Goal: Task Accomplishment & Management: Manage account settings

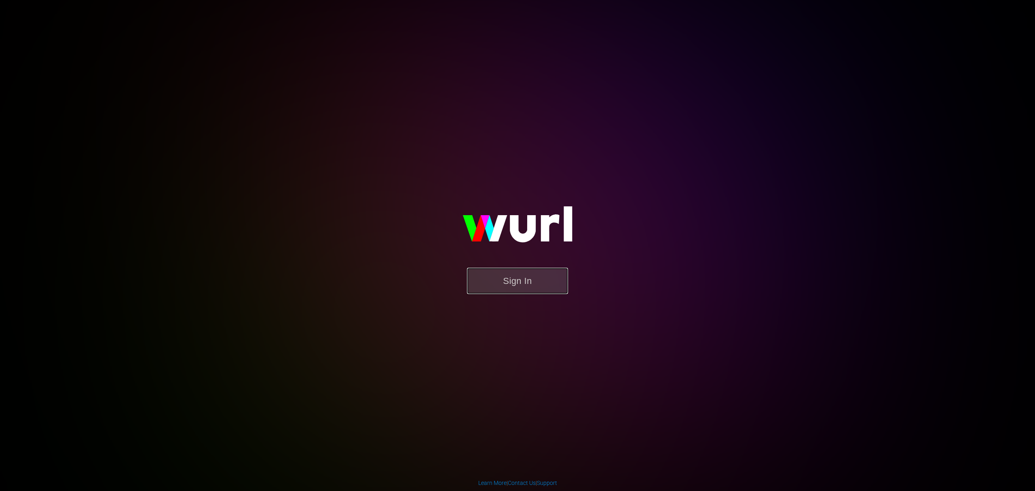
click at [525, 287] on button "Sign In" at bounding box center [517, 281] width 101 height 26
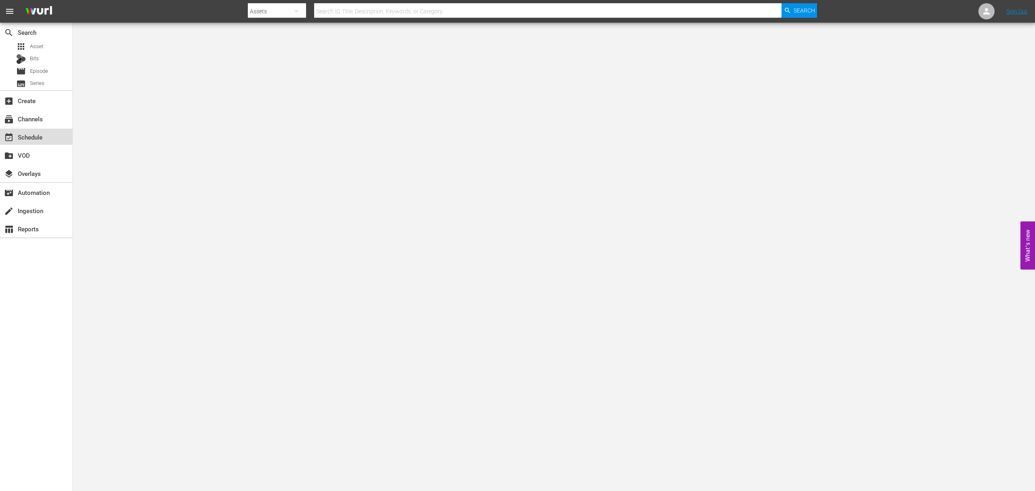
click at [38, 139] on div "event_available Schedule" at bounding box center [22, 135] width 45 height 7
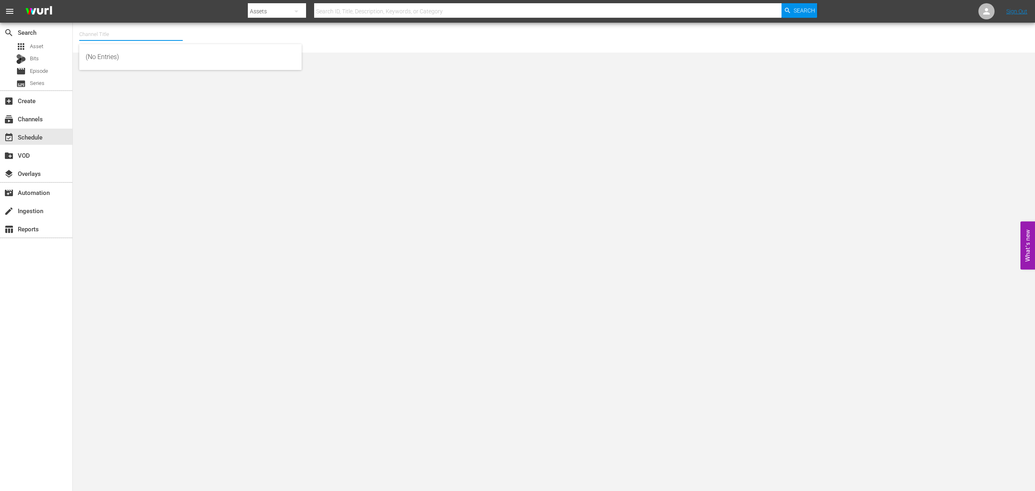
click at [110, 30] on input "text" at bounding box center [130, 34] width 103 height 19
click at [49, 46] on div "apps Asset" at bounding box center [36, 46] width 72 height 11
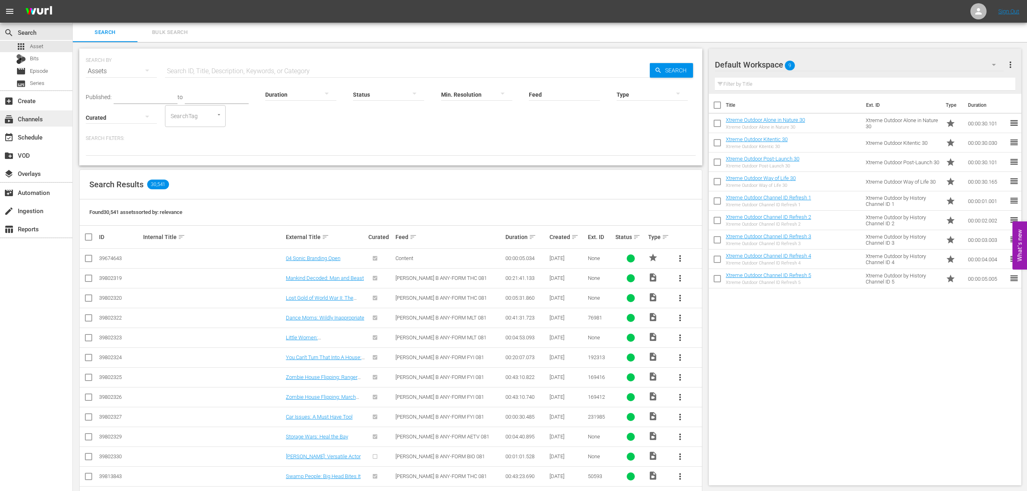
click at [39, 120] on div "subscriptions Channels" at bounding box center [22, 117] width 45 height 7
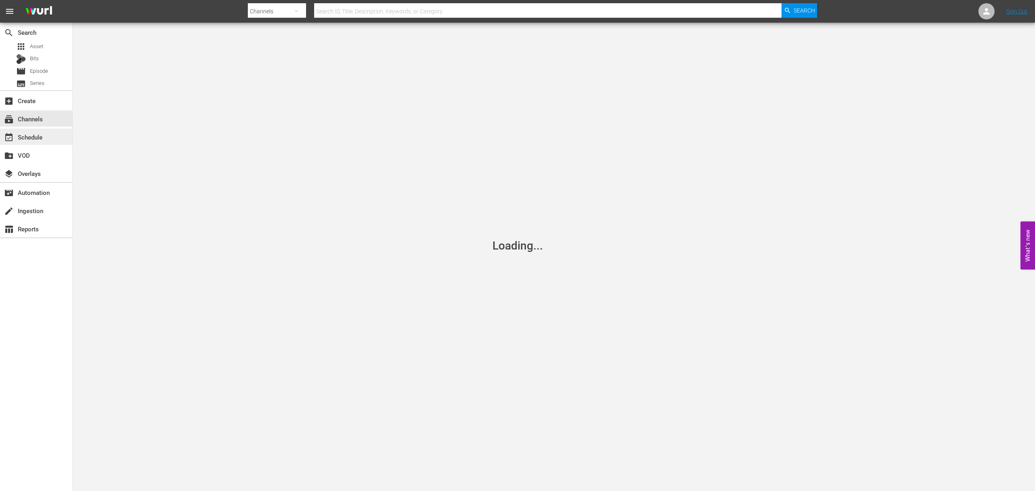
click at [41, 143] on div "event_available Schedule" at bounding box center [36, 137] width 72 height 16
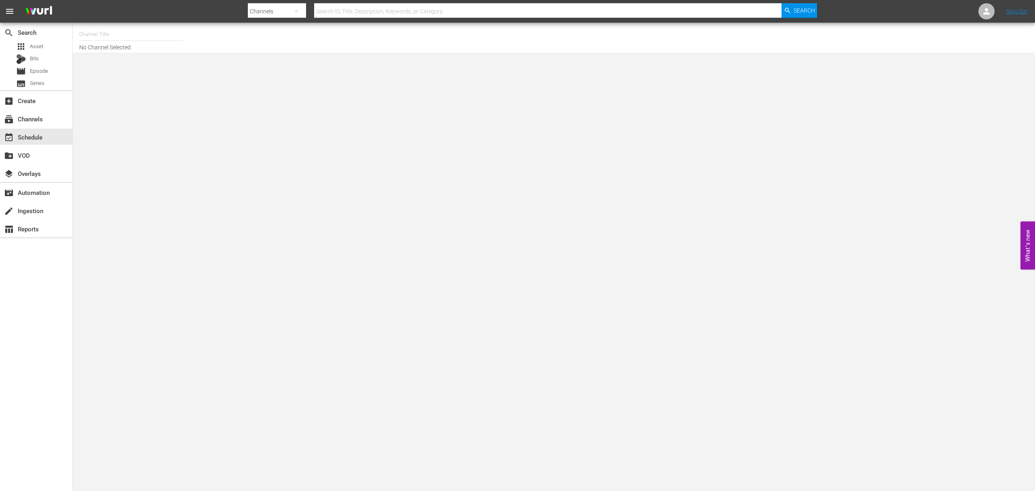
click at [128, 27] on input "text" at bounding box center [130, 34] width 103 height 19
click at [168, 55] on div "Xtreme Outdoor Presented by HISTORY (590 - aenetworks_skills_thrills_1)" at bounding box center [190, 56] width 209 height 19
type input "Xtreme Outdoor Presented by HISTORY (590 - aenetworks_skills_thrills_1)"
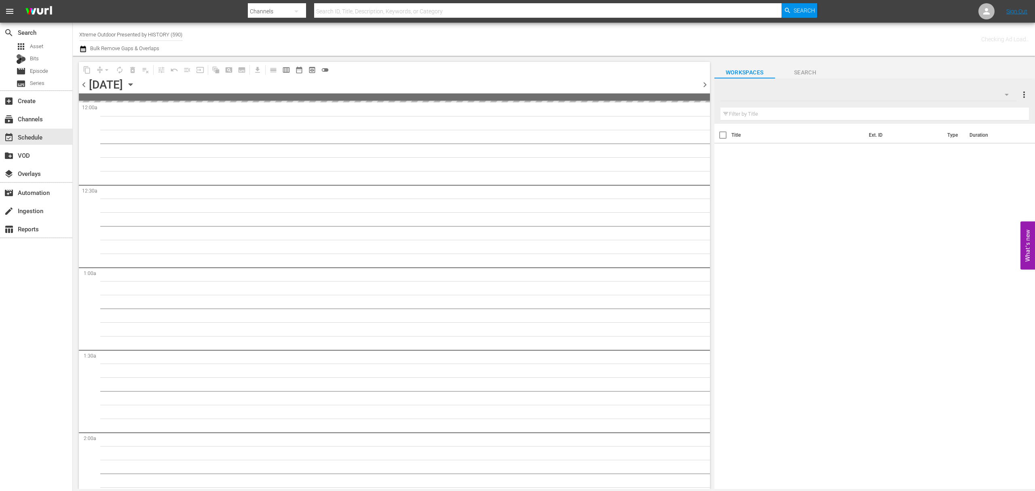
click at [135, 82] on icon "button" at bounding box center [130, 84] width 9 height 9
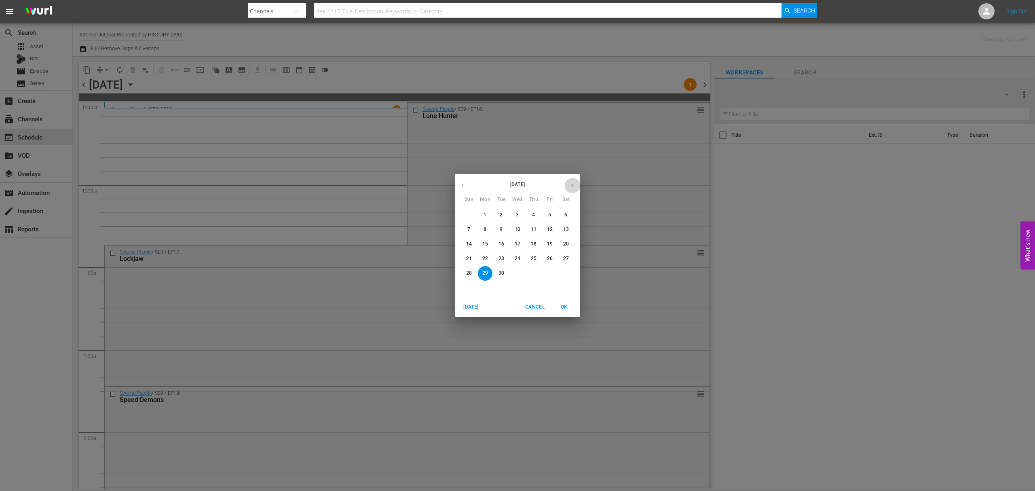
click at [567, 186] on button "button" at bounding box center [572, 185] width 16 height 16
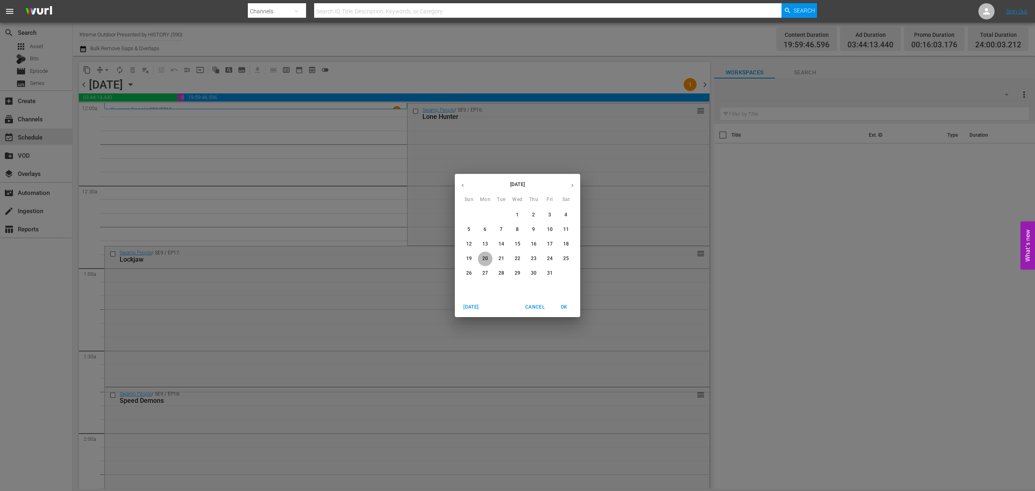
click at [483, 259] on p "20" at bounding box center [485, 258] width 6 height 7
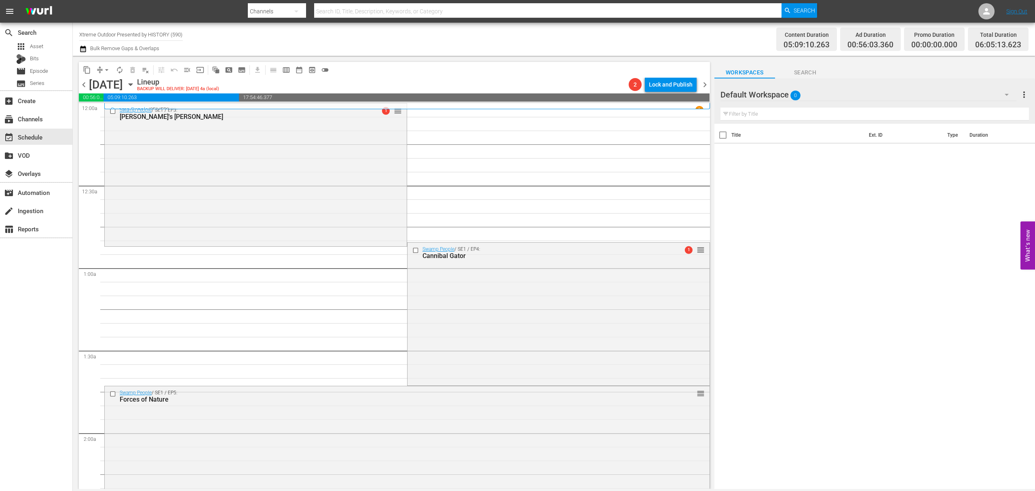
click at [86, 84] on span "chevron_left" at bounding box center [84, 85] width 10 height 10
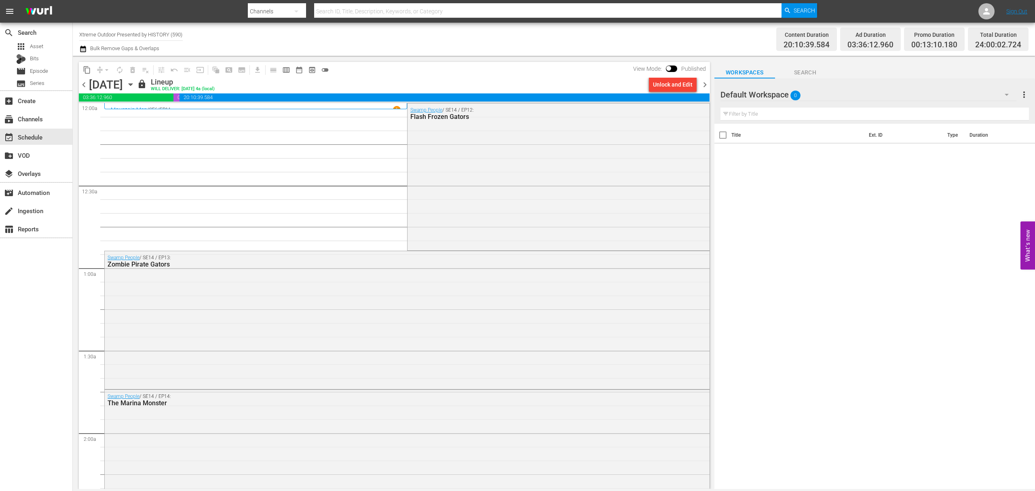
click at [705, 83] on span "chevron_right" at bounding box center [705, 85] width 10 height 10
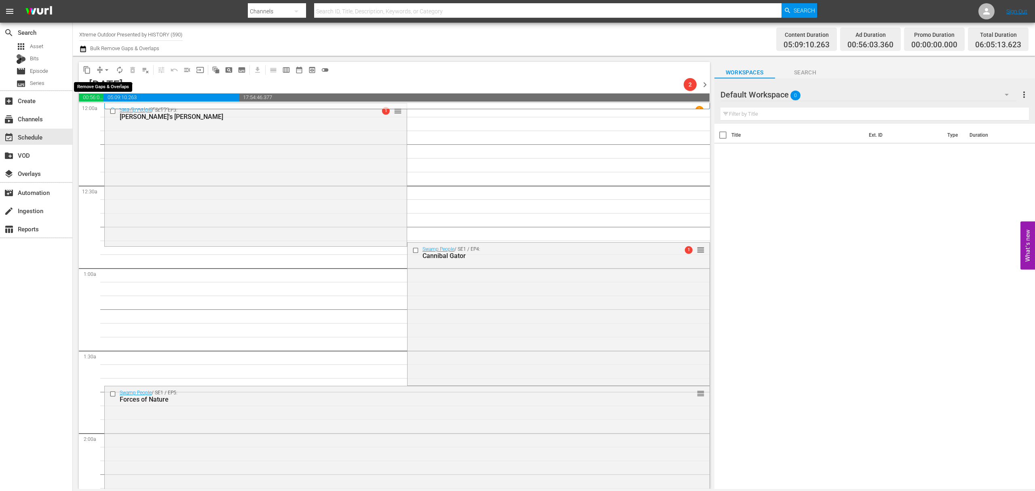
click at [100, 69] on button "arrow_drop_down" at bounding box center [106, 69] width 13 height 13
click at [108, 88] on li "Align to Midnight" at bounding box center [107, 86] width 85 height 13
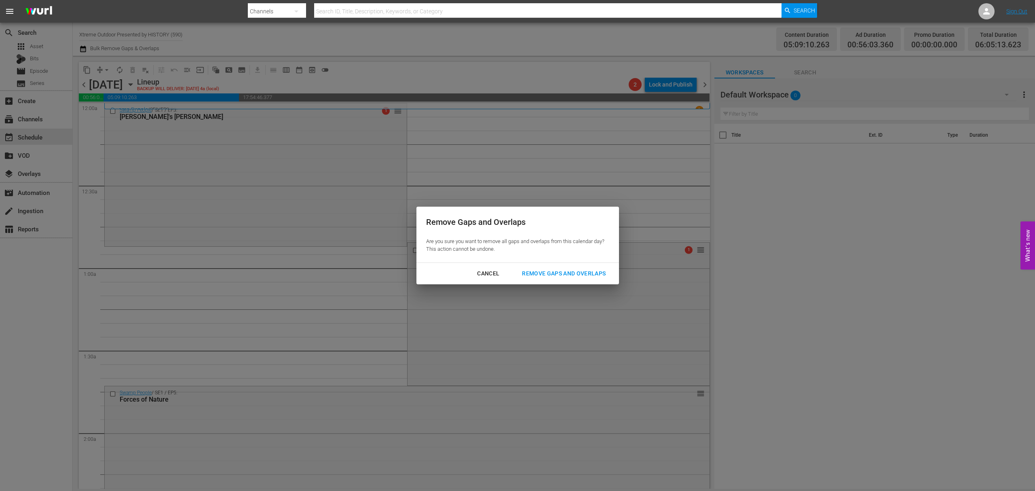
click at [579, 274] on div "Remove Gaps and Overlaps" at bounding box center [563, 273] width 97 height 10
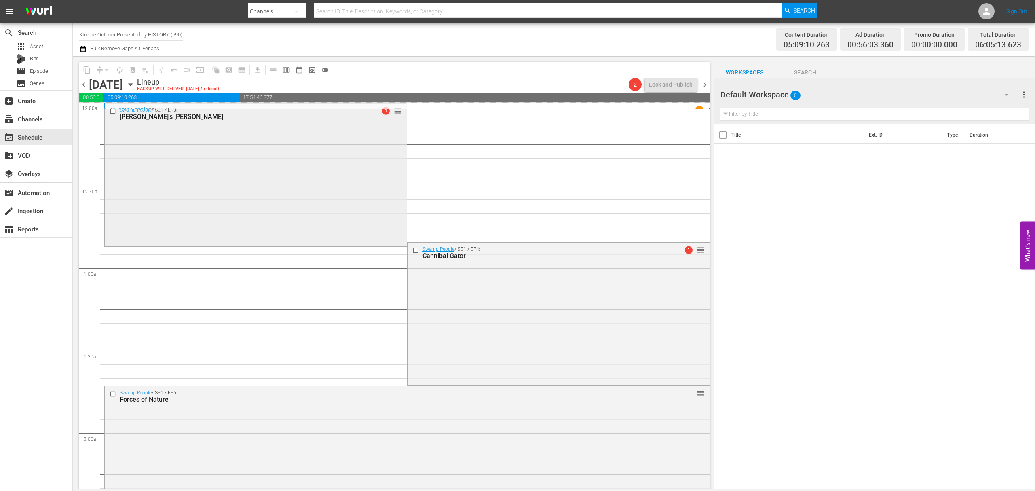
click at [333, 166] on div "Swamp People / SE1 / EP3: Troy's Gamble 1 reorder" at bounding box center [256, 173] width 302 height 141
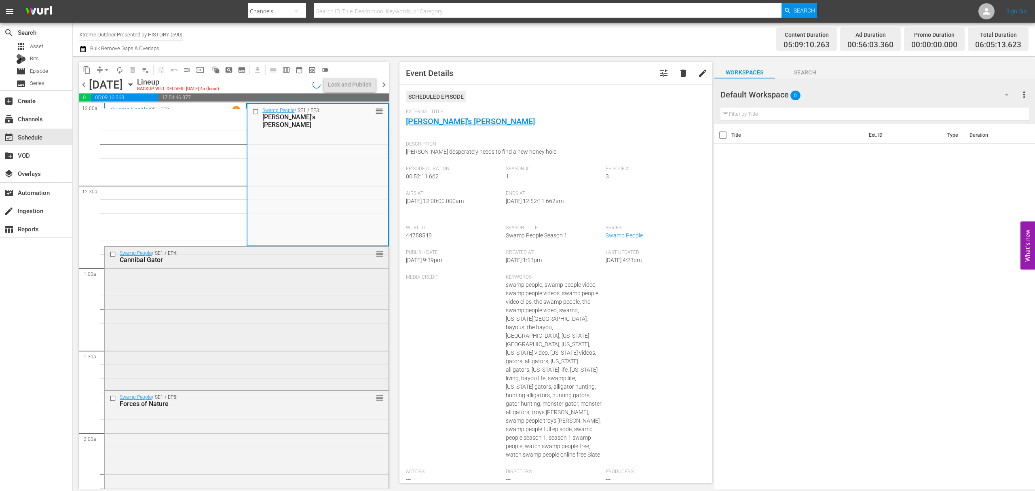
click at [277, 301] on div "Swamp People / SE1 / EP4: Cannibal Gator reorder" at bounding box center [247, 317] width 284 height 141
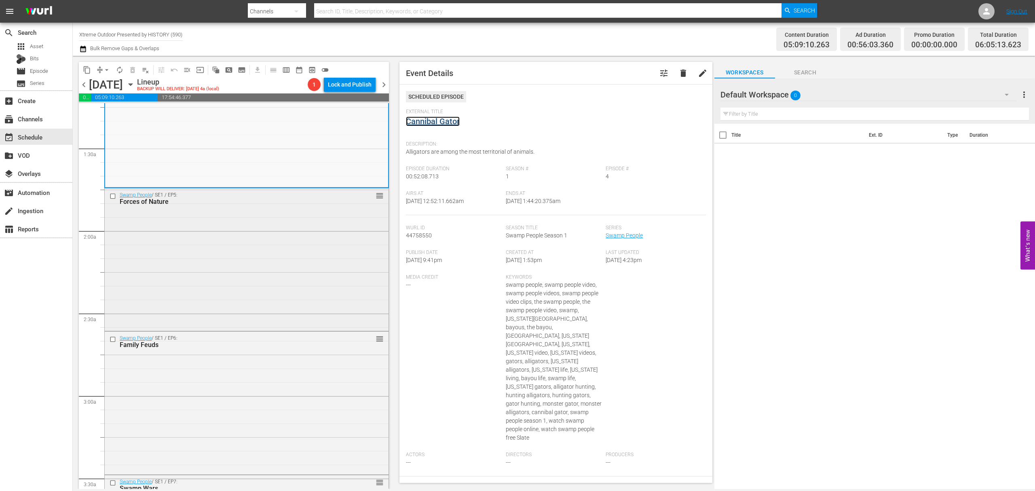
scroll to position [215, 0]
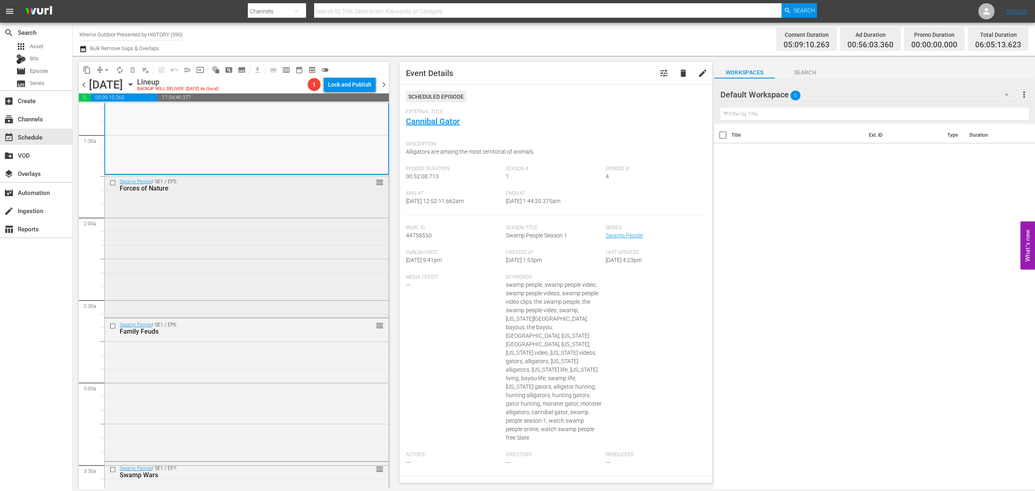
click at [285, 243] on div "Swamp People / SE1 / EP5: Forces of Nature reorder" at bounding box center [247, 245] width 284 height 141
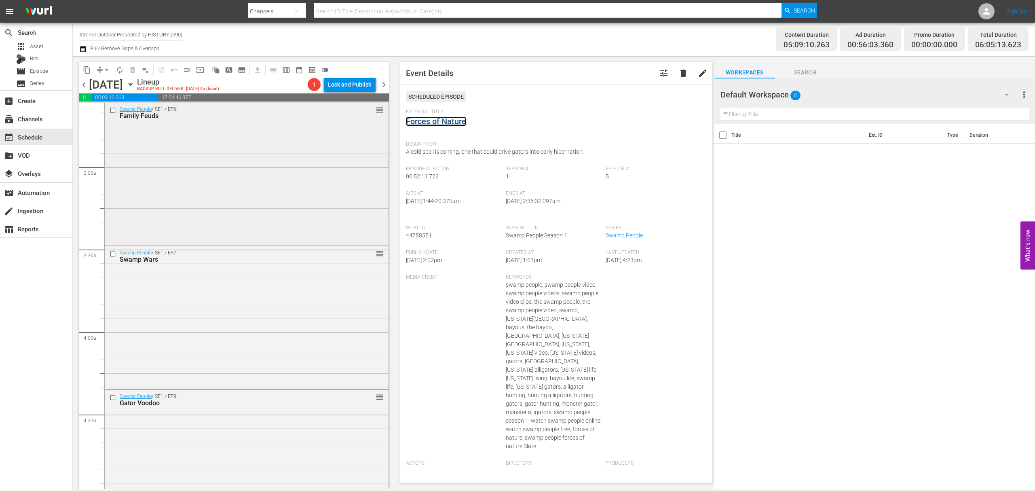
scroll to position [323, 0]
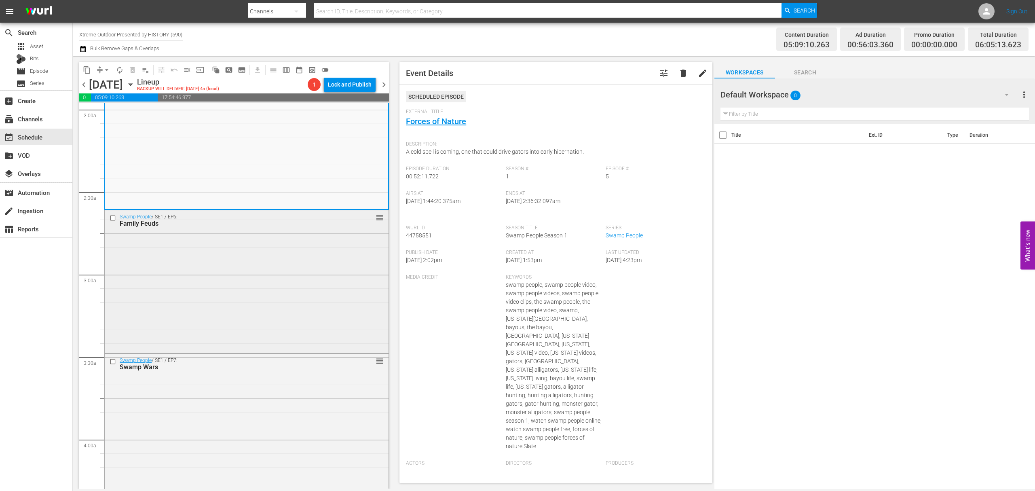
click at [262, 275] on div "Swamp People / SE1 / EP6: Family Feuds reorder" at bounding box center [247, 280] width 284 height 141
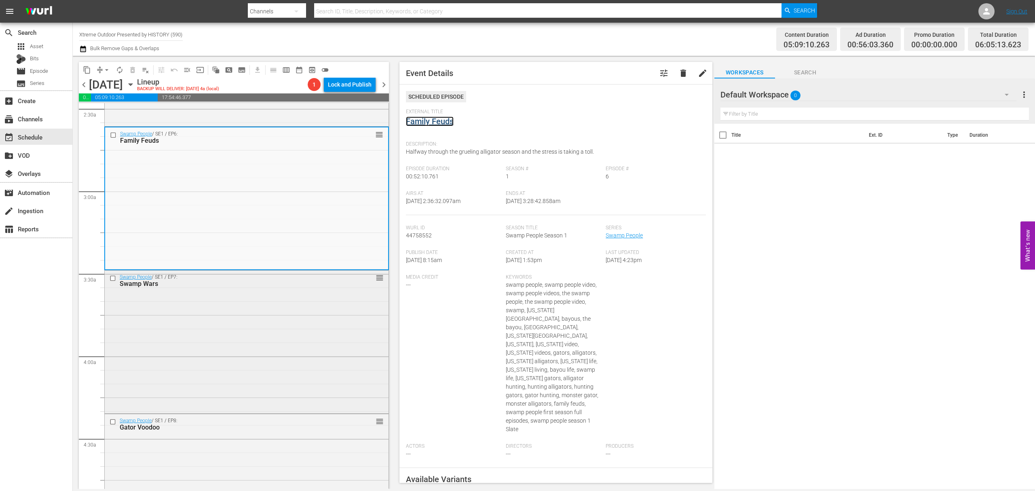
scroll to position [485, 0]
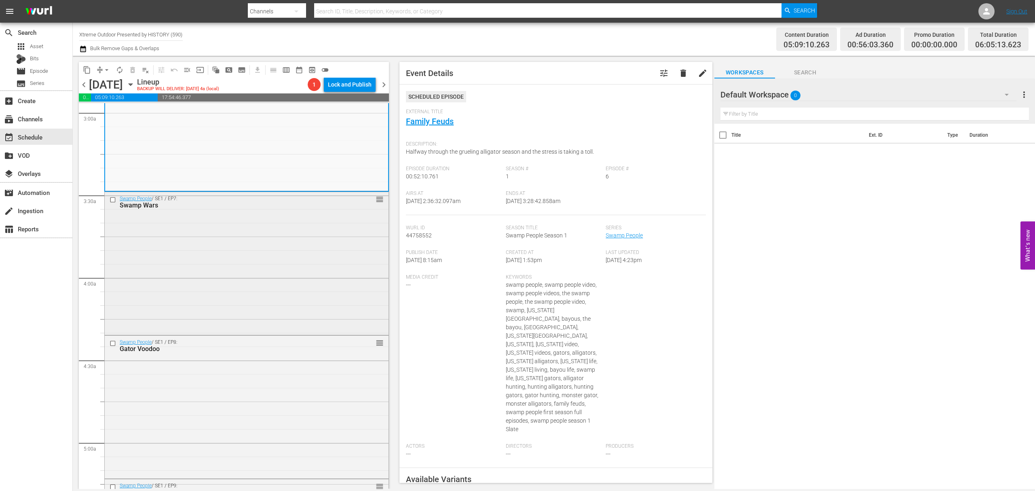
click at [309, 232] on div "Swamp People / SE1 / EP7: Swamp Wars reorder" at bounding box center [247, 262] width 284 height 141
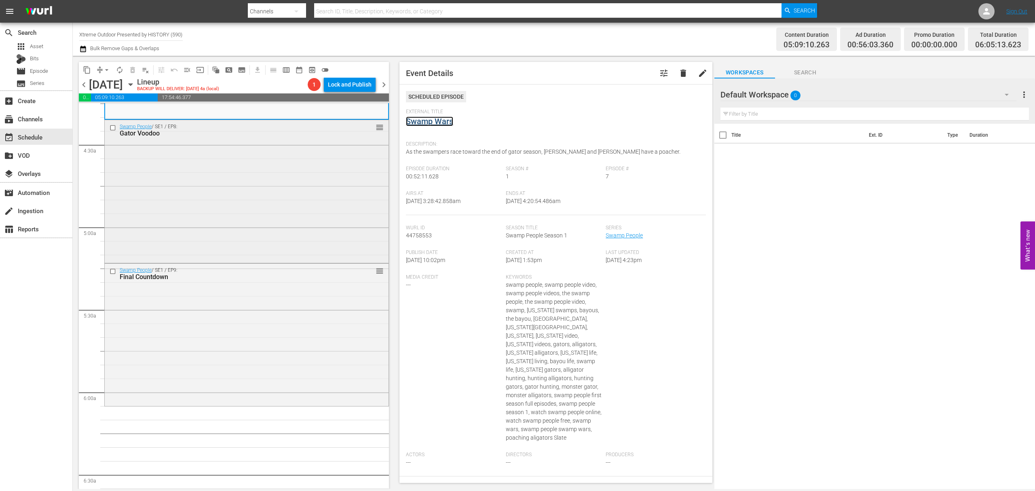
scroll to position [647, 0]
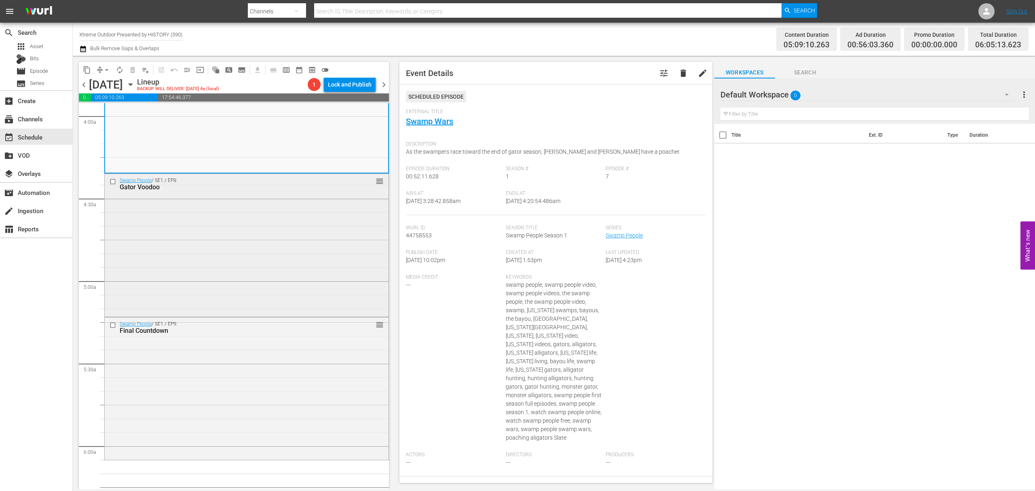
click at [258, 240] on div "Swamp People / SE1 / EP8: Gator Voodoo reorder" at bounding box center [247, 244] width 284 height 141
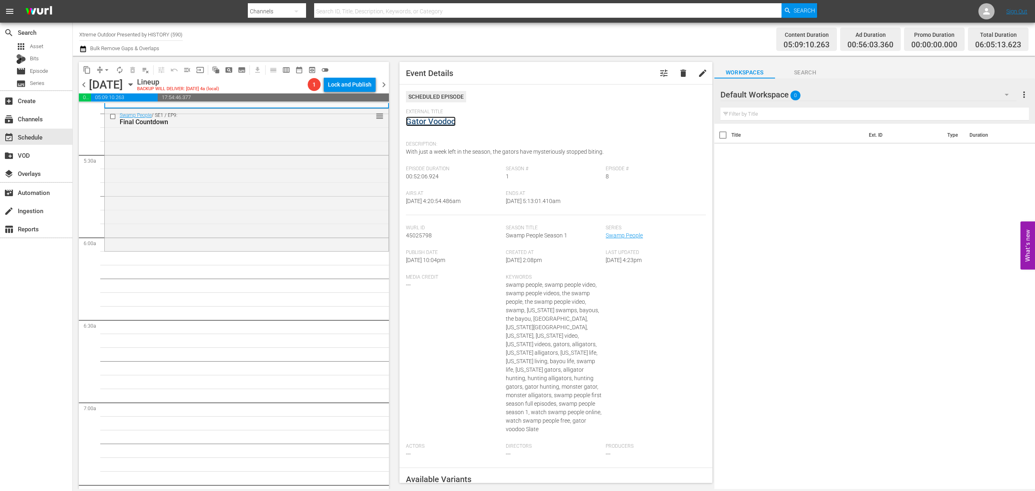
scroll to position [862, 0]
click at [307, 218] on div "Swamp People / SE1 / EP9: Final Countdown reorder" at bounding box center [247, 172] width 284 height 141
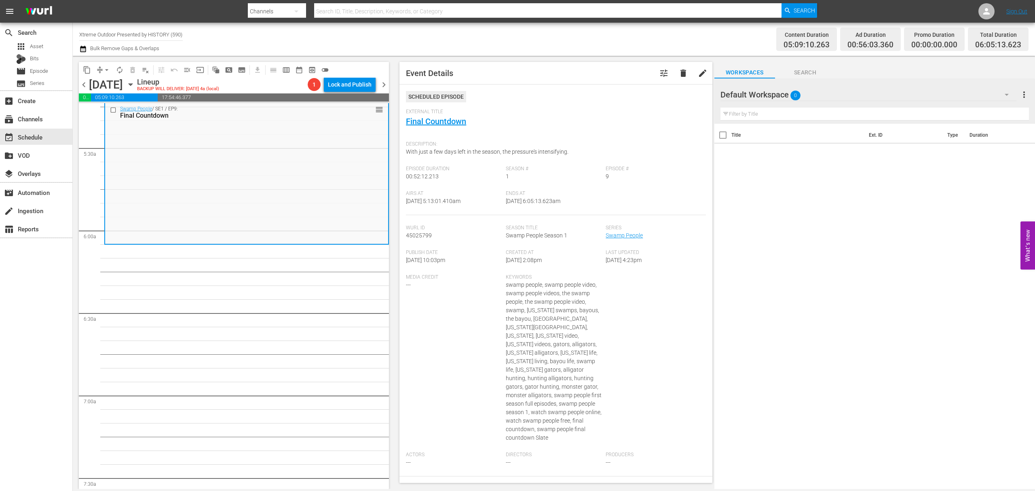
click at [104, 68] on span "arrow_drop_down" at bounding box center [107, 70] width 8 height 8
click at [102, 86] on li "Align to Midnight" at bounding box center [107, 86] width 85 height 13
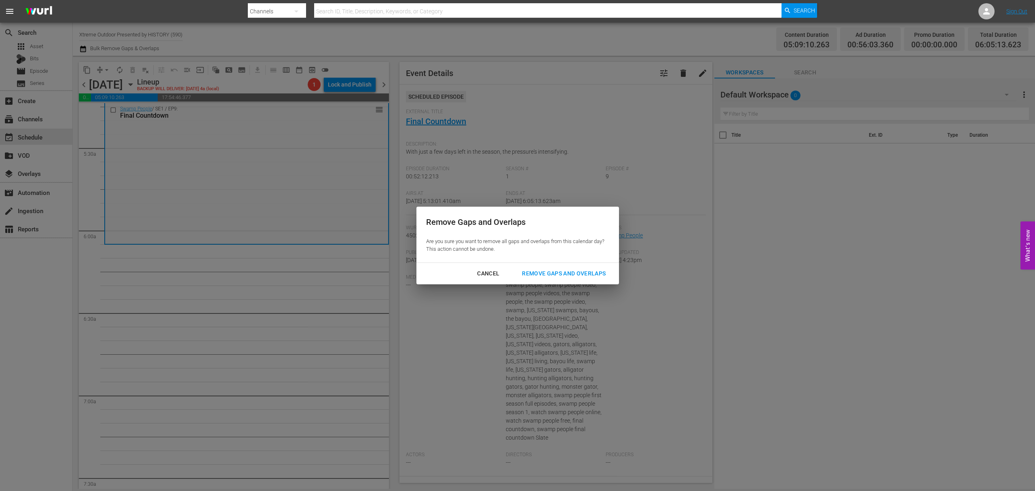
click at [584, 272] on div "Remove Gaps and Overlaps" at bounding box center [563, 273] width 97 height 10
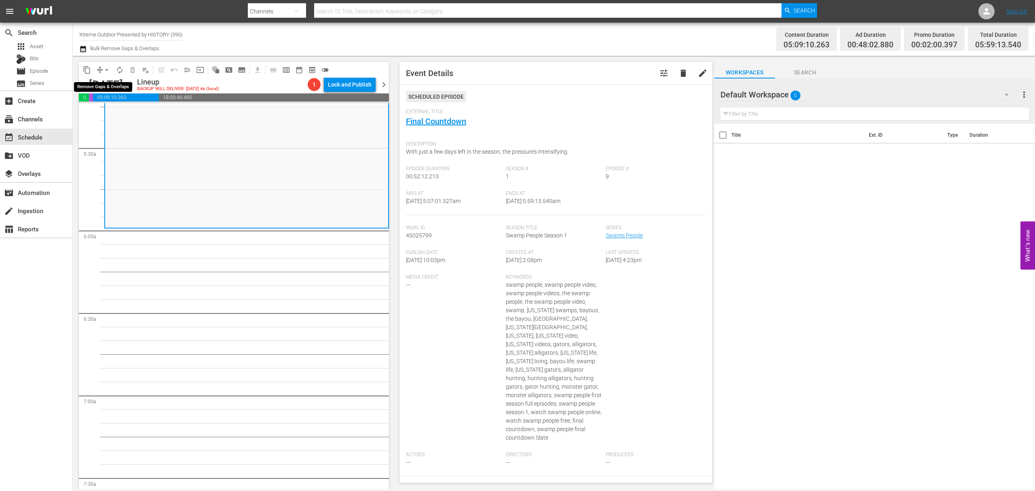
click at [100, 70] on button "arrow_drop_down" at bounding box center [106, 69] width 13 height 13
click at [104, 82] on li "Align to Midnight" at bounding box center [107, 86] width 85 height 13
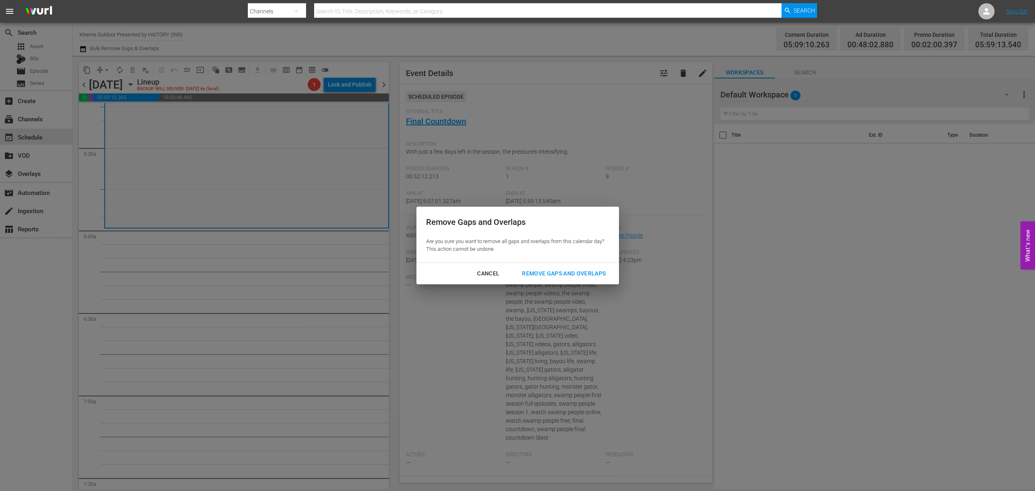
click at [542, 280] on button "Remove Gaps and Overlaps" at bounding box center [563, 273] width 103 height 15
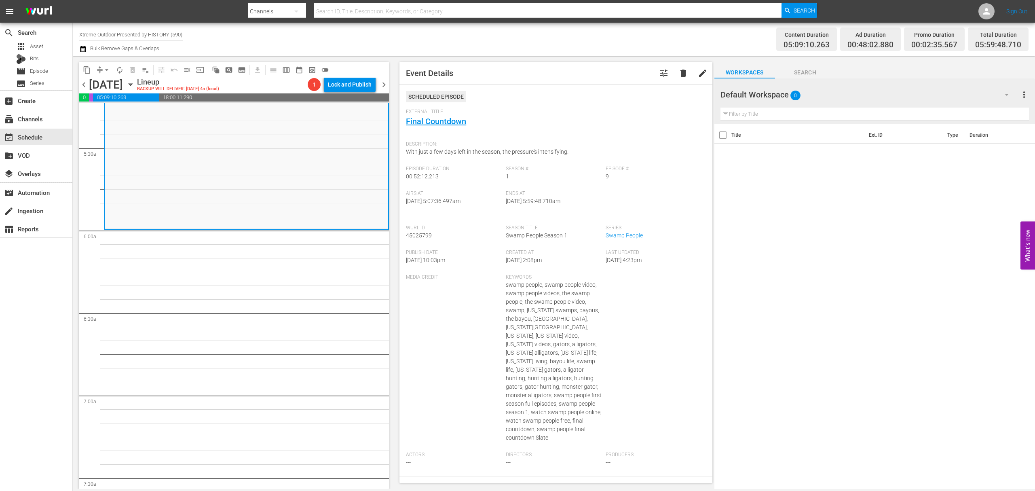
click at [103, 74] on button "arrow_drop_down" at bounding box center [106, 69] width 13 height 13
click at [110, 83] on li "Align to Midnight" at bounding box center [107, 86] width 85 height 13
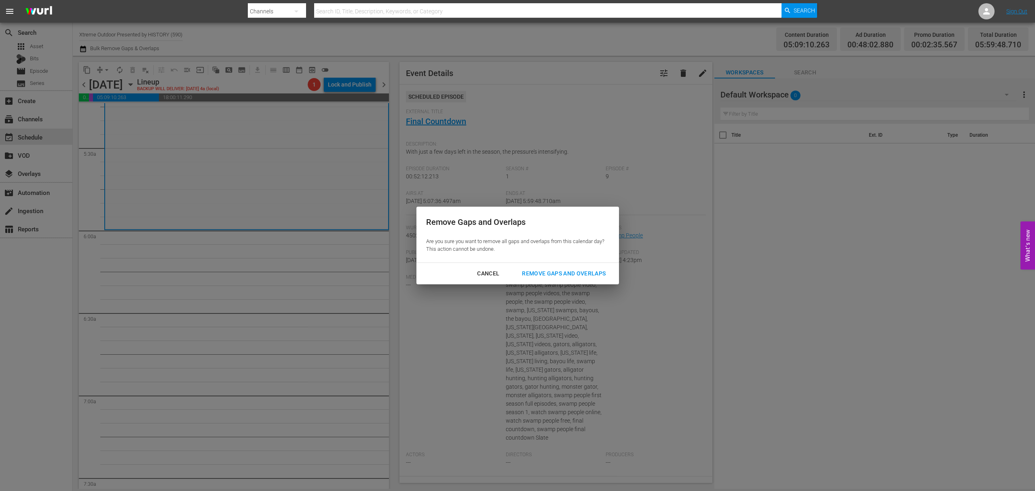
click at [562, 270] on div "Remove Gaps and Overlaps" at bounding box center [563, 273] width 97 height 10
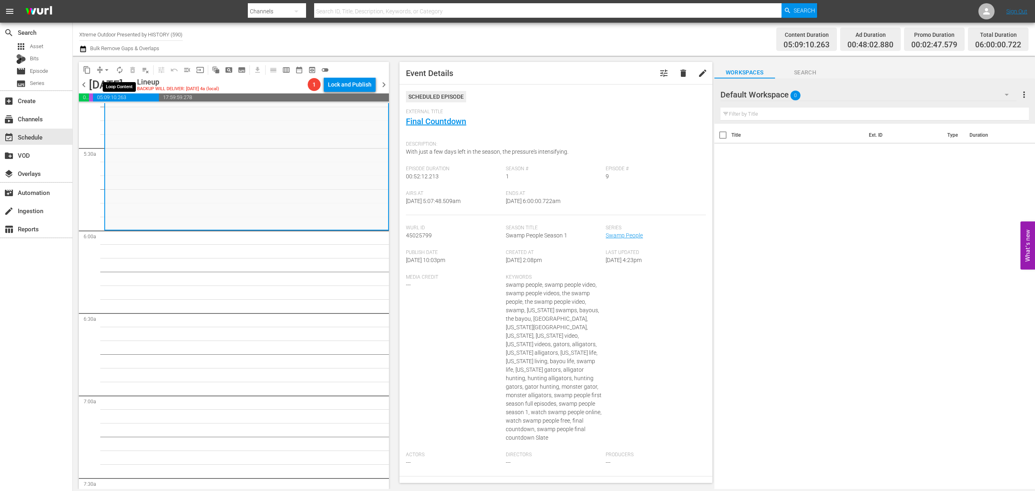
click at [118, 65] on button "autorenew_outlined" at bounding box center [119, 69] width 13 height 13
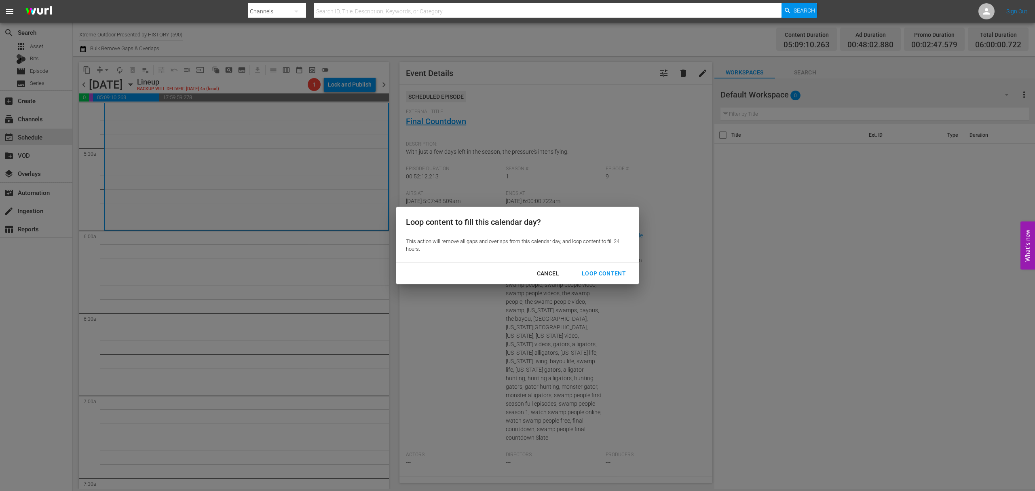
click at [615, 264] on div "Cancel Loop Content" at bounding box center [517, 273] width 242 height 21
click at [611, 270] on div "Loop Content" at bounding box center [603, 273] width 57 height 10
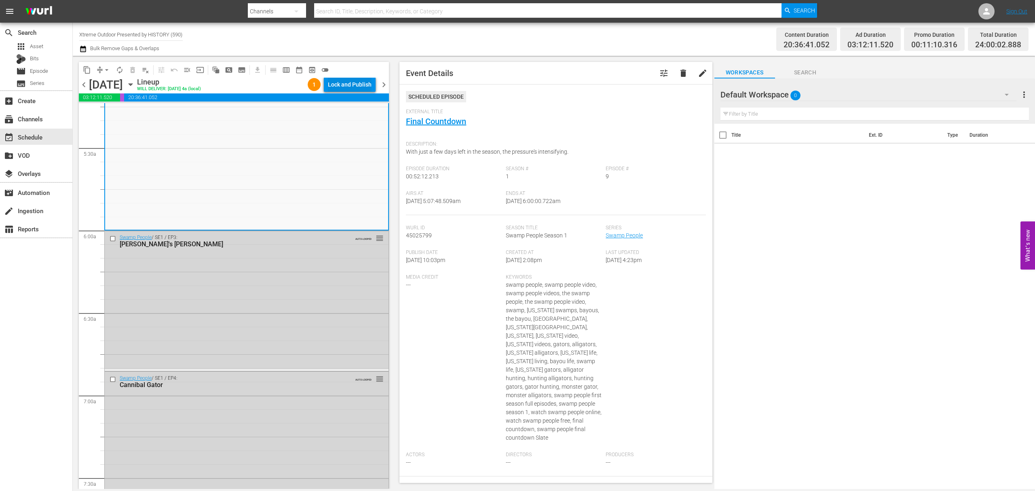
click at [331, 80] on div "Lock and Publish" at bounding box center [350, 84] width 44 height 15
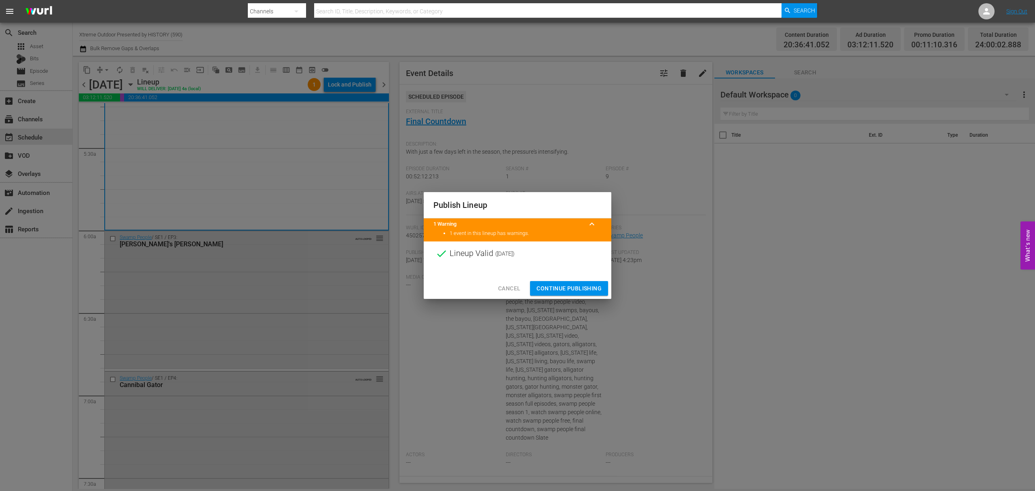
click at [572, 286] on span "Continue Publishing" at bounding box center [568, 288] width 65 height 10
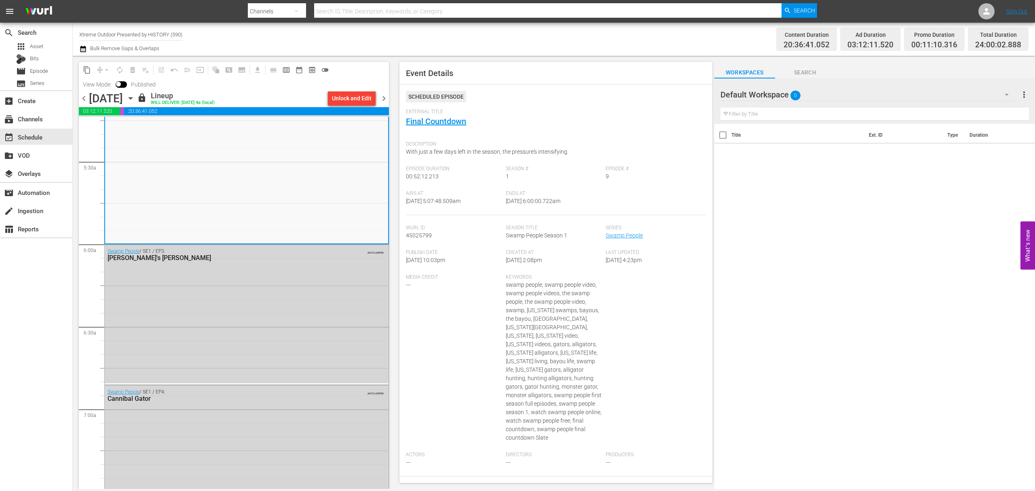
click at [382, 97] on span "chevron_right" at bounding box center [384, 98] width 10 height 10
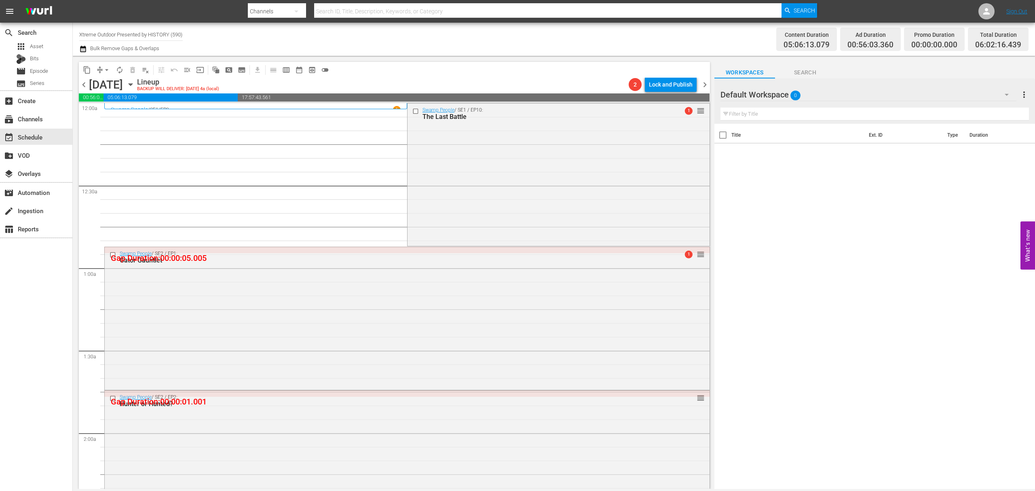
click at [105, 70] on span "arrow_drop_down" at bounding box center [107, 70] width 8 height 8
click at [107, 86] on li "Align to Midnight" at bounding box center [107, 86] width 85 height 13
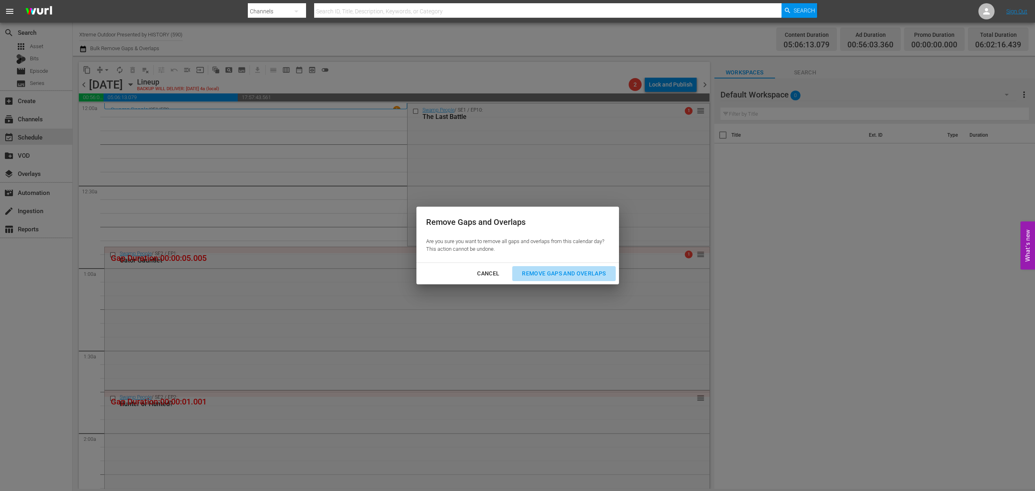
click at [557, 272] on div "Remove Gaps and Overlaps" at bounding box center [563, 273] width 97 height 10
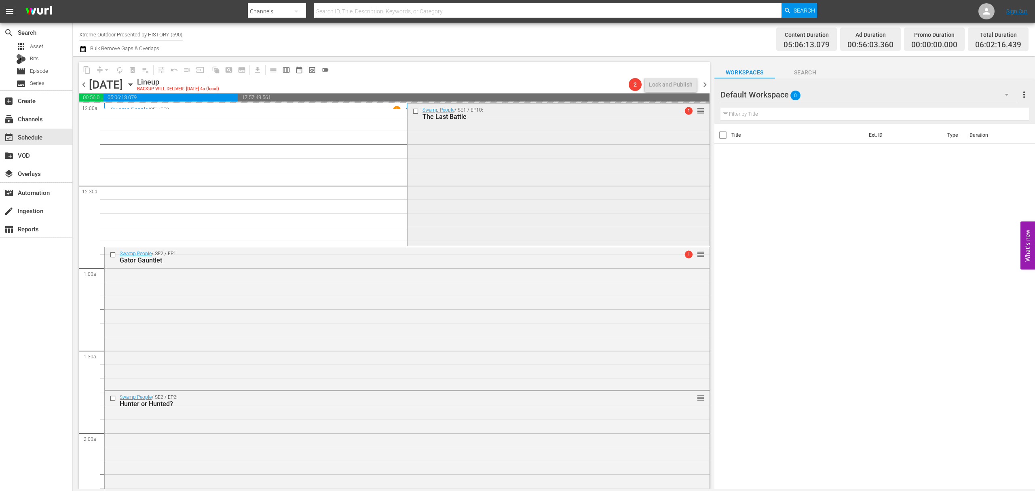
click at [504, 181] on div "Swamp People / SE1 / EP10: The Last Battle 1 reorder" at bounding box center [558, 173] width 302 height 141
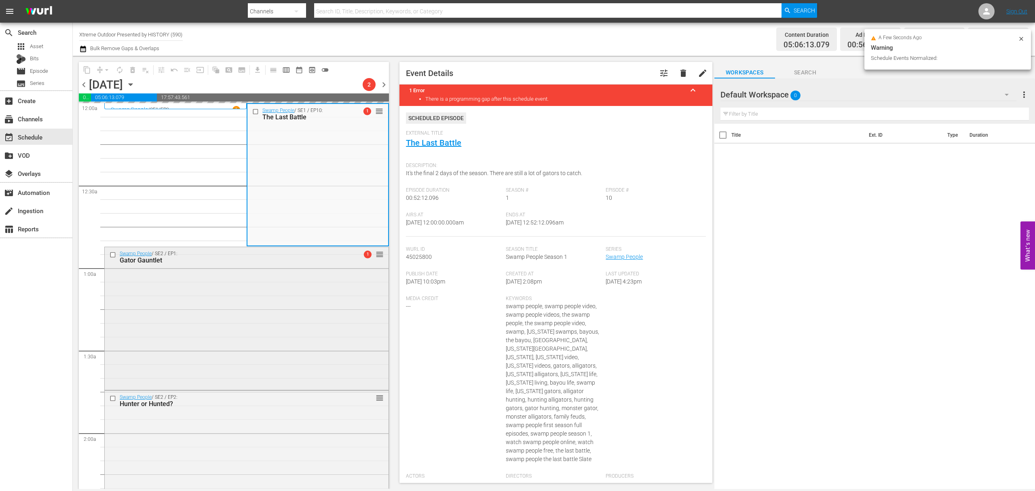
click at [276, 290] on div "Swamp People / SE2 / EP1: Gator Gauntlet 1 reorder" at bounding box center [247, 317] width 284 height 141
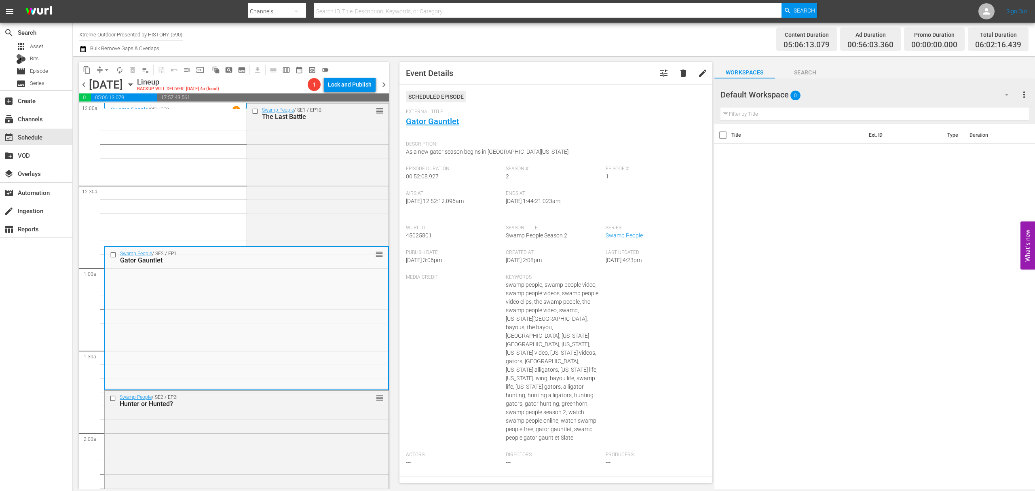
click at [103, 70] on span "arrow_drop_down" at bounding box center [107, 70] width 8 height 8
click at [104, 83] on li "Align to Midnight" at bounding box center [107, 86] width 85 height 13
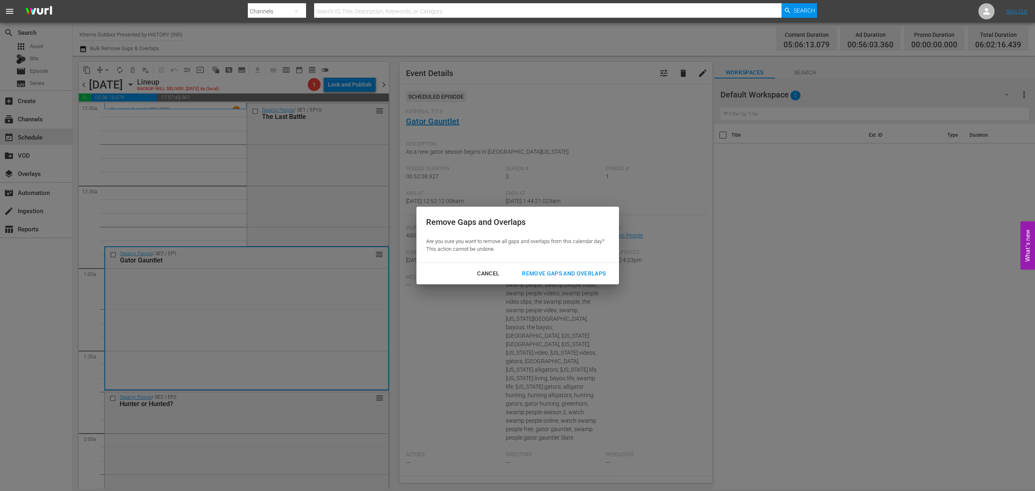
click at [556, 267] on button "Remove Gaps and Overlaps" at bounding box center [563, 273] width 103 height 15
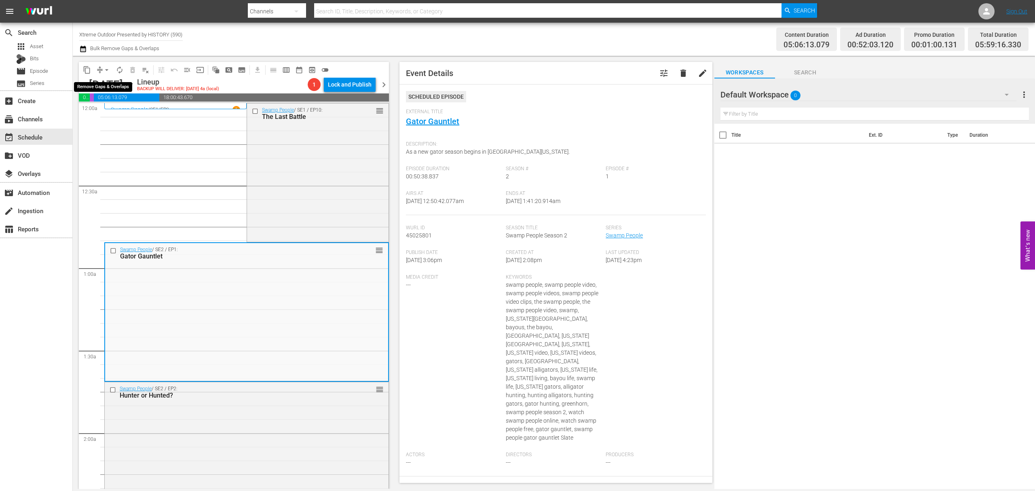
click at [106, 68] on span "arrow_drop_down" at bounding box center [107, 70] width 8 height 8
click at [108, 81] on li "Align to Midnight" at bounding box center [107, 86] width 85 height 13
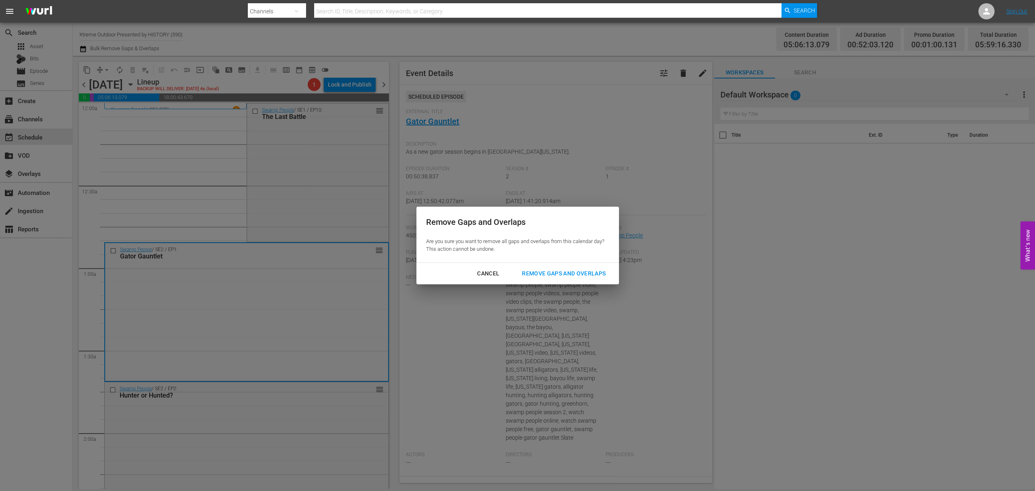
click at [566, 271] on div "Remove Gaps and Overlaps" at bounding box center [563, 273] width 97 height 10
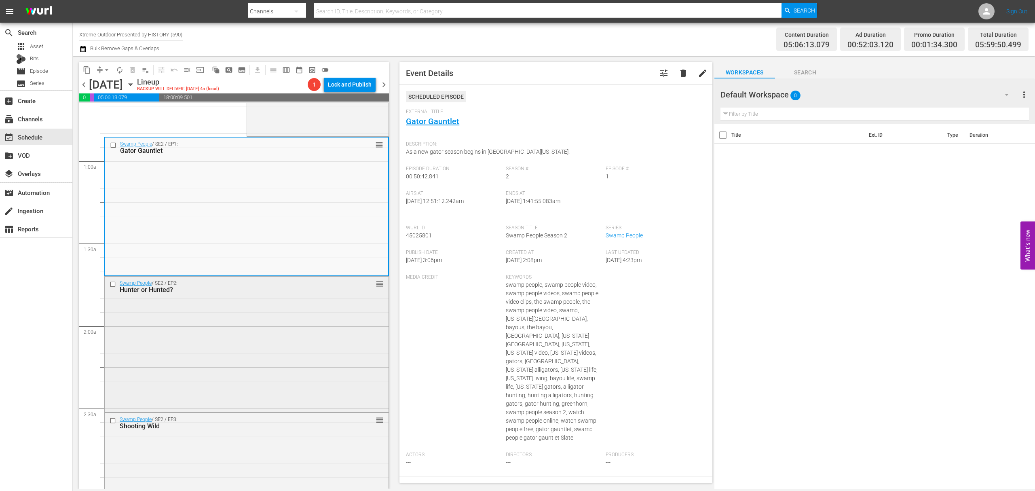
scroll to position [108, 0]
click at [280, 309] on div "Swamp People / SE2 / EP2: Hunter or Hunted? reorder" at bounding box center [247, 343] width 284 height 134
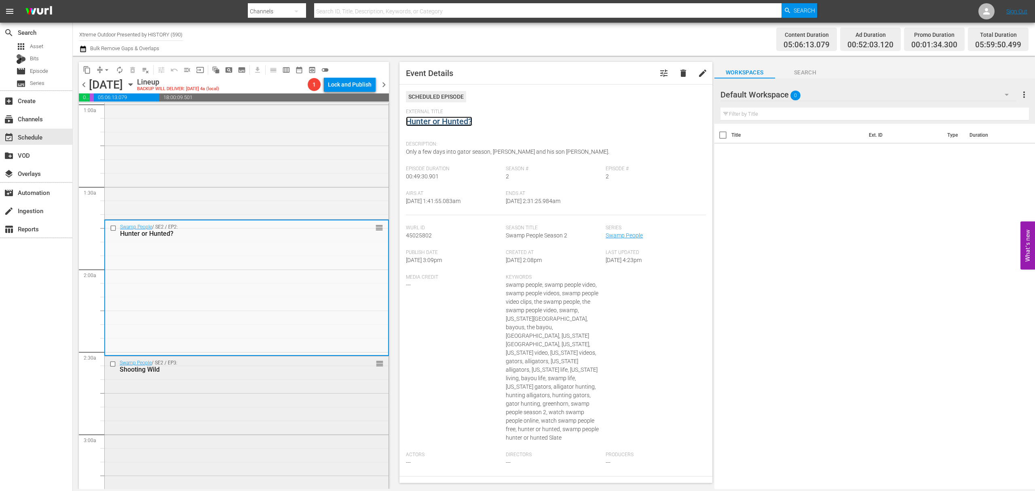
scroll to position [215, 0]
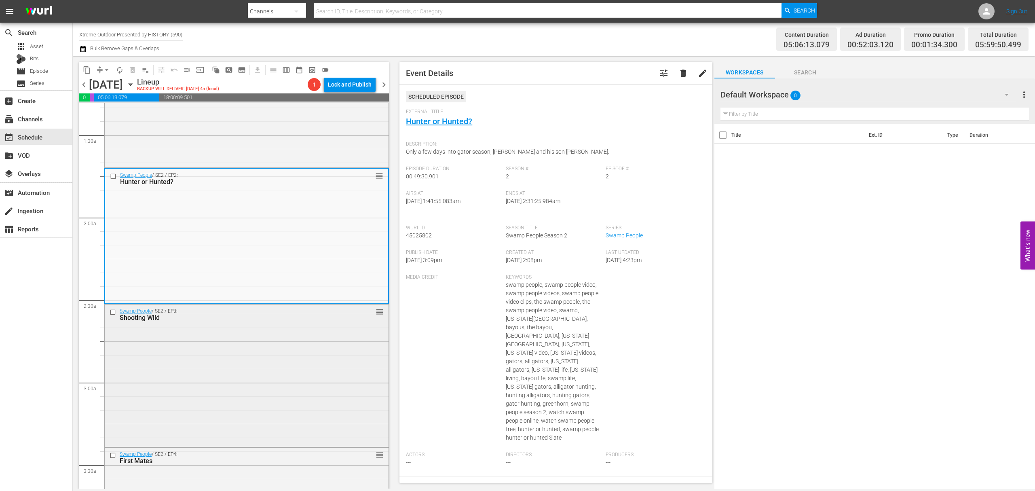
click at [256, 335] on div "Swamp People / SE2 / EP3: Shooting Wild reorder" at bounding box center [247, 374] width 284 height 141
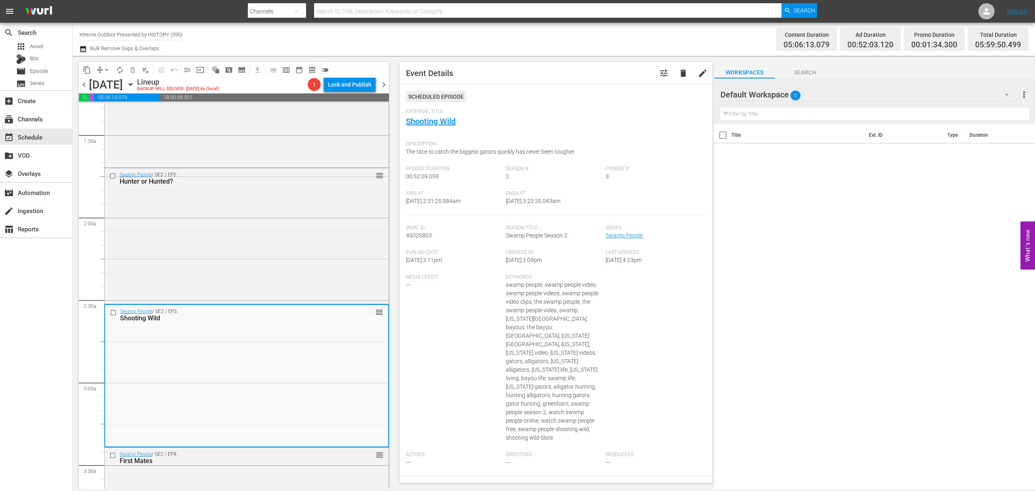
click at [105, 66] on span "arrow_drop_down" at bounding box center [107, 70] width 8 height 8
click at [105, 88] on li "Align to Midnight" at bounding box center [107, 86] width 85 height 13
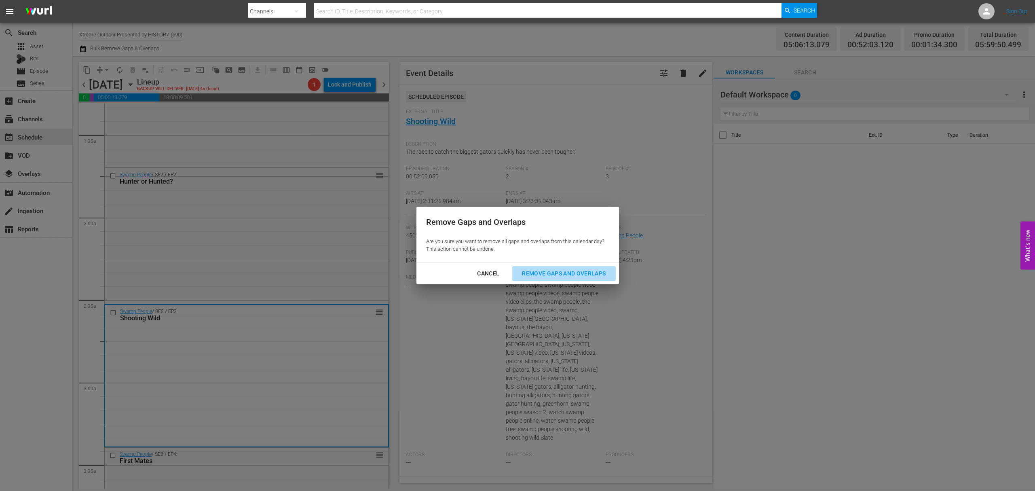
click at [567, 278] on div "Remove Gaps and Overlaps" at bounding box center [563, 273] width 97 height 10
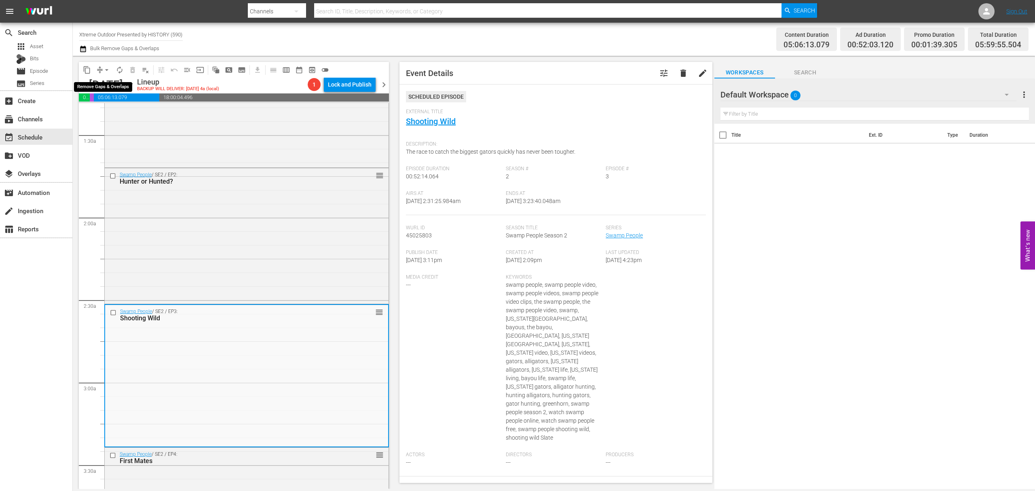
click at [106, 66] on span "arrow_drop_down" at bounding box center [107, 70] width 8 height 8
click at [104, 84] on li "Align to Midnight" at bounding box center [107, 86] width 85 height 13
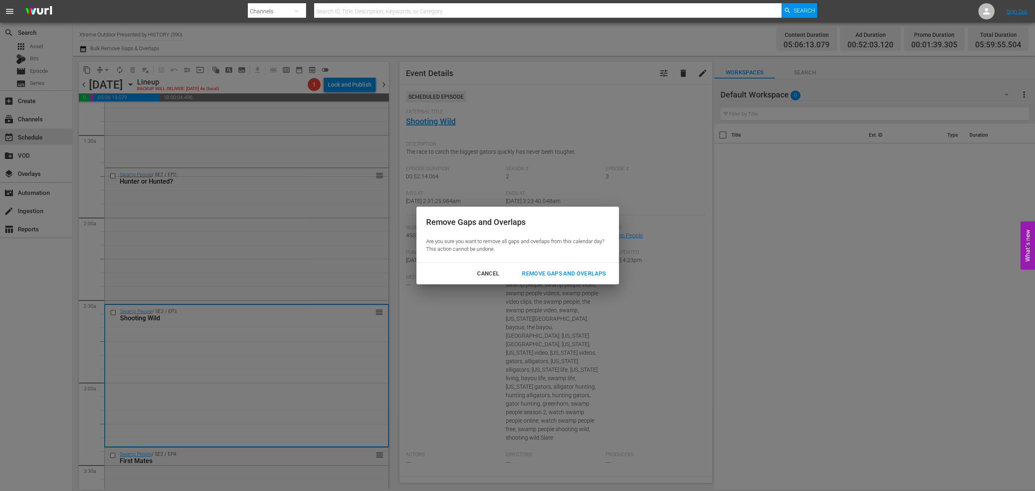
click at [578, 274] on div "Remove Gaps and Overlaps" at bounding box center [563, 273] width 97 height 10
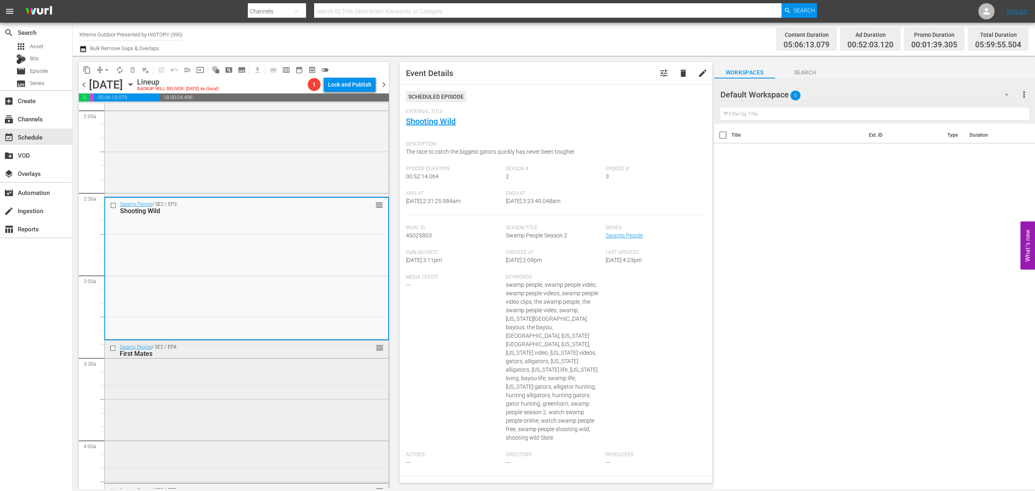
scroll to position [323, 0]
click at [257, 403] on div "Swamp People / SE2 / EP4: First Mates reorder" at bounding box center [247, 409] width 284 height 140
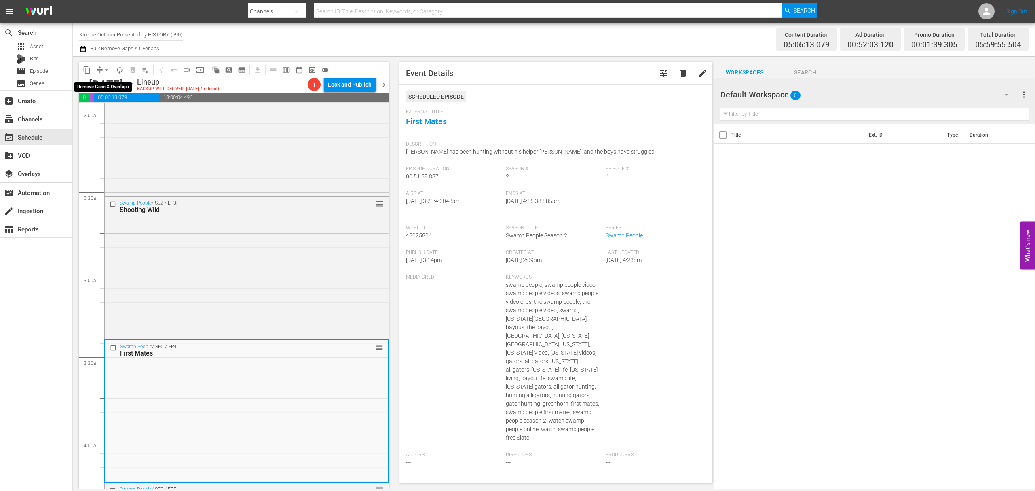
click at [101, 68] on button "arrow_drop_down" at bounding box center [106, 69] width 13 height 13
click at [97, 91] on li "Align to Midnight" at bounding box center [107, 86] width 85 height 13
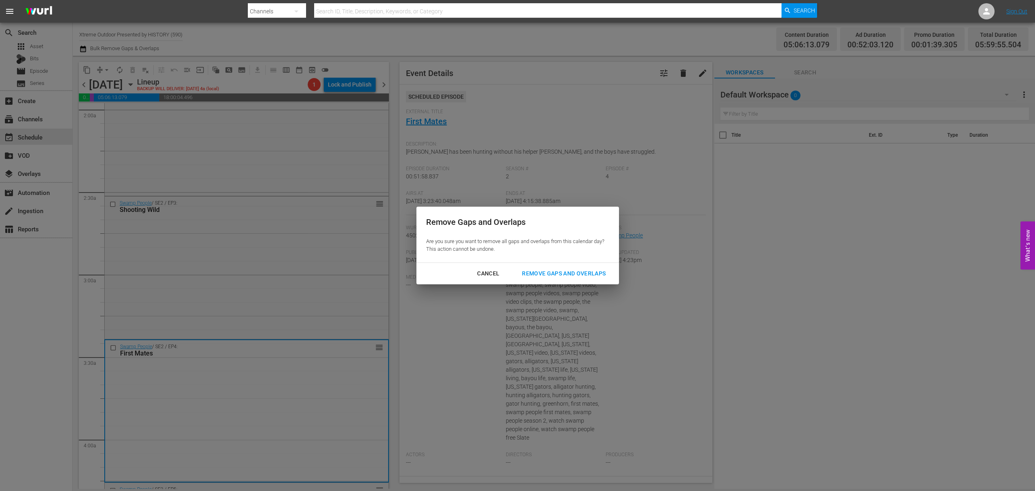
click at [552, 261] on div "Remove Gaps and Overlaps Are you sure you want to remove all gaps and overlaps …" at bounding box center [517, 235] width 202 height 56
click at [555, 271] on div "Remove Gaps and Overlaps" at bounding box center [563, 273] width 97 height 10
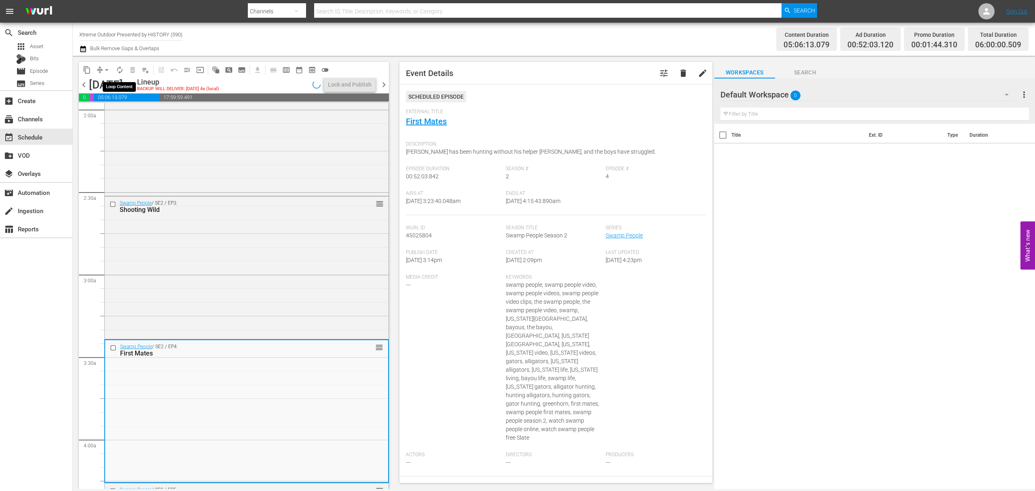
click at [120, 70] on span "autorenew_outlined" at bounding box center [120, 70] width 8 height 8
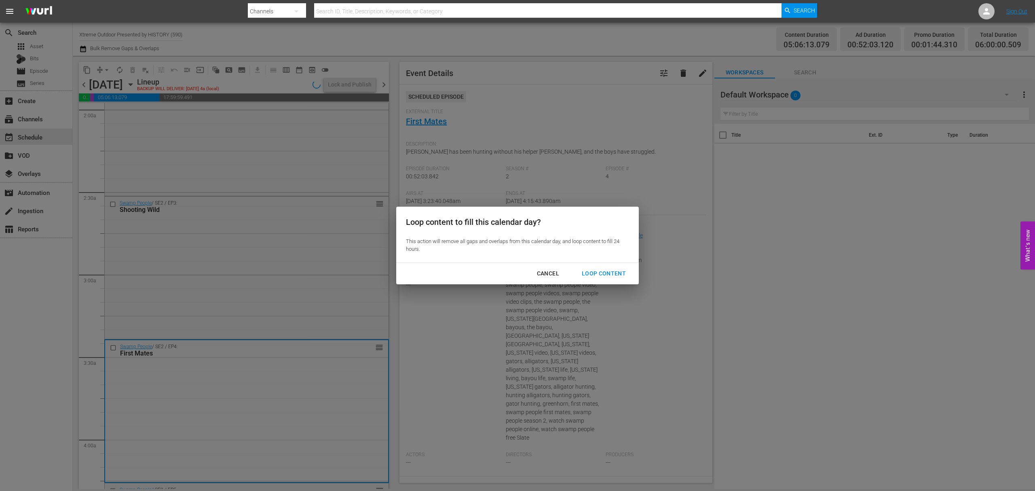
click at [588, 269] on div "Loop Content" at bounding box center [603, 273] width 57 height 10
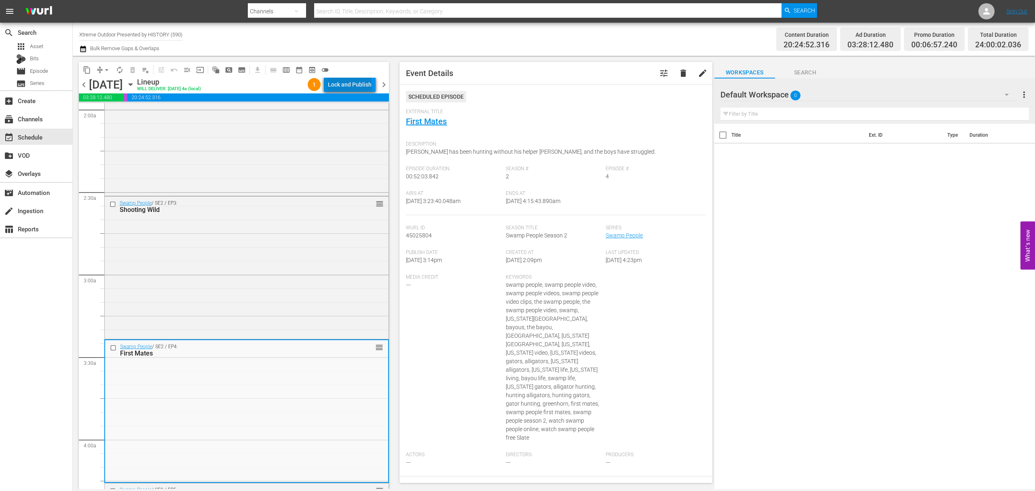
click at [351, 87] on div "Lock and Publish" at bounding box center [350, 84] width 44 height 15
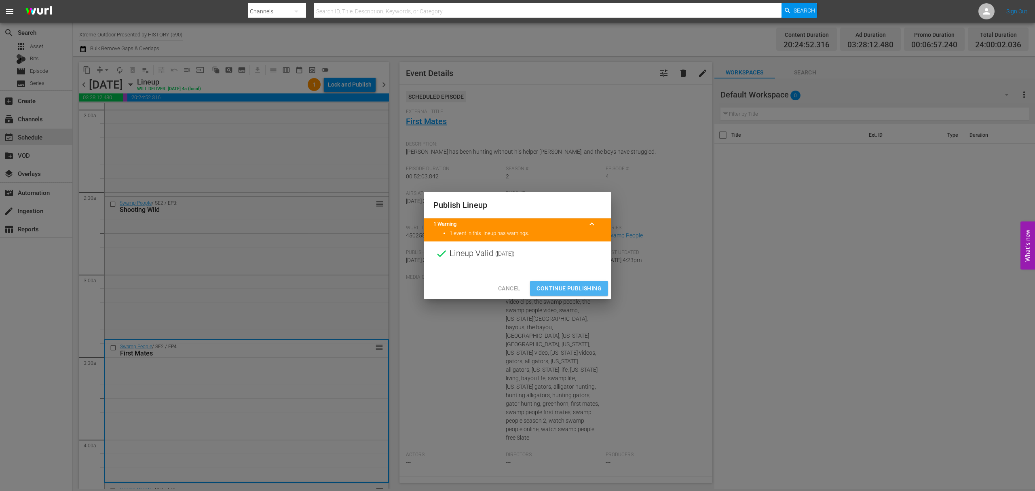
click at [584, 286] on span "Continue Publishing" at bounding box center [568, 288] width 65 height 10
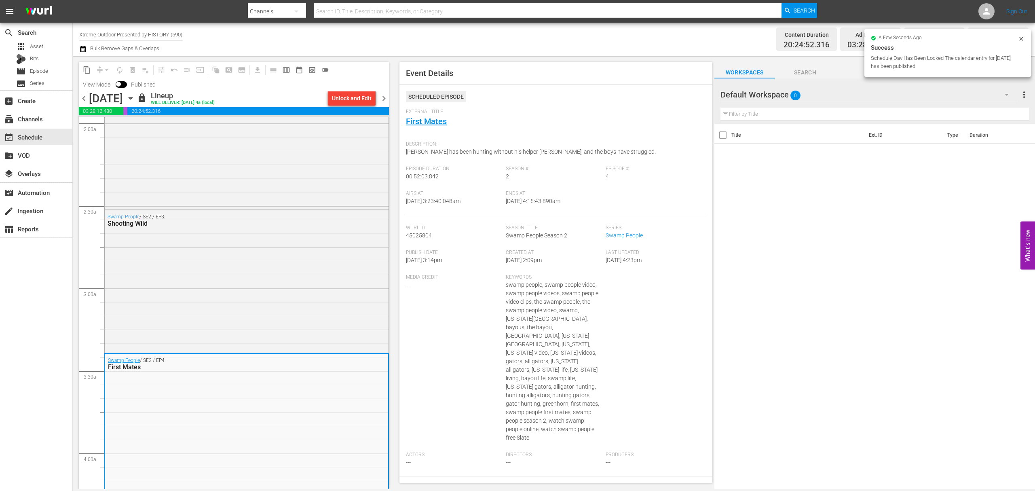
click at [382, 99] on span "chevron_right" at bounding box center [384, 98] width 10 height 10
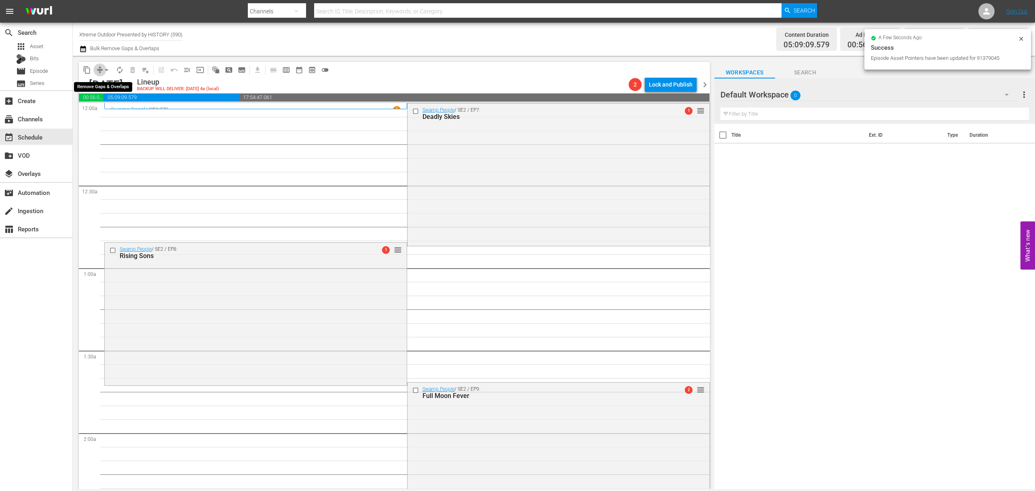
click at [99, 70] on span "compress" at bounding box center [100, 70] width 8 height 8
click at [101, 74] on button "compress" at bounding box center [99, 69] width 13 height 13
click at [100, 66] on span "compress" at bounding box center [100, 70] width 8 height 8
click at [101, 74] on button "compress" at bounding box center [99, 69] width 13 height 13
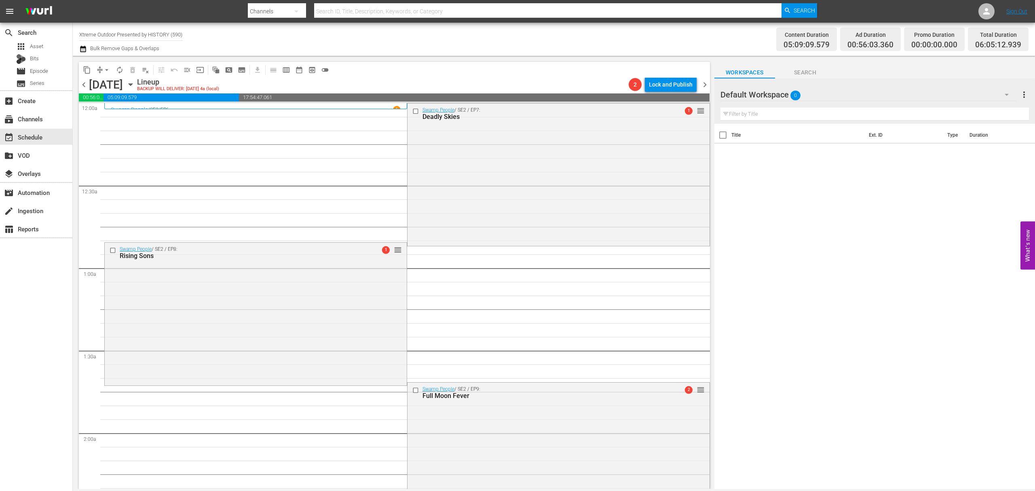
click at [107, 68] on span "arrow_drop_down" at bounding box center [107, 70] width 8 height 8
click at [103, 80] on li "Align to Midnight" at bounding box center [107, 86] width 85 height 13
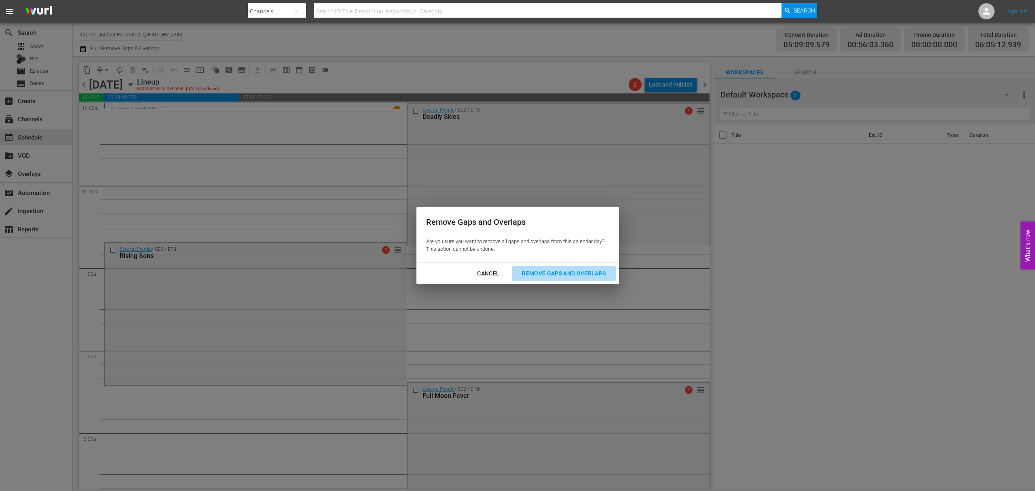
click at [567, 280] on button "Remove Gaps and Overlaps" at bounding box center [563, 273] width 103 height 15
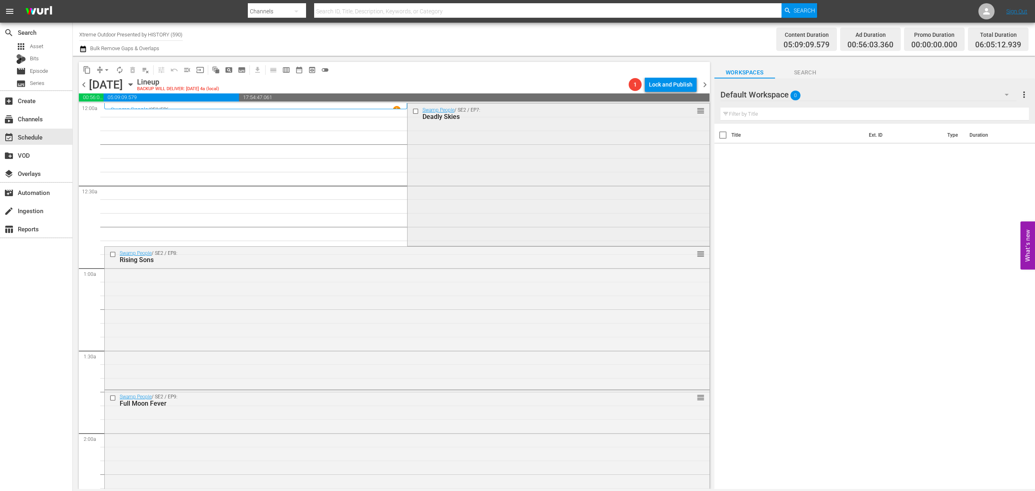
click at [490, 169] on div "Swamp People / SE2 / EP7: Deadly Skies reorder" at bounding box center [558, 173] width 302 height 141
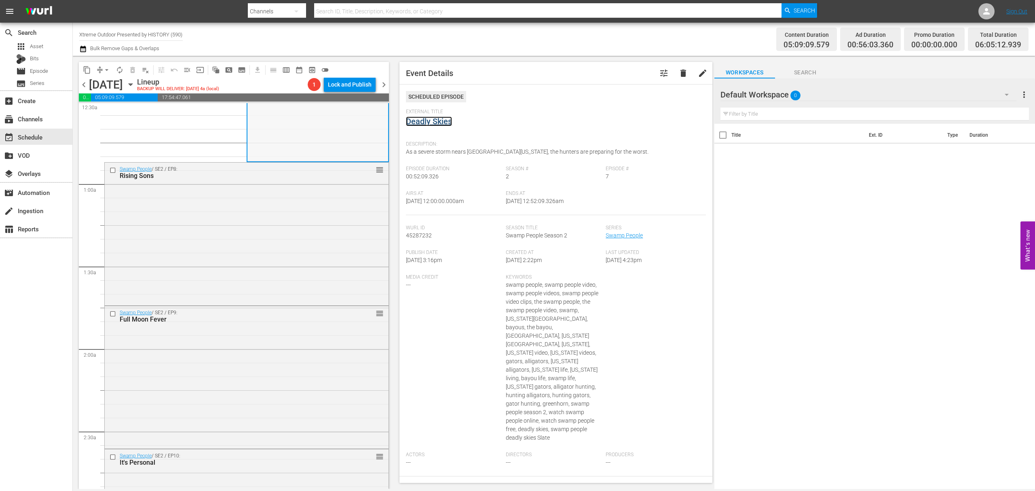
scroll to position [108, 0]
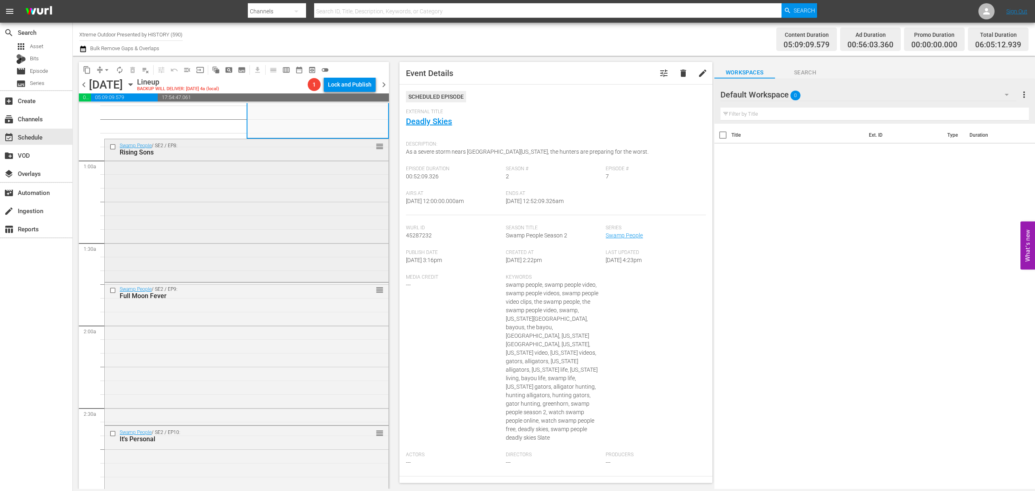
click at [324, 172] on div "Swamp People / SE2 / EP8: Rising Sons reorder" at bounding box center [247, 209] width 284 height 141
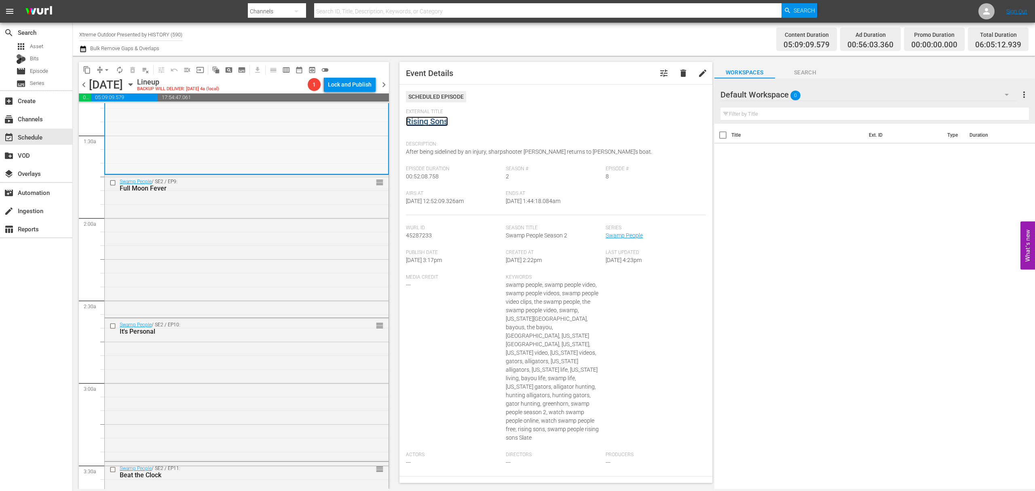
scroll to position [215, 0]
click at [309, 226] on div "Swamp People / SE2 / EP9: Full Moon Fever reorder" at bounding box center [247, 245] width 284 height 141
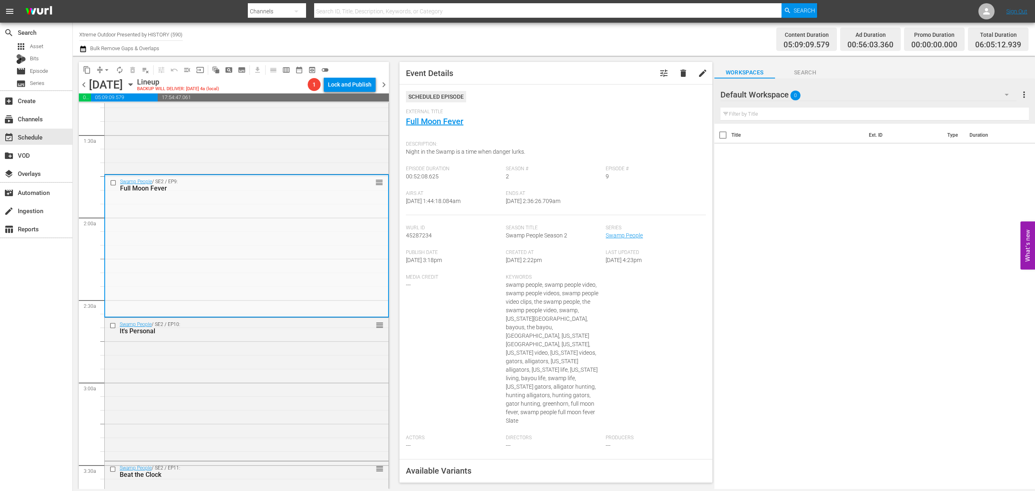
drag, startPoint x: 417, startPoint y: 116, endPoint x: 404, endPoint y: 115, distance: 12.9
click at [404, 115] on div "Event Details tune delete edit Scheduled Episode External Title Full Moon Fever…" at bounding box center [555, 272] width 312 height 421
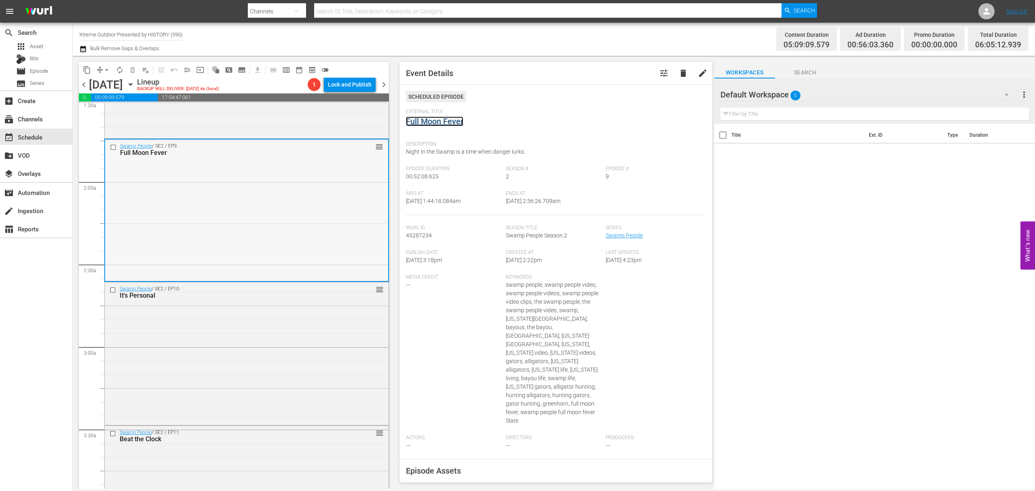
scroll to position [269, 0]
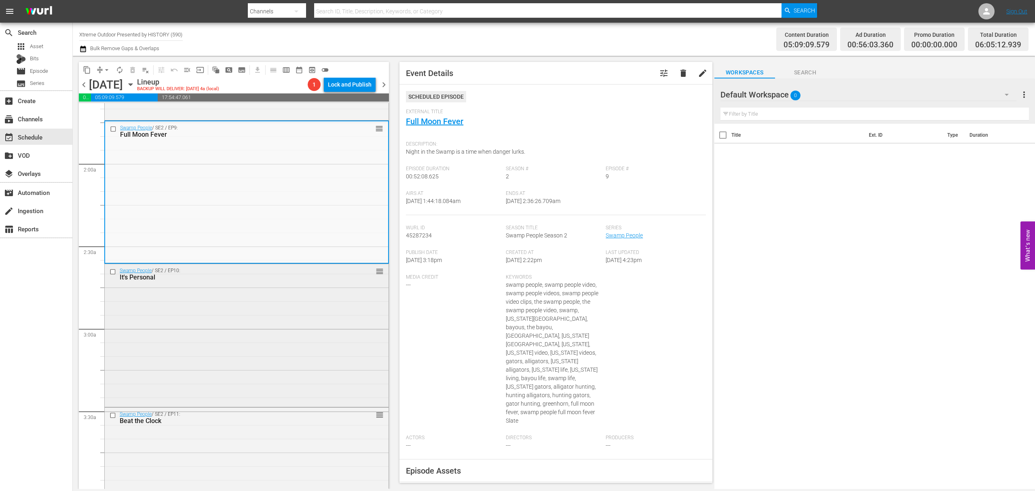
click at [322, 334] on div "Swamp People / SE2 / EP10: It's Personal reorder" at bounding box center [247, 334] width 284 height 141
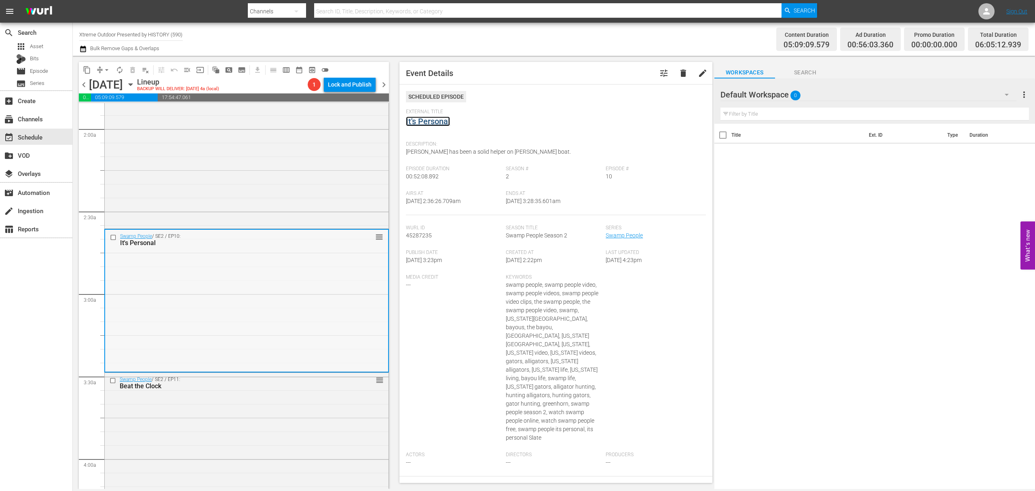
scroll to position [431, 0]
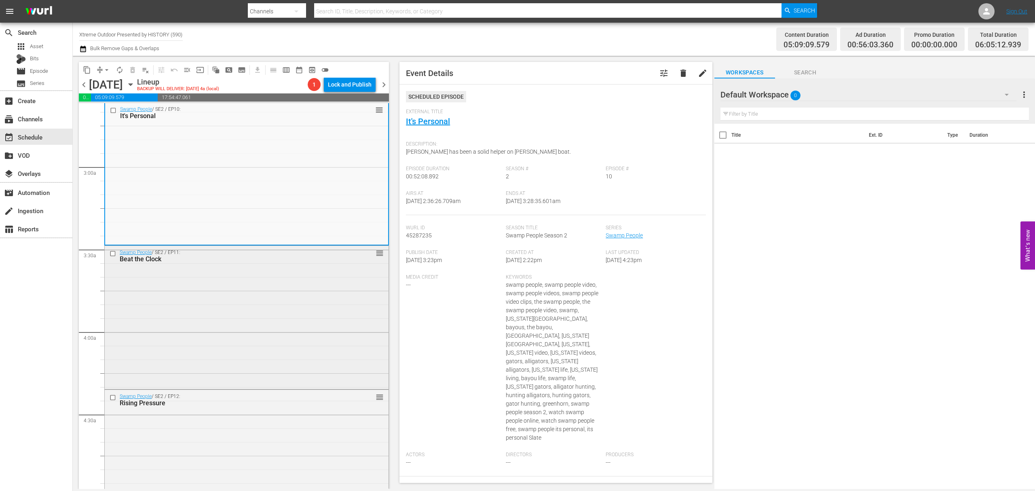
click at [298, 304] on div "Swamp People / SE2 / EP11: Beat the Clock reorder" at bounding box center [247, 316] width 284 height 141
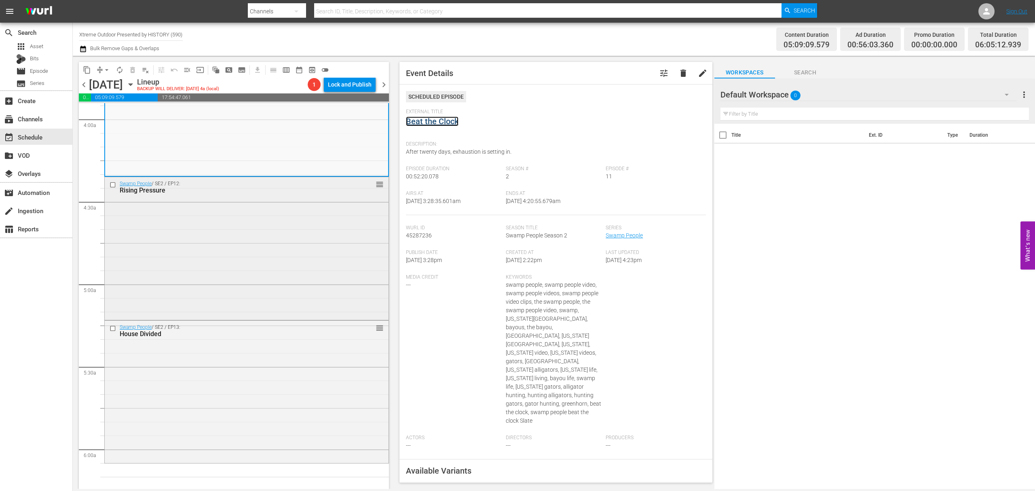
scroll to position [647, 0]
click at [293, 246] on div "Swamp People / SE2 / EP12: Rising Pressure reorder" at bounding box center [247, 244] width 284 height 141
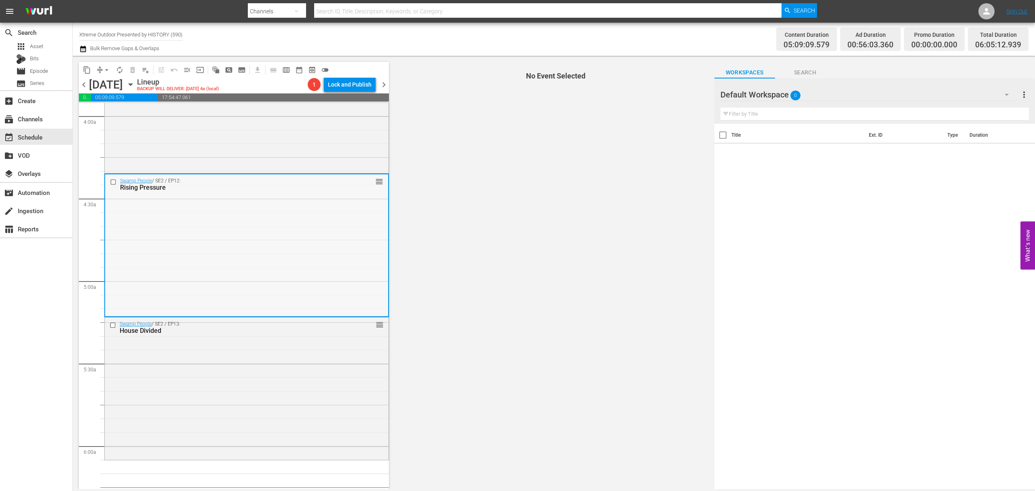
click at [293, 243] on div "Swamp People / SE2 / EP12: Rising Pressure reorder" at bounding box center [246, 244] width 283 height 141
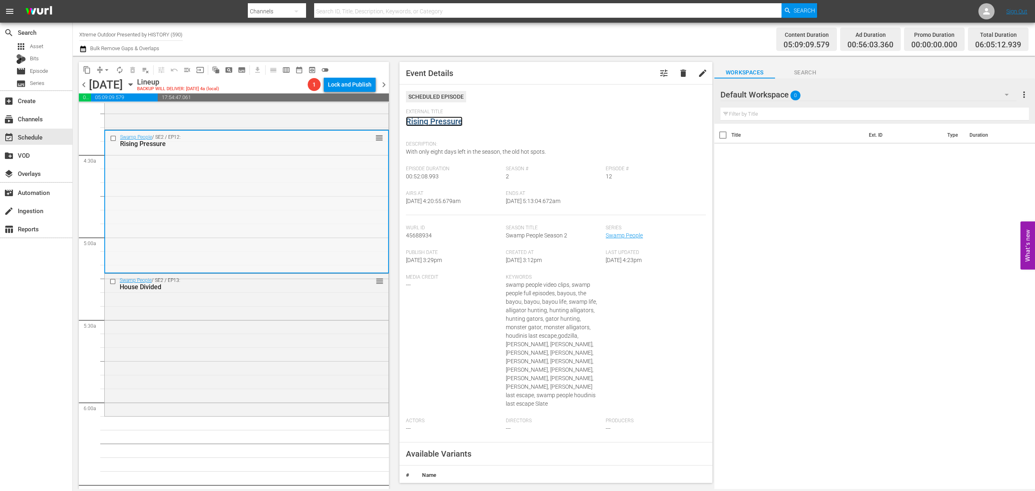
scroll to position [754, 0]
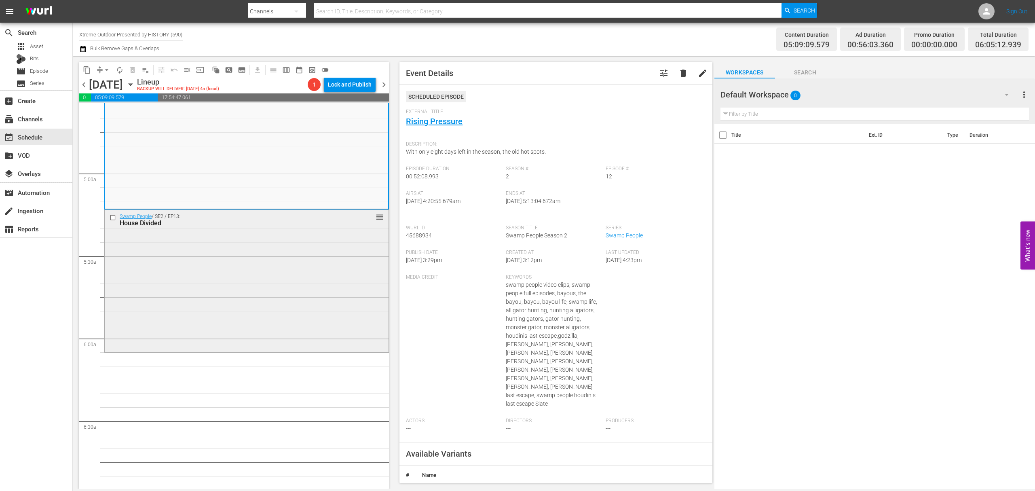
click at [268, 277] on div "Swamp People / SE2 / EP13: House Divided reorder" at bounding box center [247, 280] width 284 height 141
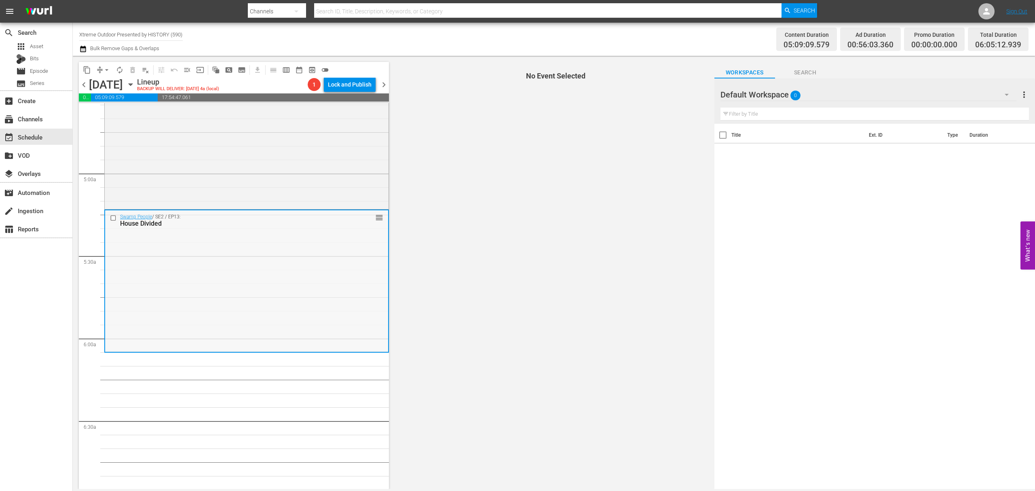
click at [325, 269] on div "Swamp People / SE2 / EP13: House Divided reorder" at bounding box center [246, 280] width 283 height 141
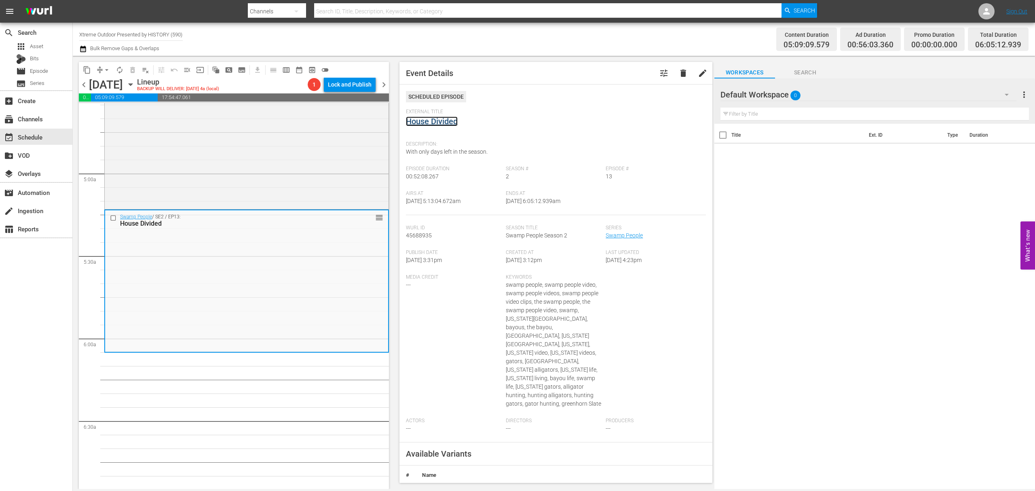
drag, startPoint x: 440, startPoint y: 115, endPoint x: 431, endPoint y: 122, distance: 11.6
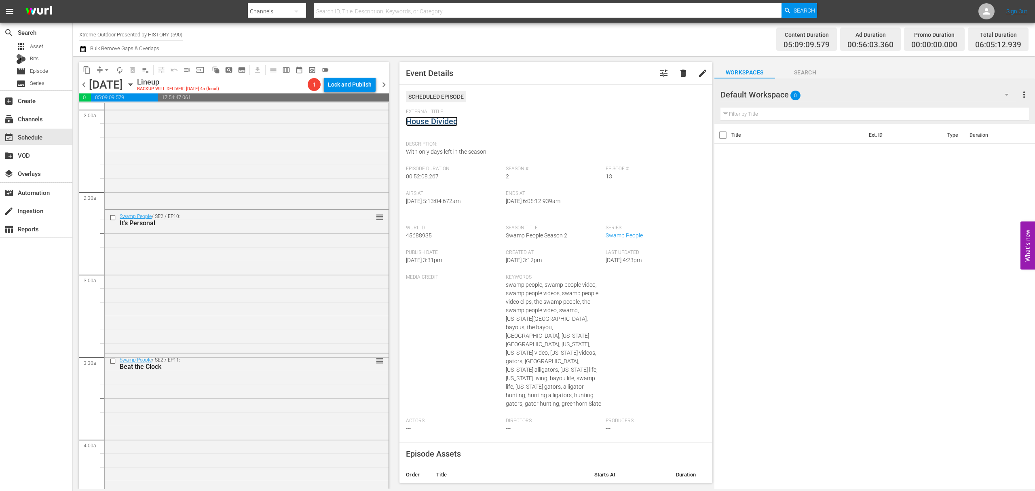
scroll to position [0, 0]
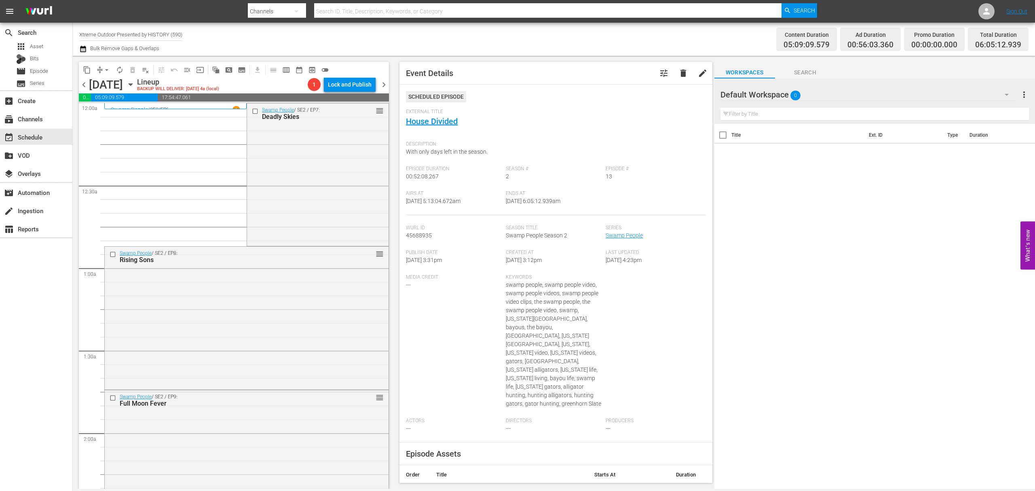
click at [108, 74] on button "arrow_drop_down" at bounding box center [106, 69] width 13 height 13
click at [104, 90] on li "Align to Midnight" at bounding box center [107, 86] width 85 height 13
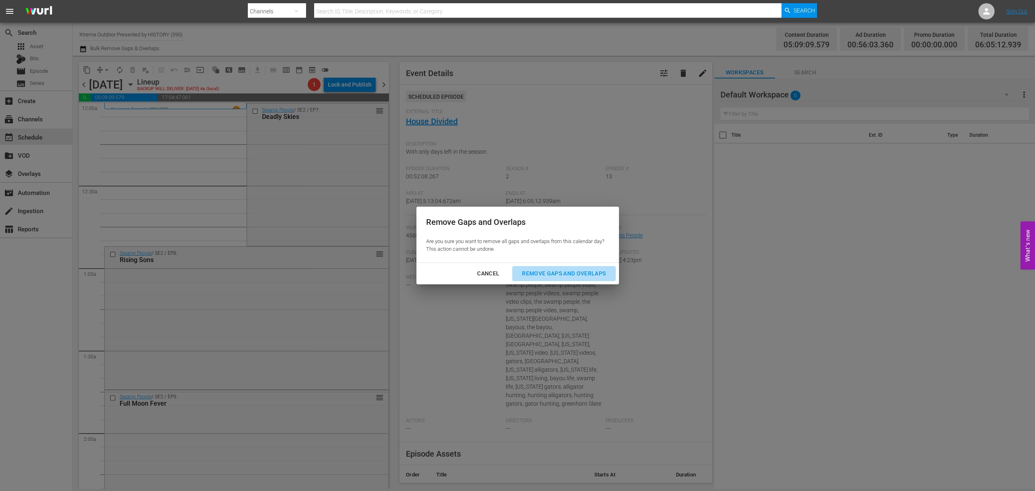
click at [572, 269] on div "Remove Gaps and Overlaps" at bounding box center [563, 273] width 97 height 10
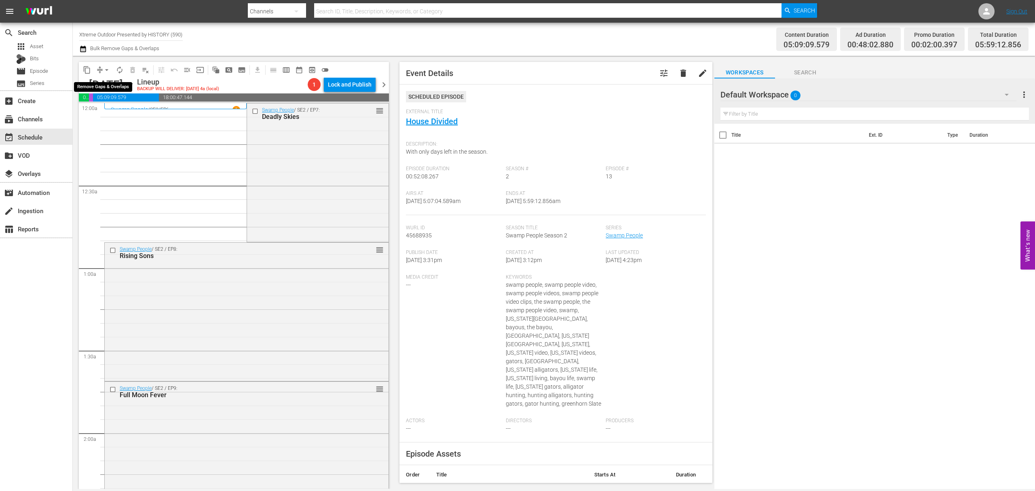
click at [107, 69] on span "arrow_drop_down" at bounding box center [107, 70] width 8 height 8
click at [108, 82] on li "Align to Midnight" at bounding box center [107, 86] width 85 height 13
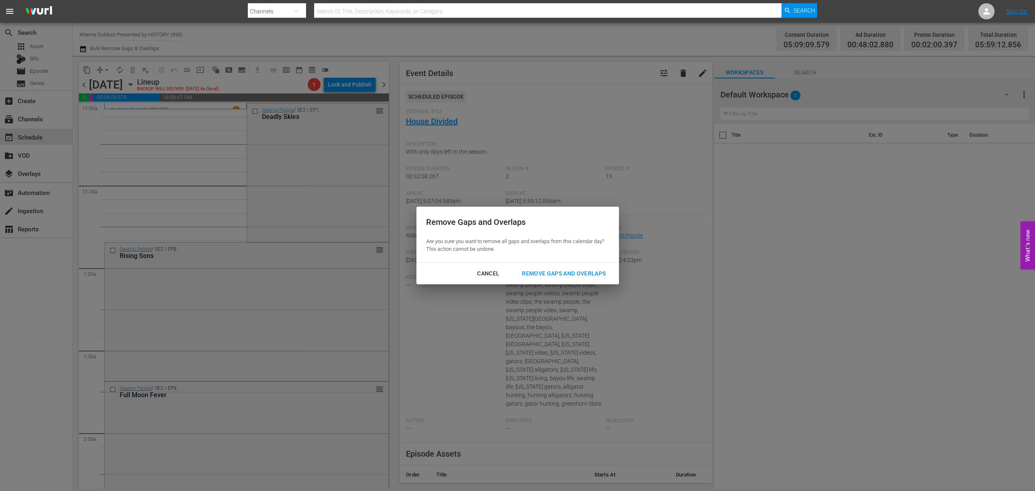
click at [576, 270] on div "Remove Gaps and Overlaps" at bounding box center [563, 273] width 97 height 10
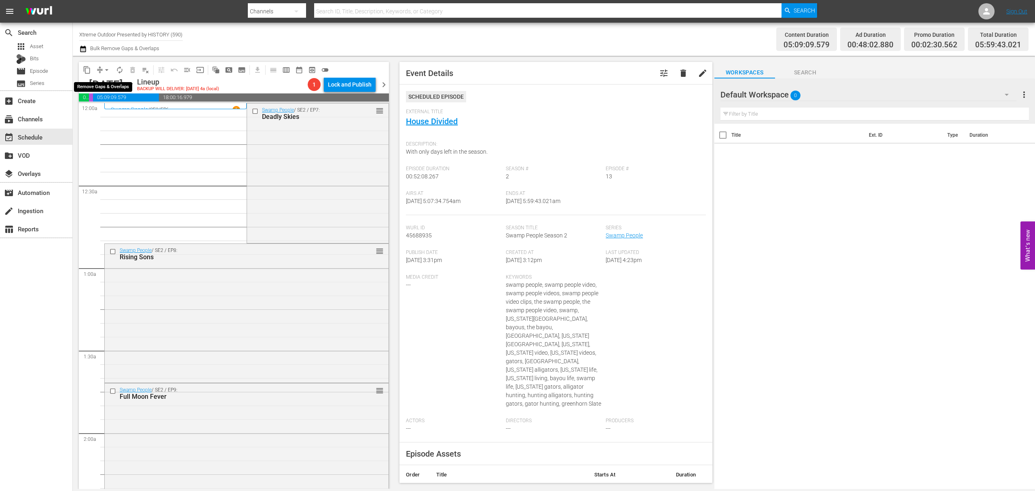
click at [107, 73] on span "arrow_drop_down" at bounding box center [107, 70] width 8 height 8
click at [107, 80] on li "Align to Midnight" at bounding box center [107, 86] width 85 height 13
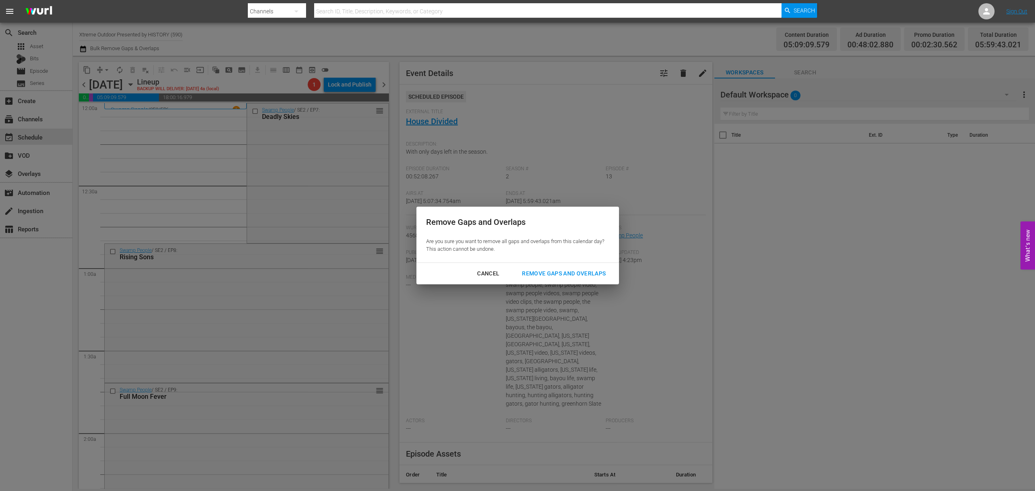
click at [562, 259] on div "Remove Gaps and Overlaps Are you sure you want to remove all gaps and overlaps …" at bounding box center [517, 235] width 202 height 56
click at [563, 270] on div "Remove Gaps and Overlaps" at bounding box center [563, 273] width 97 height 10
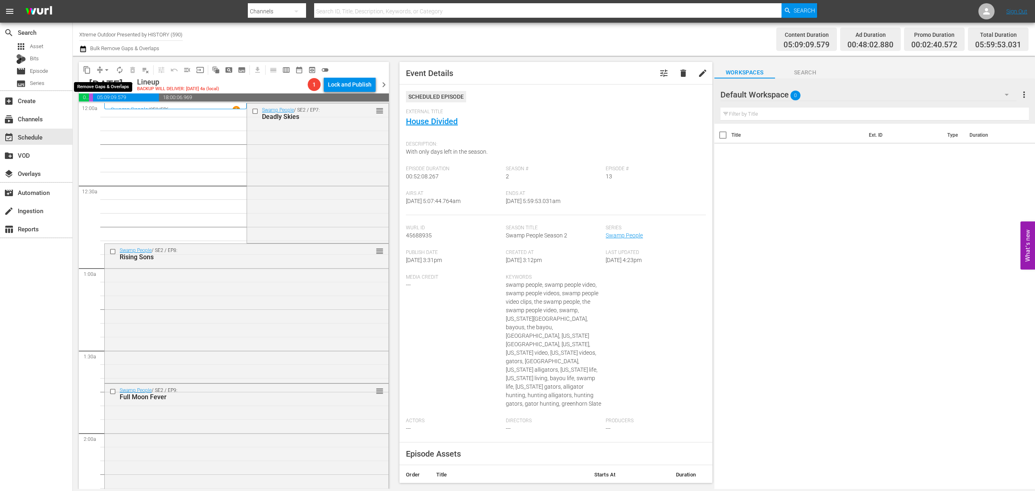
click at [105, 72] on span "arrow_drop_down" at bounding box center [107, 70] width 8 height 8
click at [104, 81] on li "Align to Midnight" at bounding box center [107, 86] width 85 height 13
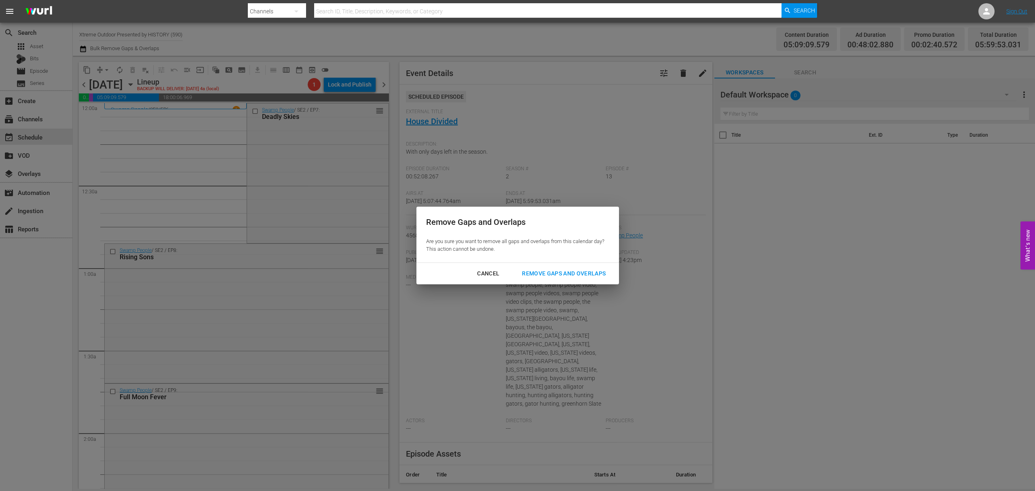
click at [571, 277] on div "Remove Gaps and Overlaps" at bounding box center [563, 273] width 97 height 10
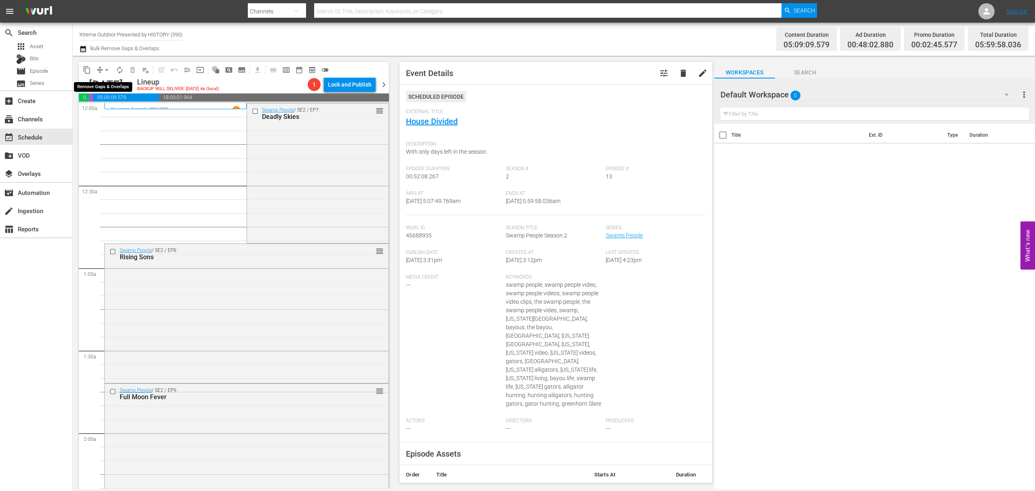
click at [109, 70] on span "arrow_drop_down" at bounding box center [107, 70] width 8 height 8
click at [108, 83] on li "Align to Midnight" at bounding box center [107, 86] width 85 height 13
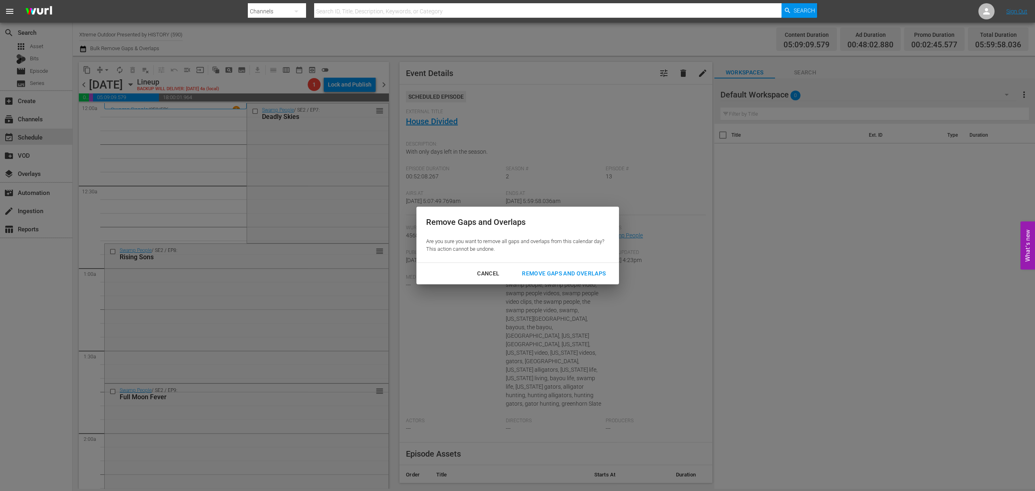
click at [582, 278] on div "Remove Gaps and Overlaps" at bounding box center [563, 273] width 97 height 10
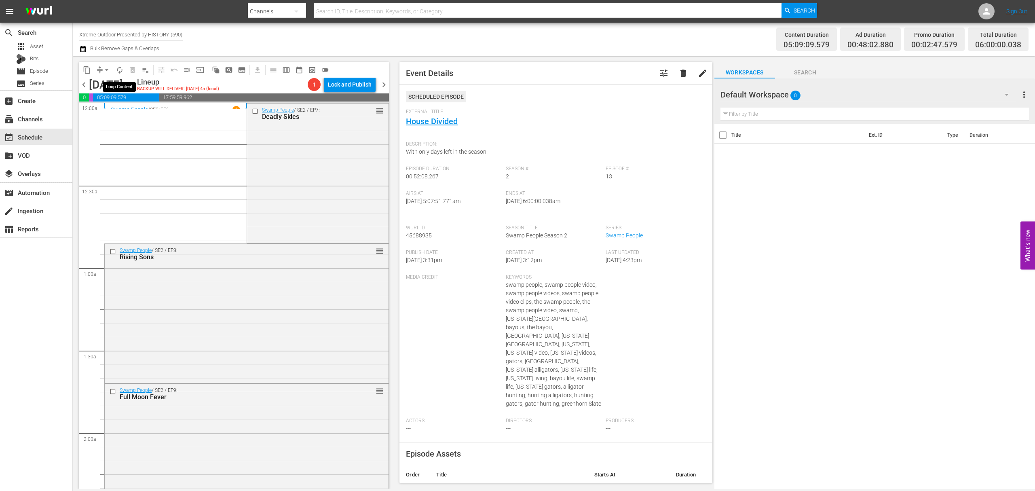
click at [117, 71] on span "autorenew_outlined" at bounding box center [120, 70] width 8 height 8
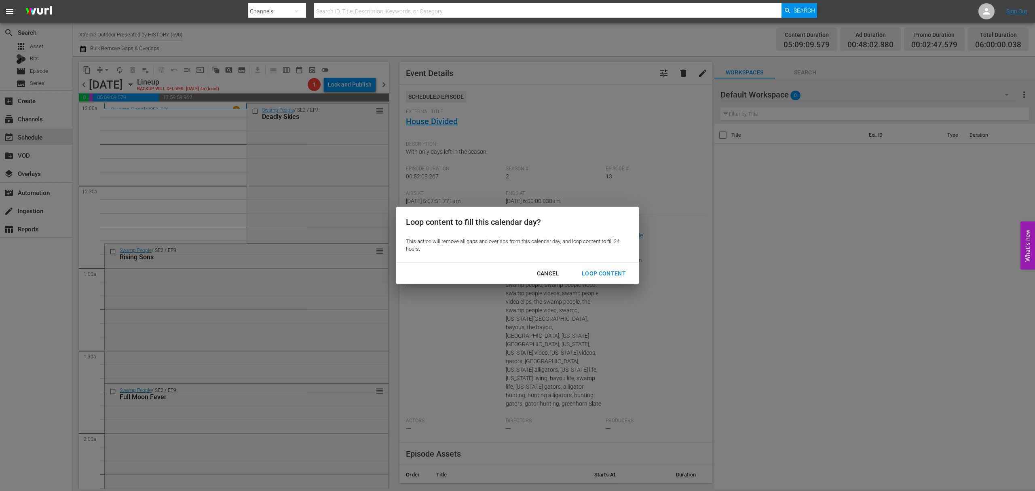
click at [599, 270] on div "Loop Content" at bounding box center [603, 273] width 57 height 10
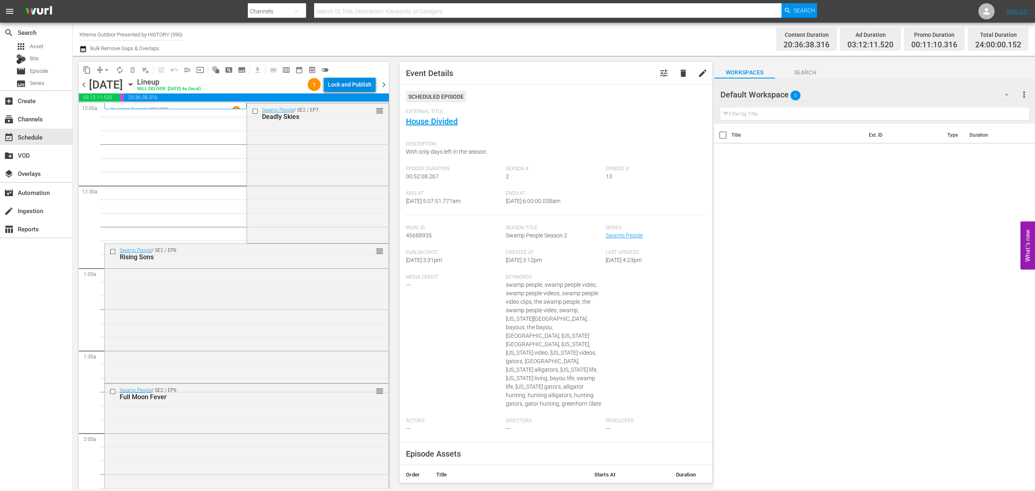
click at [358, 86] on div "Lock and Publish" at bounding box center [350, 84] width 44 height 15
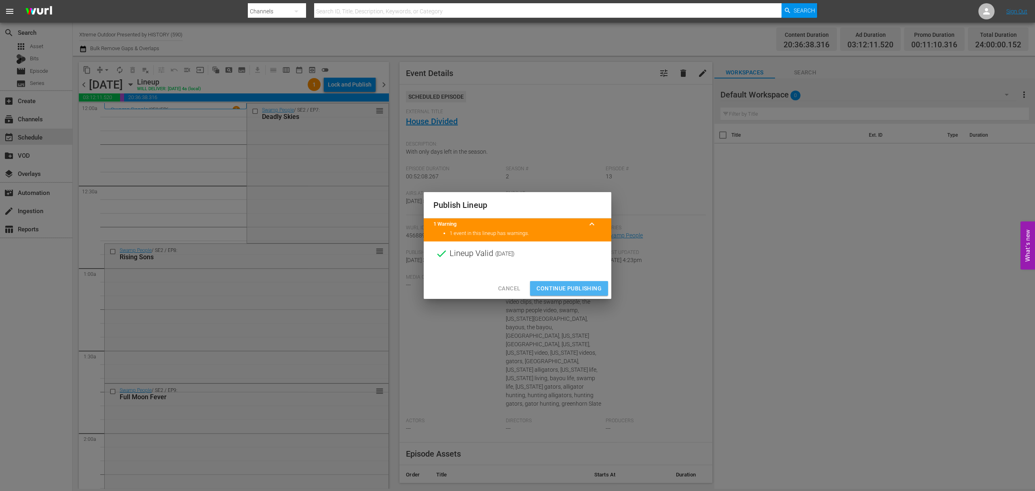
click at [566, 282] on button "Continue Publishing" at bounding box center [569, 288] width 78 height 15
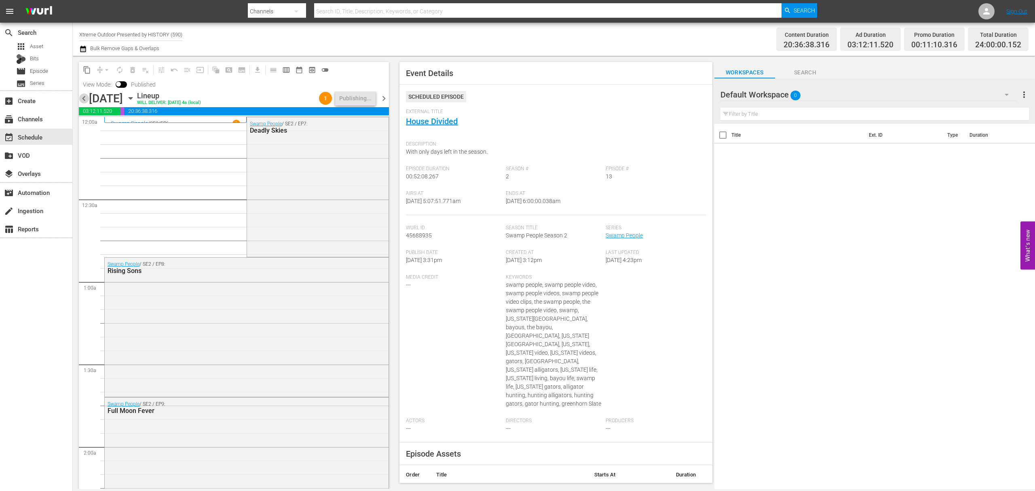
click at [86, 99] on span "chevron_left" at bounding box center [84, 98] width 10 height 10
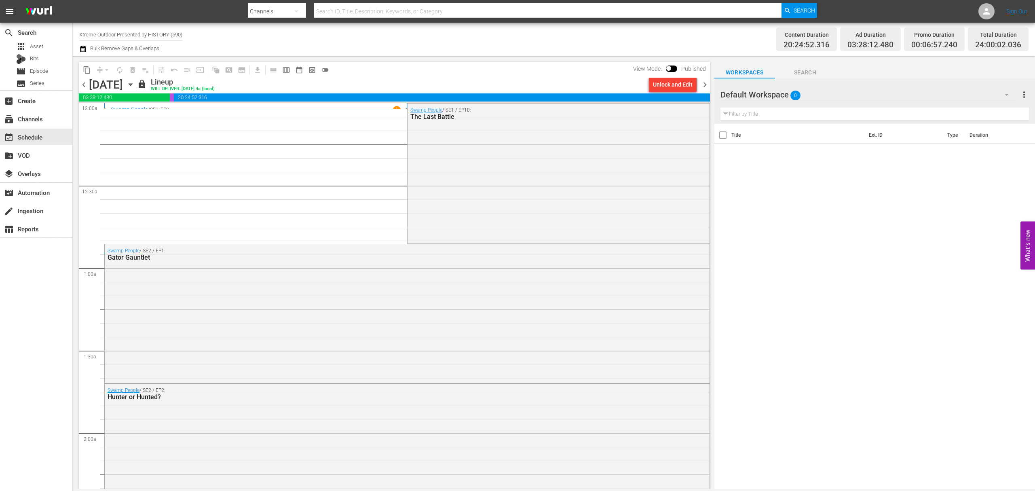
click at [702, 83] on span "chevron_right" at bounding box center [705, 85] width 10 height 10
click at [702, 86] on span "chevron_right" at bounding box center [705, 85] width 10 height 10
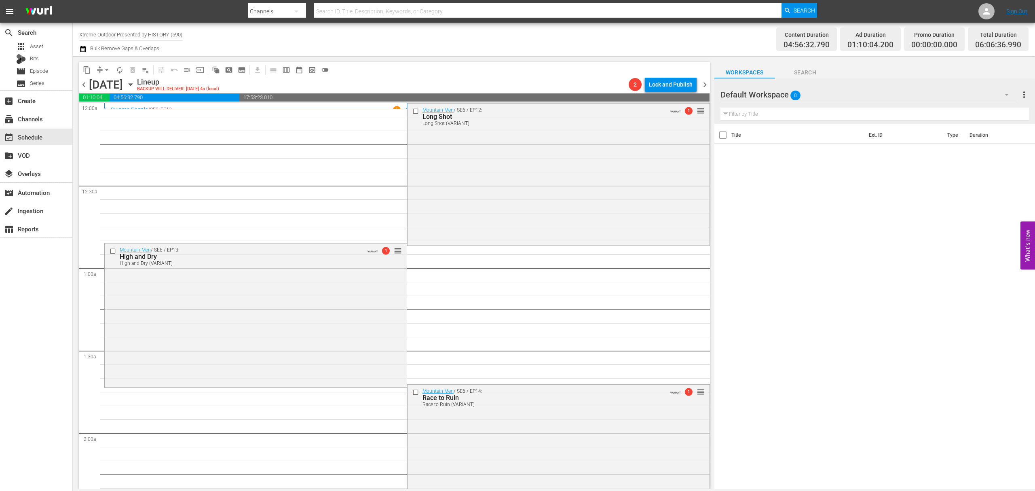
click at [99, 66] on span "compress" at bounding box center [100, 70] width 8 height 8
click at [101, 73] on span "compress" at bounding box center [100, 70] width 8 height 8
click at [104, 69] on span "arrow_drop_down" at bounding box center [107, 70] width 8 height 8
click at [103, 78] on ul "Align to Midnight Align to First Episode Align to End of Previous Day" at bounding box center [107, 99] width 85 height 46
click at [103, 82] on li "Align to Midnight" at bounding box center [107, 86] width 85 height 13
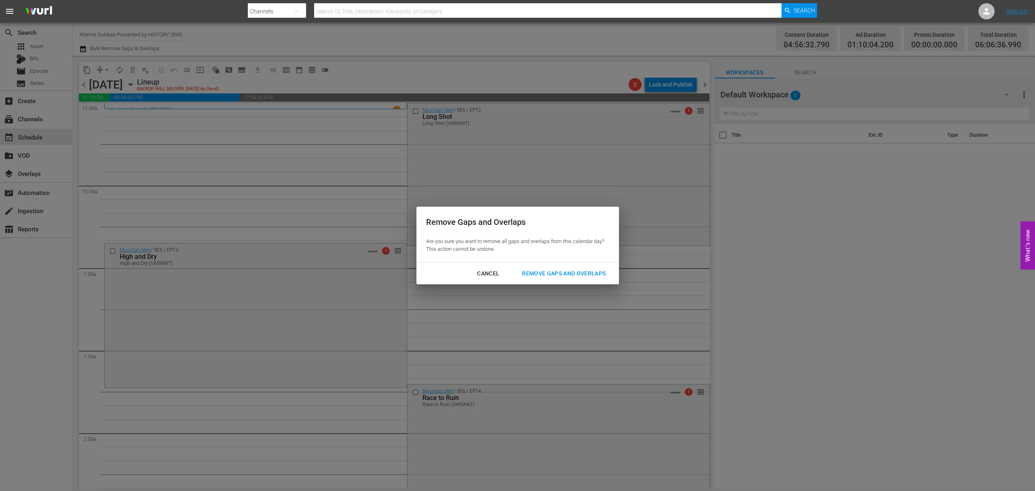
click at [555, 270] on div "Remove Gaps and Overlaps" at bounding box center [563, 273] width 97 height 10
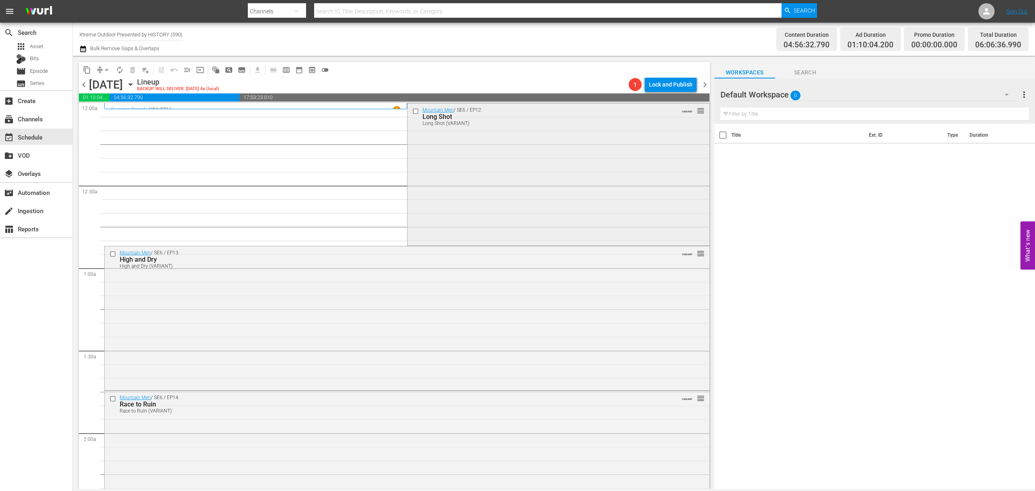
click at [551, 160] on div "Mountain Men / SE6 / EP12: Long Shot Long Shot (VARIANT) VARIANT reorder" at bounding box center [558, 173] width 302 height 140
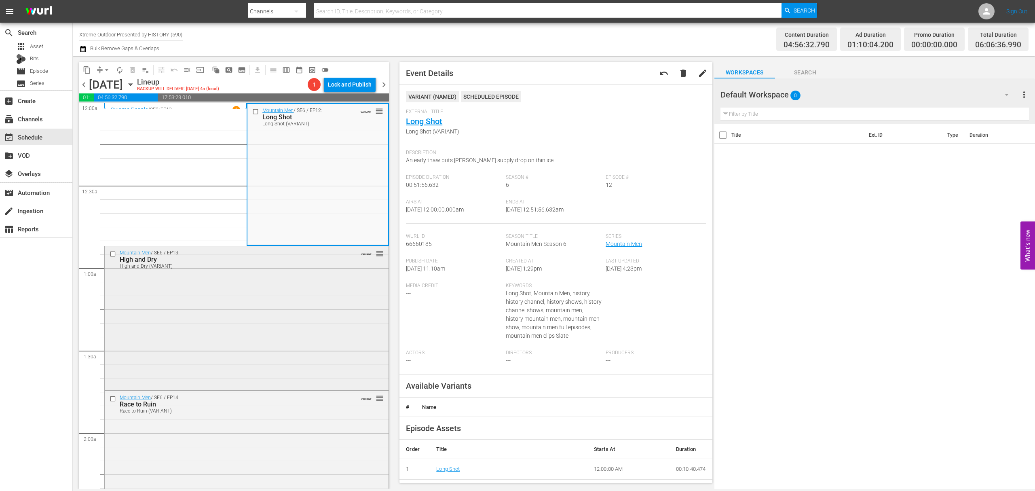
click at [311, 285] on div "Mountain Men / SE6 / EP13: High and Dry High and Dry (VARIANT) VARIANT reorder" at bounding box center [247, 317] width 284 height 142
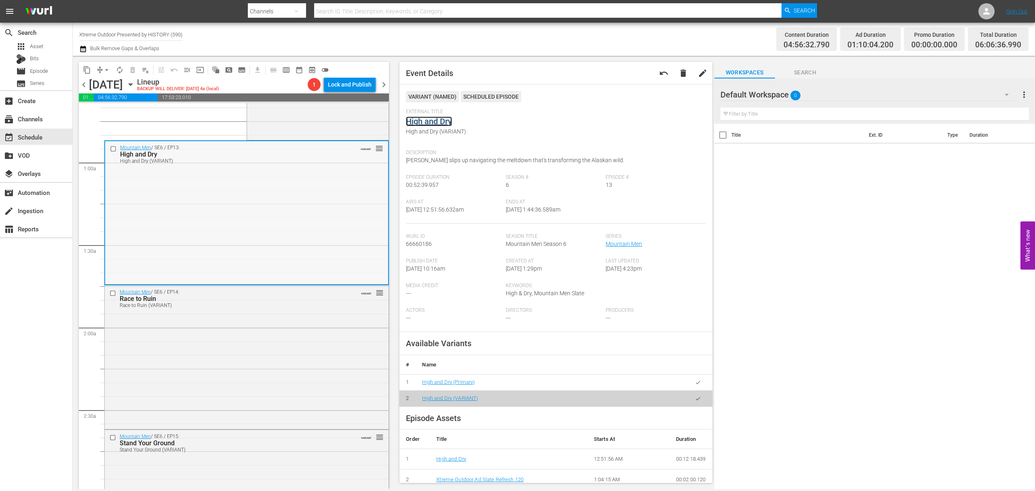
scroll to position [108, 0]
click at [317, 335] on div "Mountain Men / SE6 / EP14: Race to Ruin Race to Ruin (VARIANT) VARIANT reorder" at bounding box center [247, 354] width 284 height 142
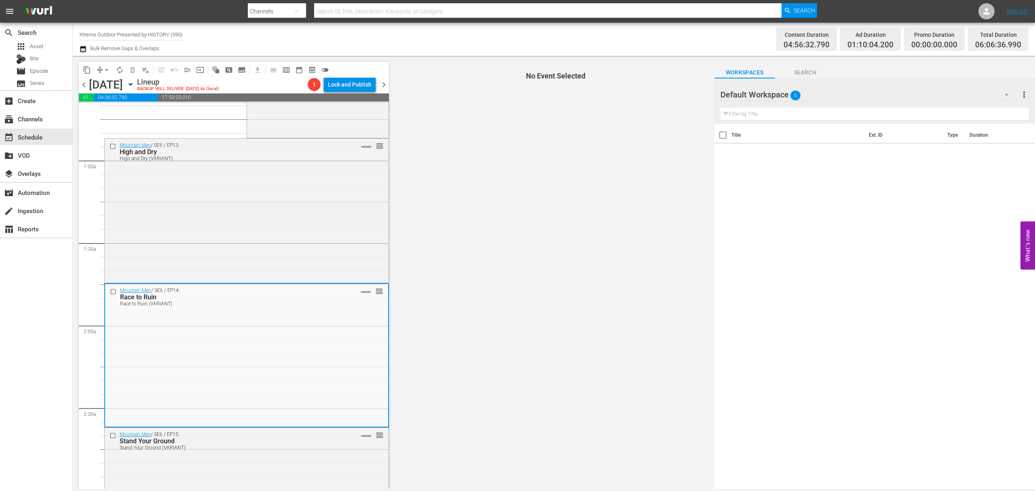
click at [302, 359] on div "Mountain Men / SE6 / EP14: Race to Ruin Race to Ruin (VARIANT) VARIANT reorder" at bounding box center [246, 355] width 283 height 142
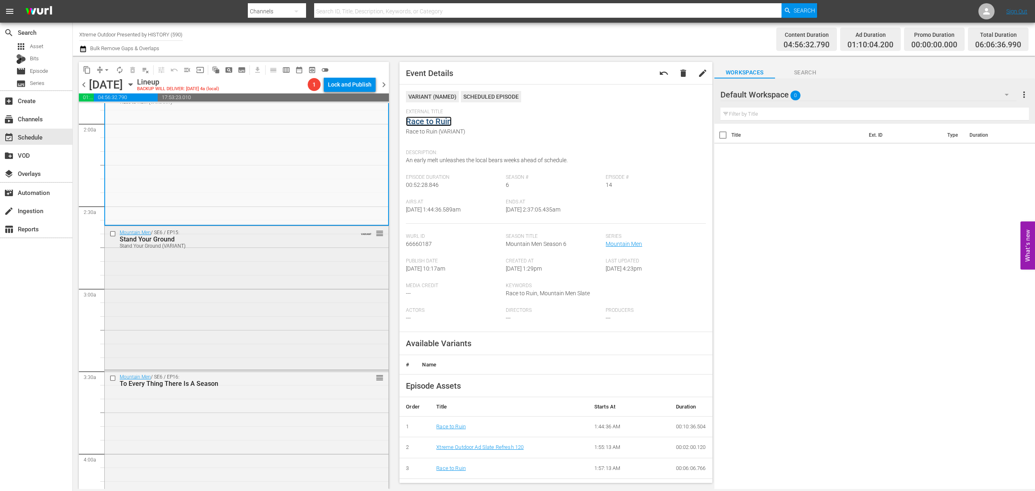
scroll to position [323, 0]
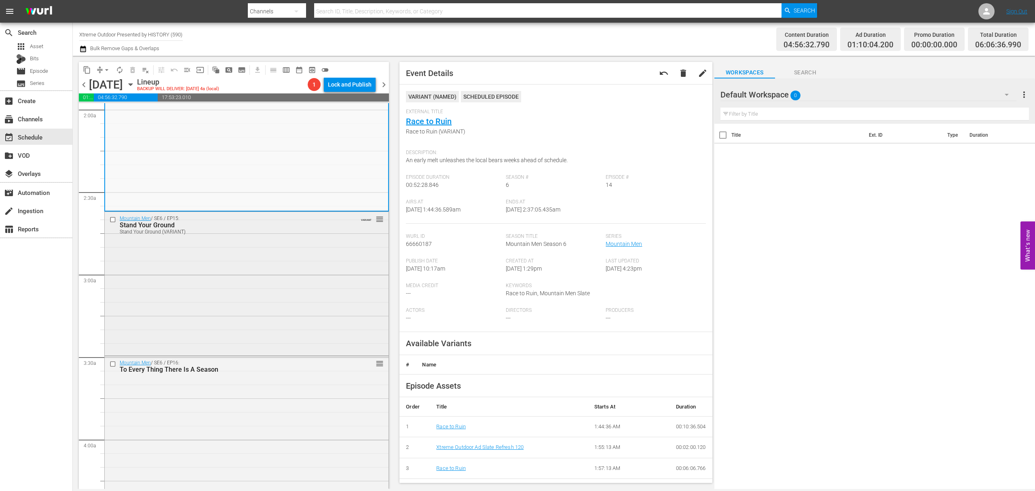
click at [280, 292] on div "Mountain Men / SE6 / EP15: Stand Your Ground Stand Your Ground (VARIANT) VARIAN…" at bounding box center [247, 283] width 284 height 142
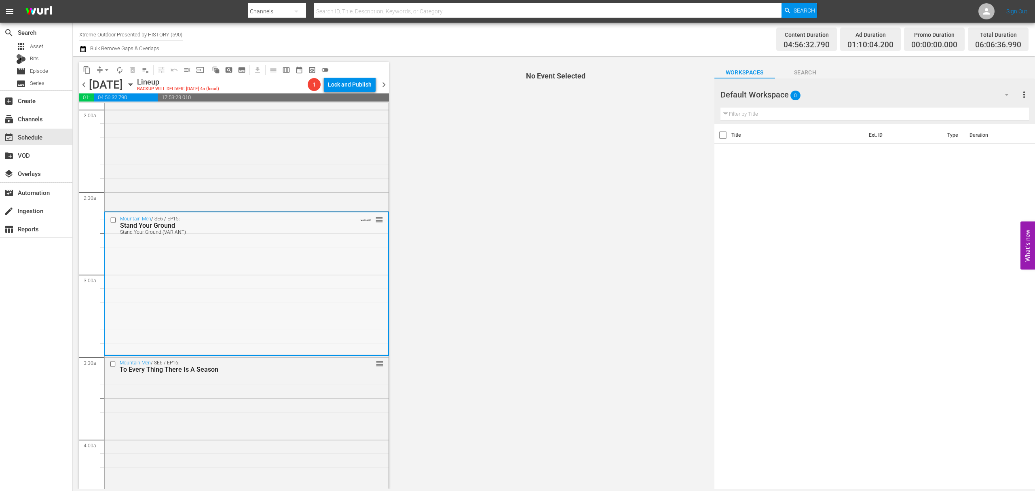
click at [303, 272] on div "Mountain Men / SE6 / EP15: Stand Your Ground Stand Your Ground (VARIANT) VARIAN…" at bounding box center [246, 283] width 283 height 142
click at [304, 280] on div "Mountain Men / SE6 / EP15: Stand Your Ground Stand Your Ground (VARIANT) VARIAN…" at bounding box center [246, 283] width 283 height 142
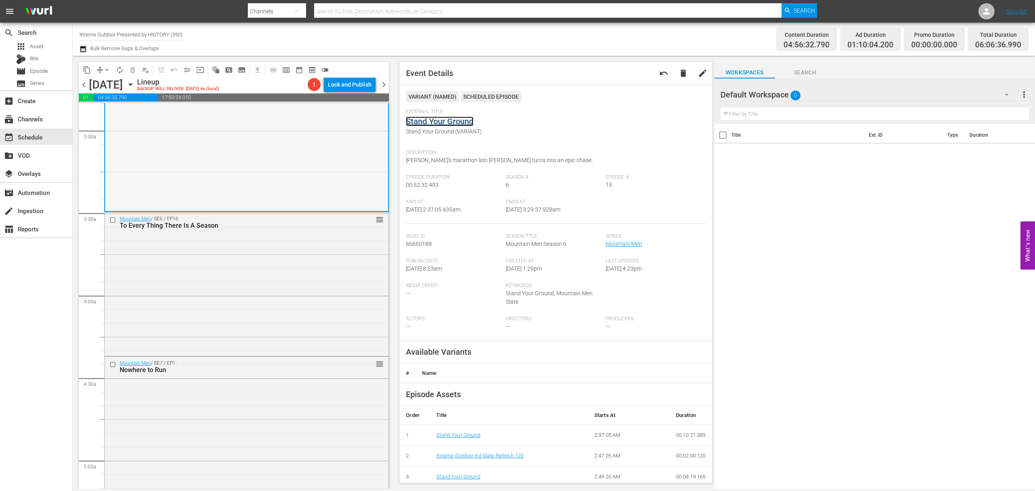
scroll to position [485, 0]
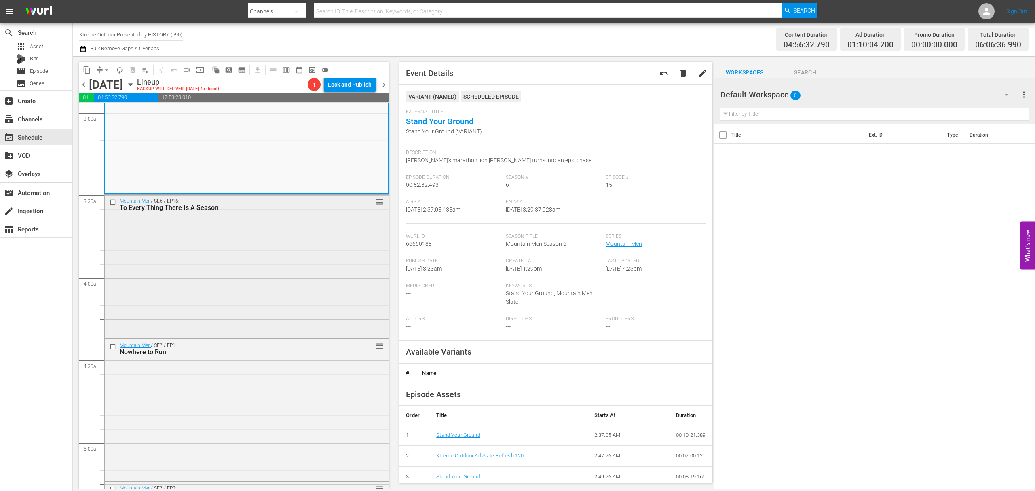
click at [256, 328] on div "Mountain Men / SE6 / EP16: To Every Thing There Is A Season reorder" at bounding box center [247, 264] width 284 height 141
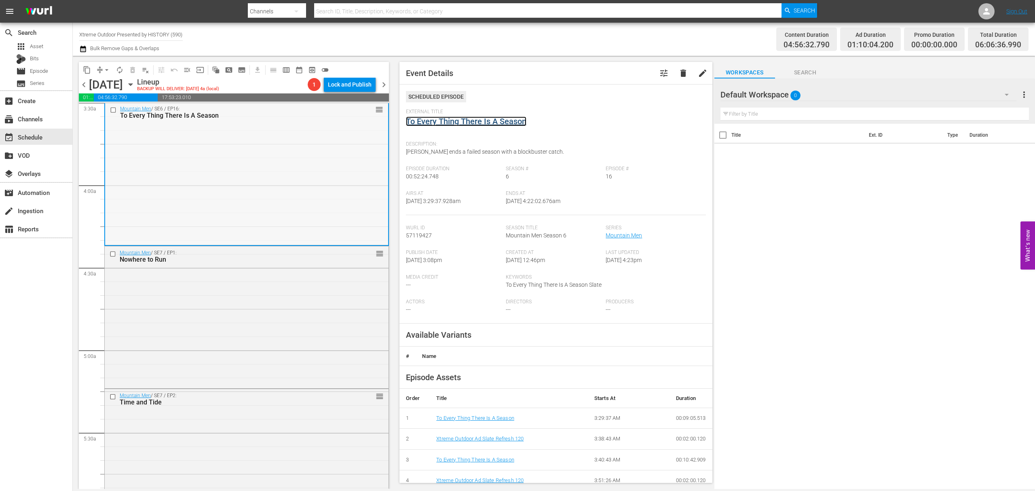
scroll to position [647, 0]
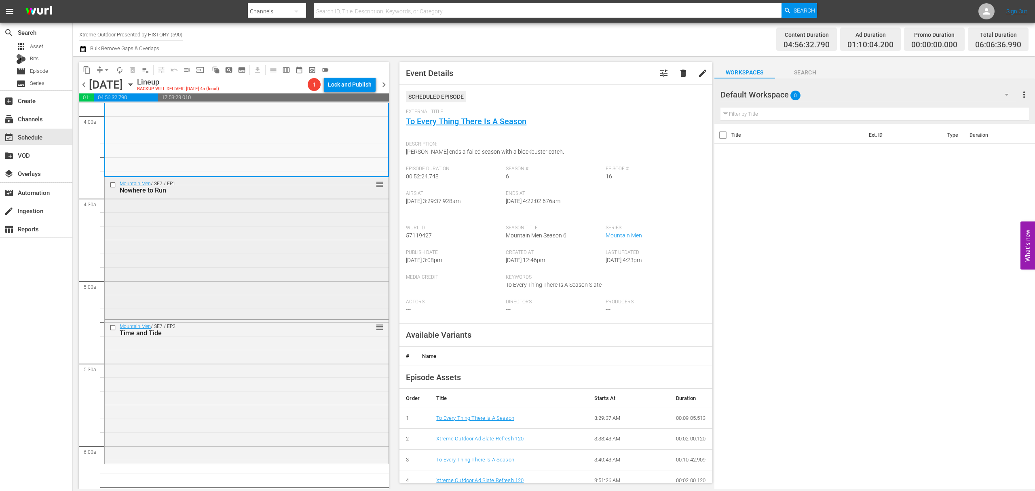
click at [267, 253] on div "Mountain Men / SE7 / EP1: Nowhere to Run reorder" at bounding box center [247, 247] width 284 height 141
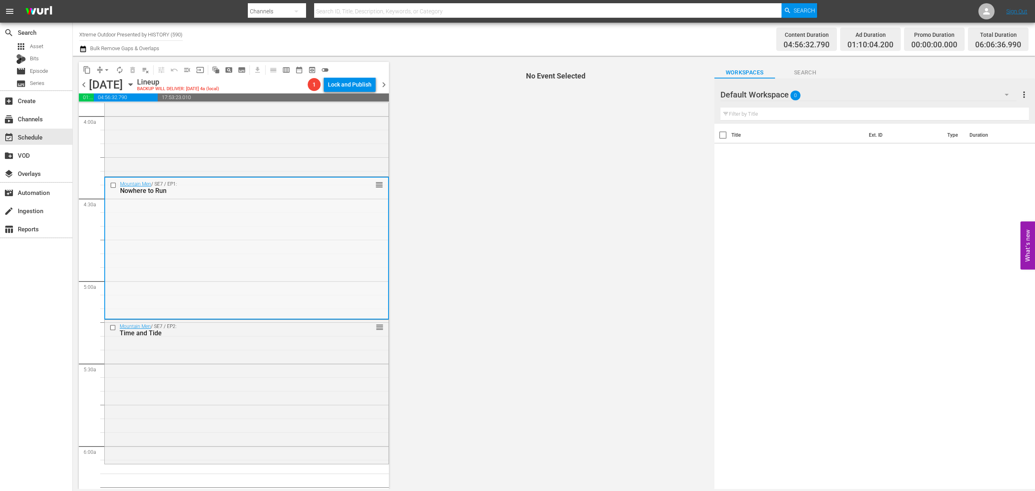
click at [291, 248] on div "Mountain Men / SE7 / EP1: Nowhere to Run reorder" at bounding box center [246, 247] width 283 height 141
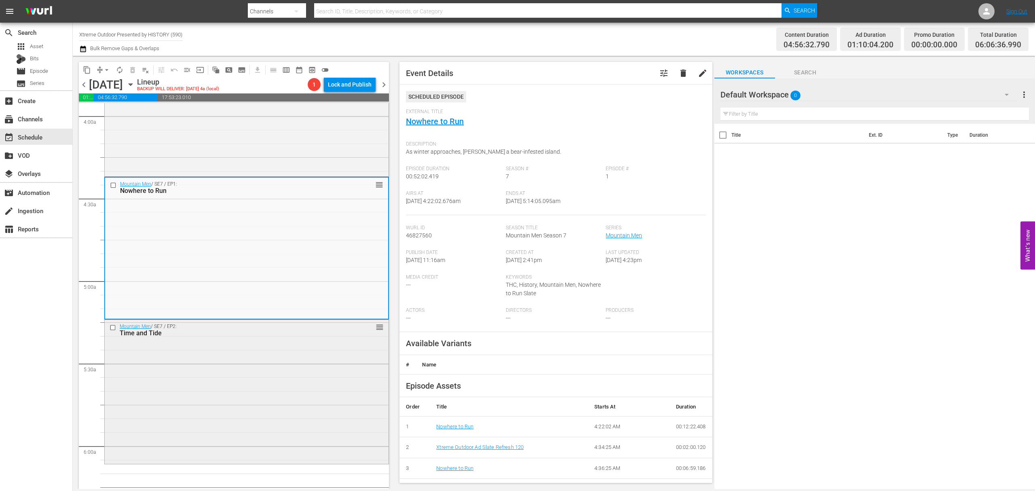
click at [291, 382] on div "Mountain Men / SE7 / EP2: Time and Tide reorder" at bounding box center [247, 391] width 284 height 142
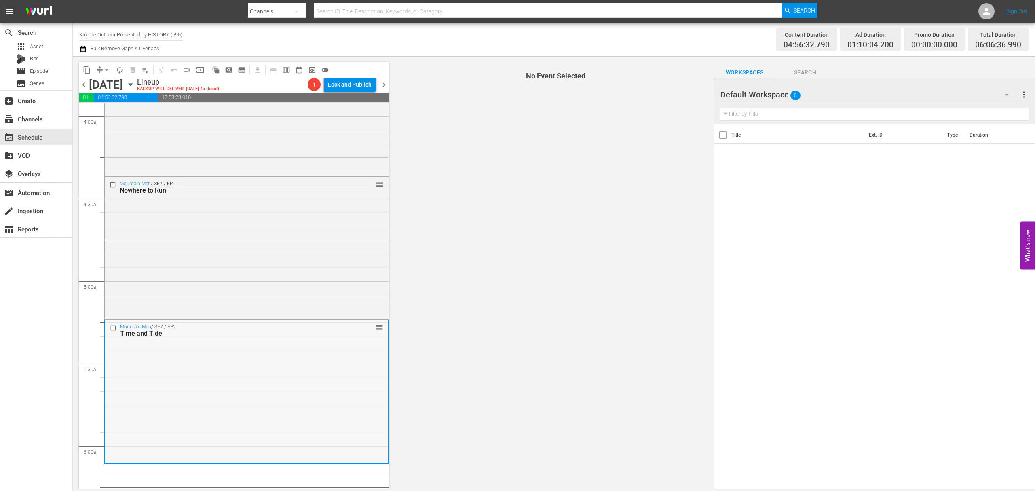
click at [306, 393] on div "Mountain Men / SE7 / EP2: Time and Tide reorder" at bounding box center [246, 391] width 283 height 142
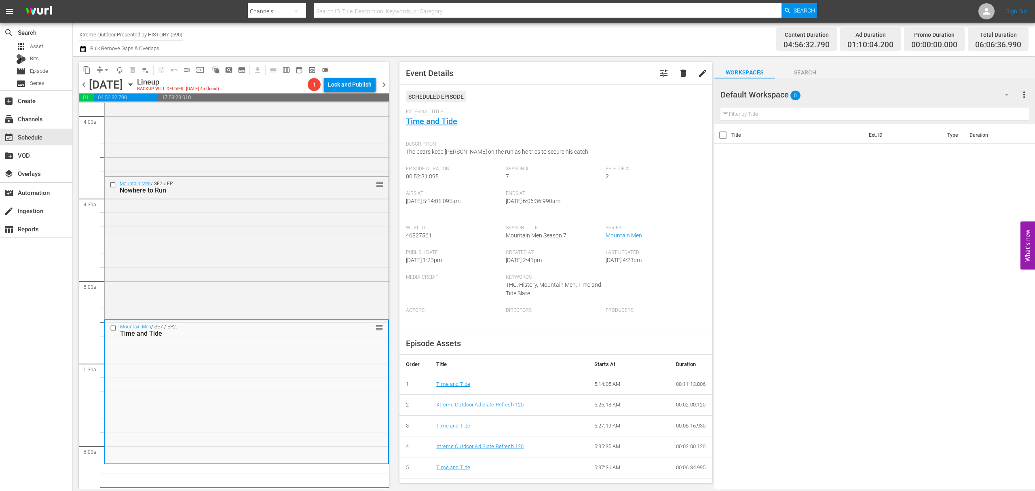
click at [103, 70] on span "arrow_drop_down" at bounding box center [107, 70] width 8 height 8
click at [106, 86] on li "Align to Midnight" at bounding box center [107, 86] width 85 height 13
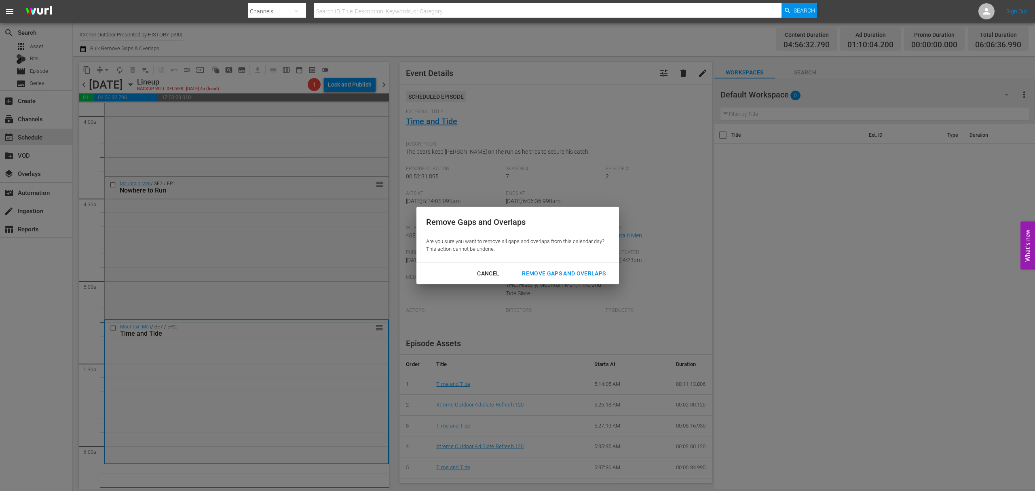
click at [570, 277] on div "Remove Gaps and Overlaps" at bounding box center [563, 273] width 97 height 10
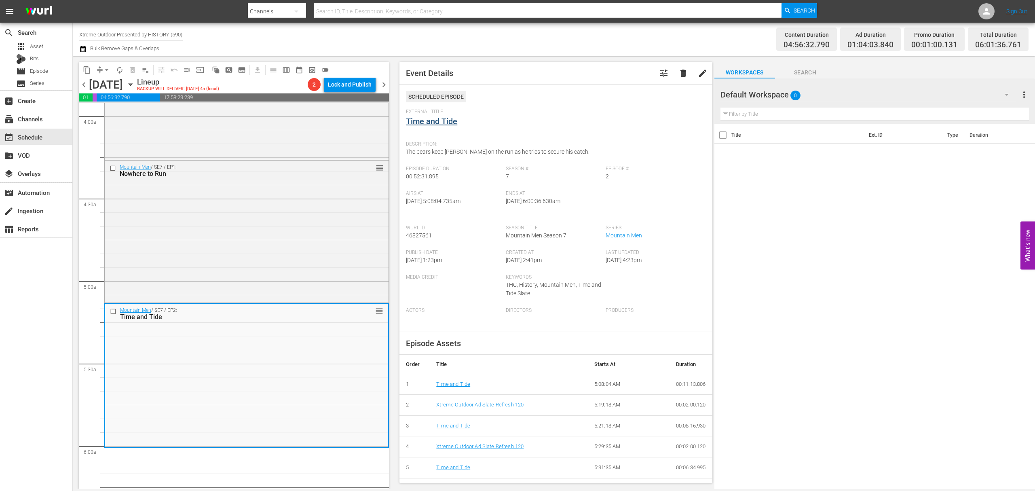
scroll to position [633, 0]
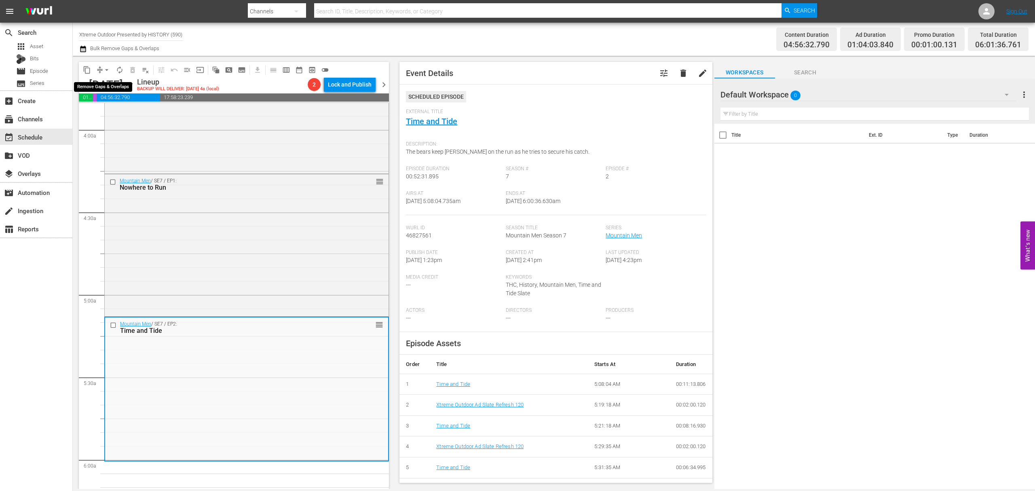
click at [103, 67] on span "arrow_drop_down" at bounding box center [107, 70] width 8 height 8
click at [105, 85] on li "Align to Midnight" at bounding box center [107, 86] width 85 height 13
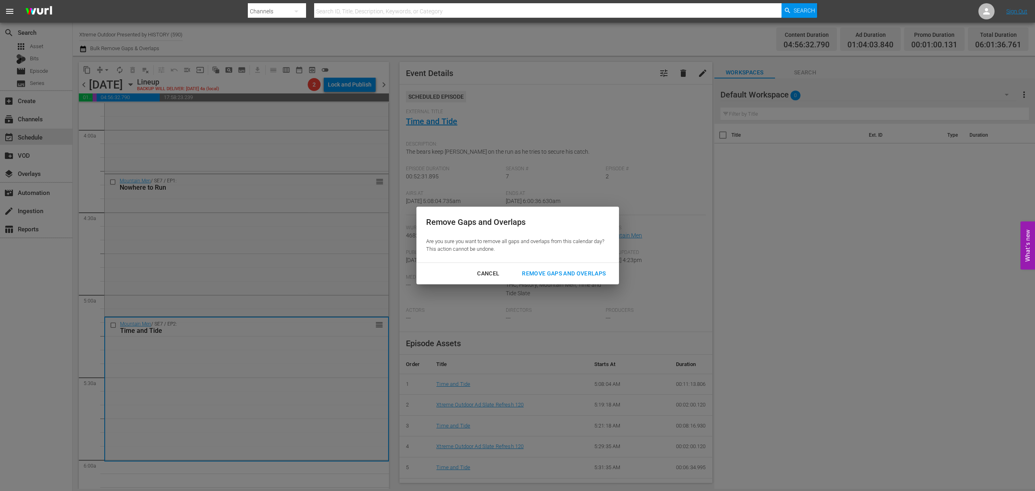
click at [582, 269] on div "Remove Gaps and Overlaps" at bounding box center [563, 273] width 97 height 10
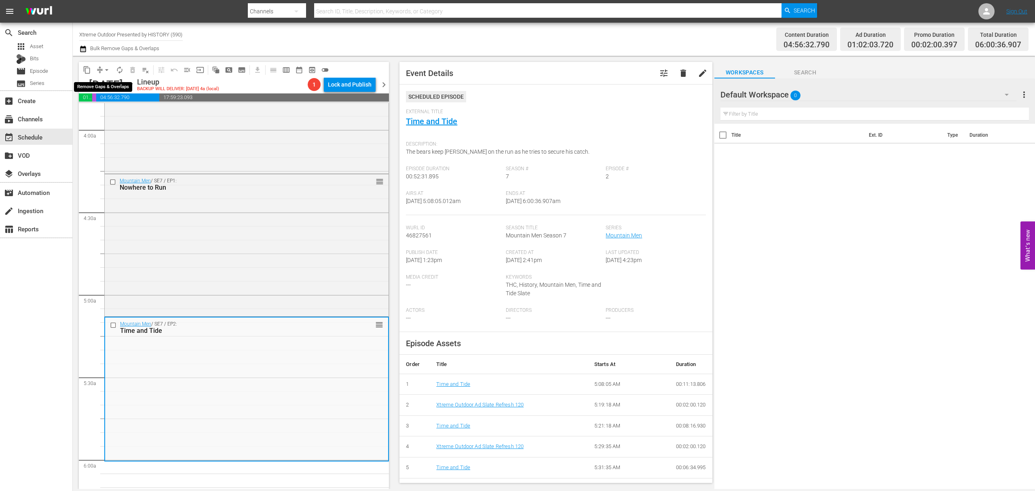
click at [102, 67] on button "arrow_drop_down" at bounding box center [106, 69] width 13 height 13
click at [109, 86] on li "Align to Midnight" at bounding box center [107, 86] width 85 height 13
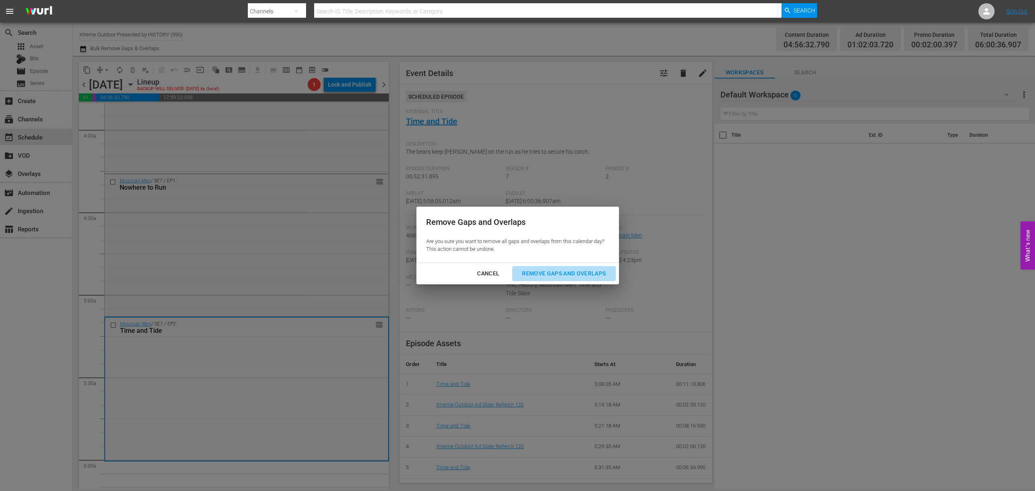
click at [581, 272] on div "Remove Gaps and Overlaps" at bounding box center [563, 273] width 97 height 10
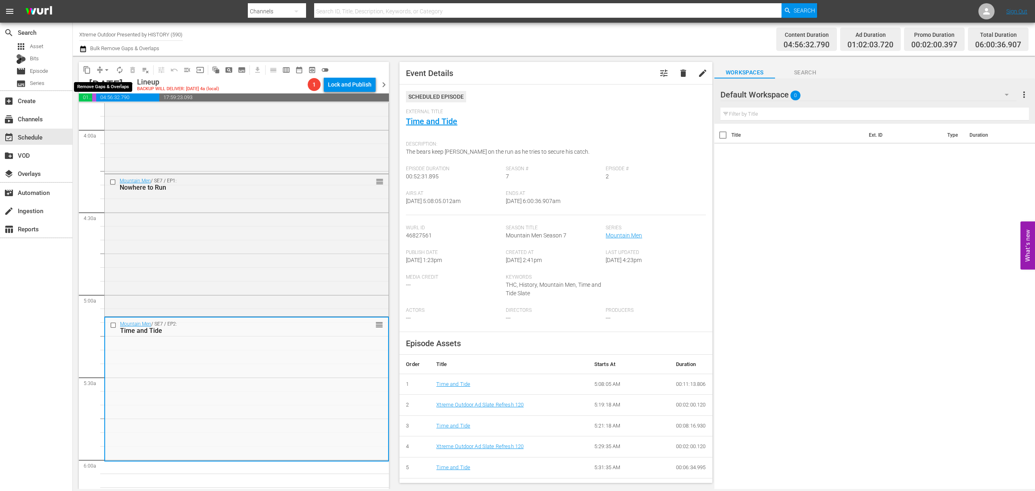
click at [104, 69] on span "arrow_drop_down" at bounding box center [107, 70] width 8 height 8
click at [107, 84] on li "Align to Midnight" at bounding box center [107, 86] width 85 height 13
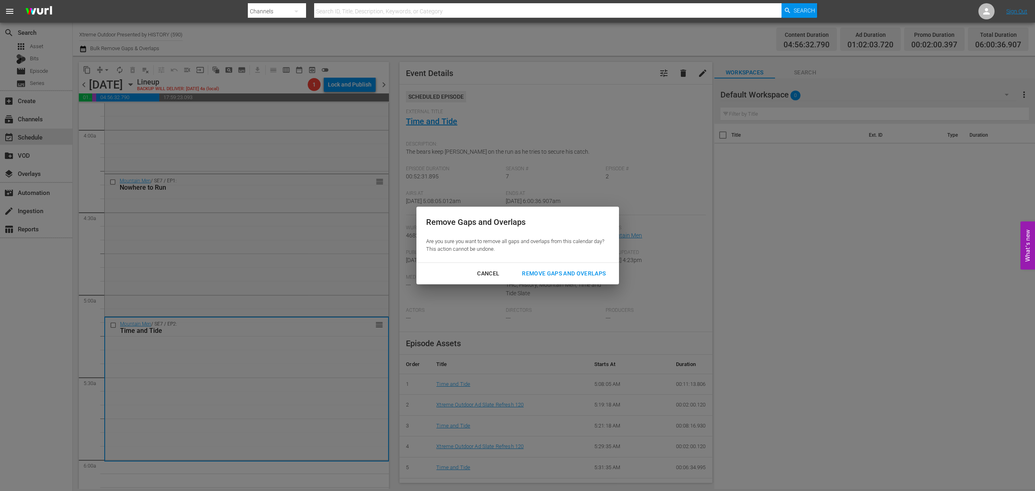
click at [554, 269] on div "Remove Gaps and Overlaps" at bounding box center [563, 273] width 97 height 10
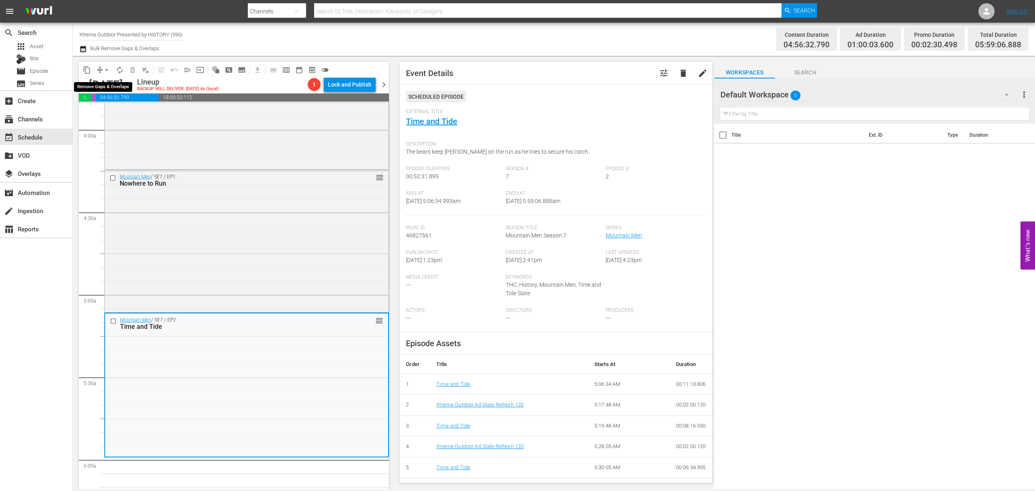
click at [107, 68] on span "arrow_drop_down" at bounding box center [107, 70] width 8 height 8
click at [112, 91] on li "Align to Midnight" at bounding box center [107, 86] width 85 height 13
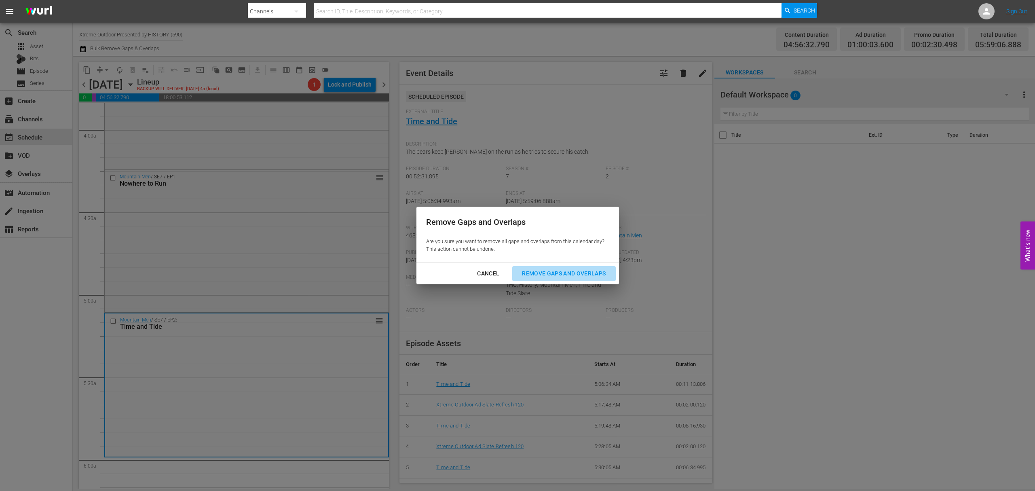
click at [564, 271] on div "Remove Gaps and Overlaps" at bounding box center [563, 273] width 97 height 10
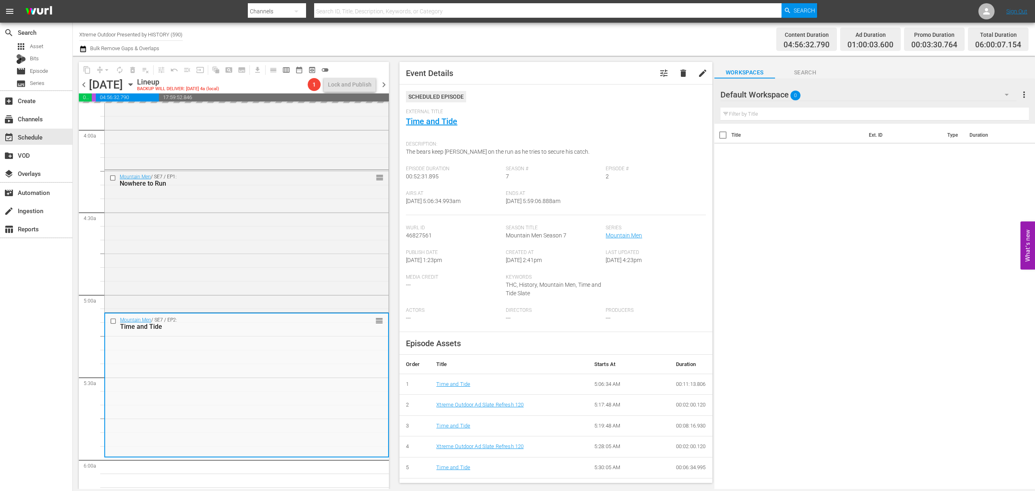
scroll to position [647, 0]
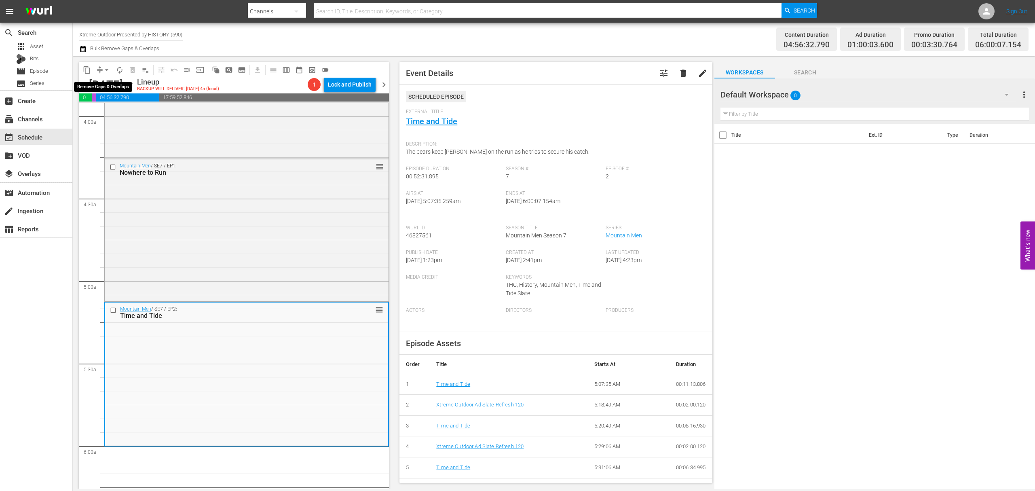
click at [104, 68] on span "arrow_drop_down" at bounding box center [107, 70] width 8 height 8
click at [109, 84] on li "Align to Midnight" at bounding box center [107, 86] width 85 height 13
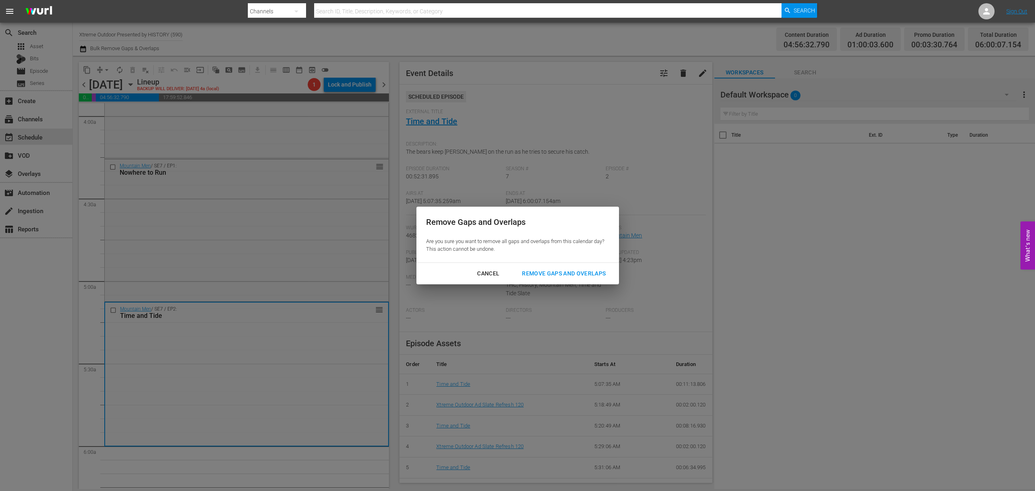
click at [589, 275] on div "Remove Gaps and Overlaps" at bounding box center [563, 273] width 97 height 10
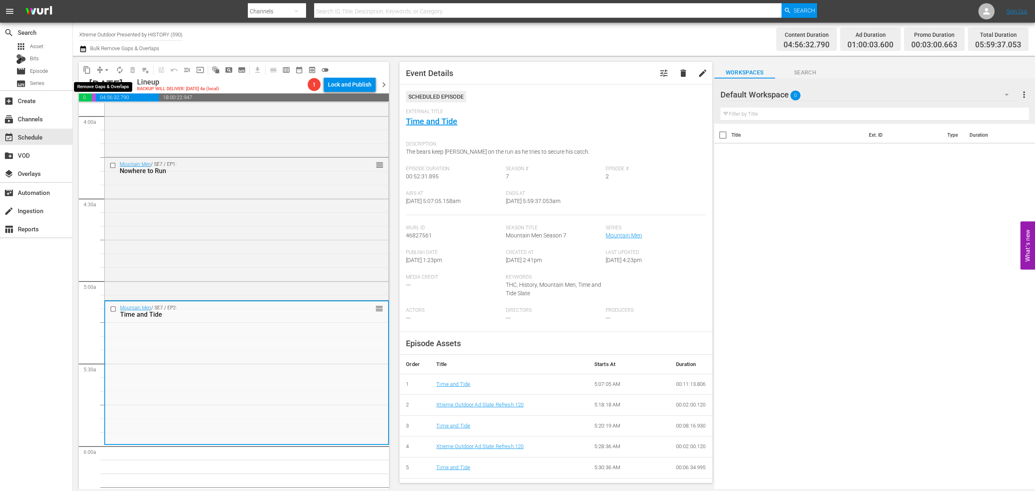
click at [94, 73] on button "compress" at bounding box center [99, 69] width 13 height 13
click at [104, 71] on span "arrow_drop_down" at bounding box center [107, 70] width 8 height 8
click at [103, 88] on li "Align to Midnight" at bounding box center [107, 86] width 85 height 13
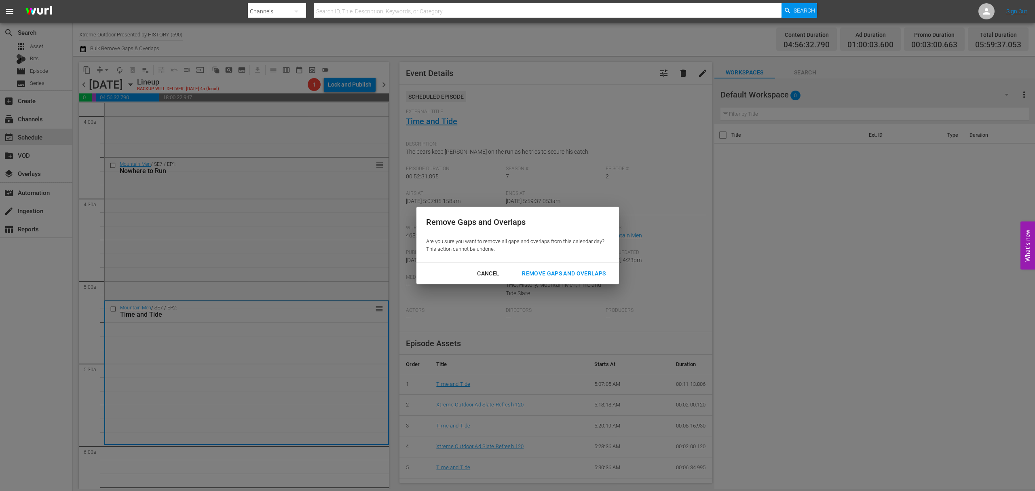
click at [557, 277] on div "Remove Gaps and Overlaps" at bounding box center [563, 273] width 97 height 10
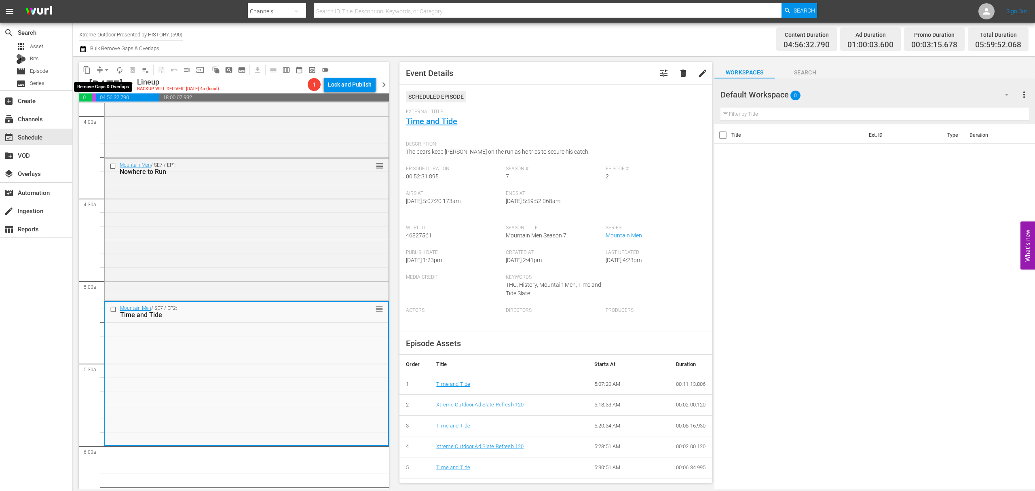
click at [97, 70] on span "compress" at bounding box center [100, 70] width 8 height 8
click at [110, 65] on button "arrow_drop_down" at bounding box center [106, 69] width 13 height 13
click at [104, 81] on li "Align to Midnight" at bounding box center [107, 86] width 85 height 13
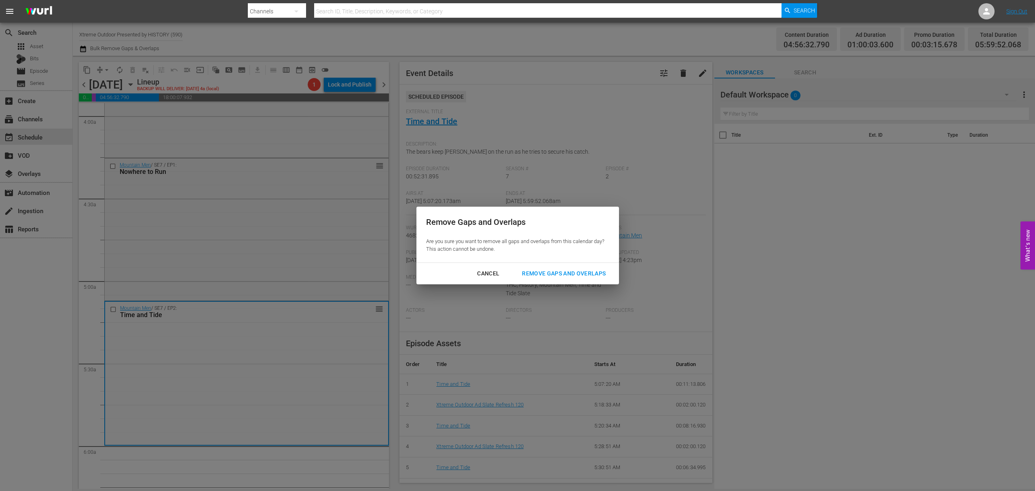
click at [579, 266] on button "Remove Gaps and Overlaps" at bounding box center [563, 273] width 103 height 15
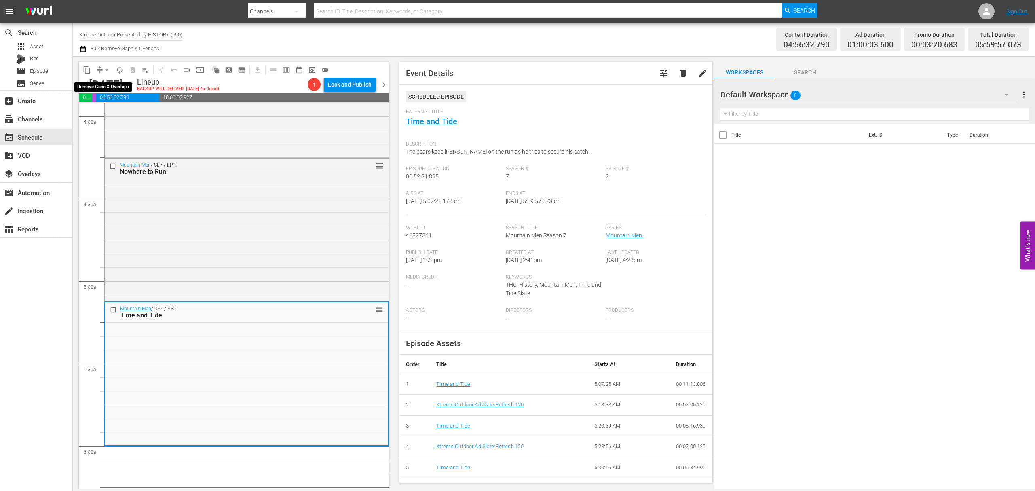
click at [105, 70] on span "arrow_drop_down" at bounding box center [107, 70] width 8 height 8
click at [105, 81] on li "Align to Midnight" at bounding box center [107, 86] width 85 height 13
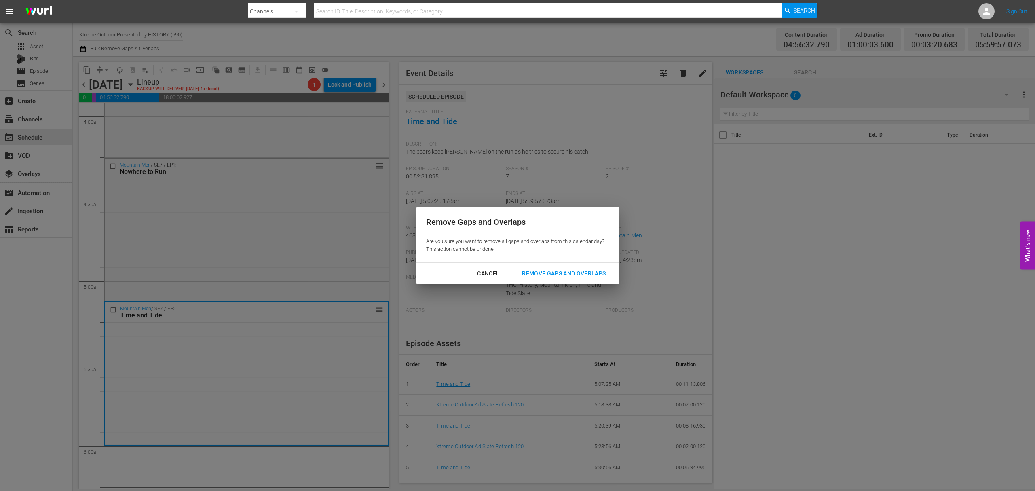
click at [579, 272] on div "Remove Gaps and Overlaps" at bounding box center [563, 273] width 97 height 10
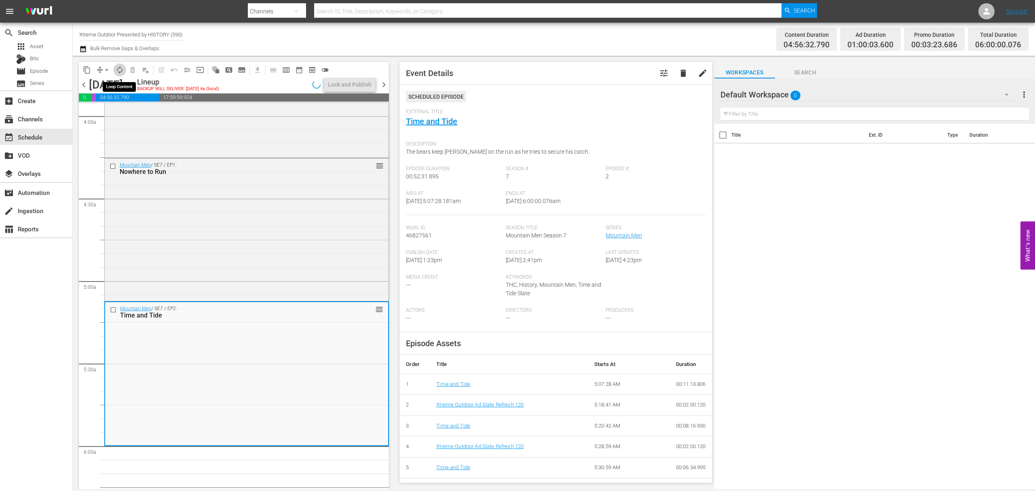
click at [120, 66] on span "autorenew_outlined" at bounding box center [120, 70] width 8 height 8
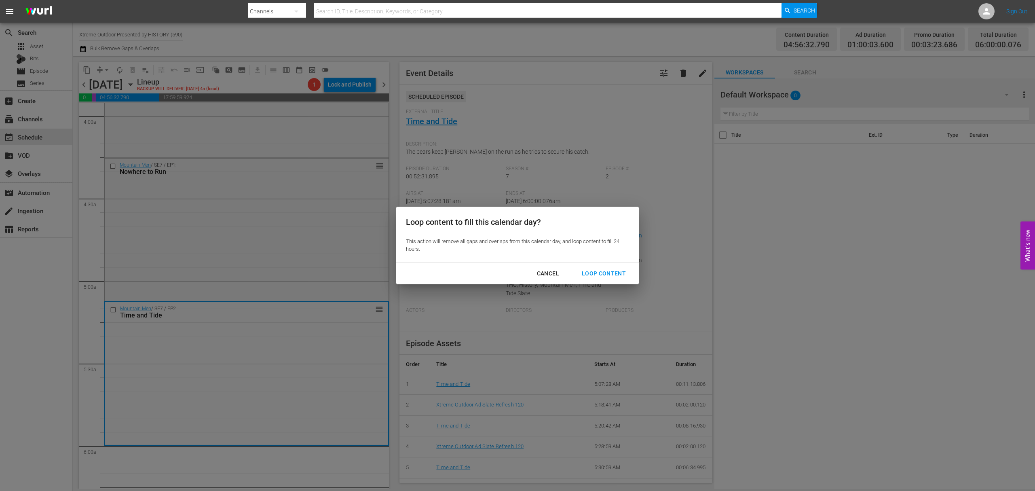
click at [609, 280] on button "Loop Content" at bounding box center [603, 273] width 63 height 15
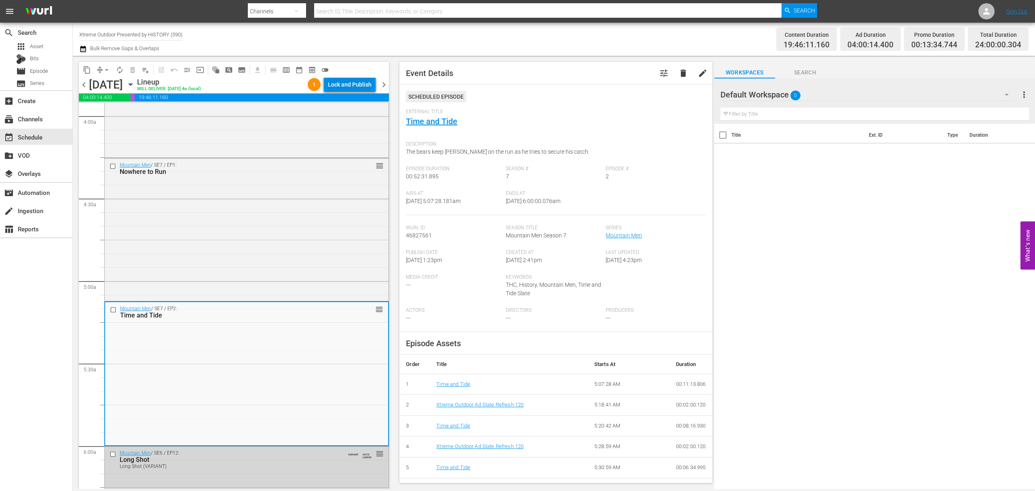
click at [344, 83] on div "Lock and Publish" at bounding box center [350, 84] width 44 height 15
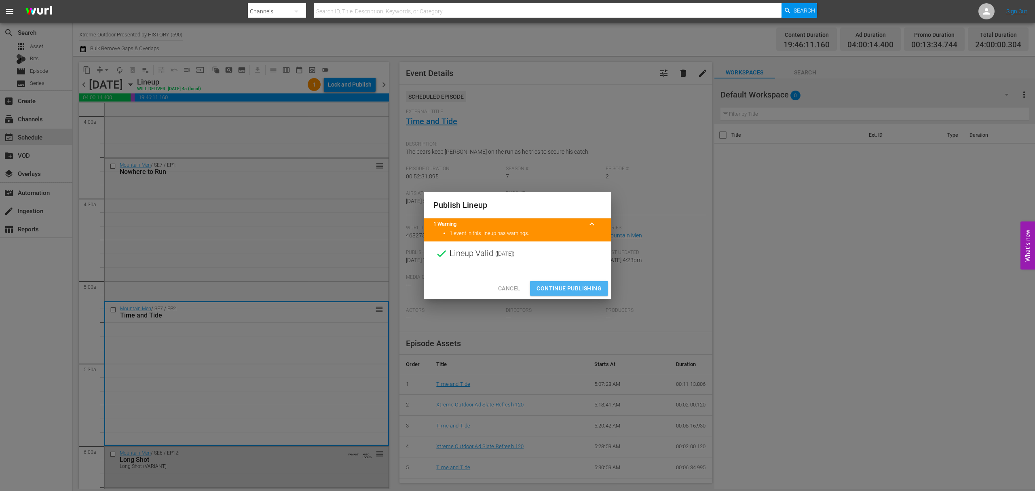
click at [576, 291] on span "Continue Publishing" at bounding box center [568, 288] width 65 height 10
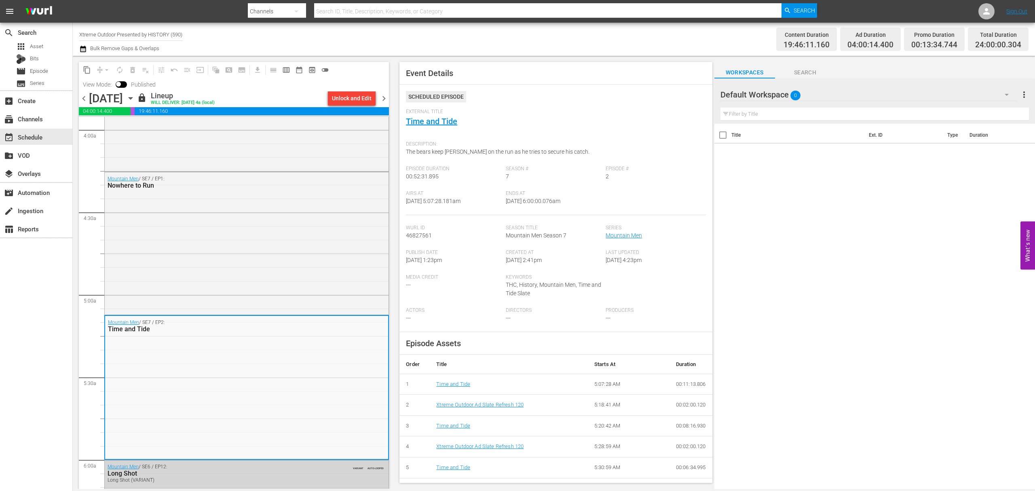
click at [388, 98] on span "chevron_right" at bounding box center [384, 98] width 10 height 10
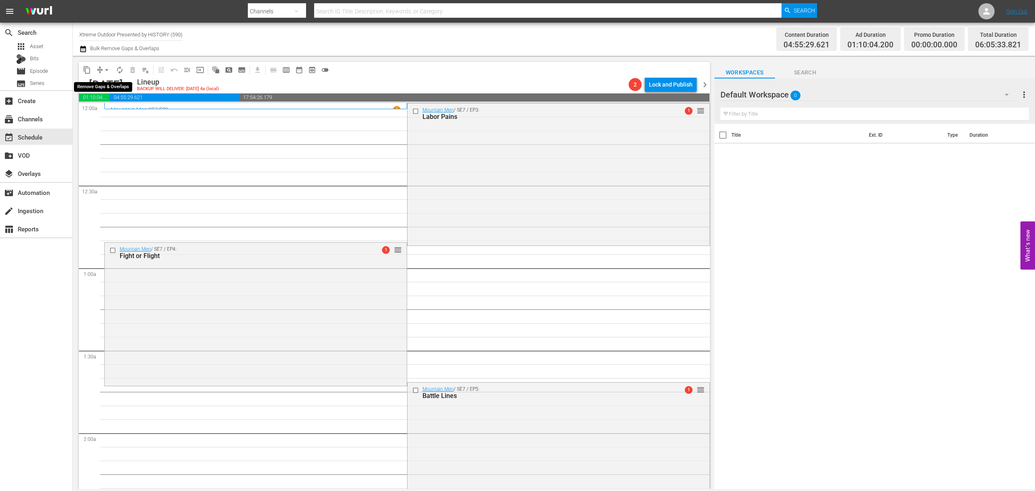
click at [102, 70] on button "arrow_drop_down" at bounding box center [106, 69] width 13 height 13
click at [104, 86] on li "Align to Midnight" at bounding box center [107, 86] width 85 height 13
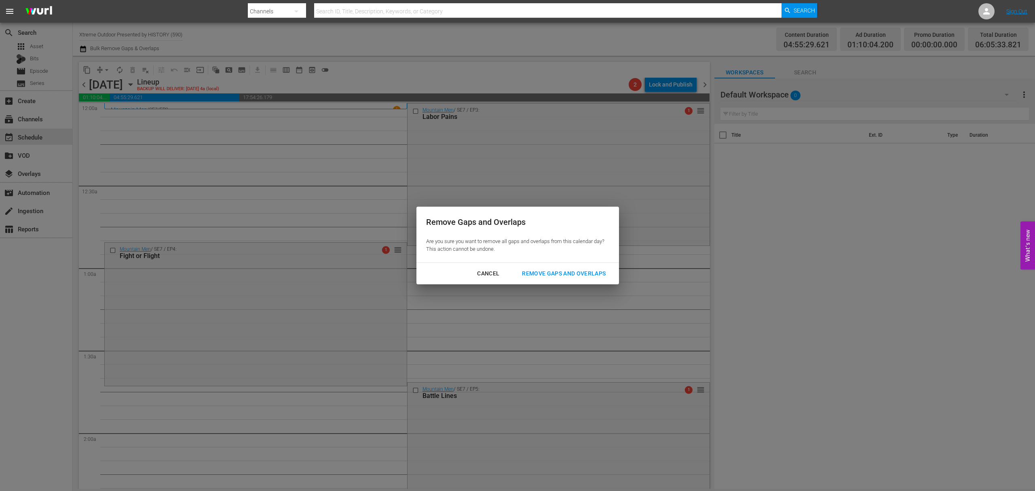
click at [565, 280] on button "Remove Gaps and Overlaps" at bounding box center [563, 273] width 103 height 15
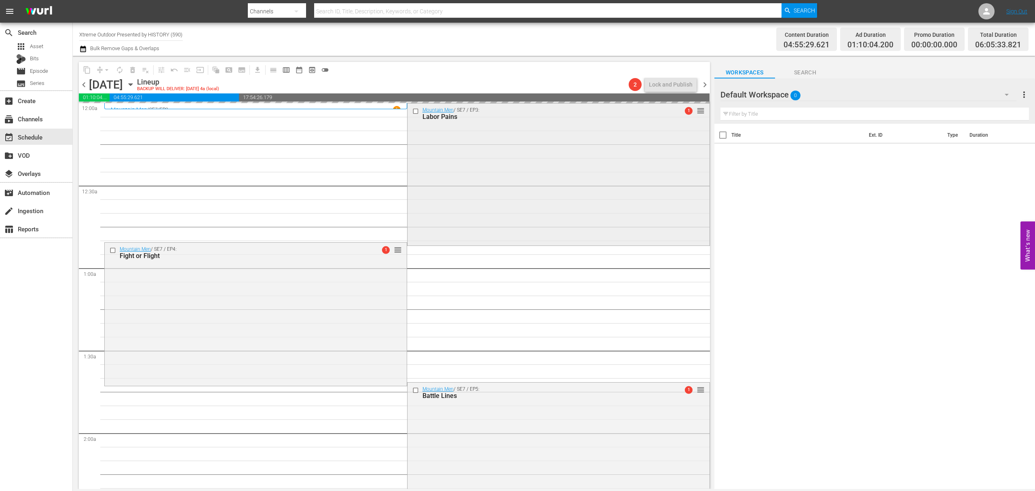
click at [495, 131] on div "Mountain Men / SE7 / EP3: Labor Pains 1 reorder" at bounding box center [558, 173] width 302 height 141
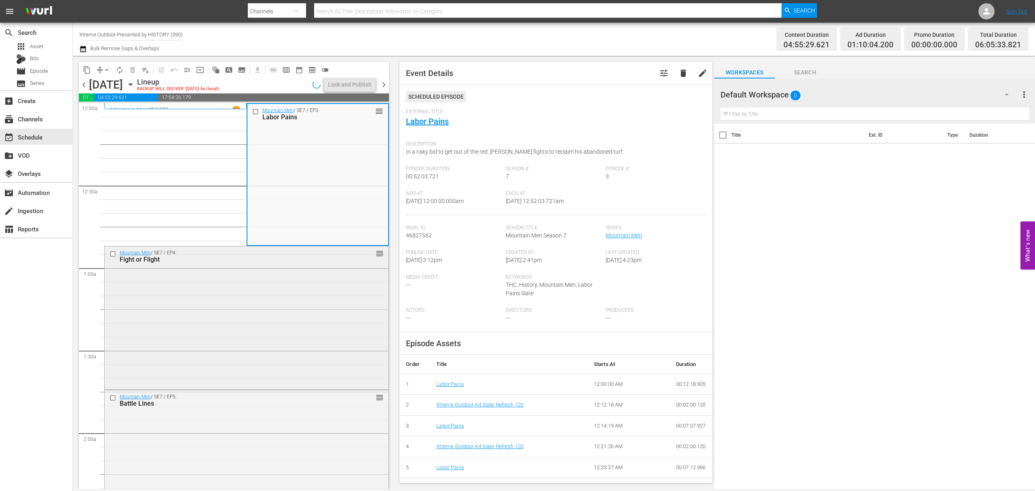
click at [280, 277] on div "Mountain Men / SE7 / EP4: Fight or Flight reorder" at bounding box center [247, 316] width 284 height 141
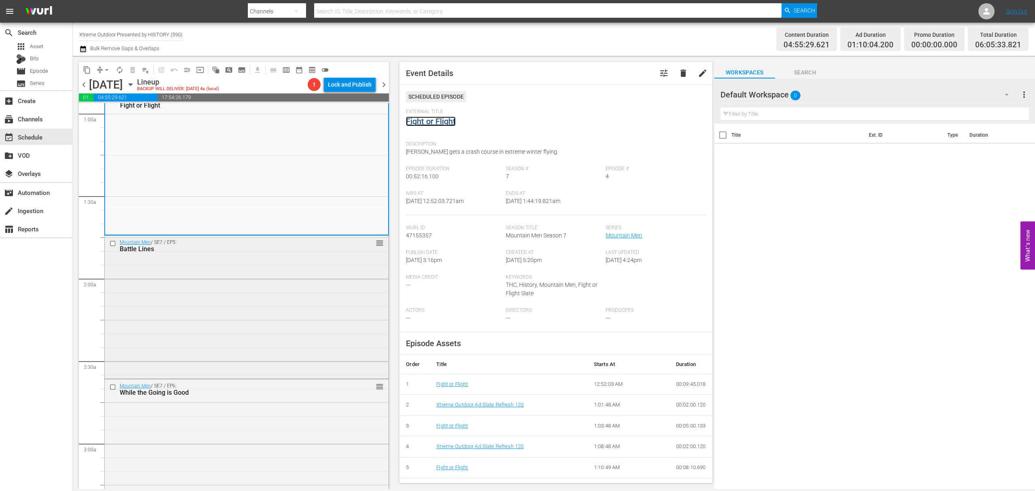
scroll to position [162, 0]
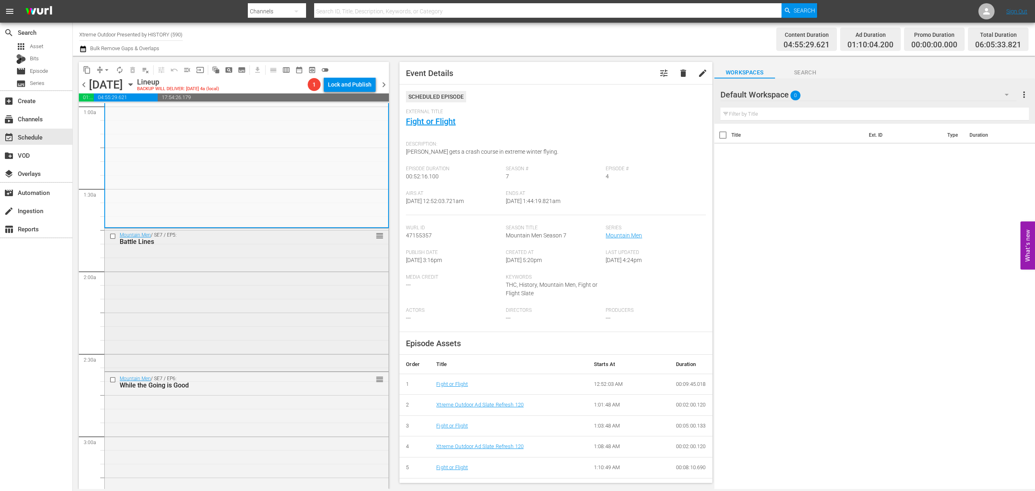
click at [288, 307] on div "Mountain Men / SE7 / EP5: Battle Lines reorder" at bounding box center [247, 298] width 284 height 141
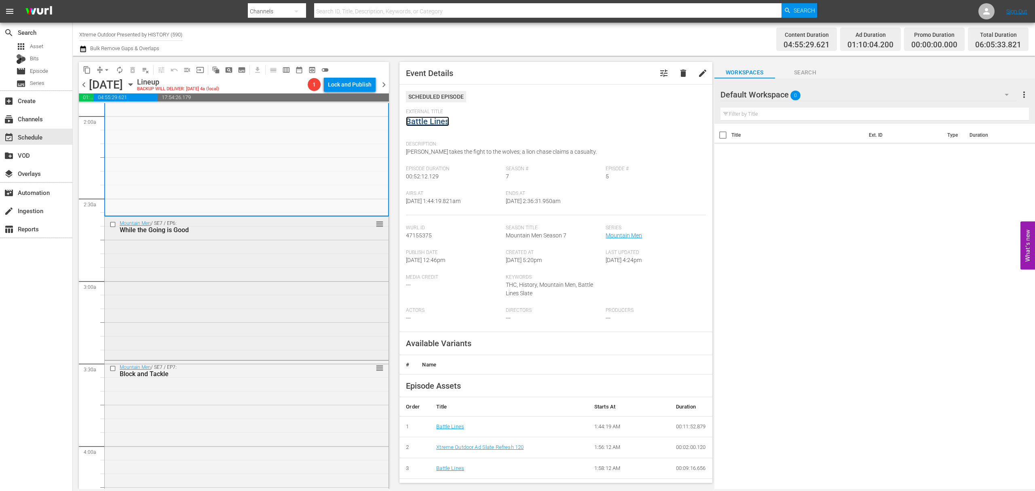
scroll to position [323, 0]
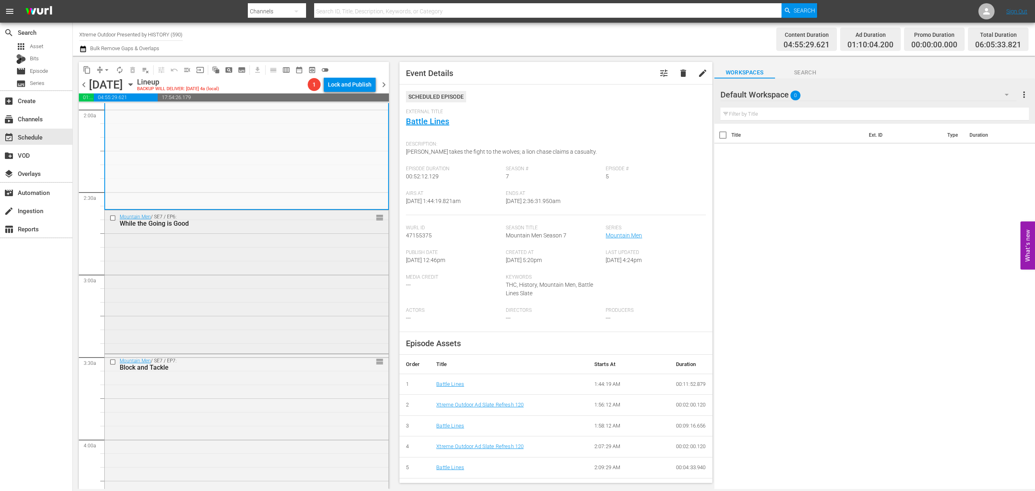
click at [311, 230] on div "Mountain Men / SE7 / EP6: While the Going is Good reorder" at bounding box center [247, 220] width 284 height 20
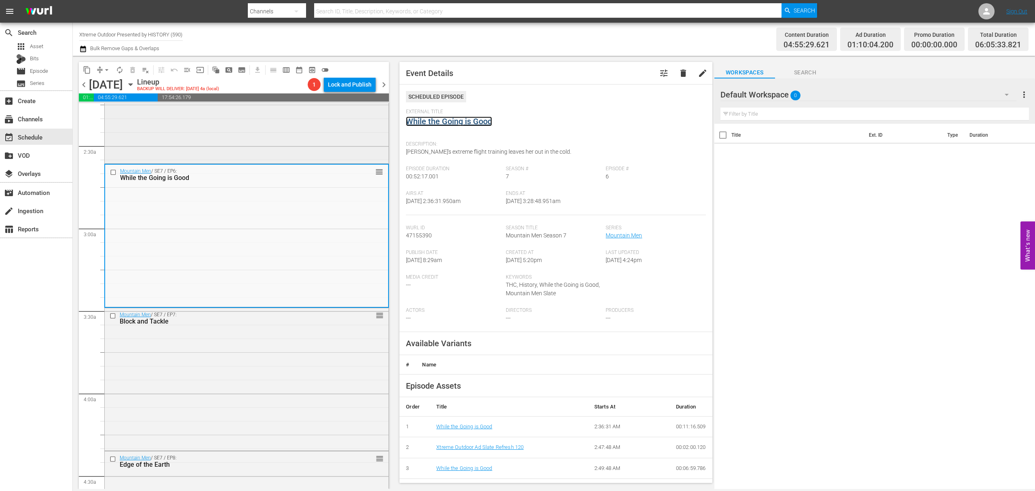
scroll to position [485, 0]
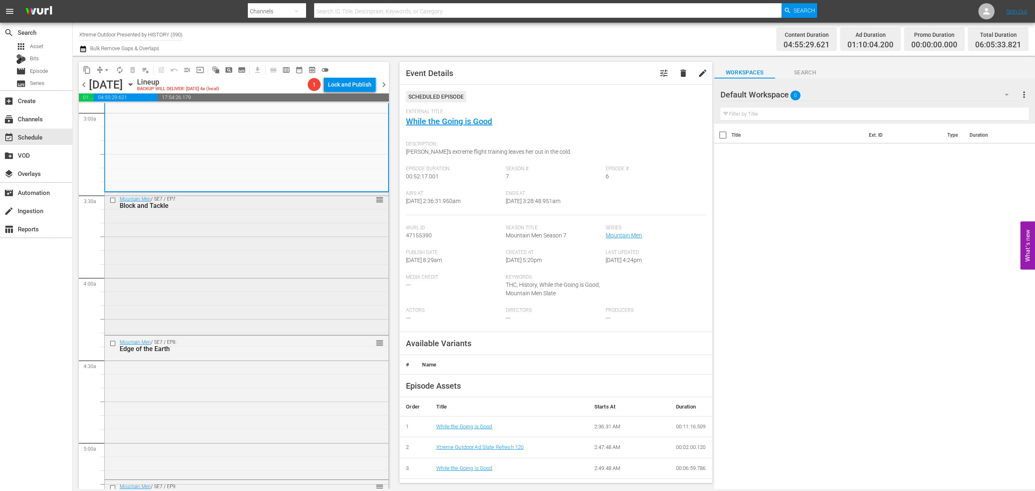
click at [309, 238] on div "Mountain Men / SE7 / EP7: Block and Tackle reorder" at bounding box center [247, 262] width 284 height 141
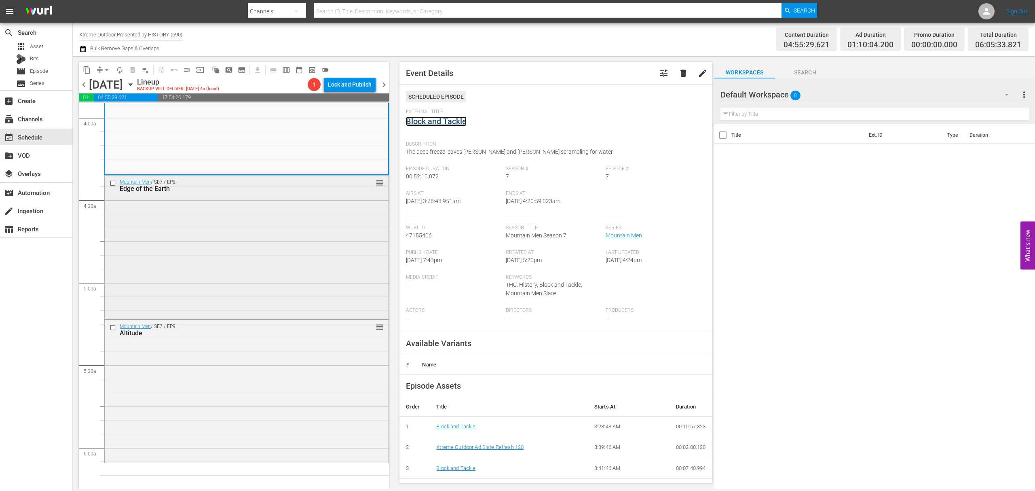
scroll to position [647, 0]
click at [318, 253] on div "Mountain Men / SE7 / EP8: Edge of the Earth reorder" at bounding box center [247, 245] width 284 height 142
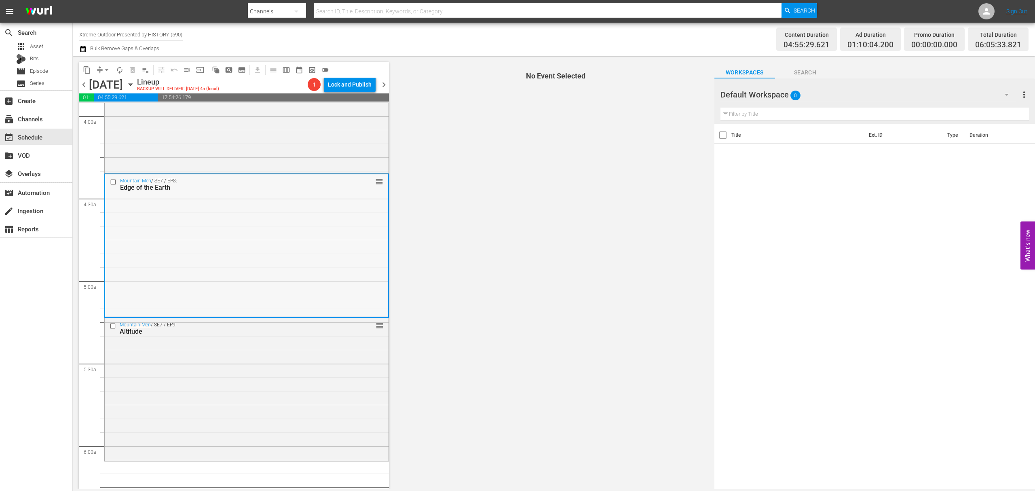
click at [282, 236] on div "Mountain Men / SE7 / EP8: Edge of the Earth reorder" at bounding box center [246, 245] width 283 height 142
click at [317, 224] on div "Mountain Men / SE7 / EP8: Edge of the Earth reorder" at bounding box center [246, 245] width 283 height 142
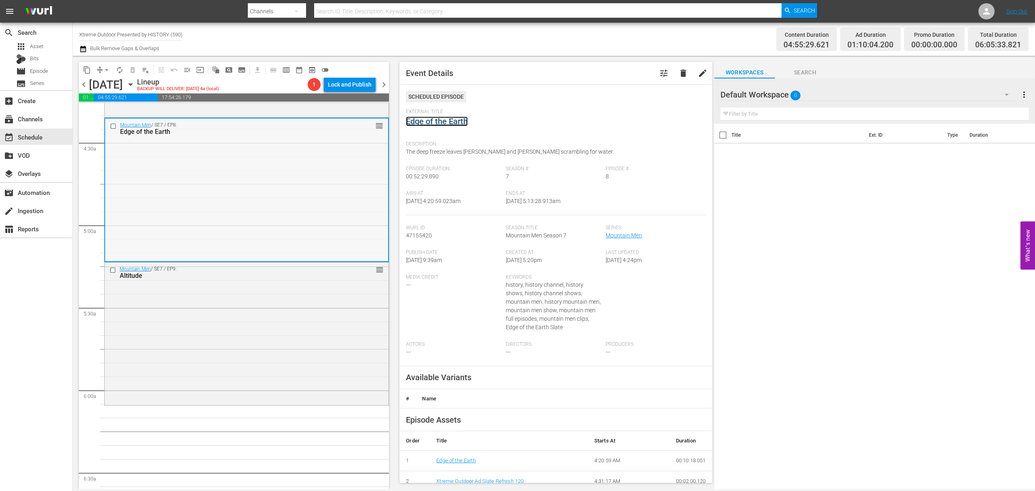
scroll to position [808, 0]
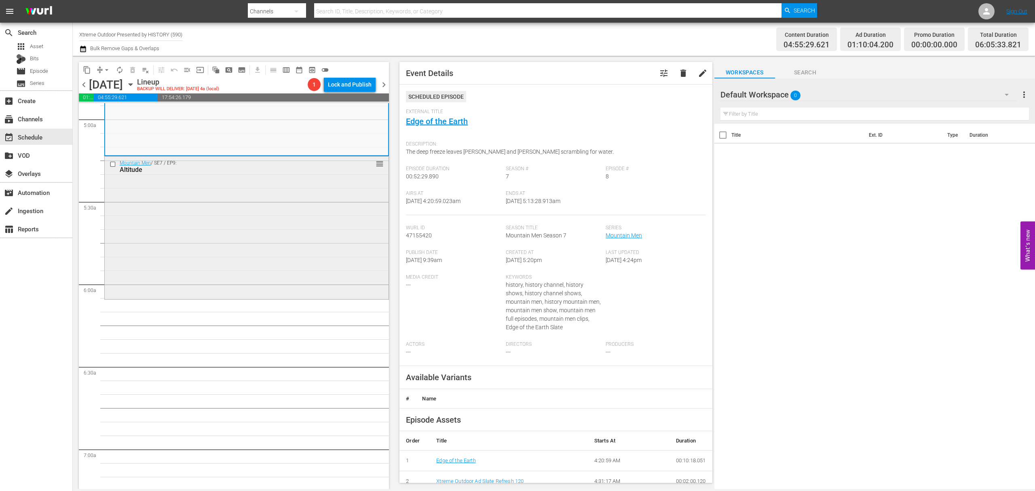
click at [304, 247] on div "Mountain Men / SE7 / EP9: Altitude reorder" at bounding box center [247, 226] width 284 height 141
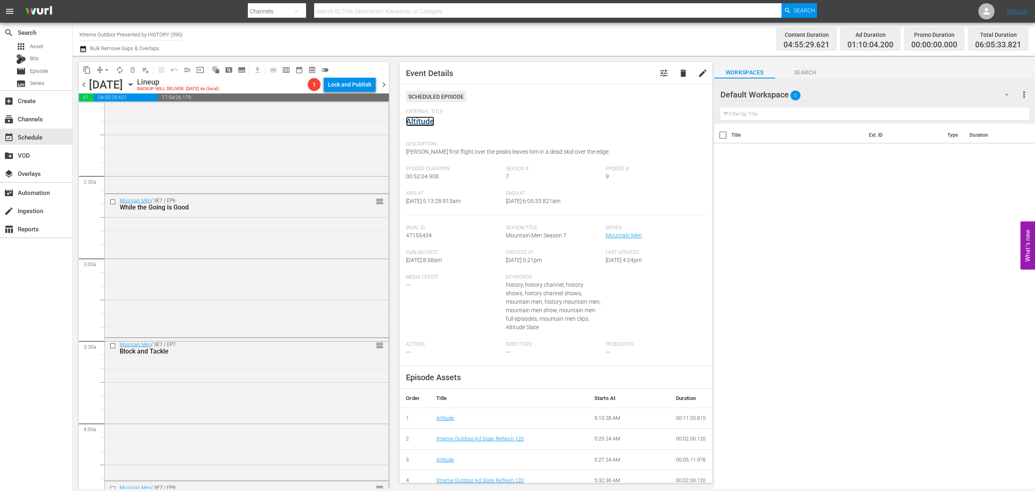
scroll to position [323, 0]
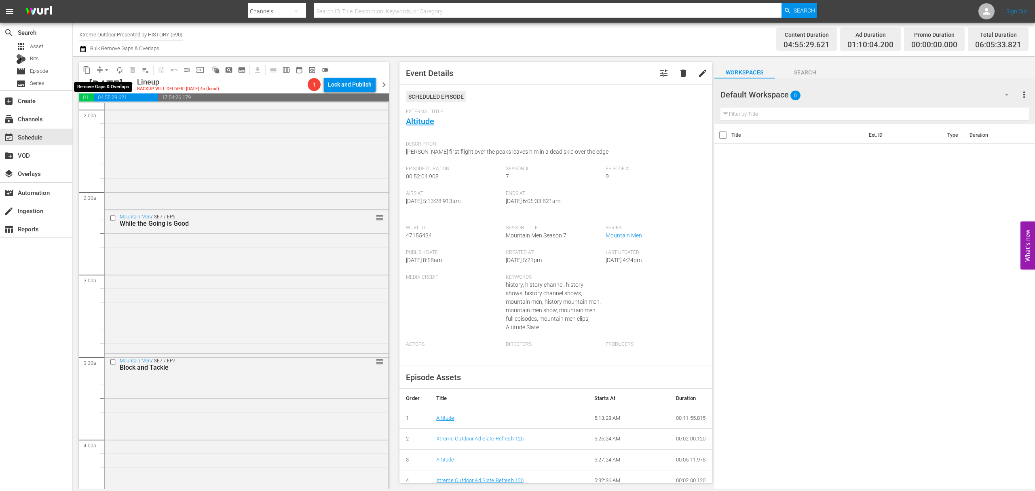
click at [102, 70] on button "arrow_drop_down" at bounding box center [106, 69] width 13 height 13
click at [103, 82] on li "Align to Midnight" at bounding box center [107, 86] width 85 height 13
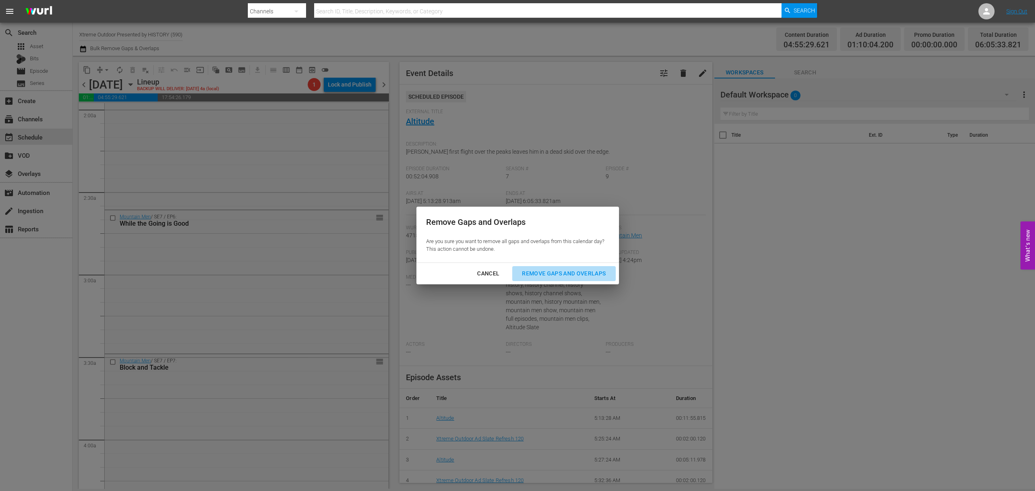
click at [594, 278] on button "Remove Gaps and Overlaps" at bounding box center [563, 273] width 103 height 15
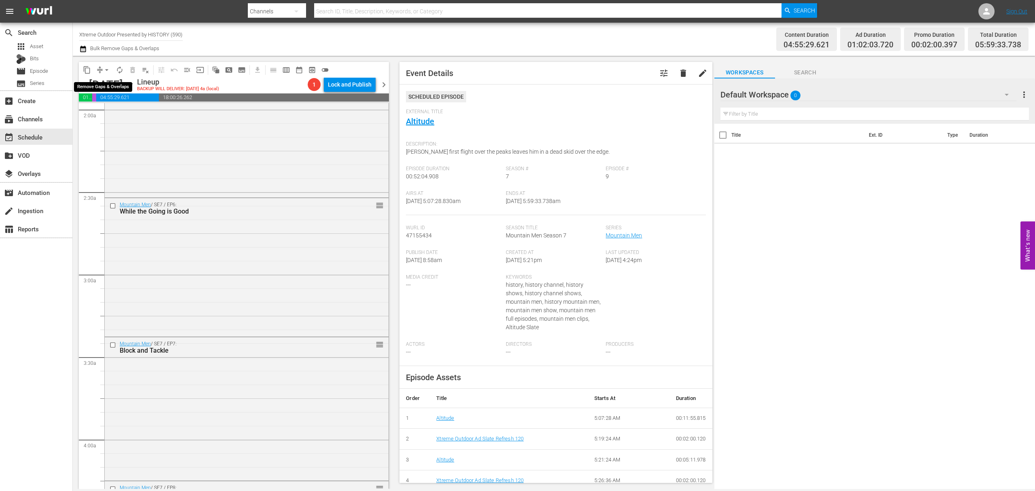
click at [107, 67] on span "arrow_drop_down" at bounding box center [107, 70] width 8 height 8
click at [105, 82] on li "Align to Midnight" at bounding box center [107, 86] width 85 height 13
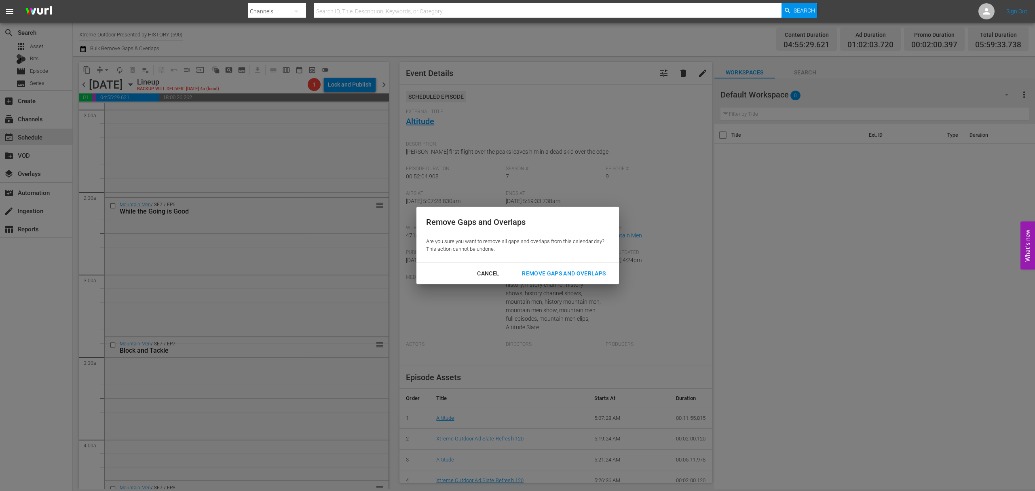
click at [577, 271] on div "Remove Gaps and Overlaps" at bounding box center [563, 273] width 97 height 10
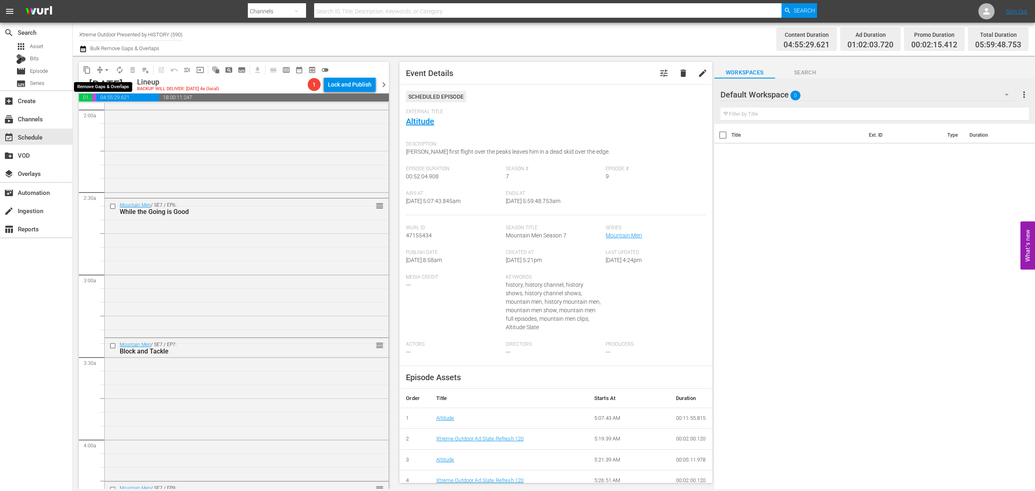
click at [104, 73] on span "arrow_drop_down" at bounding box center [107, 70] width 8 height 8
click at [107, 86] on li "Align to Midnight" at bounding box center [107, 86] width 85 height 13
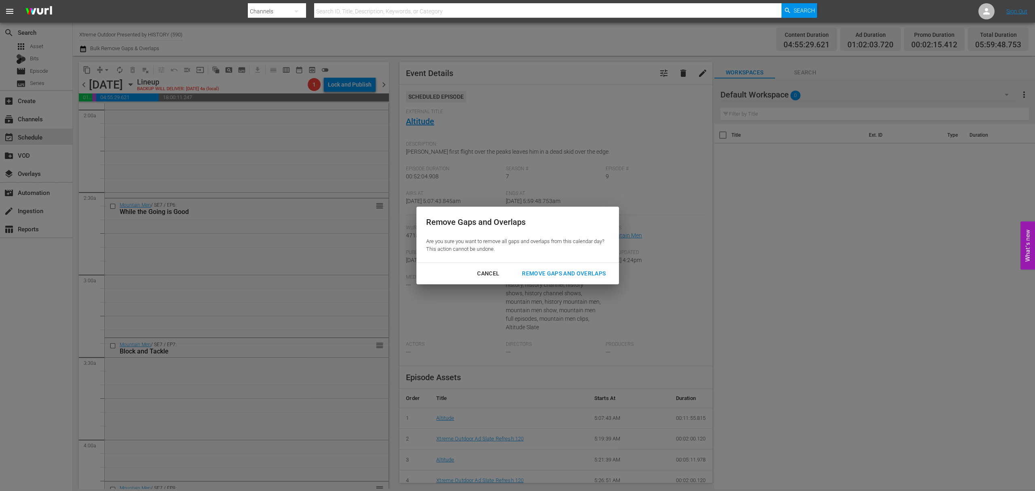
click at [581, 263] on div "Cancel Remove Gaps and Overlaps" at bounding box center [517, 273] width 202 height 21
click at [579, 272] on div "Remove Gaps and Overlaps" at bounding box center [563, 273] width 97 height 10
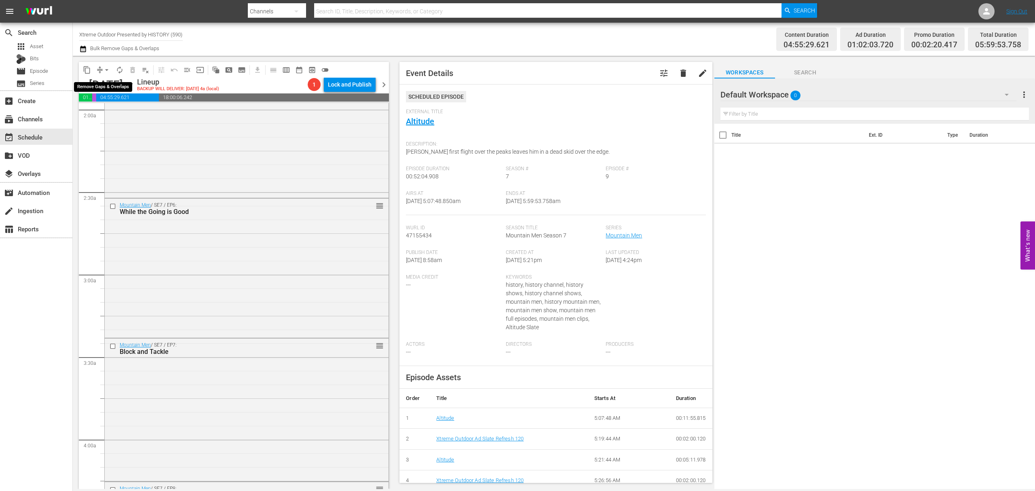
click at [103, 72] on span "arrow_drop_down" at bounding box center [107, 70] width 8 height 8
click at [106, 88] on li "Align to Midnight" at bounding box center [107, 86] width 85 height 13
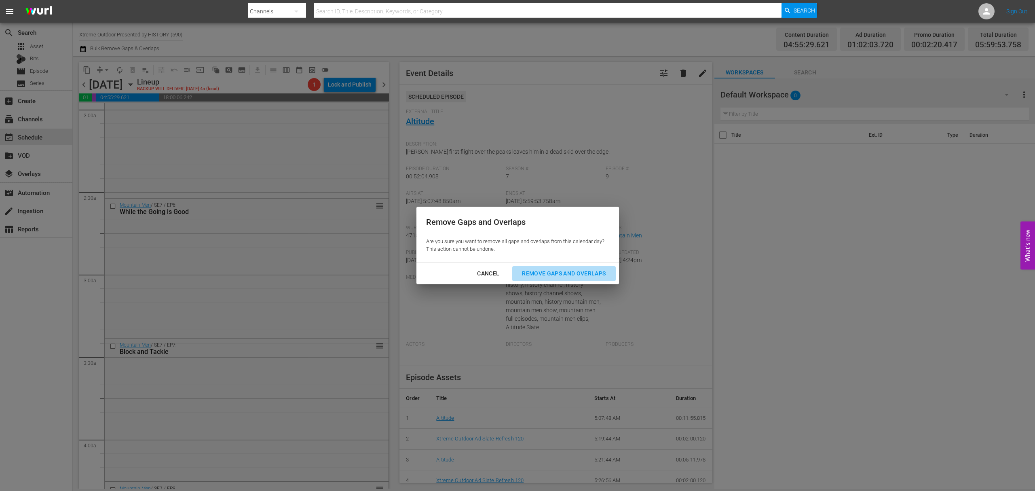
click at [560, 277] on div "Remove Gaps and Overlaps" at bounding box center [563, 273] width 97 height 10
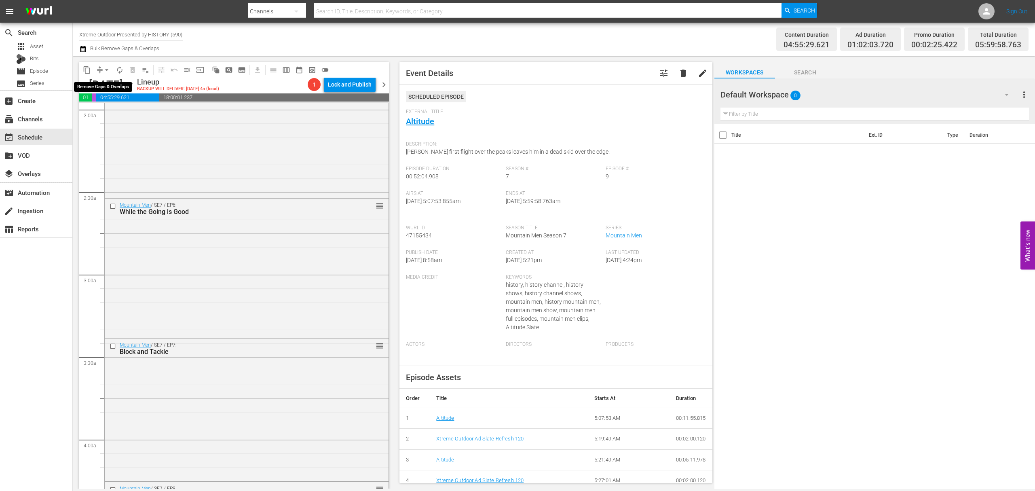
click at [109, 70] on span "arrow_drop_down" at bounding box center [107, 70] width 8 height 8
click at [106, 86] on li "Align to Midnight" at bounding box center [107, 86] width 85 height 13
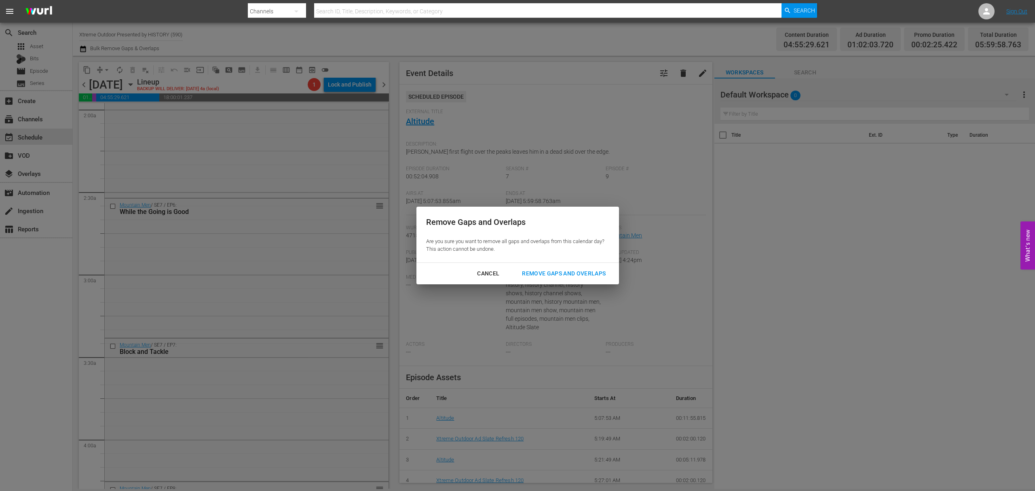
click at [588, 266] on button "Remove Gaps and Overlaps" at bounding box center [563, 273] width 103 height 15
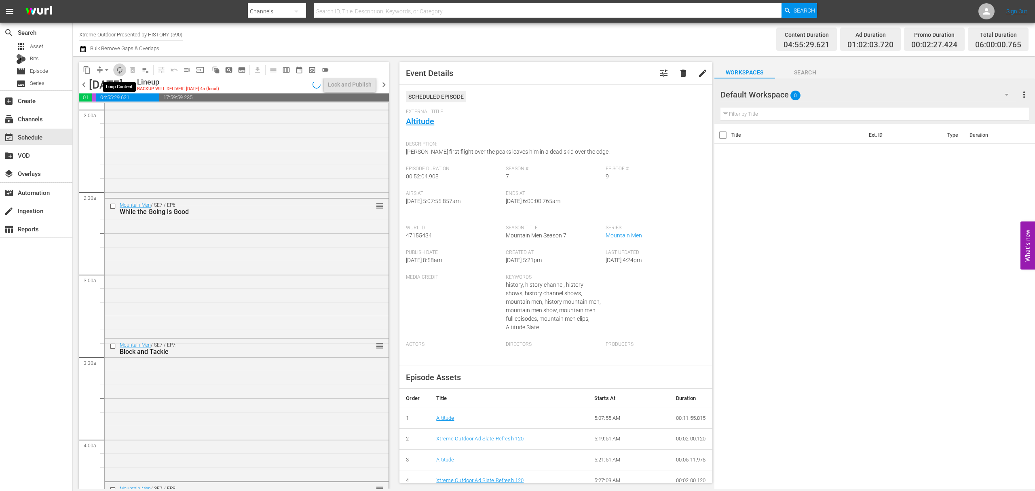
click at [119, 70] on span "autorenew_outlined" at bounding box center [120, 70] width 8 height 8
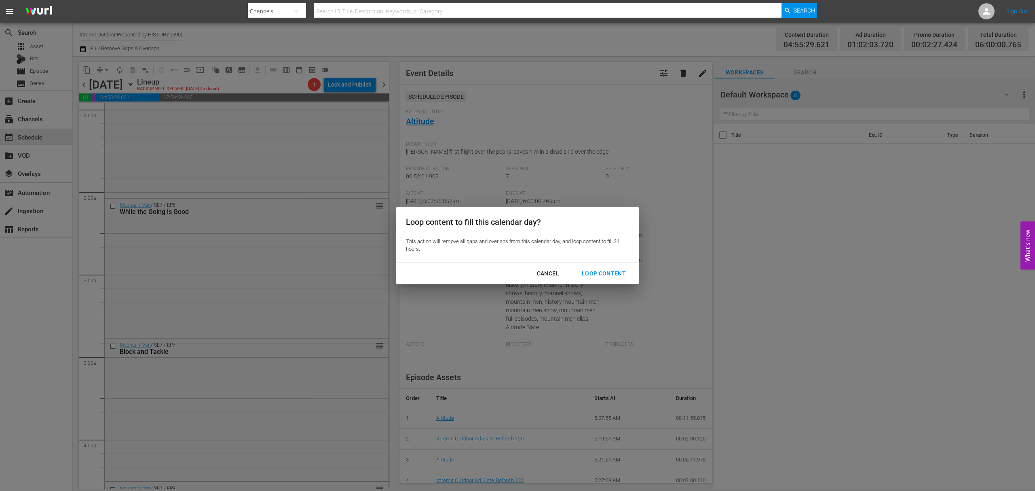
click at [588, 267] on button "Loop Content" at bounding box center [603, 273] width 63 height 15
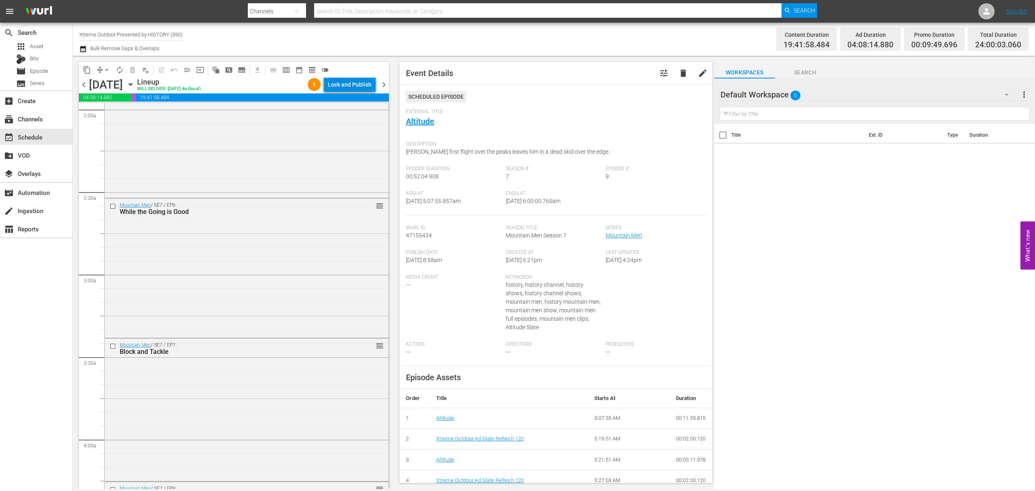
click at [357, 82] on div "Lock and Publish" at bounding box center [350, 84] width 44 height 15
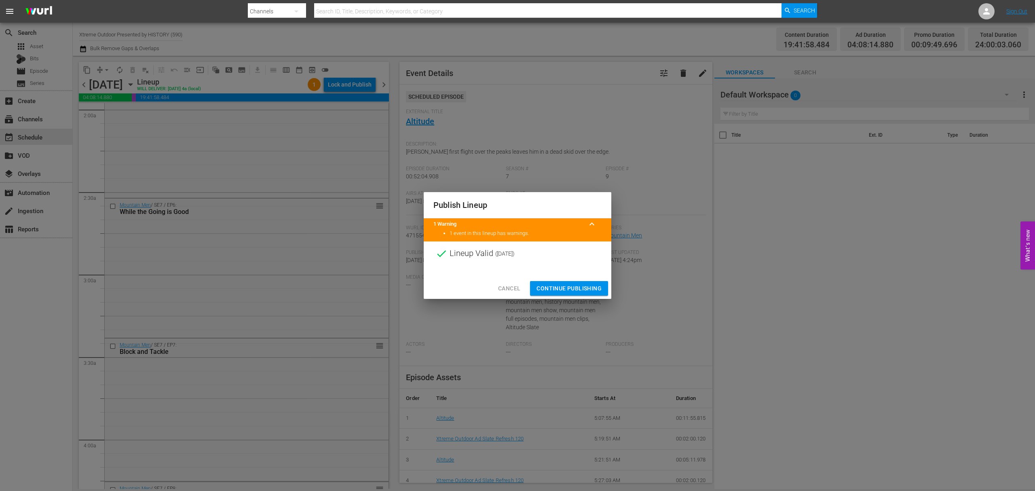
click at [581, 287] on span "Continue Publishing" at bounding box center [568, 288] width 65 height 10
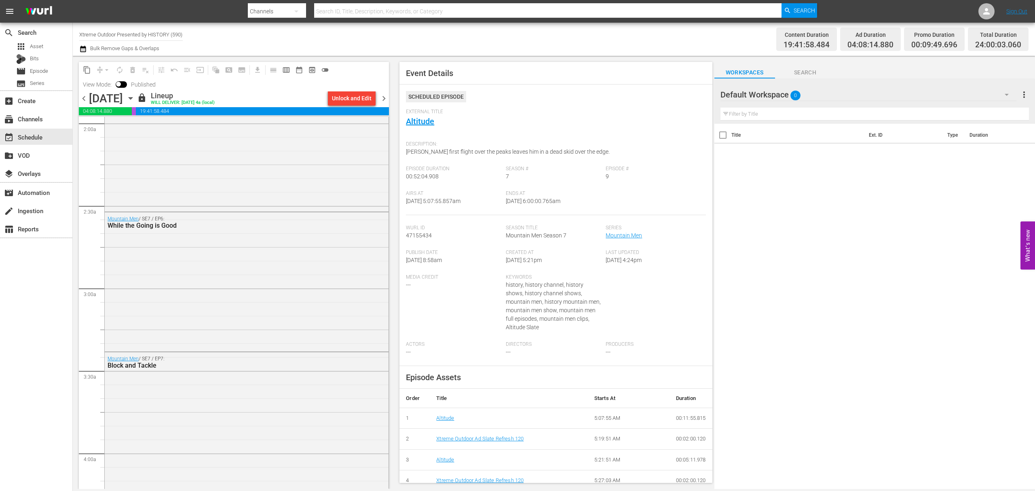
click at [386, 99] on span "chevron_right" at bounding box center [384, 98] width 10 height 10
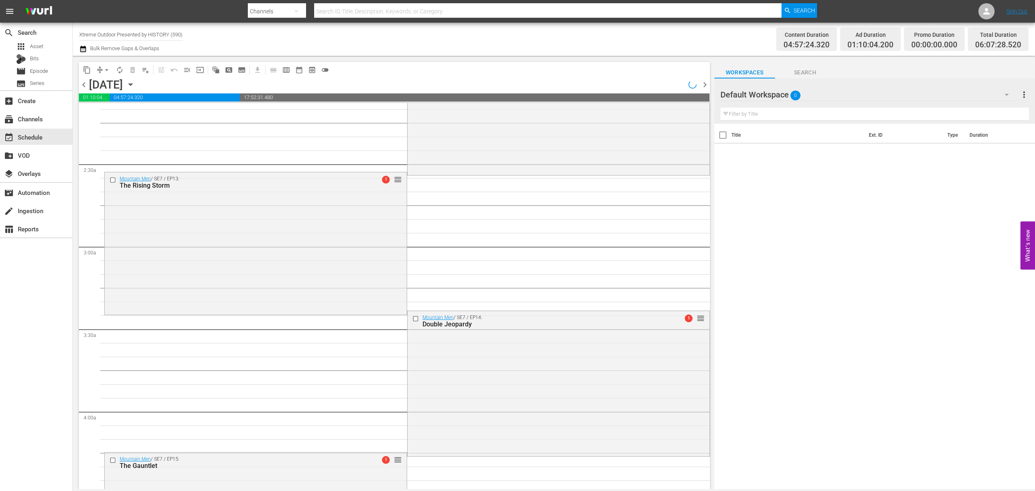
scroll to position [310, 0]
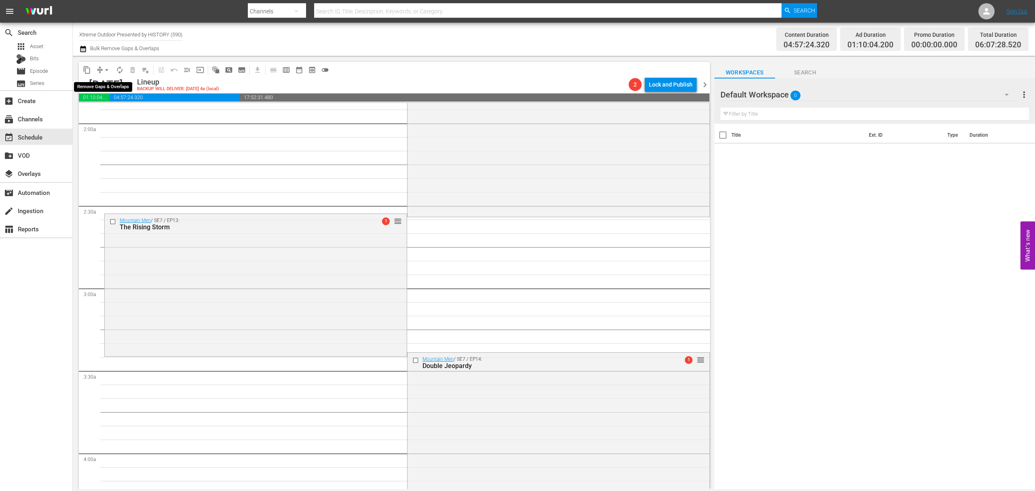
click at [101, 71] on button "arrow_drop_down" at bounding box center [106, 69] width 13 height 13
click at [107, 89] on li "Align to Midnight" at bounding box center [107, 86] width 85 height 13
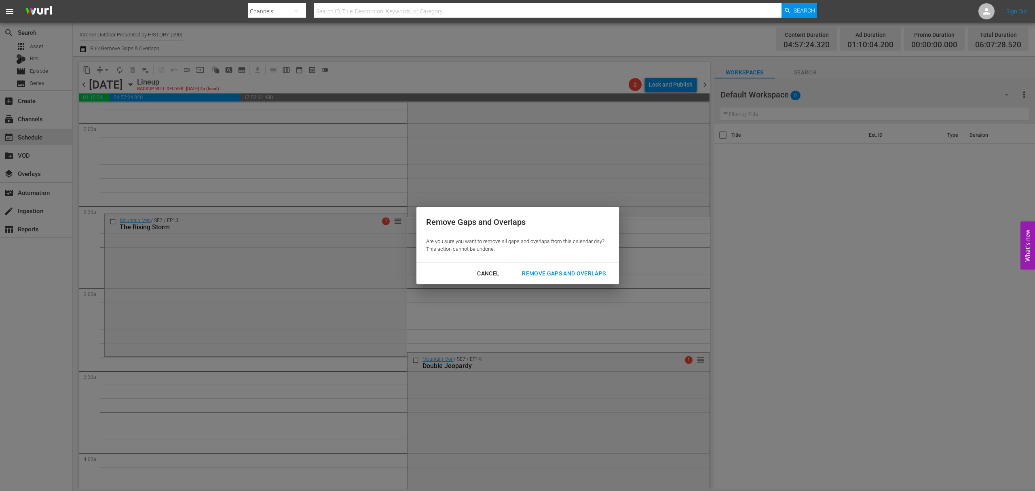
click at [549, 271] on div "Remove Gaps and Overlaps" at bounding box center [563, 273] width 97 height 10
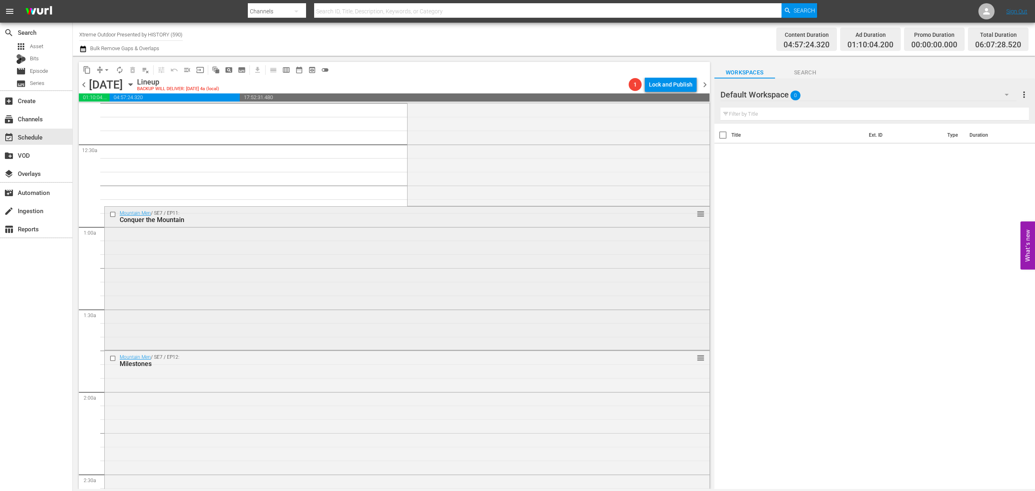
scroll to position [0, 0]
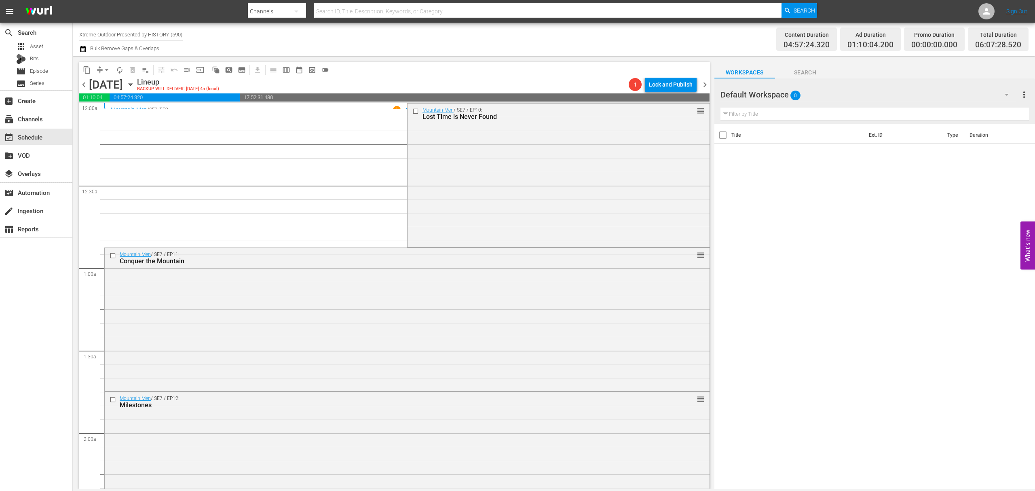
click at [544, 162] on div "Mountain Men / SE7 / EP10: Lost Time is Never Found reorder" at bounding box center [558, 174] width 302 height 142
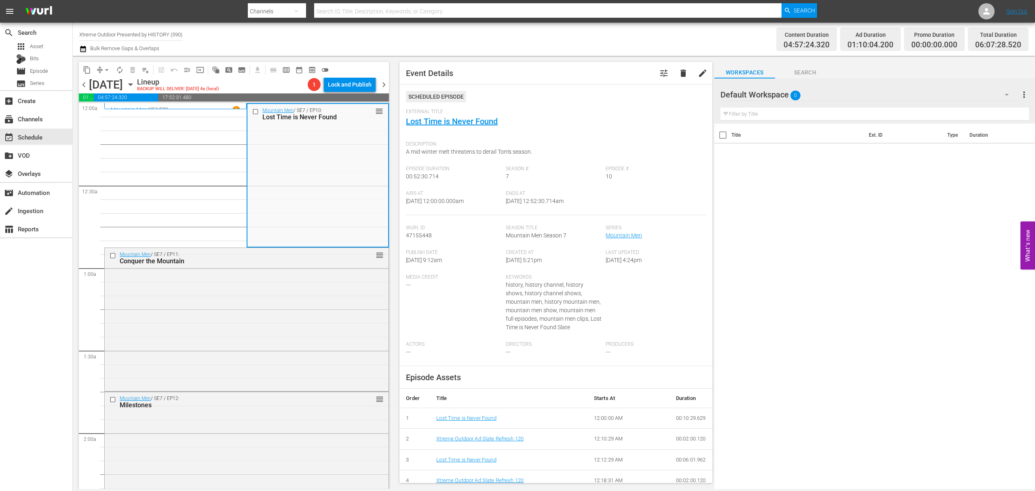
drag, startPoint x: 453, startPoint y: 115, endPoint x: 414, endPoint y: 139, distance: 45.8
click at [414, 139] on div "Description: A mid-winter melt threatens to derail Tom's season." at bounding box center [555, 151] width 299 height 29
click at [291, 301] on div "Mountain Men / SE7 / EP11: Conquer the Mountain reorder" at bounding box center [247, 318] width 284 height 141
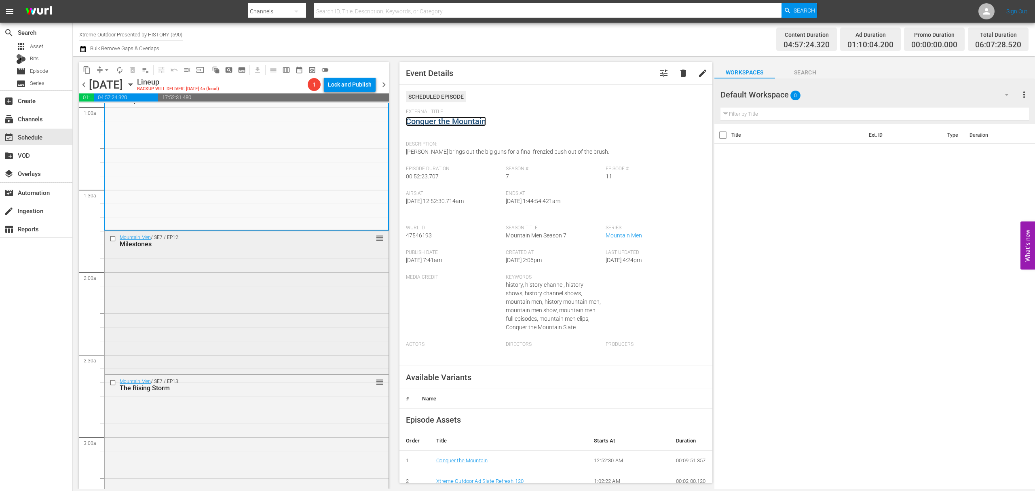
scroll to position [162, 0]
click at [328, 285] on div "Mountain Men / SE7 / EP12: Milestones reorder" at bounding box center [247, 300] width 284 height 141
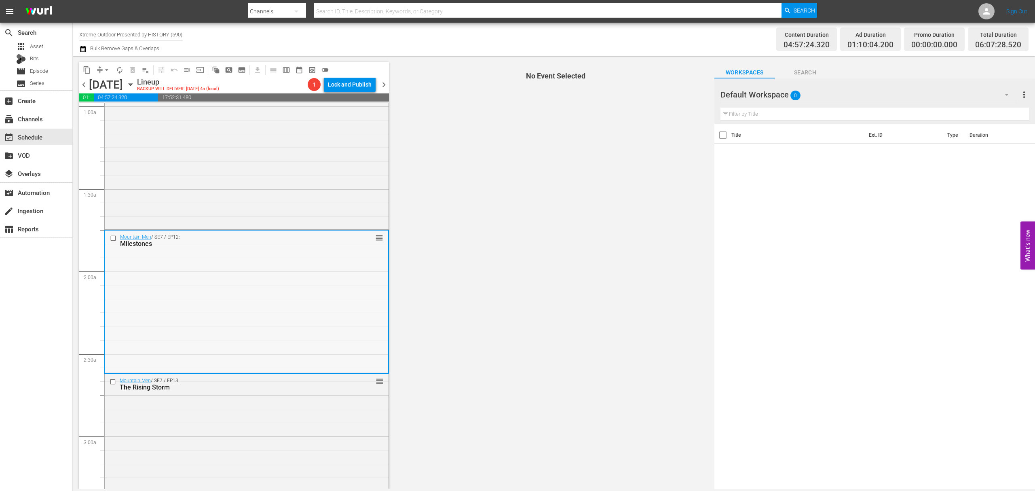
click at [201, 285] on div "Mountain Men / SE7 / EP12: Milestones reorder" at bounding box center [246, 300] width 283 height 141
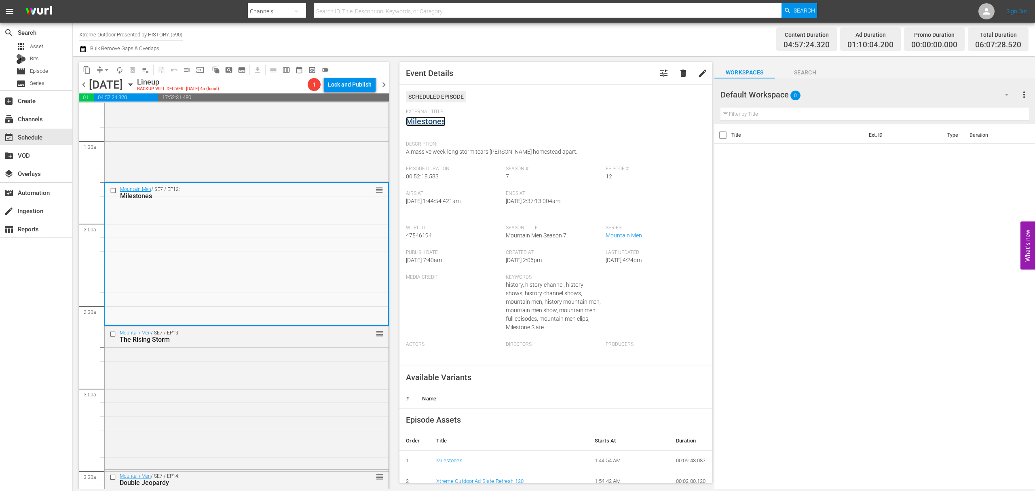
scroll to position [377, 0]
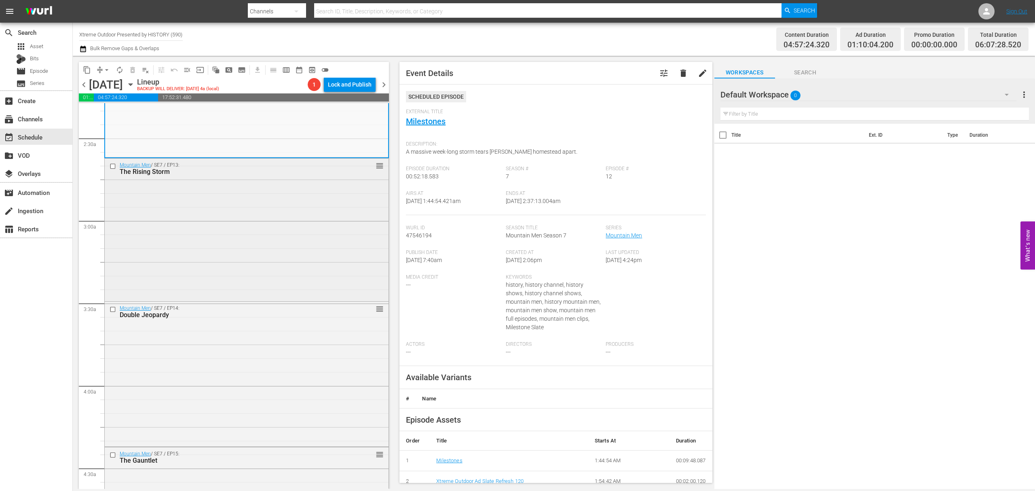
click at [309, 214] on div "Mountain Men / SE7 / EP13: The Rising Storm reorder" at bounding box center [247, 228] width 284 height 141
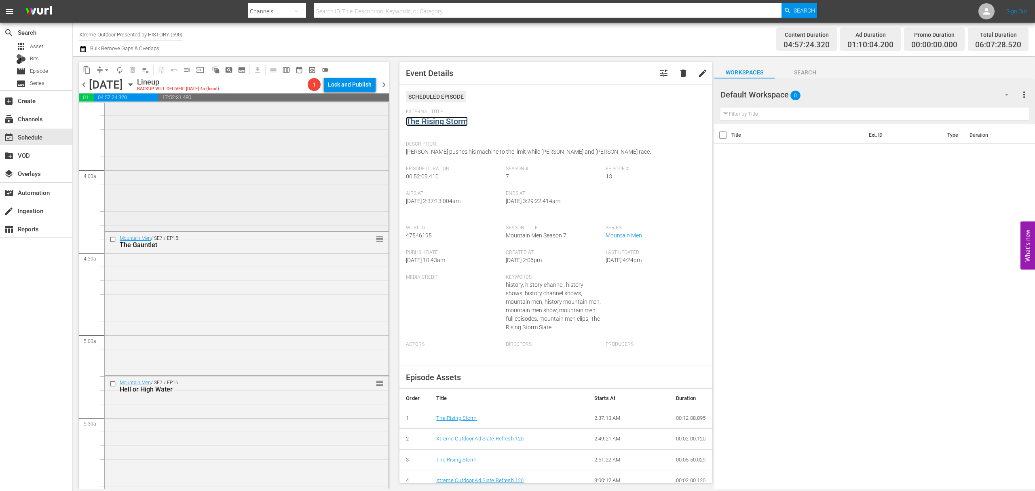
scroll to position [485, 0]
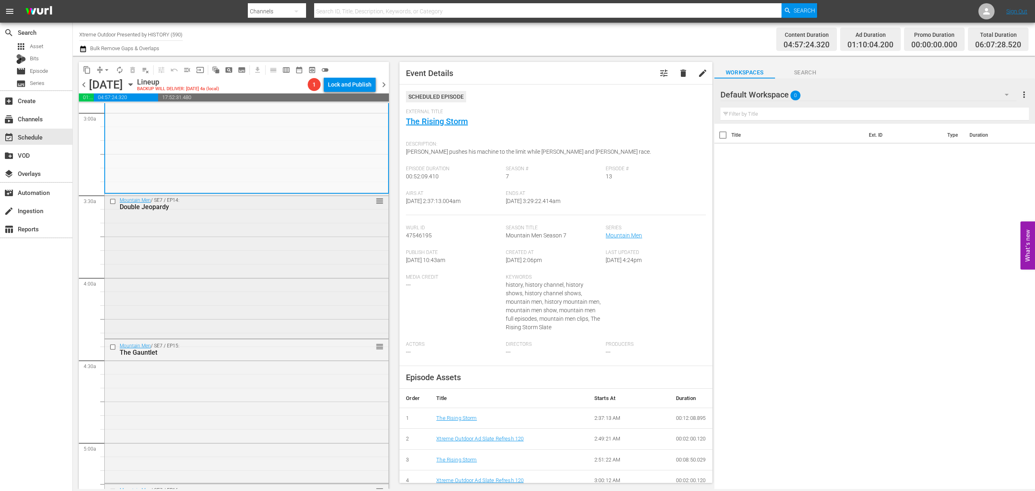
click at [282, 234] on div "Mountain Men / SE7 / EP14: Double Jeopardy reorder" at bounding box center [247, 265] width 284 height 143
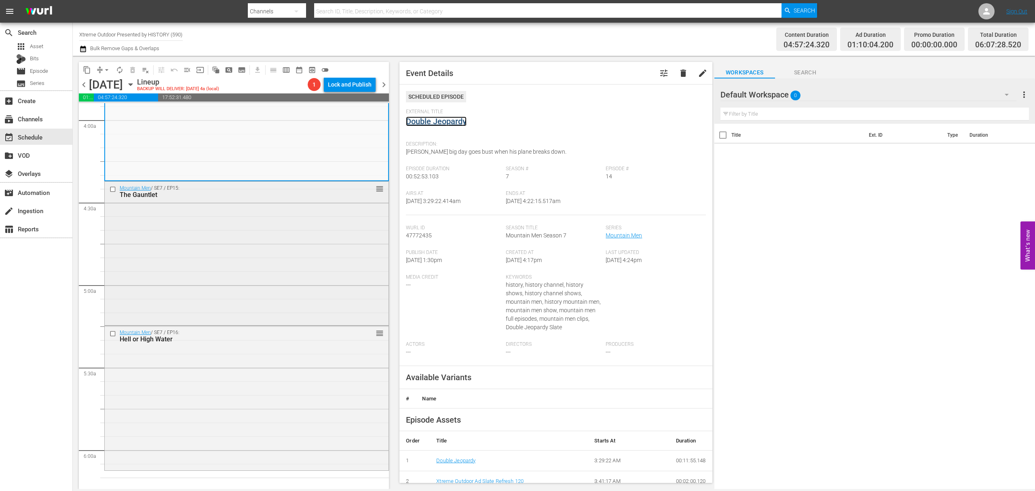
scroll to position [647, 0]
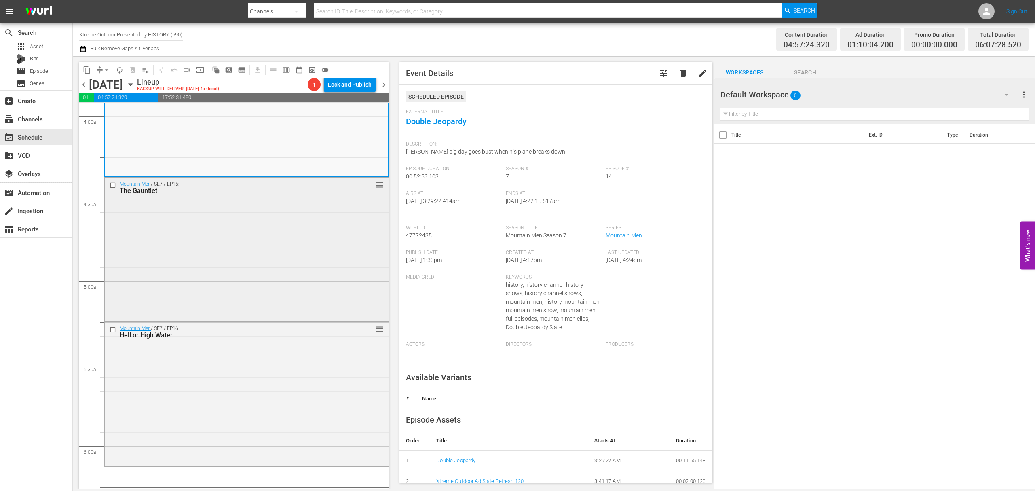
click at [283, 244] on div "Mountain Men / SE7 / EP15: The Gauntlet reorder" at bounding box center [247, 248] width 284 height 142
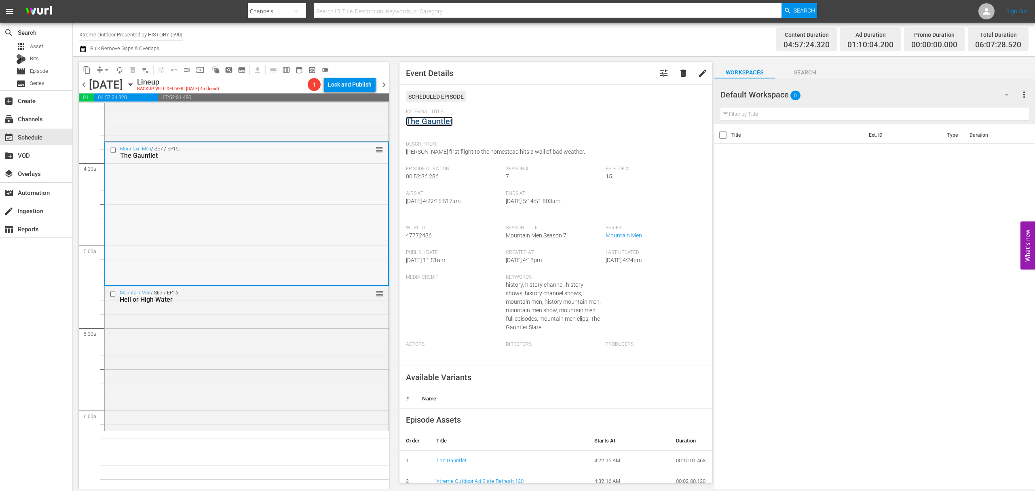
scroll to position [754, 0]
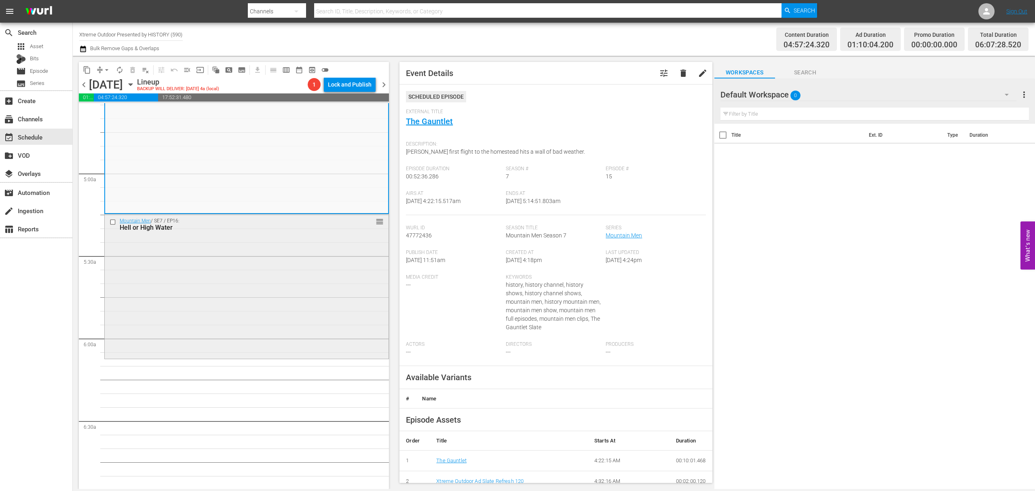
click at [283, 239] on div "Mountain Men / SE7 / EP16: Hell or High Water reorder" at bounding box center [247, 285] width 284 height 142
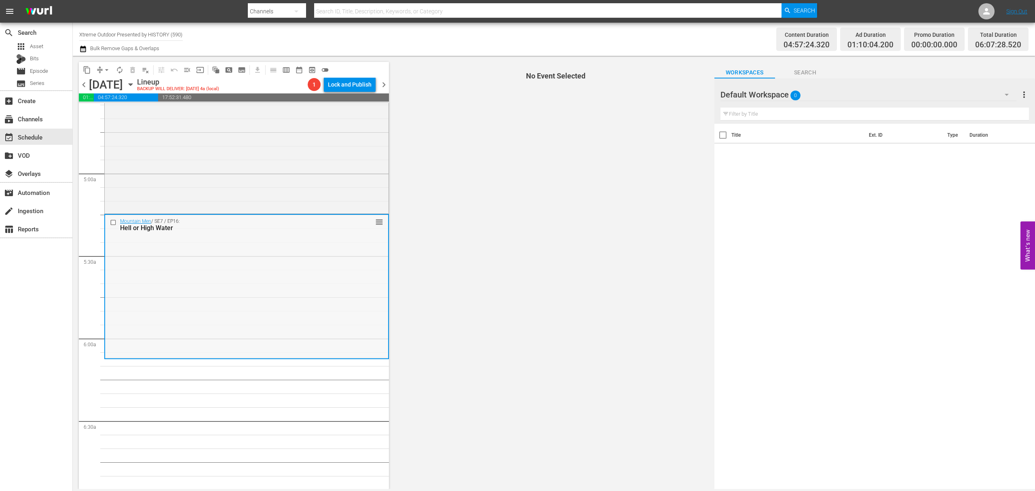
click at [324, 306] on div "Mountain Men / SE7 / EP16: Hell or High Water reorder" at bounding box center [246, 286] width 283 height 142
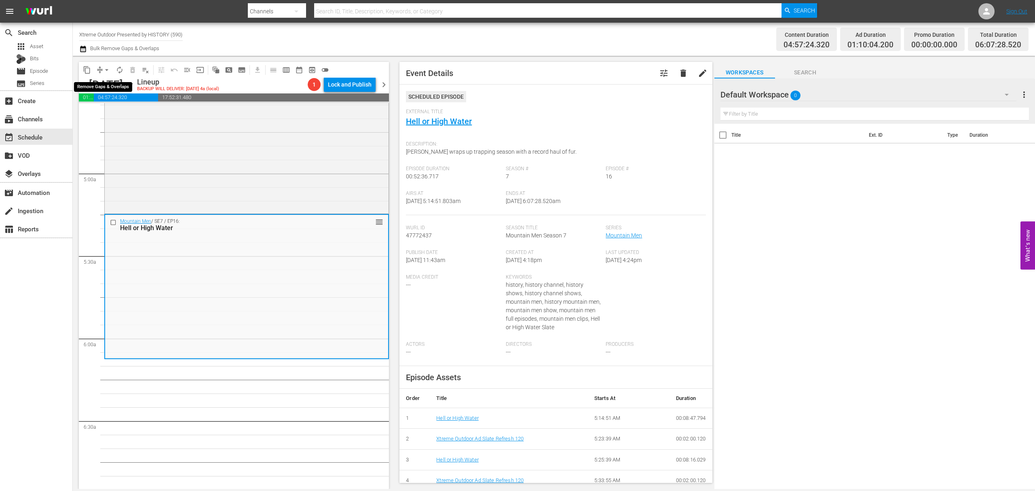
click at [105, 70] on span "arrow_drop_down" at bounding box center [107, 70] width 8 height 8
click at [108, 90] on li "Align to Midnight" at bounding box center [107, 86] width 85 height 13
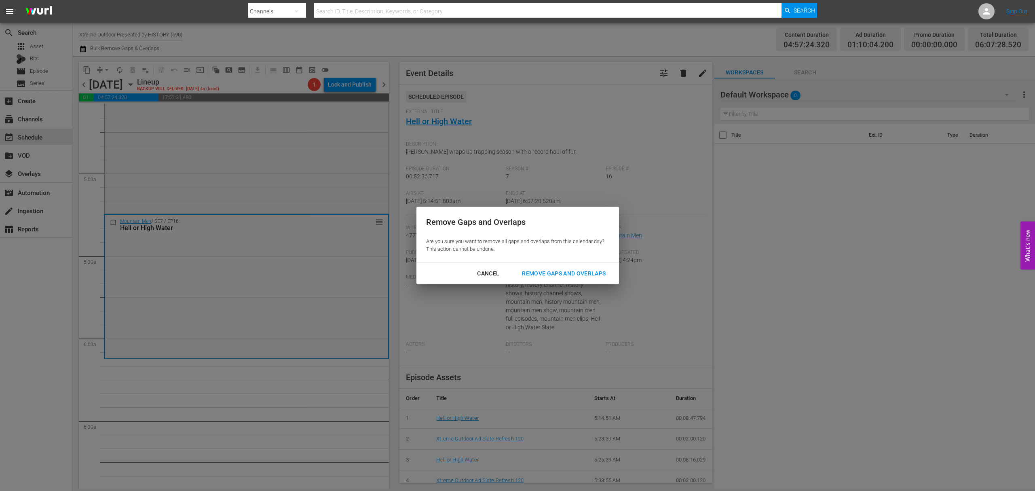
click at [539, 272] on div "Remove Gaps and Overlaps" at bounding box center [563, 273] width 97 height 10
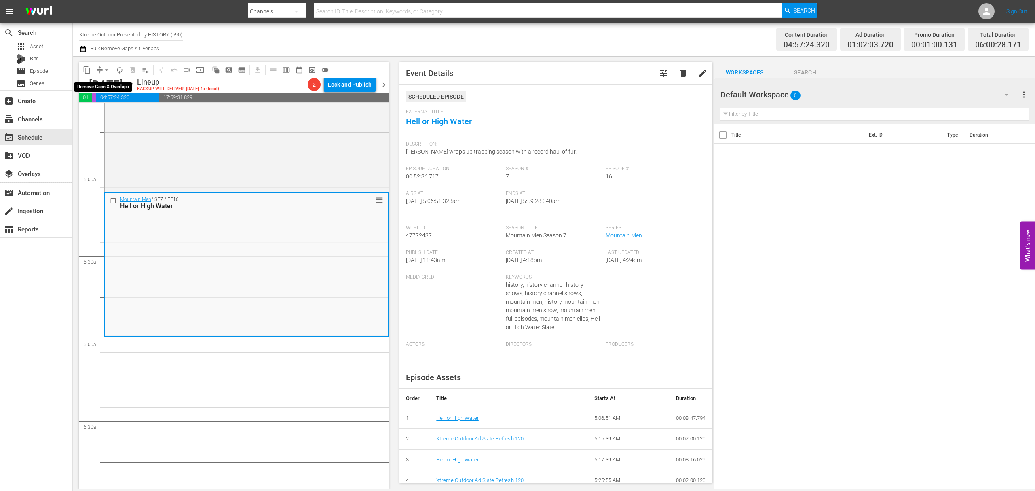
click at [109, 70] on span "arrow_drop_down" at bounding box center [107, 70] width 8 height 8
click at [107, 82] on li "Align to Midnight" at bounding box center [107, 86] width 85 height 13
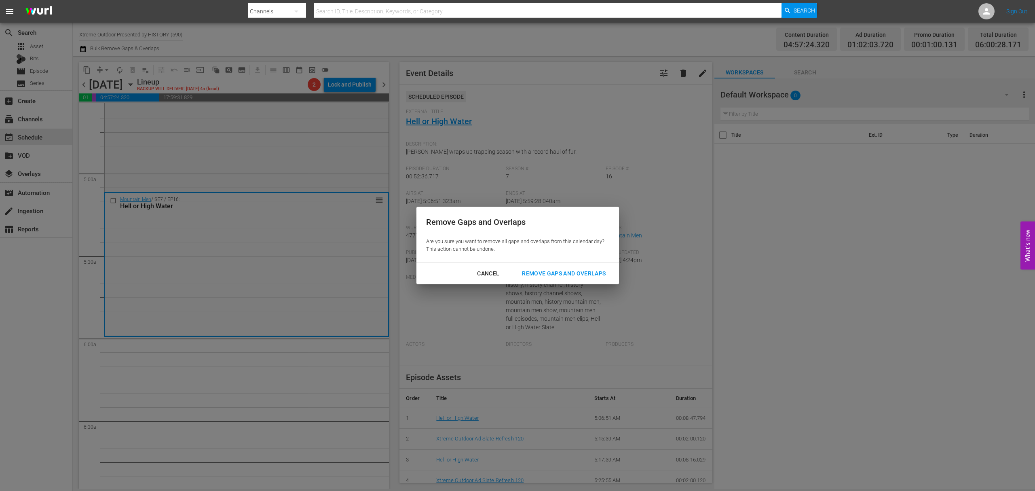
click at [555, 268] on div "Remove Gaps and Overlaps" at bounding box center [563, 273] width 97 height 10
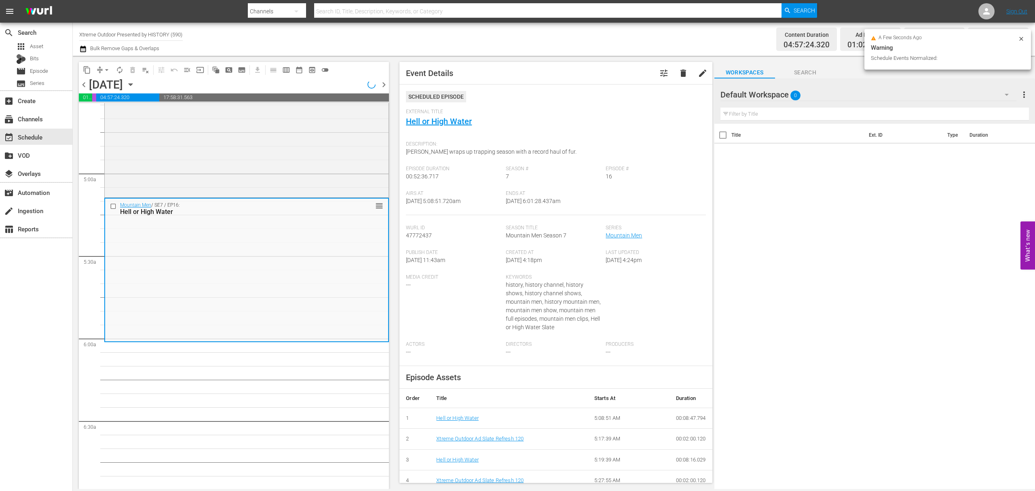
scroll to position [727, 0]
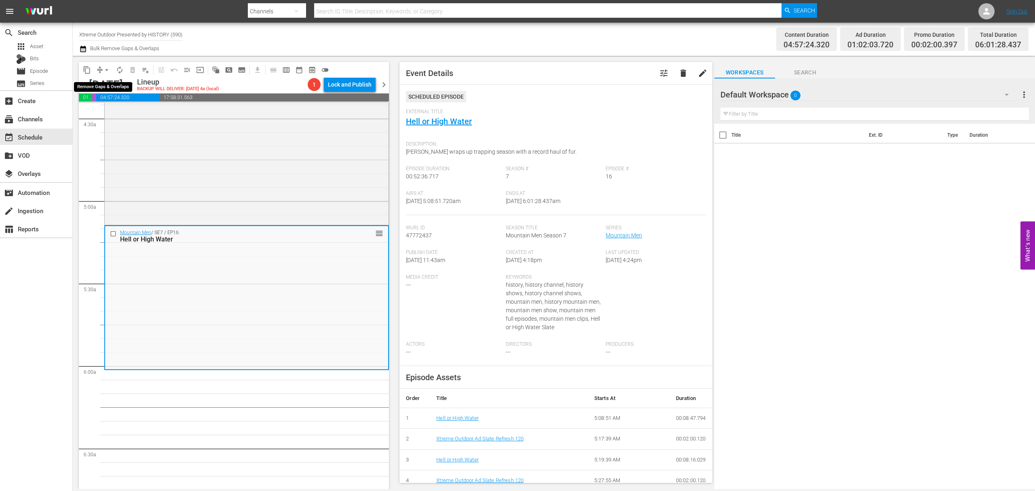
click at [108, 69] on span "arrow_drop_down" at bounding box center [107, 70] width 8 height 8
click at [106, 78] on ul "Align to Midnight Align to First Episode Align to End of Previous Day" at bounding box center [107, 99] width 85 height 46
click at [107, 78] on ul "Align to Midnight Align to First Episode Align to End of Previous Day" at bounding box center [107, 99] width 85 height 46
click at [108, 86] on li "Align to Midnight" at bounding box center [107, 86] width 85 height 13
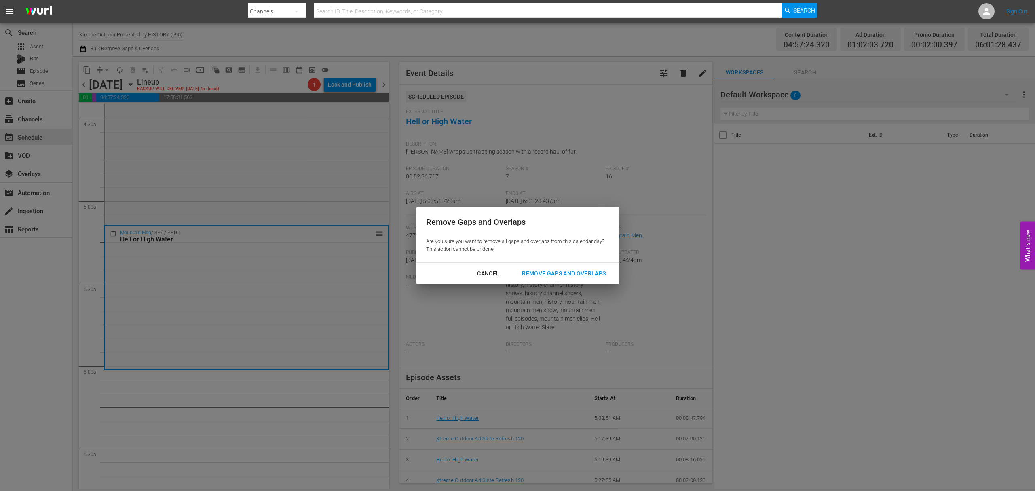
click at [566, 277] on div "Remove Gaps and Overlaps" at bounding box center [563, 273] width 97 height 10
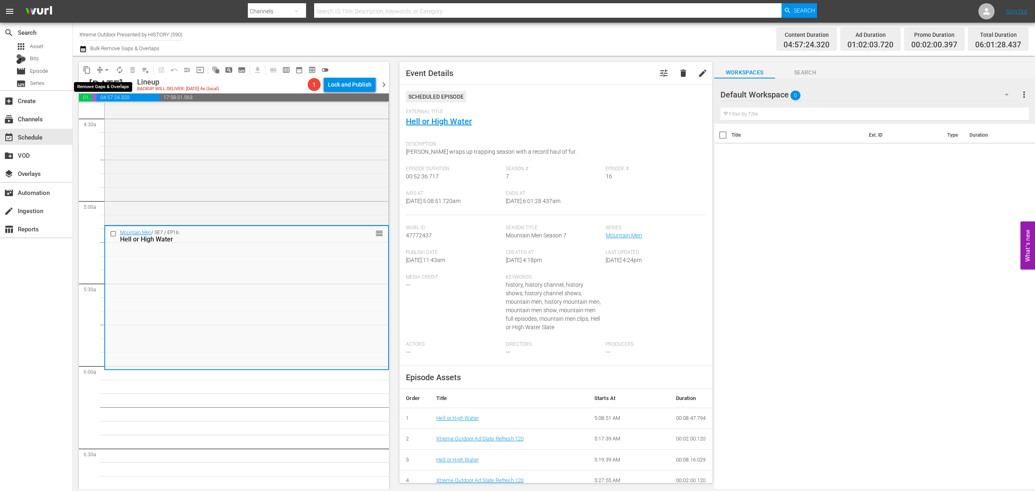
click at [103, 67] on span "arrow_drop_down" at bounding box center [107, 70] width 8 height 8
click at [105, 82] on li "Align to Midnight" at bounding box center [107, 86] width 85 height 13
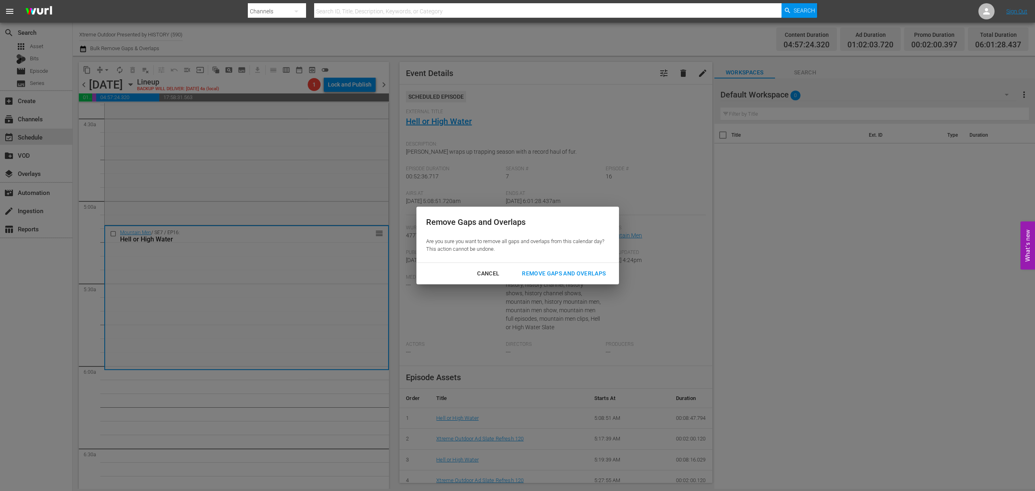
click at [547, 261] on div "Remove Gaps and Overlaps Are you sure you want to remove all gaps and overlaps …" at bounding box center [517, 235] width 202 height 56
click at [550, 267] on button "Remove Gaps and Overlaps" at bounding box center [563, 273] width 103 height 15
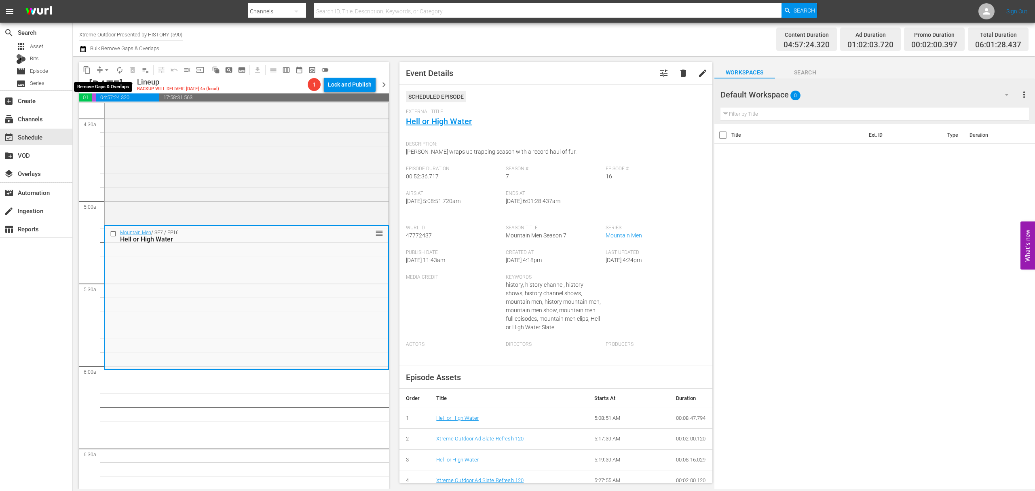
click at [100, 70] on button "arrow_drop_down" at bounding box center [106, 69] width 13 height 13
click at [105, 84] on li "Align to Midnight" at bounding box center [107, 86] width 85 height 13
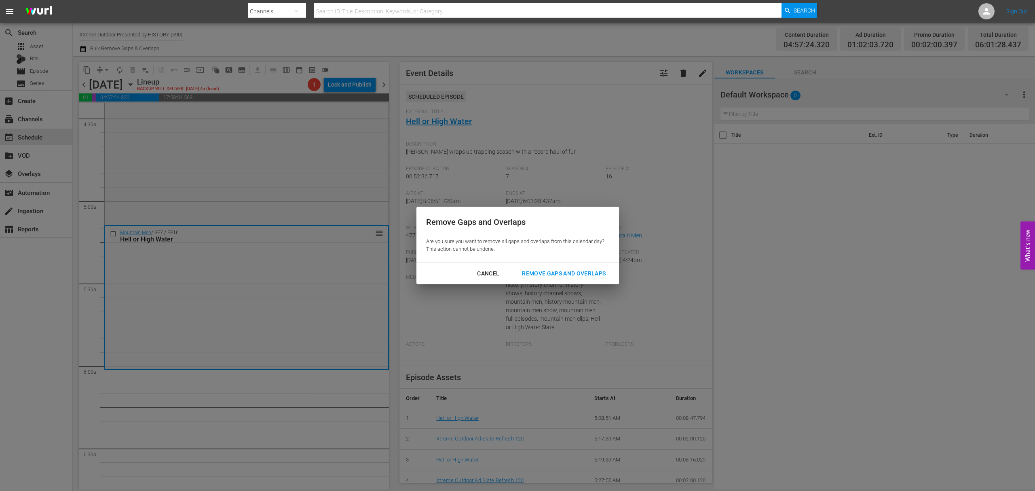
click at [588, 277] on div "Remove Gaps and Overlaps" at bounding box center [563, 273] width 97 height 10
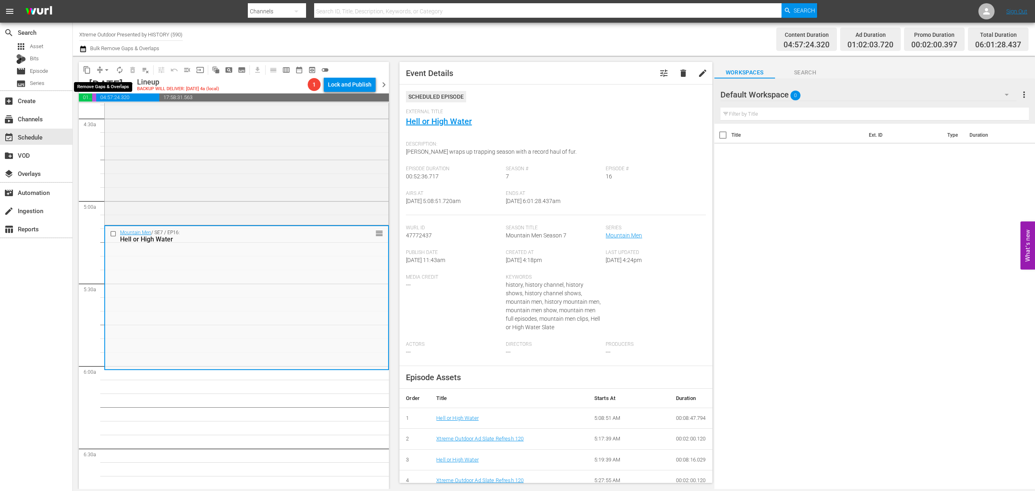
click at [103, 68] on span "arrow_drop_down" at bounding box center [107, 70] width 8 height 8
click at [108, 86] on li "Align to Midnight" at bounding box center [107, 86] width 85 height 13
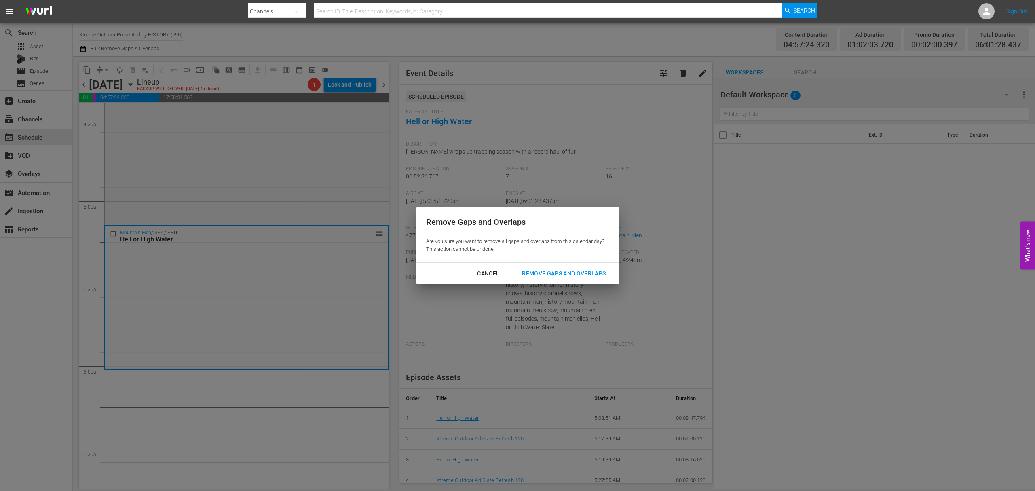
click at [571, 267] on button "Remove Gaps and Overlaps" at bounding box center [563, 273] width 103 height 15
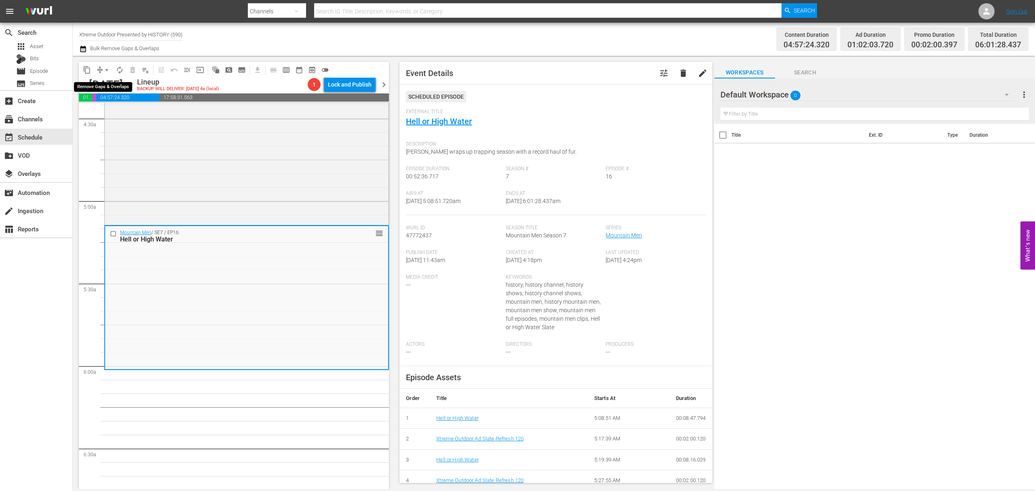
click at [98, 72] on span "compress" at bounding box center [100, 70] width 8 height 8
click at [101, 70] on button "arrow_drop_down" at bounding box center [106, 69] width 13 height 13
click at [104, 86] on li "Align to Midnight" at bounding box center [107, 86] width 85 height 13
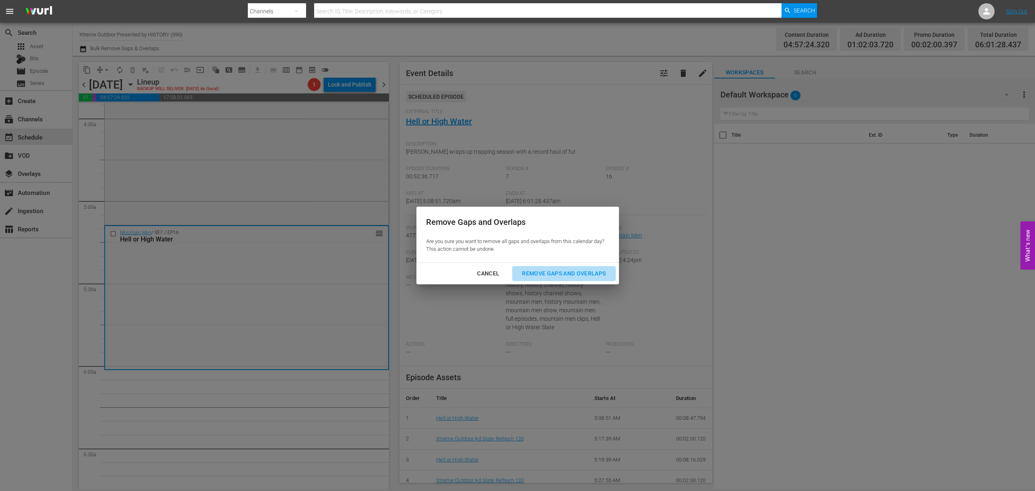
click at [563, 272] on div "Remove Gaps and Overlaps" at bounding box center [563, 273] width 97 height 10
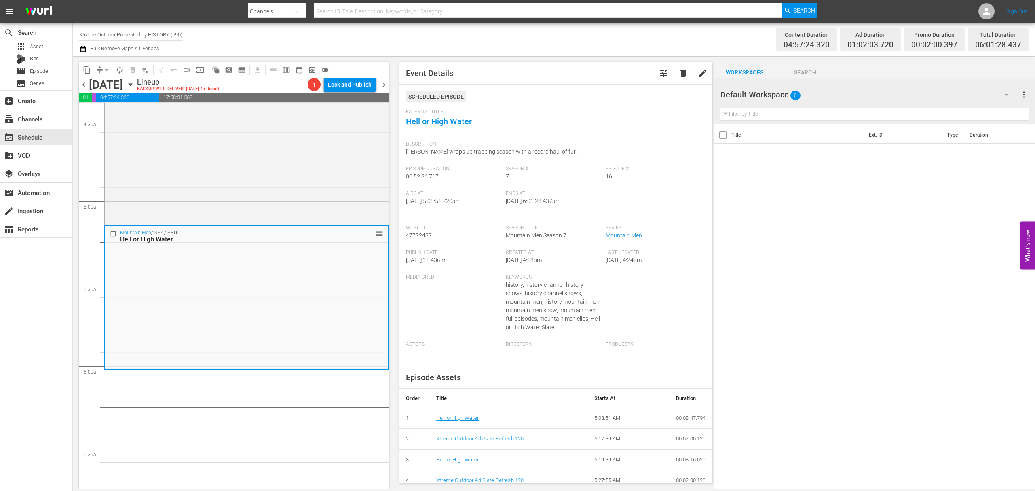
click at [100, 67] on button "arrow_drop_down" at bounding box center [106, 69] width 13 height 13
click at [114, 91] on li "Align to Midnight" at bounding box center [107, 86] width 85 height 13
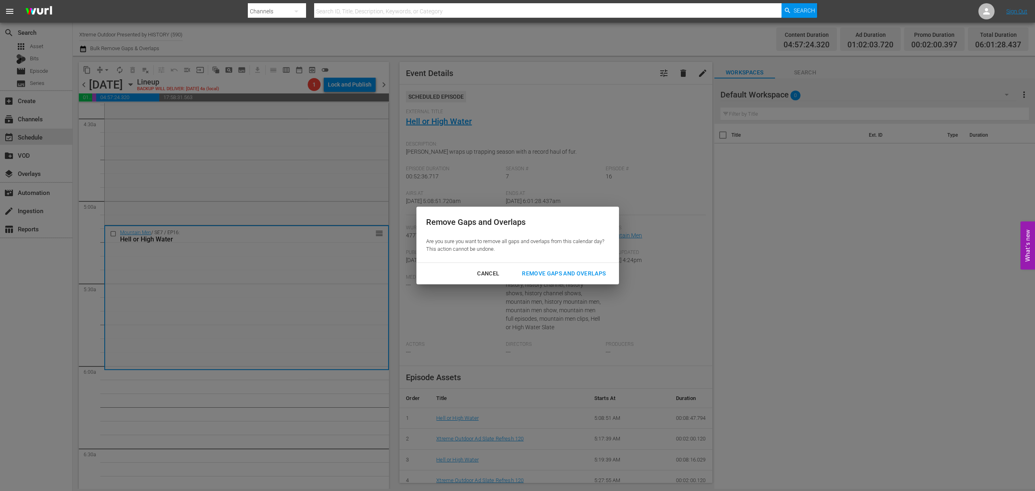
click at [561, 268] on button "Remove Gaps and Overlaps" at bounding box center [563, 273] width 103 height 15
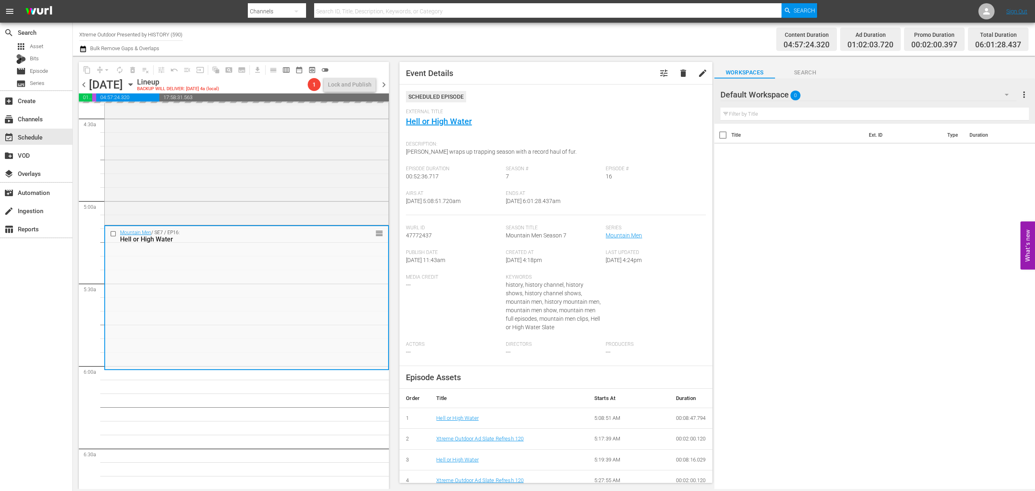
click at [563, 272] on div "Created At 9/11/23 @ 4:18pm" at bounding box center [556, 261] width 100 height 25
click at [97, 70] on span "compress" at bounding box center [100, 70] width 8 height 8
click at [104, 69] on span "arrow_drop_down" at bounding box center [107, 70] width 8 height 8
click at [103, 89] on li "Align to Midnight" at bounding box center [107, 86] width 85 height 13
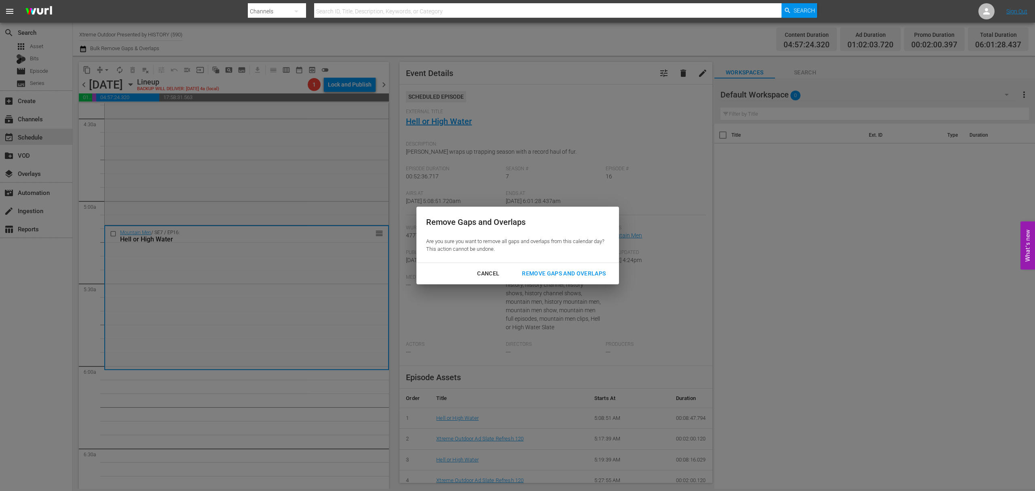
click at [555, 274] on div "Remove Gaps and Overlaps" at bounding box center [563, 273] width 97 height 10
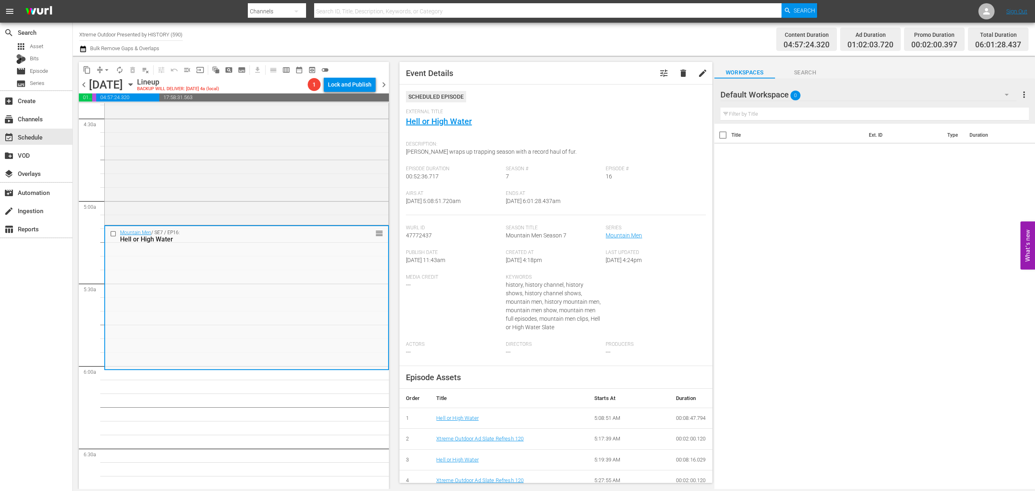
click at [108, 70] on span "arrow_drop_down" at bounding box center [107, 70] width 8 height 8
click at [108, 88] on li "Align to Midnight" at bounding box center [107, 86] width 85 height 13
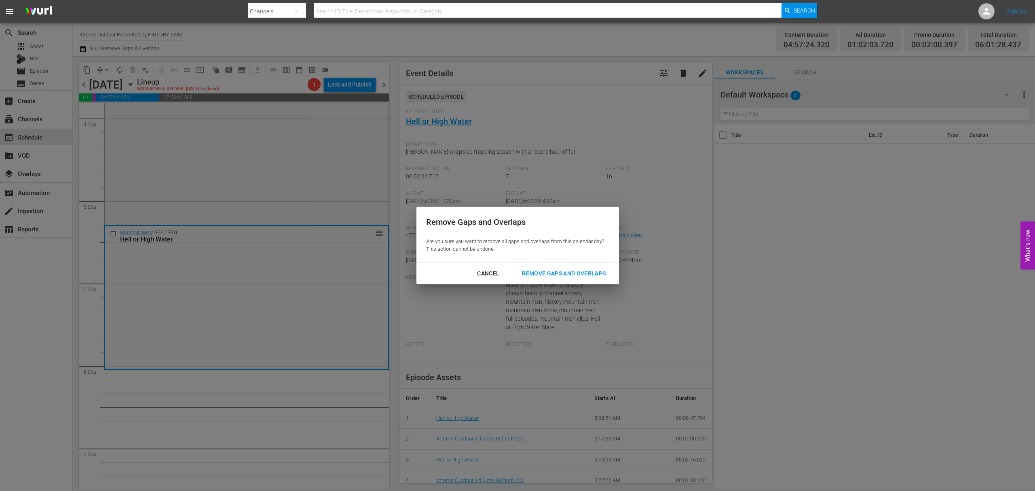
click at [576, 266] on button "Remove Gaps and Overlaps" at bounding box center [563, 273] width 103 height 15
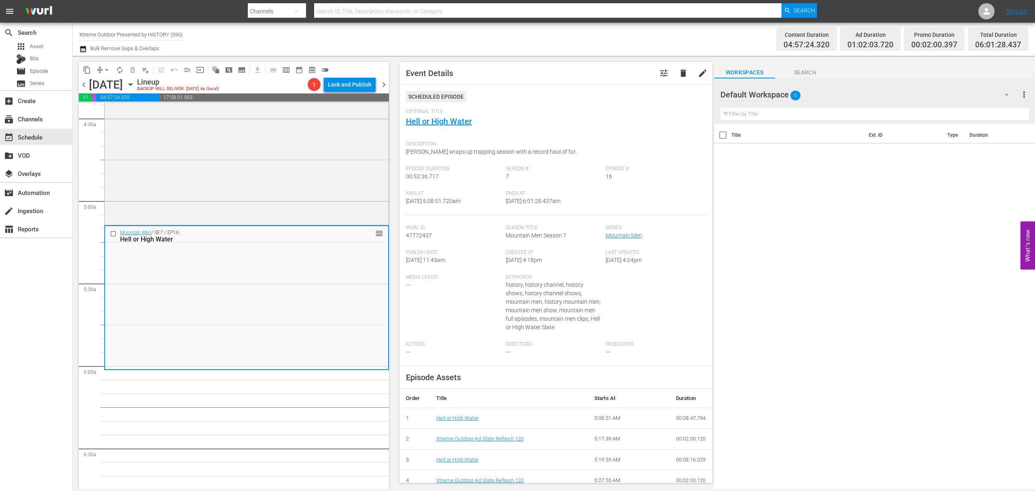
click at [102, 65] on button "arrow_drop_down" at bounding box center [106, 69] width 13 height 13
click at [105, 81] on li "Align to Midnight" at bounding box center [107, 86] width 85 height 13
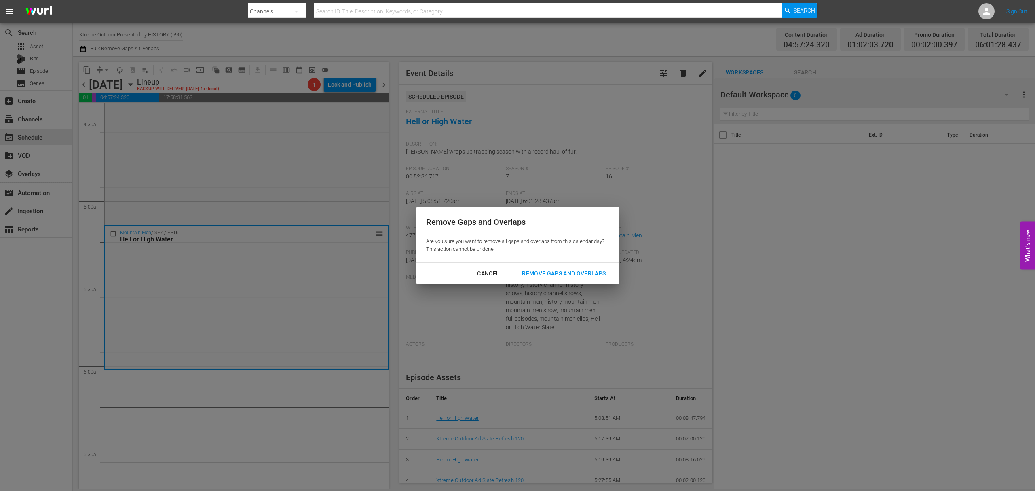
click at [559, 262] on div "Remove Gaps and Overlaps Are you sure you want to remove all gaps and overlaps …" at bounding box center [517, 235] width 202 height 56
click at [559, 268] on div "Remove Gaps and Overlaps" at bounding box center [563, 273] width 97 height 10
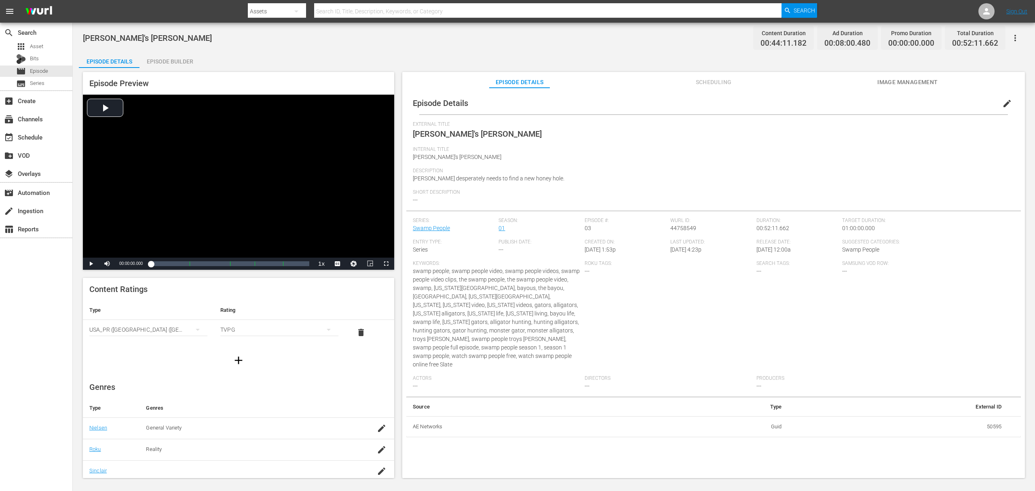
click at [178, 60] on div "Episode Builder" at bounding box center [169, 61] width 61 height 19
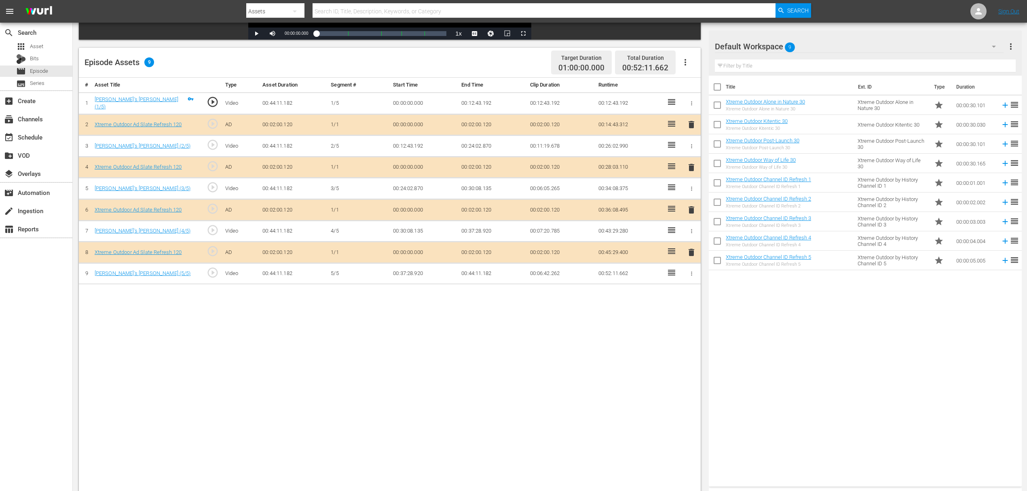
scroll to position [210, 0]
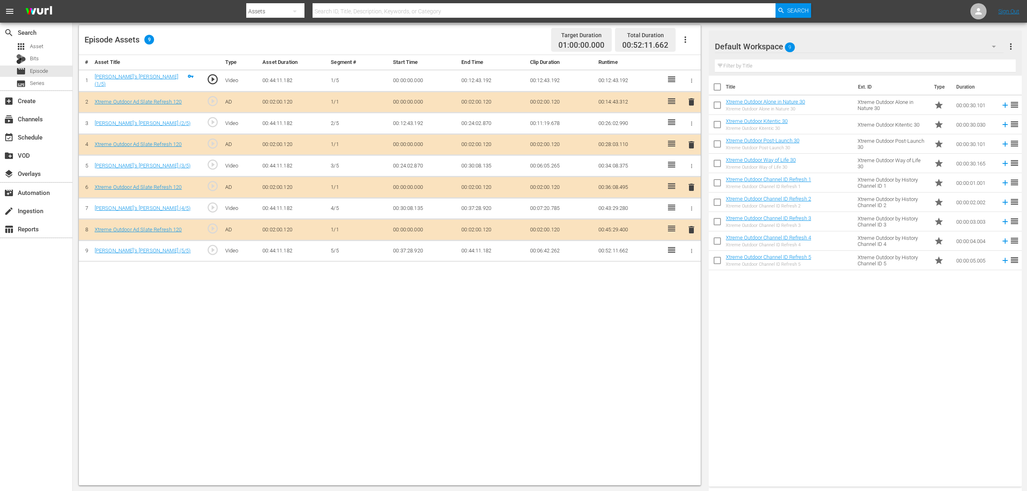
drag, startPoint x: 698, startPoint y: 146, endPoint x: 693, endPoint y: 144, distance: 5.4
click at [698, 146] on td "delete" at bounding box center [691, 144] width 19 height 21
click at [693, 144] on span "delete" at bounding box center [691, 145] width 10 height 10
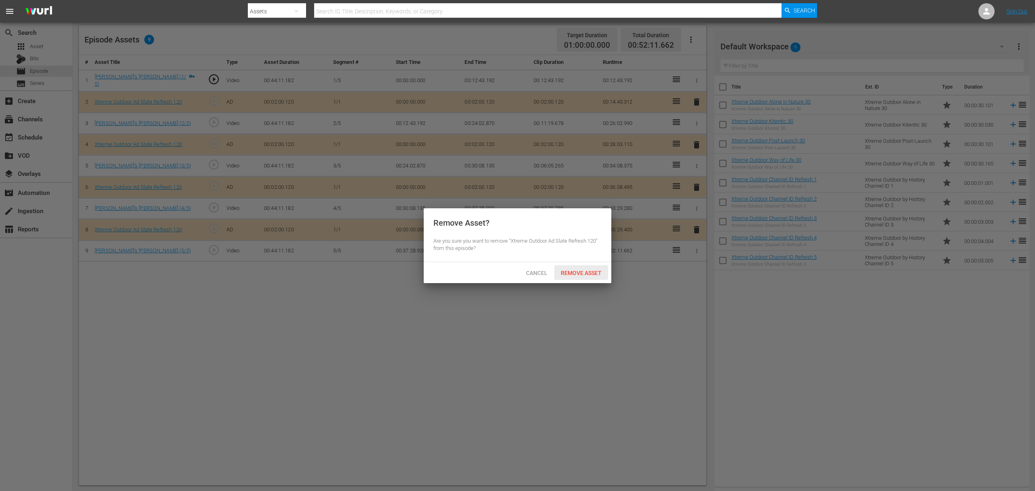
click at [571, 267] on div "Remove Asset" at bounding box center [581, 272] width 54 height 15
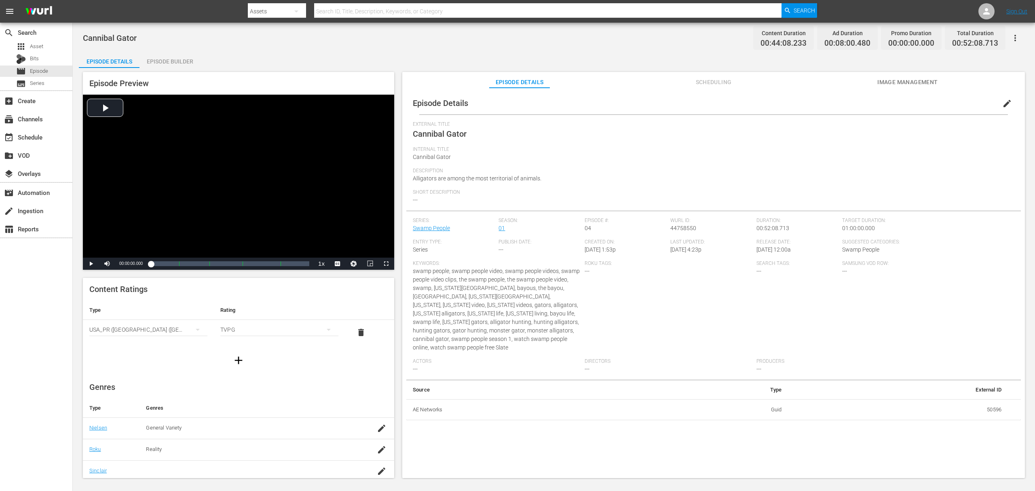
click at [166, 62] on div "Episode Builder" at bounding box center [169, 61] width 61 height 19
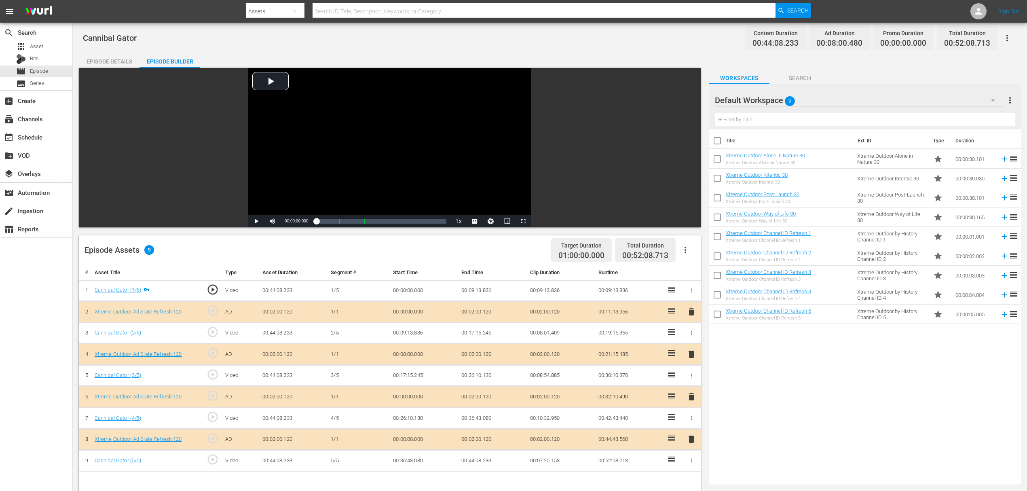
click at [689, 354] on span "delete" at bounding box center [691, 354] width 10 height 10
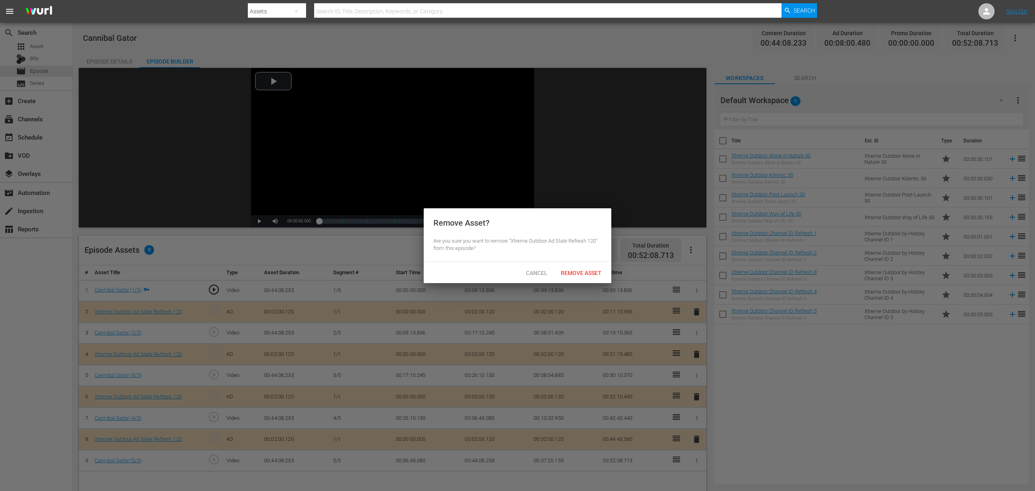
click at [581, 266] on div "Remove Asset" at bounding box center [581, 272] width 54 height 15
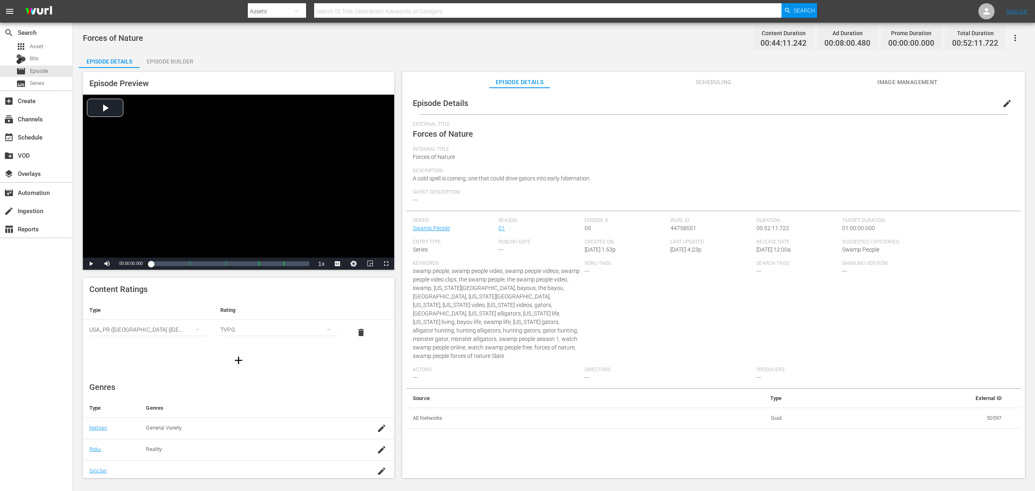
click at [162, 66] on div "Episode Builder" at bounding box center [169, 61] width 61 height 19
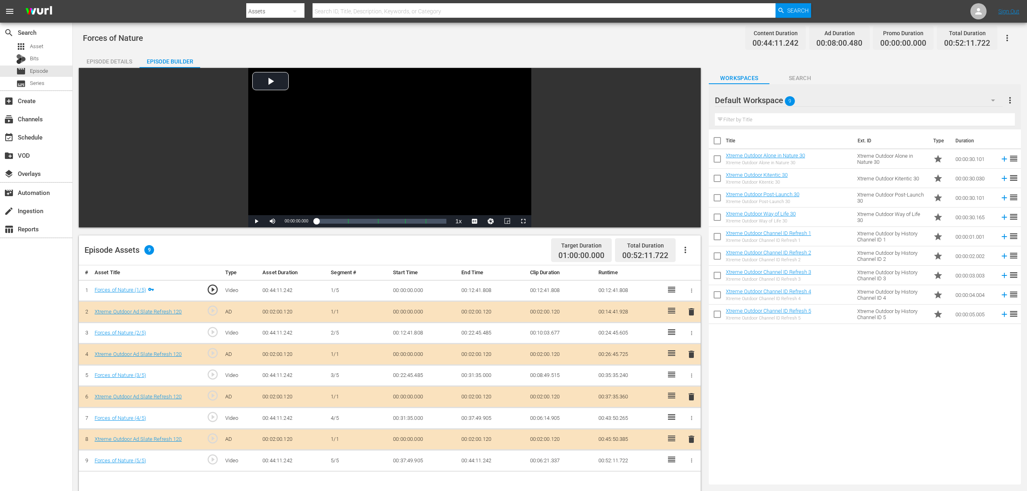
click at [692, 360] on td "delete" at bounding box center [691, 354] width 19 height 21
click at [691, 358] on span "delete" at bounding box center [691, 354] width 10 height 10
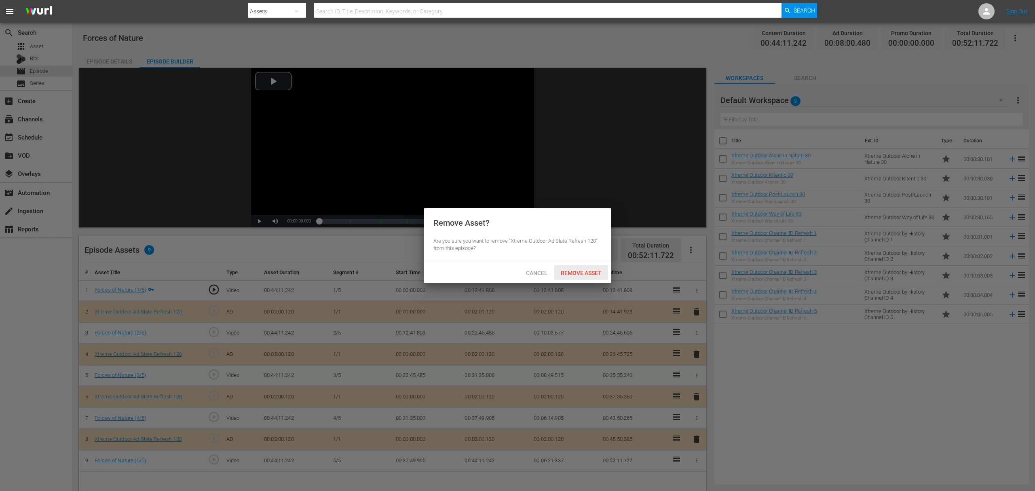
click at [579, 274] on span "Remove Asset" at bounding box center [581, 273] width 54 height 6
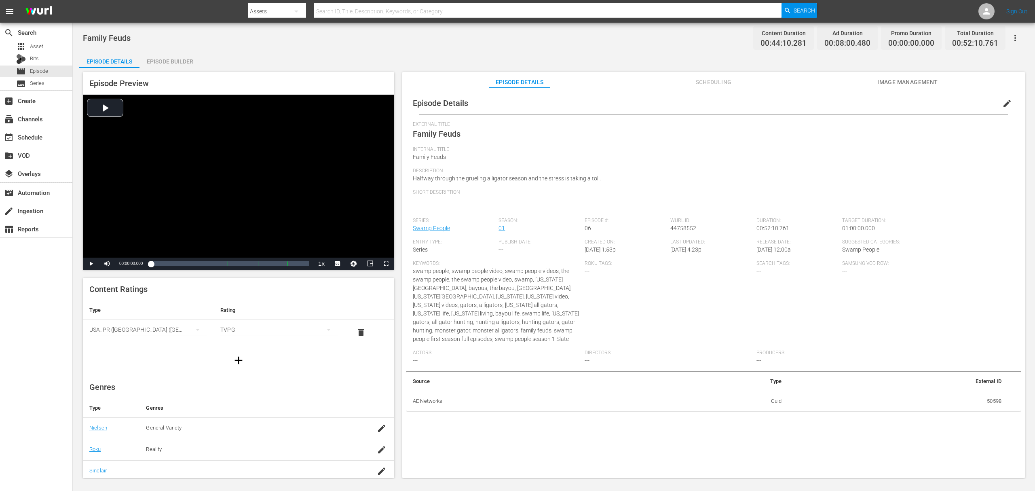
click at [169, 63] on div "Episode Builder" at bounding box center [169, 61] width 61 height 19
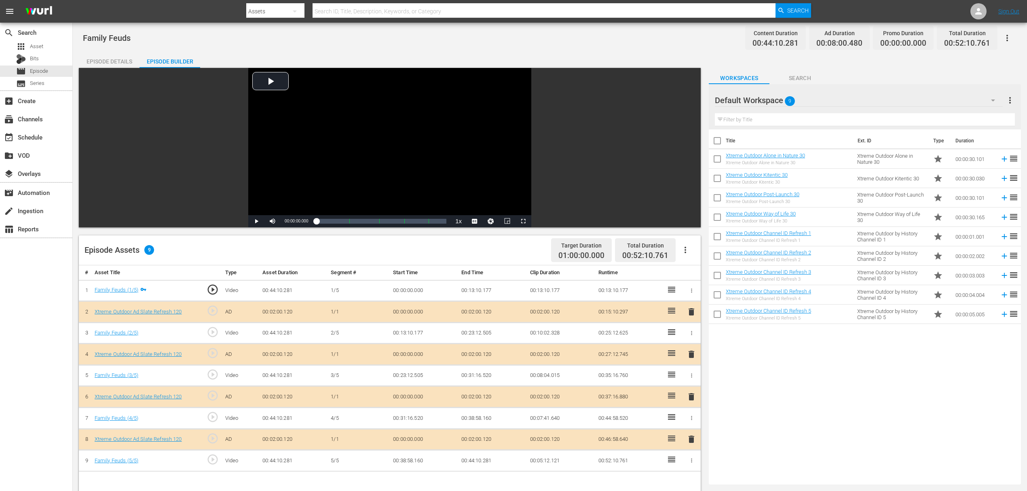
click at [687, 355] on span "delete" at bounding box center [691, 354] width 10 height 10
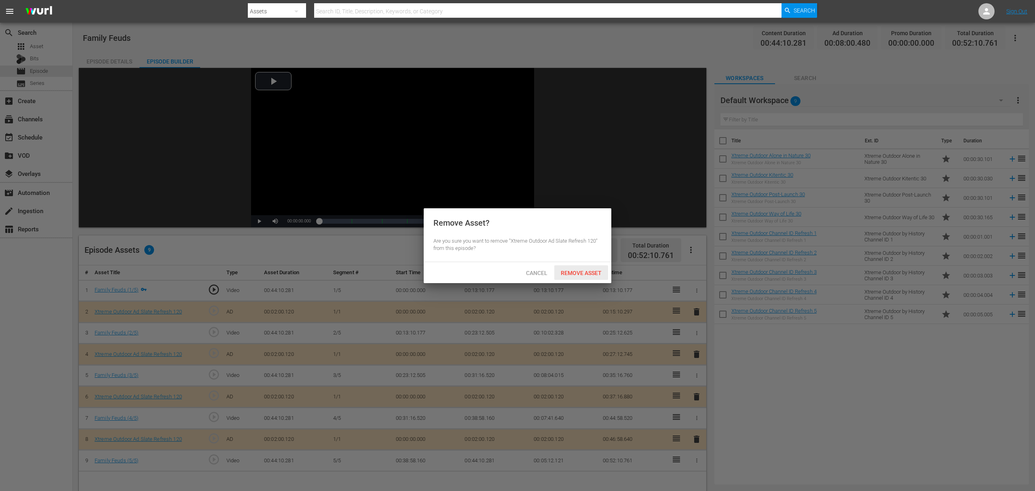
click at [587, 274] on span "Remove Asset" at bounding box center [581, 273] width 54 height 6
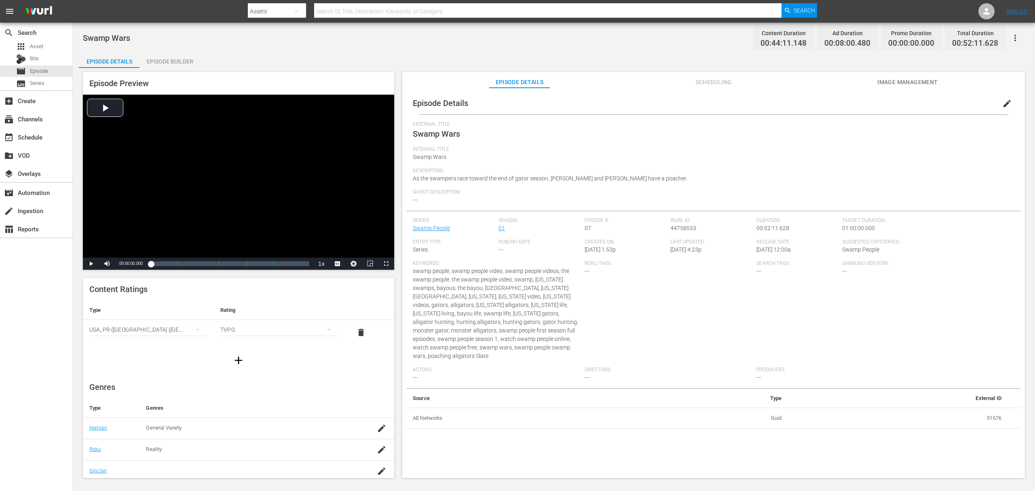
click at [186, 61] on div "Episode Builder" at bounding box center [169, 61] width 61 height 19
click at [181, 66] on div "Episode Builder" at bounding box center [169, 61] width 61 height 19
click at [196, 62] on div "Episode Builder" at bounding box center [169, 61] width 61 height 19
click at [167, 53] on div "Episode Builder" at bounding box center [169, 61] width 61 height 19
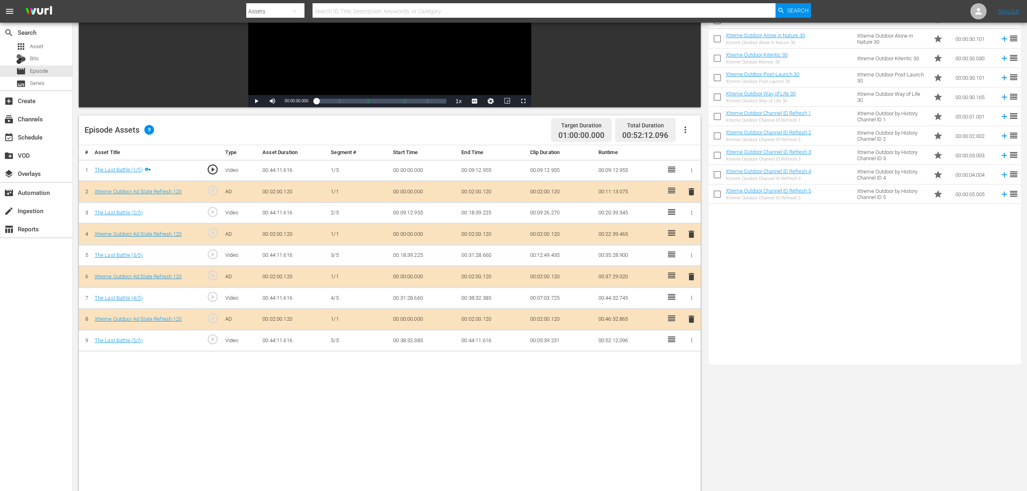
scroll to position [210, 0]
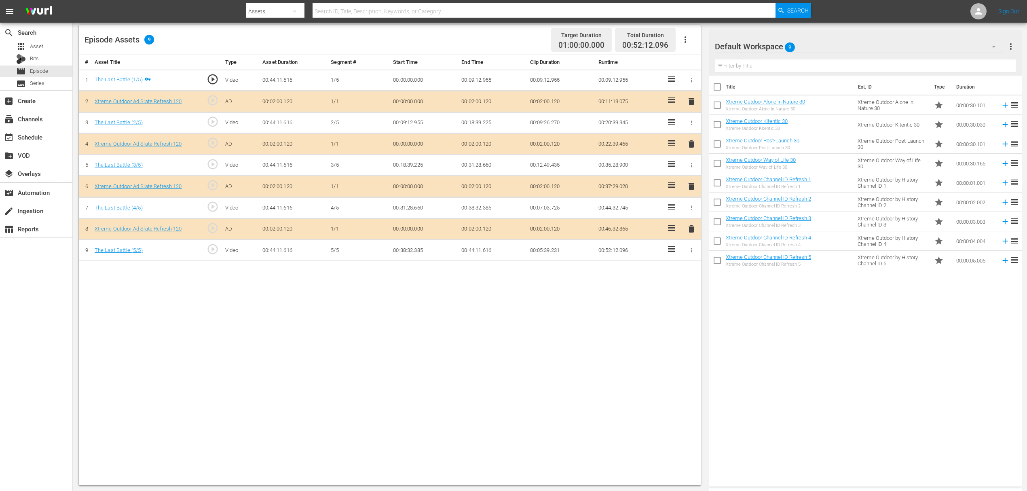
click at [692, 141] on span "delete" at bounding box center [691, 144] width 10 height 10
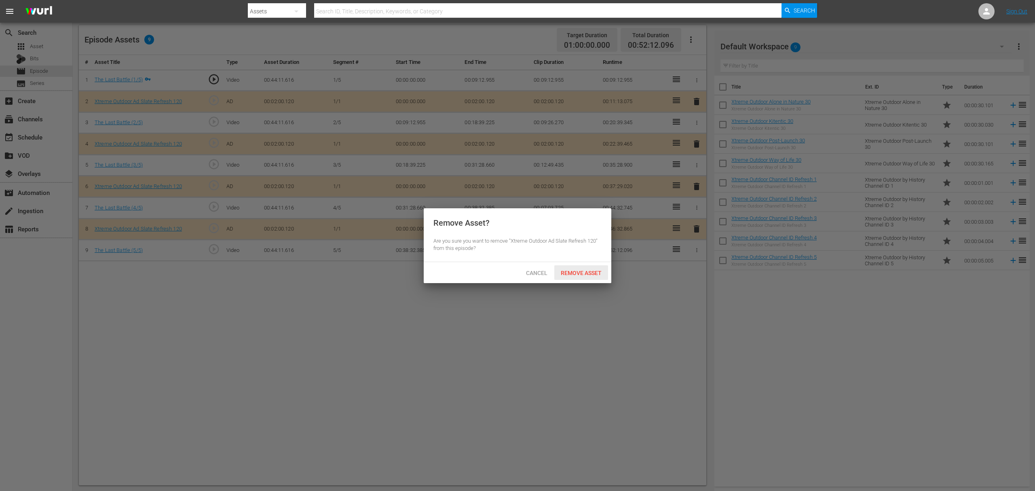
click at [576, 269] on div "Remove Asset" at bounding box center [581, 272] width 54 height 15
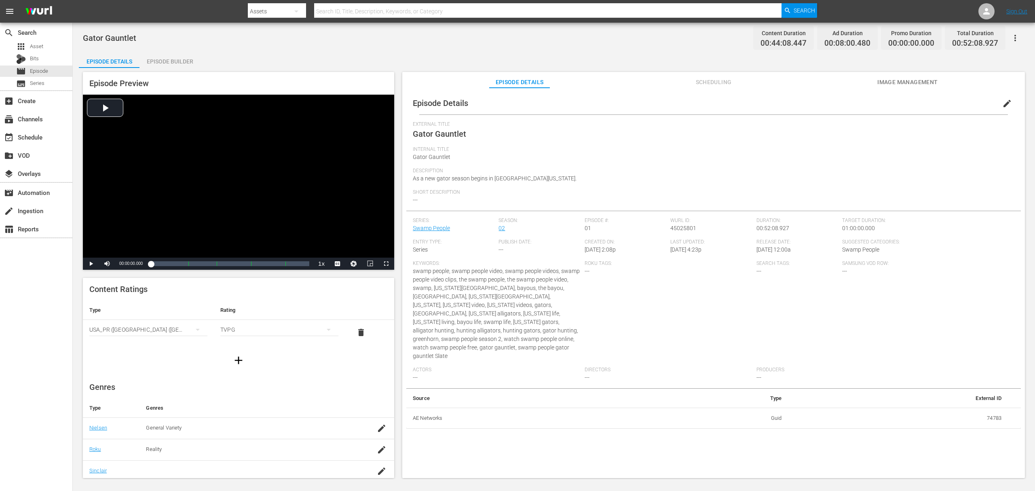
click at [168, 63] on div "Episode Builder" at bounding box center [169, 61] width 61 height 19
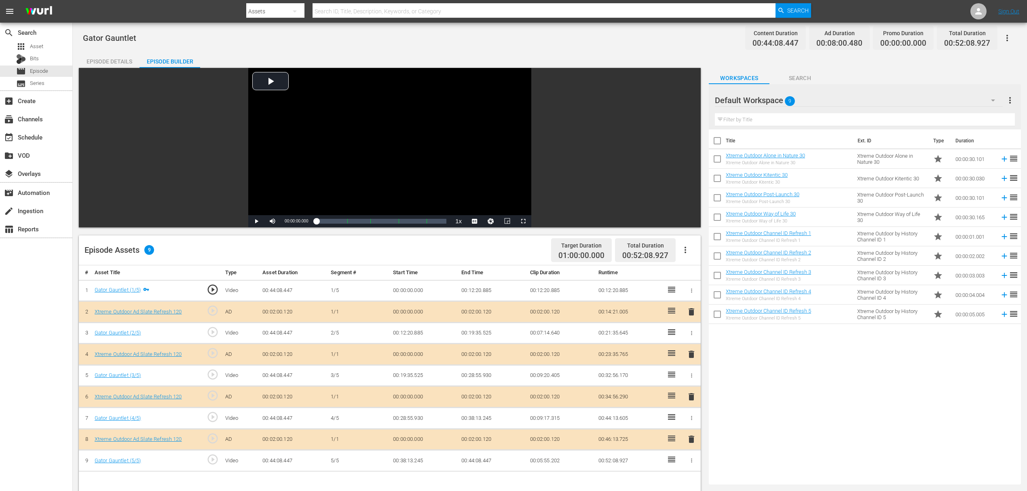
scroll to position [162, 0]
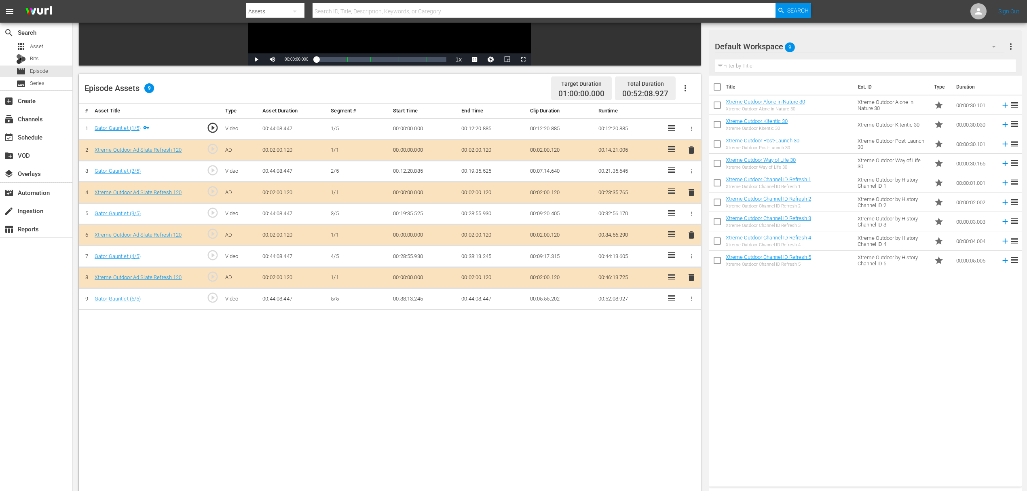
click at [692, 191] on span "delete" at bounding box center [691, 193] width 10 height 10
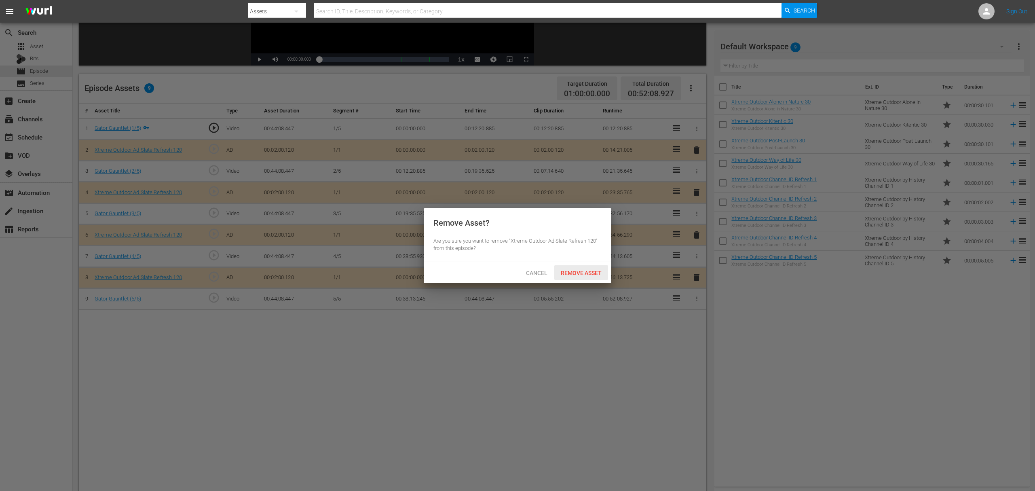
click at [584, 270] on span "Remove Asset" at bounding box center [581, 273] width 54 height 6
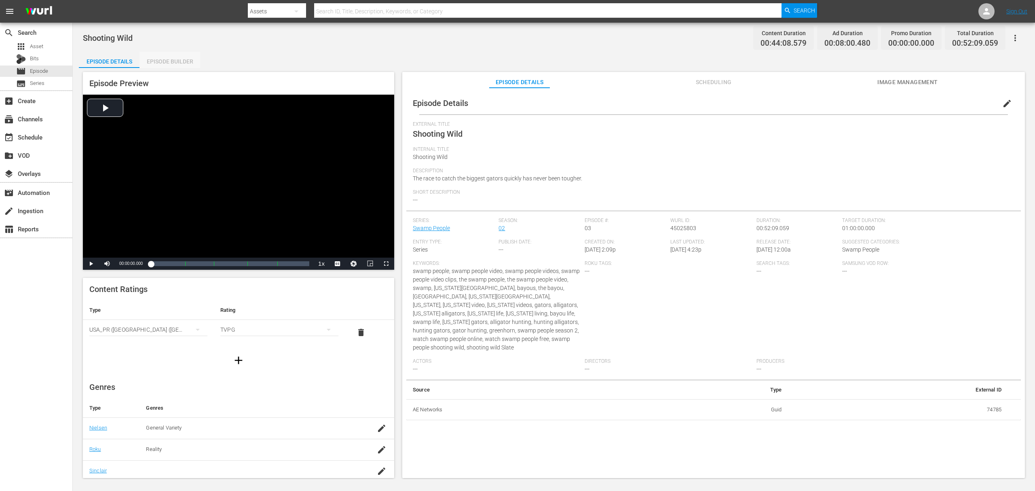
click at [178, 53] on div "Episode Builder" at bounding box center [169, 61] width 61 height 19
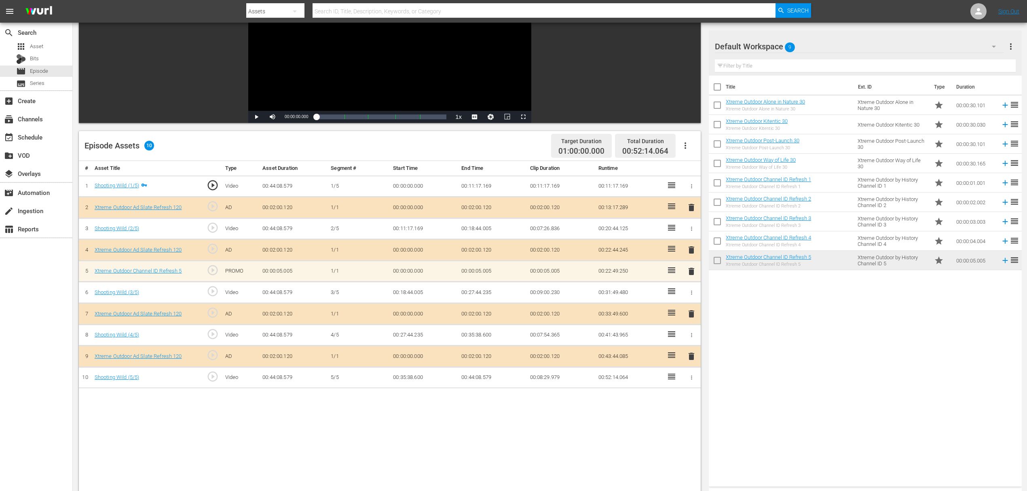
scroll to position [108, 0]
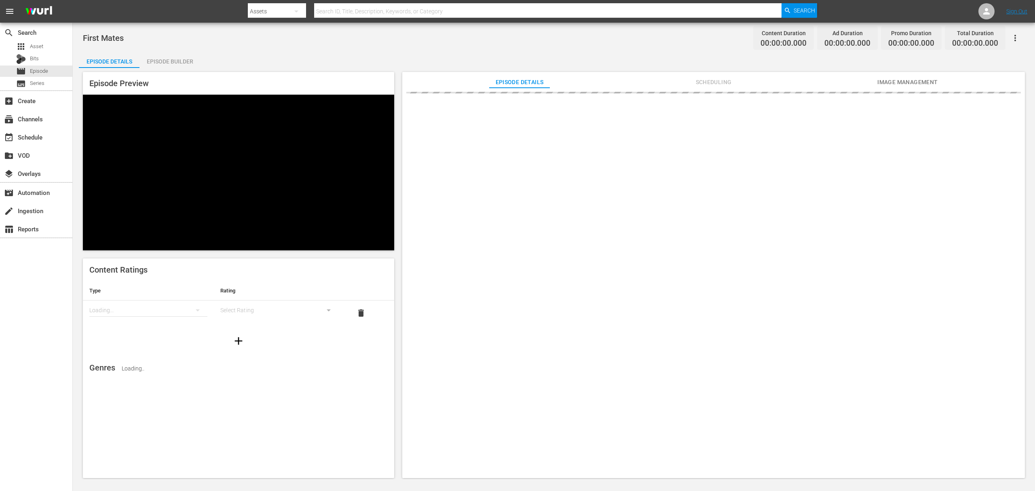
click at [168, 70] on div "Episode Preview Content Ratings Type Rating Loading... Select Rating delete Gen…" at bounding box center [554, 276] width 950 height 416
click at [168, 61] on div "Episode Builder" at bounding box center [169, 61] width 61 height 19
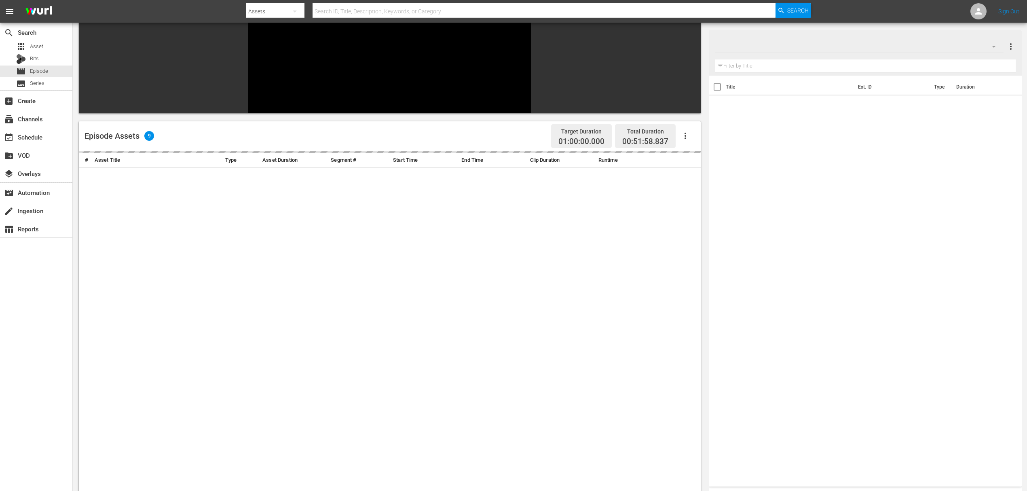
scroll to position [112, 0]
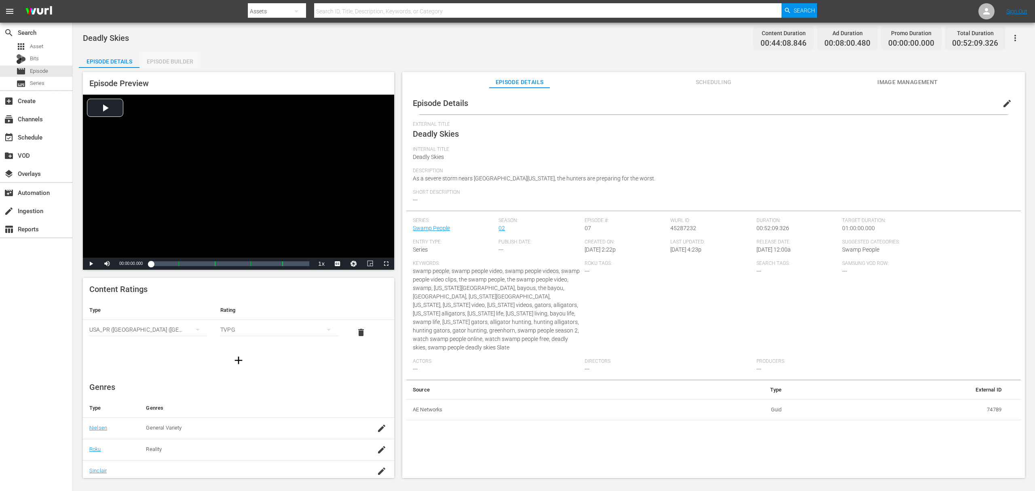
click at [190, 62] on div "Episode Builder" at bounding box center [169, 61] width 61 height 19
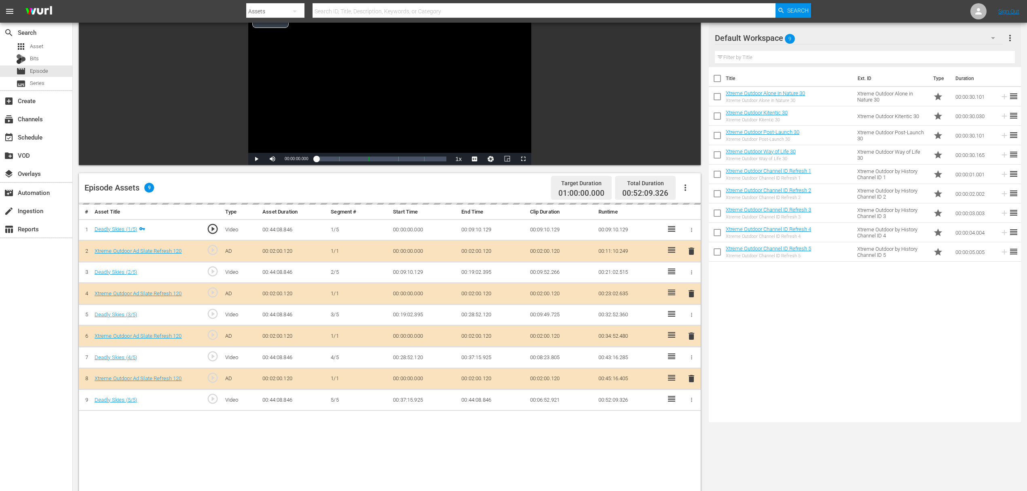
scroll to position [162, 0]
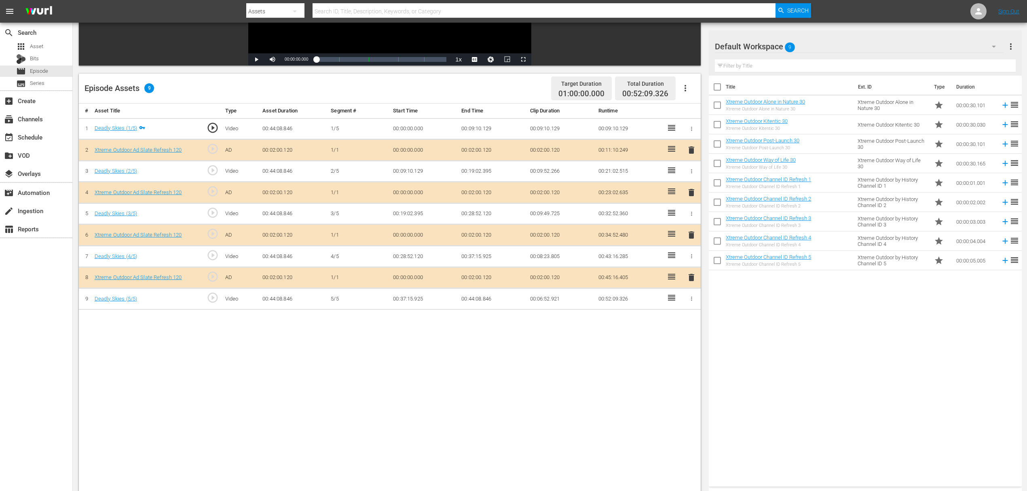
click at [687, 191] on span "delete" at bounding box center [691, 193] width 10 height 10
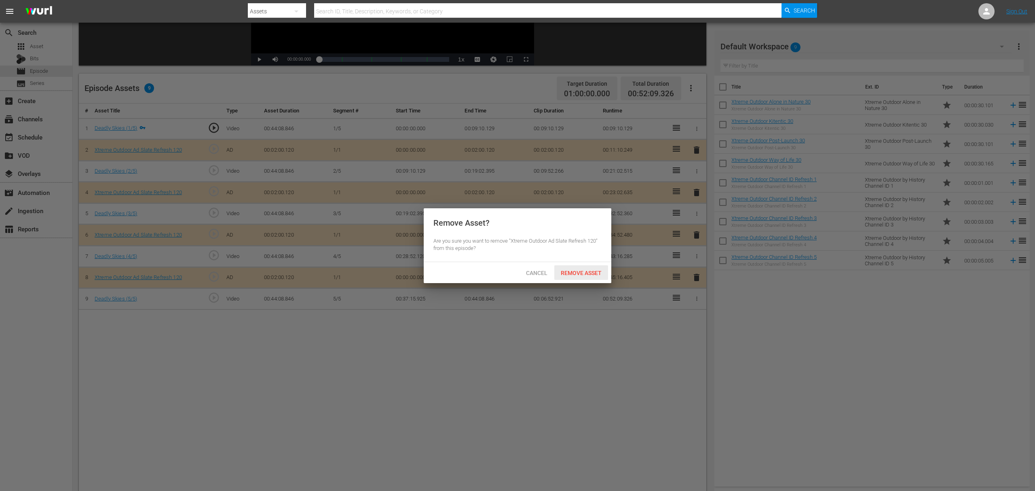
click at [589, 273] on span "Remove Asset" at bounding box center [581, 273] width 54 height 6
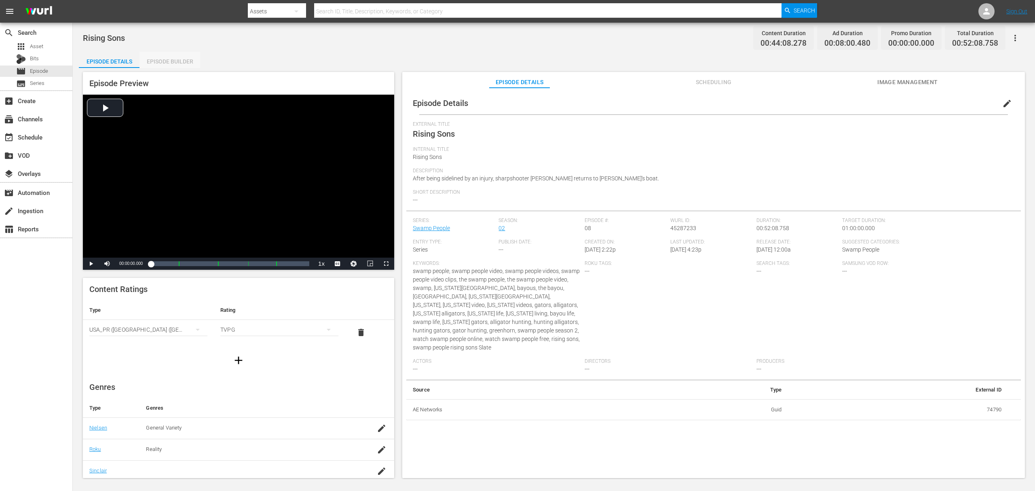
drag, startPoint x: 170, startPoint y: 58, endPoint x: 180, endPoint y: 63, distance: 11.2
click at [171, 58] on div "Episode Builder" at bounding box center [169, 61] width 61 height 19
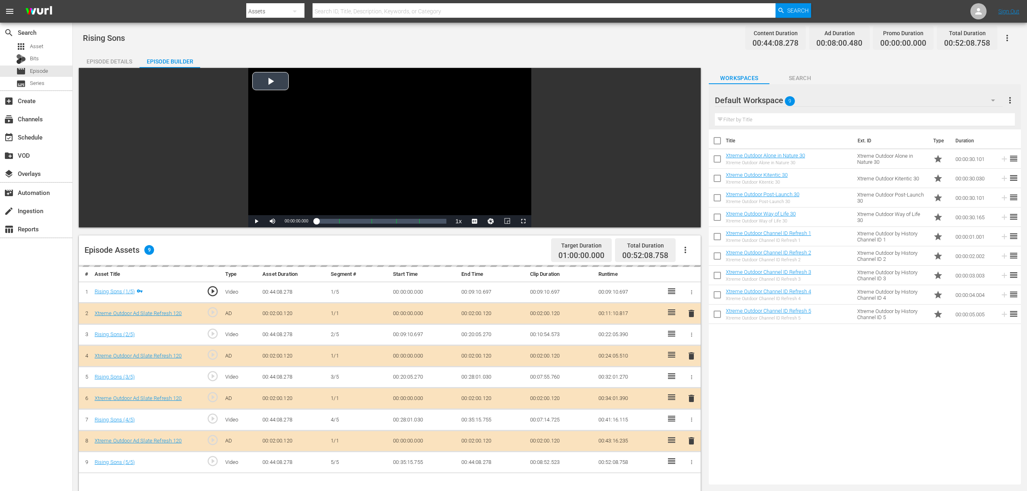
scroll to position [210, 0]
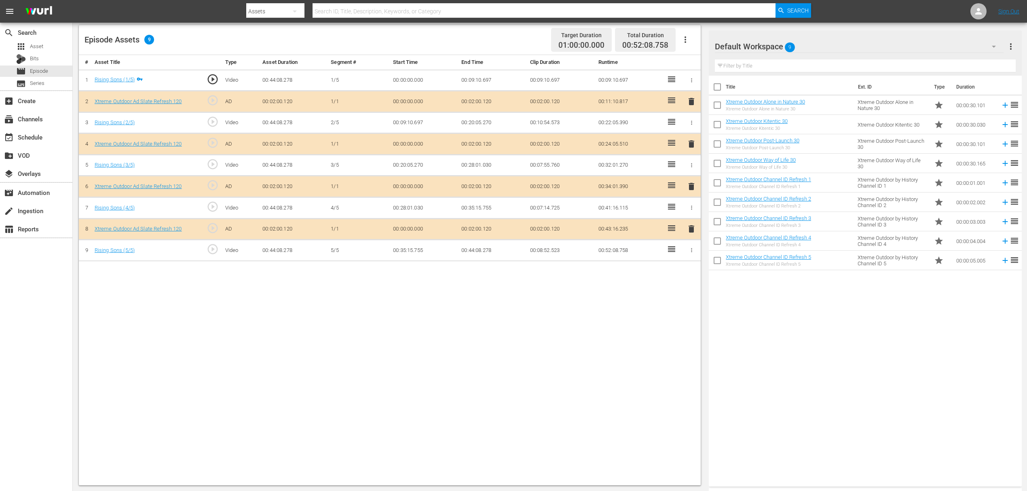
click at [692, 144] on span "delete" at bounding box center [691, 144] width 10 height 10
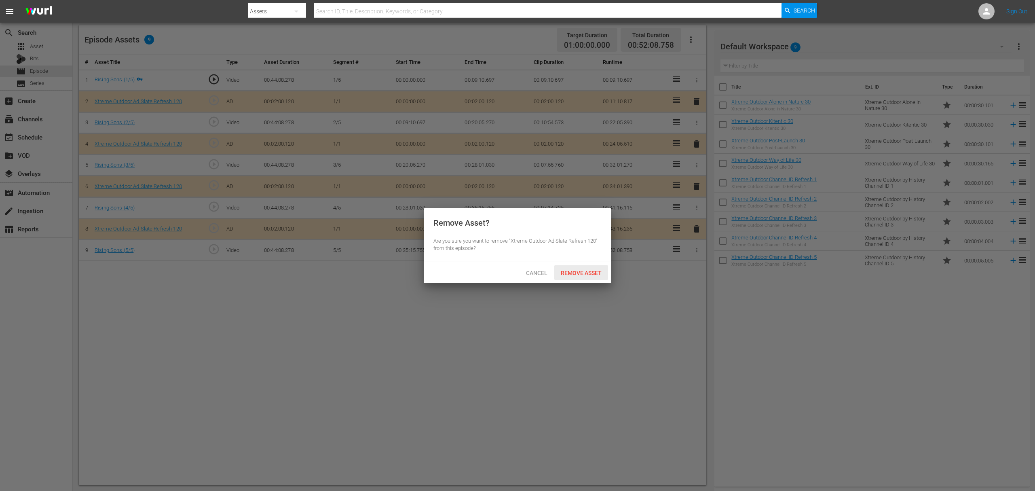
click at [595, 274] on span "Remove Asset" at bounding box center [581, 273] width 54 height 6
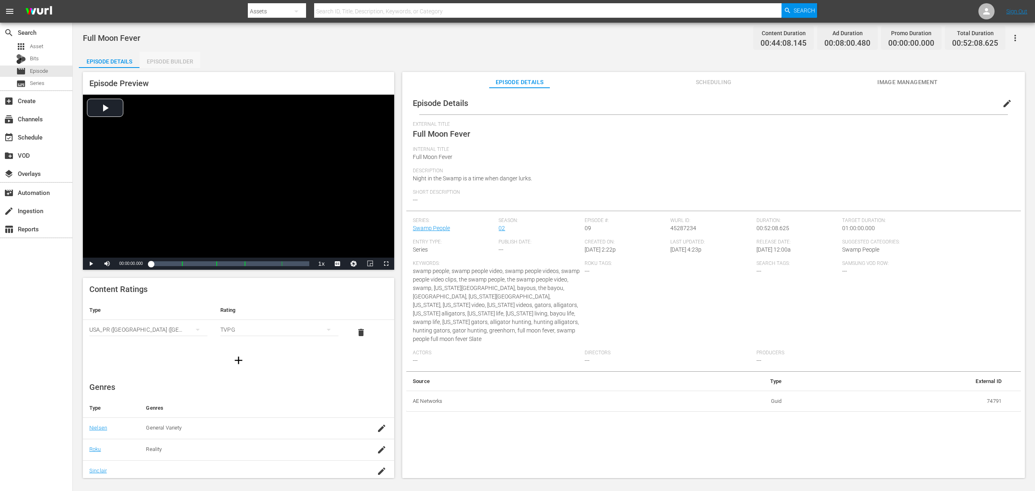
click at [177, 61] on div "Episode Builder" at bounding box center [169, 61] width 61 height 19
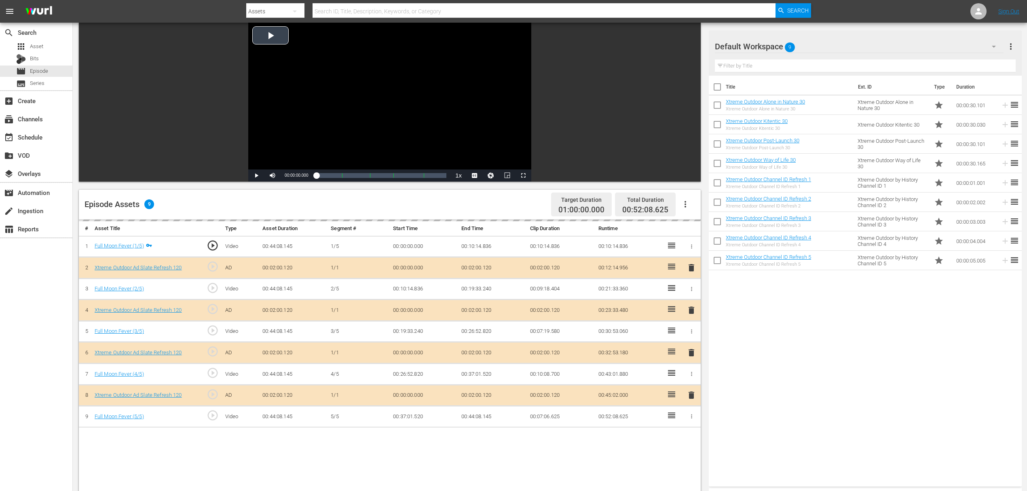
scroll to position [210, 0]
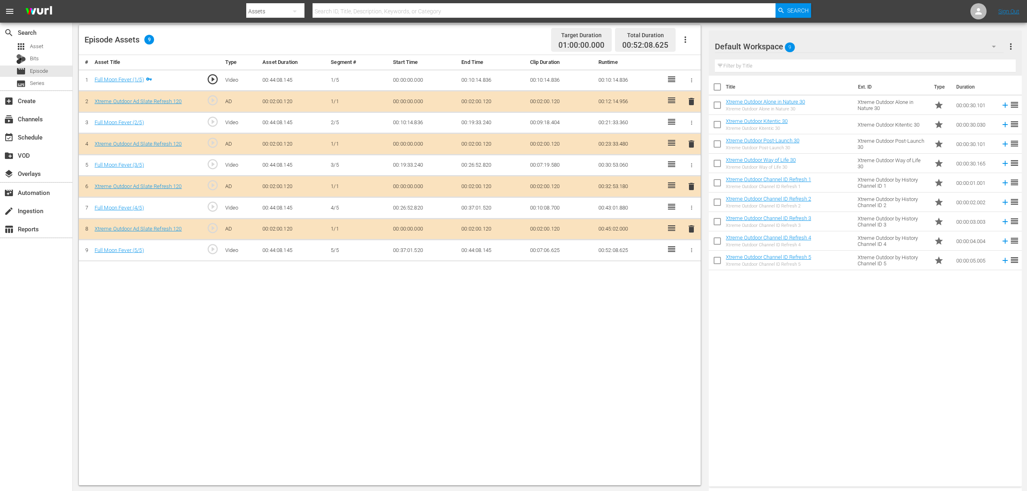
click at [687, 140] on span "delete" at bounding box center [691, 144] width 10 height 10
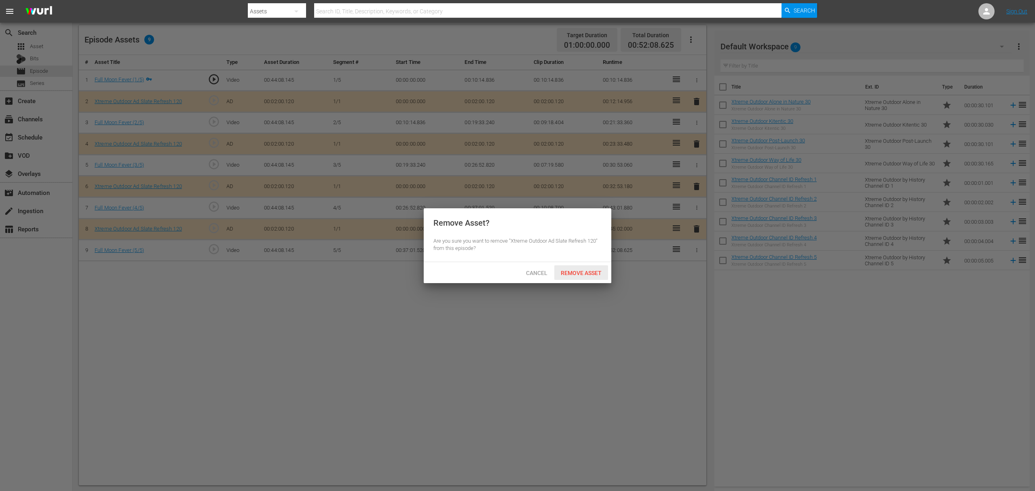
click at [574, 266] on div "Remove Asset" at bounding box center [581, 272] width 54 height 15
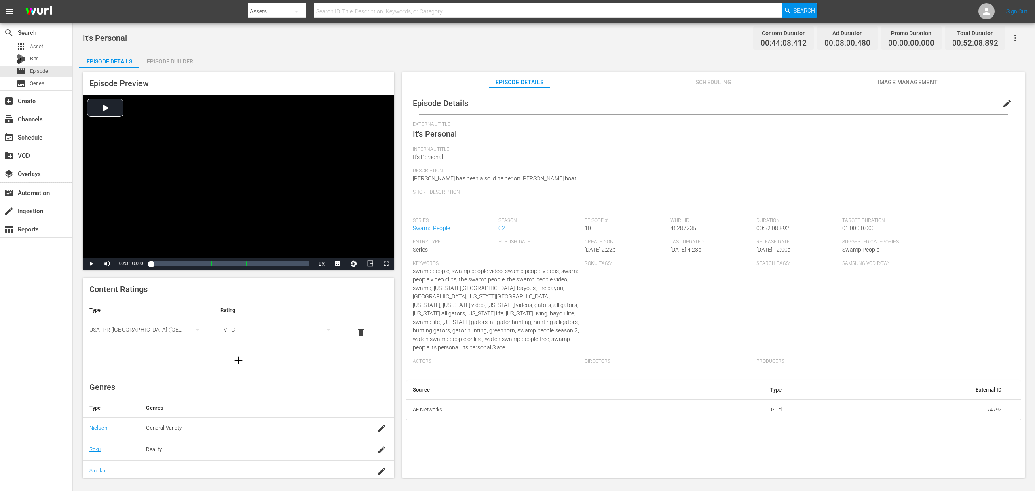
click at [161, 62] on div "Episode Builder" at bounding box center [169, 61] width 61 height 19
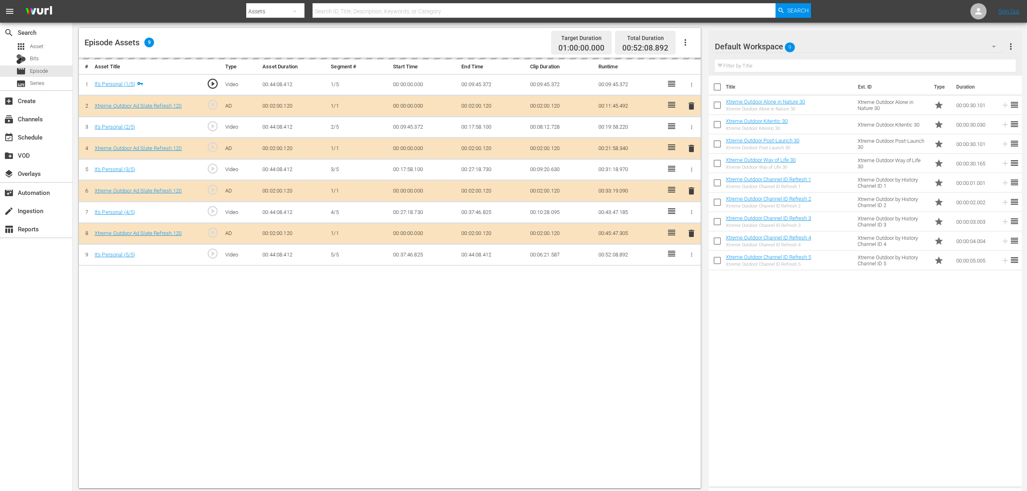
scroll to position [210, 0]
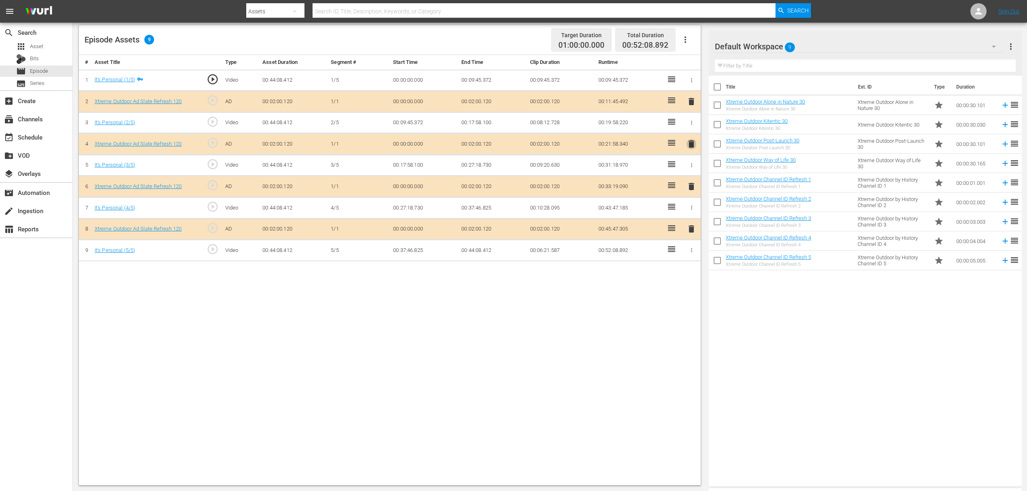
click at [688, 141] on span "delete" at bounding box center [691, 144] width 10 height 10
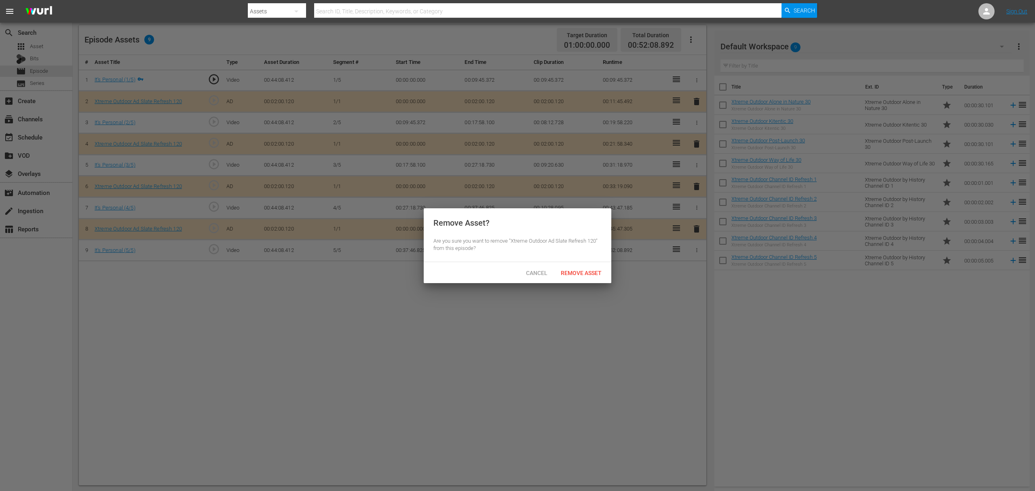
click at [588, 268] on div "Remove Asset" at bounding box center [581, 272] width 54 height 15
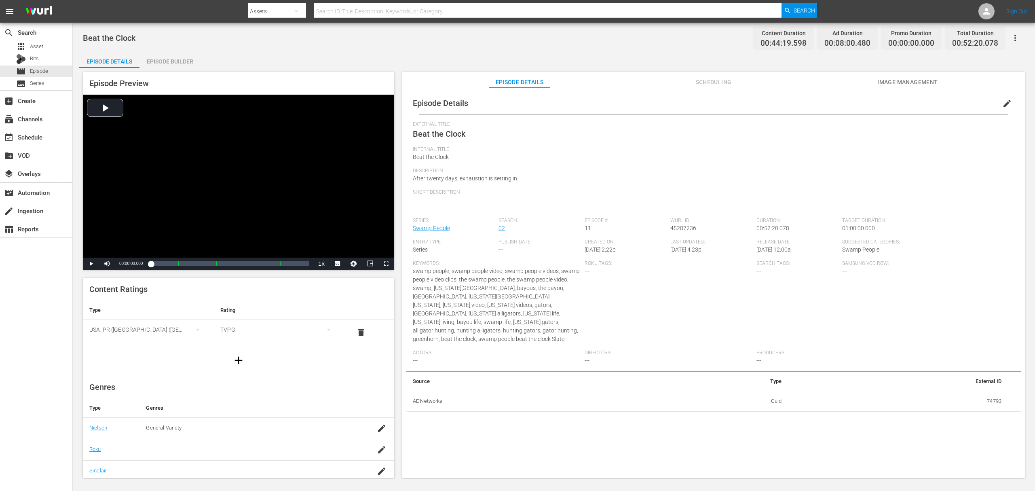
click at [171, 61] on div "Episode Builder" at bounding box center [169, 61] width 61 height 19
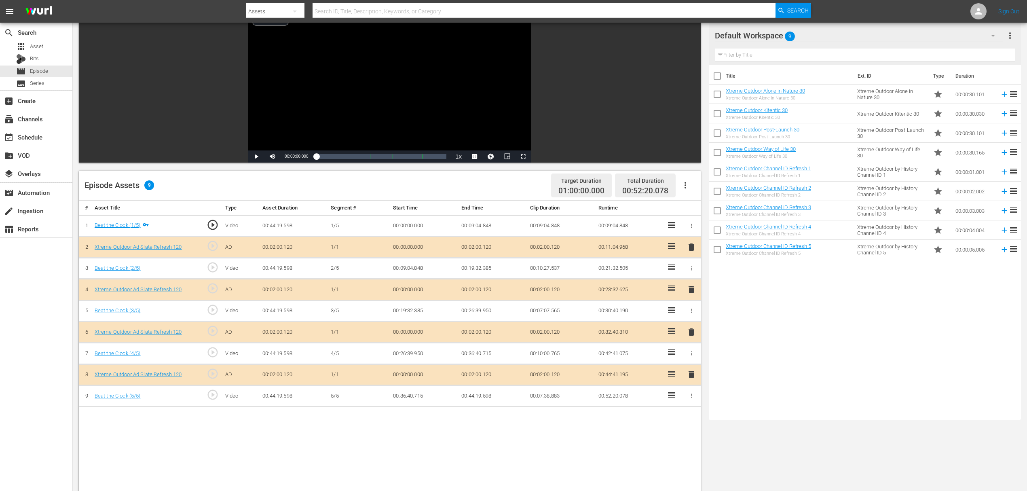
scroll to position [162, 0]
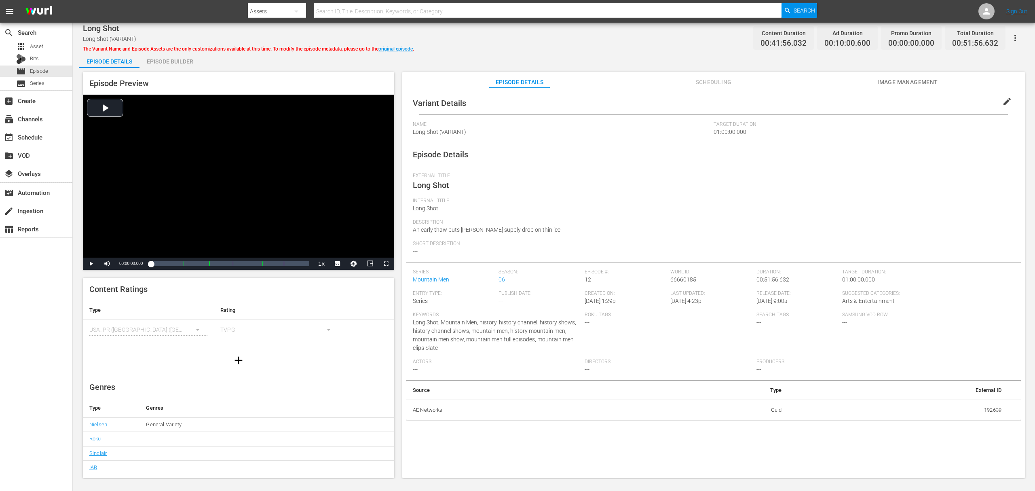
click at [173, 61] on div "Episode Builder" at bounding box center [169, 61] width 61 height 19
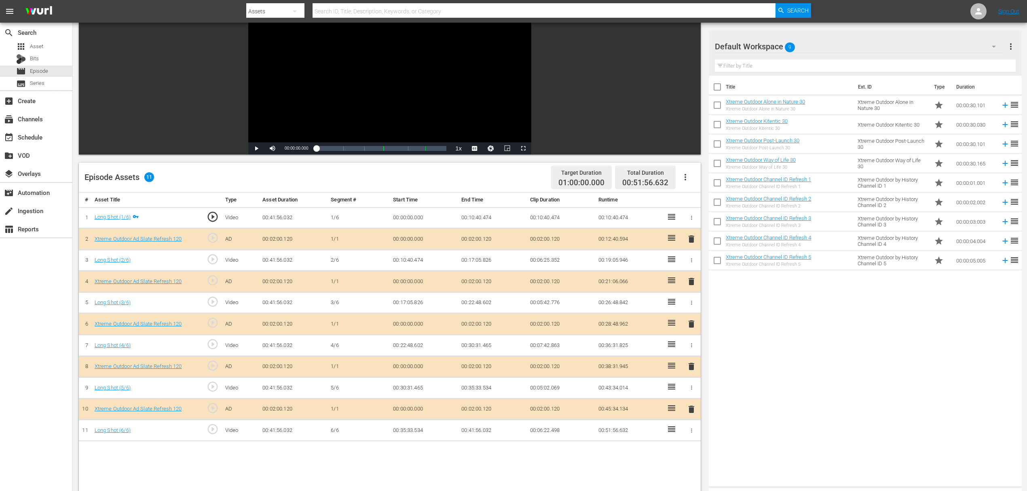
scroll to position [162, 0]
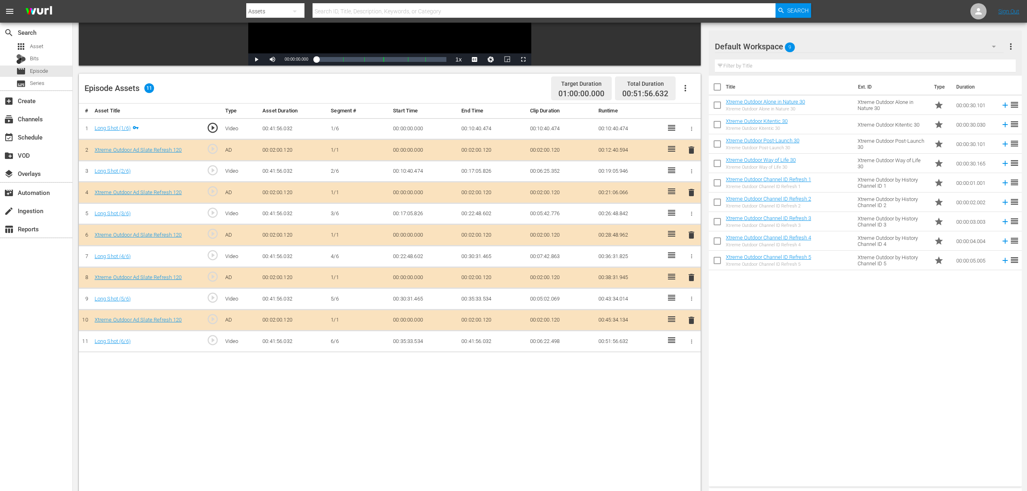
click at [690, 188] on span "delete" at bounding box center [691, 193] width 10 height 10
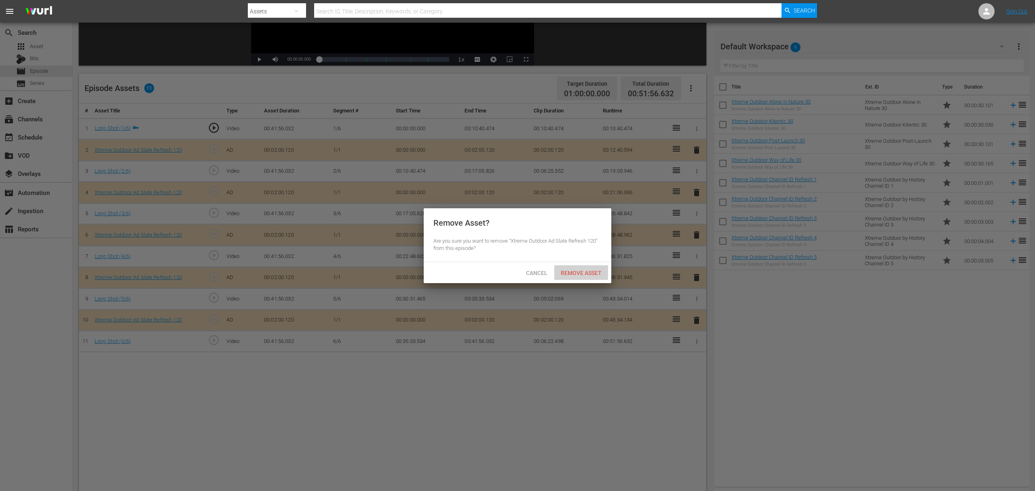
click at [587, 272] on span "Remove Asset" at bounding box center [581, 273] width 54 height 6
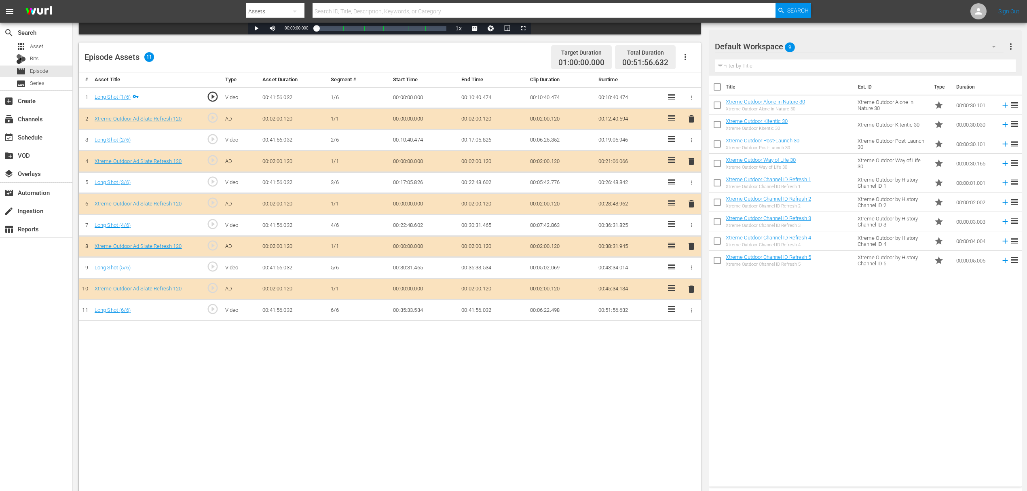
scroll to position [210, 0]
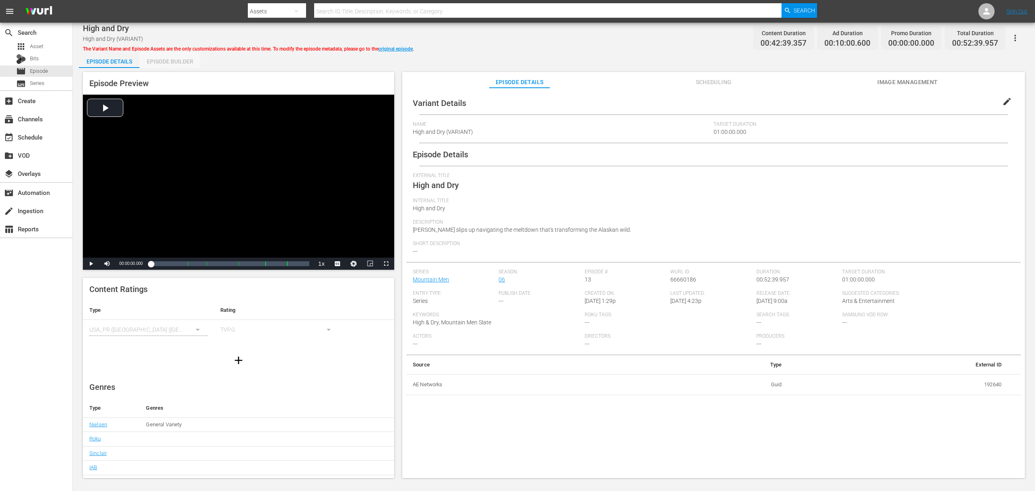
click at [161, 59] on div "Episode Builder" at bounding box center [169, 61] width 61 height 19
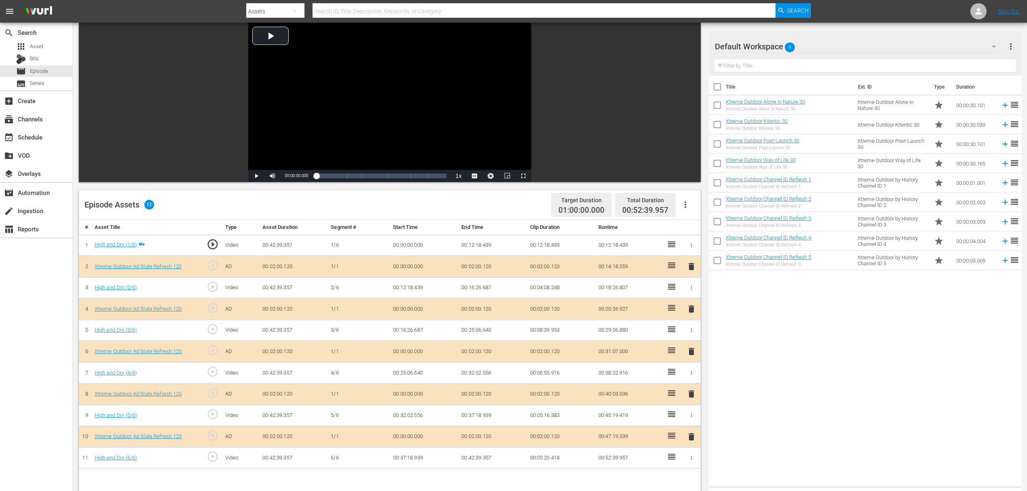
scroll to position [108, 0]
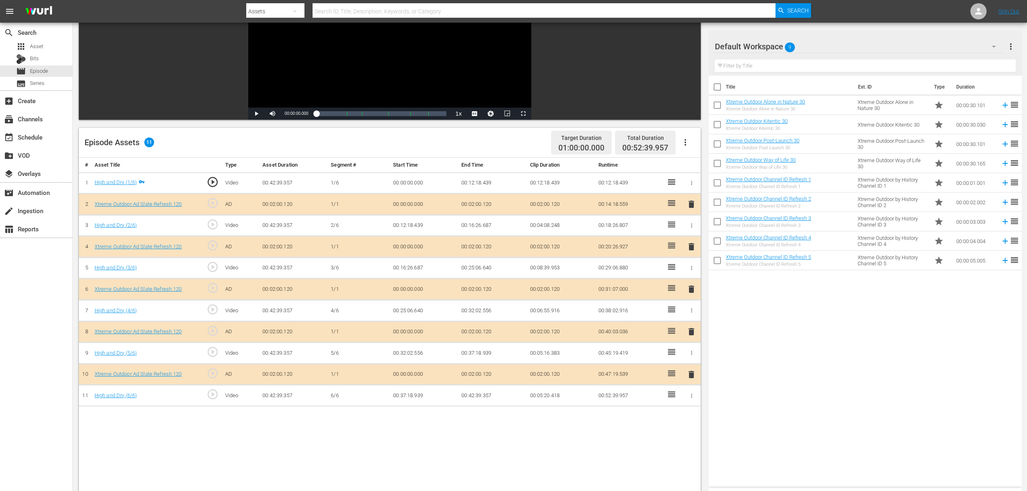
click at [689, 241] on div "delete" at bounding box center [691, 247] width 12 height 12
click at [689, 244] on span "delete" at bounding box center [691, 247] width 10 height 10
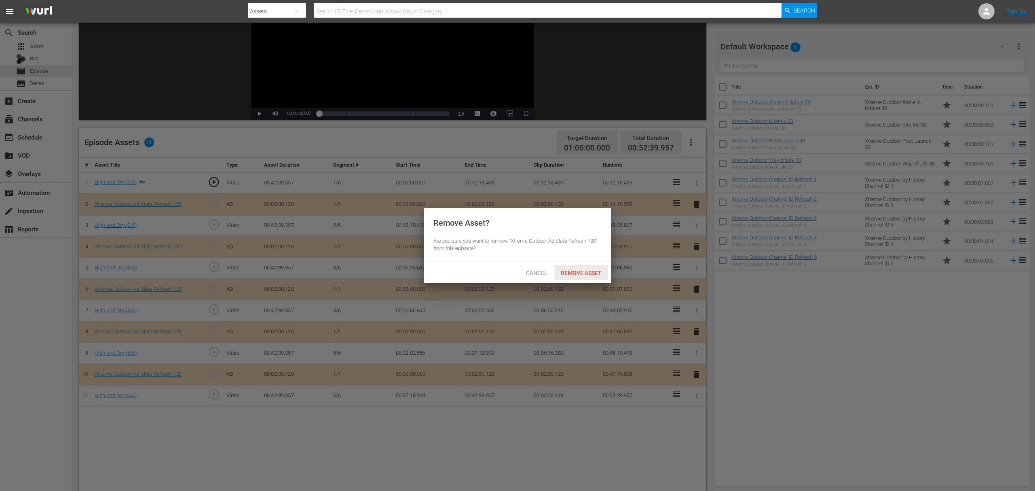
click at [578, 273] on span "Remove Asset" at bounding box center [581, 273] width 54 height 6
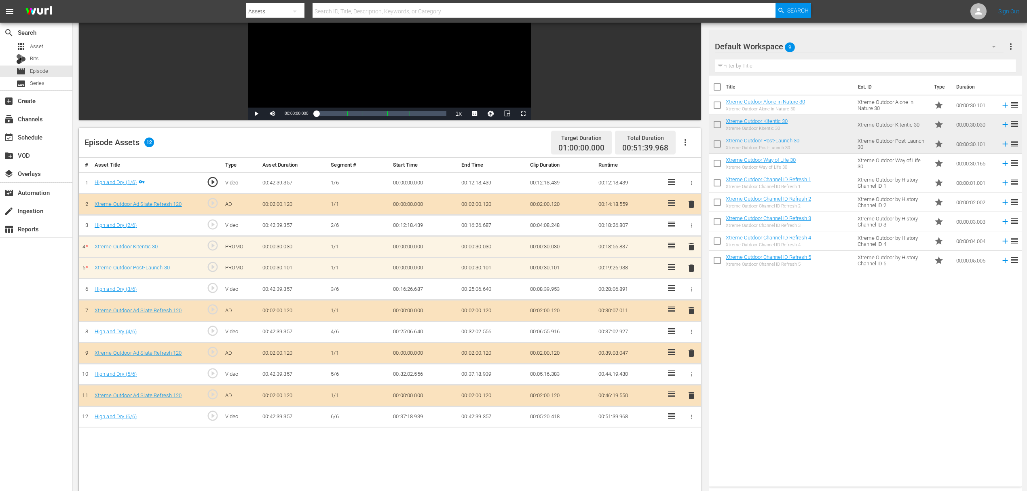
click at [689, 268] on span "delete" at bounding box center [691, 268] width 10 height 10
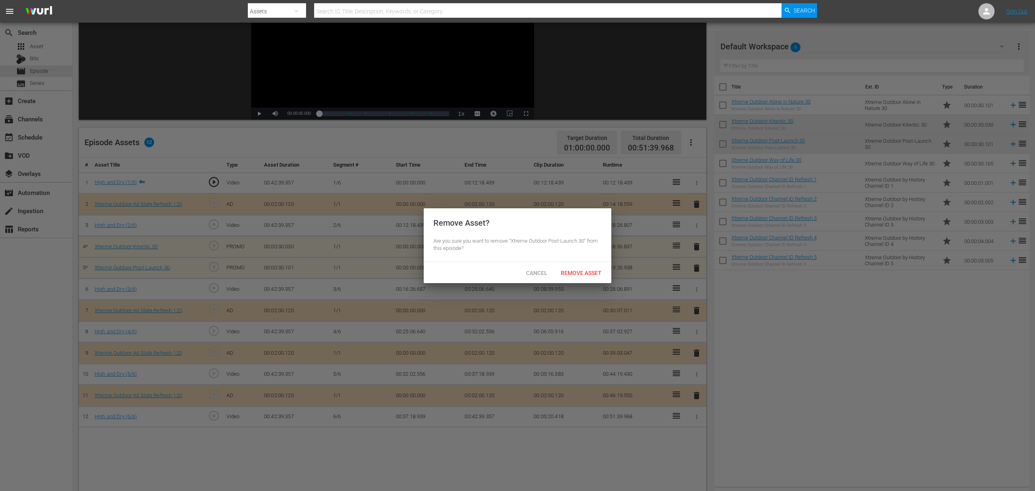
click at [590, 276] on span "Remove Asset" at bounding box center [581, 273] width 54 height 6
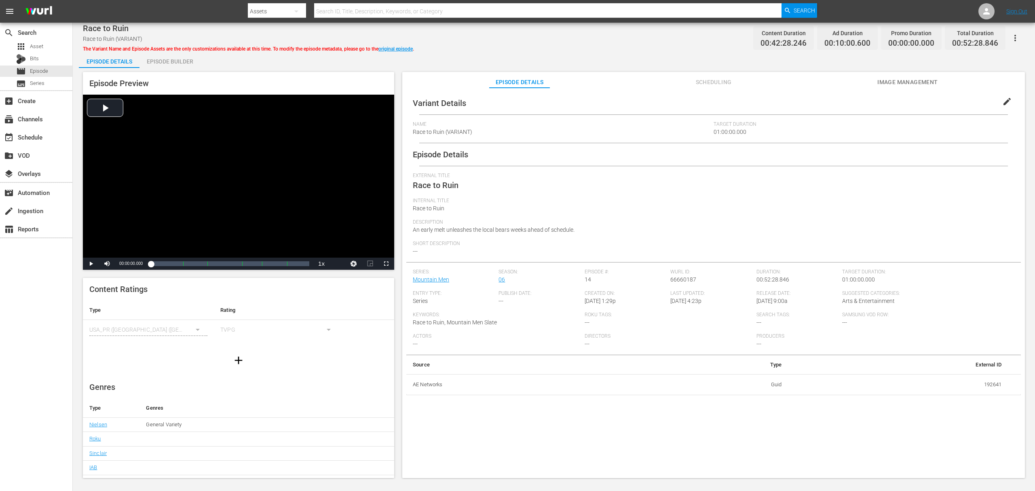
click at [168, 72] on div "Episode Preview Video Player is loading. Play Video Play Mute Current Time 00:0…" at bounding box center [238, 171] width 311 height 198
click at [190, 59] on div "Episode Builder" at bounding box center [169, 61] width 61 height 19
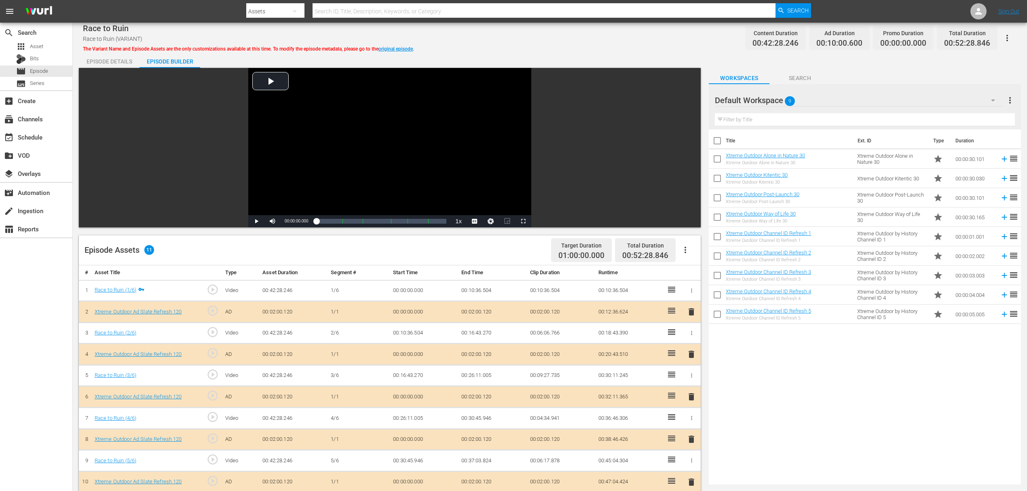
click at [689, 350] on span "delete" at bounding box center [691, 354] width 10 height 10
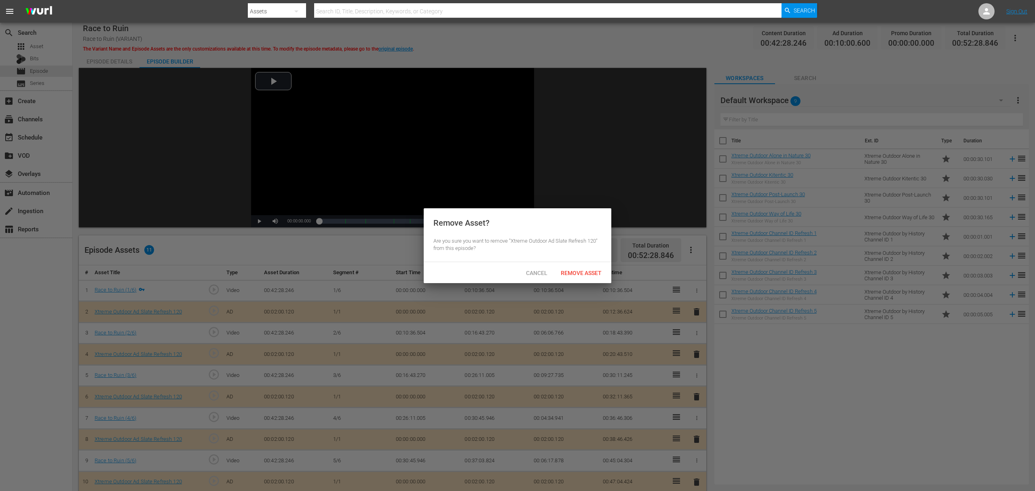
click at [554, 264] on div "Cancel Remove Asset" at bounding box center [518, 272] width 188 height 21
click at [564, 277] on div "Remove Asset" at bounding box center [581, 272] width 54 height 15
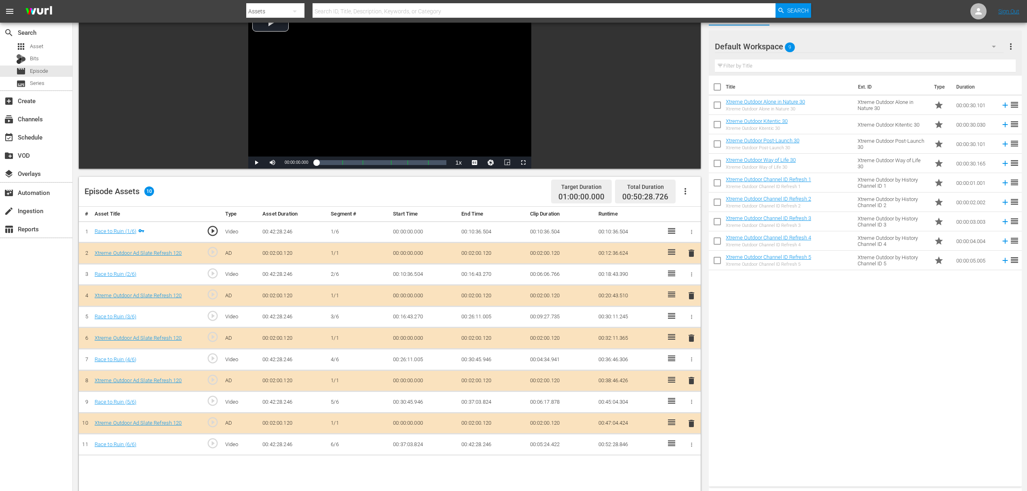
scroll to position [210, 0]
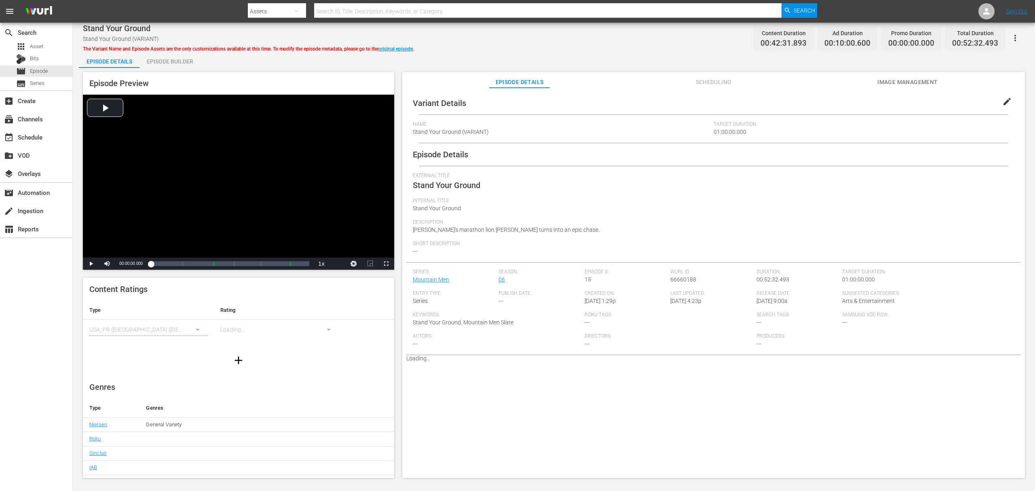
click at [167, 65] on div "Episode Builder" at bounding box center [169, 61] width 61 height 19
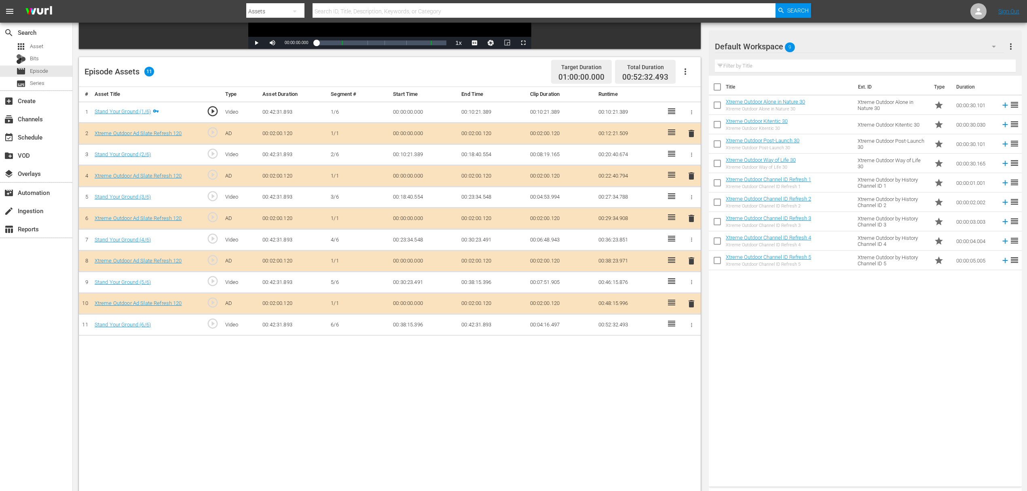
scroll to position [210, 0]
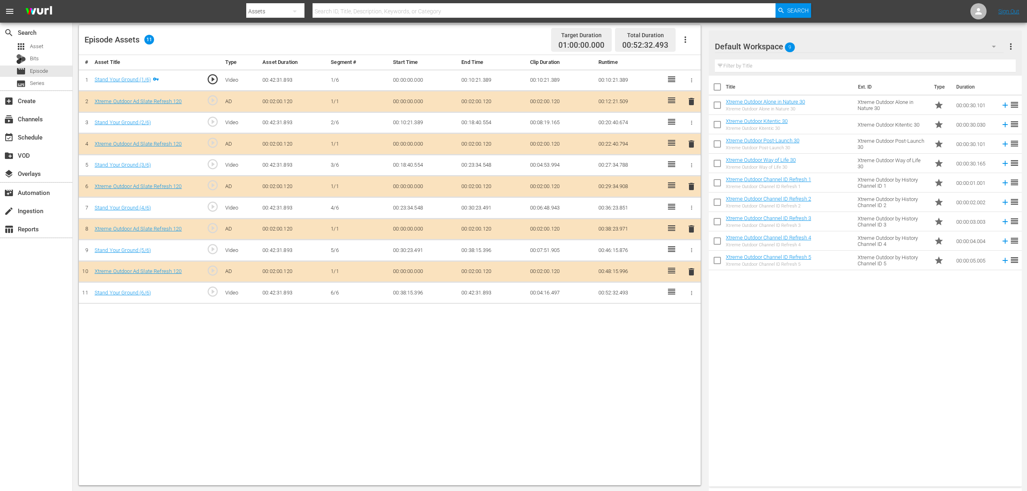
click at [690, 146] on span "delete" at bounding box center [691, 144] width 10 height 10
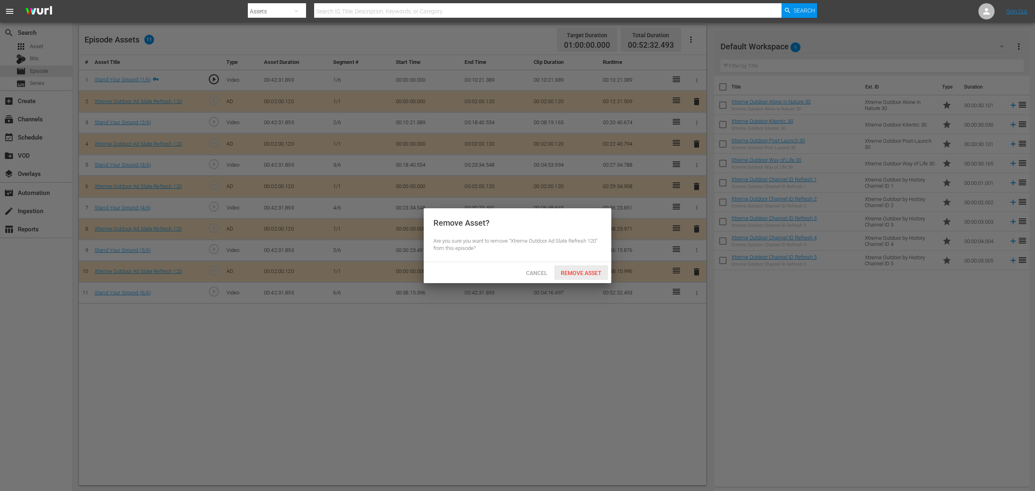
click at [592, 274] on span "Remove Asset" at bounding box center [581, 273] width 54 height 6
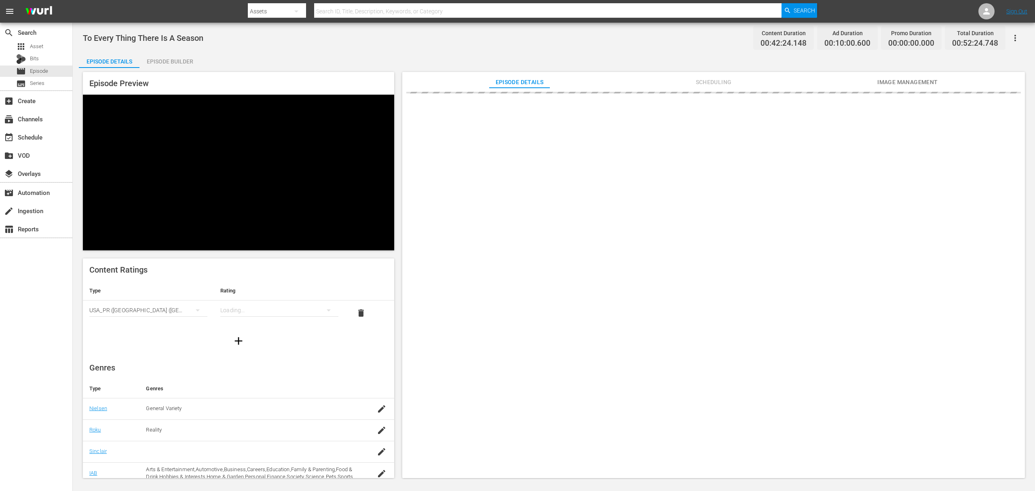
click at [170, 62] on div "Episode Builder" at bounding box center [169, 61] width 61 height 19
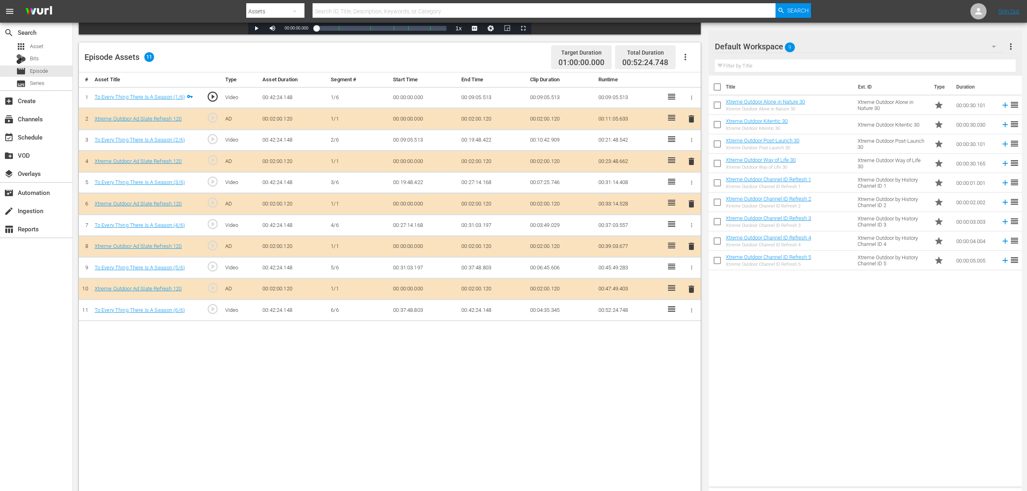
scroll to position [210, 0]
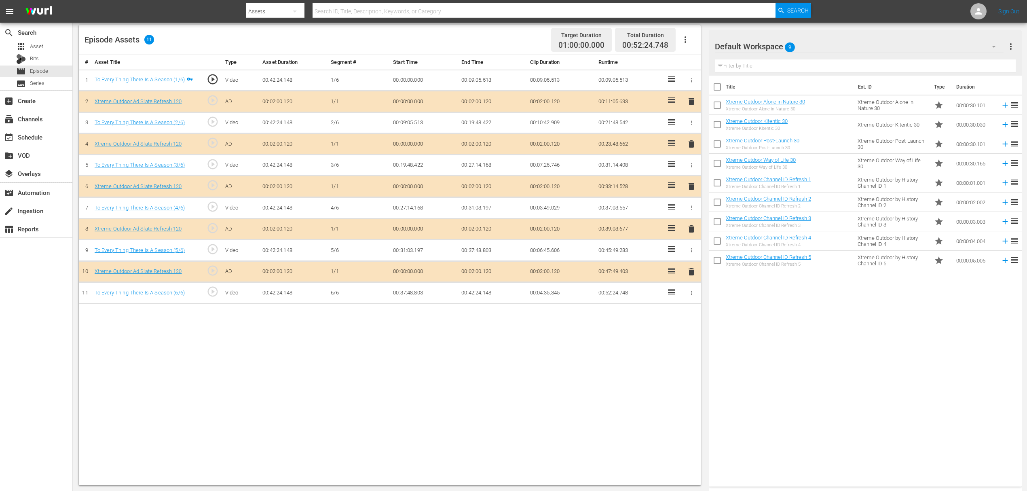
click at [686, 145] on span "delete" at bounding box center [691, 144] width 10 height 10
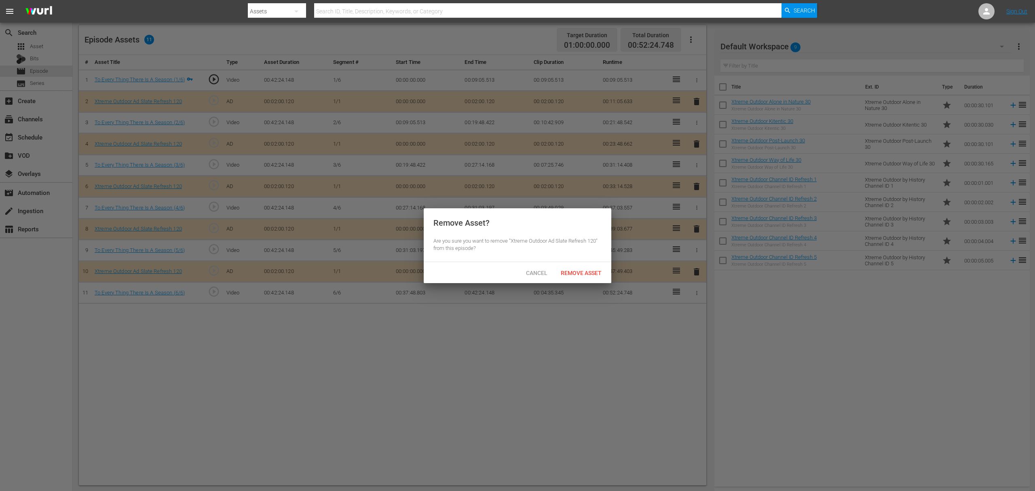
click at [694, 141] on div at bounding box center [517, 245] width 1035 height 491
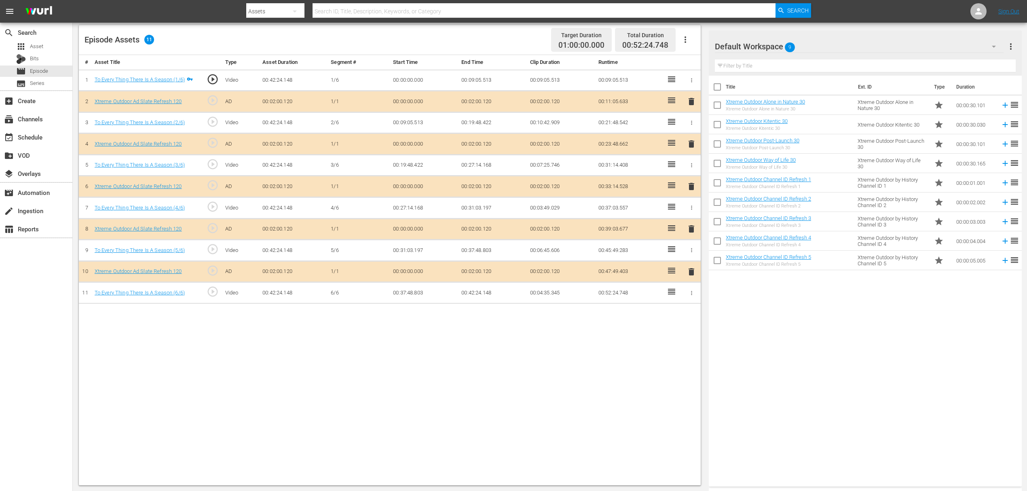
click at [688, 143] on span "delete" at bounding box center [691, 144] width 10 height 10
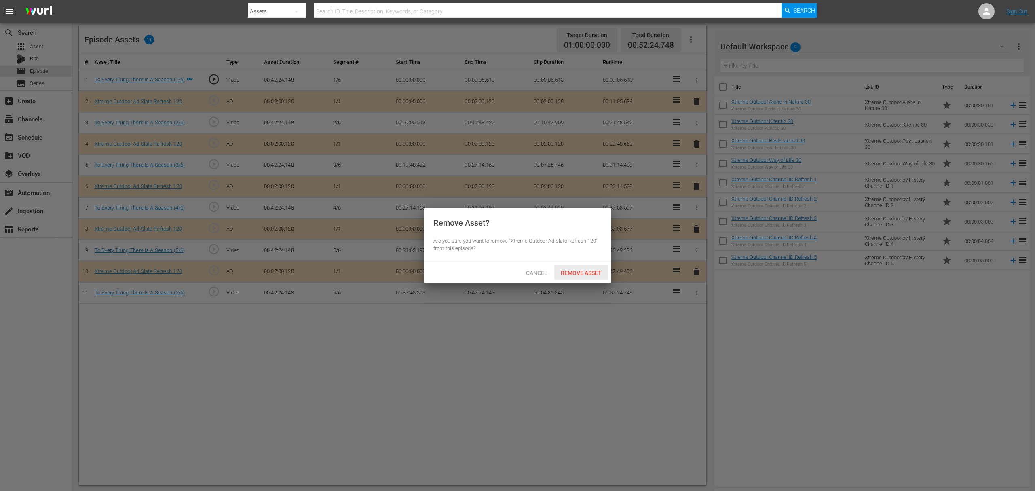
click at [588, 271] on span "Remove Asset" at bounding box center [581, 273] width 54 height 6
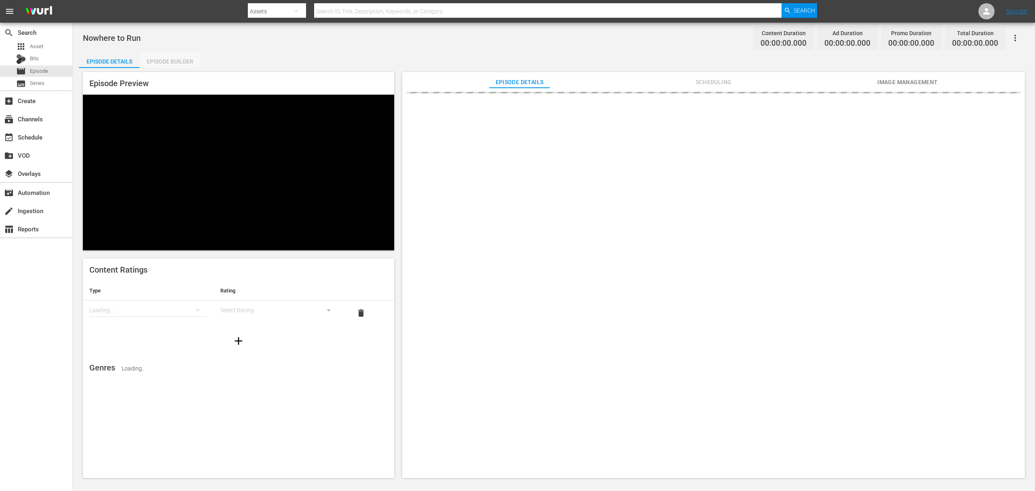
click at [189, 63] on div "Episode Builder" at bounding box center [169, 61] width 61 height 19
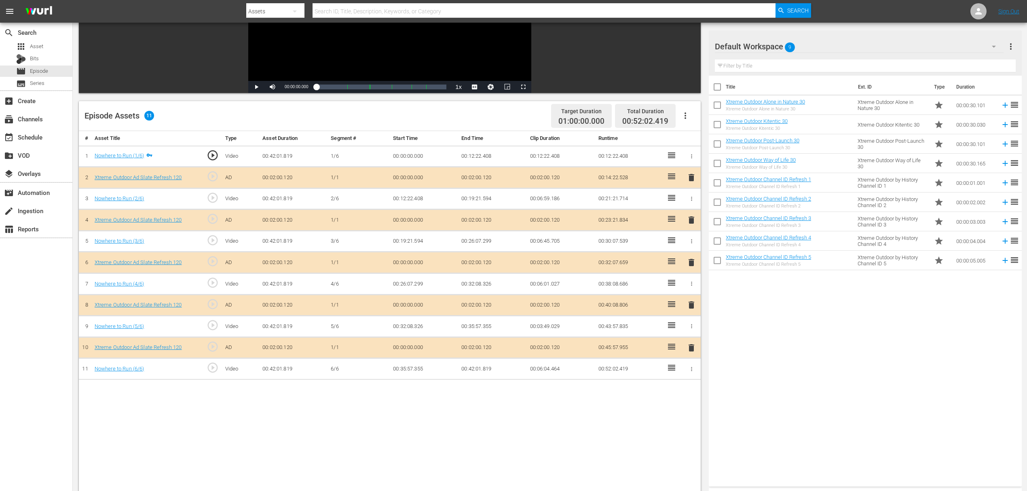
scroll to position [162, 0]
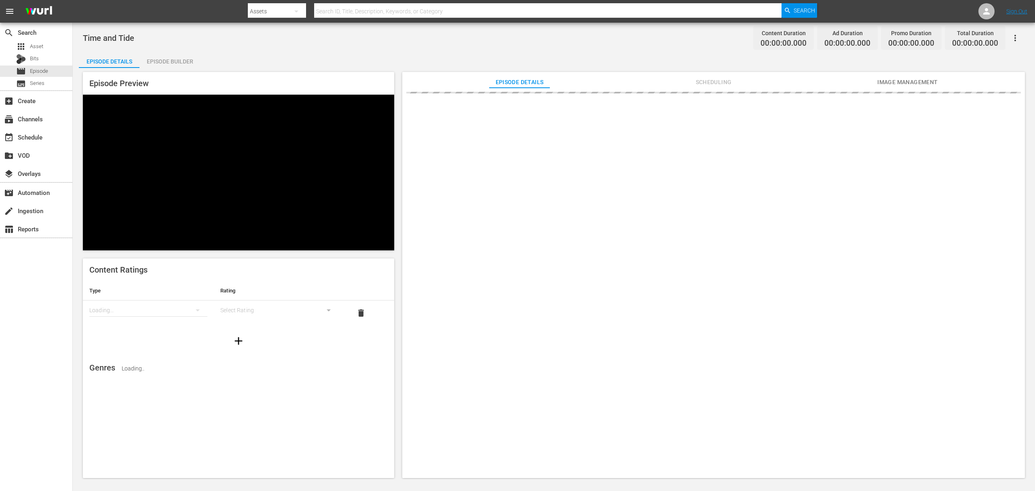
click at [178, 57] on div "Episode Builder" at bounding box center [169, 61] width 61 height 19
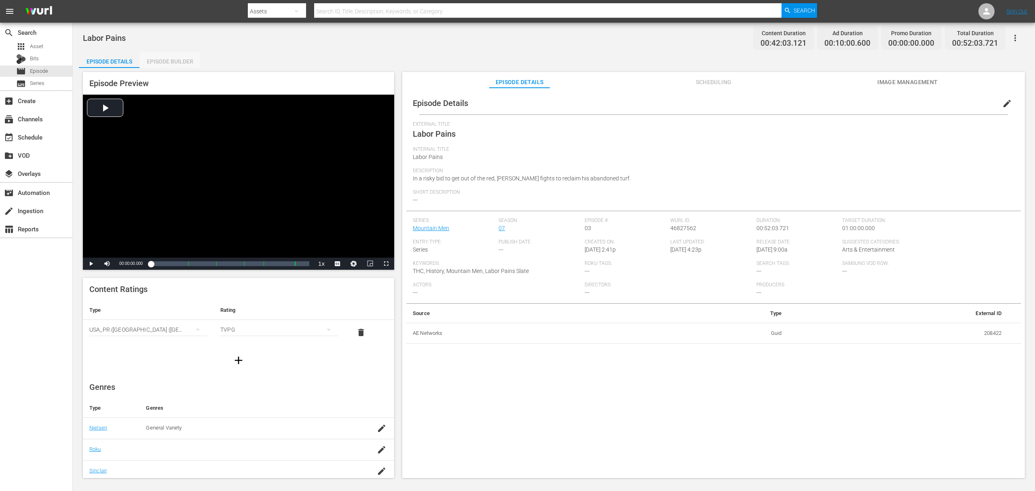
click at [193, 60] on div "Episode Builder" at bounding box center [169, 61] width 61 height 19
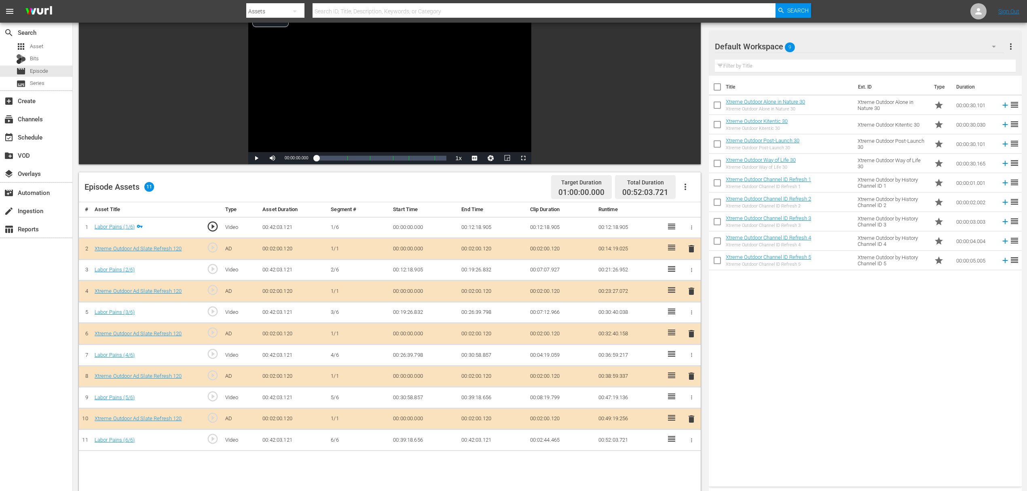
scroll to position [210, 0]
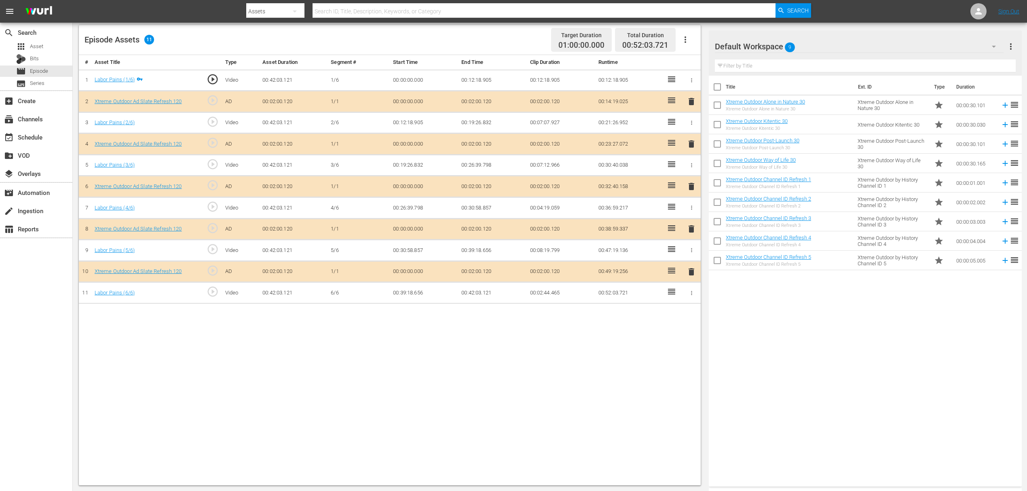
click at [695, 144] on span "delete" at bounding box center [691, 144] width 10 height 10
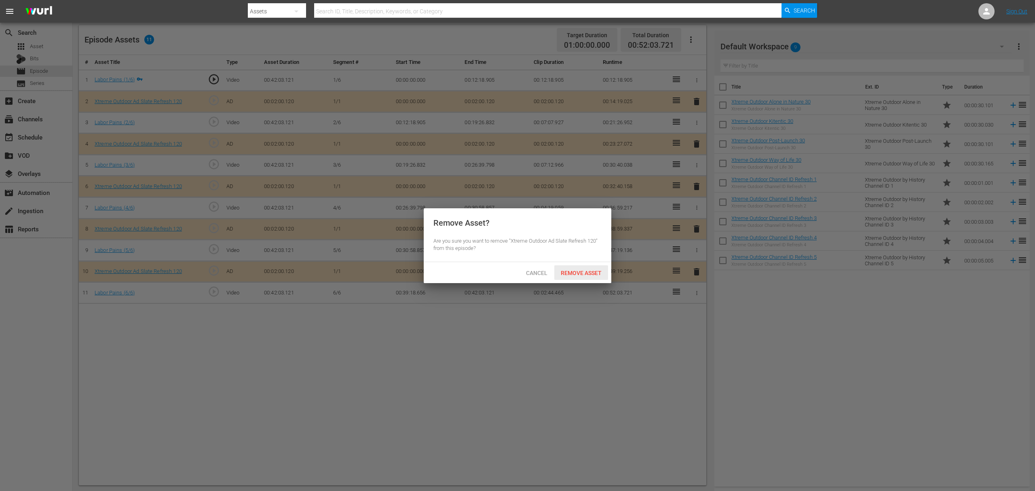
click at [578, 278] on div "Remove Asset" at bounding box center [581, 272] width 54 height 15
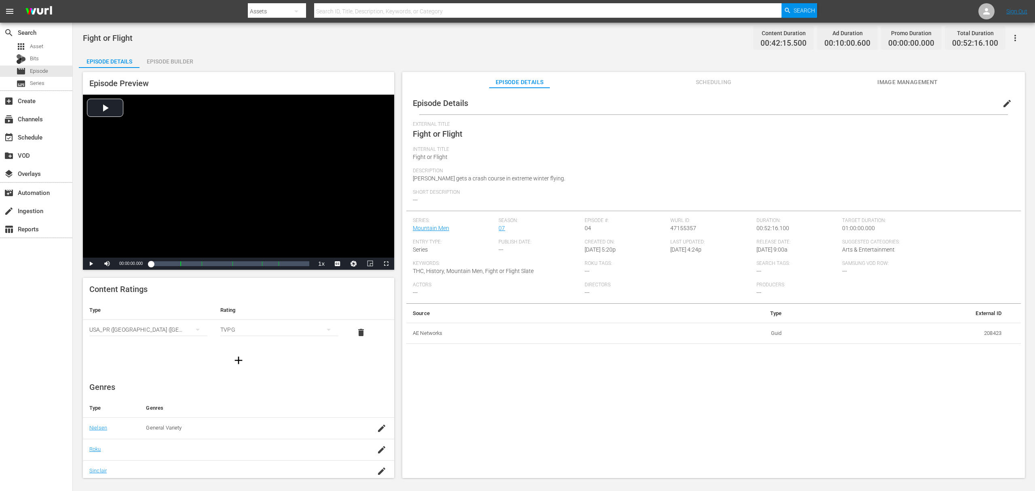
click at [161, 54] on div "Episode Builder" at bounding box center [169, 61] width 61 height 19
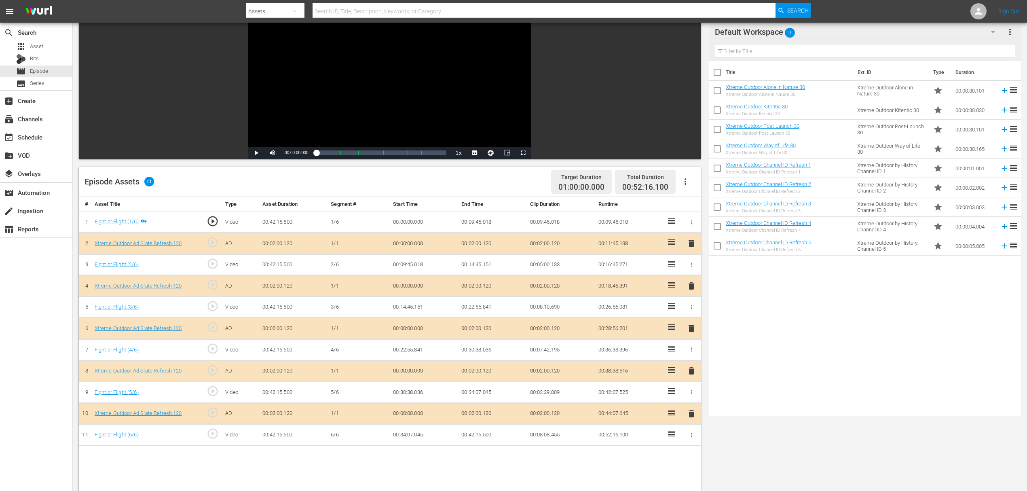
scroll to position [162, 0]
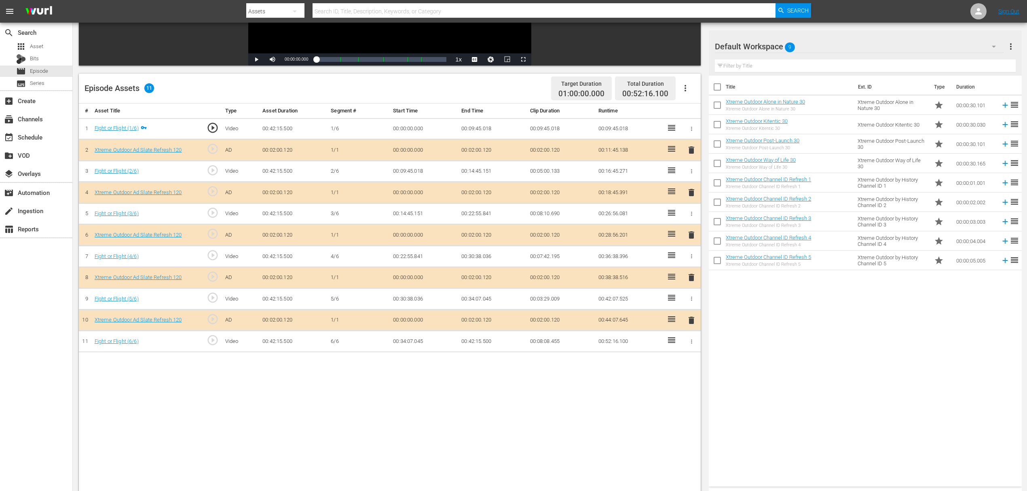
click at [692, 196] on span "delete" at bounding box center [691, 193] width 10 height 10
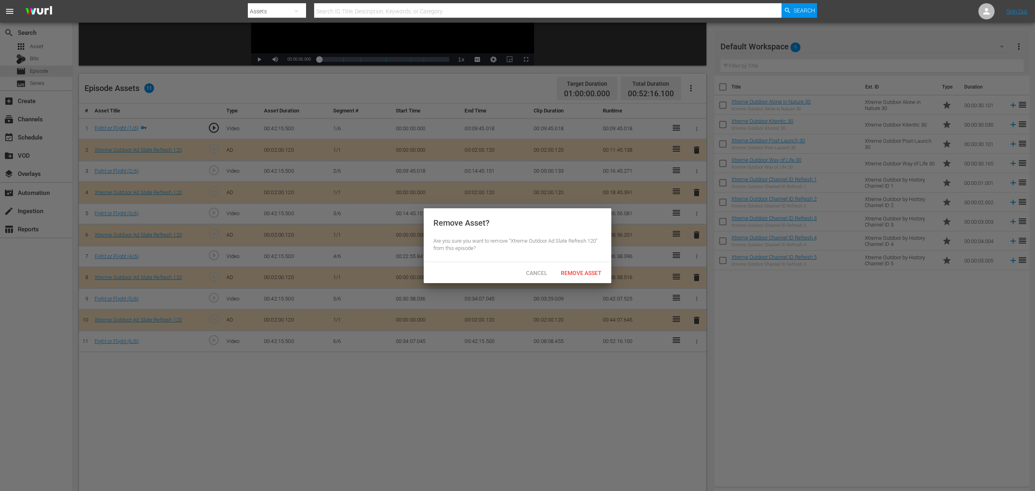
click at [581, 270] on span "Remove Asset" at bounding box center [581, 273] width 54 height 6
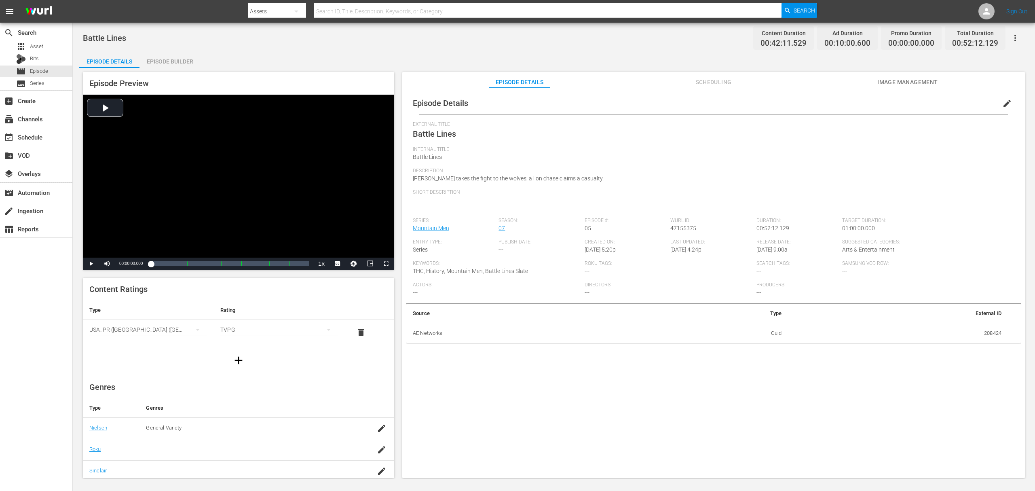
click at [180, 53] on div "Episode Builder" at bounding box center [169, 61] width 61 height 19
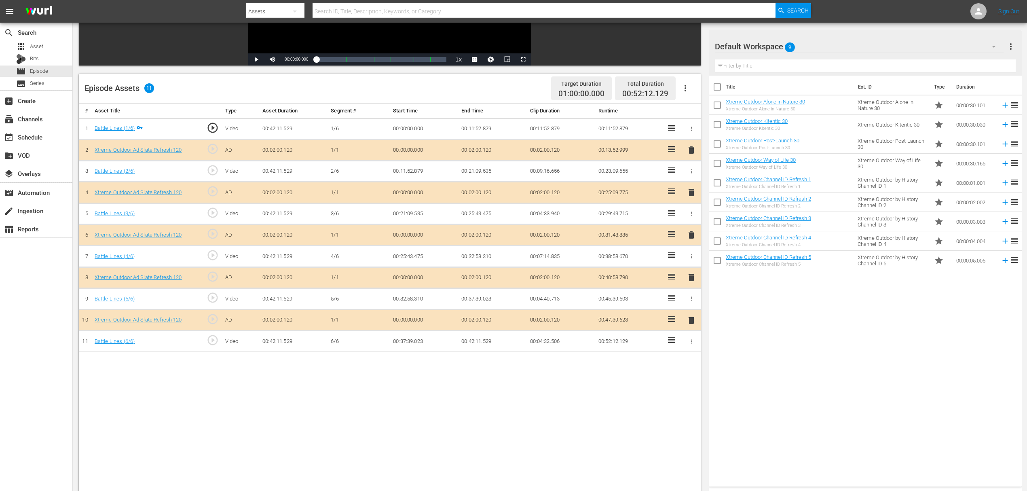
scroll to position [210, 0]
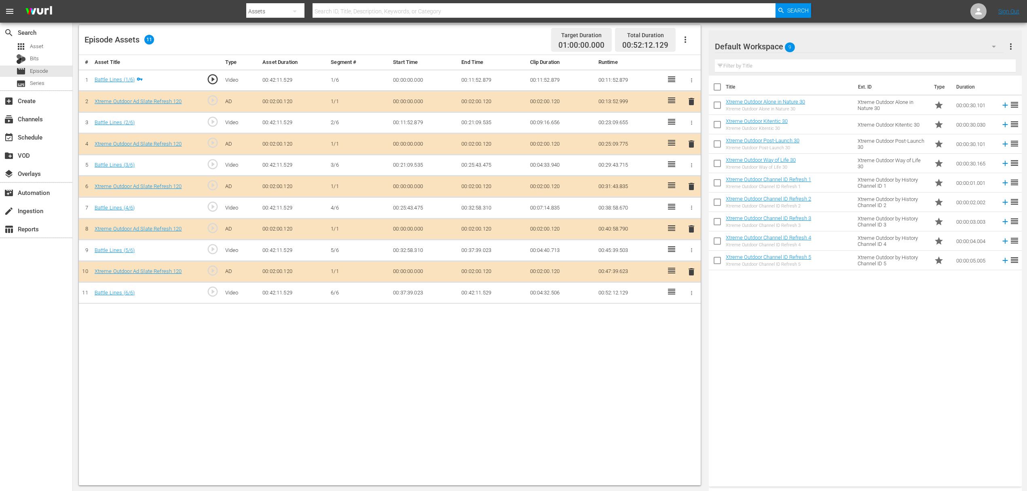
click at [698, 143] on td "delete" at bounding box center [691, 143] width 19 height 21
click at [694, 144] on span "delete" at bounding box center [691, 144] width 10 height 10
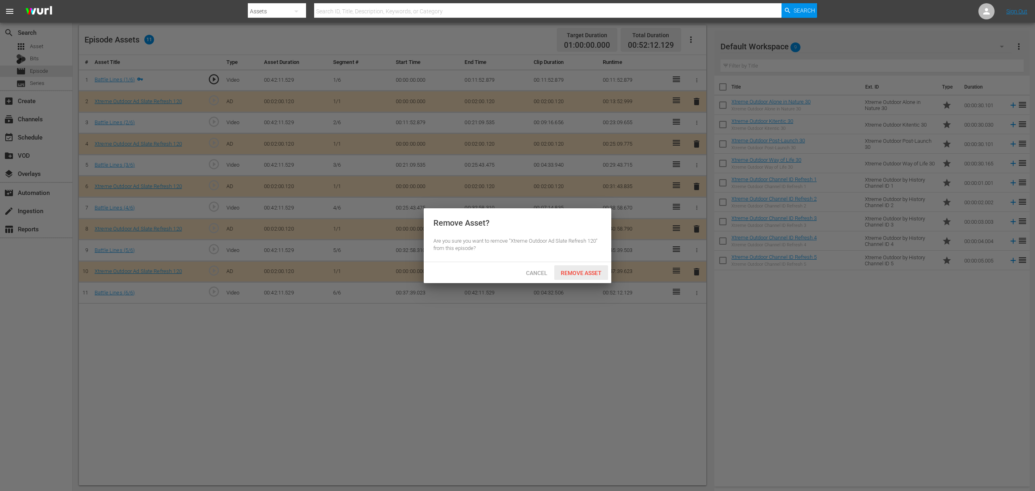
click at [574, 274] on span "Remove Asset" at bounding box center [581, 273] width 54 height 6
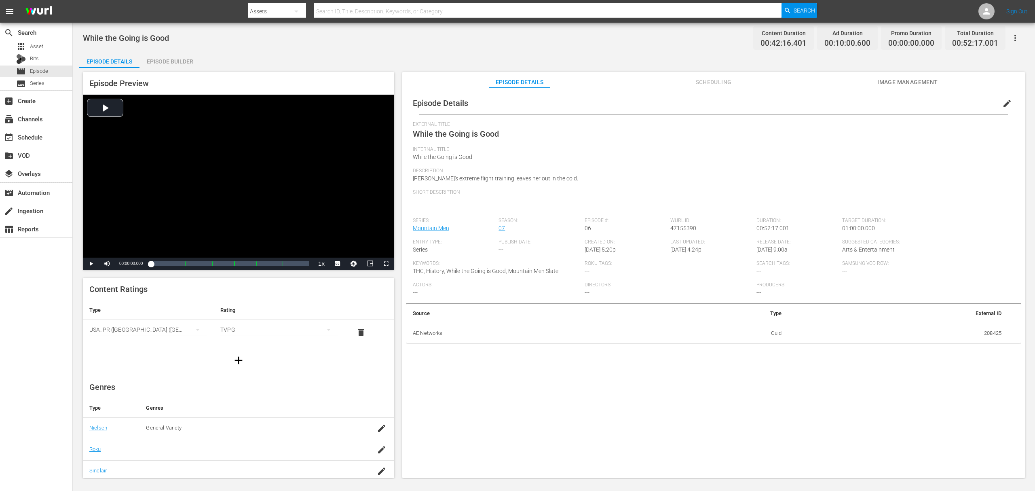
click at [178, 60] on div "Episode Builder" at bounding box center [169, 61] width 61 height 19
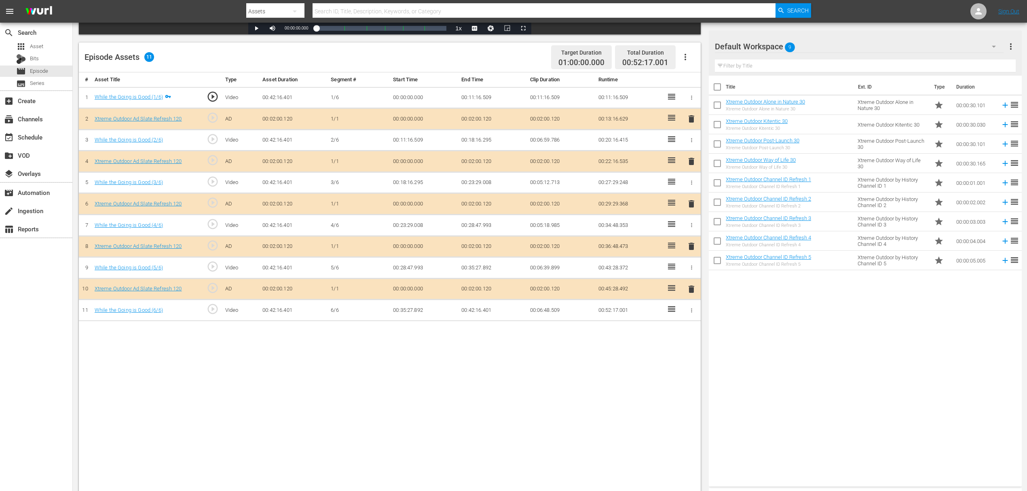
scroll to position [210, 0]
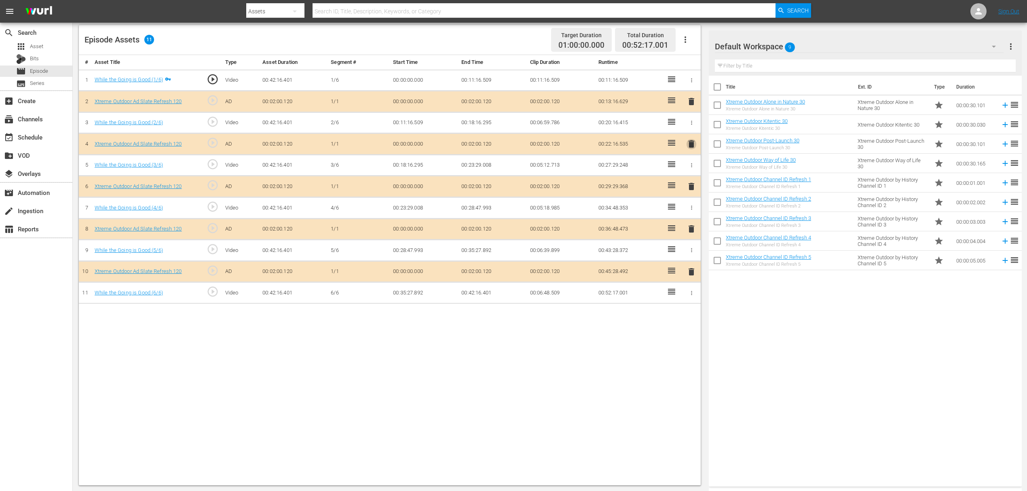
click at [694, 144] on span "delete" at bounding box center [691, 144] width 10 height 10
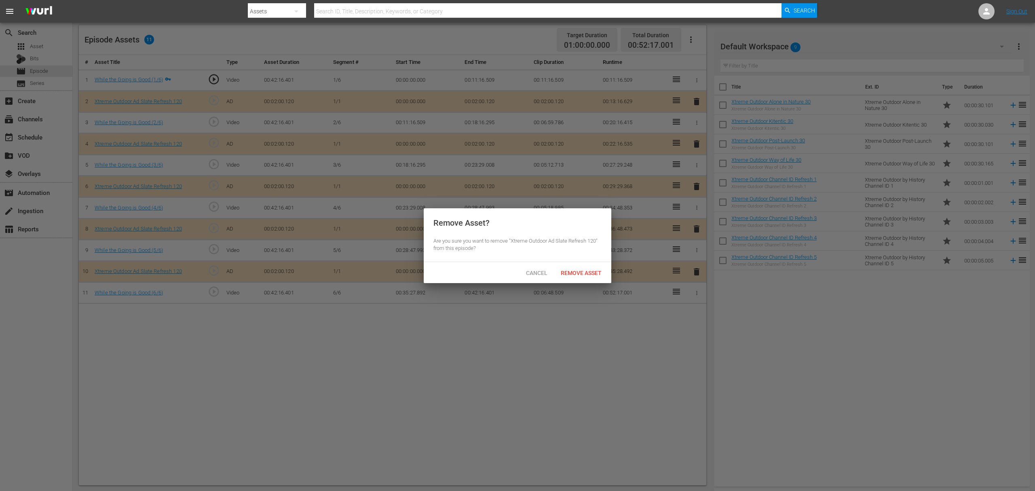
click at [594, 262] on div "Cancel Remove Asset" at bounding box center [518, 272] width 188 height 21
click at [592, 272] on span "Remove Asset" at bounding box center [581, 273] width 54 height 6
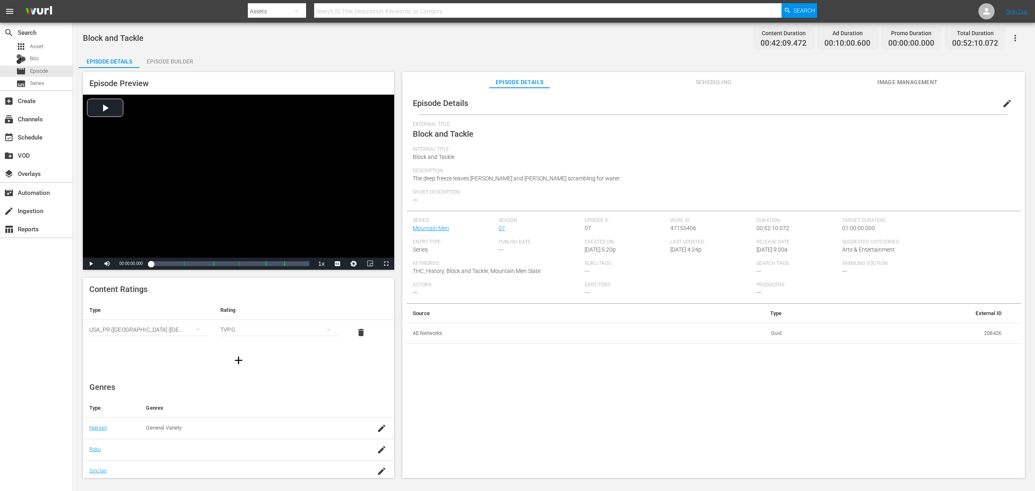
click at [146, 54] on div "Episode Builder" at bounding box center [169, 61] width 61 height 19
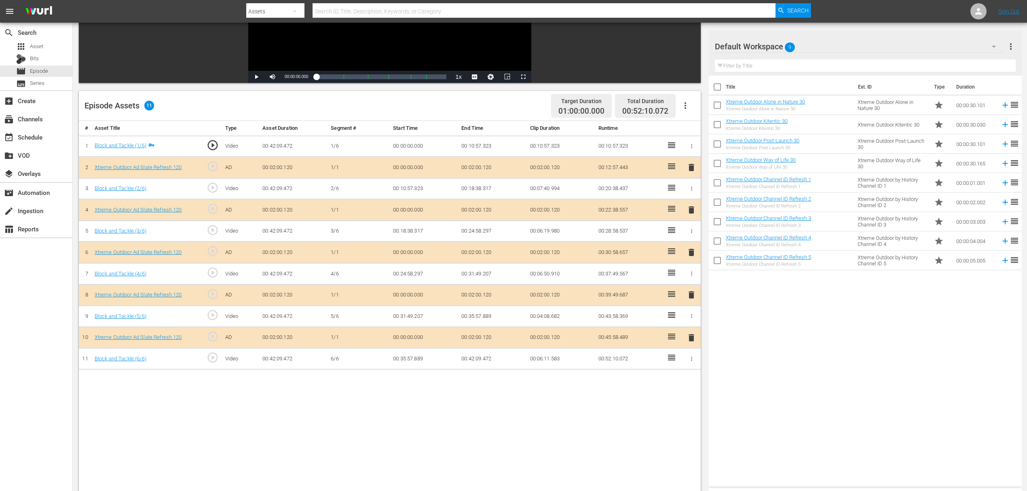
scroll to position [162, 0]
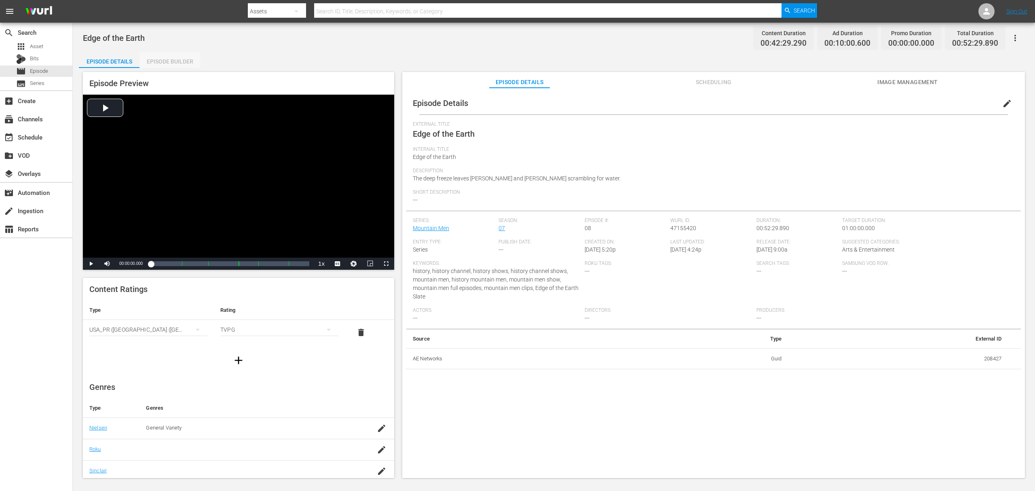
click at [194, 60] on div "Episode Builder" at bounding box center [169, 61] width 61 height 19
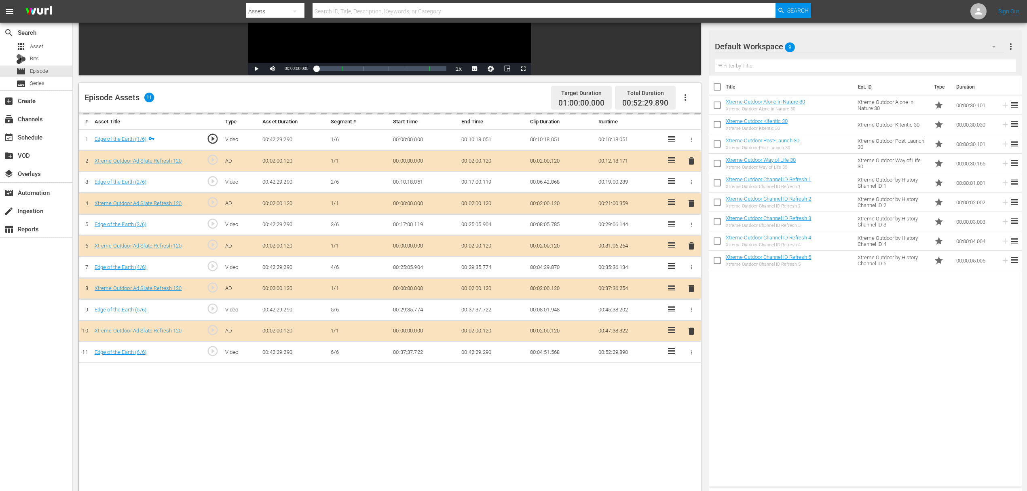
scroll to position [210, 0]
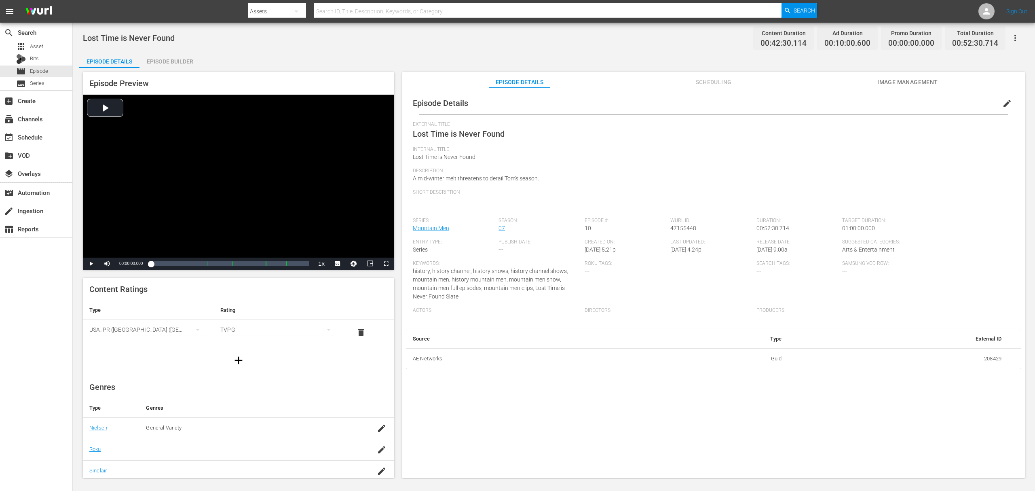
click at [171, 58] on div "Episode Builder" at bounding box center [169, 61] width 61 height 19
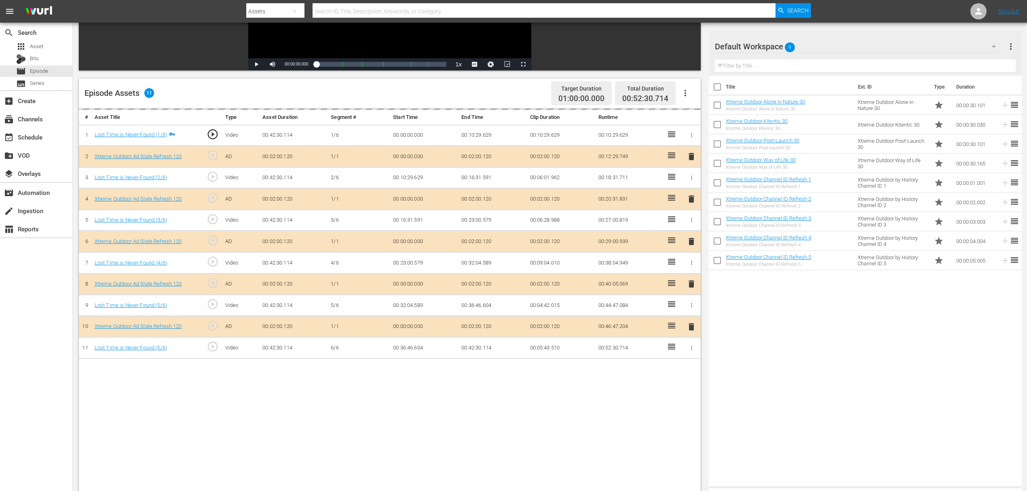
scroll to position [162, 0]
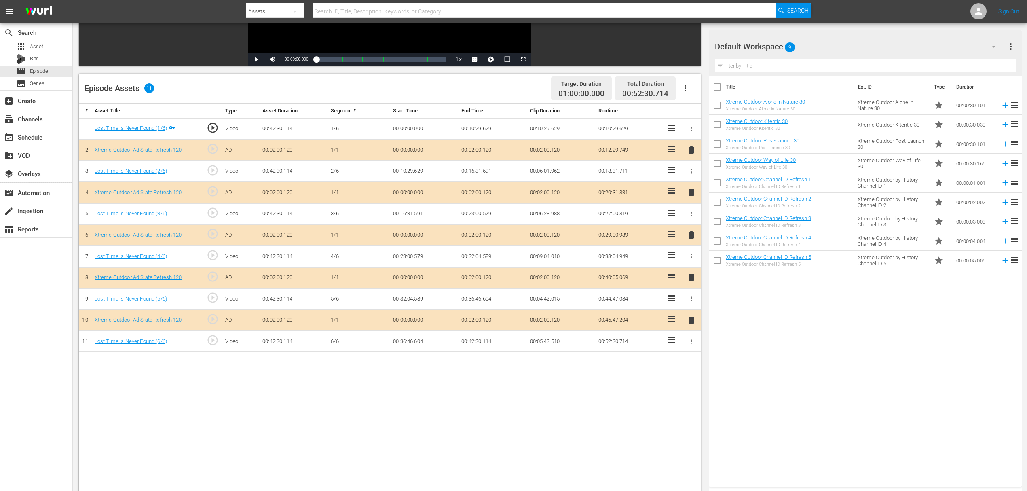
click at [691, 190] on span "delete" at bounding box center [691, 193] width 10 height 10
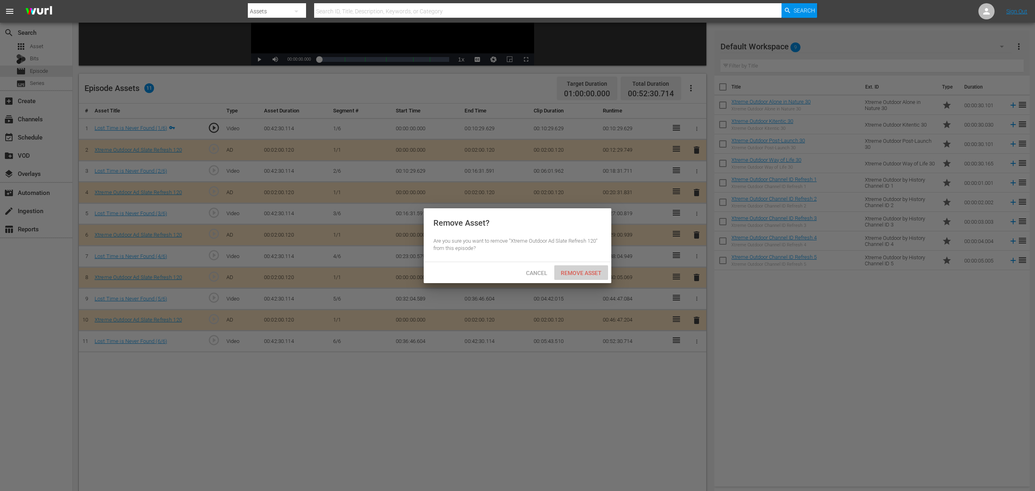
click at [590, 268] on div "Remove Asset" at bounding box center [581, 272] width 54 height 15
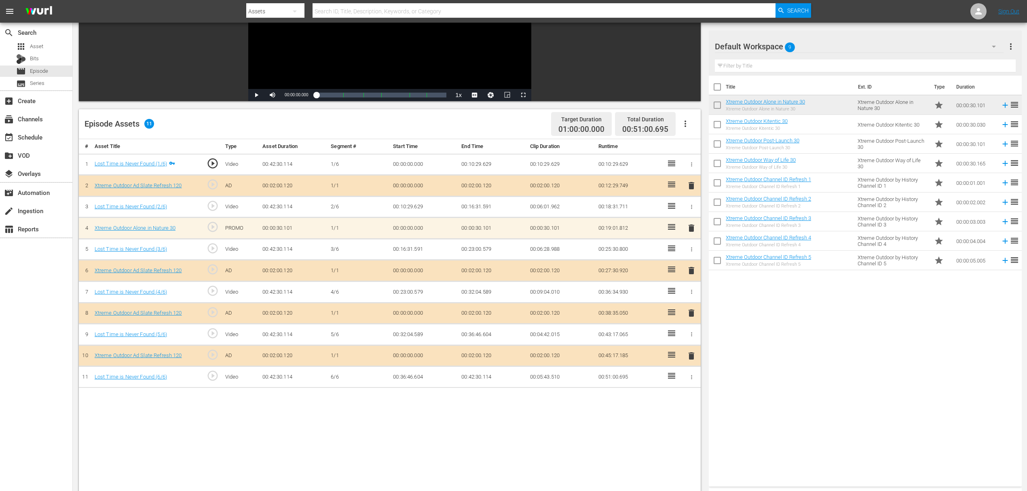
scroll to position [210, 0]
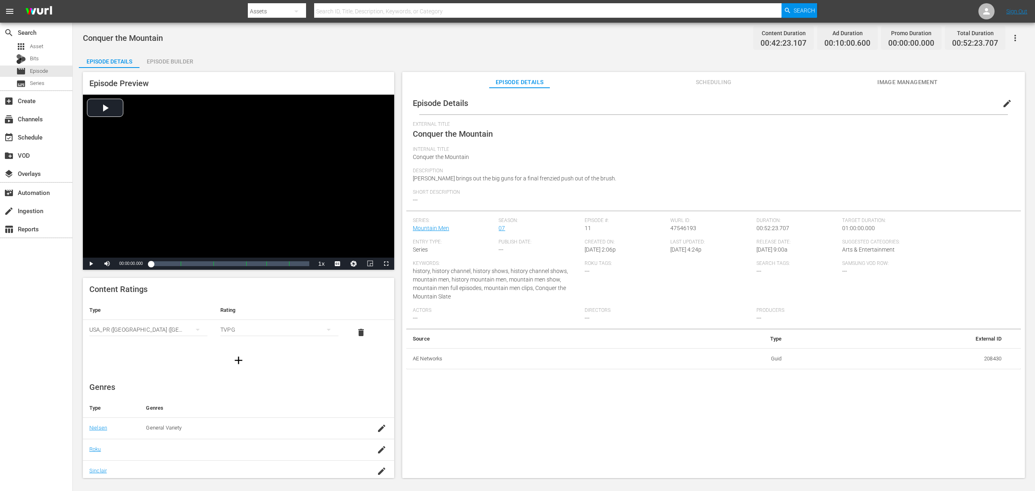
click at [179, 65] on div "Episode Builder" at bounding box center [169, 61] width 61 height 19
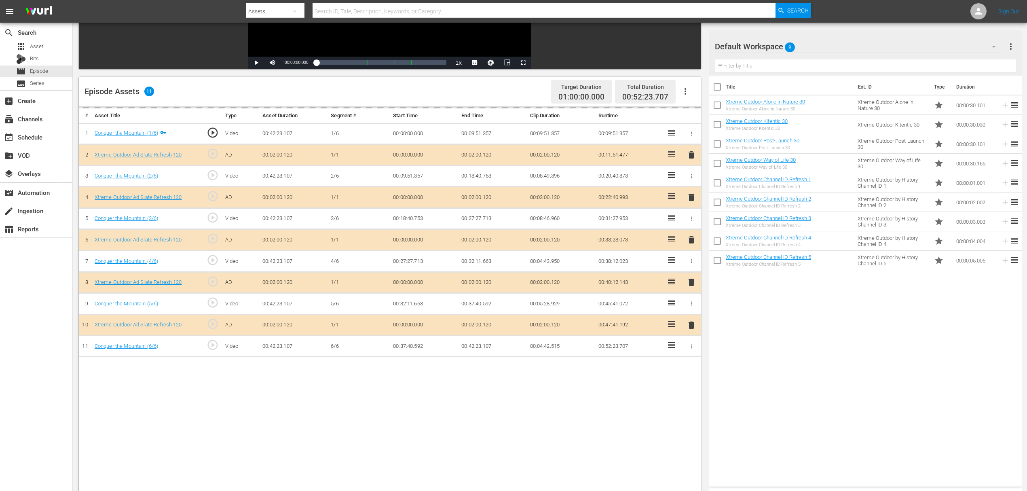
scroll to position [210, 0]
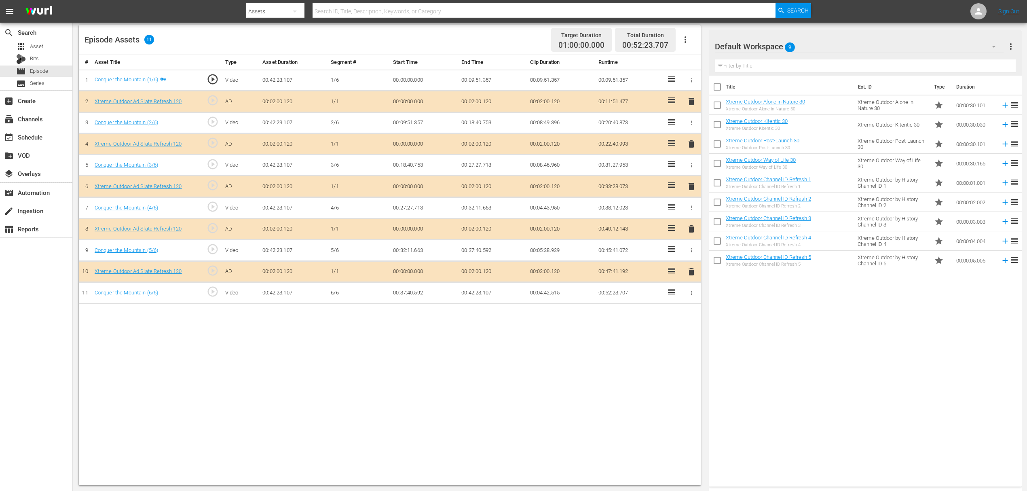
click at [689, 146] on span "delete" at bounding box center [691, 144] width 10 height 10
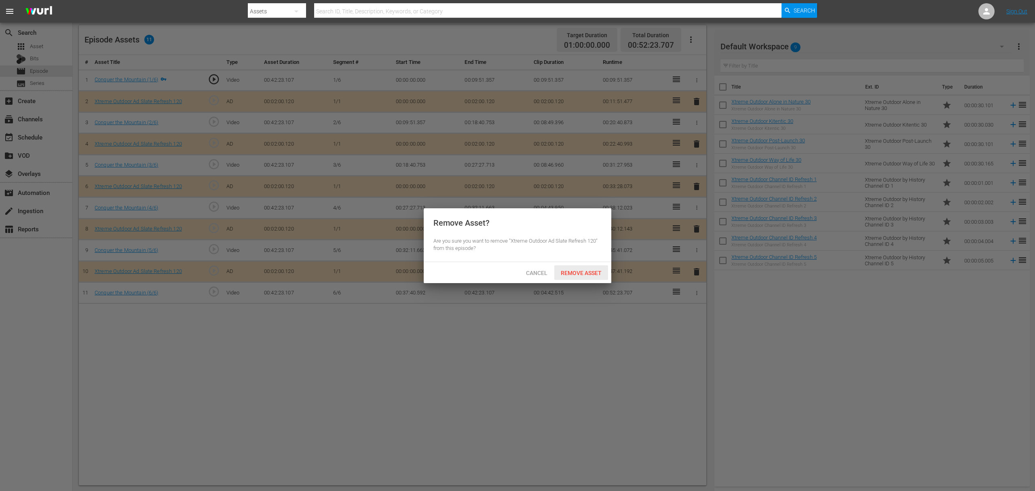
click at [575, 272] on span "Remove Asset" at bounding box center [581, 273] width 54 height 6
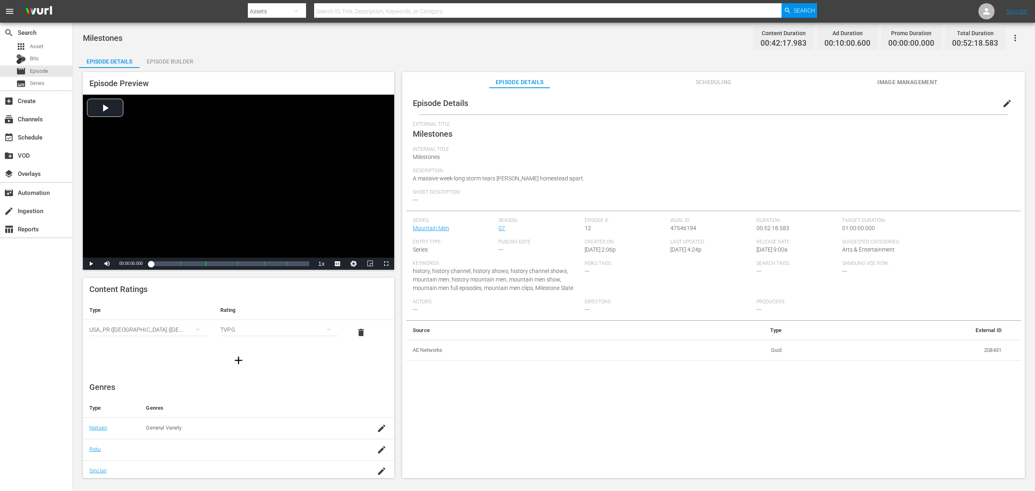
click at [167, 68] on div "Episode Preview Video Player is loading. Play Video Play Mute Current Time 00:0…" at bounding box center [554, 276] width 950 height 416
click at [176, 51] on div "Milestones Content Duration 00:42:17.983 Ad Duration 00:10:00.600 Promo Duratio…" at bounding box center [554, 251] width 962 height 456
click at [178, 59] on div "Episode Builder" at bounding box center [169, 61] width 61 height 19
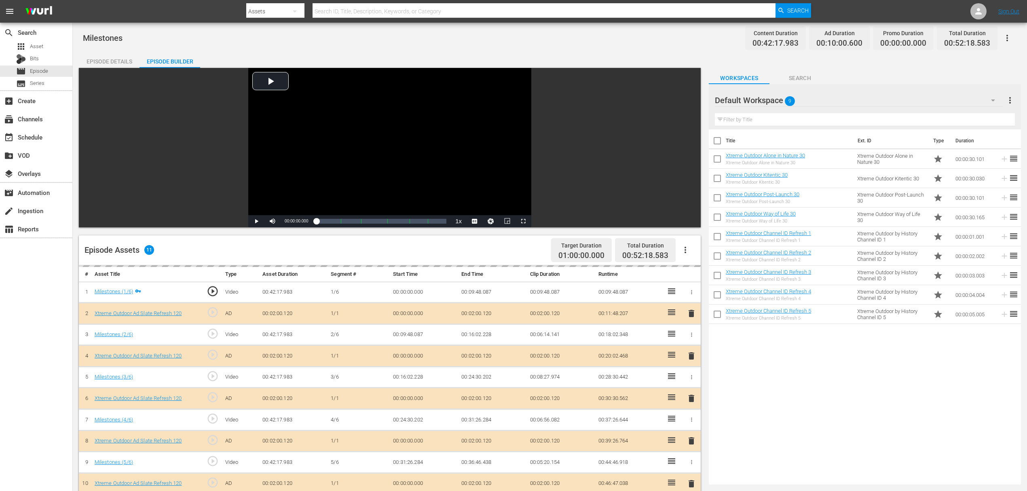
scroll to position [210, 0]
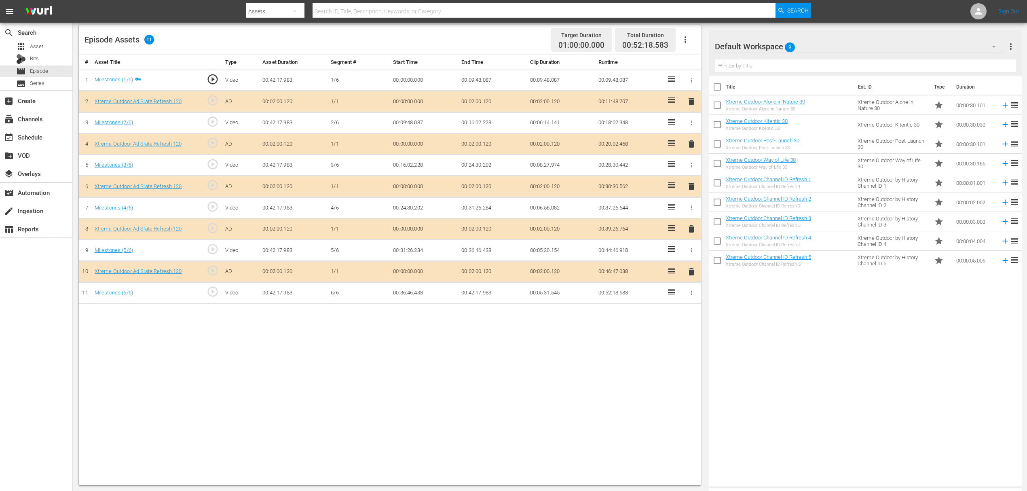
click at [689, 139] on span "delete" at bounding box center [691, 144] width 10 height 10
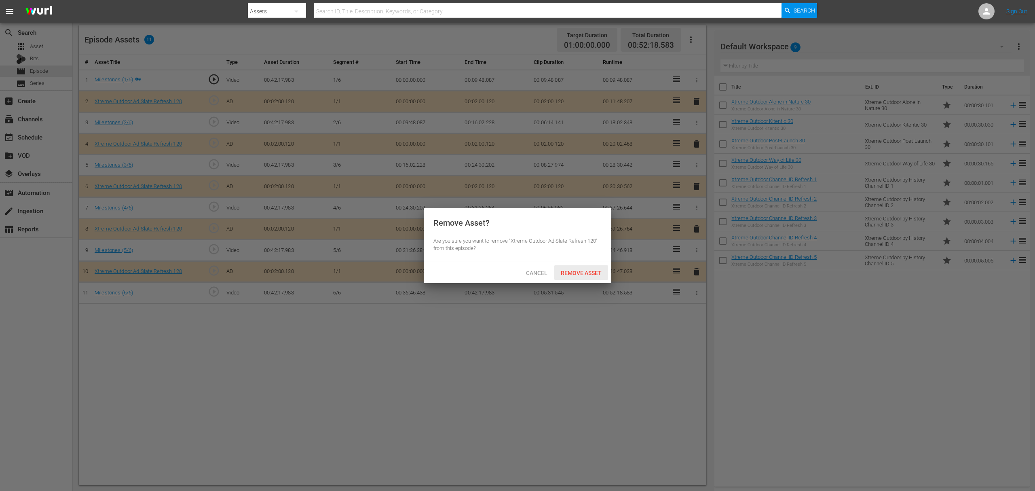
click at [573, 273] on span "Remove Asset" at bounding box center [581, 273] width 54 height 6
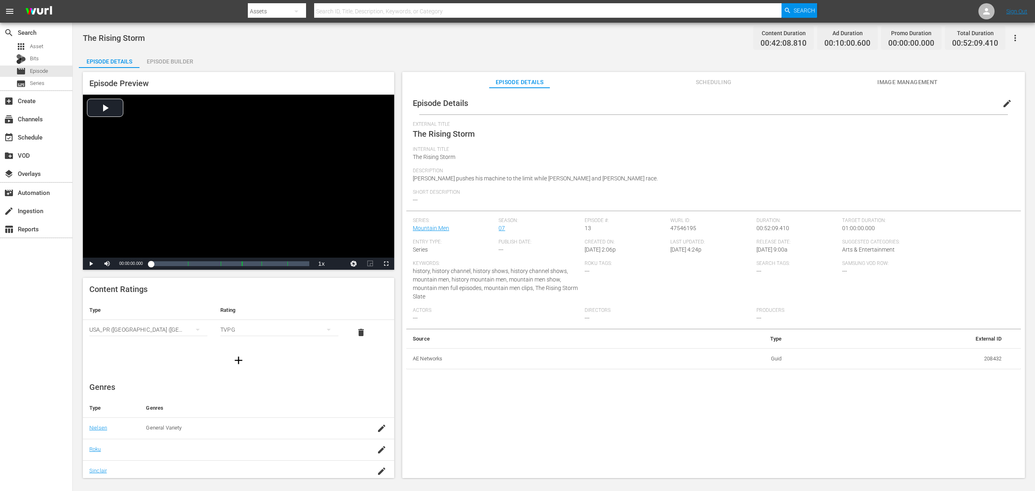
click at [146, 41] on div "The Rising Storm Content Duration 00:42:08.810 Ad Duration 00:10:00.600 Promo D…" at bounding box center [554, 38] width 942 height 18
click at [157, 55] on div "Episode Builder" at bounding box center [169, 61] width 61 height 19
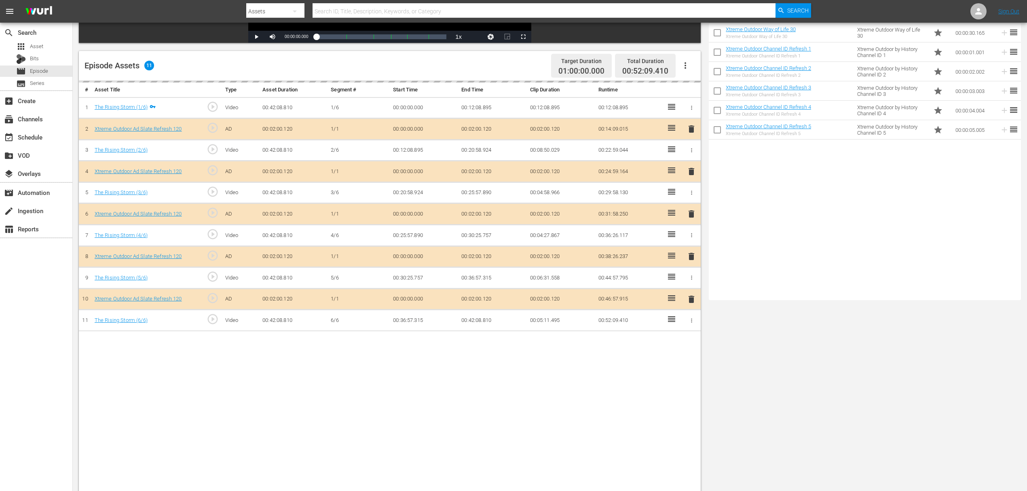
scroll to position [210, 0]
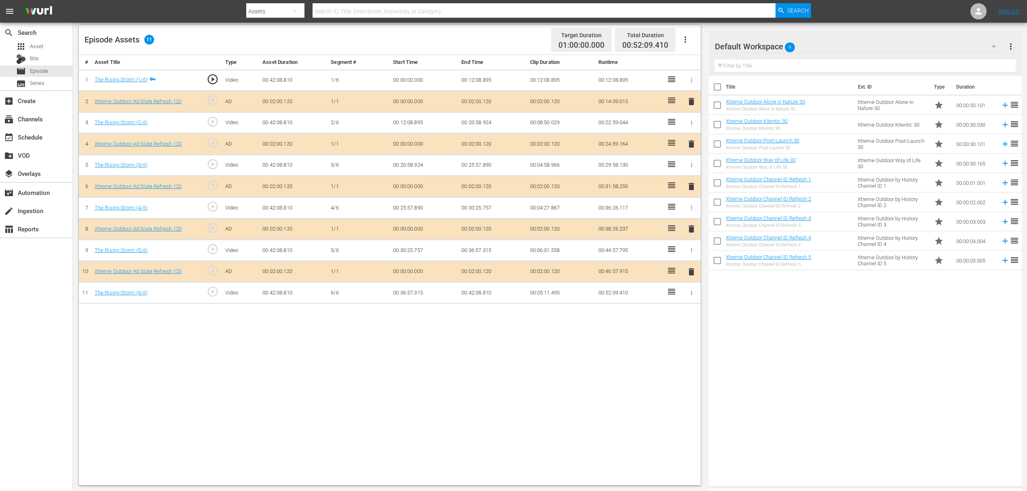
click at [692, 144] on span "delete" at bounding box center [691, 144] width 10 height 10
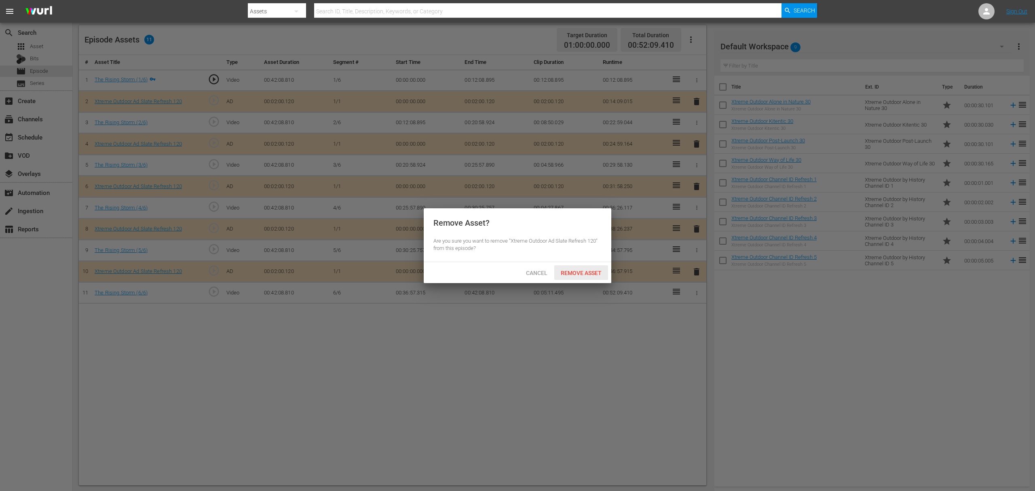
click at [590, 272] on span "Remove Asset" at bounding box center [581, 273] width 54 height 6
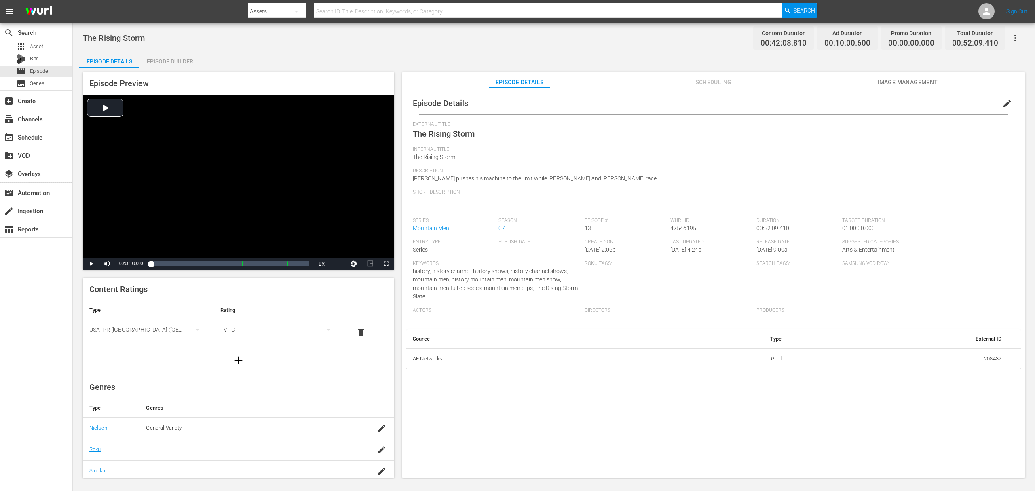
click at [161, 61] on div "Episode Builder" at bounding box center [169, 61] width 61 height 19
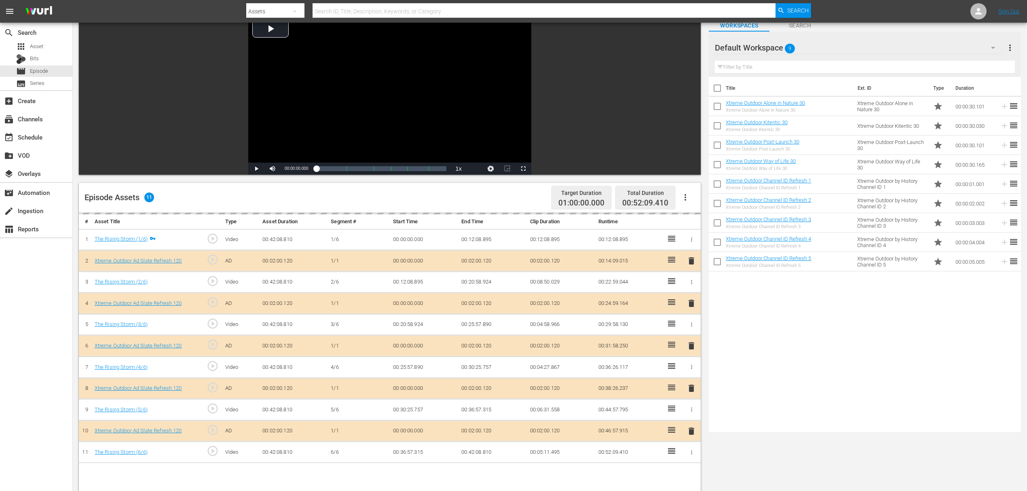
scroll to position [162, 0]
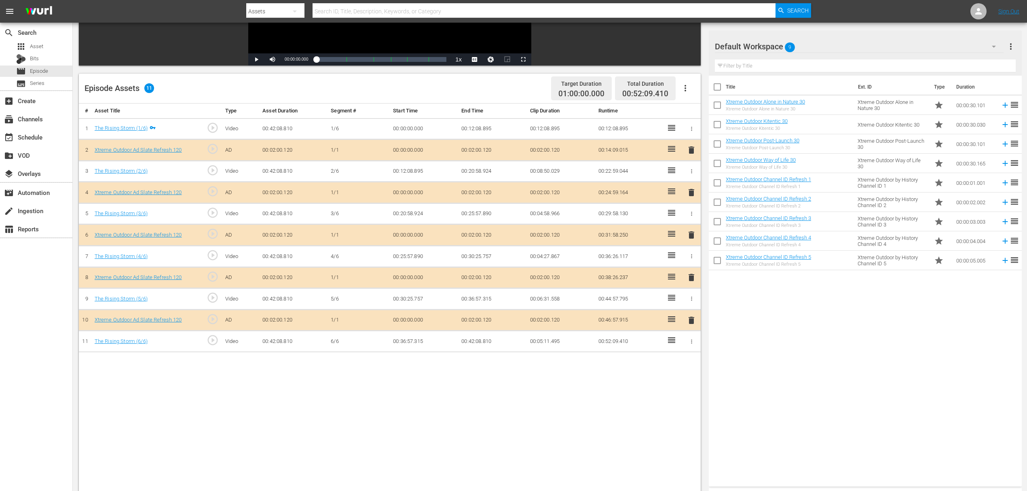
click at [693, 200] on td "delete" at bounding box center [691, 192] width 19 height 21
click at [689, 188] on span "delete" at bounding box center [691, 193] width 10 height 10
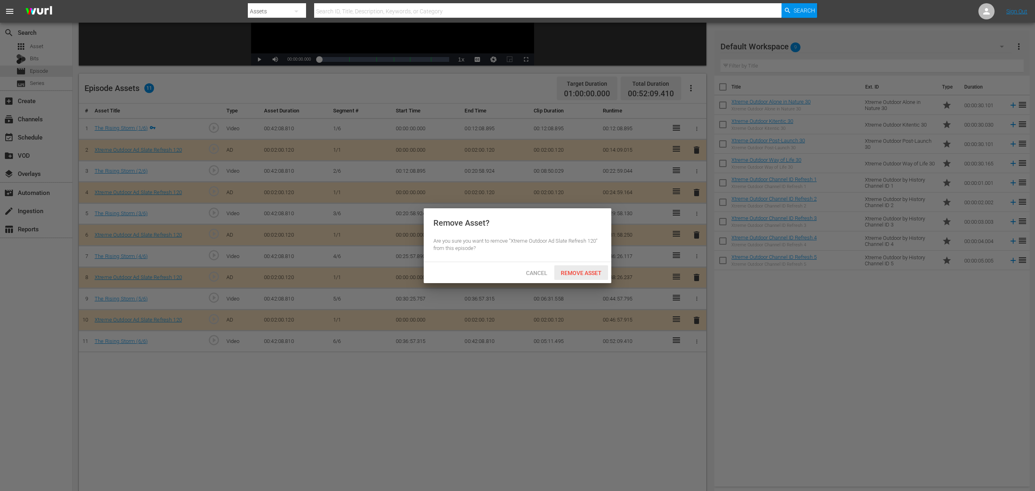
click at [578, 265] on div "Remove Asset" at bounding box center [581, 272] width 54 height 15
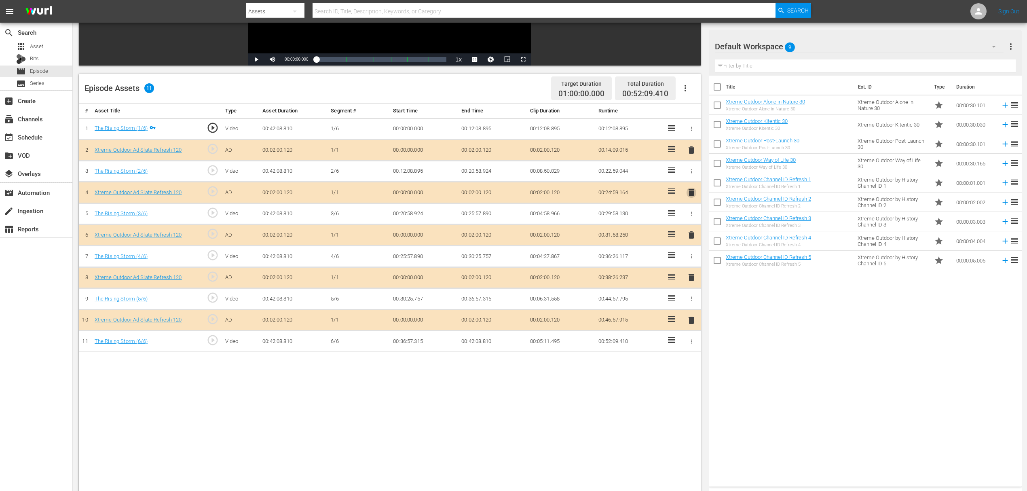
click at [694, 190] on span "delete" at bounding box center [691, 193] width 10 height 10
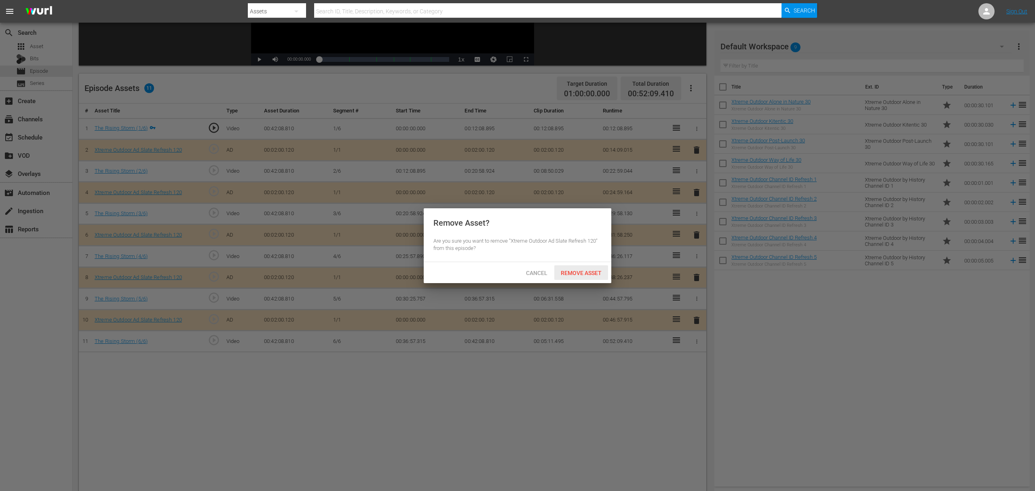
click at [583, 272] on span "Remove Asset" at bounding box center [581, 273] width 54 height 6
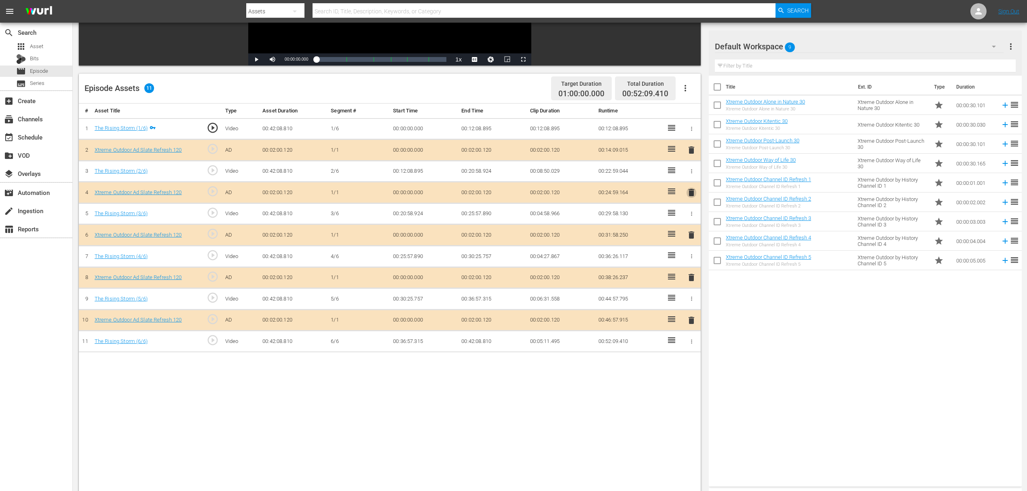
click at [694, 196] on span "delete" at bounding box center [691, 193] width 10 height 10
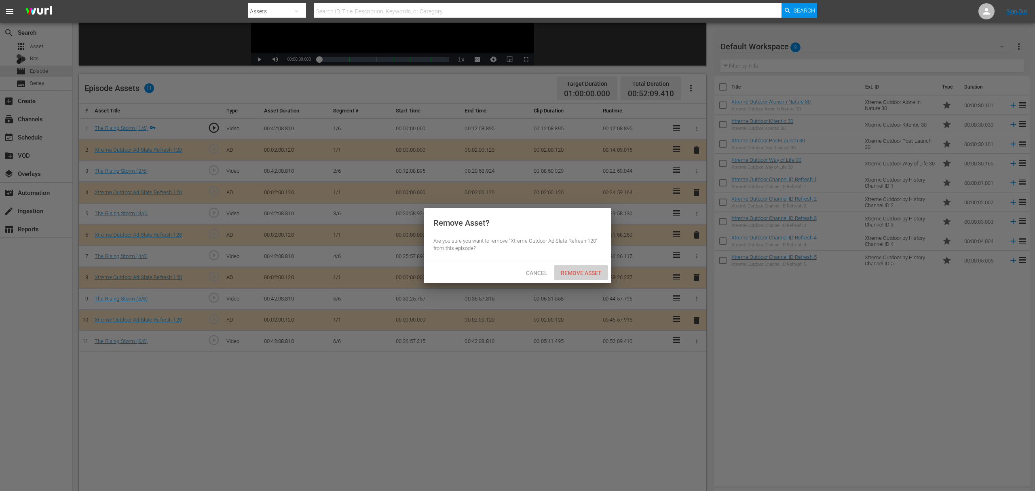
click at [584, 270] on span "Remove Asset" at bounding box center [581, 273] width 54 height 6
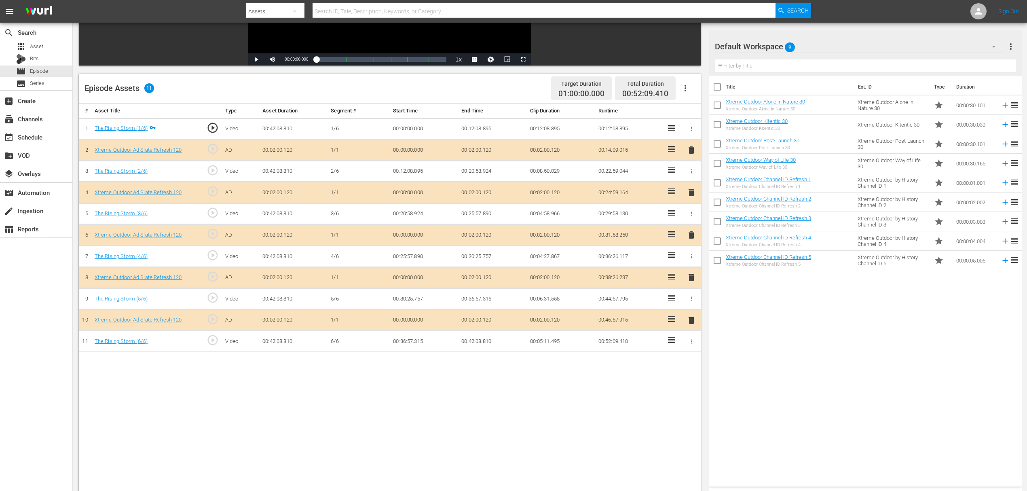
click at [687, 196] on span "delete" at bounding box center [691, 193] width 10 height 10
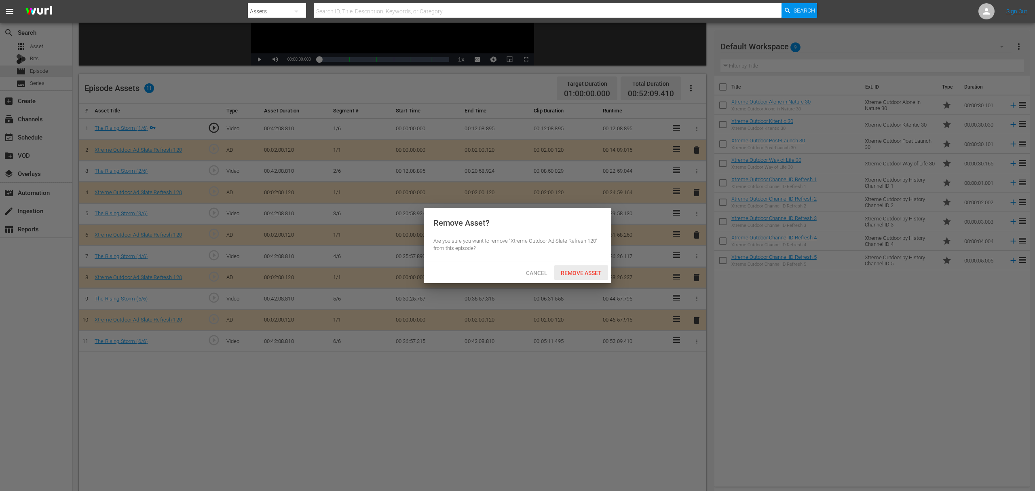
click at [584, 274] on span "Remove Asset" at bounding box center [581, 273] width 54 height 6
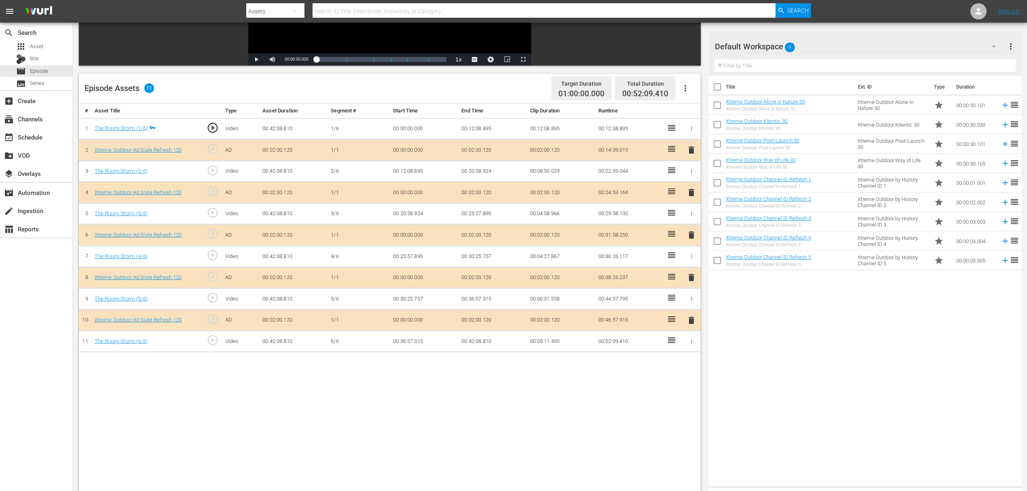
click at [694, 190] on span "delete" at bounding box center [691, 193] width 10 height 10
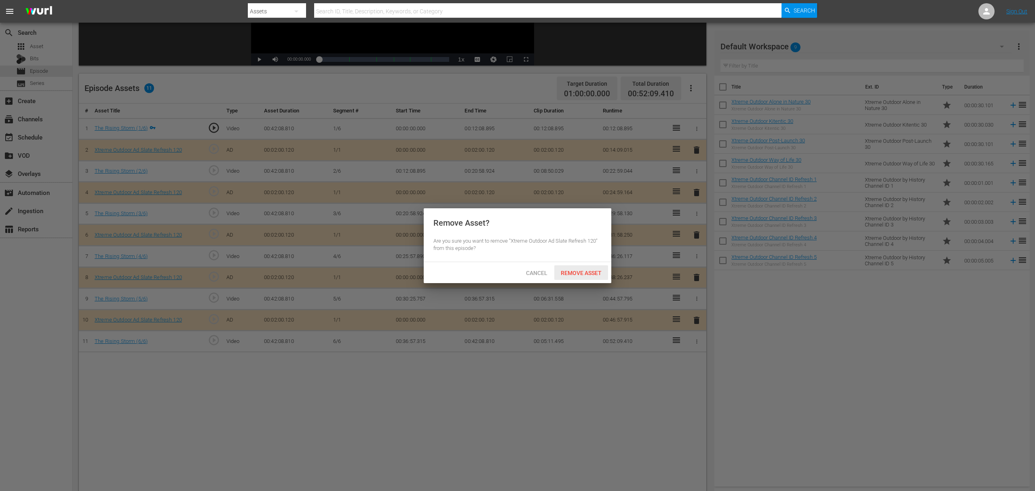
click at [600, 276] on span "Remove Asset" at bounding box center [581, 273] width 54 height 6
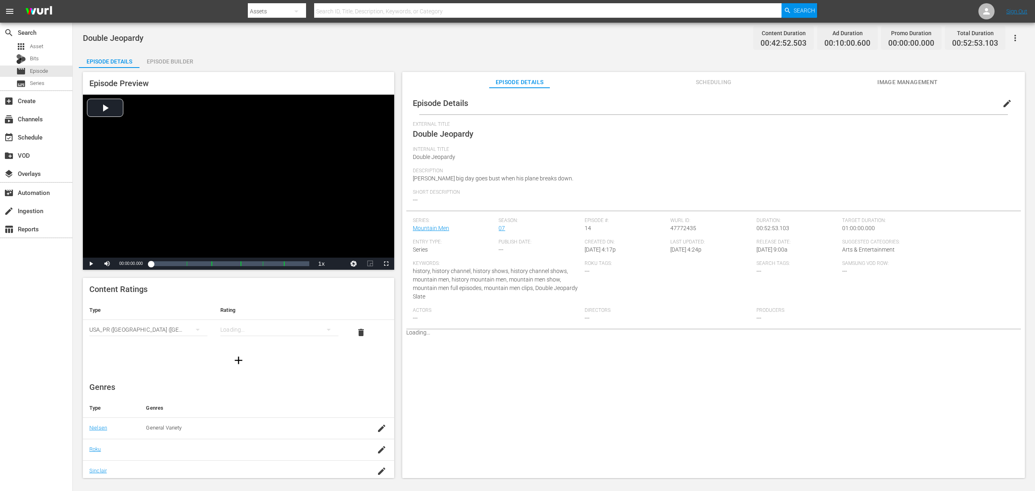
click at [139, 52] on div "Episode Details Episode Builder" at bounding box center [139, 60] width 121 height 16
click at [157, 57] on div "Episode Builder" at bounding box center [169, 61] width 61 height 19
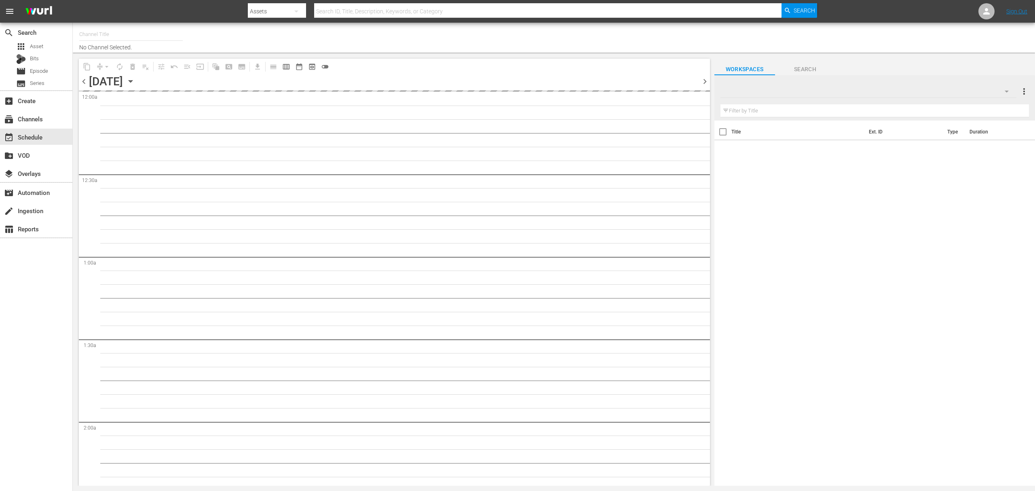
type input "Xtreme Outdoor Presented by HISTORY (590)"
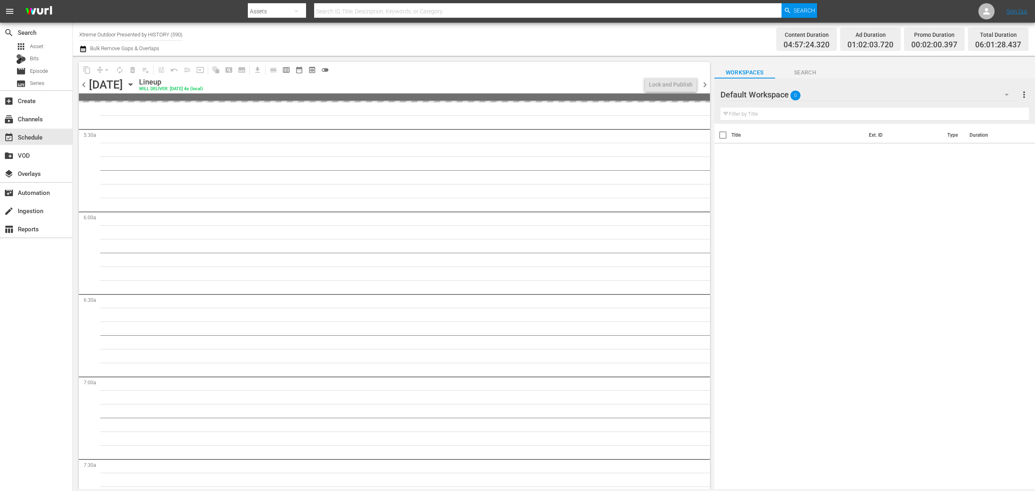
scroll to position [916, 0]
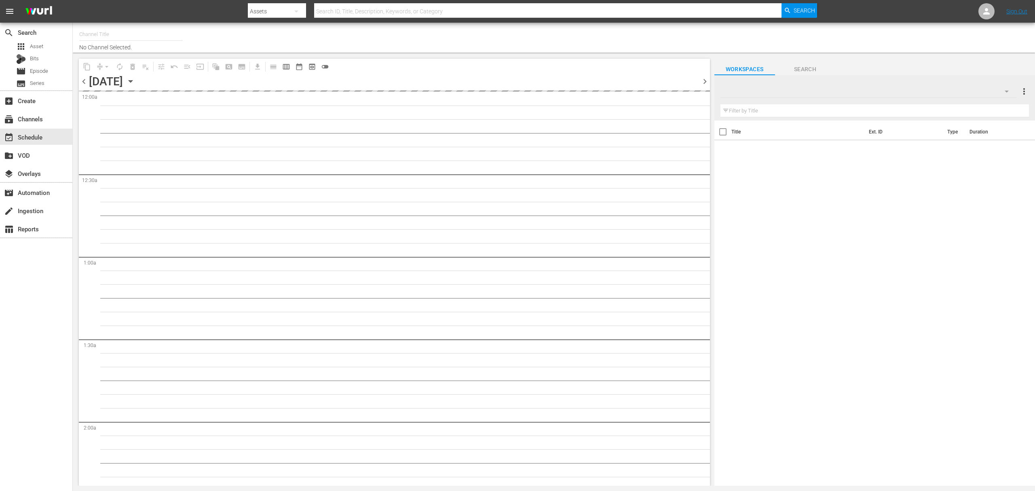
type input "Xtreme Outdoor Presented by HISTORY (590)"
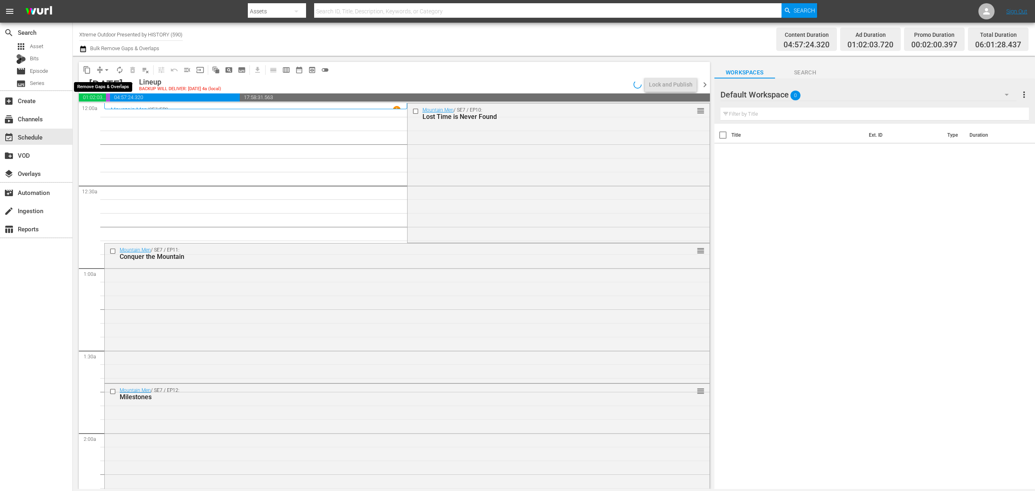
click at [98, 72] on span "compress" at bounding box center [100, 70] width 8 height 8
click at [109, 68] on span "arrow_drop_down" at bounding box center [107, 70] width 8 height 8
click at [108, 86] on li "Align to Midnight" at bounding box center [107, 86] width 85 height 13
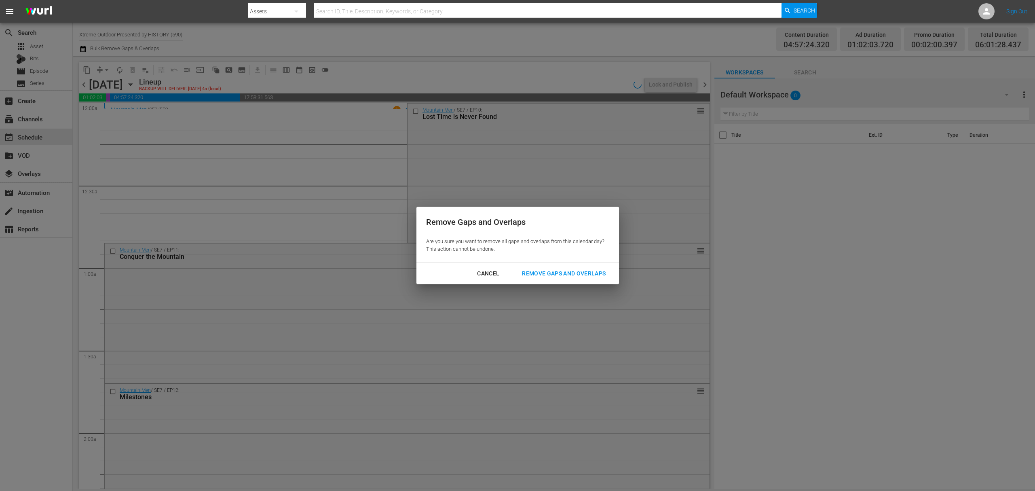
click at [577, 268] on div "Remove Gaps and Overlaps" at bounding box center [563, 273] width 97 height 10
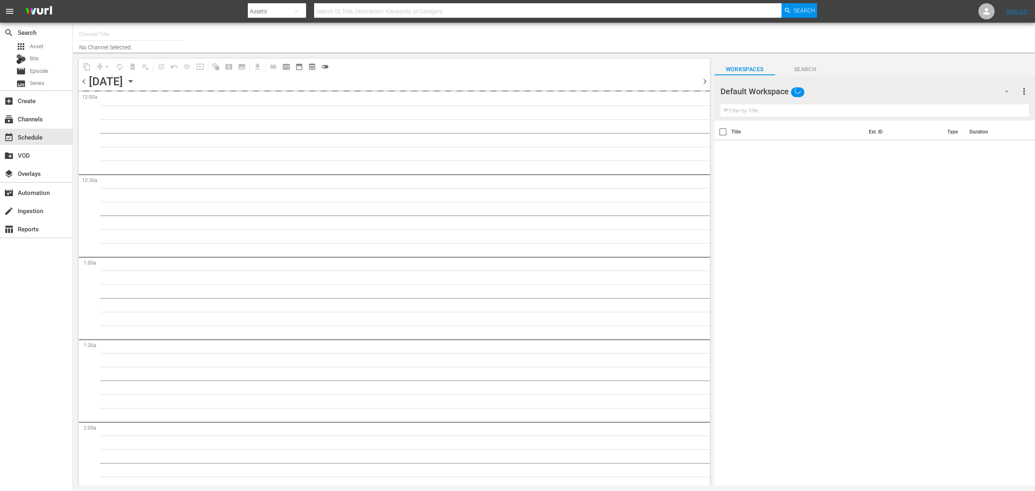
type input "Xtreme Outdoor Presented by HISTORY (590)"
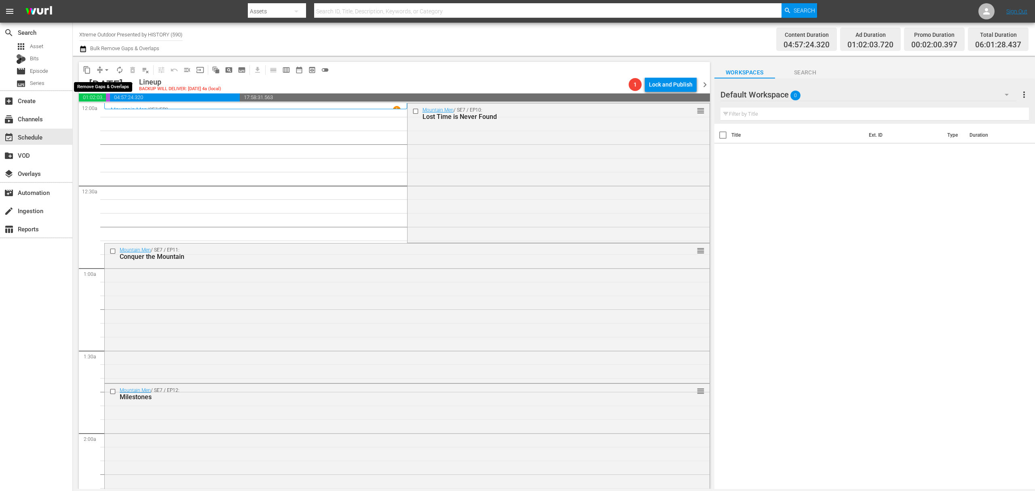
click at [111, 66] on button "arrow_drop_down" at bounding box center [106, 69] width 13 height 13
click at [108, 82] on li "Align to Midnight" at bounding box center [107, 86] width 85 height 13
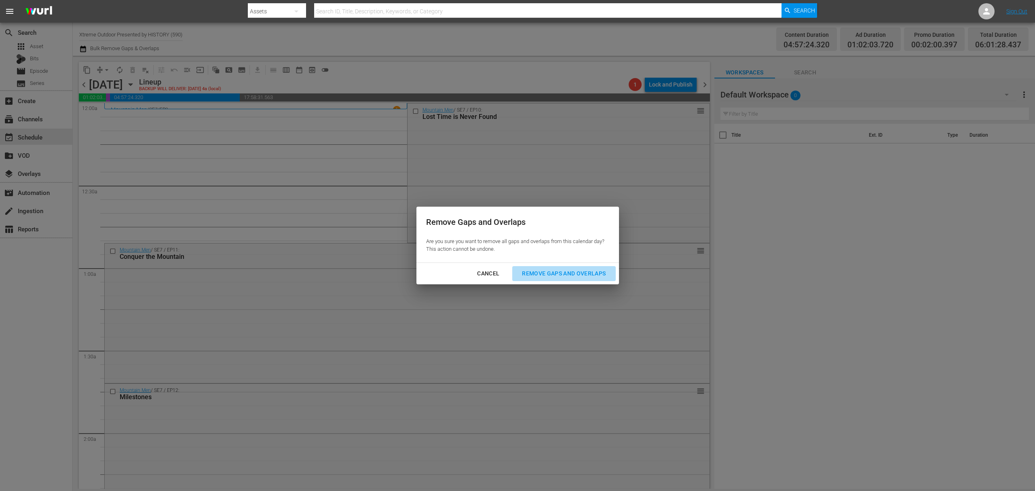
click at [560, 270] on div "Remove Gaps and Overlaps" at bounding box center [563, 273] width 97 height 10
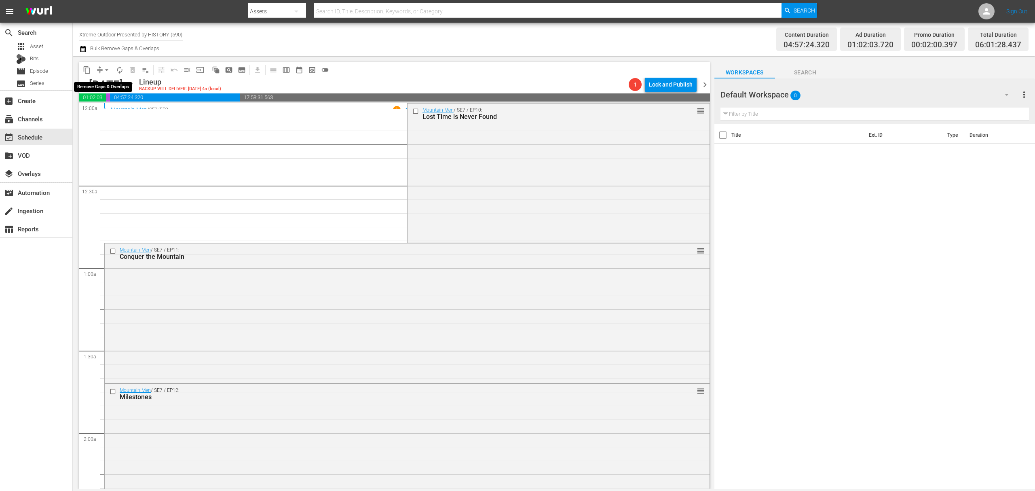
click at [104, 68] on span "arrow_drop_down" at bounding box center [107, 70] width 8 height 8
click at [96, 87] on li "Align to Midnight" at bounding box center [107, 86] width 85 height 13
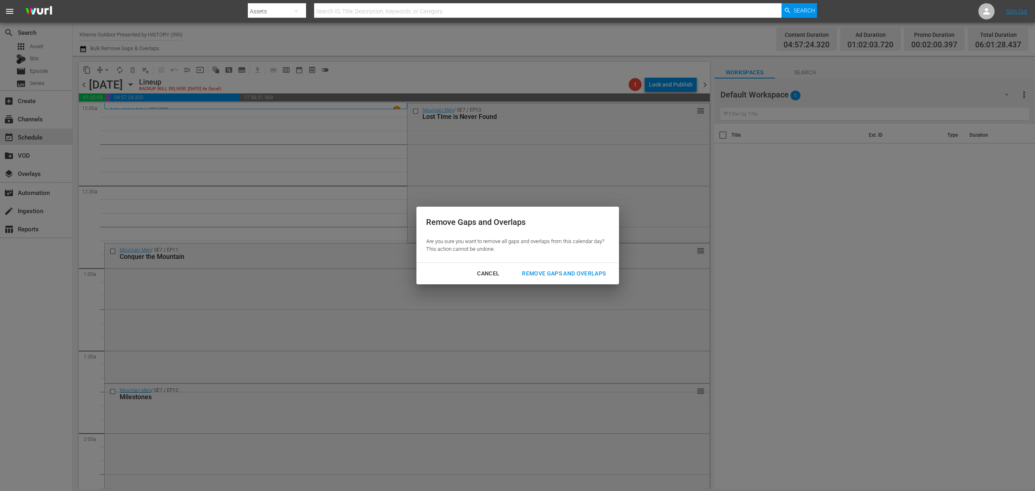
click at [567, 262] on div "Remove Gaps and Overlaps Are you sure you want to remove all gaps and overlaps …" at bounding box center [517, 235] width 202 height 56
click at [566, 276] on div "Remove Gaps and Overlaps" at bounding box center [563, 273] width 97 height 10
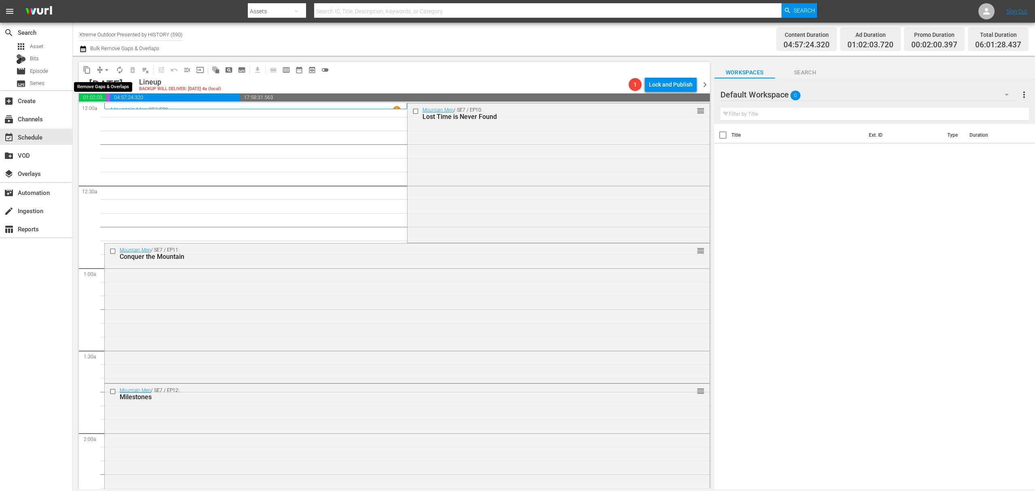
click at [94, 72] on button "compress" at bounding box center [99, 69] width 13 height 13
click at [97, 67] on span "compress" at bounding box center [100, 70] width 8 height 8
click at [103, 68] on span "arrow_drop_down" at bounding box center [107, 70] width 8 height 8
click at [102, 86] on li "Align to Midnight" at bounding box center [107, 86] width 85 height 13
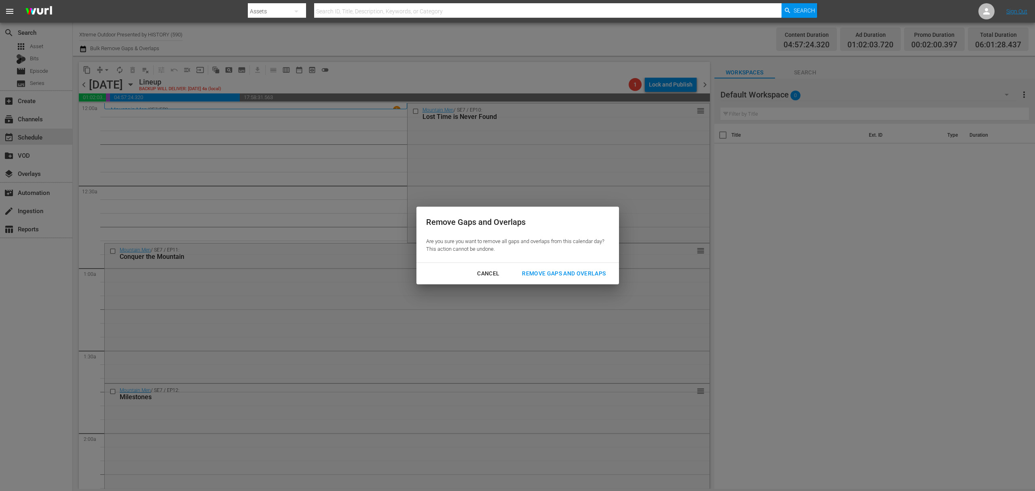
click at [575, 272] on div "Remove Gaps and Overlaps" at bounding box center [563, 273] width 97 height 10
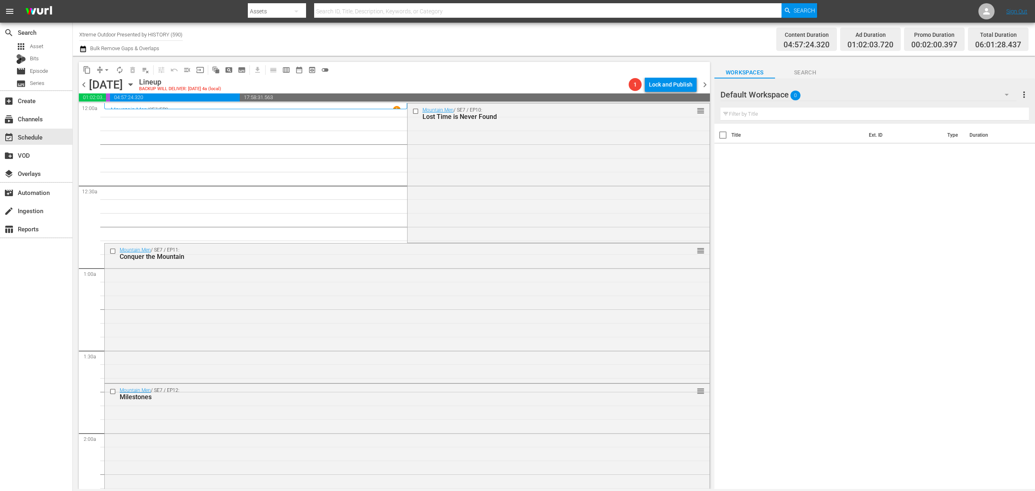
click at [108, 72] on span "arrow_drop_down" at bounding box center [107, 70] width 8 height 8
click at [101, 83] on li "Align to Midnight" at bounding box center [107, 86] width 85 height 13
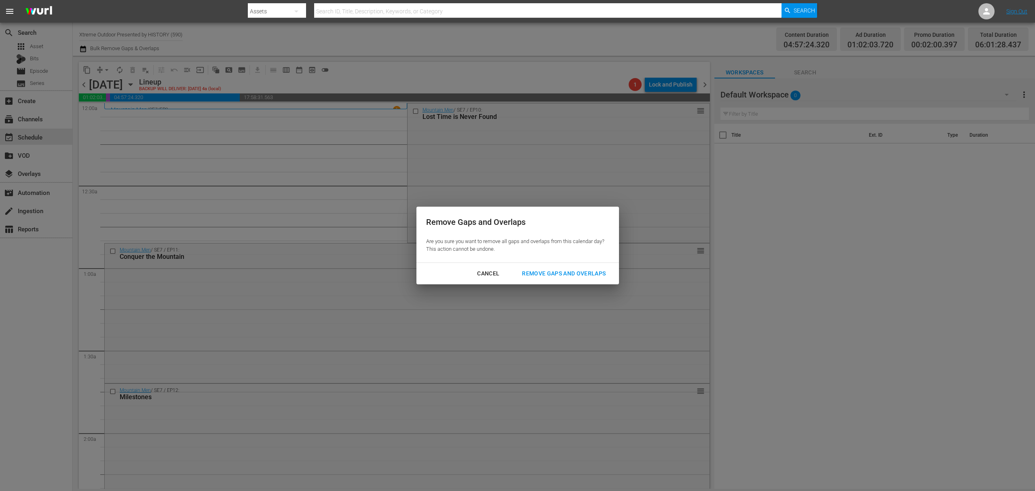
click at [556, 276] on div "Remove Gaps and Overlaps" at bounding box center [563, 273] width 97 height 10
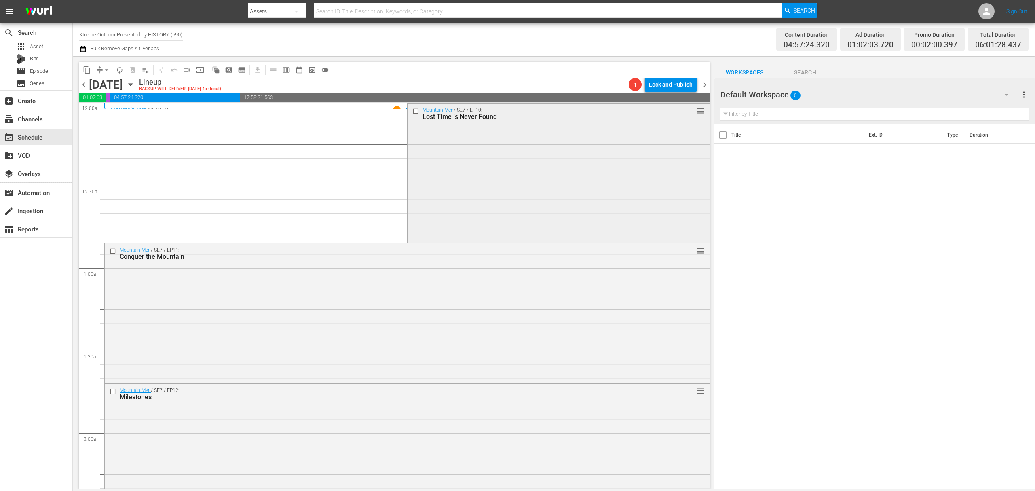
click at [539, 182] on div "Mountain Men / SE7 / EP10: Lost Time is Never Found reorder" at bounding box center [558, 172] width 302 height 138
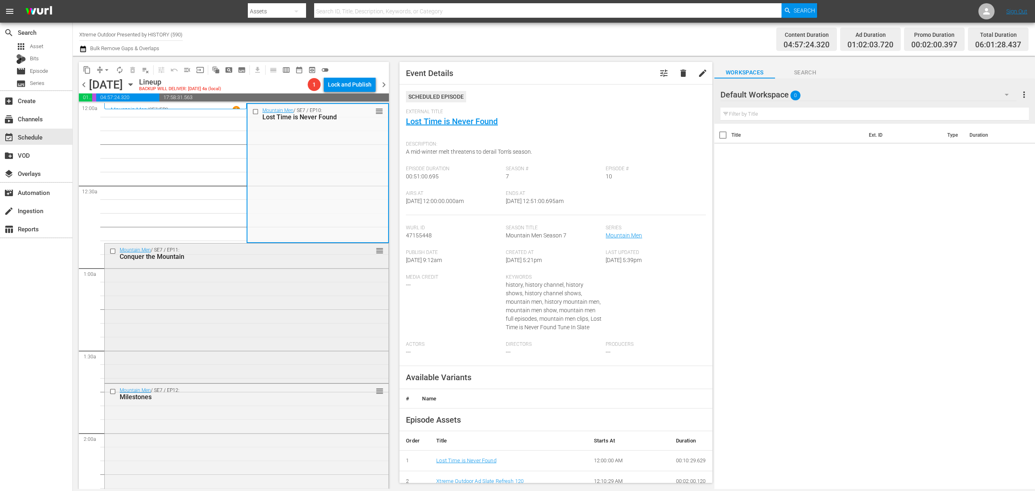
click at [272, 305] on div "Mountain Men / SE7 / EP11: Conquer the Mountain reorder" at bounding box center [247, 311] width 284 height 137
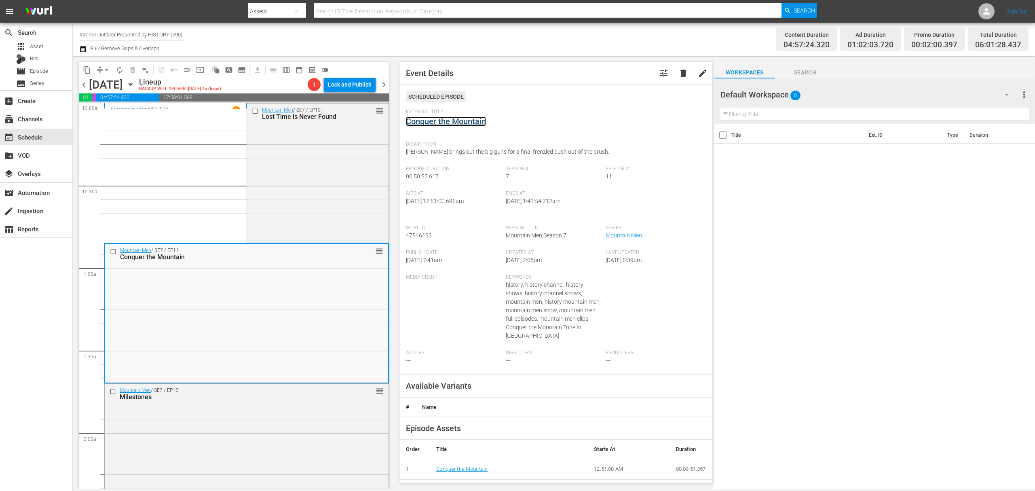
scroll to position [108, 0]
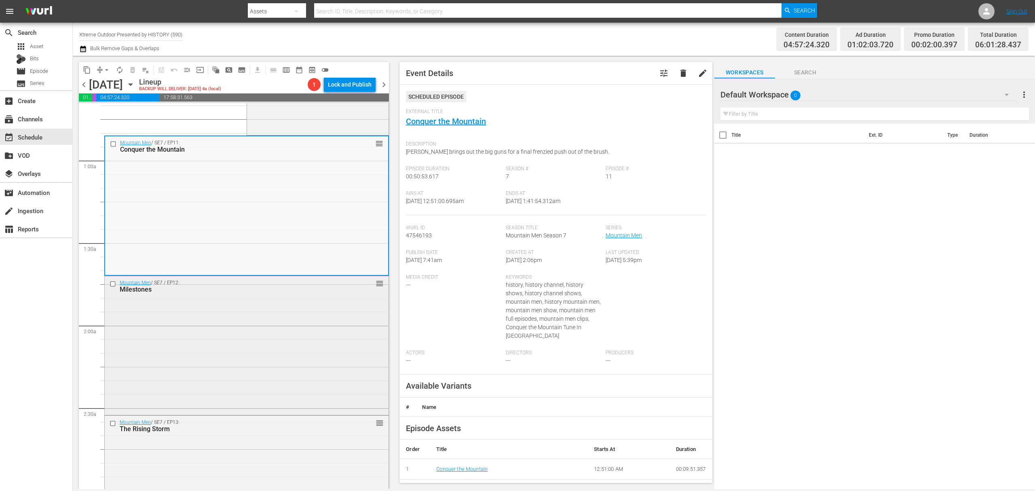
click at [298, 320] on div "Mountain Men / SE7 / EP12: Milestones reorder" at bounding box center [247, 344] width 284 height 137
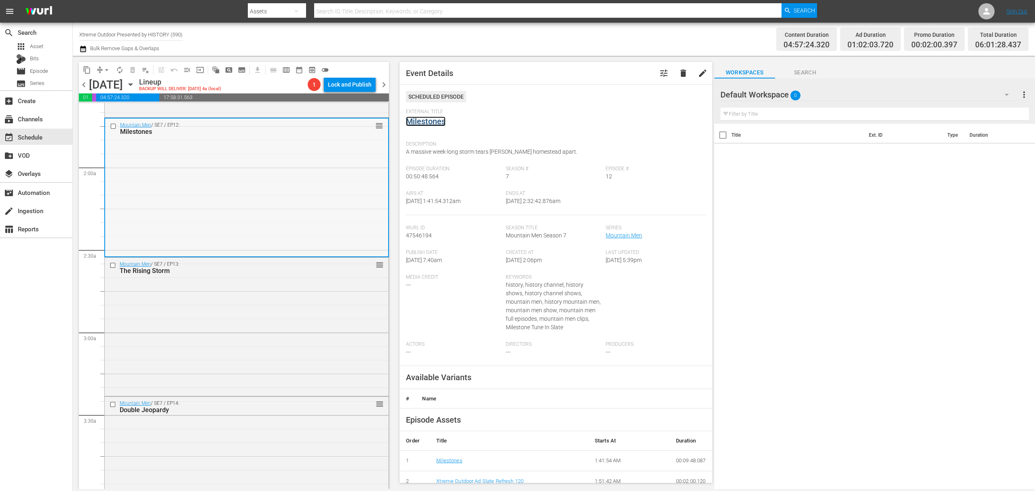
scroll to position [269, 0]
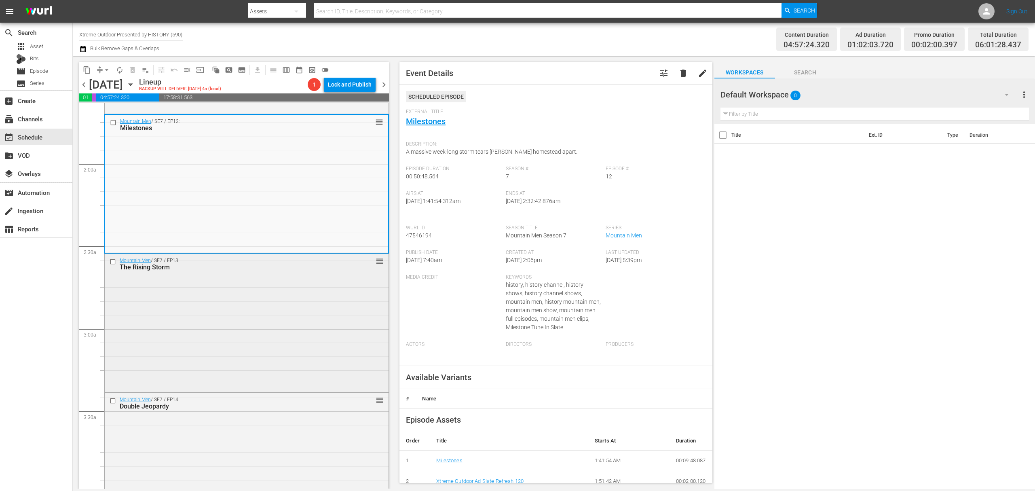
click at [325, 318] on div "Mountain Men / SE7 / EP13: The Rising Storm reorder" at bounding box center [247, 322] width 284 height 137
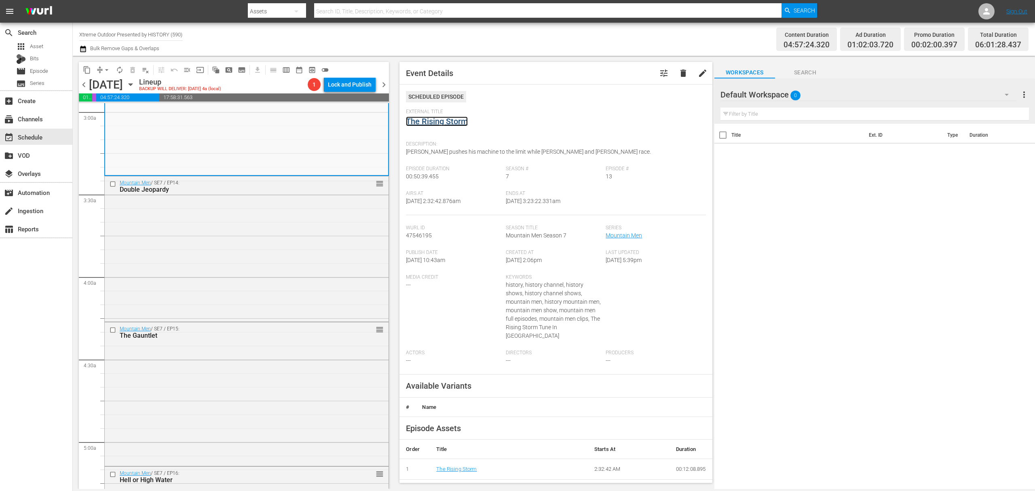
scroll to position [539, 0]
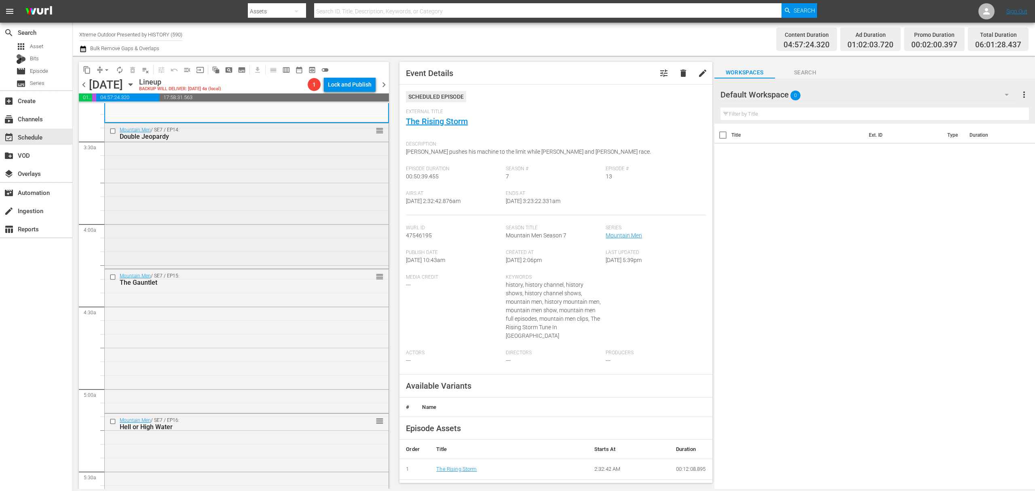
click at [324, 172] on div "Mountain Men / SE7 / EP14: Double Jeopardy reorder" at bounding box center [247, 194] width 284 height 143
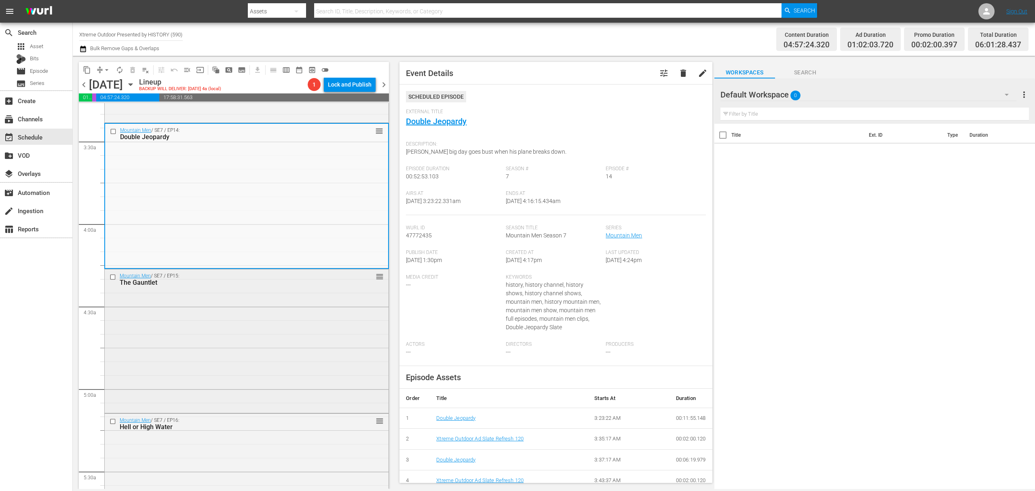
click at [266, 322] on div "Mountain Men / SE7 / EP15: The Gauntlet reorder" at bounding box center [247, 340] width 284 height 142
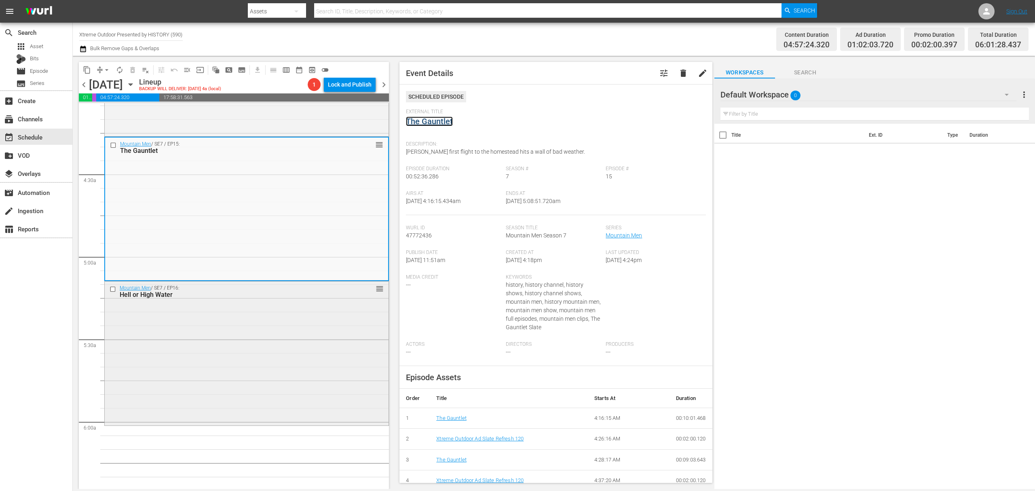
scroll to position [700, 0]
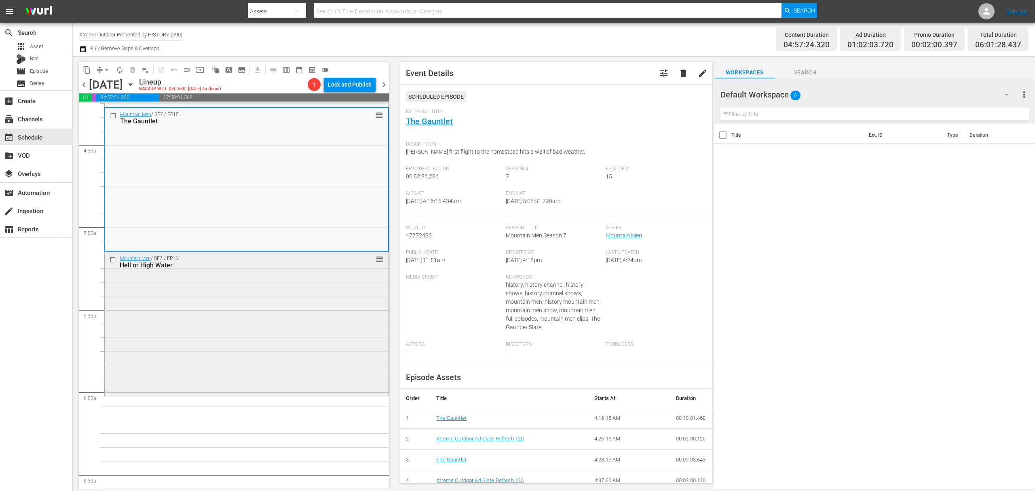
click at [287, 307] on div "Mountain Men / SE7 / EP16: Hell or High Water reorder" at bounding box center [247, 323] width 284 height 142
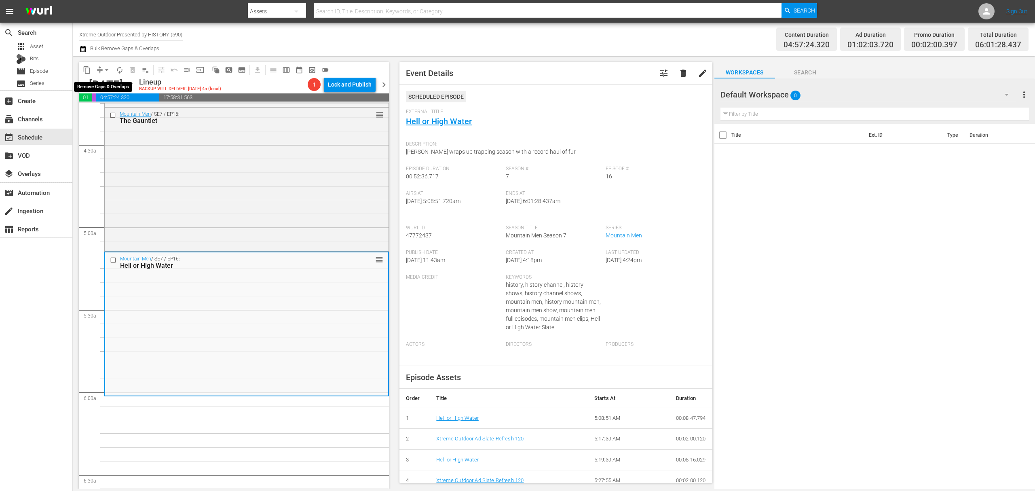
click at [100, 70] on button "arrow_drop_down" at bounding box center [106, 69] width 13 height 13
click at [114, 82] on li "Align to Midnight" at bounding box center [107, 86] width 85 height 13
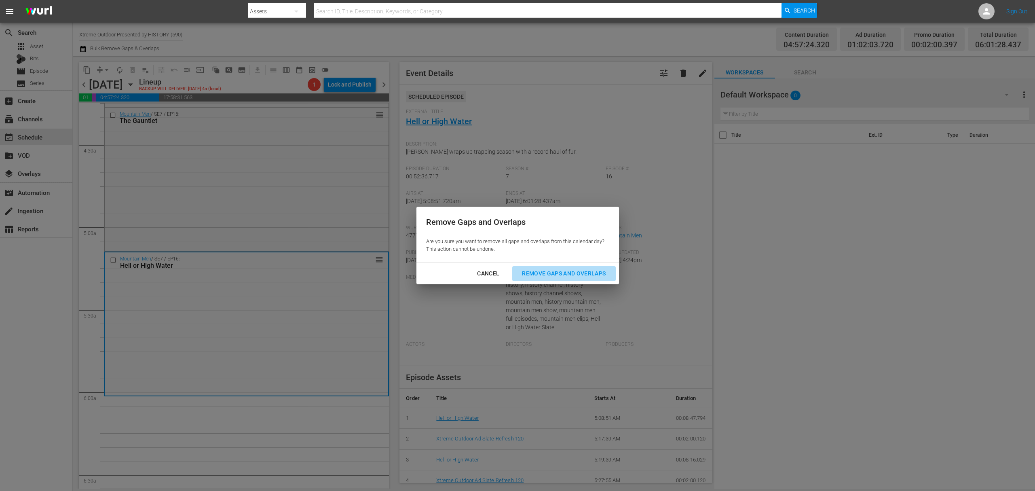
click at [564, 279] on button "Remove Gaps and Overlaps" at bounding box center [563, 273] width 103 height 15
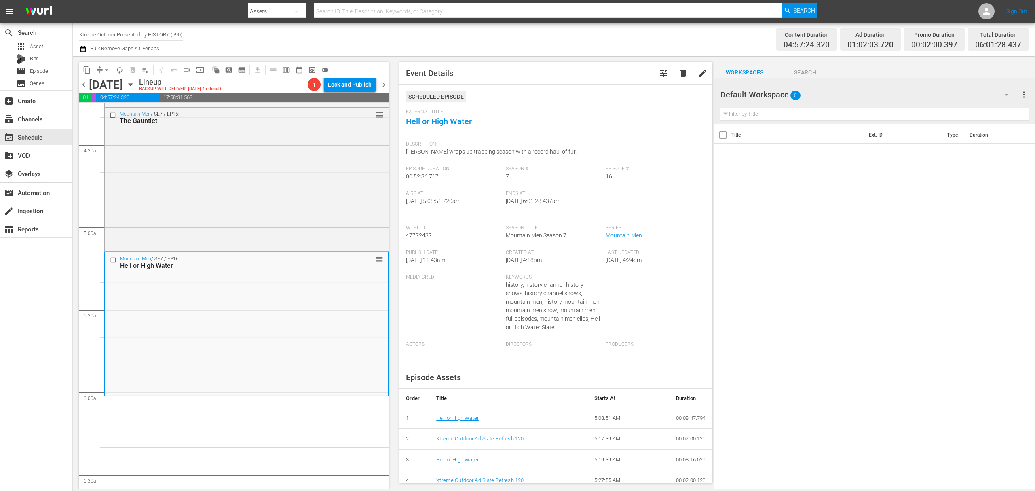
click at [105, 68] on span "arrow_drop_down" at bounding box center [107, 70] width 8 height 8
click at [119, 89] on li "Align to Midnight" at bounding box center [107, 86] width 85 height 13
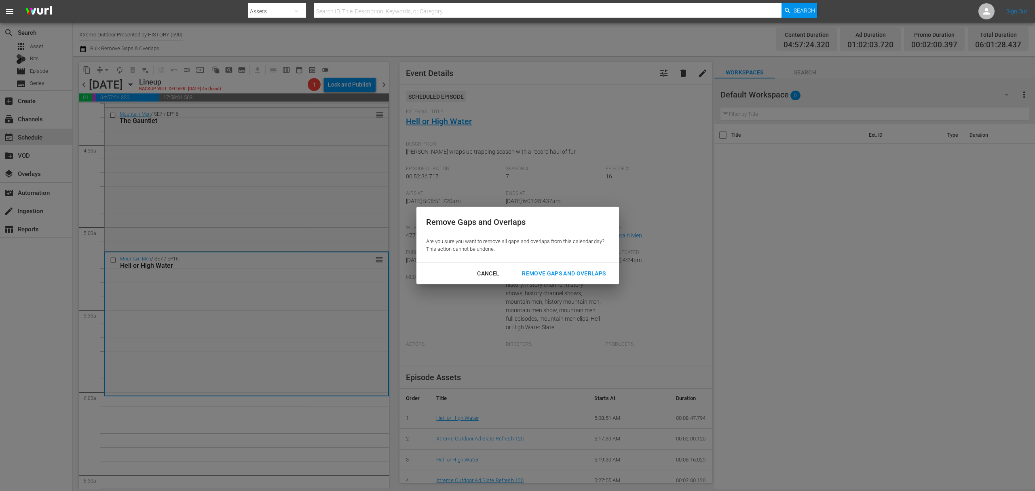
click at [560, 264] on div "Cancel Remove Gaps and Overlaps" at bounding box center [517, 273] width 202 height 21
click at [560, 266] on button "Remove Gaps and Overlaps" at bounding box center [563, 273] width 103 height 15
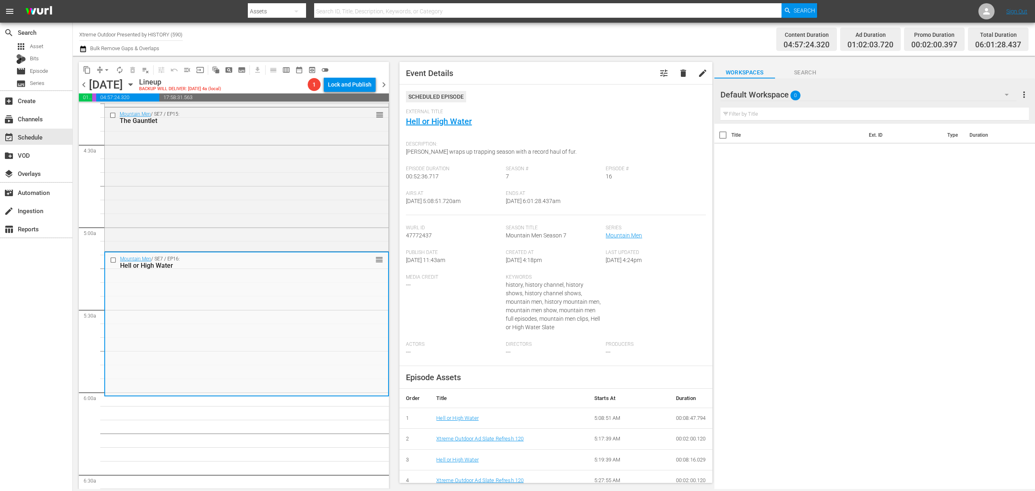
click at [106, 74] on button "arrow_drop_down" at bounding box center [106, 69] width 13 height 13
click at [106, 80] on li "Align to Midnight" at bounding box center [107, 86] width 85 height 13
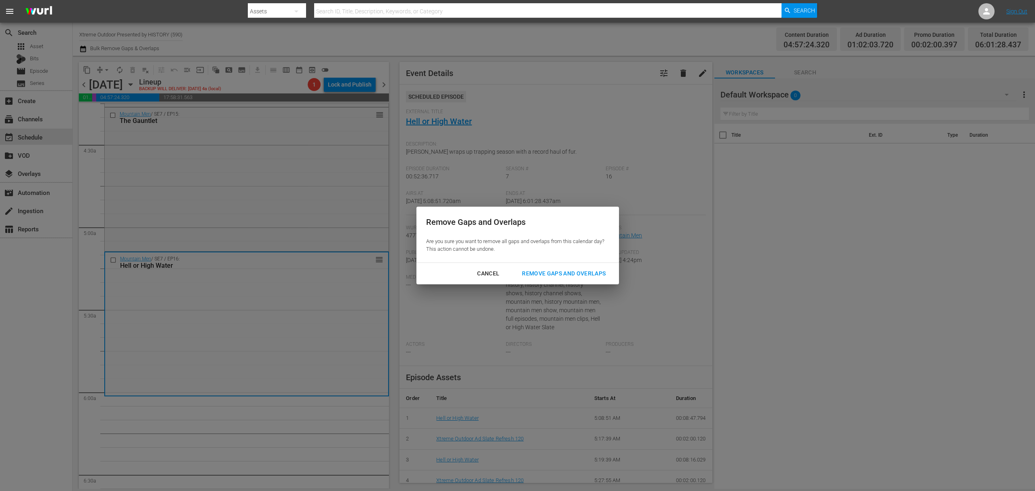
click at [548, 274] on div "Remove Gaps and Overlaps" at bounding box center [563, 273] width 97 height 10
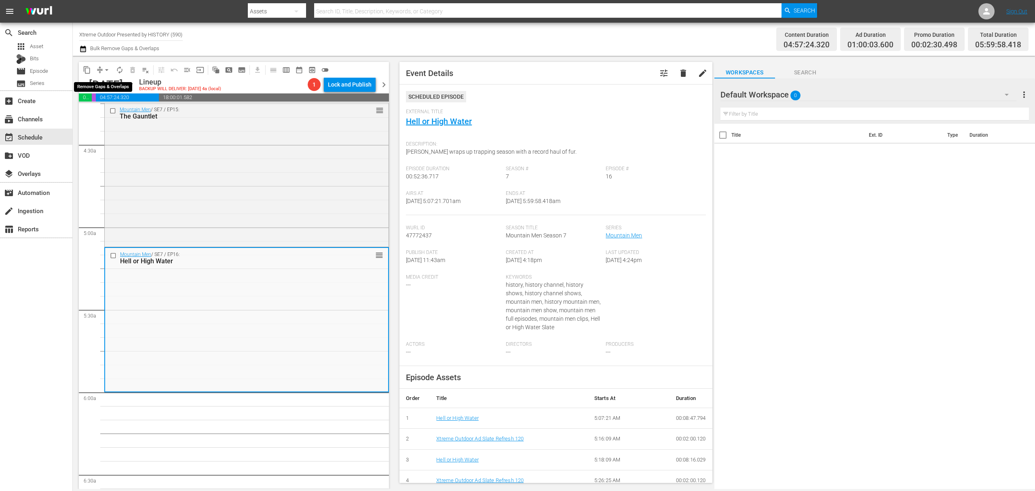
click at [105, 66] on span "arrow_drop_down" at bounding box center [107, 70] width 8 height 8
click at [105, 81] on li "Align to Midnight" at bounding box center [107, 86] width 85 height 13
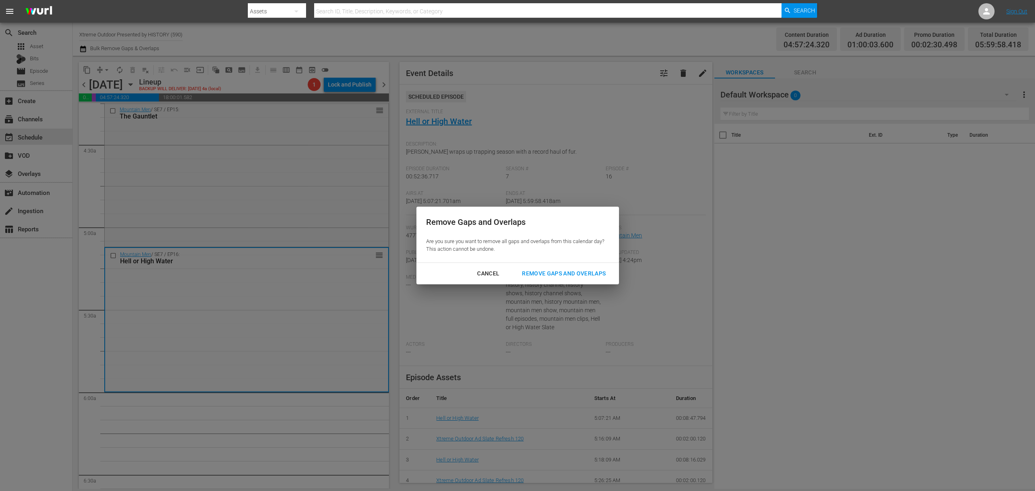
click at [560, 276] on div "Remove Gaps and Overlaps" at bounding box center [563, 273] width 97 height 10
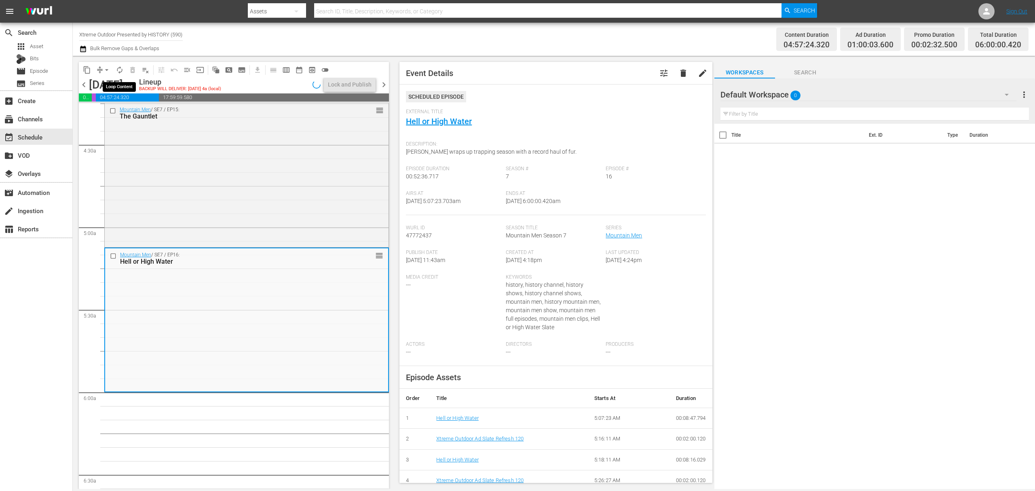
click at [121, 73] on span "autorenew_outlined" at bounding box center [120, 70] width 8 height 8
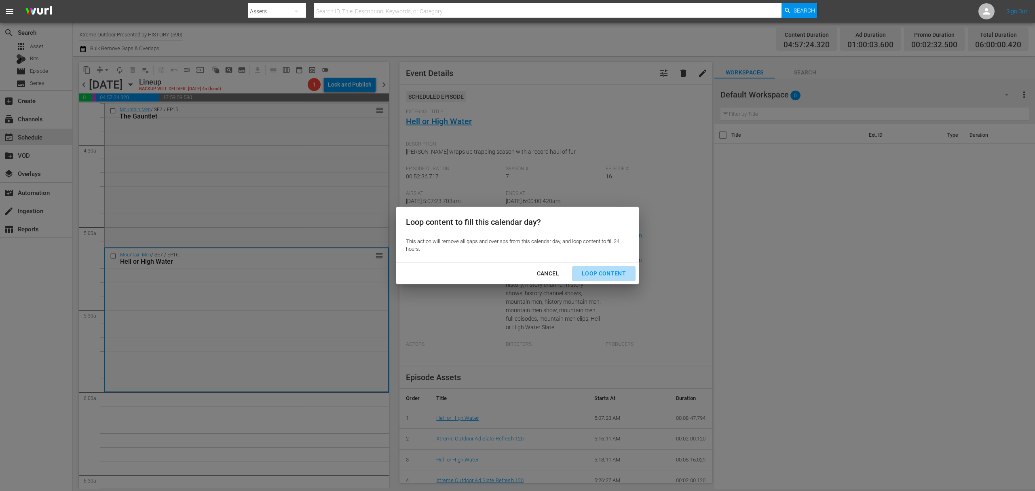
click at [609, 272] on div "Loop Content" at bounding box center [603, 273] width 57 height 10
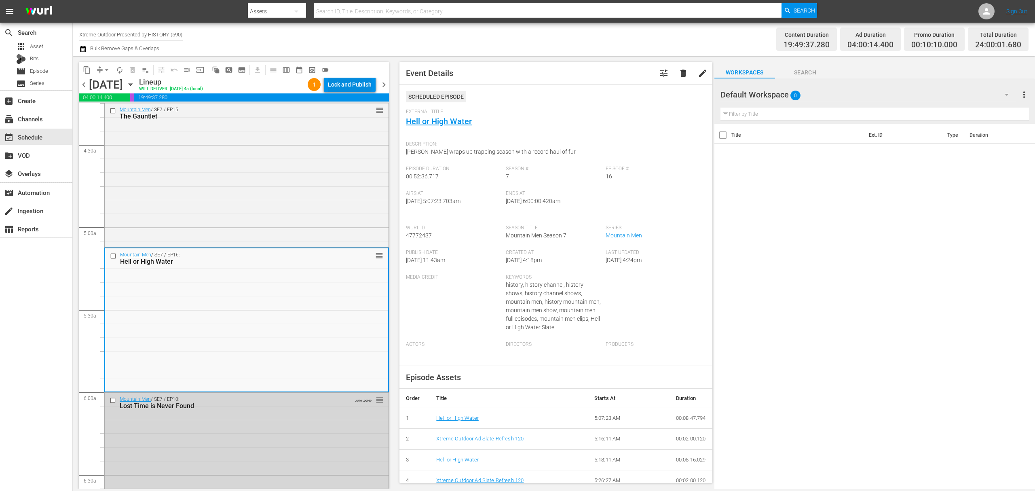
click at [354, 86] on div "Lock and Publish" at bounding box center [350, 84] width 44 height 15
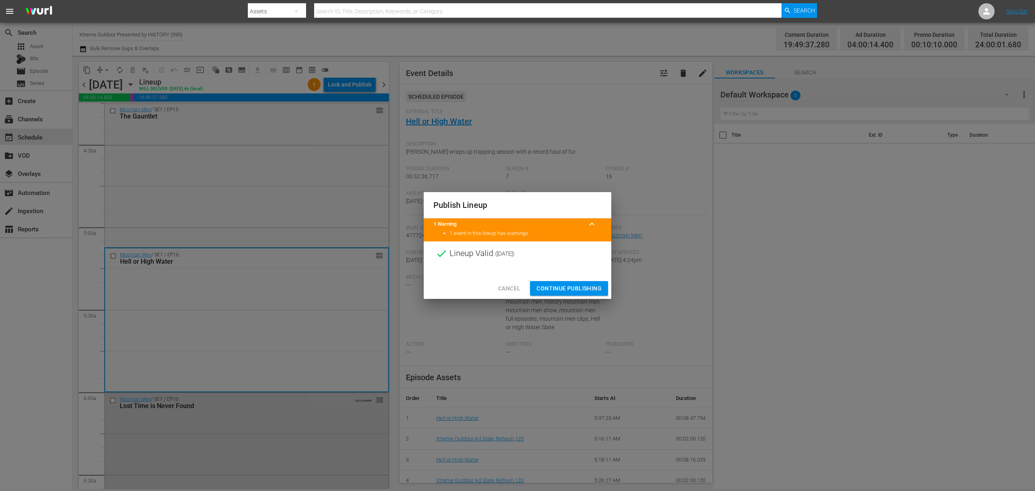
click at [569, 285] on span "Continue Publishing" at bounding box center [568, 288] width 65 height 10
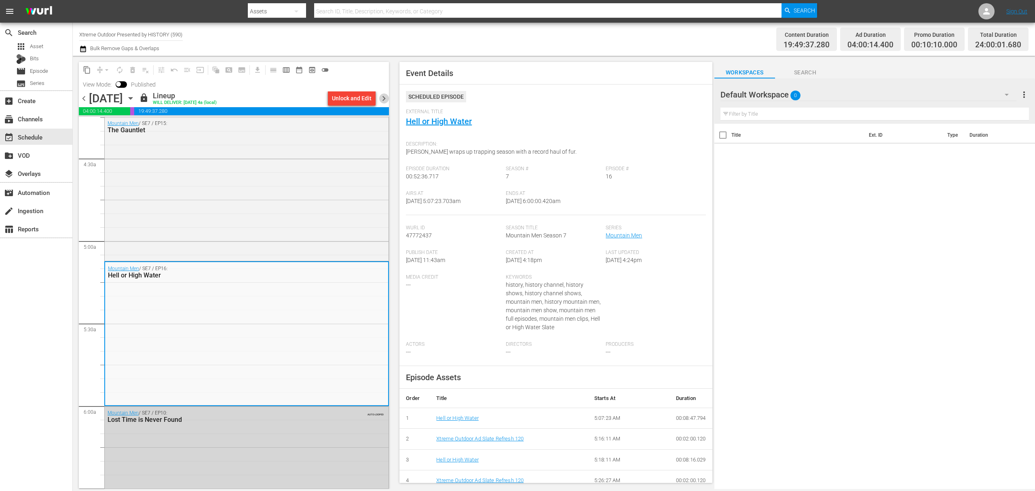
click at [387, 96] on span "chevron_right" at bounding box center [384, 98] width 10 height 10
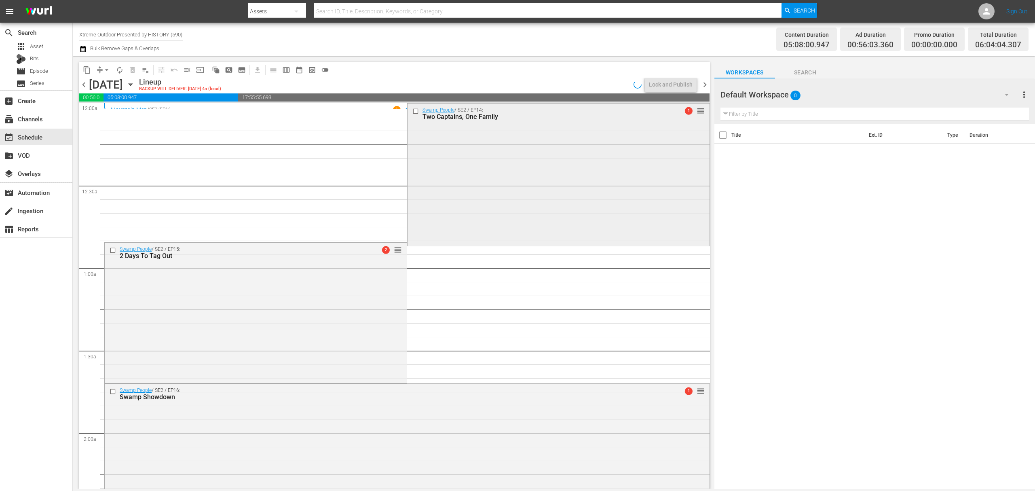
click at [492, 154] on div "Swamp People / SE2 / EP14: Two Captains, One Family 1 reorder" at bounding box center [558, 173] width 302 height 141
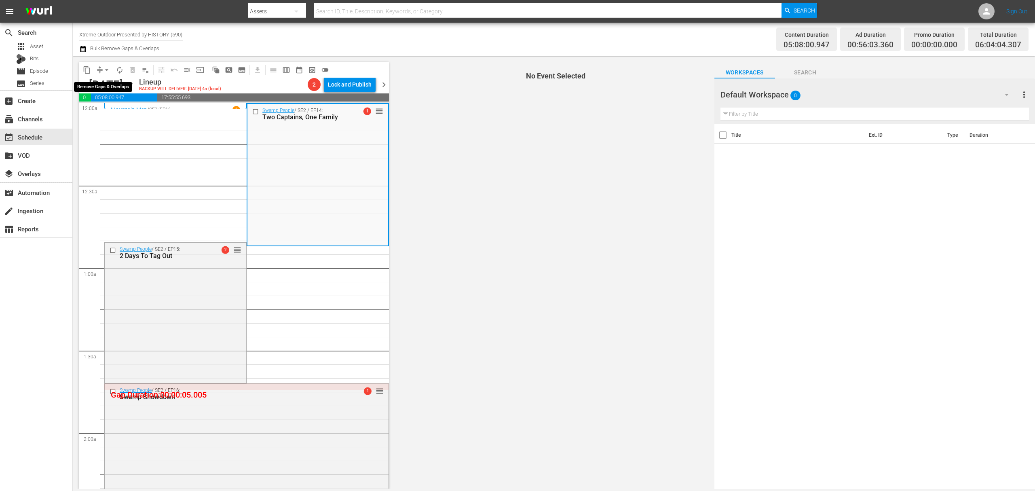
click at [105, 69] on span "arrow_drop_down" at bounding box center [107, 70] width 8 height 8
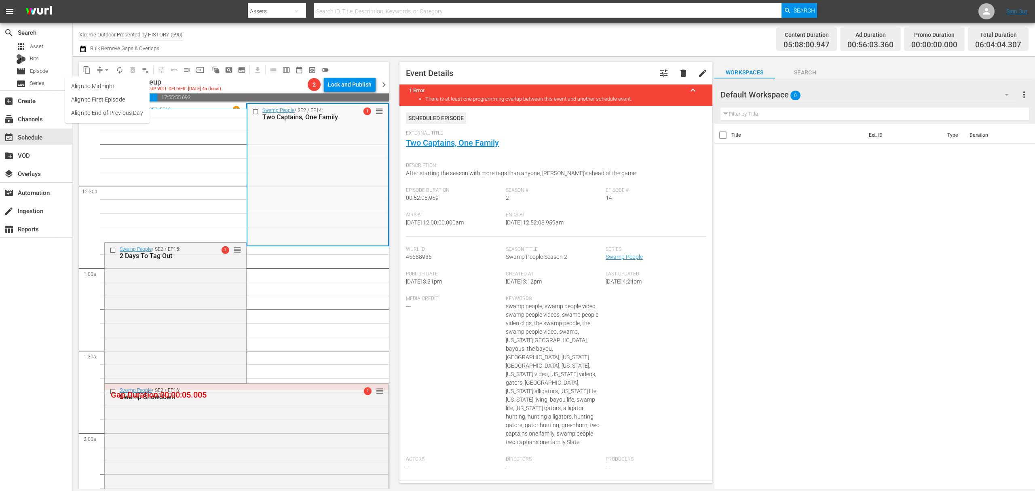
click at [114, 88] on li "Align to Midnight" at bounding box center [107, 86] width 85 height 13
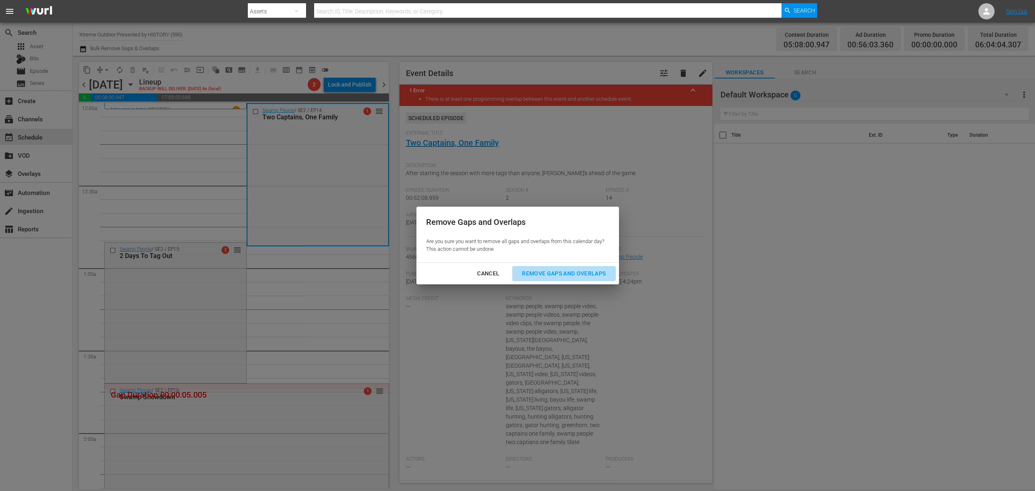
click at [560, 270] on div "Remove Gaps and Overlaps" at bounding box center [563, 273] width 97 height 10
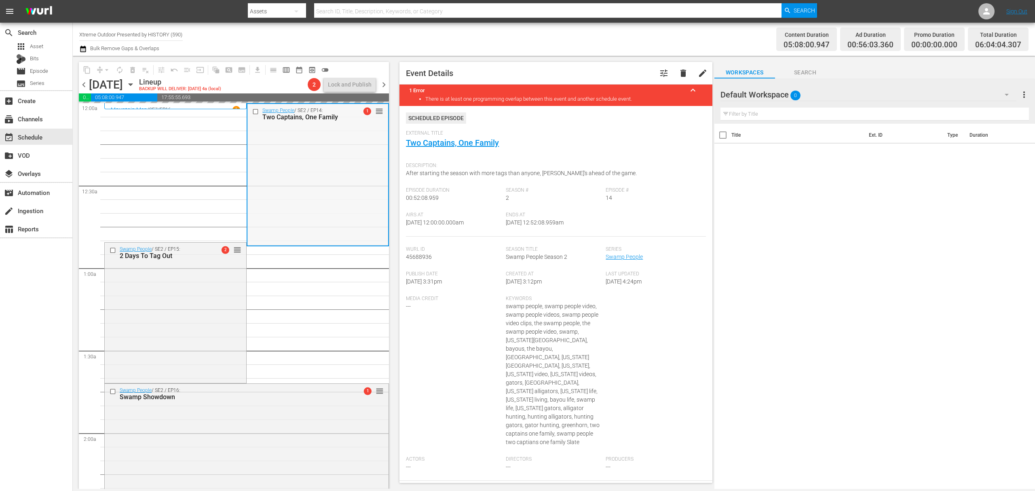
click at [291, 148] on div "Swamp People / SE2 / EP14: Two Captains, One Family 1 reorder" at bounding box center [317, 174] width 141 height 141
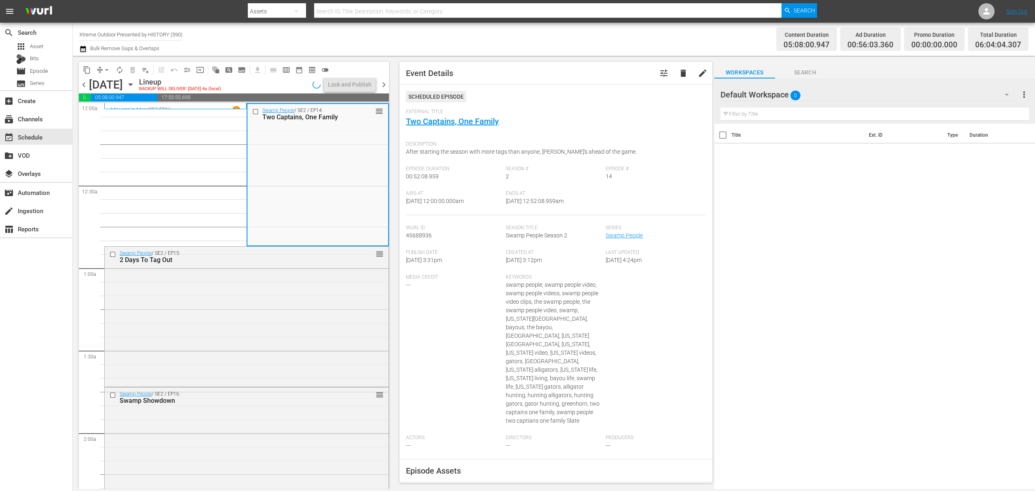
drag, startPoint x: 453, startPoint y: 121, endPoint x: 469, endPoint y: 128, distance: 16.7
click at [469, 126] on div "External Title Two Captains, One Family" at bounding box center [555, 123] width 299 height 28
click at [204, 286] on div "Swamp People / SE2 / EP15: 2 Days To Tag Out reorder" at bounding box center [247, 316] width 284 height 138
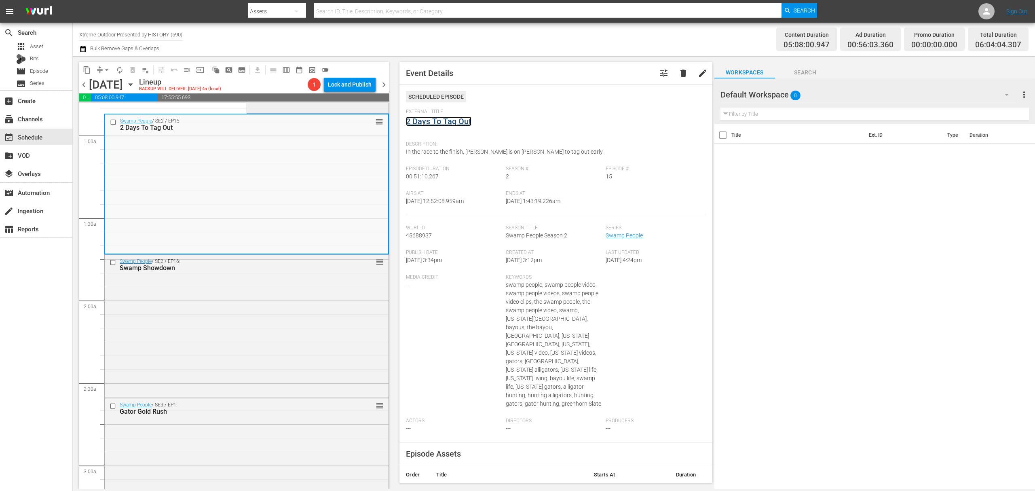
scroll to position [162, 0]
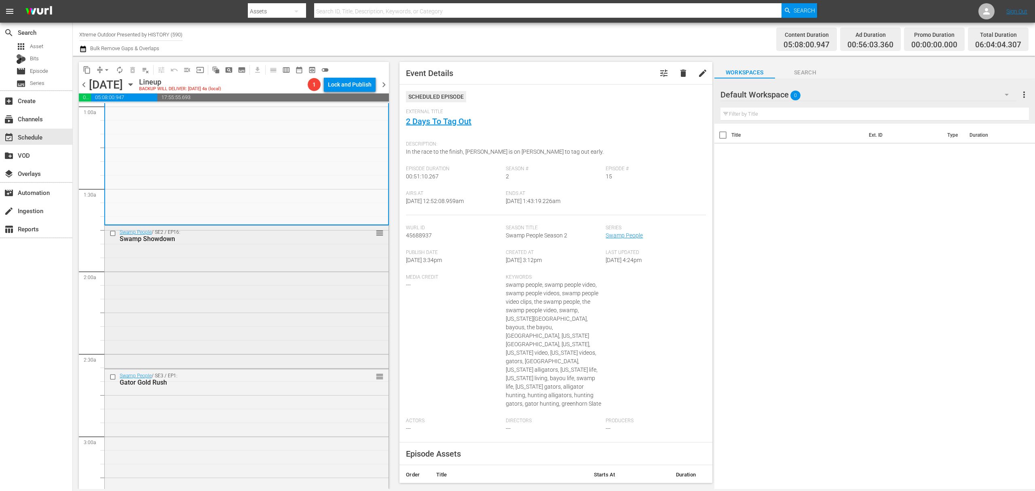
click at [293, 249] on div "Swamp People / SE2 / EP16: Swamp Showdown reorder" at bounding box center [247, 296] width 284 height 141
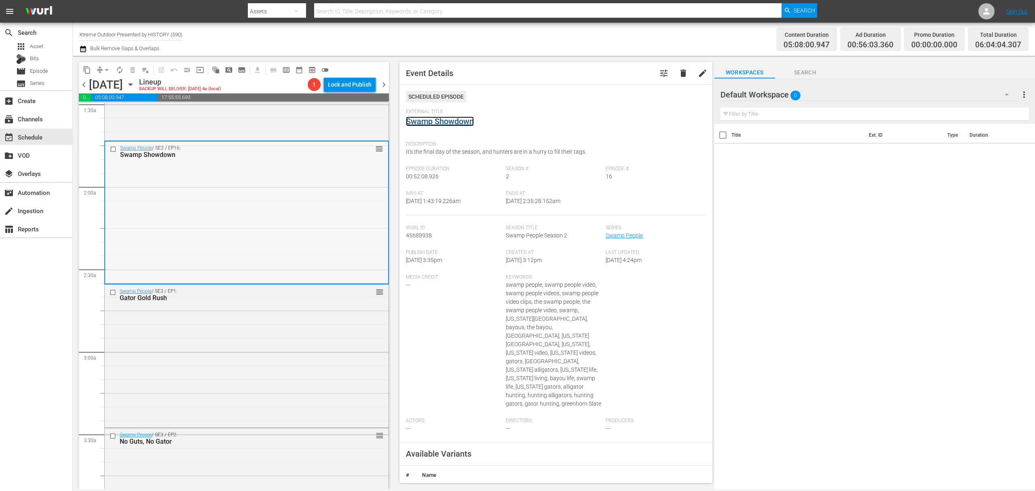
scroll to position [269, 0]
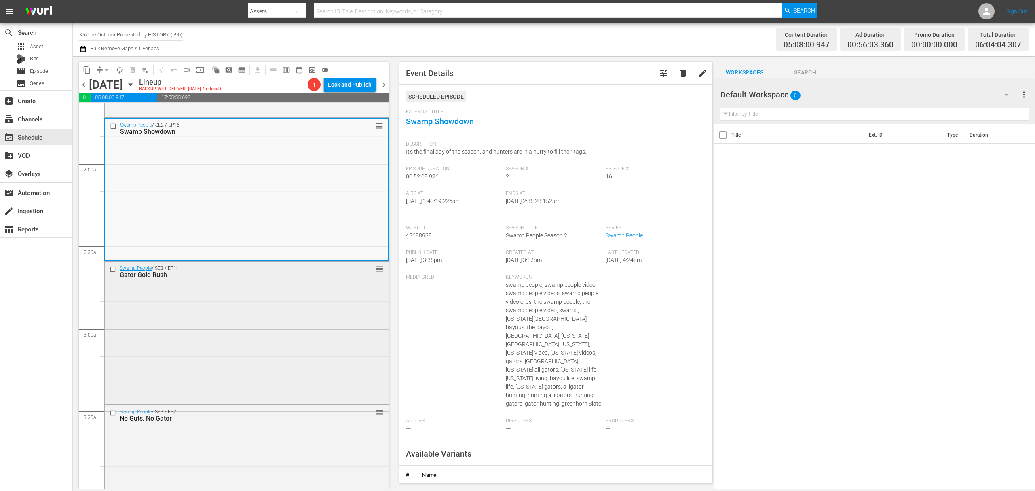
click at [354, 310] on div "Swamp People / SE3 / EP1: Gator Gold Rush reorder" at bounding box center [247, 331] width 284 height 141
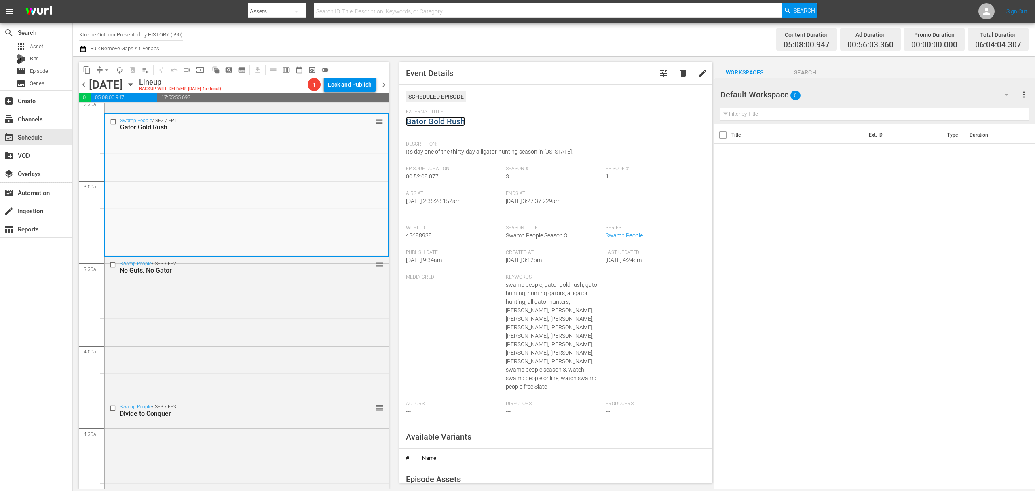
scroll to position [431, 0]
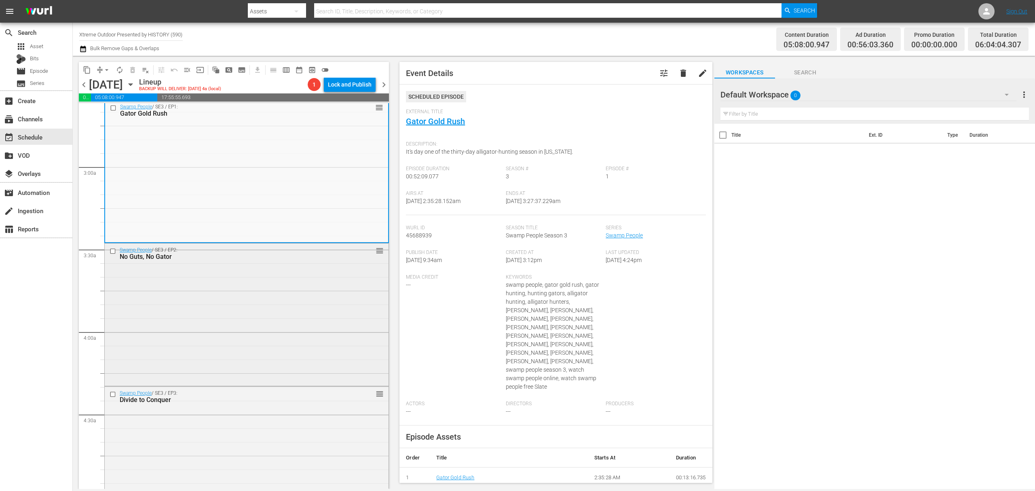
click at [306, 270] on div "Swamp People / SE3 / EP2: No Guts, No Gator reorder" at bounding box center [247, 313] width 284 height 141
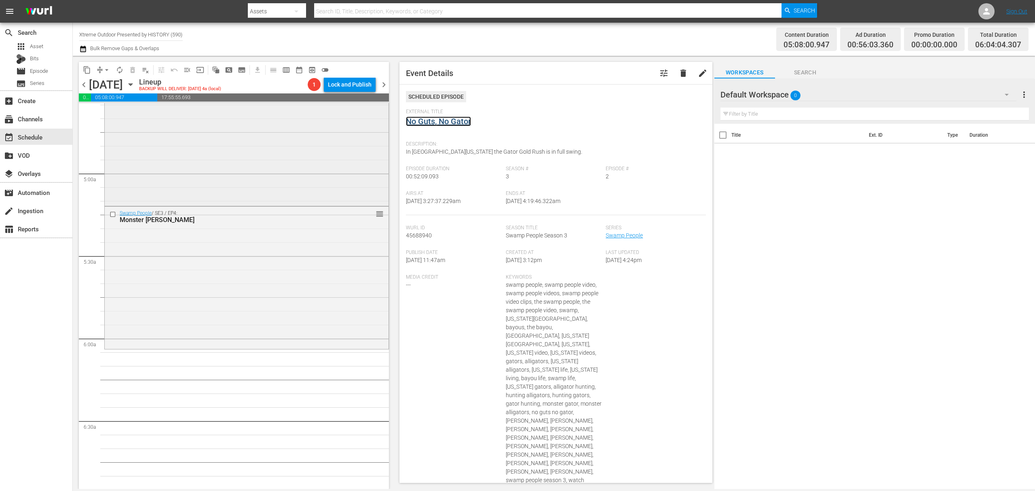
scroll to position [592, 0]
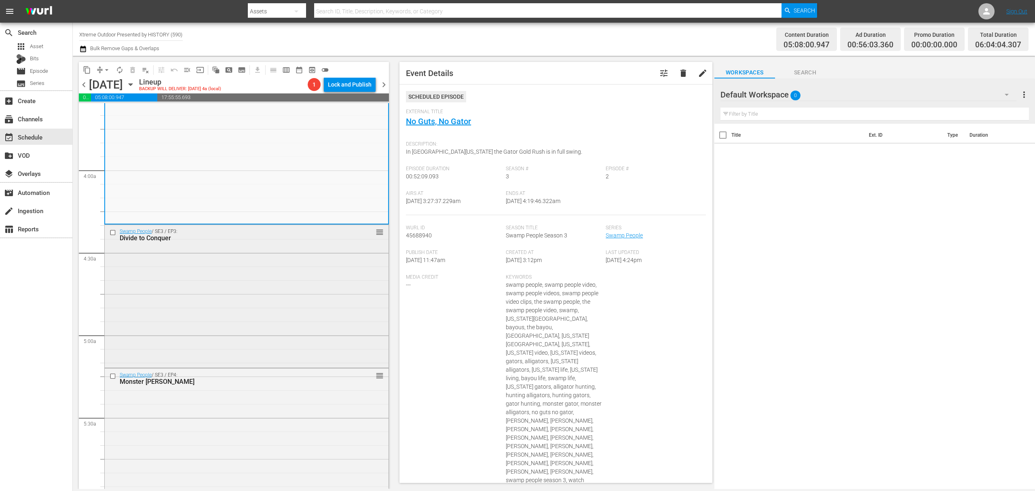
click at [259, 276] on div "Swamp People / SE3 / EP3: Divide to Conquer reorder" at bounding box center [247, 295] width 284 height 141
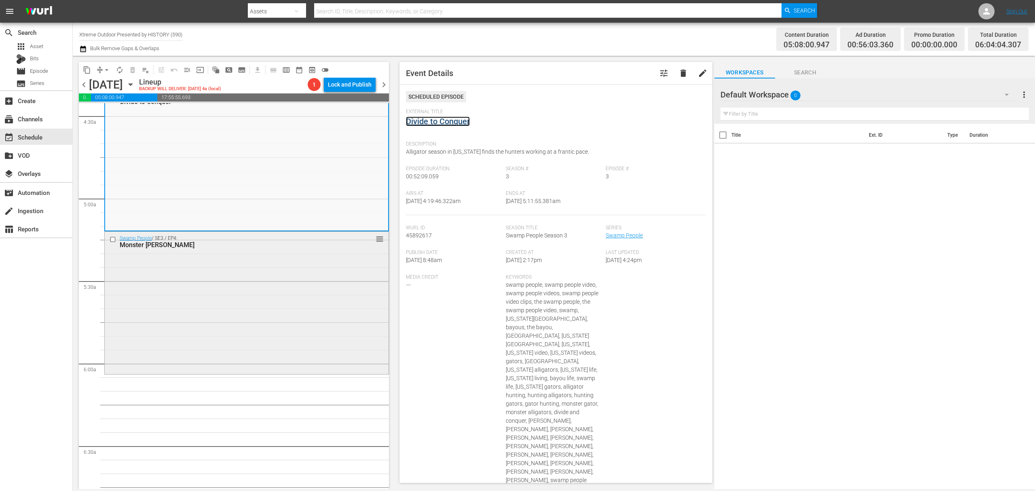
scroll to position [754, 0]
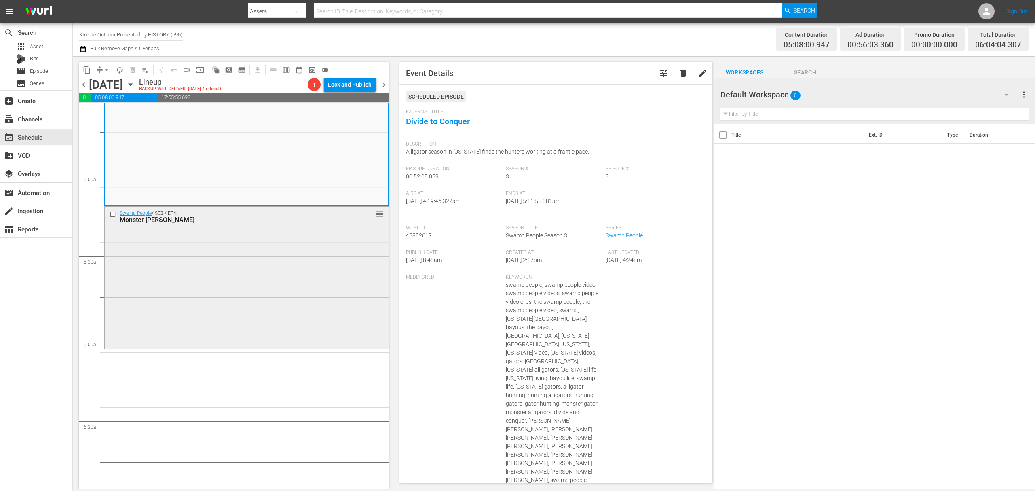
click at [275, 269] on div "Swamp People / SE3 / EP4: Monster Marsh reorder" at bounding box center [247, 277] width 284 height 141
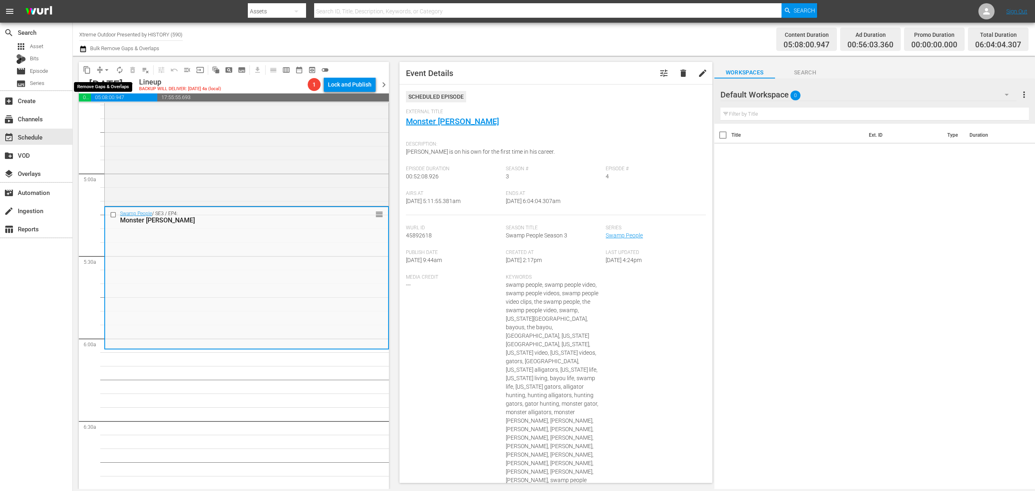
click at [104, 68] on span "arrow_drop_down" at bounding box center [107, 70] width 8 height 8
click at [102, 84] on li "Align to Midnight" at bounding box center [107, 86] width 85 height 13
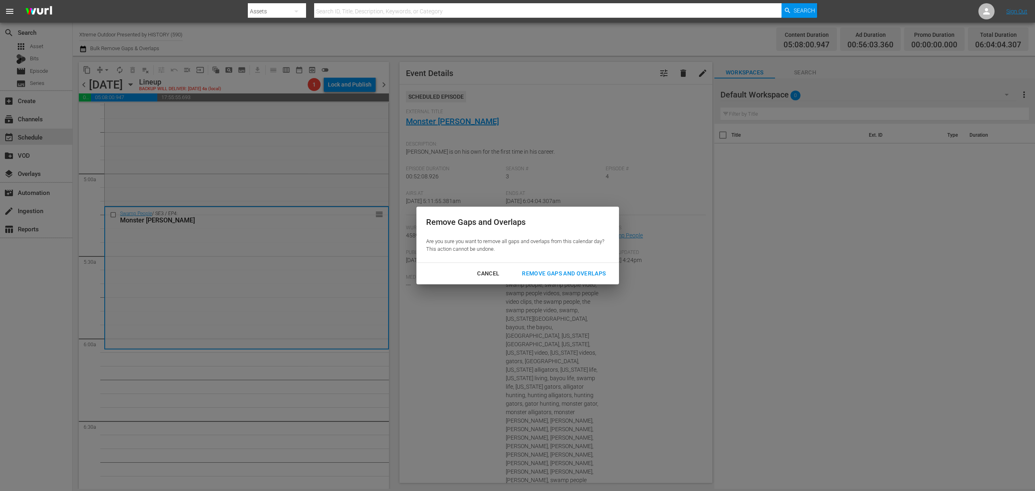
click at [573, 290] on div "Remove Gaps and Overlaps Are you sure you want to remove all gaps and overlaps …" at bounding box center [517, 245] width 1035 height 491
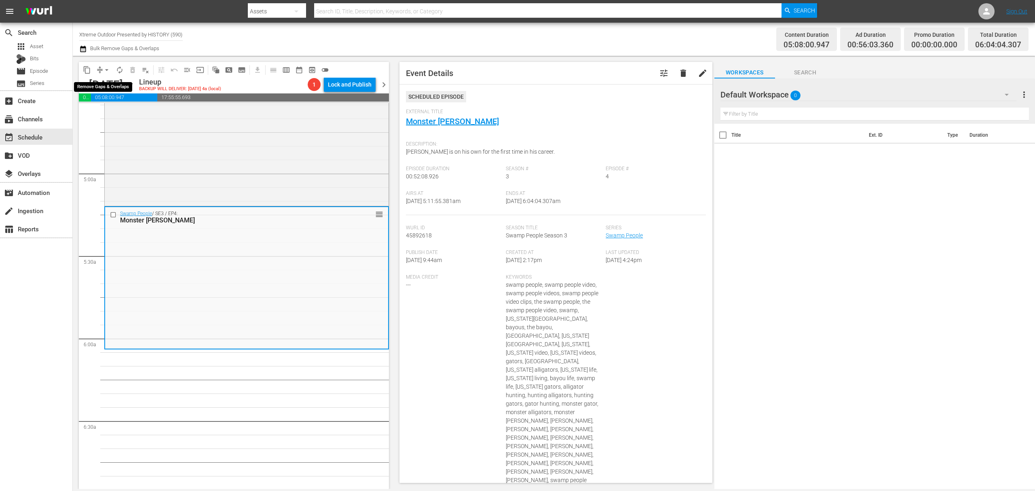
click at [99, 68] on span "compress" at bounding box center [100, 70] width 8 height 8
click at [105, 75] on button "arrow_drop_down" at bounding box center [106, 69] width 13 height 13
click at [105, 84] on li "Align to Midnight" at bounding box center [107, 86] width 85 height 13
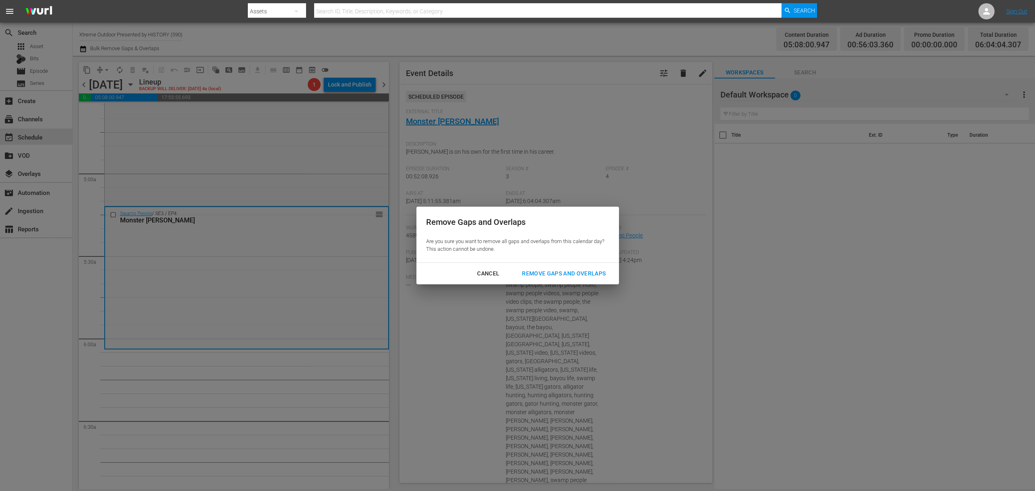
click at [565, 265] on div "Cancel Remove Gaps and Overlaps" at bounding box center [517, 273] width 202 height 21
click at [563, 271] on div "Remove Gaps and Overlaps" at bounding box center [563, 273] width 97 height 10
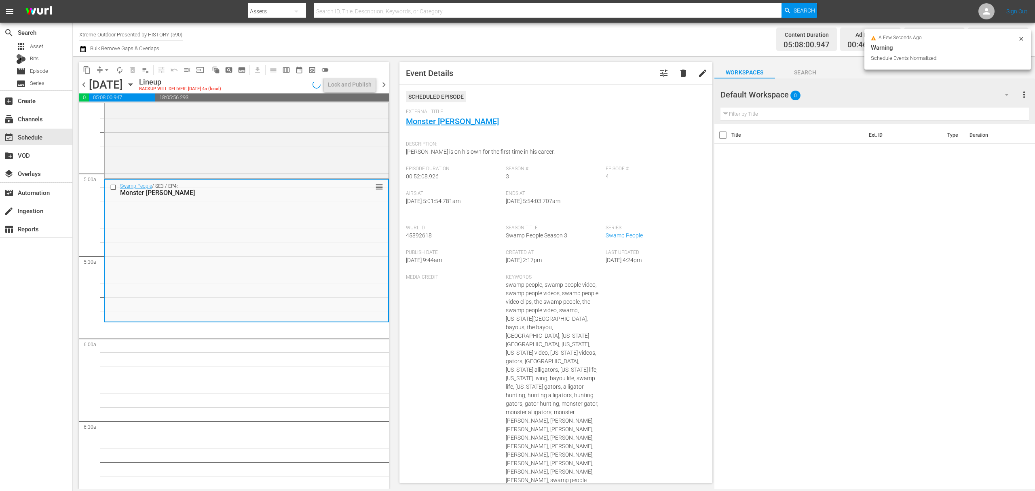
scroll to position [795, 0]
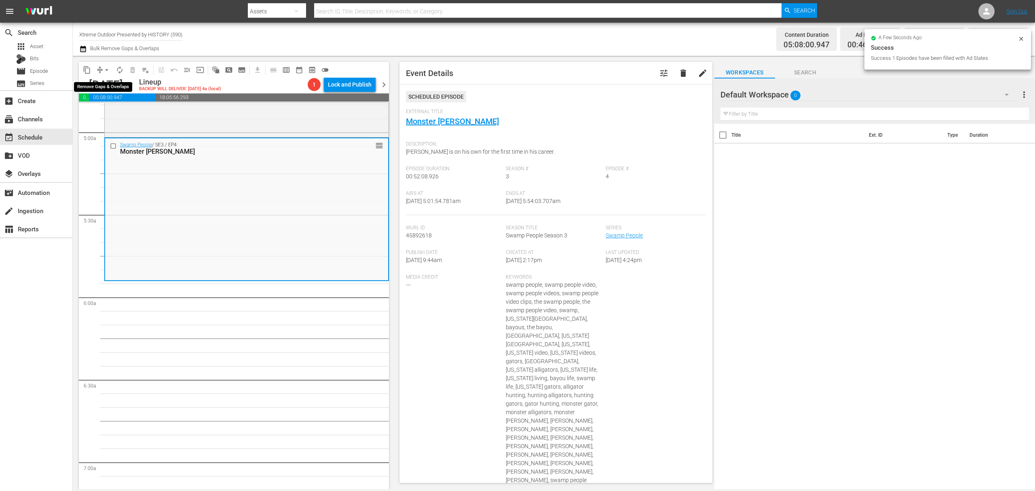
click at [103, 70] on span "arrow_drop_down" at bounding box center [107, 70] width 8 height 8
click at [104, 84] on li "Align to Midnight" at bounding box center [107, 86] width 85 height 13
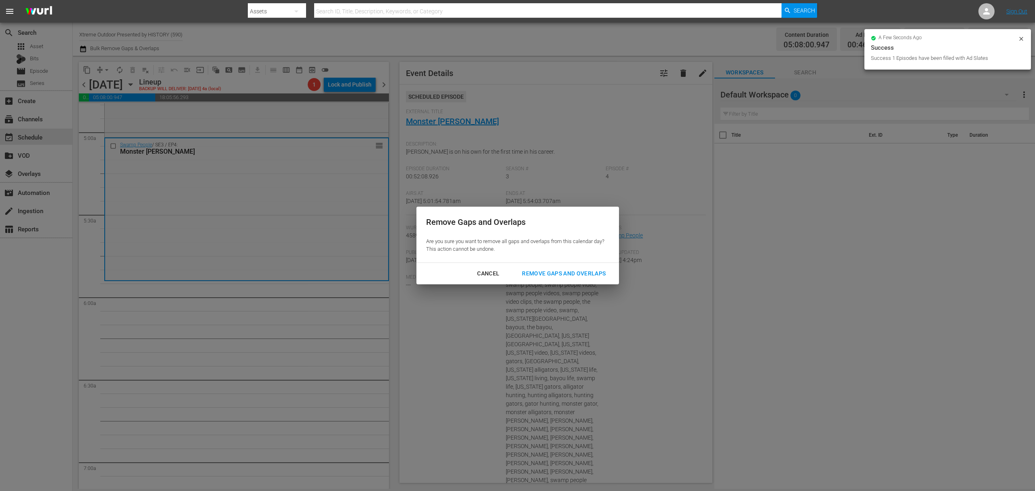
click at [587, 275] on div "Remove Gaps and Overlaps" at bounding box center [563, 273] width 97 height 10
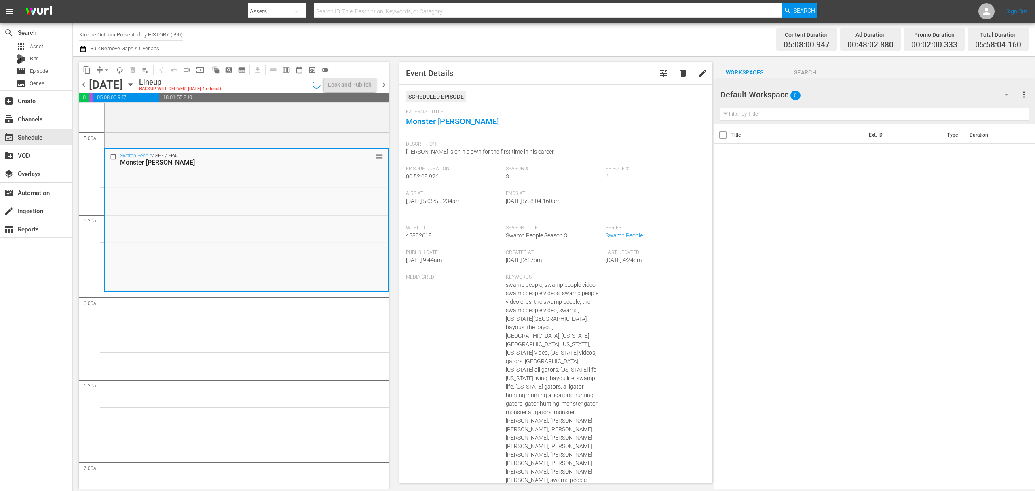
scroll to position [782, 0]
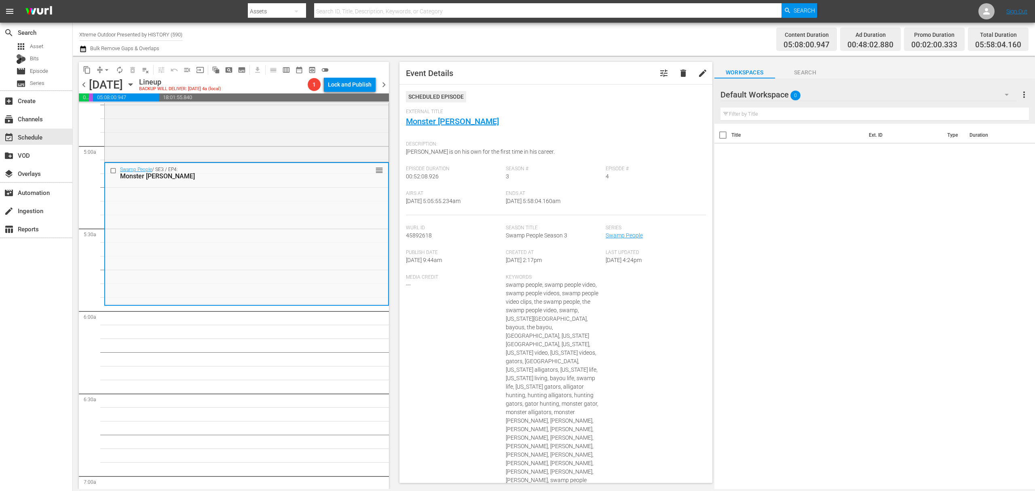
click at [97, 73] on span "compress" at bounding box center [100, 70] width 8 height 8
click at [107, 74] on button "arrow_drop_down" at bounding box center [106, 69] width 13 height 13
click at [102, 81] on li "Align to Midnight" at bounding box center [107, 86] width 85 height 13
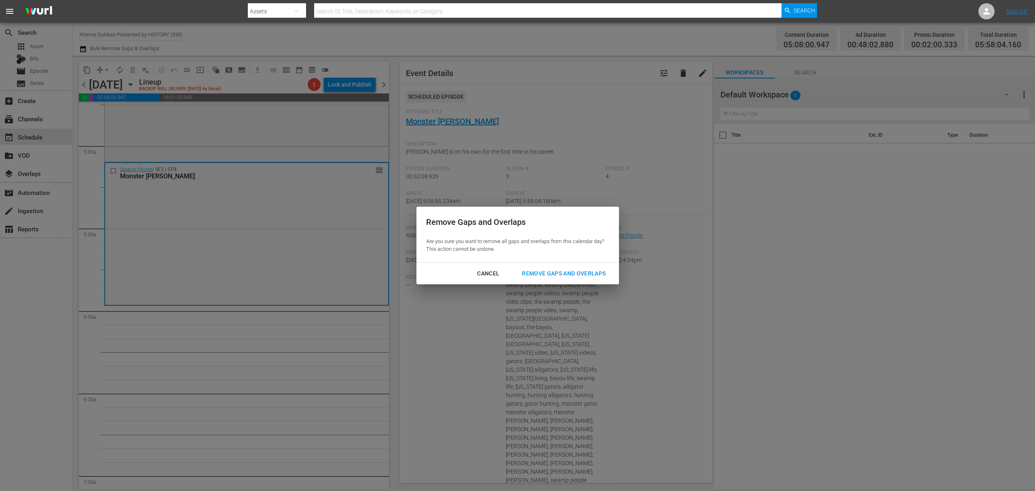
click at [534, 272] on div "Remove Gaps and Overlaps" at bounding box center [563, 273] width 97 height 10
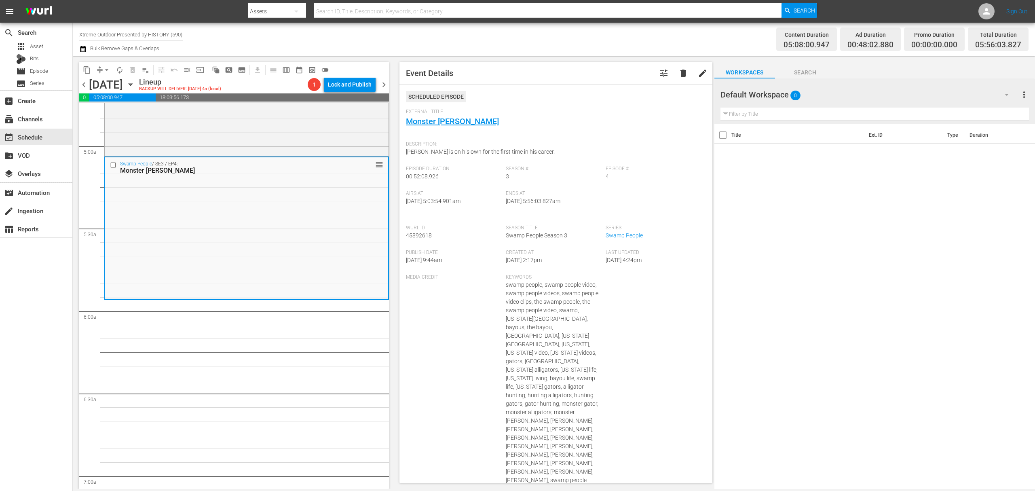
click at [99, 67] on span "compress" at bounding box center [100, 70] width 8 height 8
click at [101, 72] on button "arrow_drop_down" at bounding box center [106, 69] width 13 height 13
click at [101, 86] on li "Align to Midnight" at bounding box center [107, 86] width 85 height 13
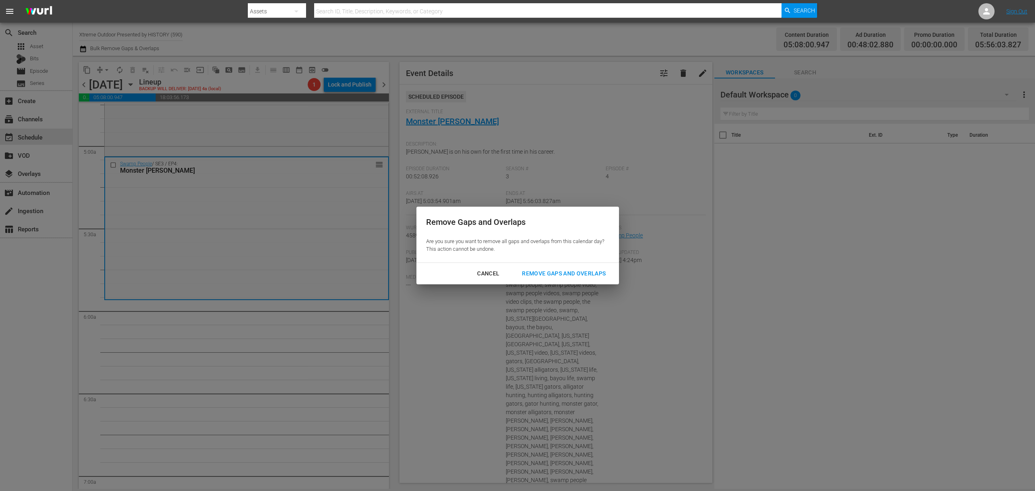
click at [579, 268] on div "Remove Gaps and Overlaps" at bounding box center [563, 273] width 97 height 10
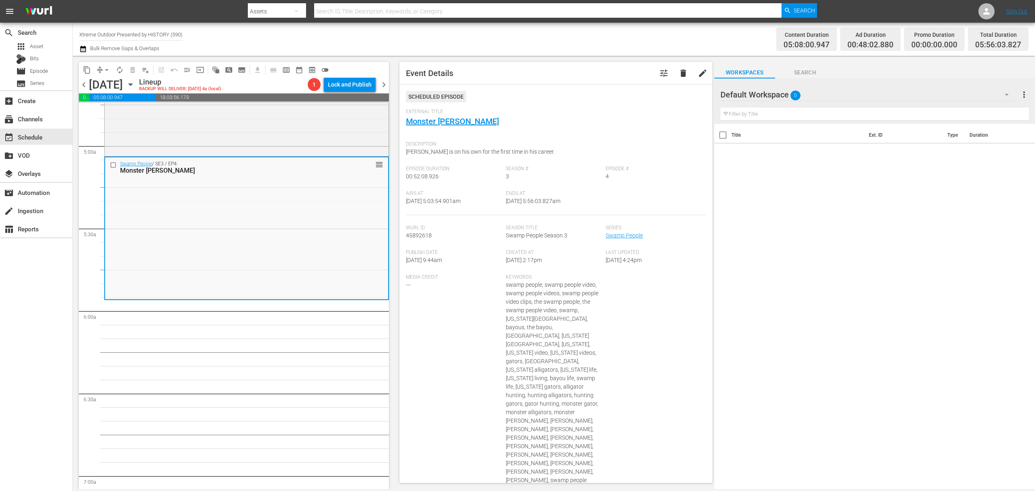
click at [104, 70] on span "arrow_drop_down" at bounding box center [107, 70] width 8 height 8
click at [108, 86] on li "Align to Midnight" at bounding box center [107, 86] width 85 height 13
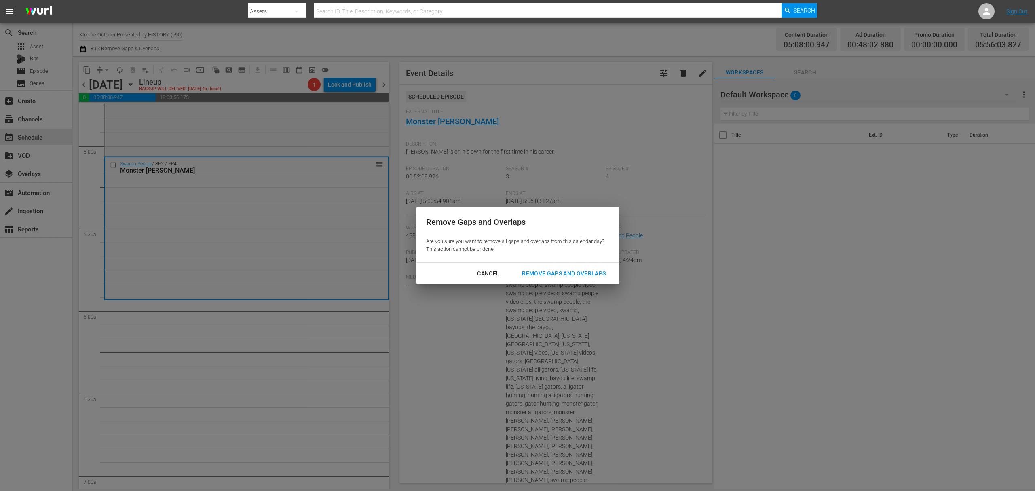
click at [592, 285] on div "Remove Gaps and Overlaps Are you sure you want to remove all gaps and overlaps …" at bounding box center [517, 245] width 1035 height 491
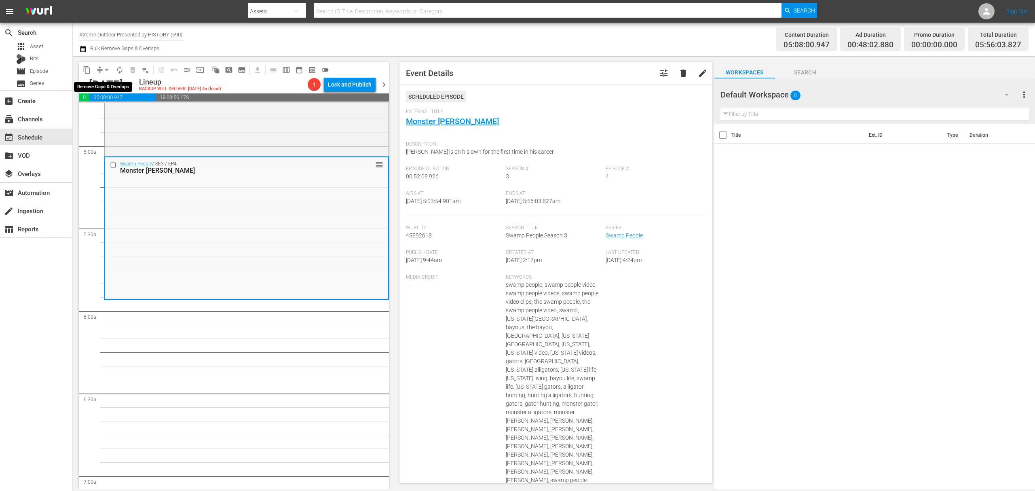
click at [109, 74] on button "arrow_drop_down" at bounding box center [106, 69] width 13 height 13
click at [110, 83] on li "Align to Midnight" at bounding box center [107, 86] width 85 height 13
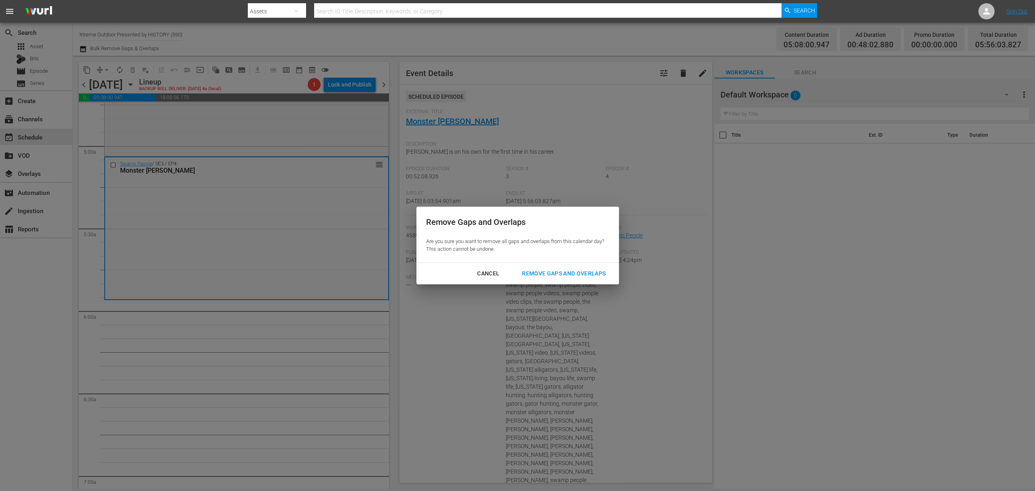
click at [554, 267] on button "Remove Gaps and Overlaps" at bounding box center [563, 273] width 103 height 15
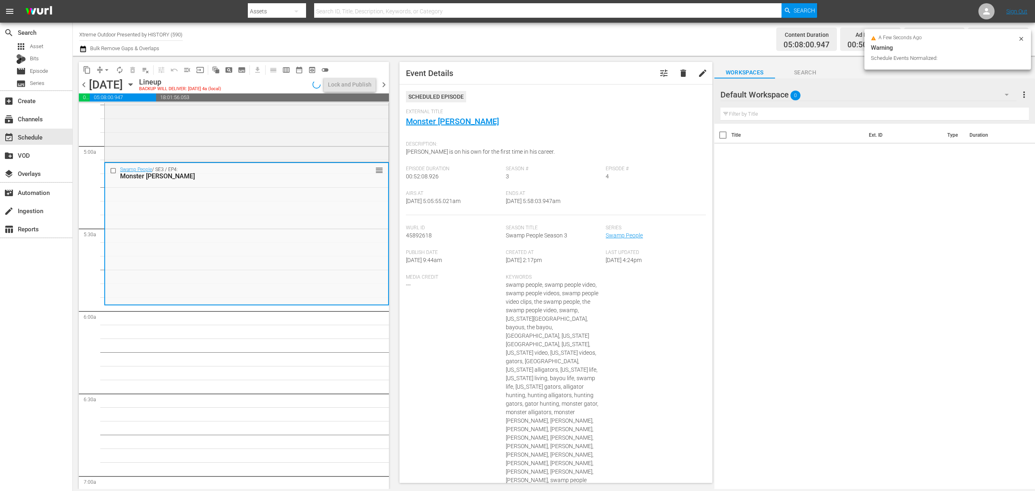
scroll to position [768, 0]
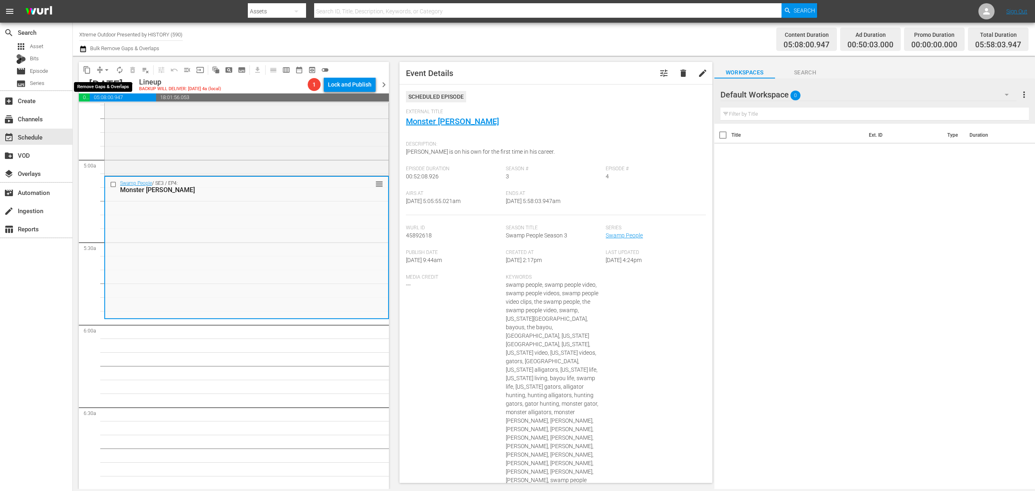
click at [102, 74] on button "arrow_drop_down" at bounding box center [106, 69] width 13 height 13
click at [103, 82] on li "Align to Midnight" at bounding box center [107, 86] width 85 height 13
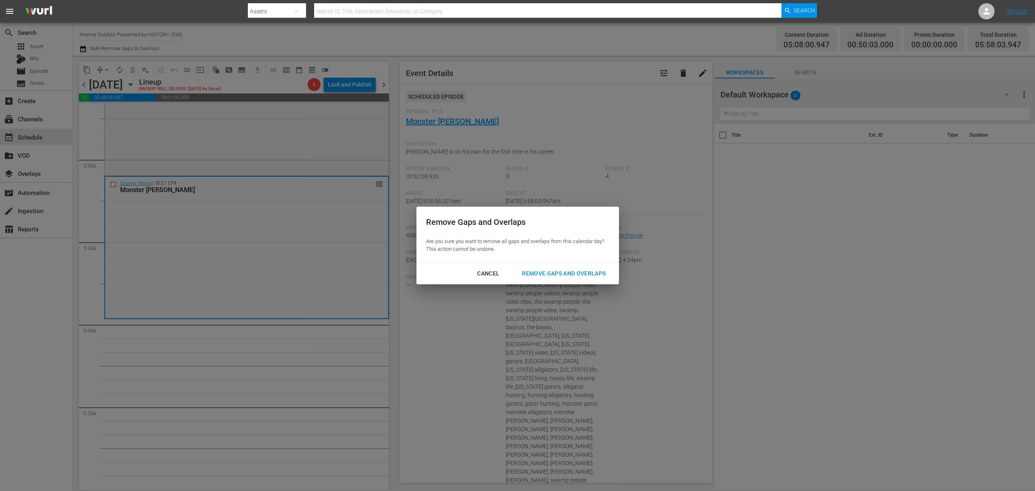
click at [577, 267] on button "Remove Gaps and Overlaps" at bounding box center [563, 273] width 103 height 15
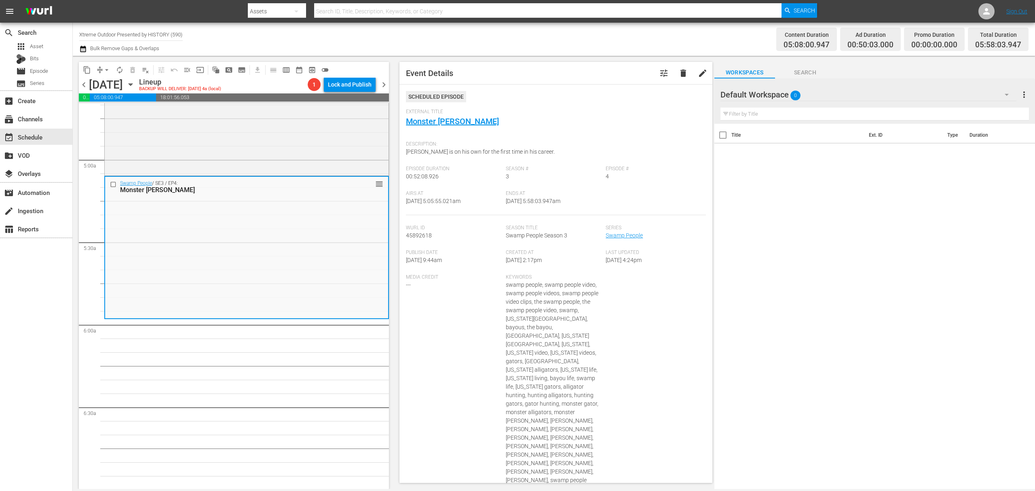
click at [103, 70] on span "arrow_drop_down" at bounding box center [107, 70] width 8 height 8
click at [102, 84] on li "Align to Midnight" at bounding box center [107, 86] width 85 height 13
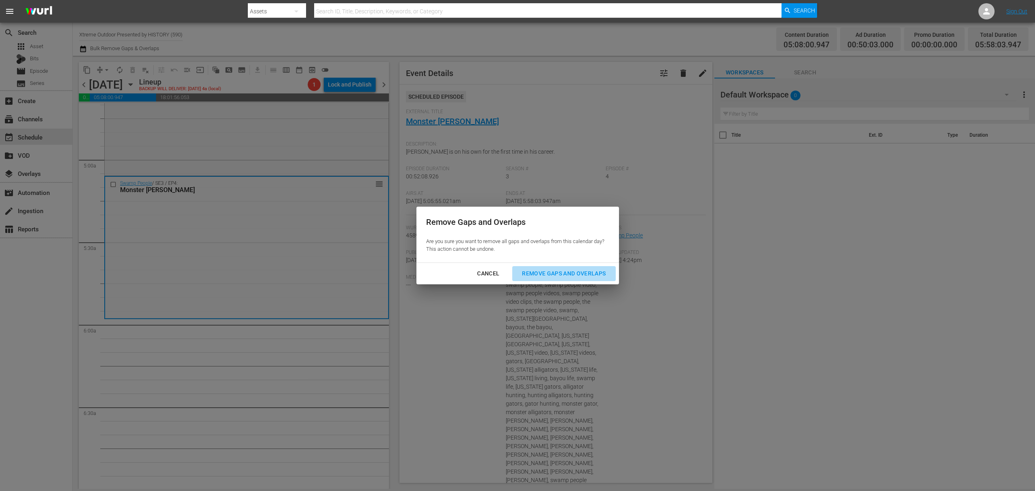
click at [558, 275] on div "Remove Gaps and Overlaps" at bounding box center [563, 273] width 97 height 10
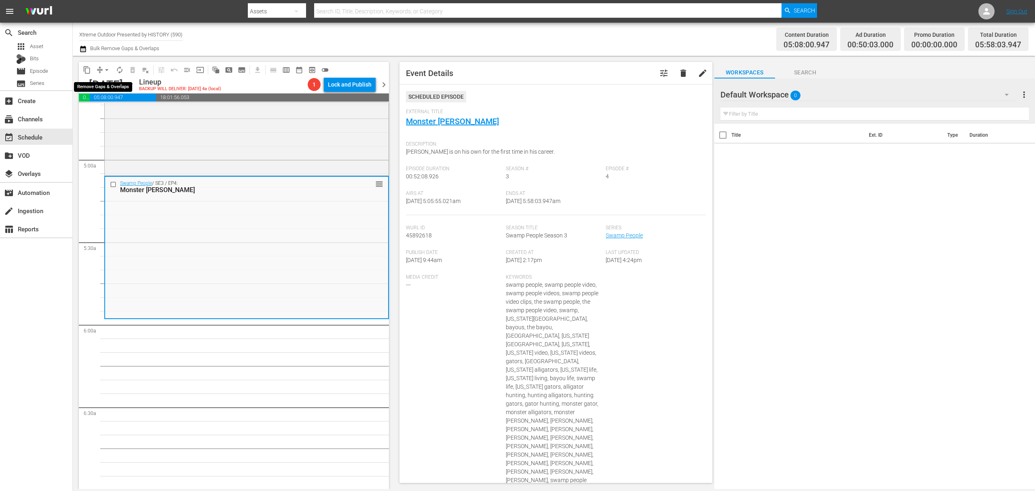
click at [107, 72] on span "arrow_drop_down" at bounding box center [107, 70] width 8 height 8
click at [110, 88] on li "Align to Midnight" at bounding box center [107, 86] width 85 height 13
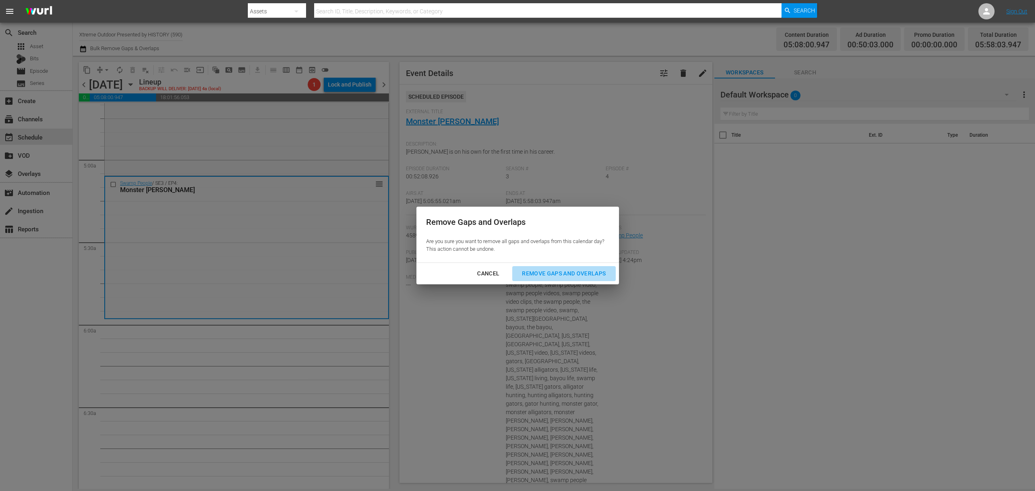
click at [560, 268] on div "Remove Gaps and Overlaps" at bounding box center [563, 273] width 97 height 10
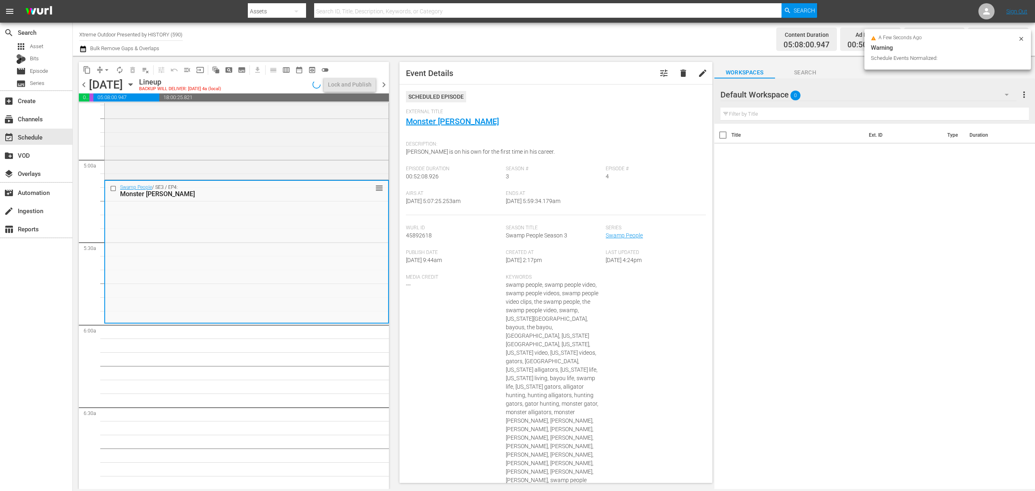
scroll to position [782, 0]
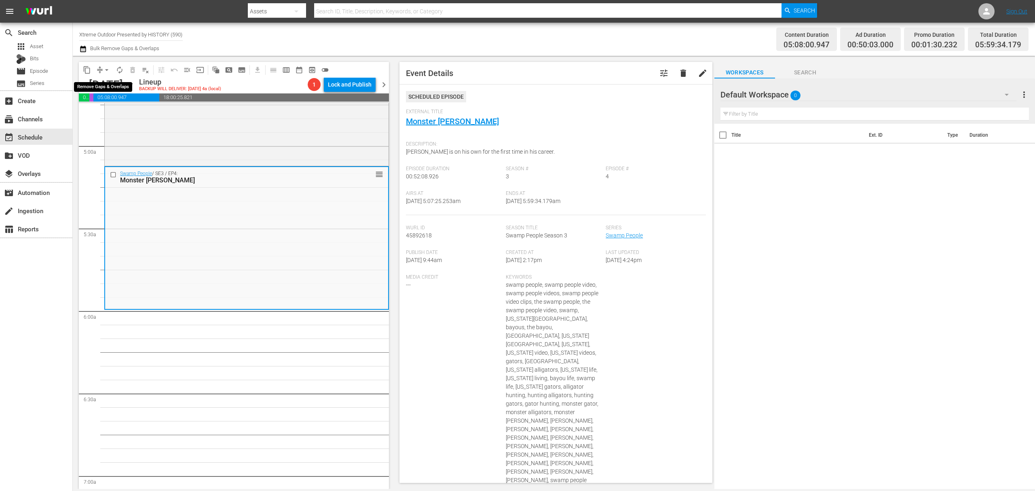
click at [104, 66] on span "arrow_drop_down" at bounding box center [107, 70] width 8 height 8
click at [100, 89] on li "Align to Midnight" at bounding box center [107, 86] width 85 height 13
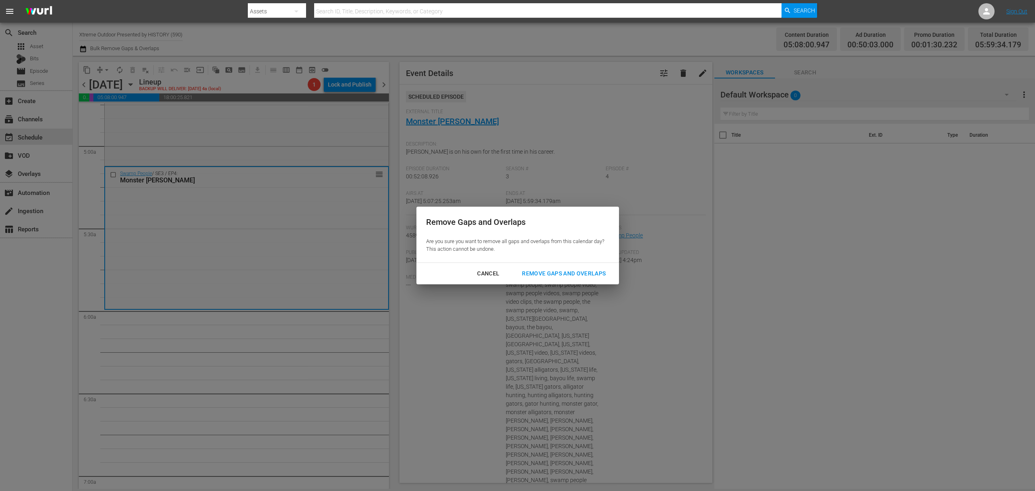
click at [586, 276] on div "Remove Gaps and Overlaps" at bounding box center [563, 273] width 97 height 10
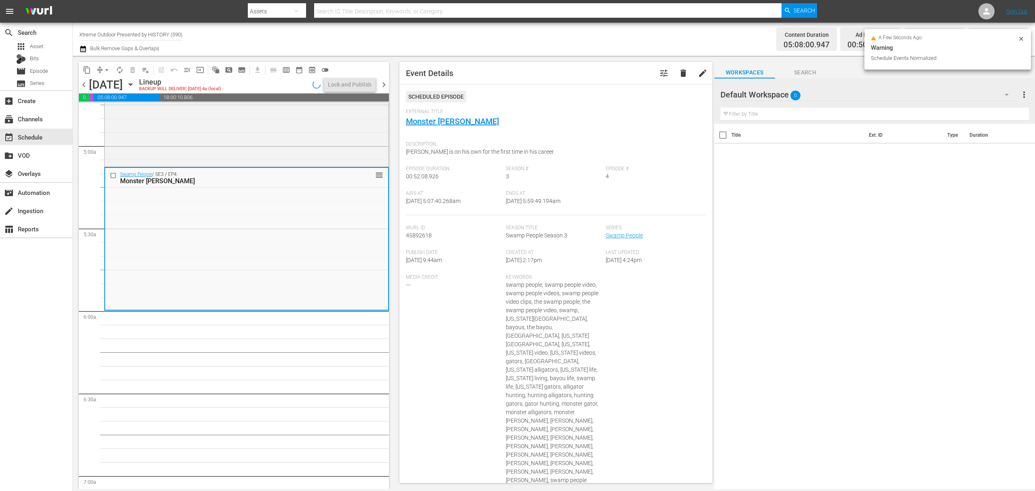
scroll to position [768, 0]
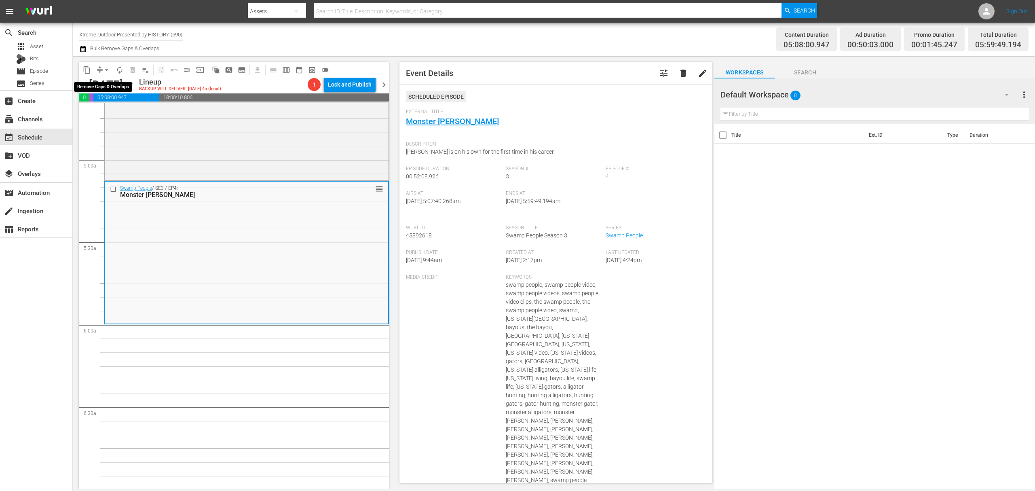
click at [101, 71] on button "arrow_drop_down" at bounding box center [106, 69] width 13 height 13
click at [103, 89] on li "Align to Midnight" at bounding box center [107, 86] width 85 height 13
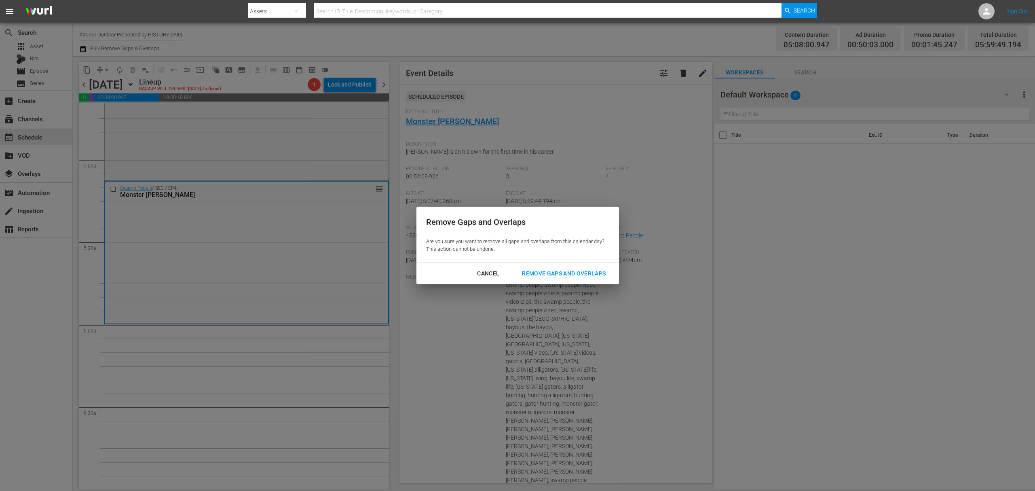
click at [565, 259] on div "Remove Gaps and Overlaps Are you sure you want to remove all gaps and overlaps …" at bounding box center [517, 235] width 202 height 56
click at [558, 272] on div "Remove Gaps and Overlaps" at bounding box center [563, 273] width 97 height 10
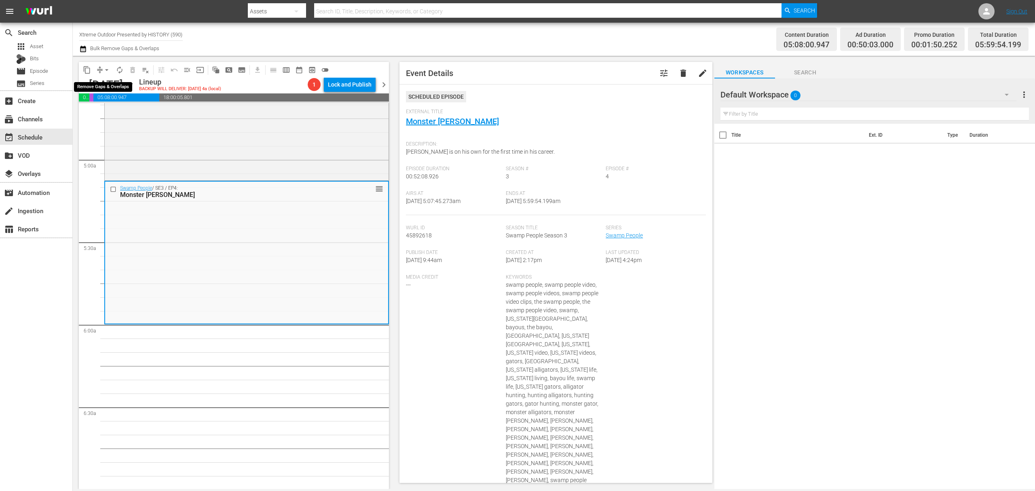
click at [99, 69] on span "compress" at bounding box center [100, 70] width 8 height 8
click at [105, 66] on span "arrow_drop_down" at bounding box center [107, 70] width 8 height 8
click at [105, 77] on ul "Align to Midnight Align to First Episode Align to End of Previous Day" at bounding box center [107, 99] width 85 height 46
click at [105, 84] on li "Align to Midnight" at bounding box center [107, 86] width 85 height 13
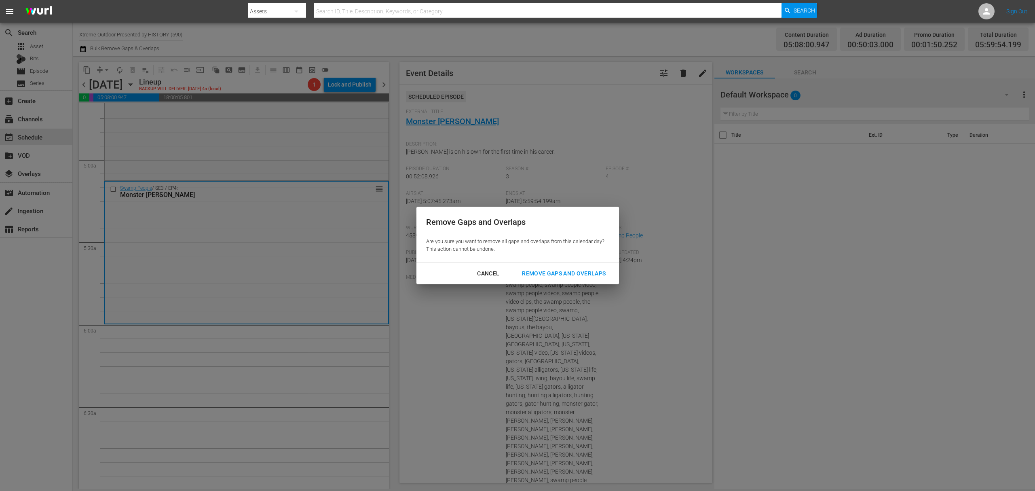
click at [550, 270] on div "Remove Gaps and Overlaps" at bounding box center [563, 273] width 97 height 10
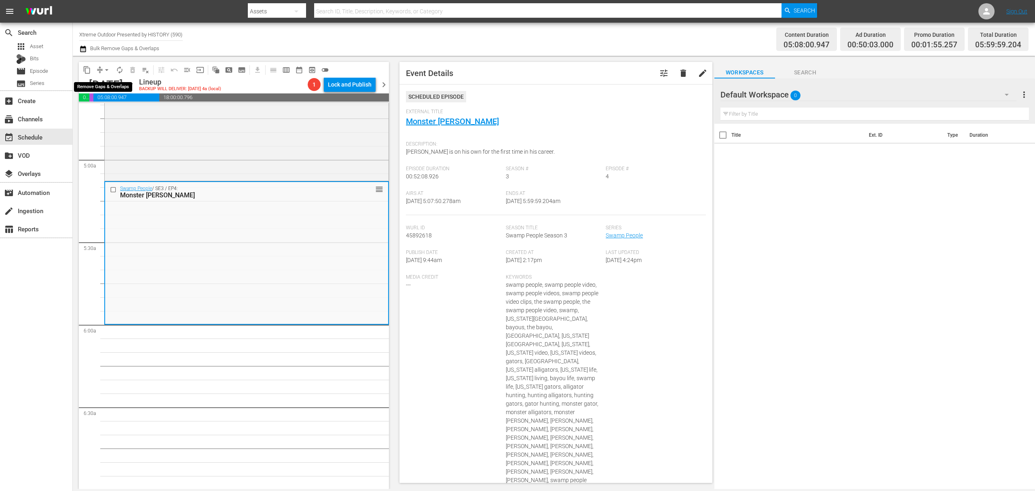
click at [106, 72] on span "arrow_drop_down" at bounding box center [107, 70] width 8 height 8
click at [106, 83] on li "Align to Midnight" at bounding box center [107, 86] width 85 height 13
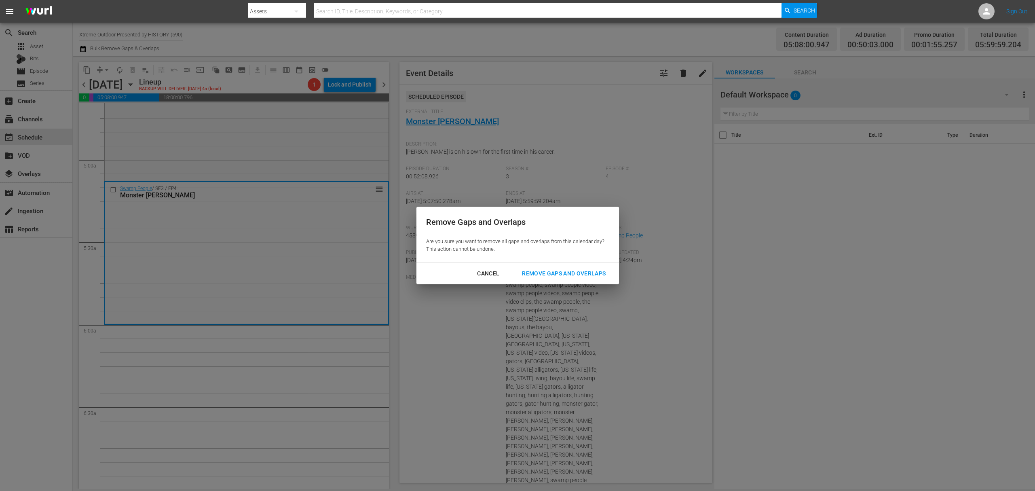
click at [571, 263] on div "Cancel Remove Gaps and Overlaps" at bounding box center [517, 273] width 202 height 21
click at [569, 270] on div "Remove Gaps and Overlaps" at bounding box center [563, 273] width 97 height 10
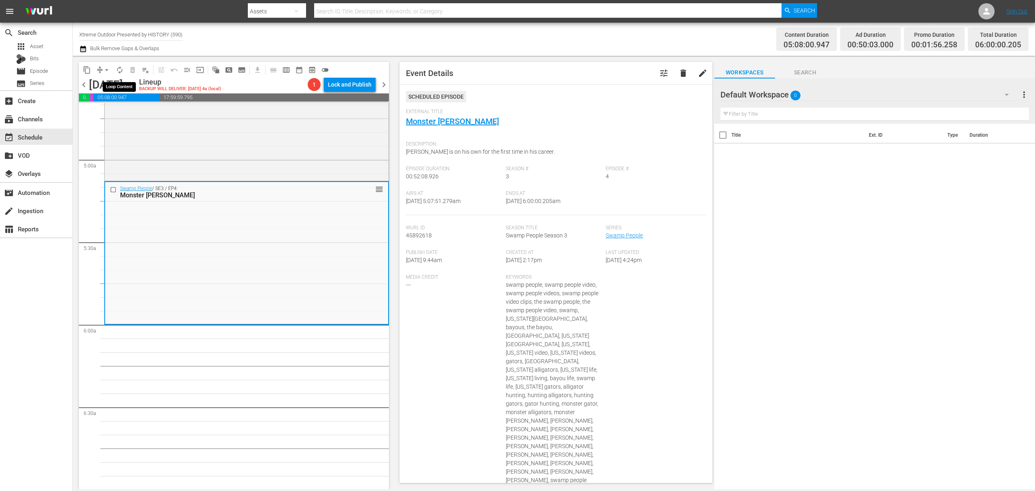
click at [125, 67] on button "autorenew_outlined" at bounding box center [119, 69] width 13 height 13
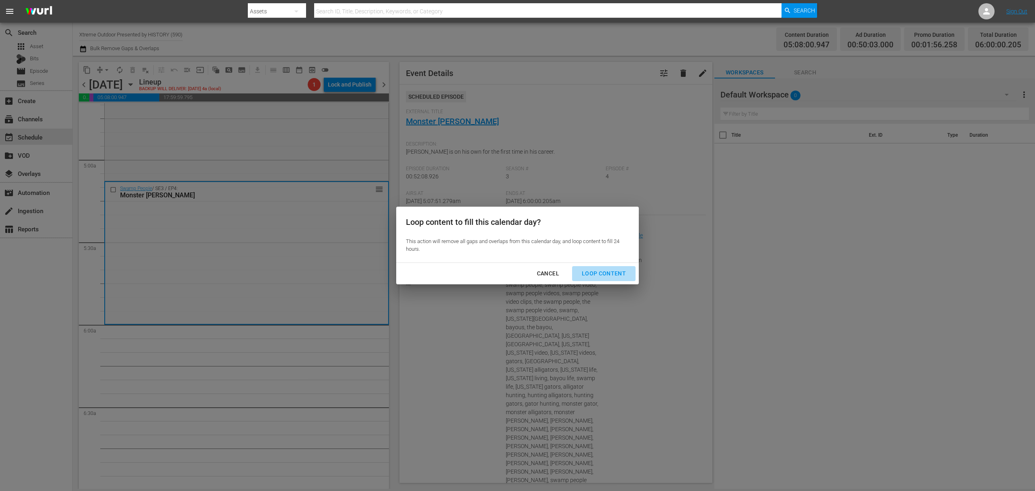
click at [610, 267] on button "Loop Content" at bounding box center [603, 273] width 63 height 15
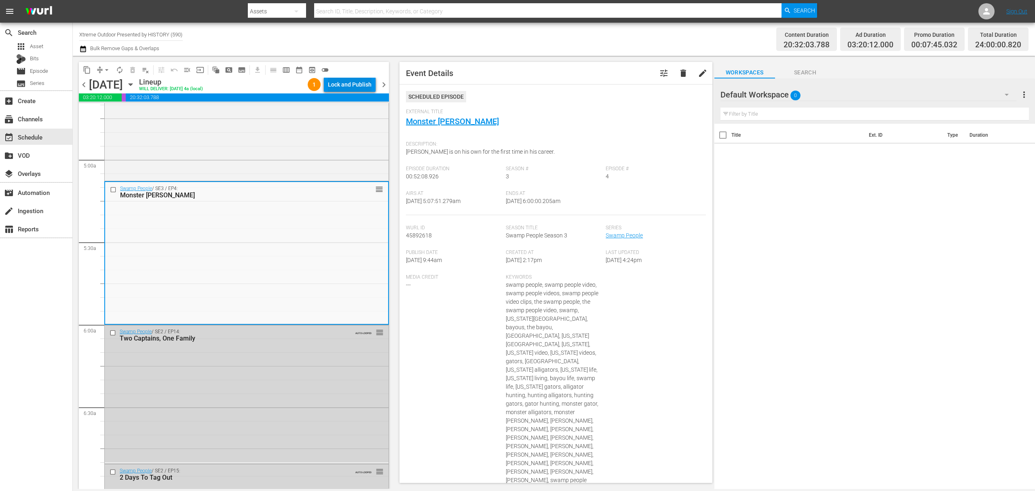
click at [341, 91] on div "Lock and Publish" at bounding box center [350, 84] width 44 height 15
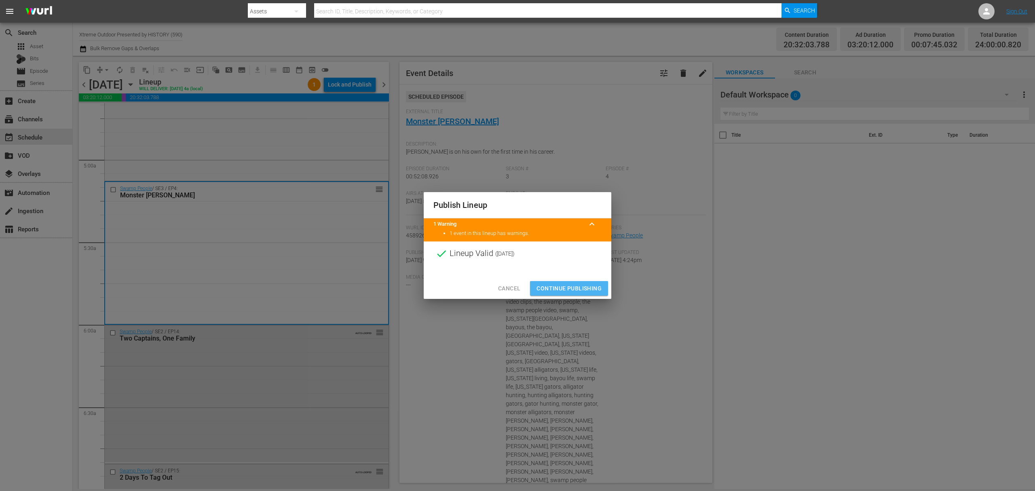
click at [581, 281] on button "Continue Publishing" at bounding box center [569, 288] width 78 height 15
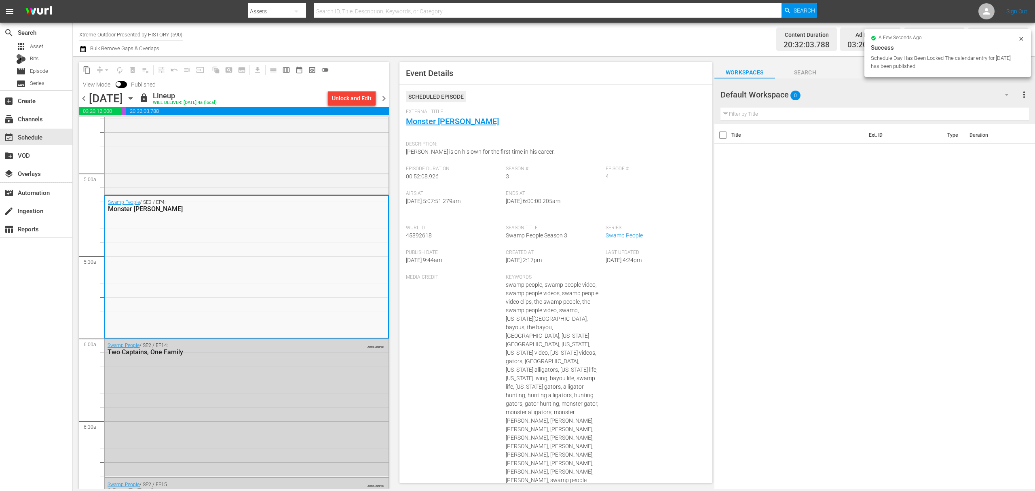
click at [360, 102] on div "Unlock and Edit" at bounding box center [352, 98] width 40 height 15
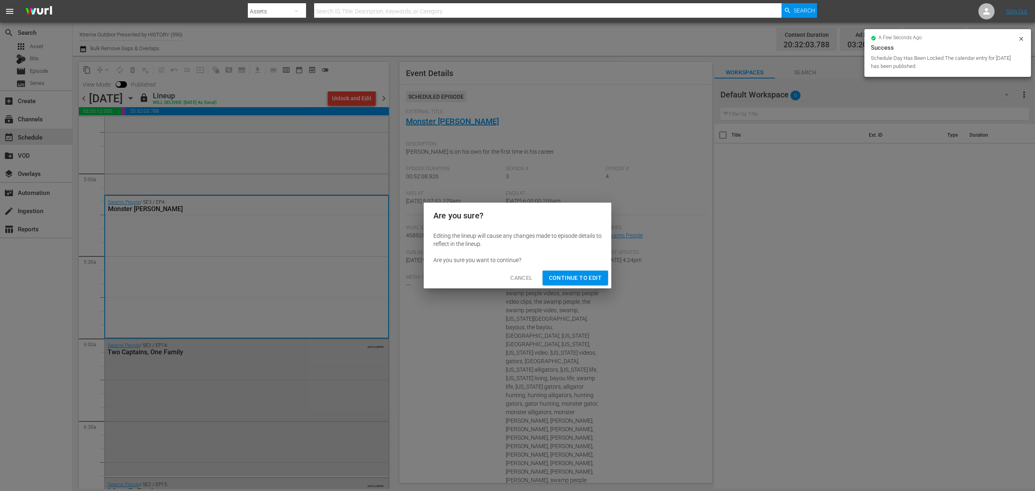
click at [531, 280] on span "Cancel" at bounding box center [521, 278] width 22 height 10
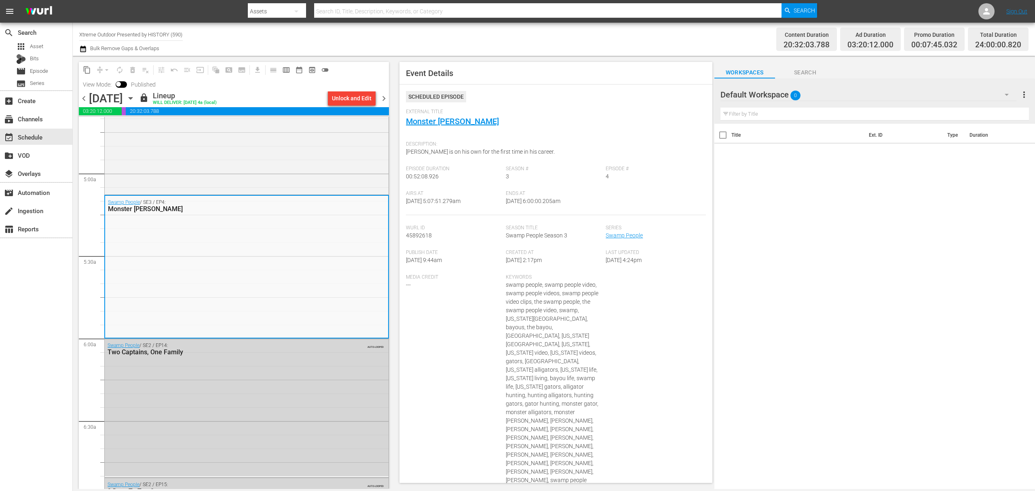
click at [383, 97] on span "chevron_right" at bounding box center [384, 98] width 10 height 10
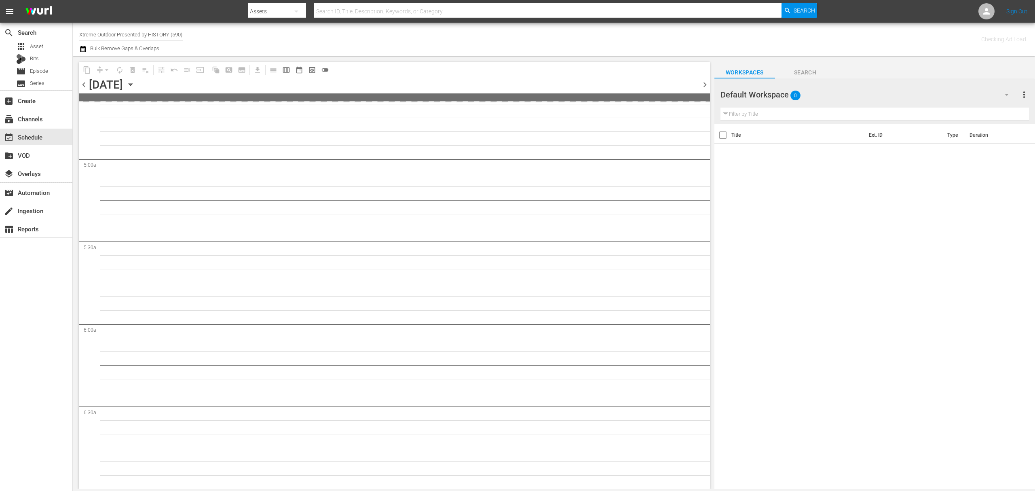
scroll to position [809, 0]
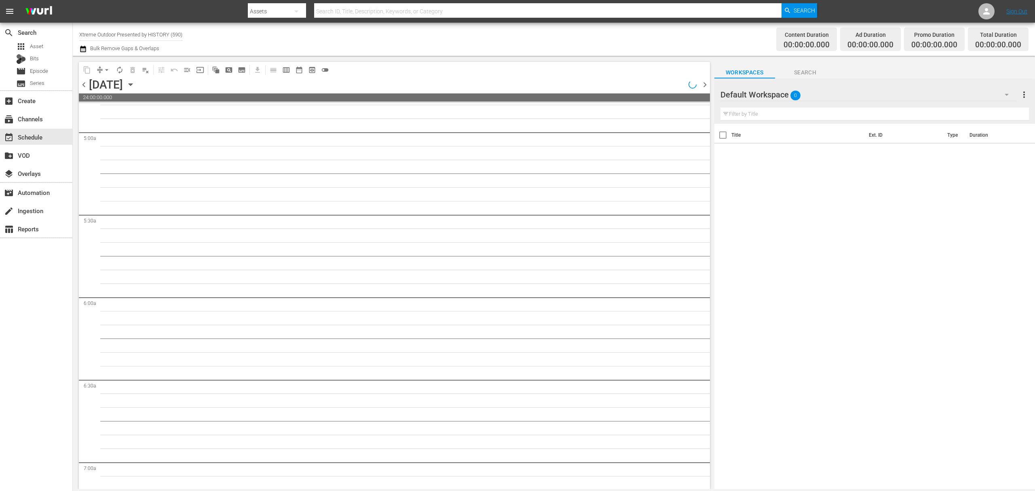
click at [85, 85] on span "chevron_left" at bounding box center [84, 85] width 10 height 10
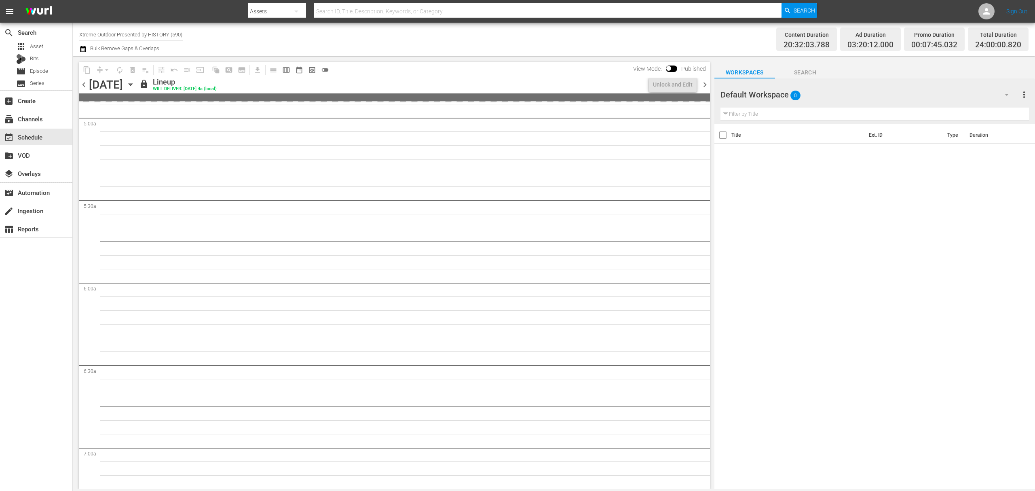
click at [85, 85] on span "chevron_left" at bounding box center [84, 85] width 10 height 10
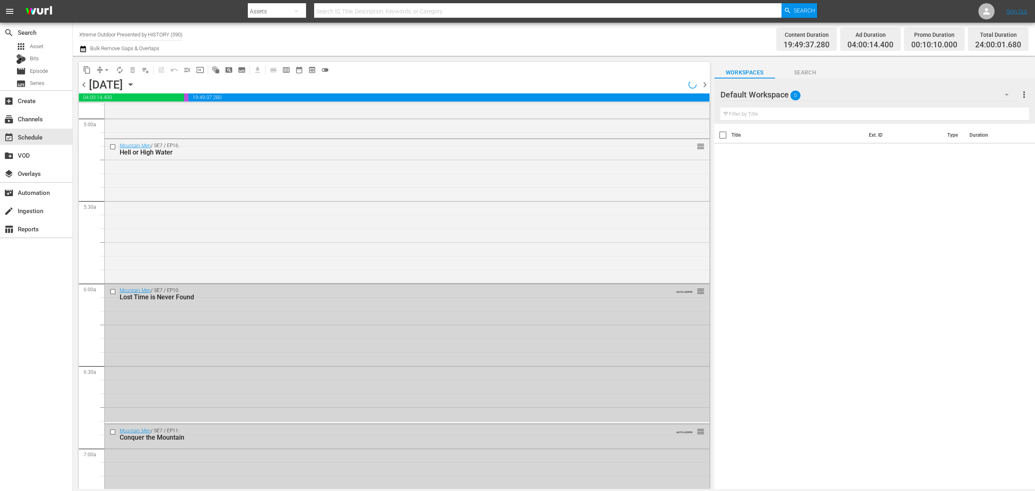
click at [85, 85] on span "chevron_left" at bounding box center [84, 85] width 10 height 10
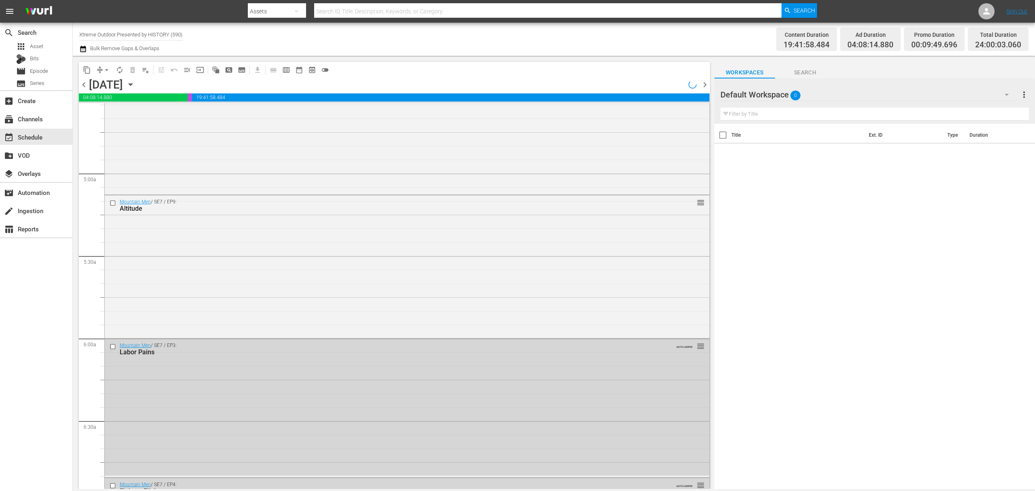
click at [85, 85] on span "chevron_left" at bounding box center [84, 85] width 10 height 10
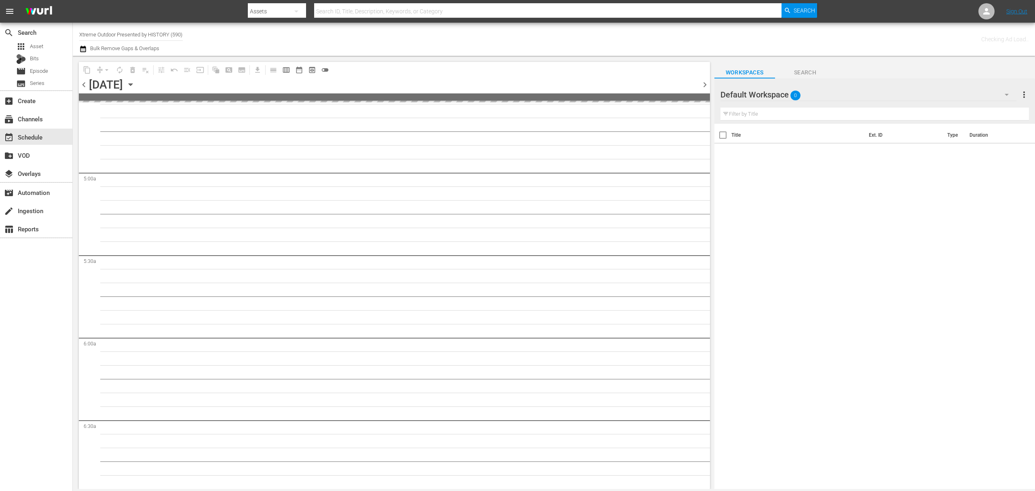
scroll to position [809, 0]
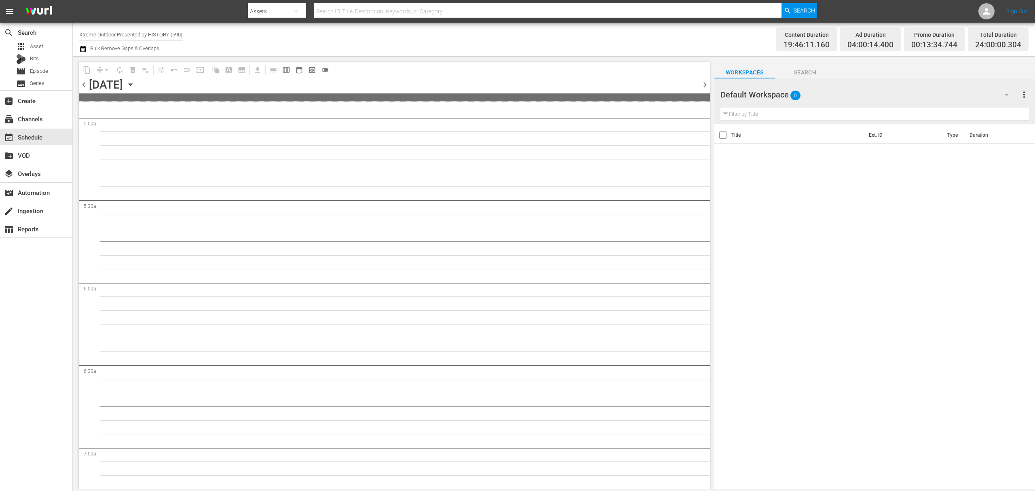
click at [85, 85] on span "chevron_left" at bounding box center [84, 85] width 10 height 10
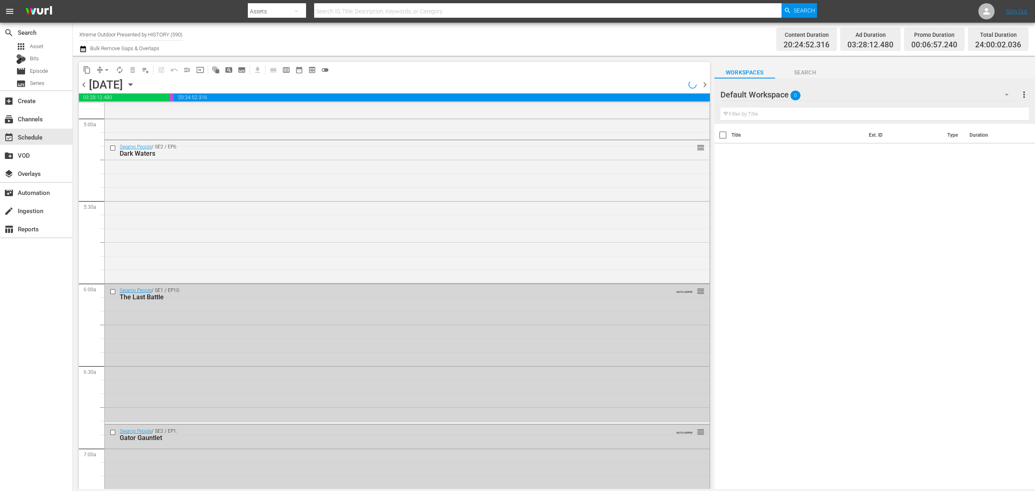
scroll to position [740, 0]
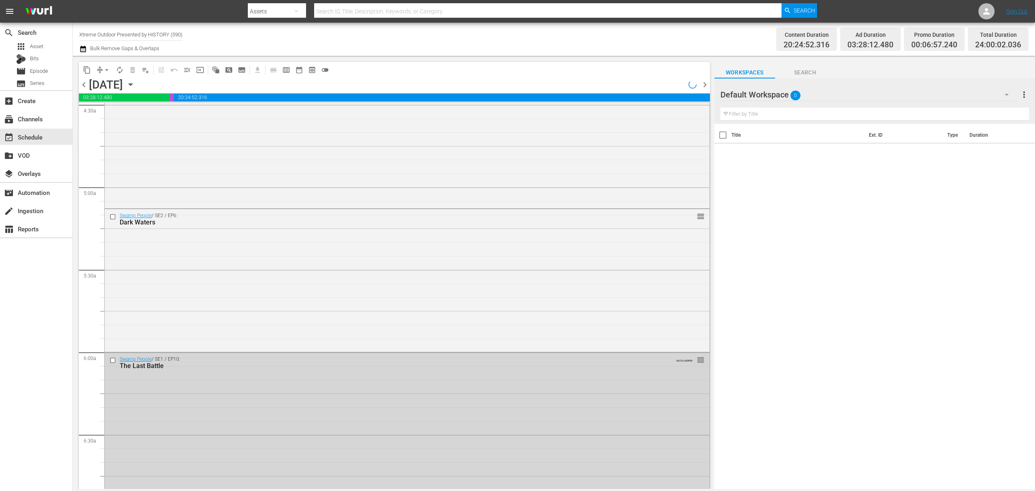
click at [85, 85] on span "chevron_left" at bounding box center [84, 85] width 10 height 10
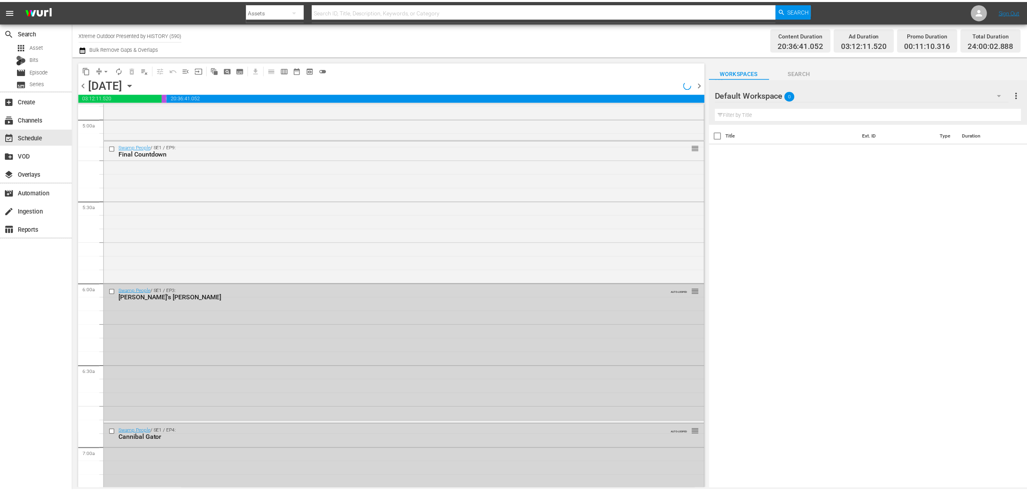
scroll to position [740, 0]
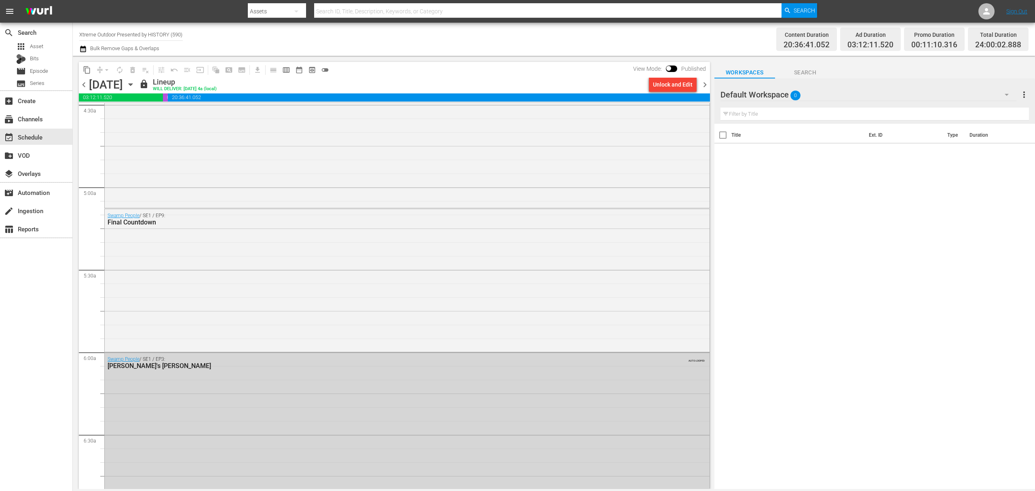
click at [115, 36] on input "Xtreme Outdoor Presented by HISTORY (590)" at bounding box center [130, 34] width 103 height 19
click at [26, 50] on div "apps Asset" at bounding box center [29, 46] width 27 height 11
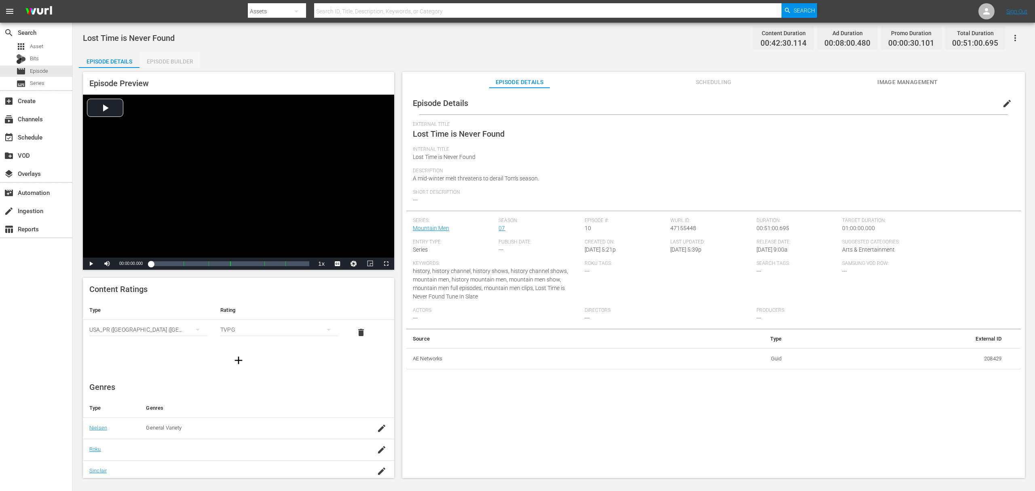
click at [172, 63] on div "Episode Builder" at bounding box center [169, 61] width 61 height 19
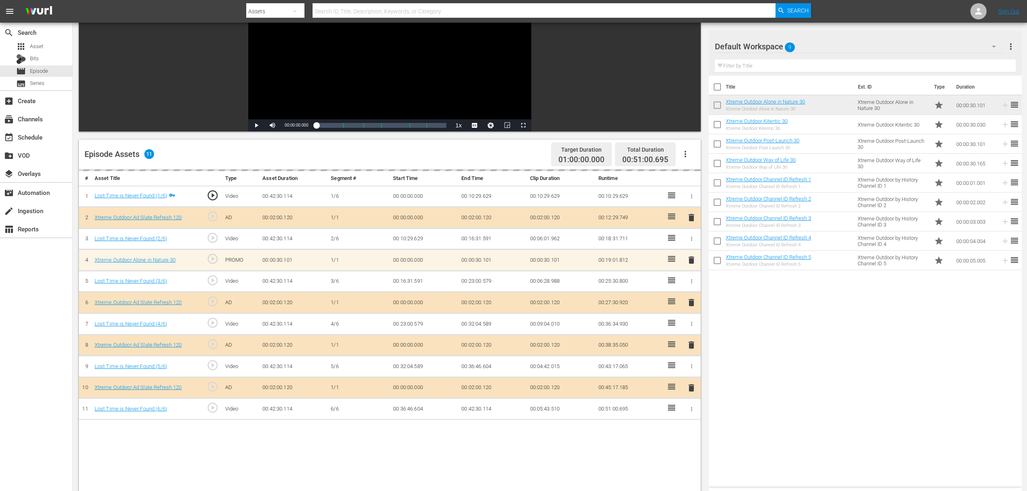
scroll to position [210, 0]
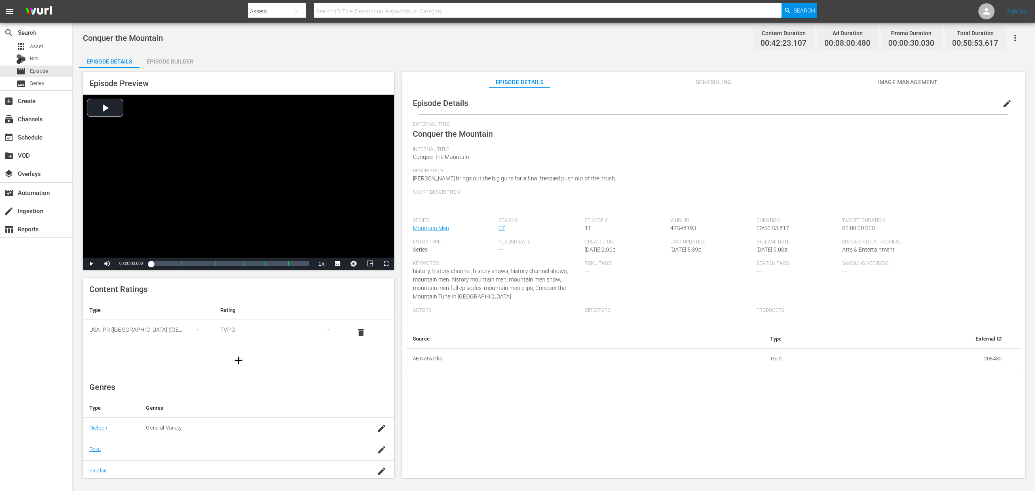
click at [162, 57] on div "Episode Builder" at bounding box center [169, 61] width 61 height 19
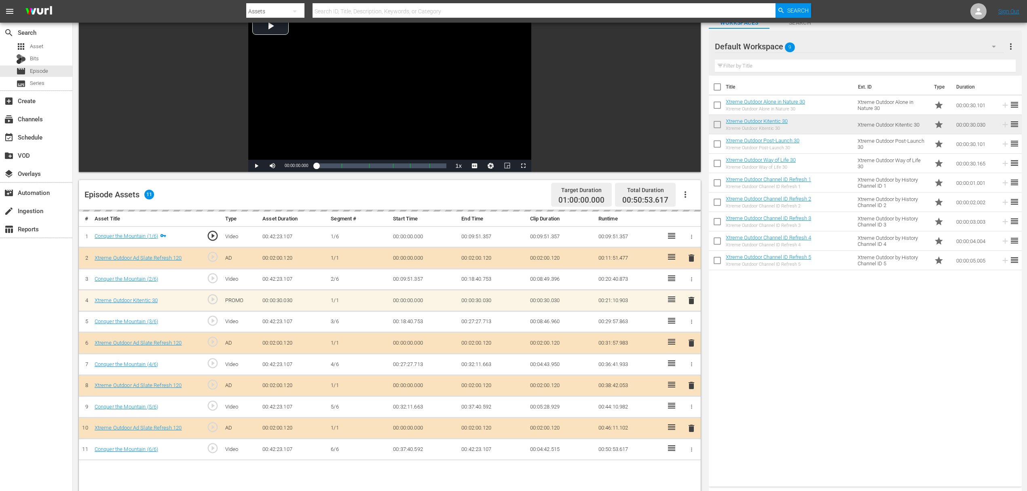
scroll to position [162, 0]
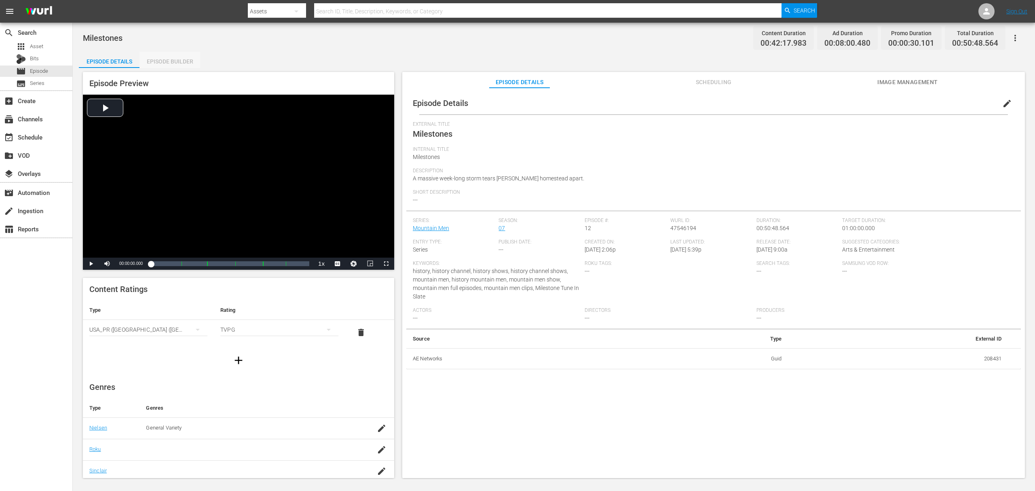
click at [170, 65] on div "Episode Builder" at bounding box center [169, 61] width 61 height 19
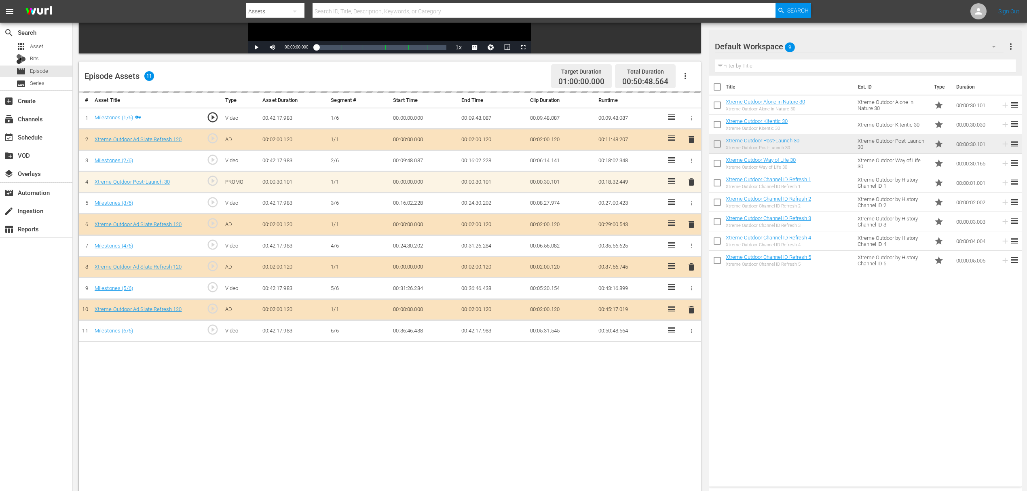
scroll to position [210, 0]
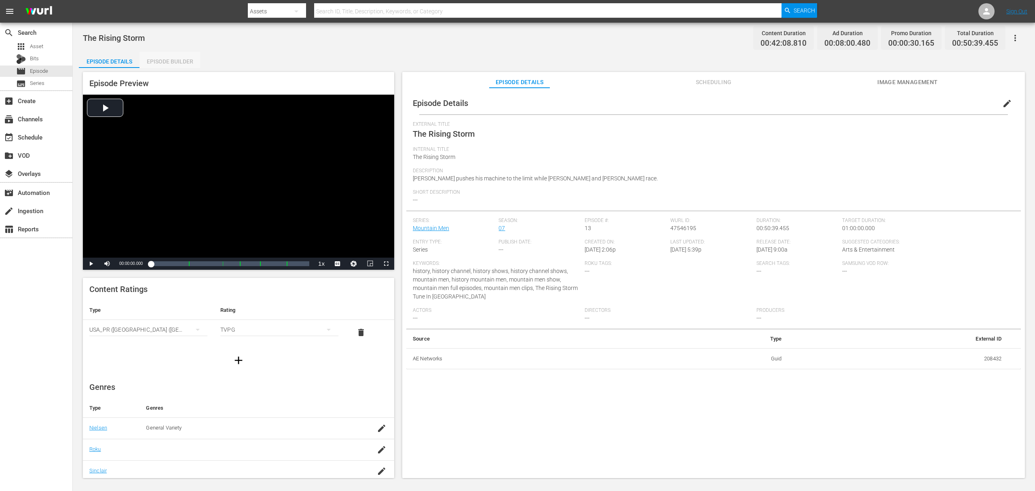
click at [178, 62] on div "Episode Builder" at bounding box center [169, 61] width 61 height 19
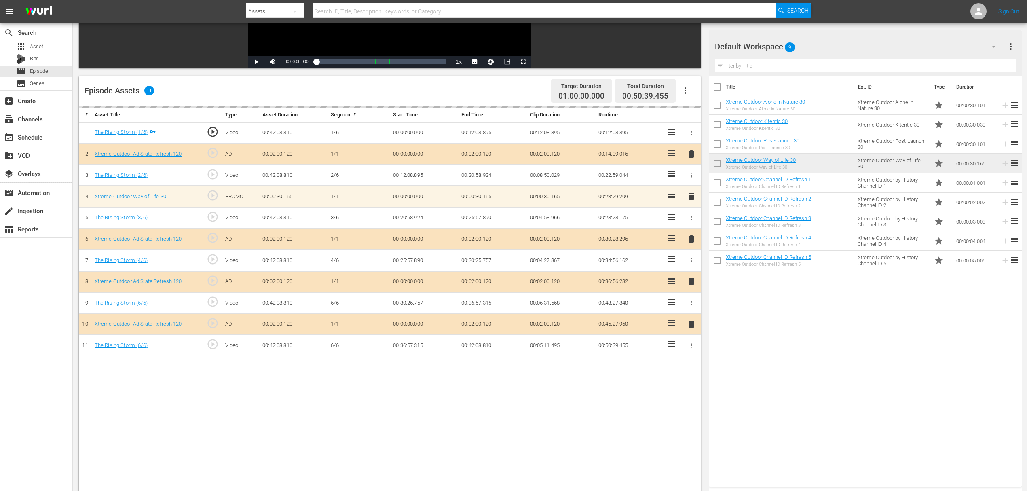
scroll to position [162, 0]
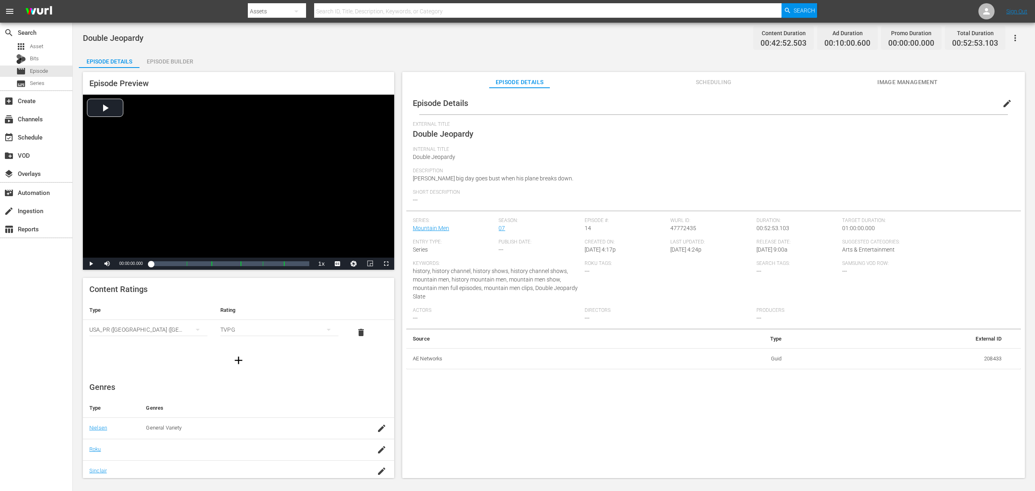
click at [175, 54] on div "Episode Builder" at bounding box center [169, 61] width 61 height 19
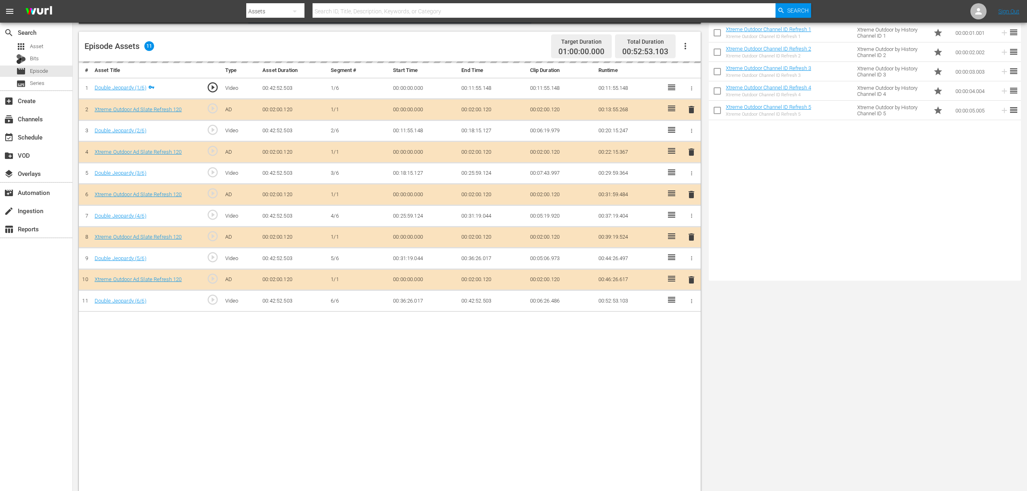
scroll to position [210, 0]
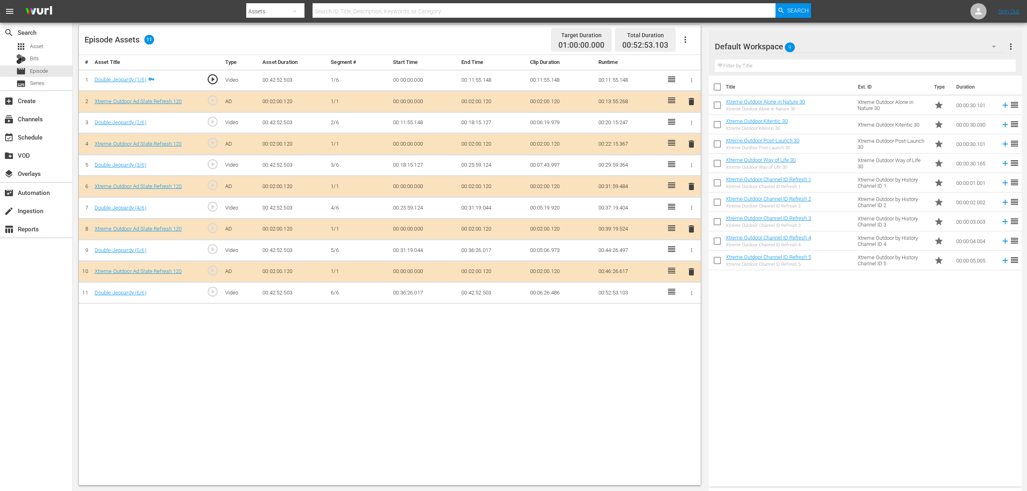
click at [688, 142] on span "delete" at bounding box center [691, 144] width 10 height 10
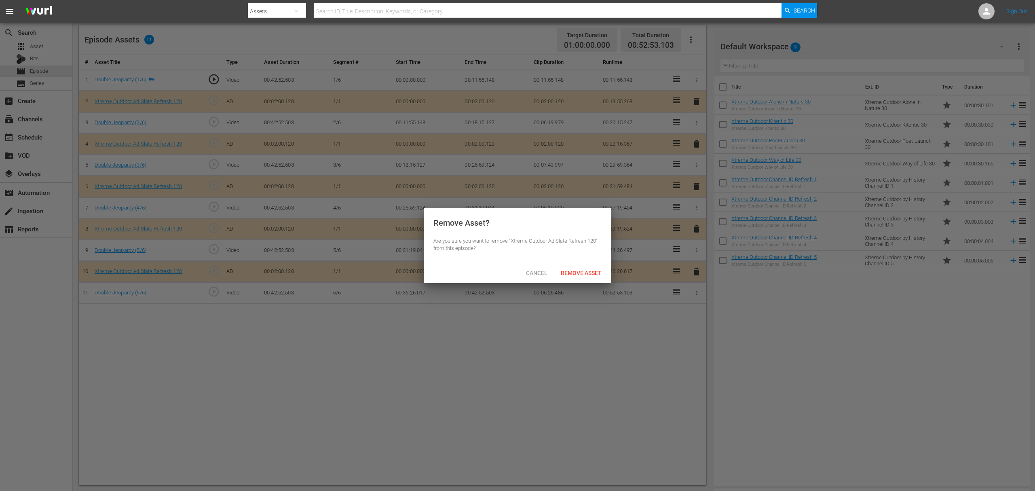
click at [590, 288] on div at bounding box center [517, 245] width 1035 height 491
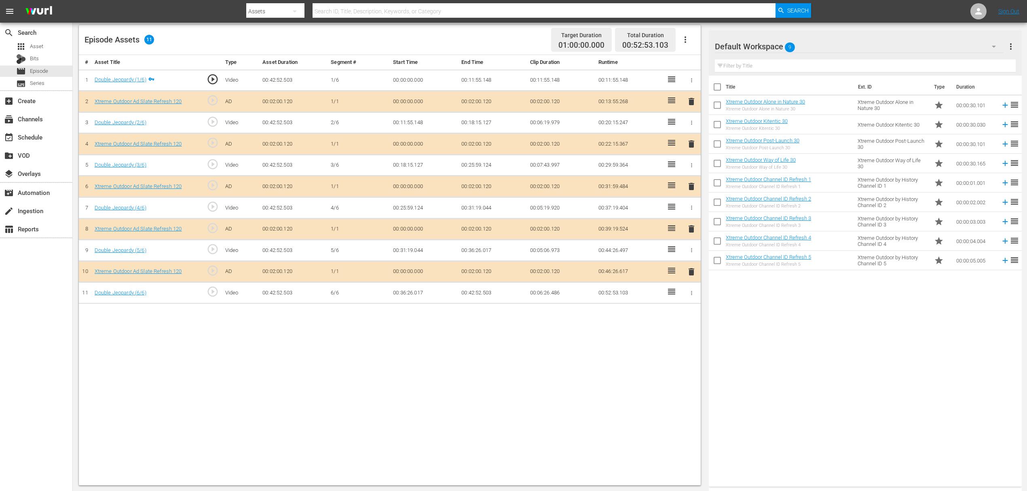
click at [692, 147] on span "delete" at bounding box center [691, 144] width 10 height 10
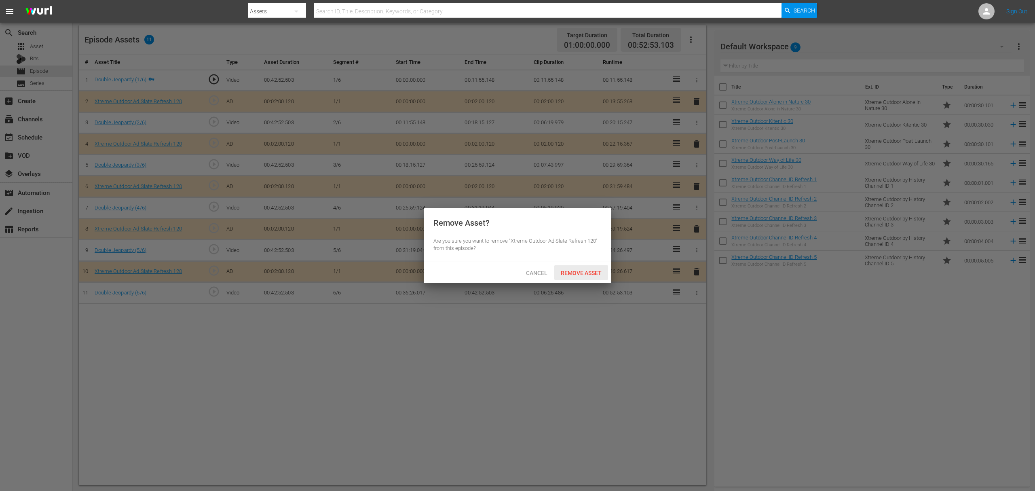
click at [601, 261] on hr at bounding box center [518, 261] width 188 height 0
click at [600, 270] on span "Remove Asset" at bounding box center [581, 273] width 54 height 6
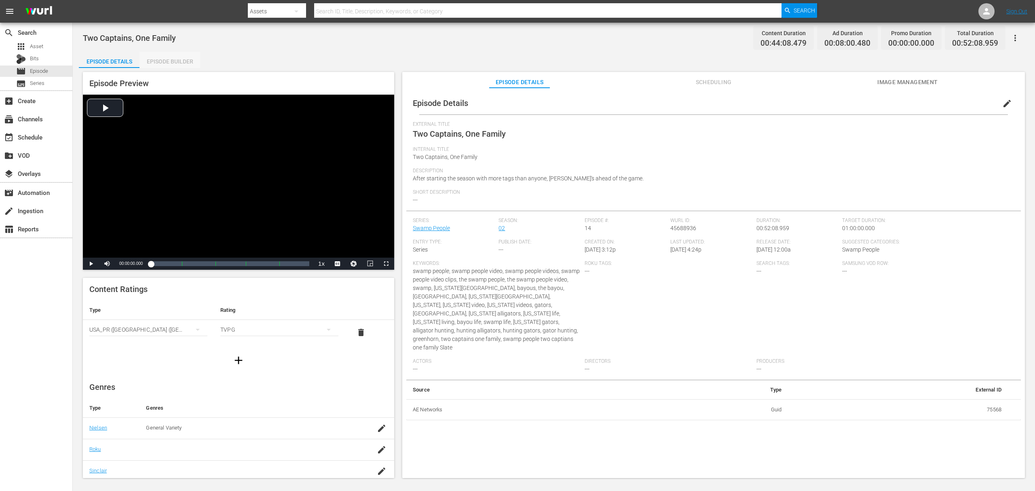
click at [162, 61] on div "Episode Builder" at bounding box center [169, 61] width 61 height 19
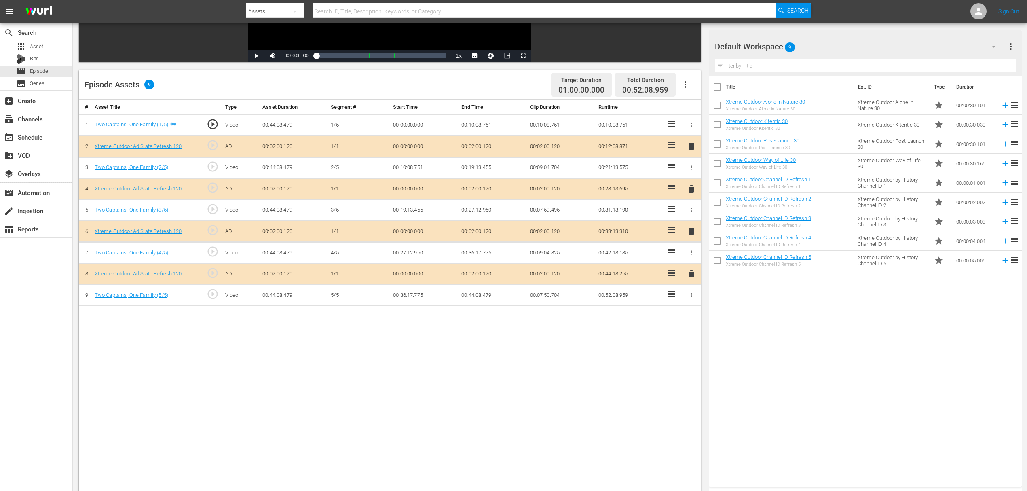
scroll to position [210, 0]
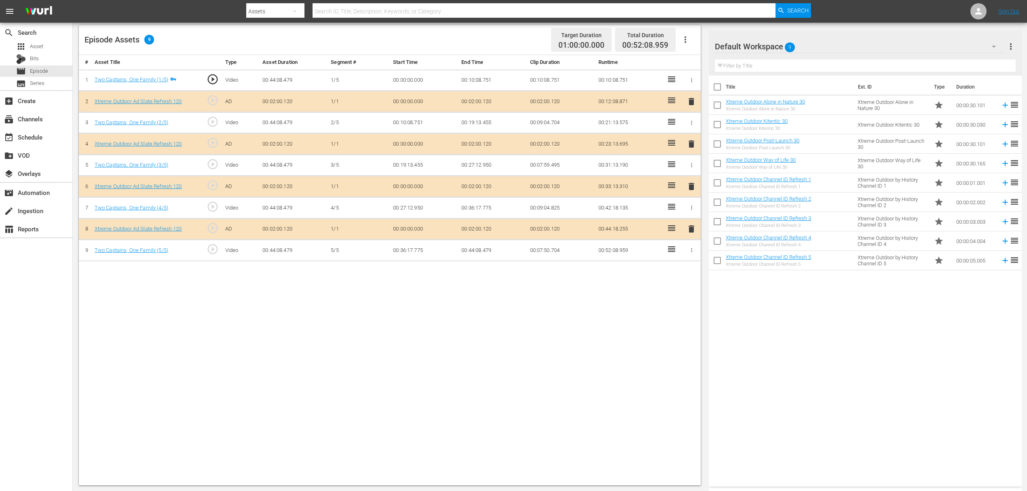
click at [690, 145] on span "delete" at bounding box center [691, 144] width 10 height 10
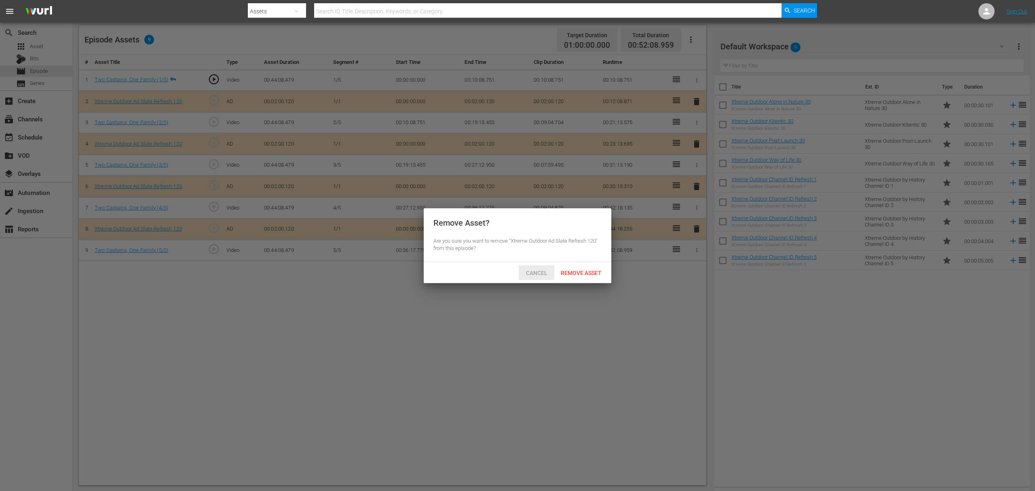
click at [567, 277] on div "Remove Asset" at bounding box center [581, 272] width 54 height 15
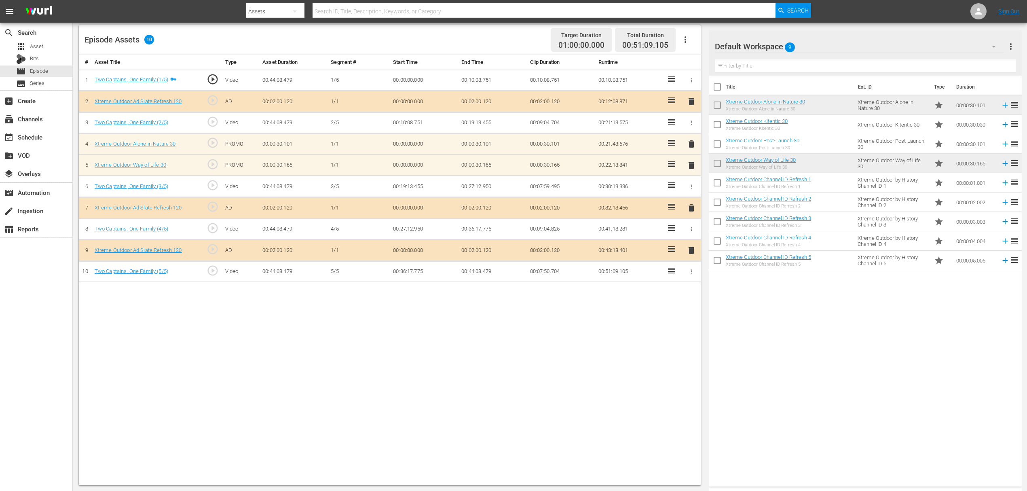
click at [689, 161] on span "delete" at bounding box center [691, 165] width 10 height 10
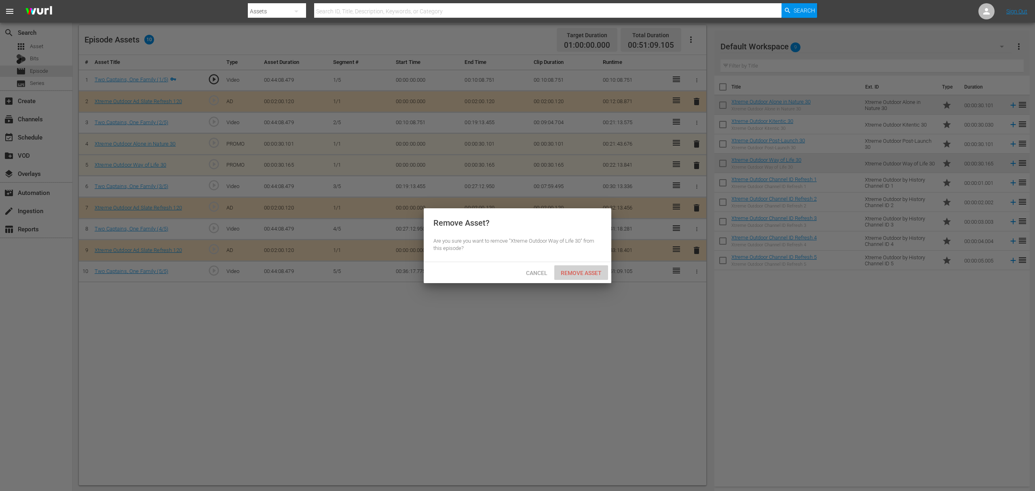
click at [589, 265] on div "Remove Asset" at bounding box center [581, 272] width 54 height 15
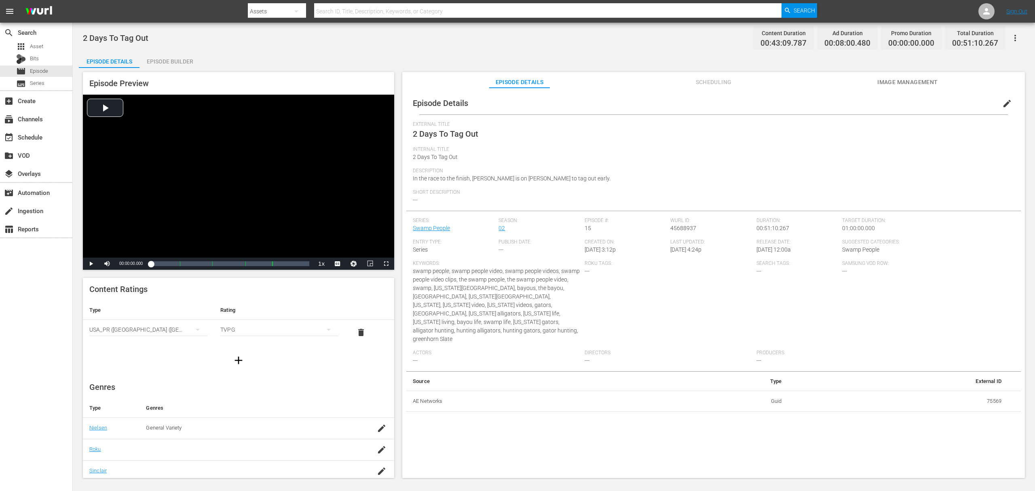
click at [162, 60] on div "Episode Builder" at bounding box center [169, 61] width 61 height 19
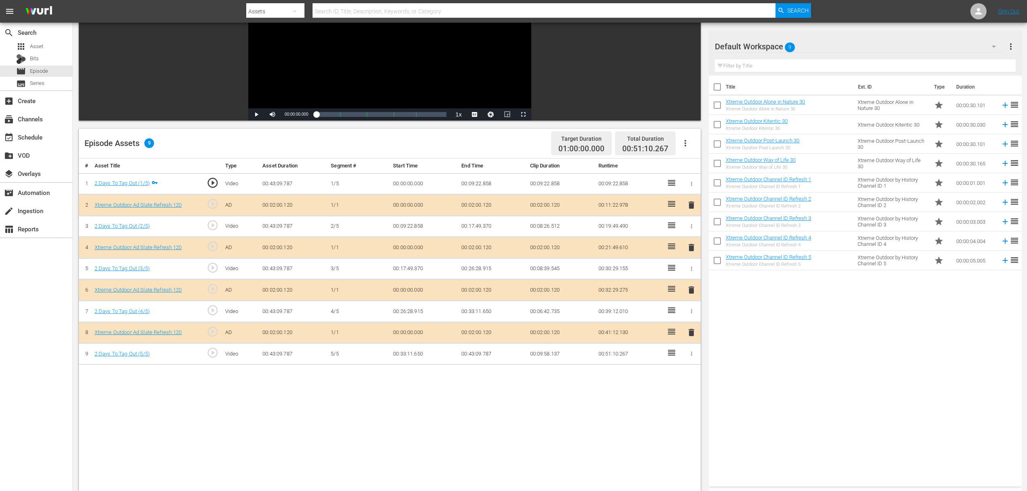
scroll to position [108, 0]
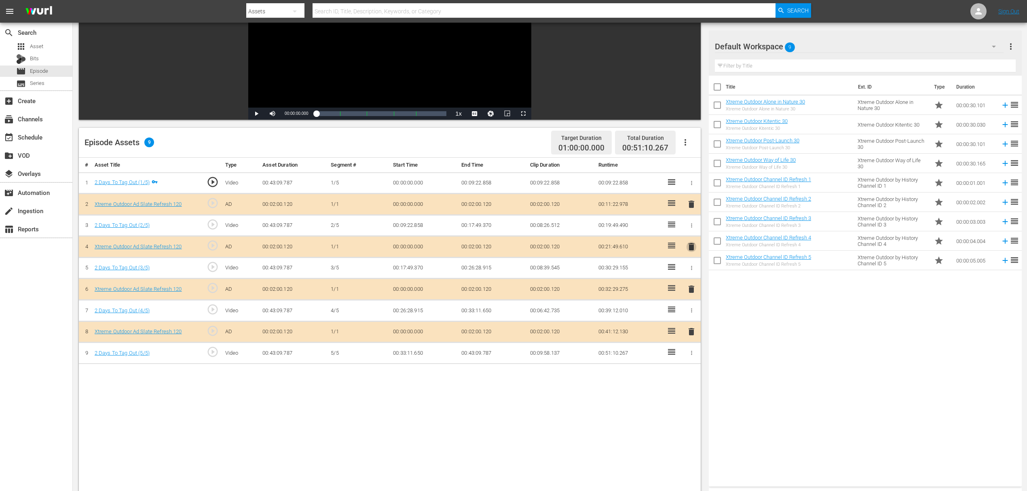
click at [691, 247] on span "delete" at bounding box center [691, 247] width 10 height 10
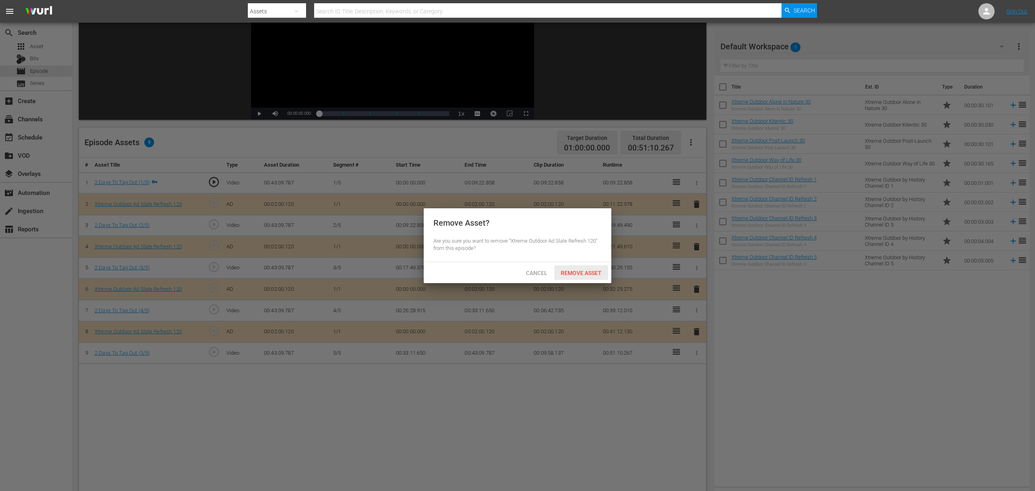
click at [588, 261] on hr at bounding box center [518, 261] width 188 height 0
click at [588, 270] on span "Remove Asset" at bounding box center [581, 273] width 54 height 6
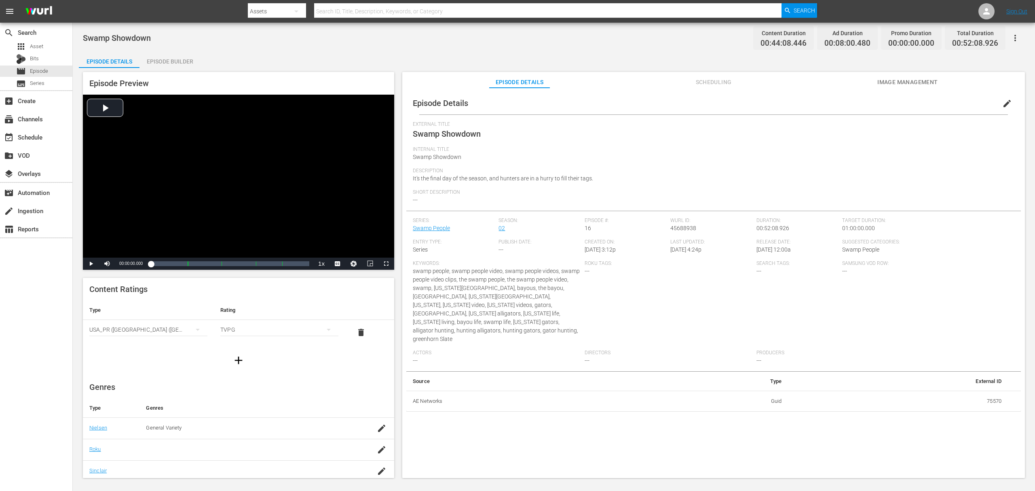
click at [191, 61] on div "Episode Builder" at bounding box center [169, 61] width 61 height 19
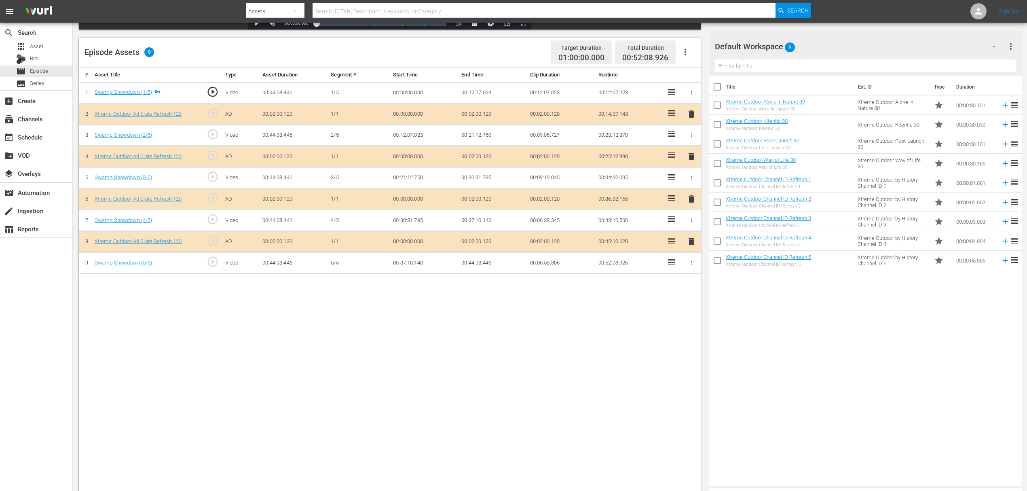
scroll to position [210, 0]
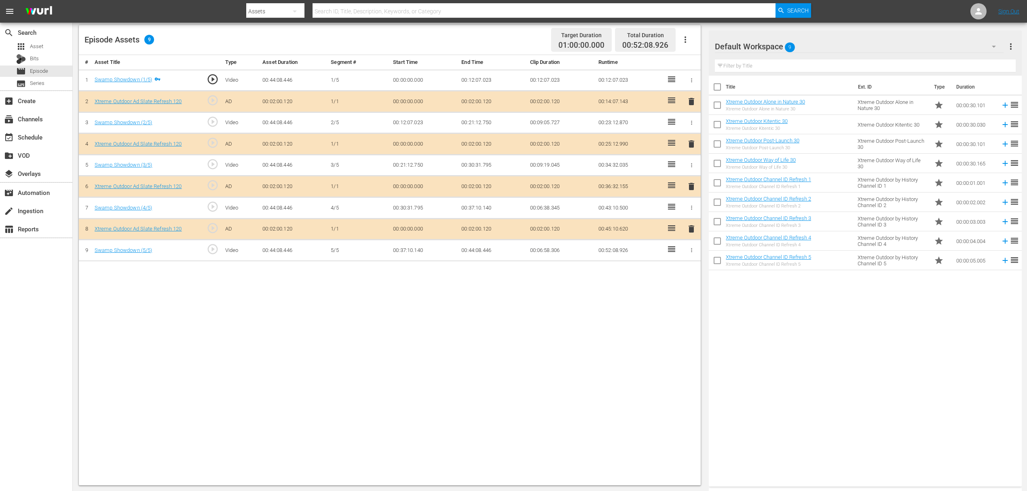
click at [689, 141] on span "delete" at bounding box center [691, 144] width 10 height 10
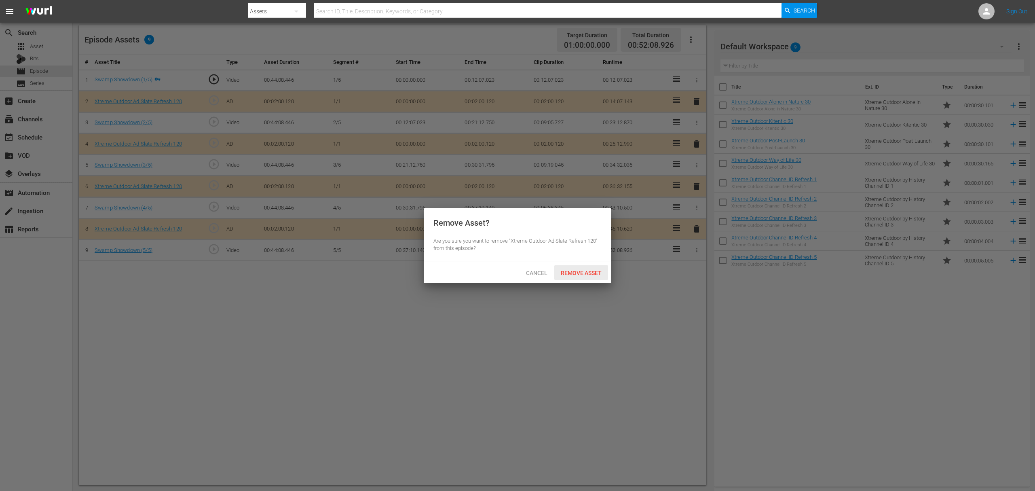
click at [584, 272] on span "Remove Asset" at bounding box center [581, 273] width 54 height 6
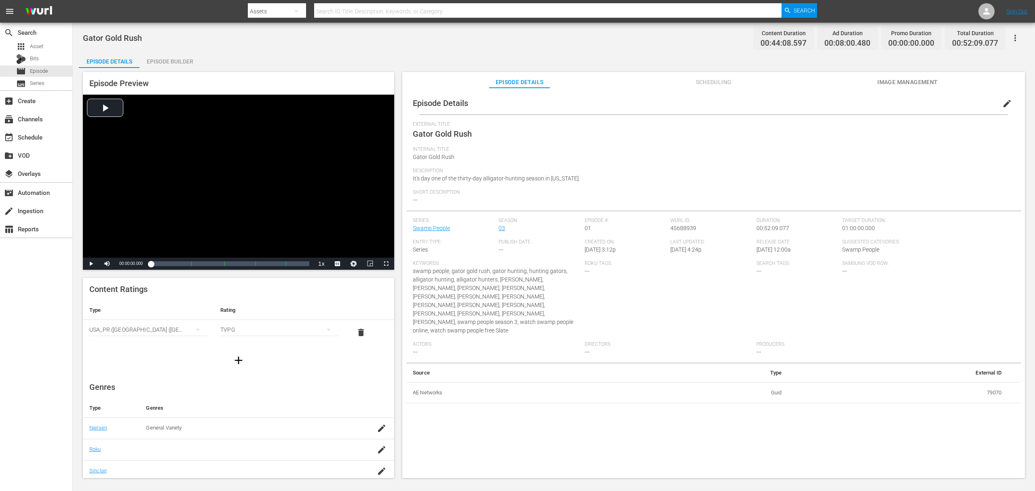
click at [175, 61] on div "Episode Builder" at bounding box center [169, 61] width 61 height 19
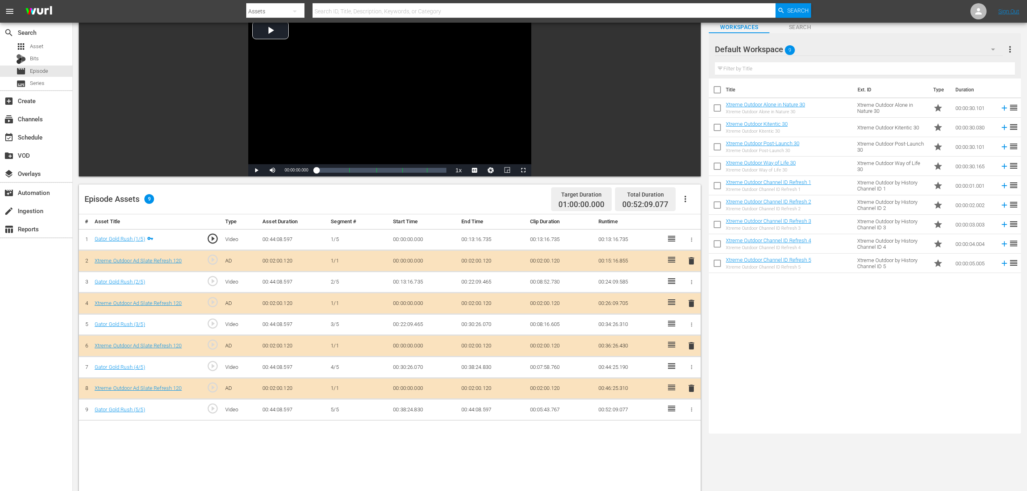
scroll to position [54, 0]
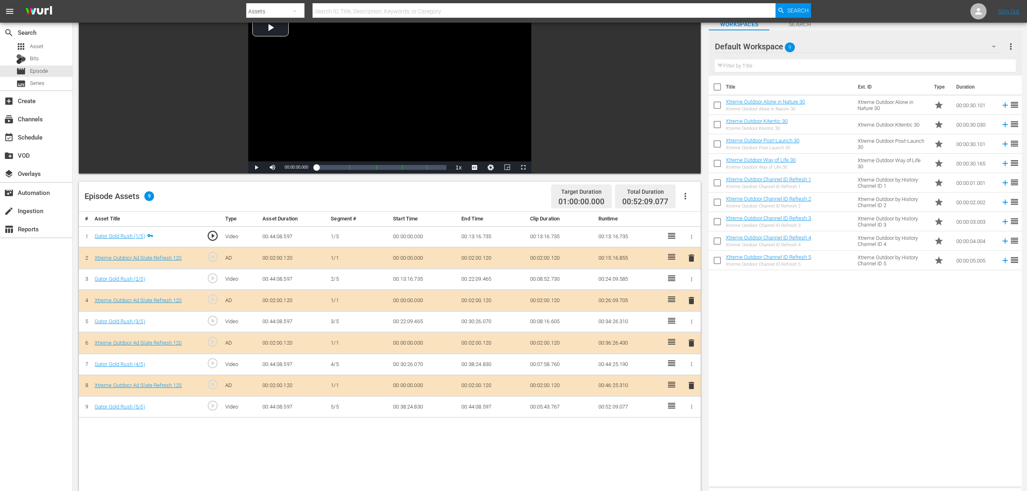
click at [685, 300] on div "delete" at bounding box center [691, 301] width 12 height 12
click at [687, 300] on span "delete" at bounding box center [691, 300] width 10 height 10
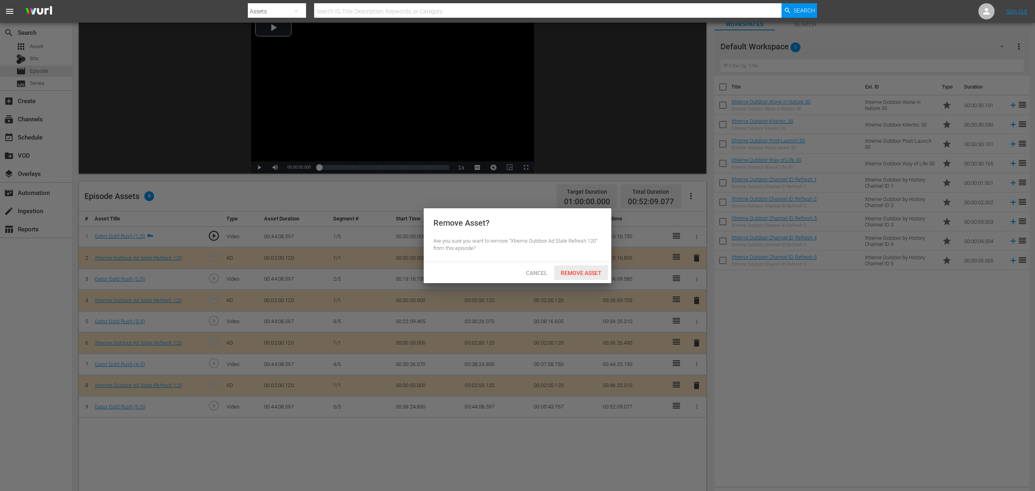
click at [586, 275] on span "Remove Asset" at bounding box center [581, 273] width 54 height 6
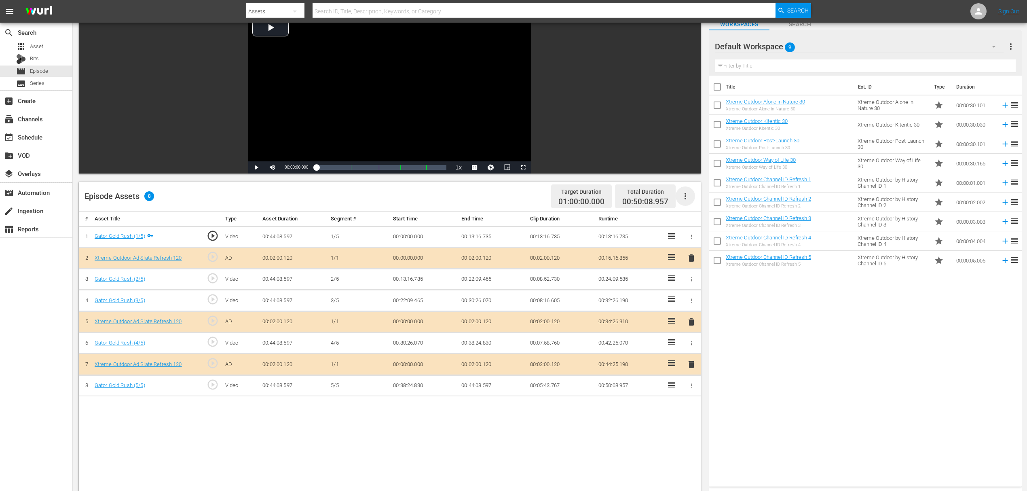
click at [691, 196] on button "button" at bounding box center [684, 195] width 19 height 19
click at [708, 193] on div "Fill with Ads" at bounding box center [709, 199] width 55 height 19
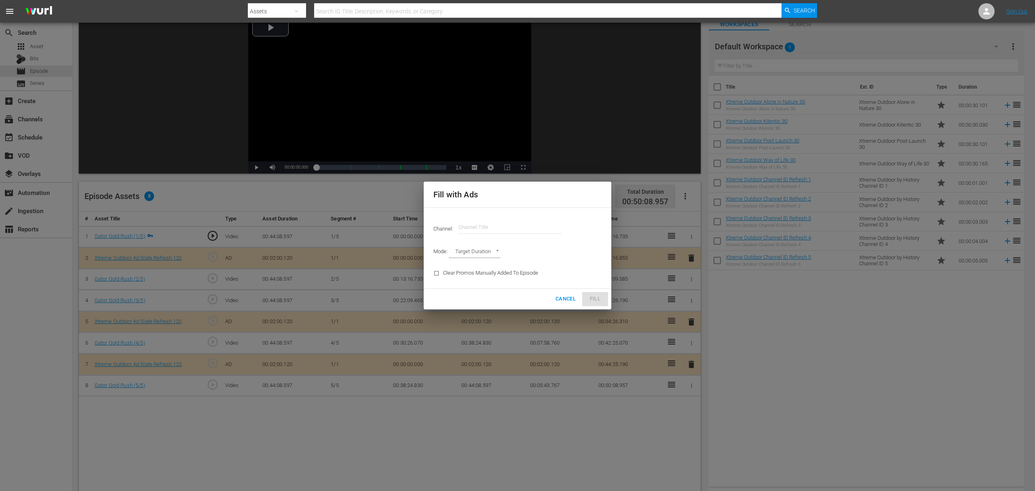
click at [514, 227] on input "text" at bounding box center [509, 226] width 103 height 19
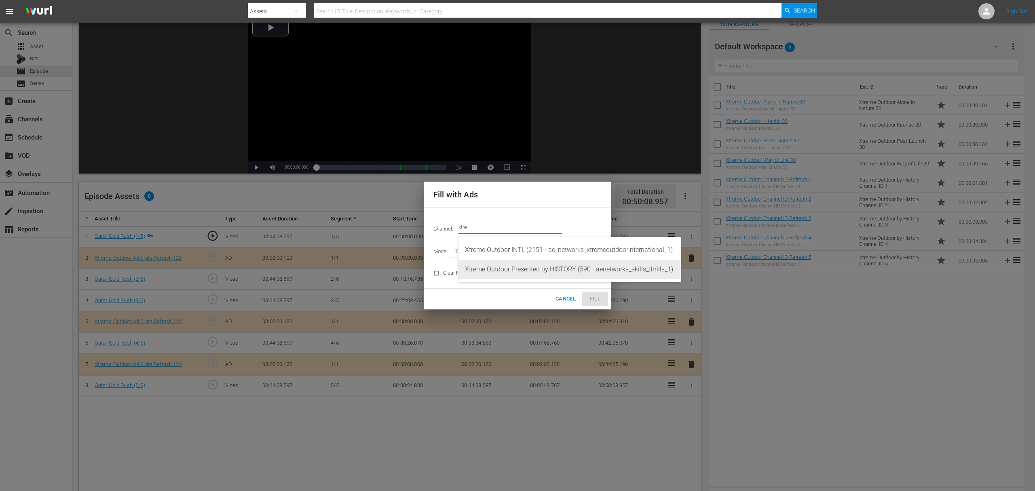
click at [531, 274] on div "Xtreme Outdoor Presented by HISTORY (590 - aenetworks_skills_thrills_1)" at bounding box center [569, 268] width 209 height 19
type input "Xtreme Outdoor Presented by HISTORY (590)"
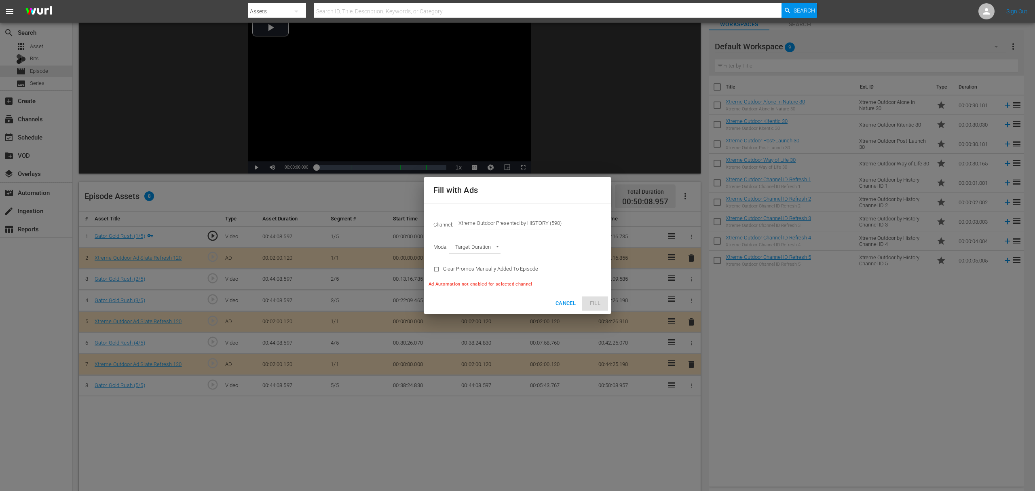
type input "AD_BREAK_DURATION"
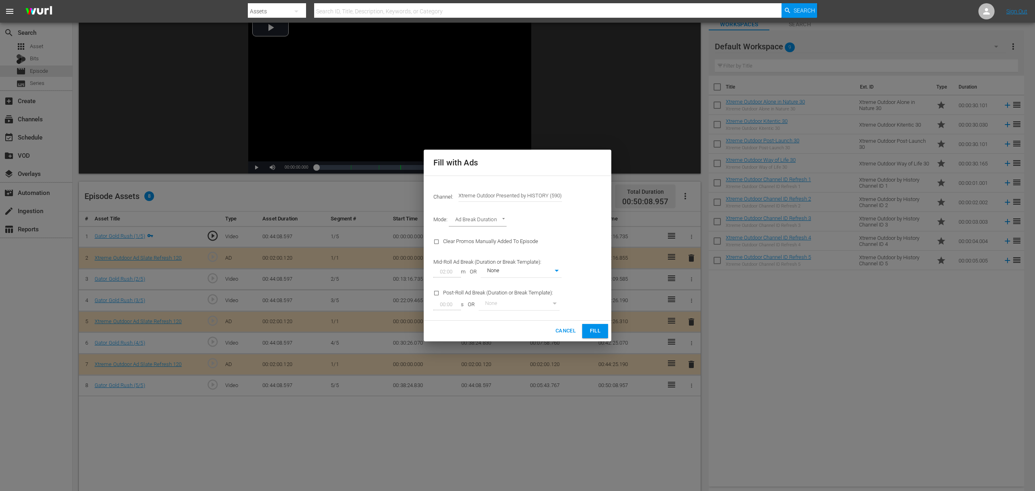
click at [605, 327] on button "Fill" at bounding box center [595, 331] width 26 height 14
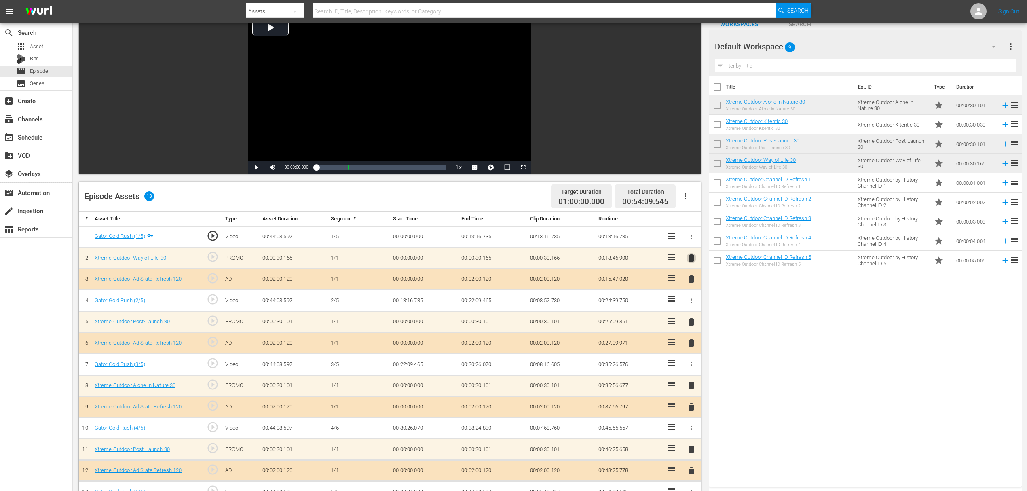
click at [690, 253] on span "delete" at bounding box center [691, 258] width 10 height 10
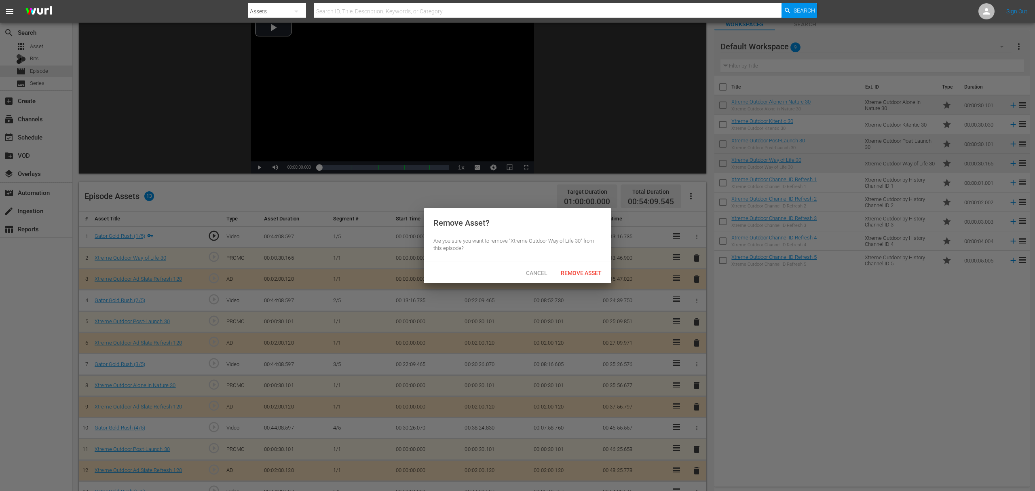
click at [587, 263] on div "Cancel Remove Asset" at bounding box center [518, 272] width 188 height 21
click at [590, 265] on div "Remove Asset" at bounding box center [581, 272] width 54 height 15
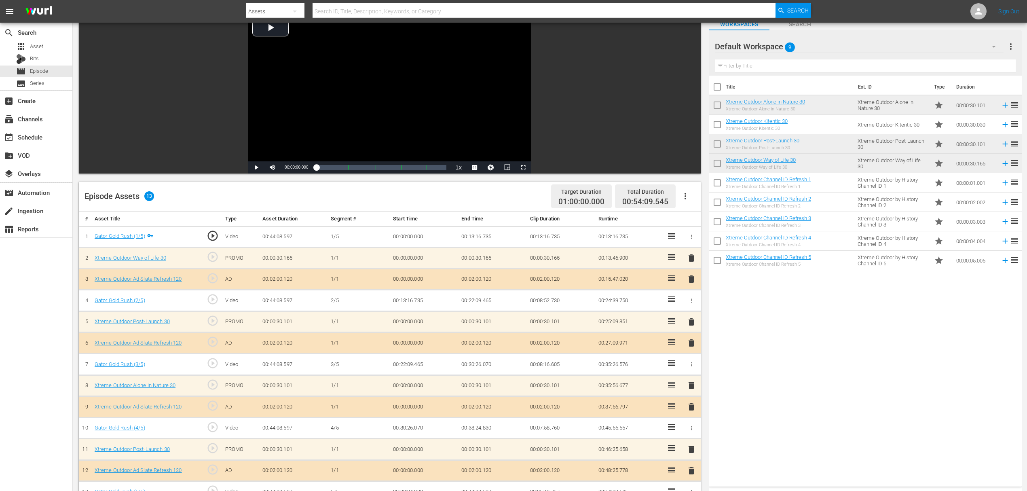
click at [694, 322] on span "delete" at bounding box center [691, 322] width 10 height 10
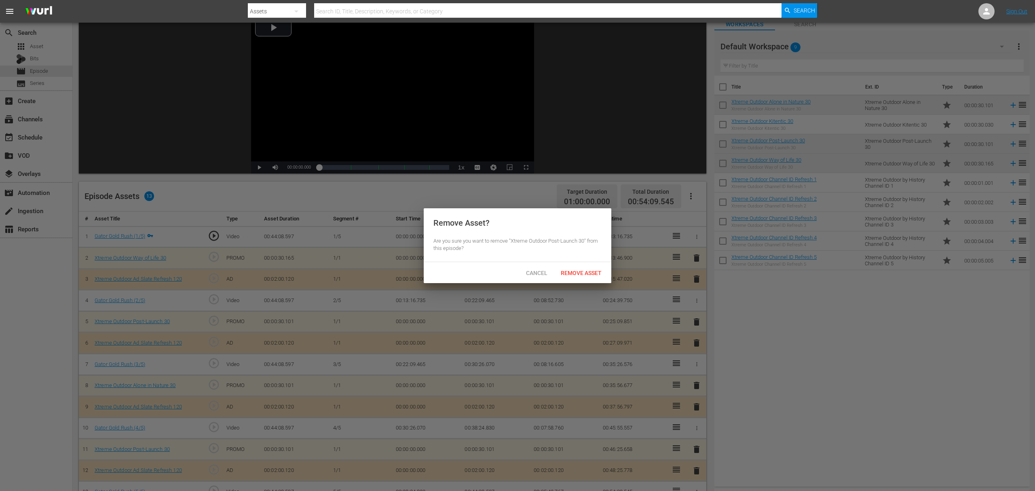
click at [584, 283] on div at bounding box center [517, 245] width 1035 height 491
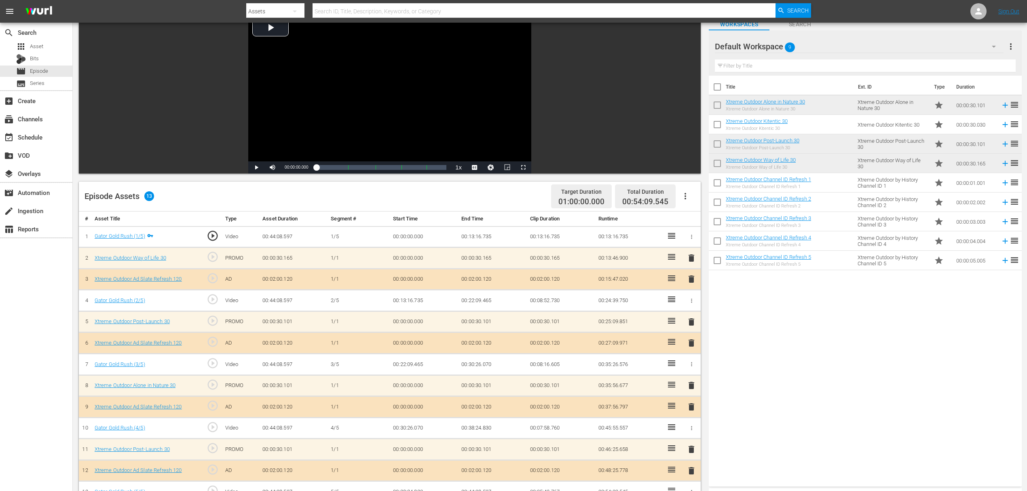
click at [694, 323] on span "delete" at bounding box center [691, 322] width 10 height 10
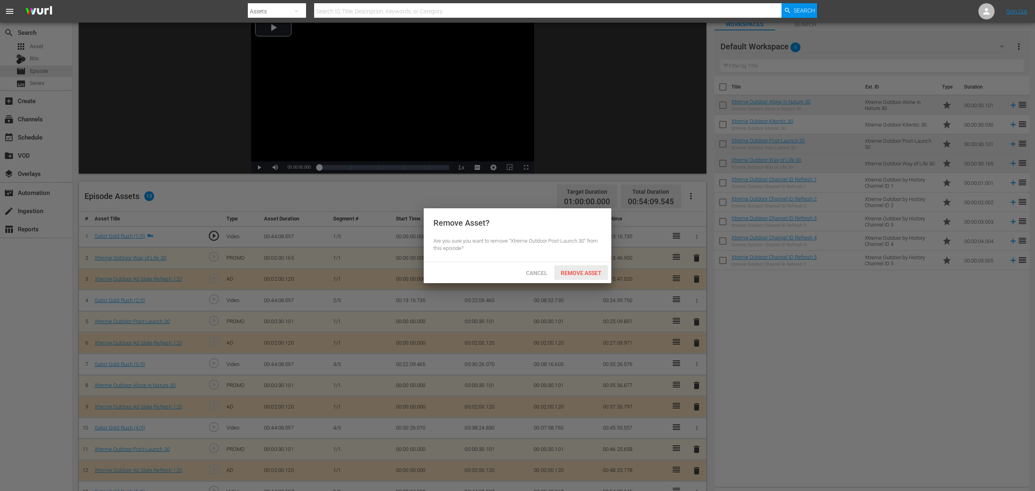
click at [581, 277] on div "Remove Asset" at bounding box center [581, 272] width 54 height 15
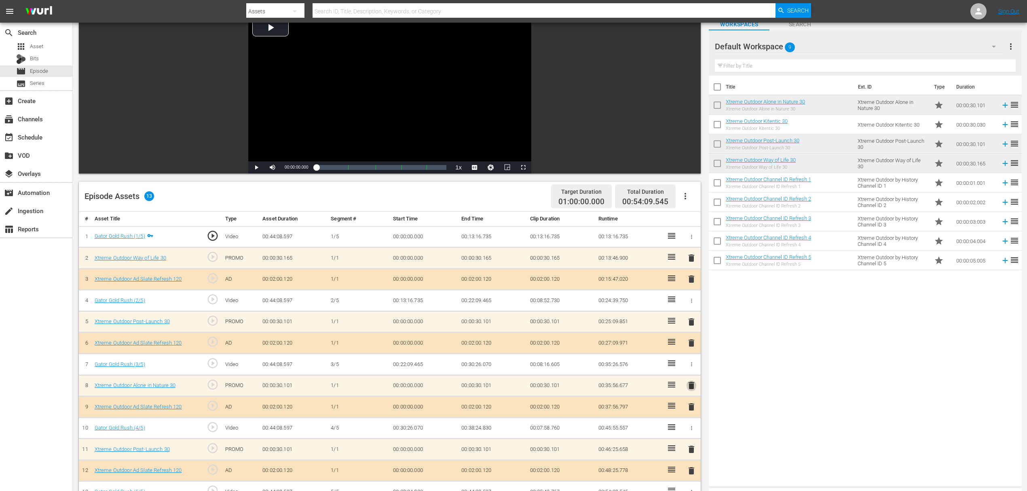
click at [692, 368] on span "delete" at bounding box center [691, 385] width 10 height 10
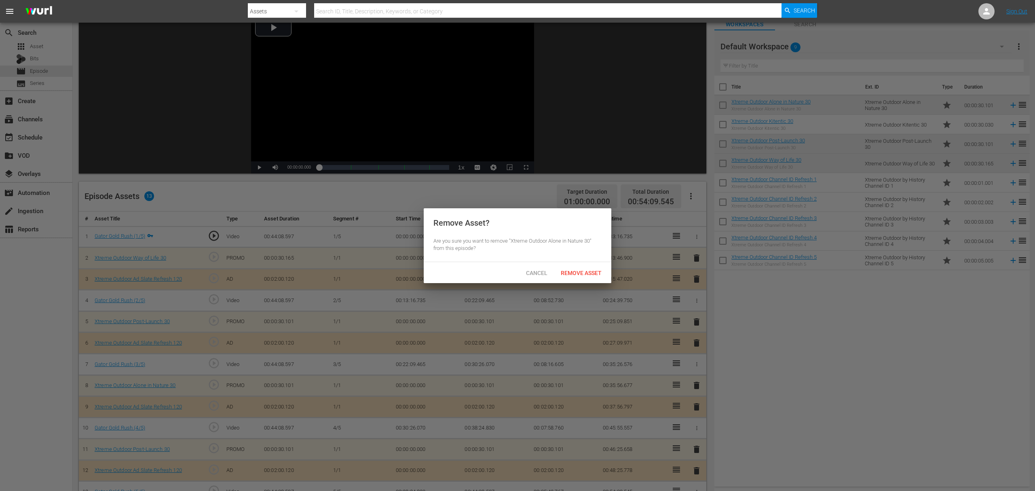
click at [598, 280] on div "Cancel Remove Asset" at bounding box center [518, 272] width 188 height 21
click at [581, 268] on div "Remove Asset" at bounding box center [581, 272] width 54 height 15
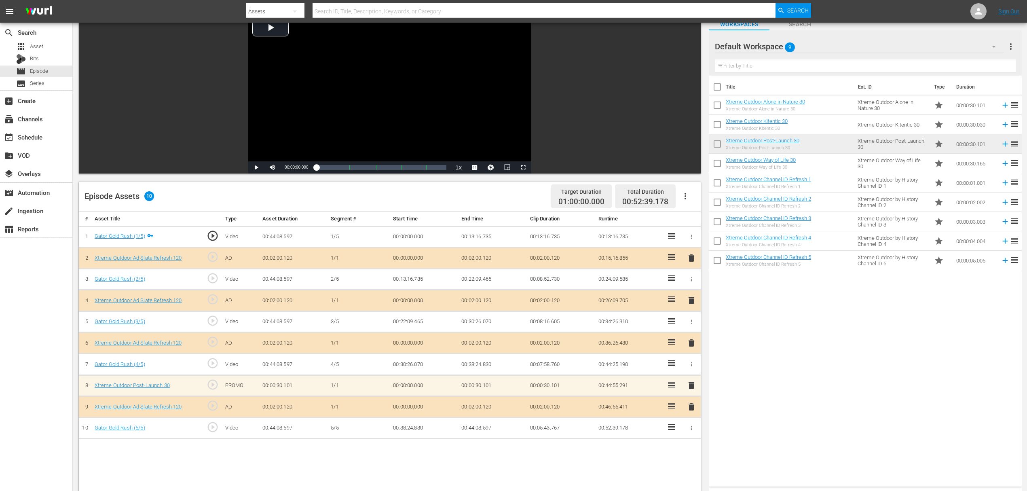
click at [692, 368] on span "delete" at bounding box center [691, 385] width 10 height 10
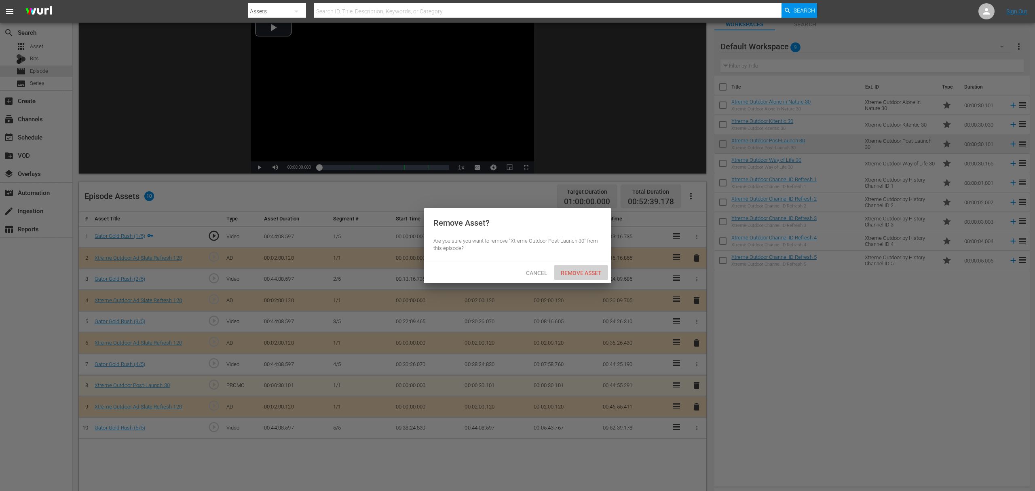
click at [594, 278] on div "Remove Asset" at bounding box center [581, 272] width 54 height 15
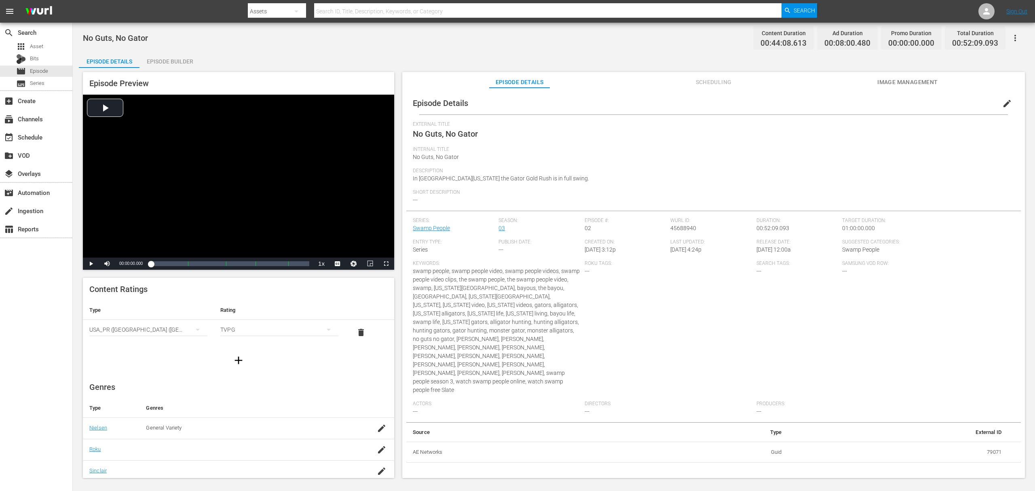
click at [196, 57] on div "Episode Builder" at bounding box center [169, 61] width 61 height 19
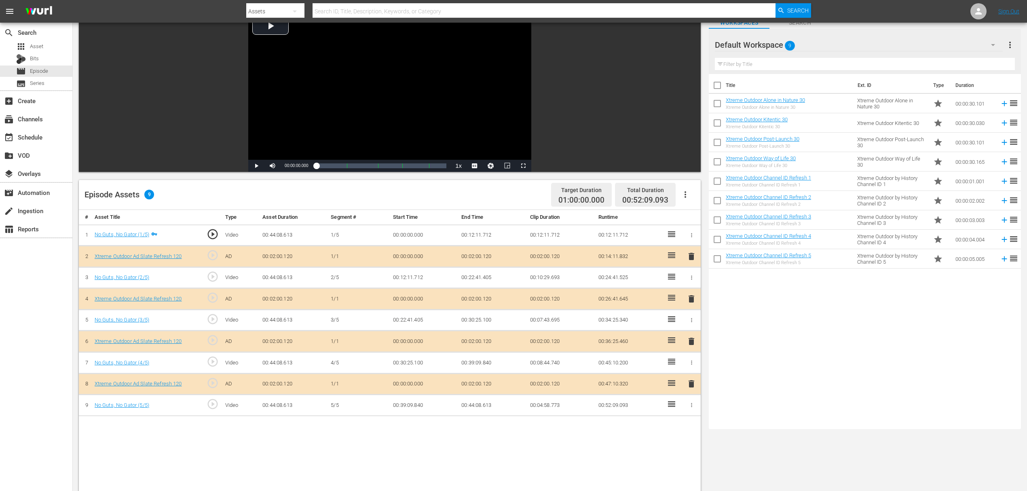
scroll to position [108, 0]
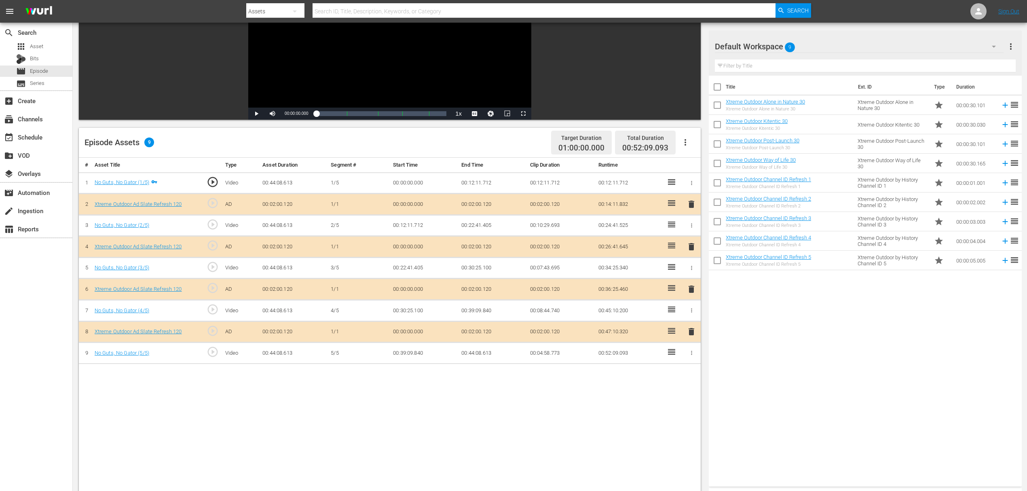
click at [687, 244] on span "delete" at bounding box center [691, 247] width 10 height 10
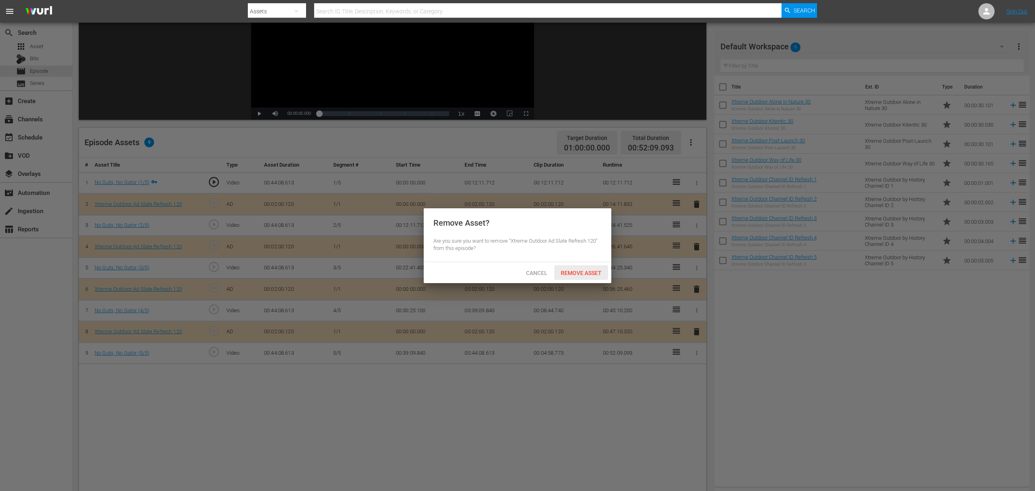
click at [582, 266] on div "Remove Asset" at bounding box center [581, 272] width 54 height 15
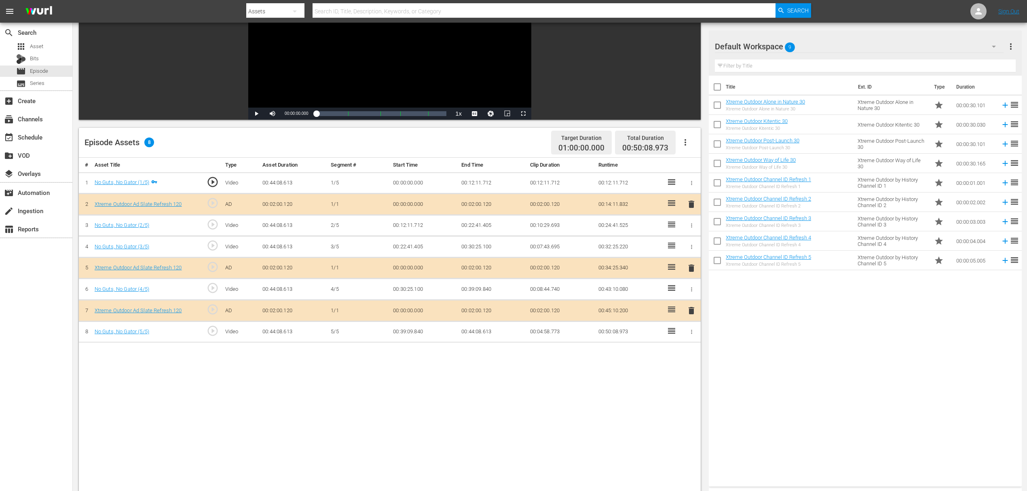
click at [687, 143] on icon "button" at bounding box center [685, 142] width 10 height 10
click at [710, 131] on input "checkbox" at bounding box center [716, 126] width 17 height 17
checkbox input "true"
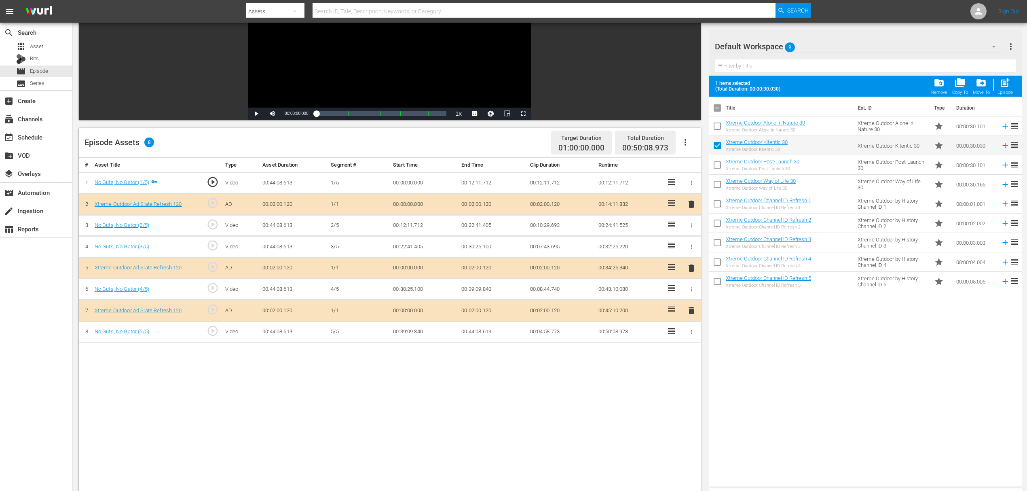
click at [681, 143] on icon "button" at bounding box center [685, 142] width 10 height 10
click at [699, 143] on div "Fill with Ads" at bounding box center [709, 144] width 55 height 19
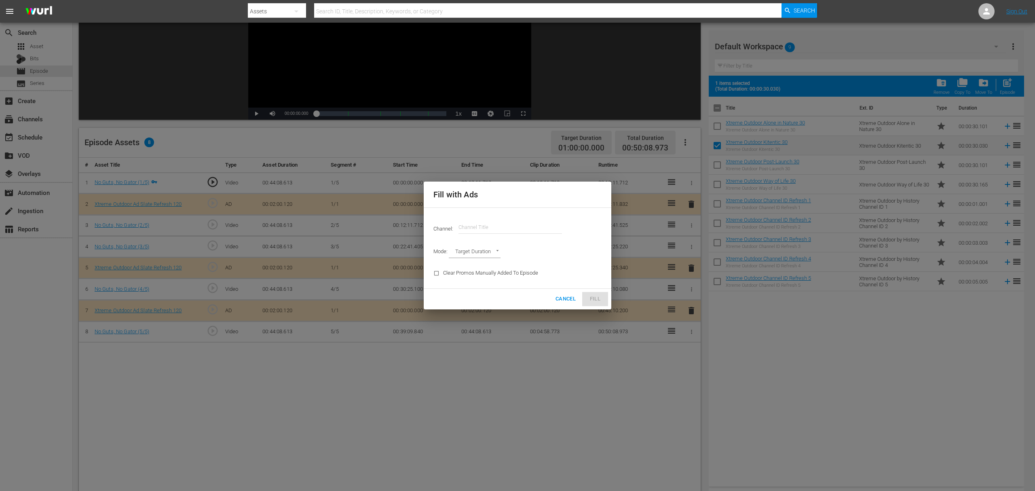
click at [556, 219] on input "text" at bounding box center [509, 226] width 103 height 19
type input "t"
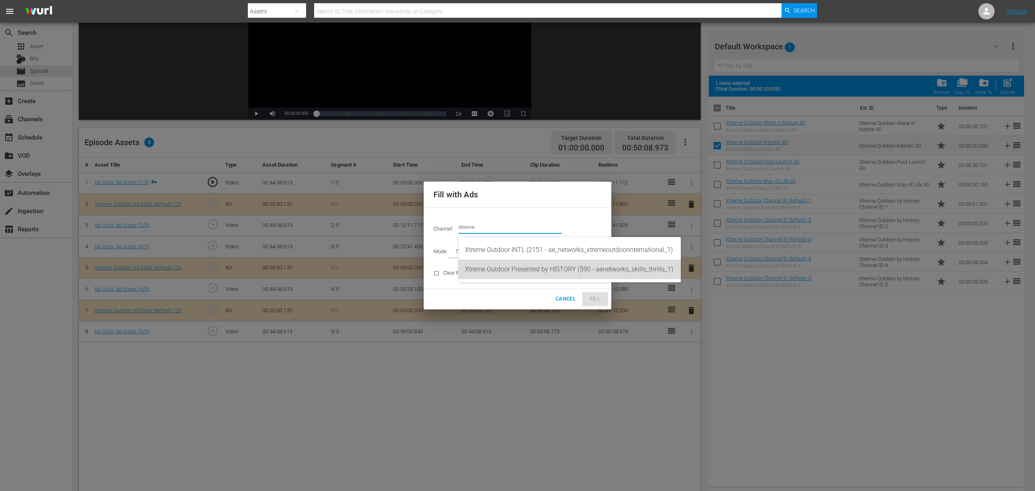
click at [563, 277] on div "Xtreme Outdoor Presented by HISTORY (590 - aenetworks_skills_thrills_1)" at bounding box center [569, 268] width 209 height 19
type input "Xtreme Outdoor Presented by HISTORY (590)"
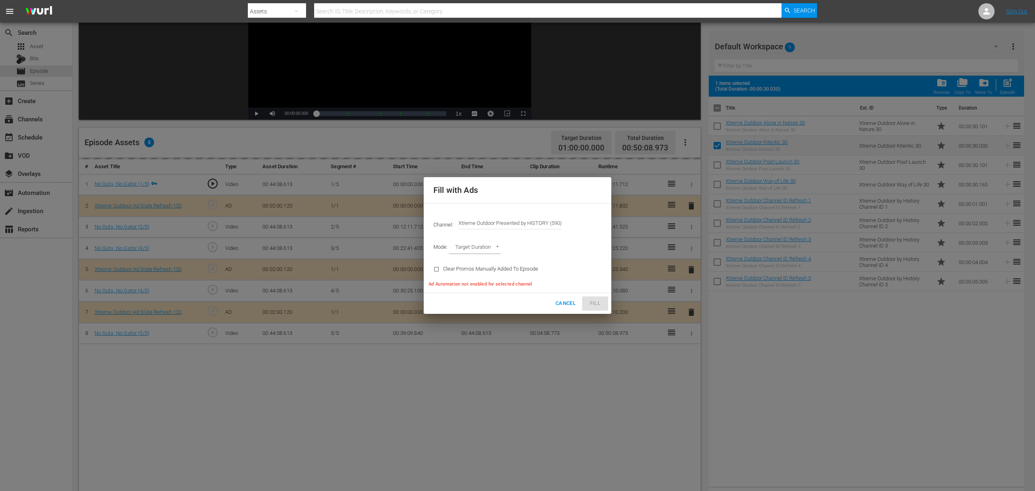
type input "AD_BREAK_DURATION"
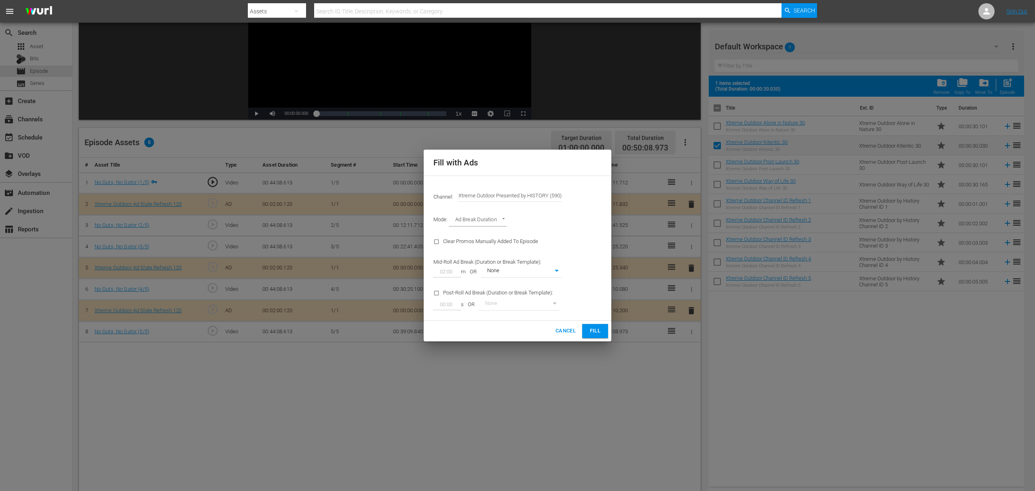
click at [598, 329] on span "Fill" at bounding box center [594, 330] width 13 height 9
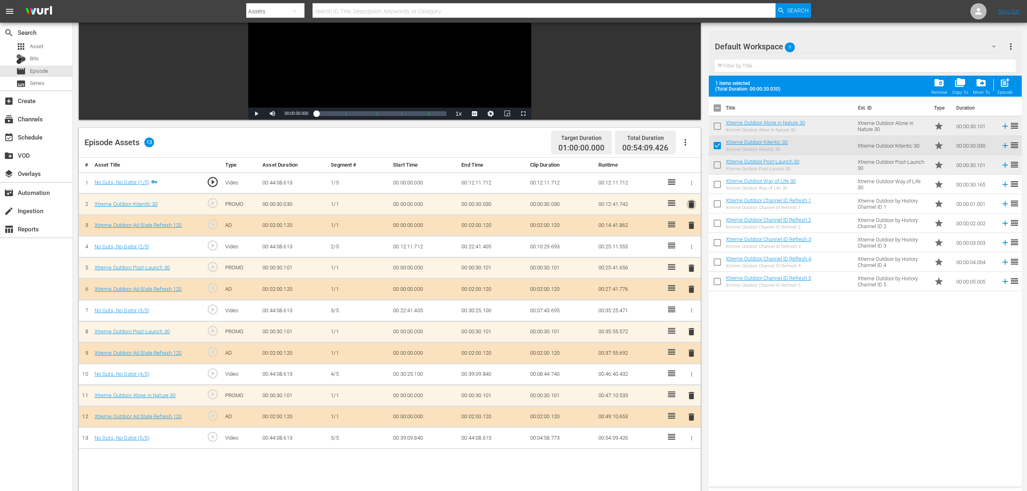
click at [689, 204] on span "delete" at bounding box center [691, 204] width 10 height 10
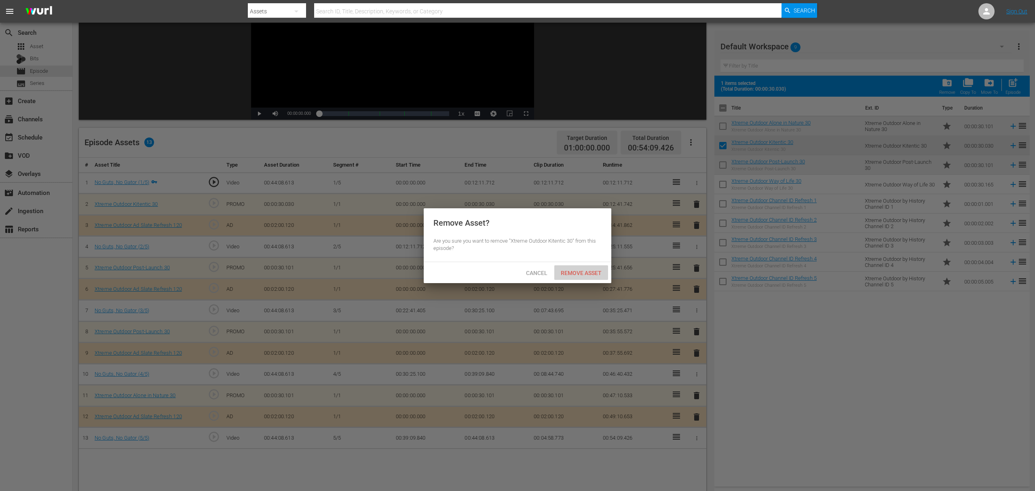
click at [589, 268] on div "Remove Asset" at bounding box center [581, 272] width 54 height 15
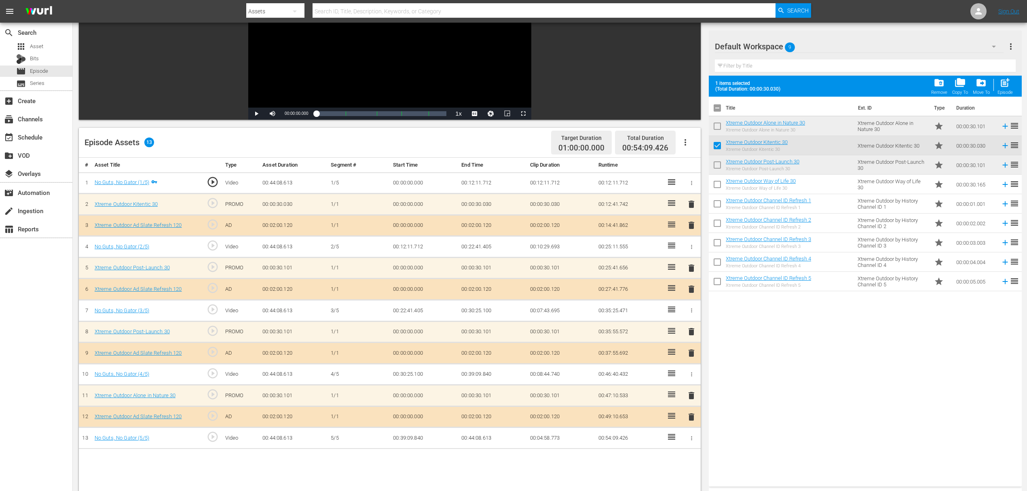
click at [691, 266] on span "delete" at bounding box center [691, 268] width 10 height 10
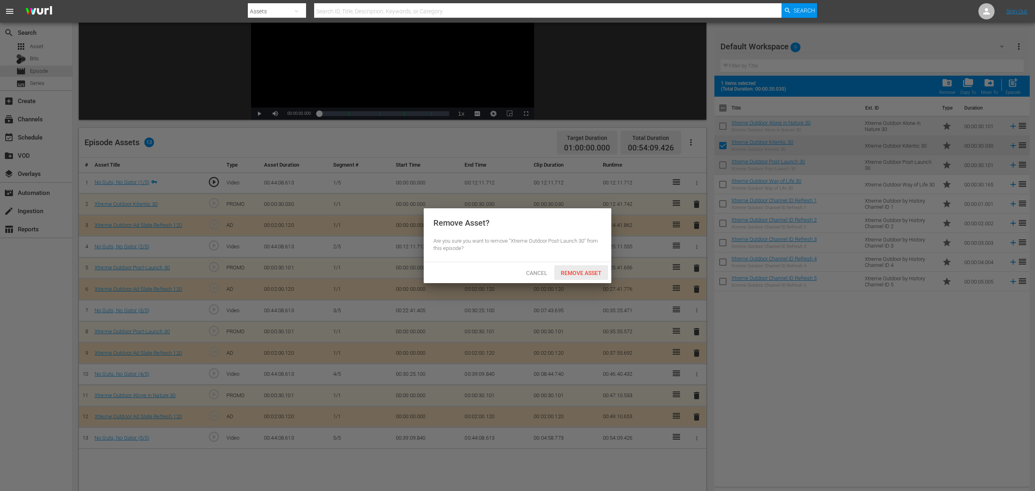
click at [597, 274] on span "Remove Asset" at bounding box center [581, 273] width 54 height 6
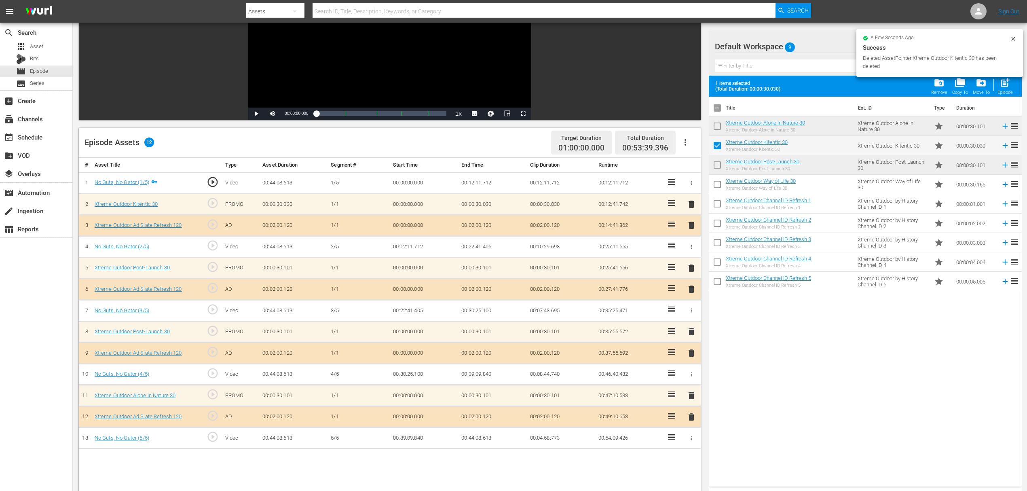
click at [687, 329] on span "delete" at bounding box center [691, 332] width 10 height 10
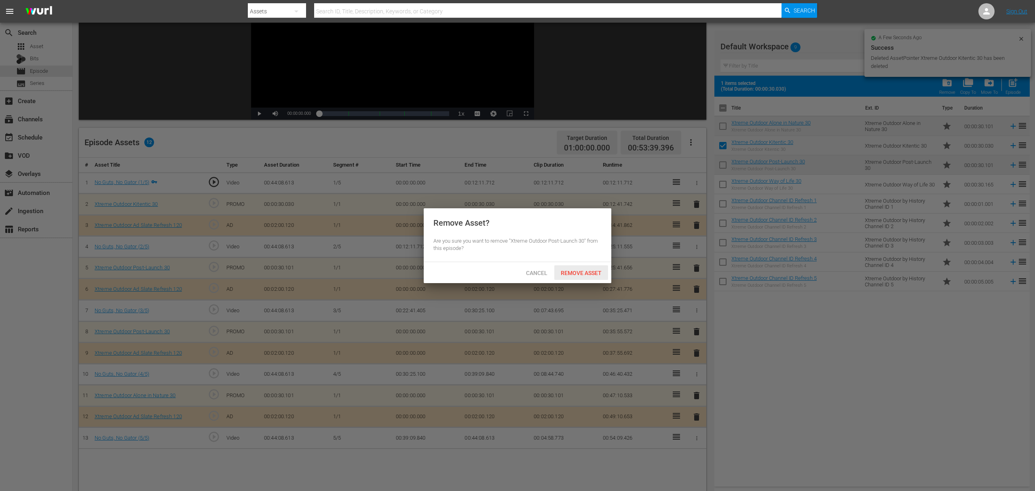
click at [592, 272] on span "Remove Asset" at bounding box center [581, 273] width 54 height 6
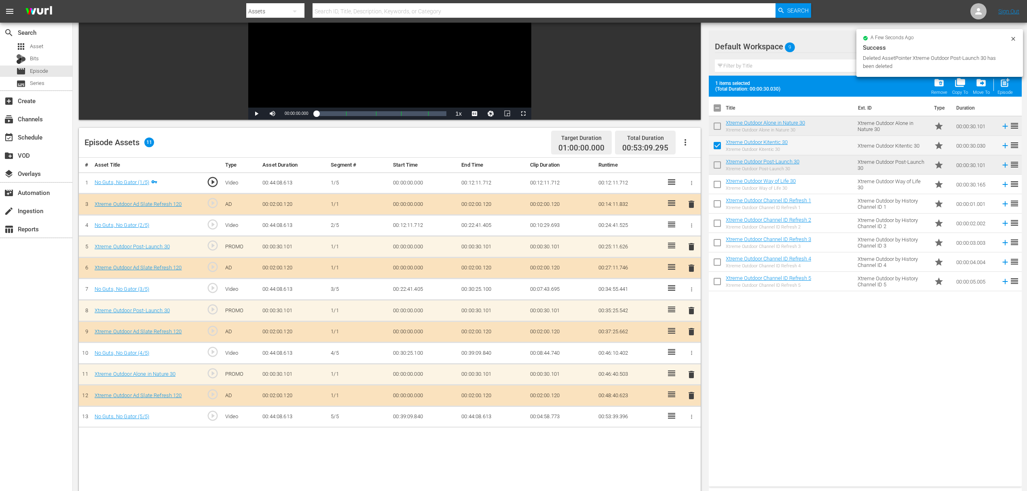
click at [694, 368] on span "delete" at bounding box center [691, 374] width 10 height 10
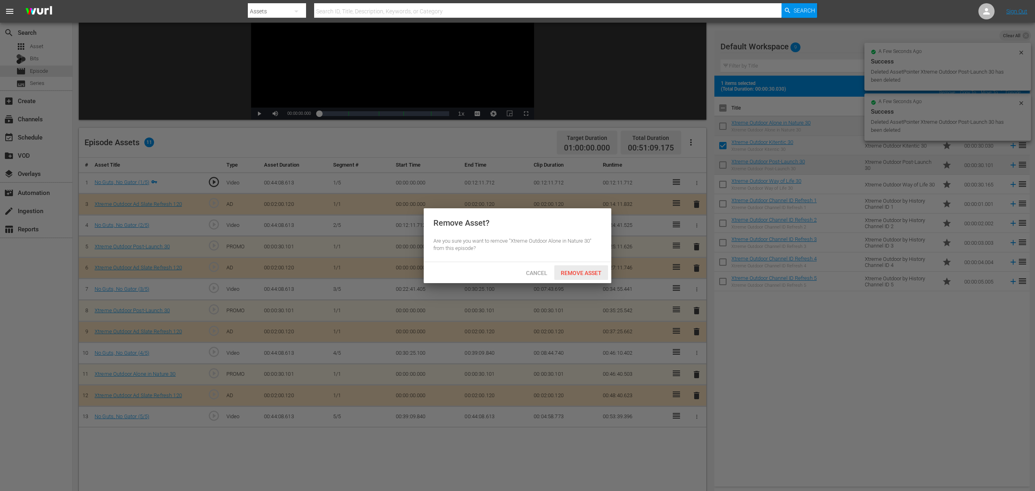
click at [597, 275] on span "Remove Asset" at bounding box center [581, 273] width 54 height 6
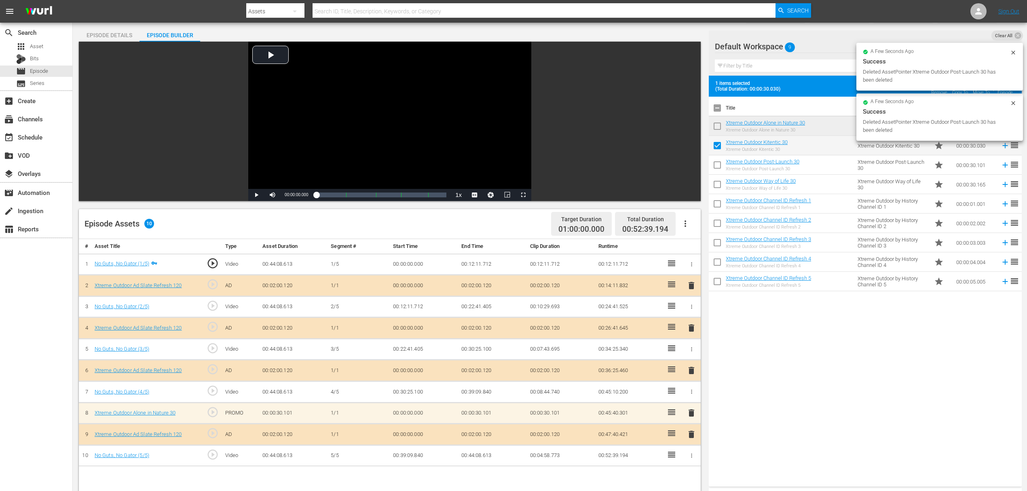
scroll to position [0, 0]
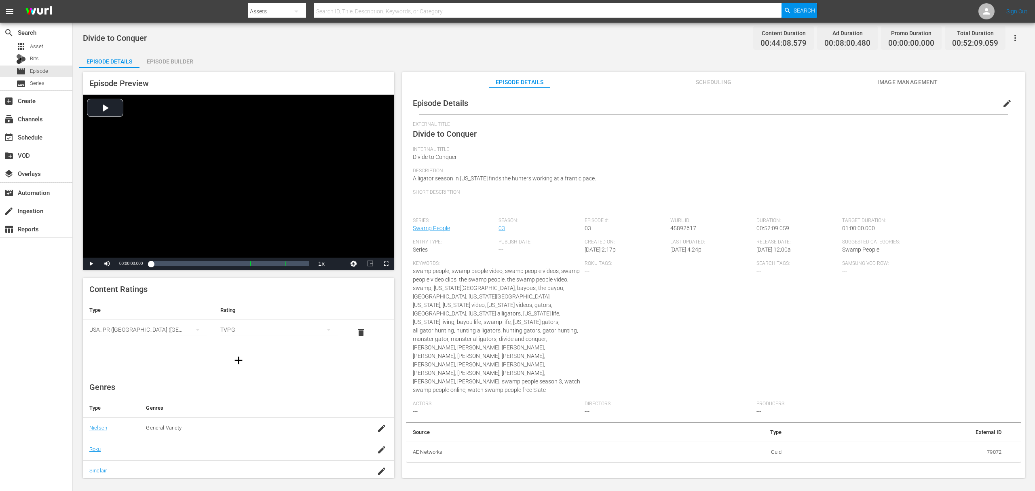
click at [160, 60] on div "Episode Builder" at bounding box center [169, 61] width 61 height 19
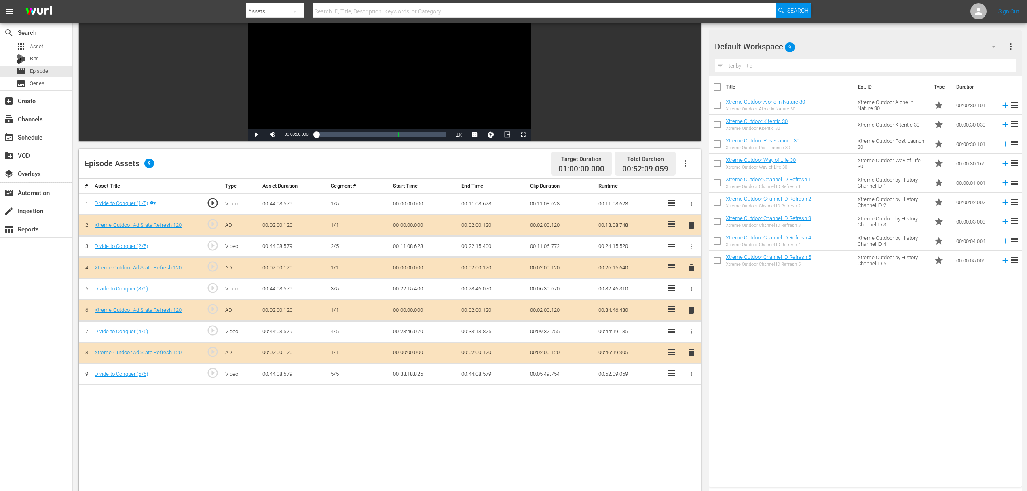
scroll to position [108, 0]
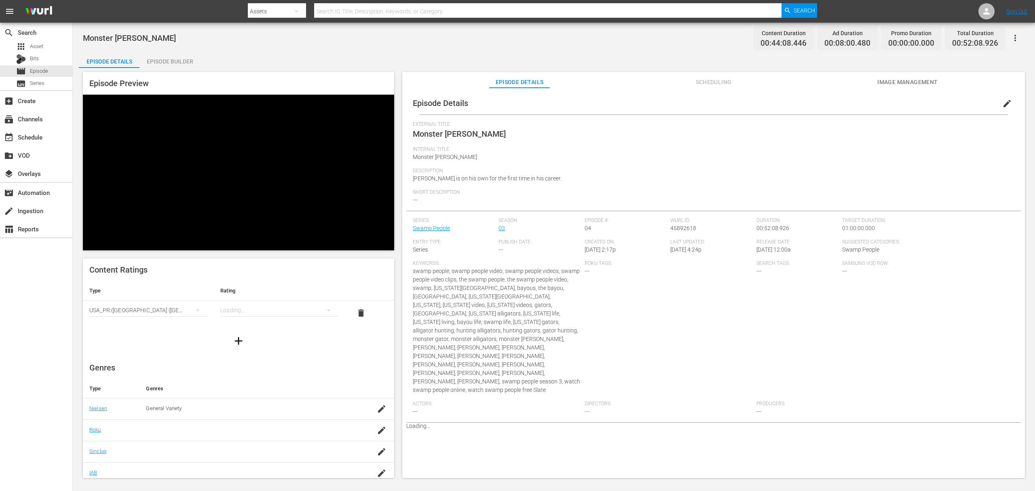
click at [175, 57] on div "Episode Builder" at bounding box center [169, 61] width 61 height 19
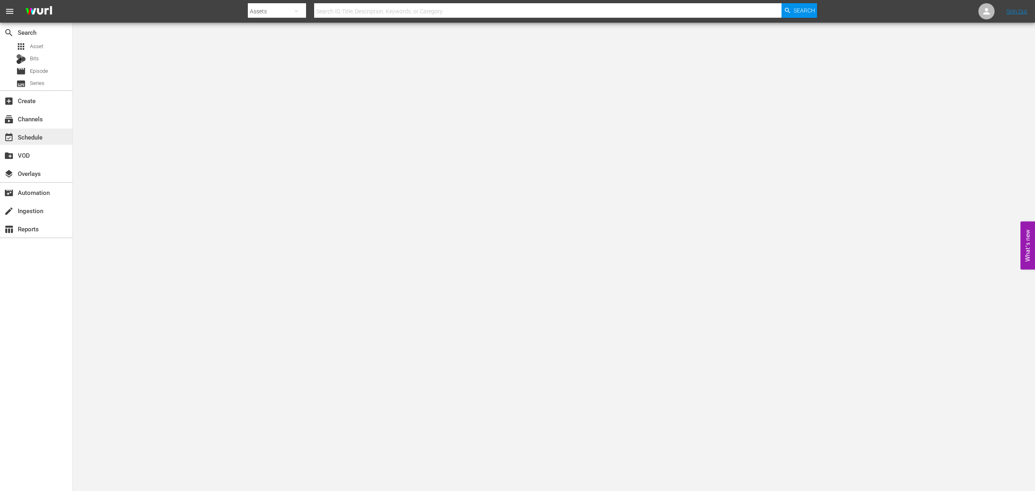
click at [44, 142] on div "event_available Schedule" at bounding box center [36, 137] width 72 height 16
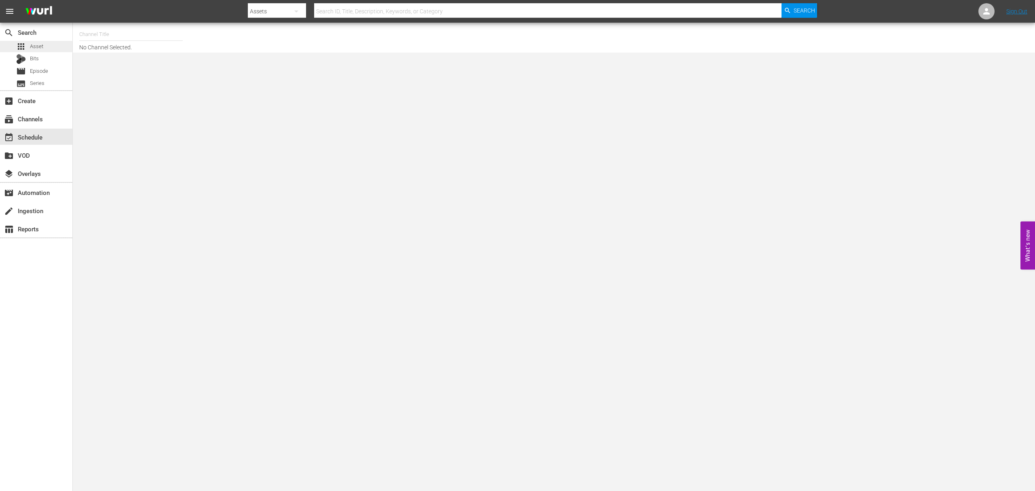
click at [44, 48] on div "apps Asset" at bounding box center [36, 46] width 72 height 11
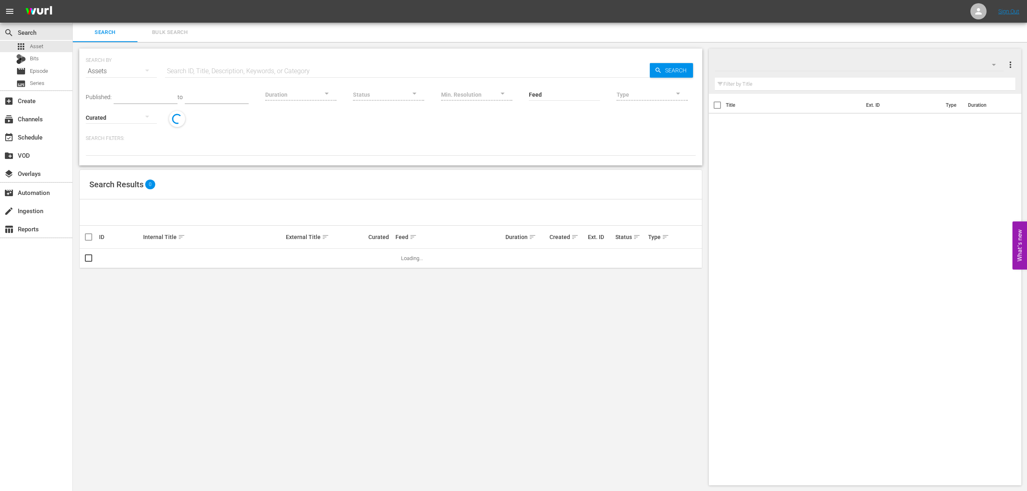
click at [158, 34] on span "Bulk Search" at bounding box center [169, 32] width 55 height 9
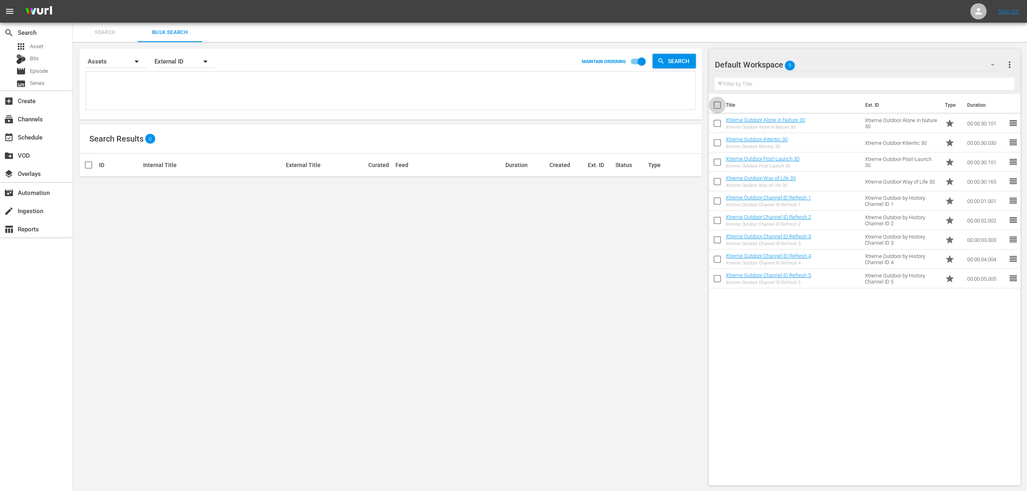
click at [723, 107] on input "checkbox" at bounding box center [716, 106] width 17 height 17
checkbox input "true"
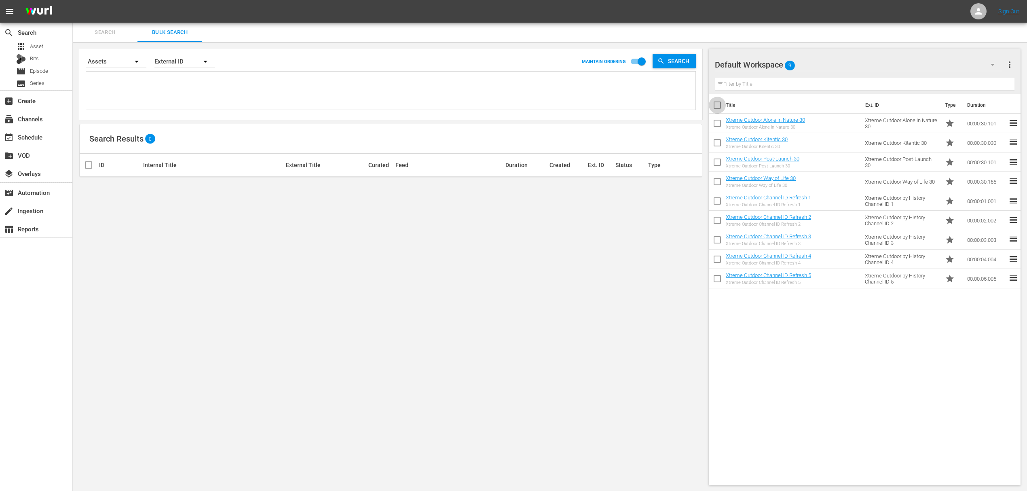
checkbox input "true"
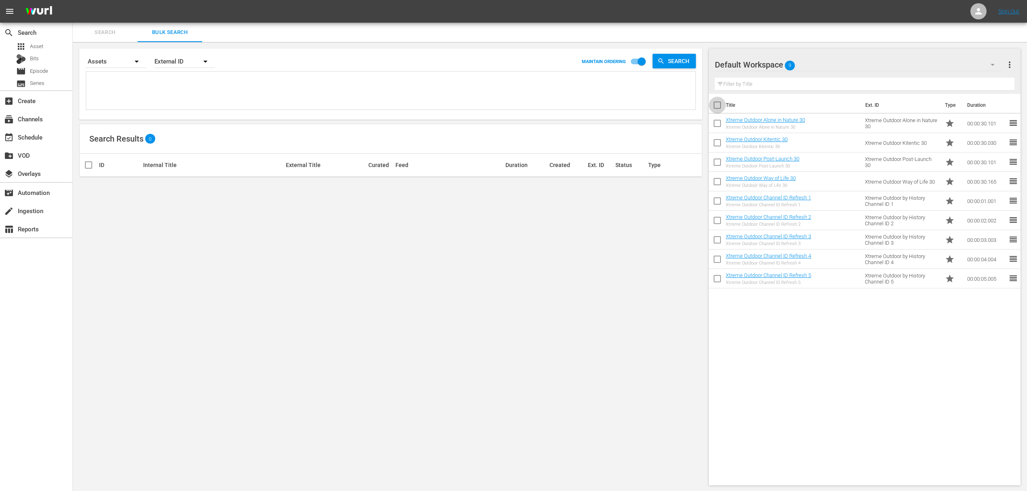
checkbox input "true"
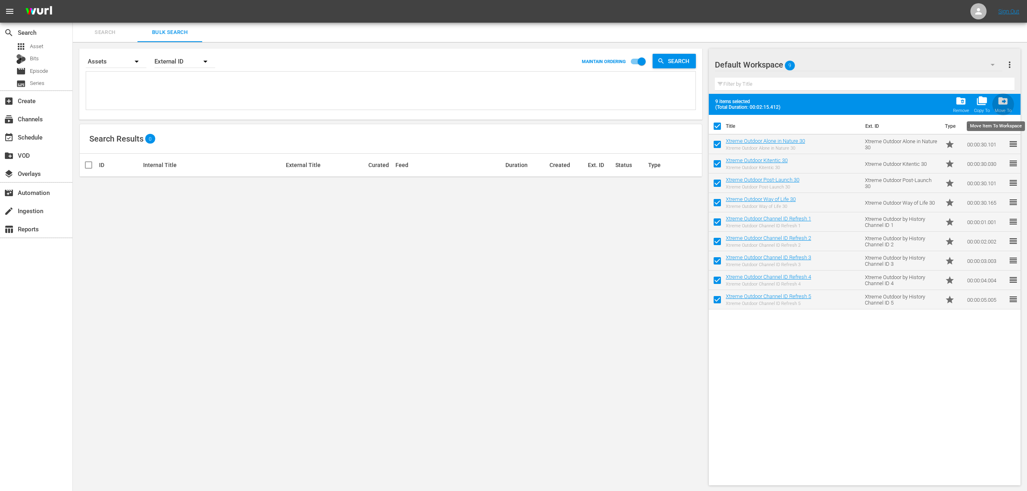
click at [999, 102] on span "drive_file_move" at bounding box center [1002, 100] width 11 height 11
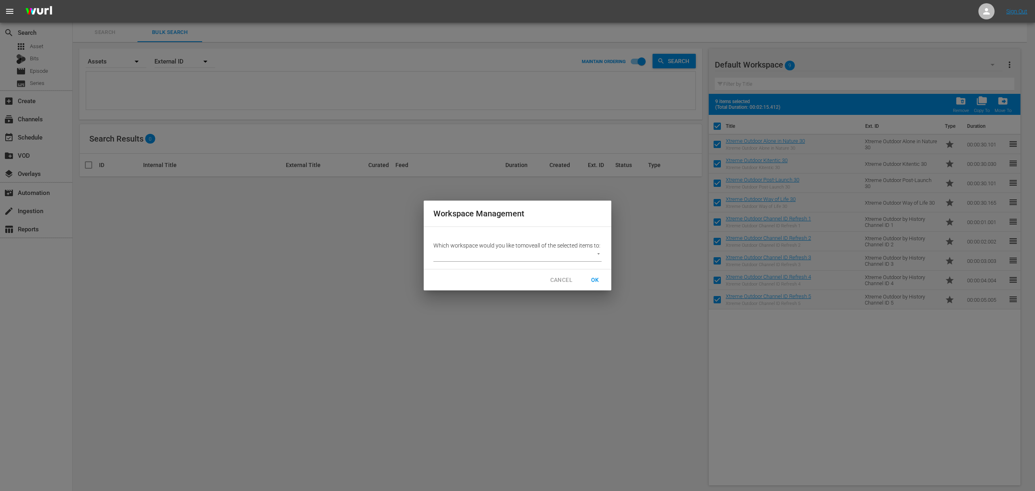
click at [596, 259] on body "menu Sign Out search Search apps Asset Bits movie Episode subtitles Series add_…" at bounding box center [517, 245] width 1035 height 491
click at [466, 259] on li "Other 2 (14)" at bounding box center [454, 259] width 43 height 13
type input "3778"
click at [587, 280] on button "OK" at bounding box center [595, 279] width 26 height 15
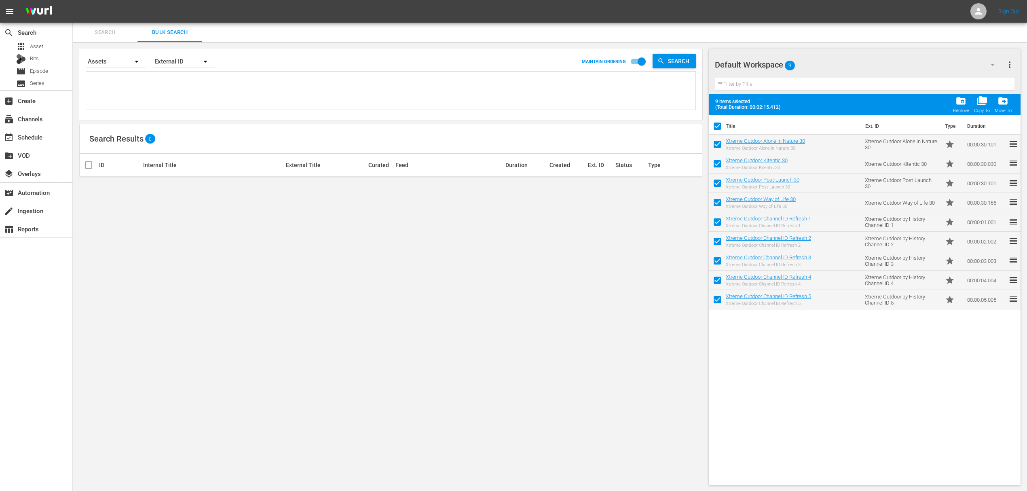
checkbox input "false"
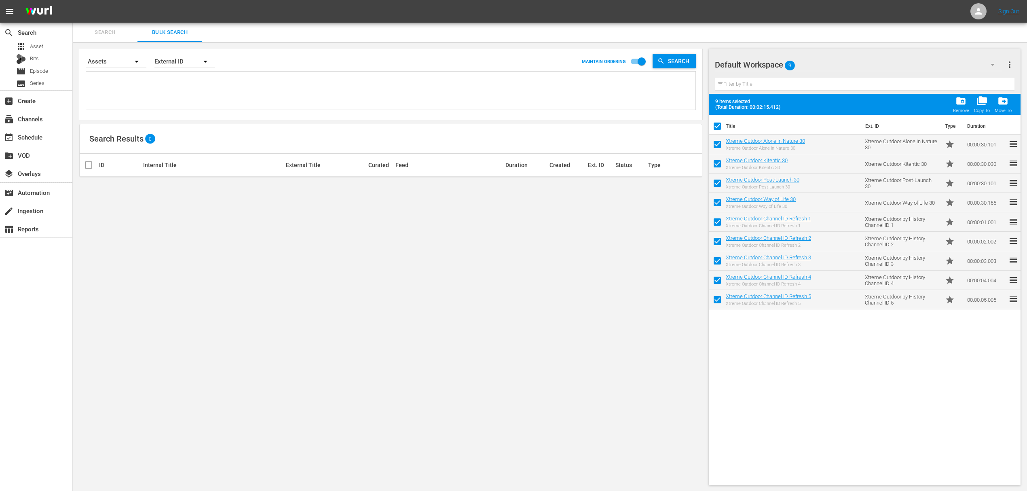
checkbox input "false"
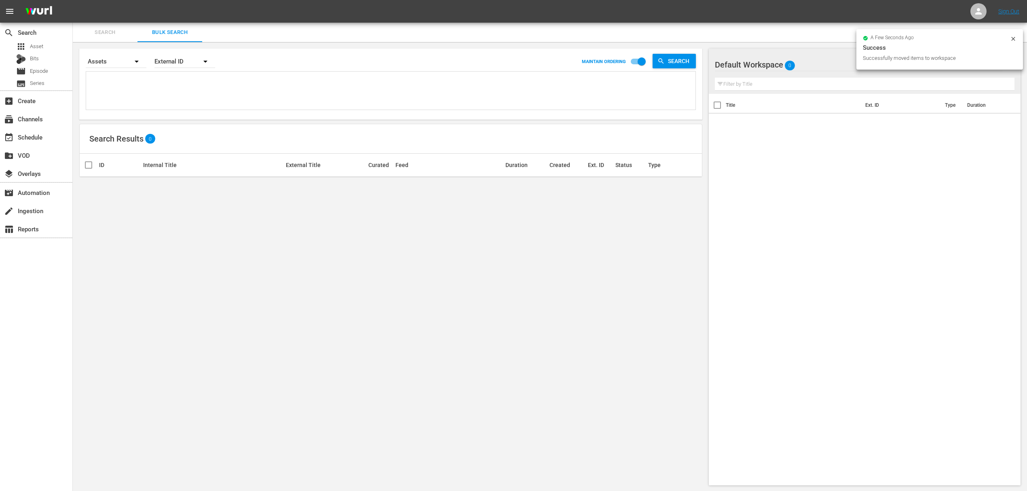
click at [938, 165] on div "Title Ext. ID Type Duration" at bounding box center [864, 288] width 312 height 388
click at [994, 63] on icon "button" at bounding box center [992, 65] width 10 height 10
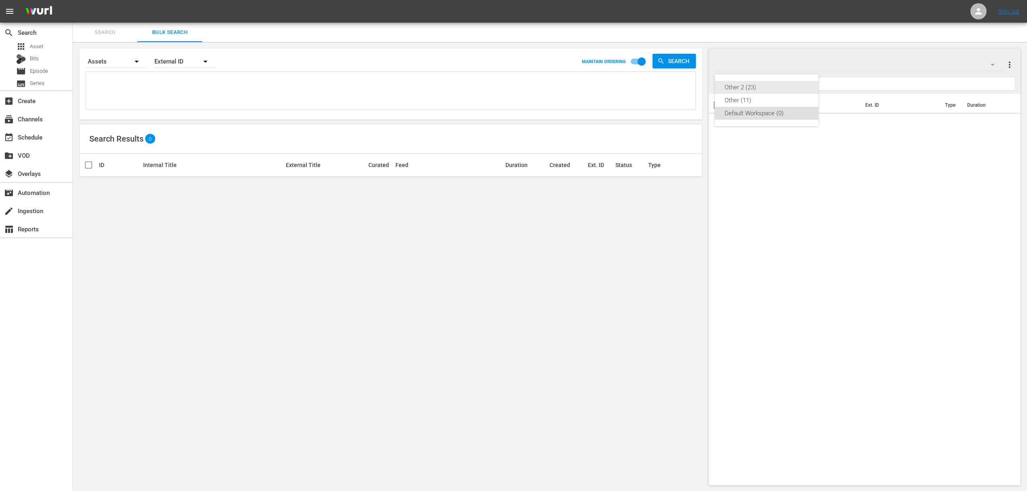
click at [743, 86] on div "Other 2 (23)" at bounding box center [766, 87] width 84 height 13
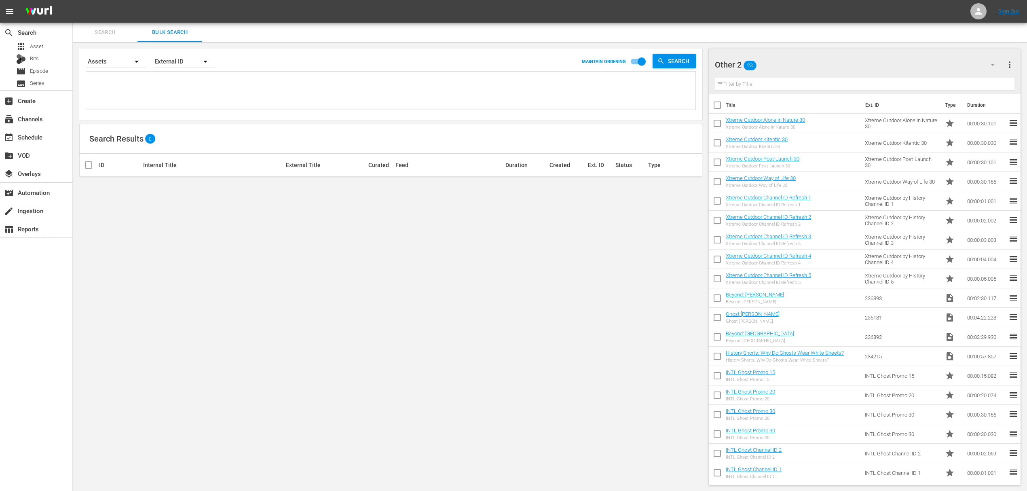
click at [715, 322] on input "checkbox" at bounding box center [716, 318] width 17 height 17
checkbox input "true"
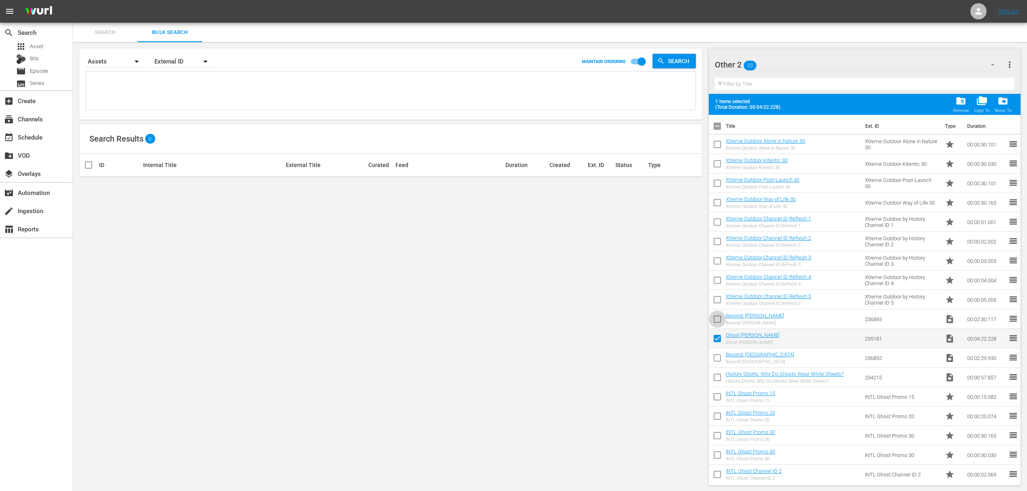
click at [720, 319] on input "checkbox" at bounding box center [716, 320] width 17 height 17
checkbox input "true"
click at [720, 339] on input "checkbox" at bounding box center [716, 339] width 17 height 17
checkbox input "false"
click at [719, 316] on input "checkbox" at bounding box center [716, 320] width 17 height 17
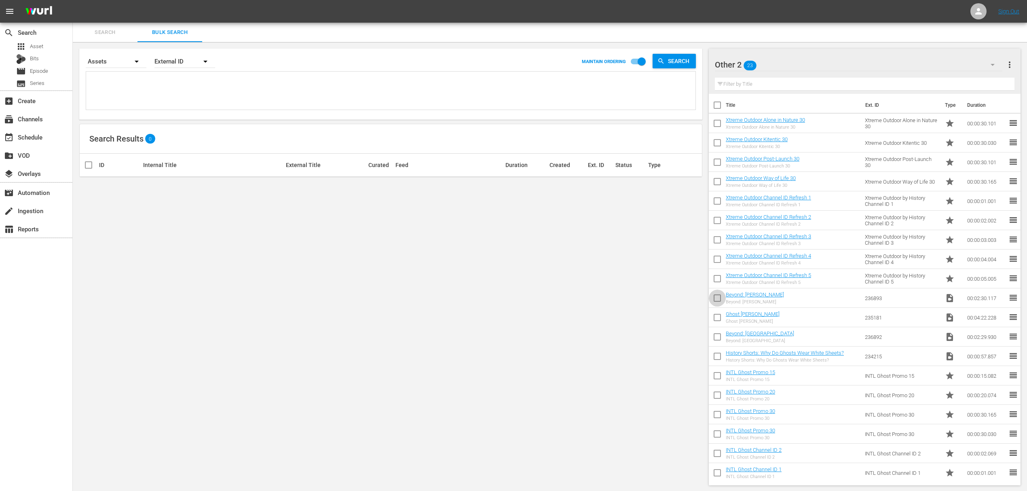
click at [720, 296] on input "checkbox" at bounding box center [716, 299] width 17 height 17
checkbox input "true"
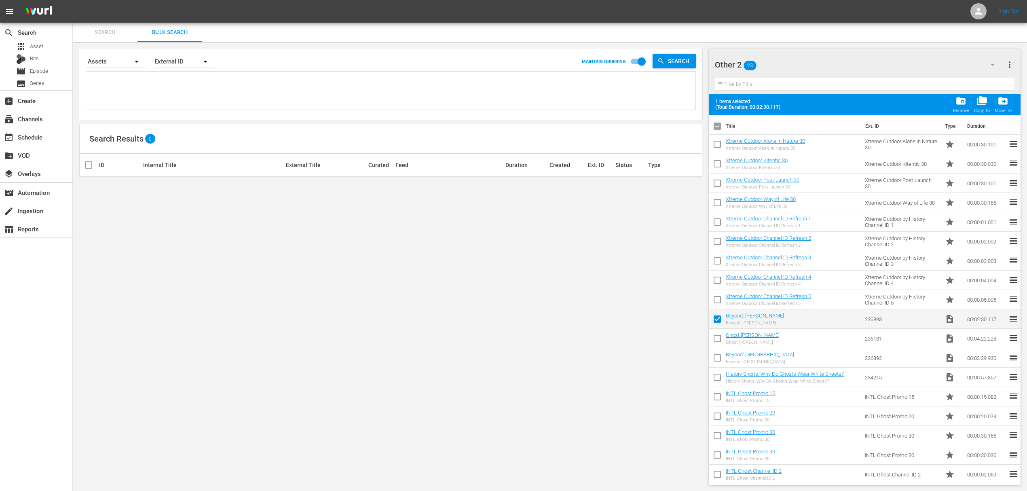
click at [715, 342] on input "checkbox" at bounding box center [716, 339] width 17 height 17
checkbox input "true"
click at [718, 354] on input "checkbox" at bounding box center [716, 359] width 17 height 17
checkbox input "true"
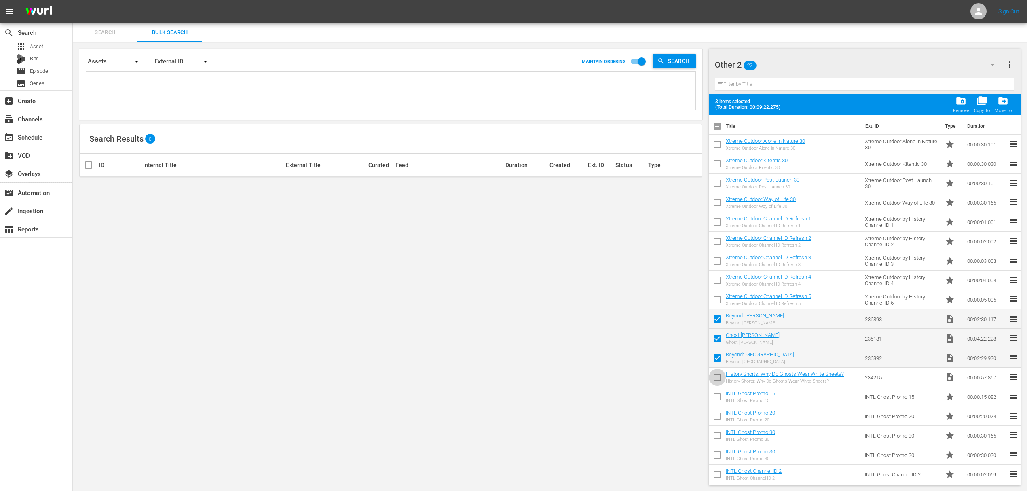
click at [717, 375] on input "checkbox" at bounding box center [716, 378] width 17 height 17
checkbox input "true"
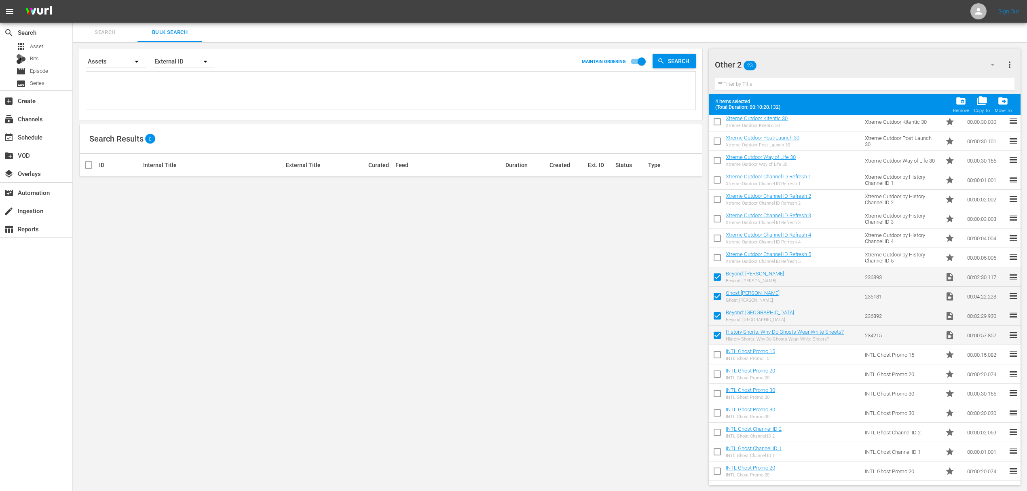
scroll to position [99, 0]
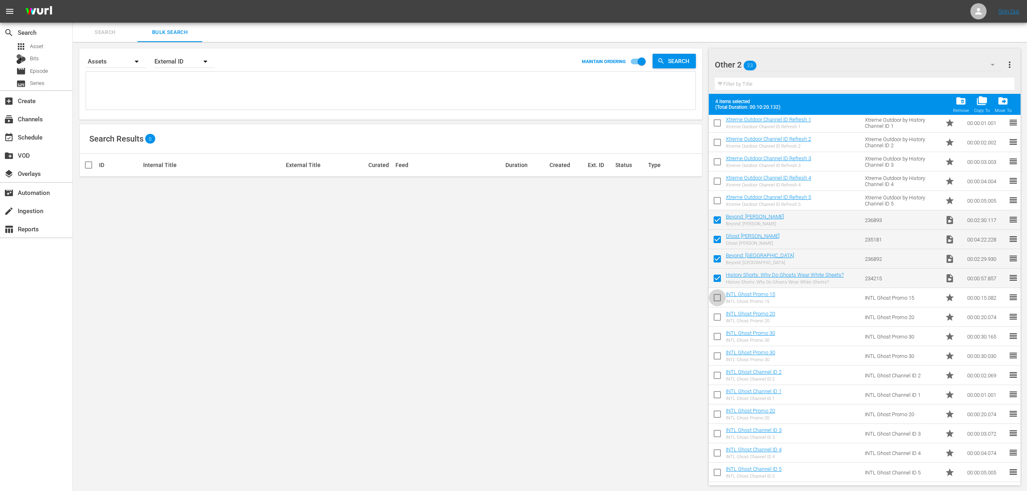
click at [716, 301] on input "checkbox" at bounding box center [716, 299] width 17 height 17
checkbox input "true"
click at [718, 320] on input "checkbox" at bounding box center [716, 318] width 17 height 17
checkbox input "true"
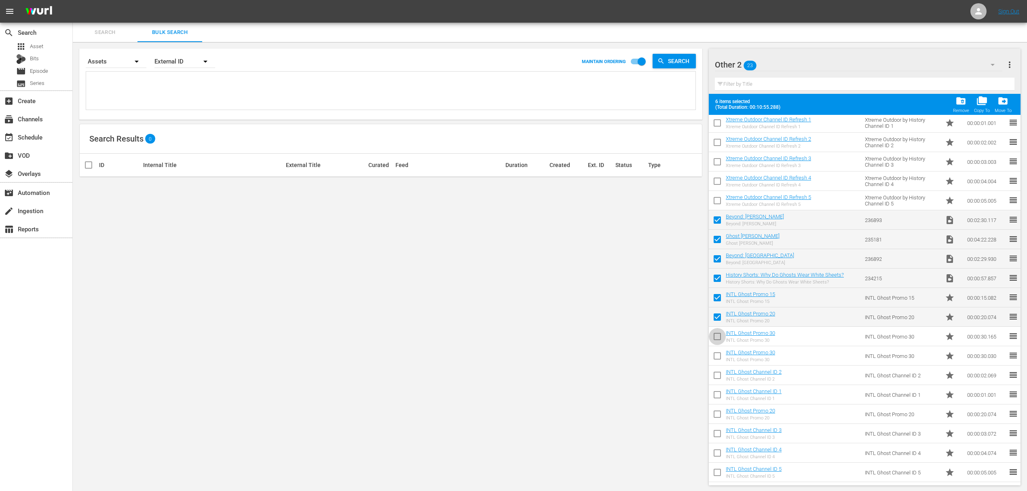
click at [717, 337] on input "checkbox" at bounding box center [716, 337] width 17 height 17
checkbox input "true"
click at [717, 356] on input "checkbox" at bounding box center [716, 357] width 17 height 17
checkbox input "true"
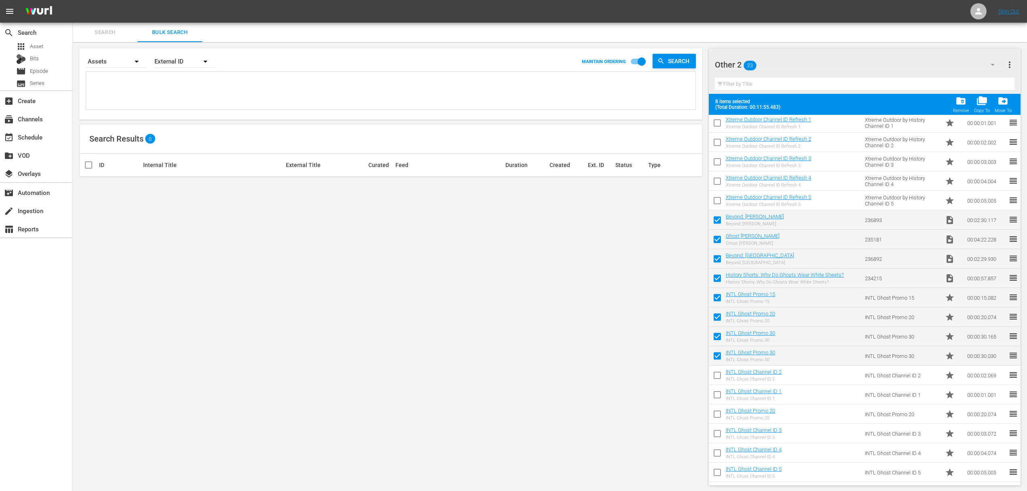
click at [717, 373] on input "checkbox" at bounding box center [716, 376] width 17 height 17
checkbox input "true"
click at [717, 398] on input "checkbox" at bounding box center [716, 396] width 17 height 17
checkbox input "true"
click at [719, 412] on input "checkbox" at bounding box center [716, 415] width 17 height 17
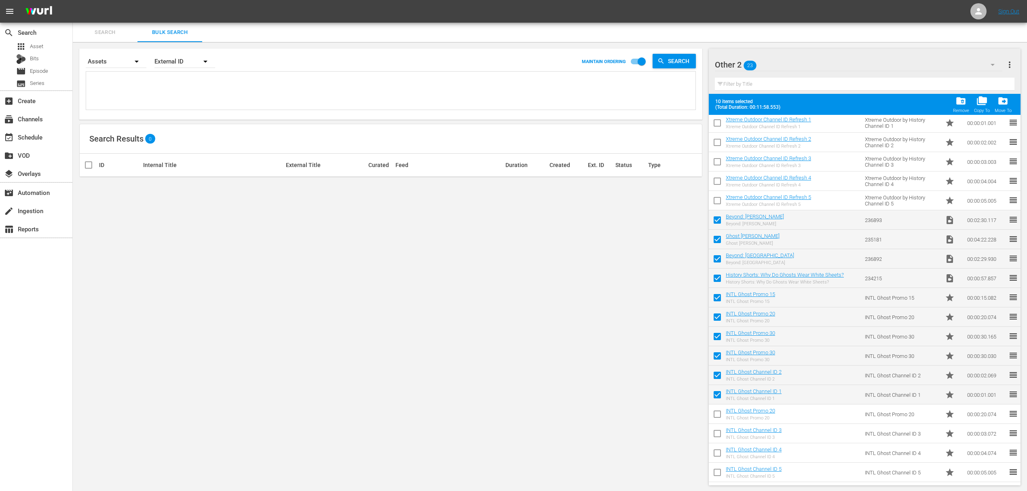
checkbox input "true"
click at [718, 435] on input "checkbox" at bounding box center [716, 434] width 17 height 17
checkbox input "true"
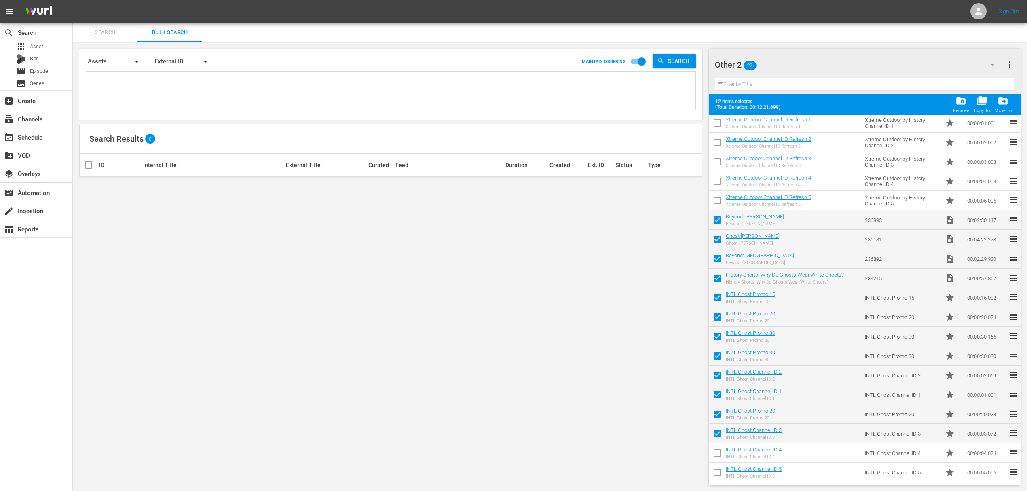
click at [717, 453] on input "checkbox" at bounding box center [716, 454] width 17 height 17
checkbox input "true"
click at [717, 476] on input "checkbox" at bounding box center [716, 473] width 17 height 17
checkbox input "true"
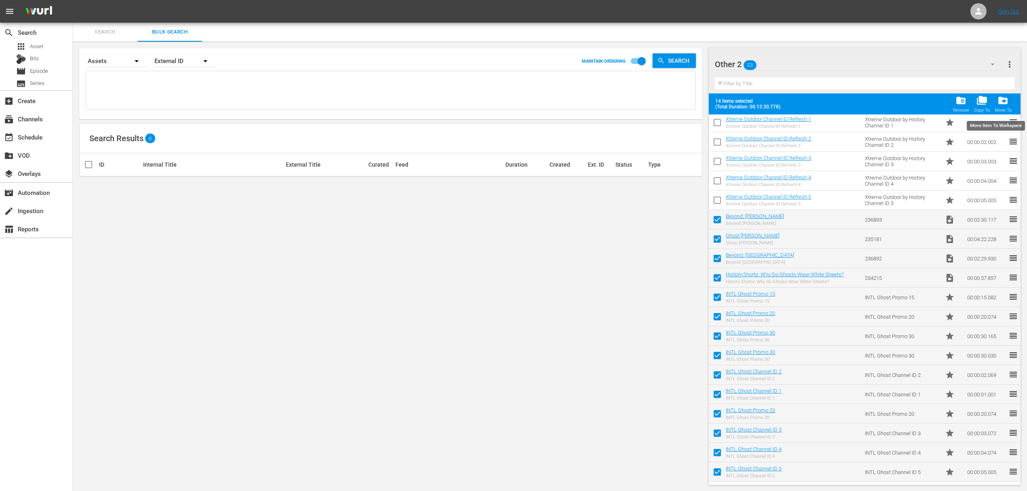
click at [1003, 99] on span "drive_file_move" at bounding box center [1002, 100] width 11 height 11
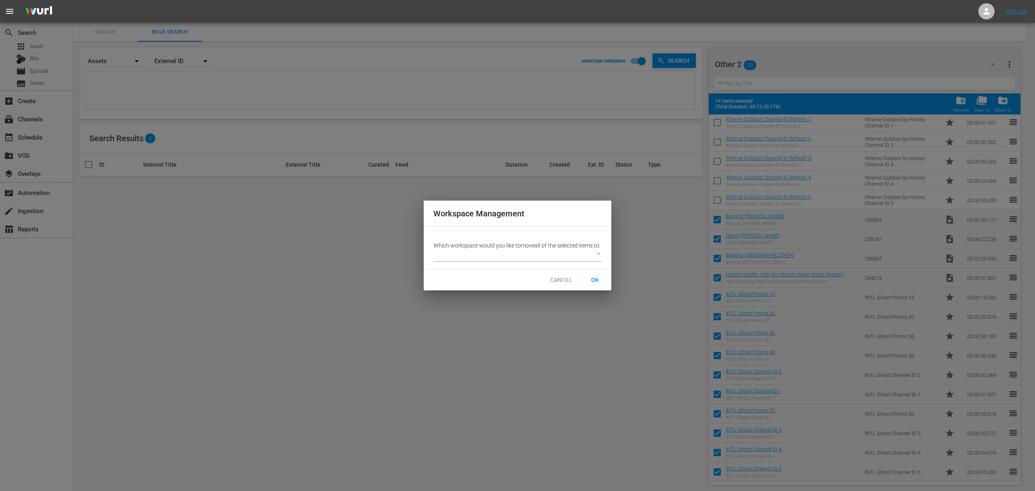
click at [595, 264] on body "menu Sign Out search Search apps Asset Bits movie Episode subtitles Series add_…" at bounding box center [517, 245] width 1035 height 491
click at [483, 274] on li "Default Workspace (0)" at bounding box center [468, 272] width 70 height 13
type input "1410"
click at [596, 285] on span "OK" at bounding box center [594, 280] width 13 height 10
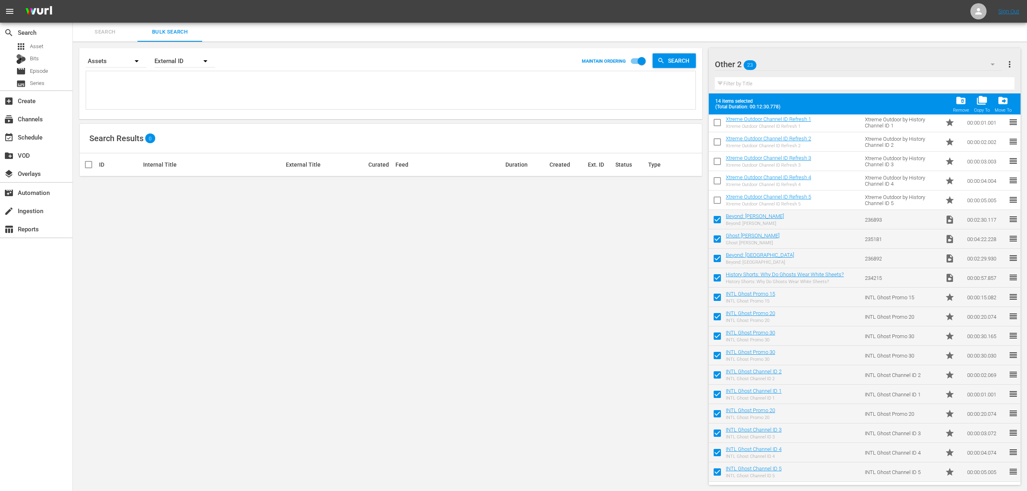
checkbox input "false"
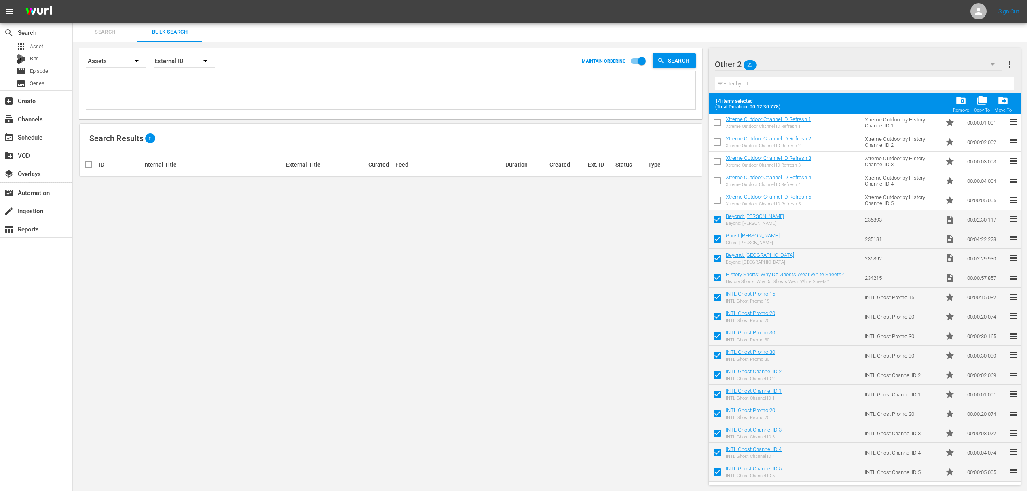
checkbox input "false"
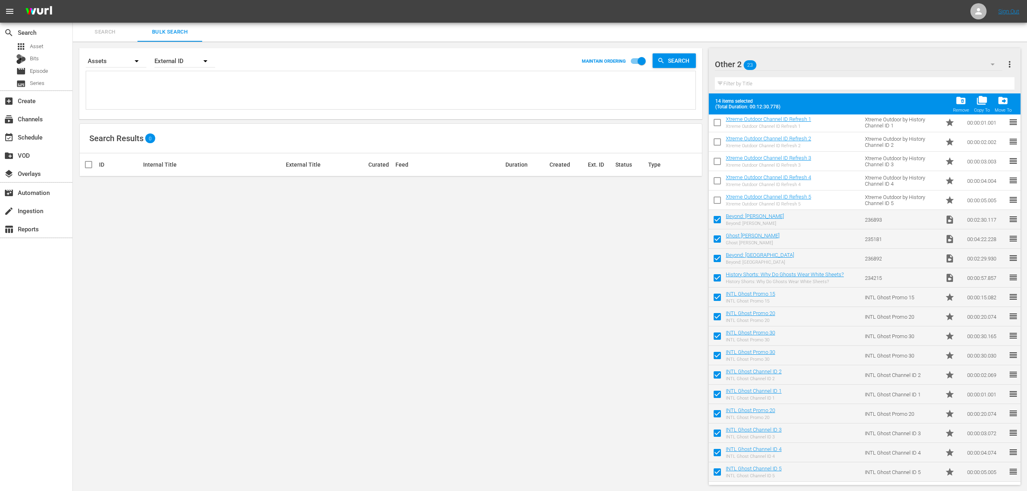
checkbox input "false"
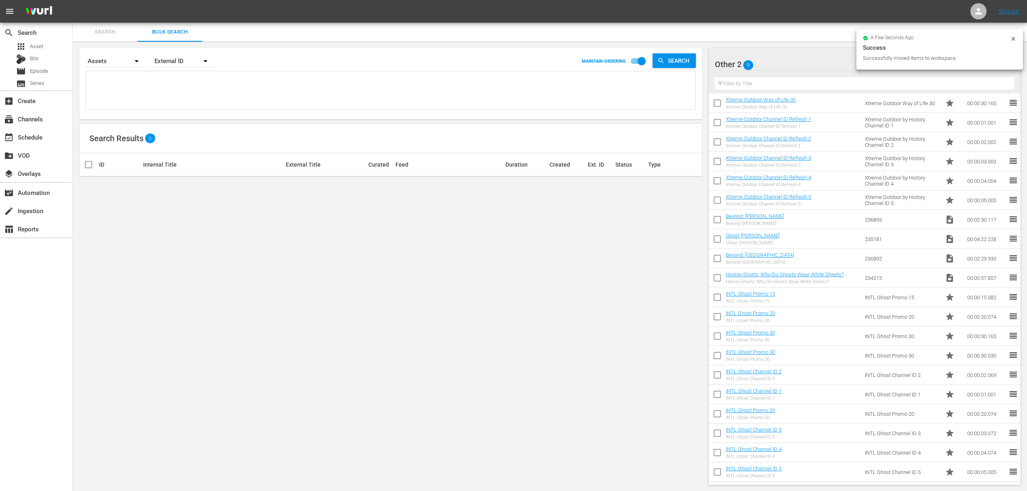
scroll to position [0, 0]
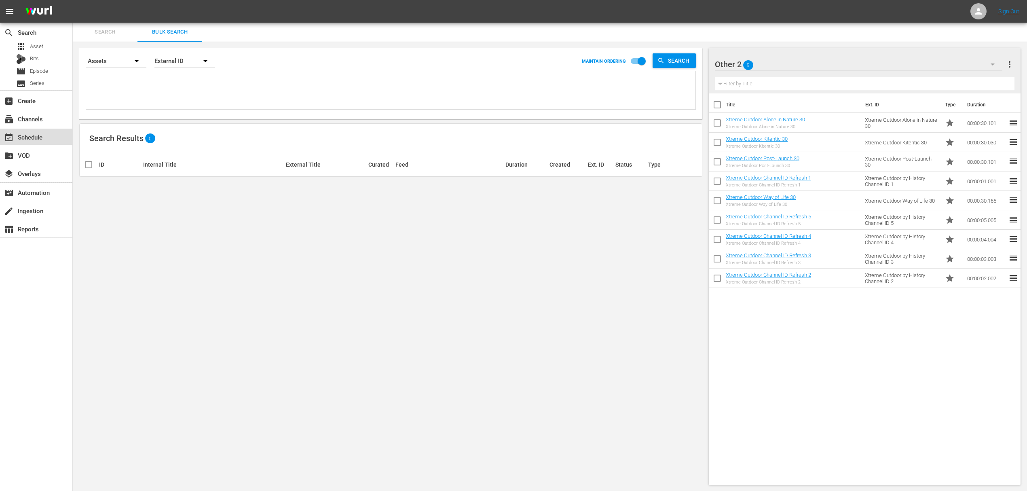
click at [44, 140] on div "event_available Schedule" at bounding box center [36, 137] width 72 height 16
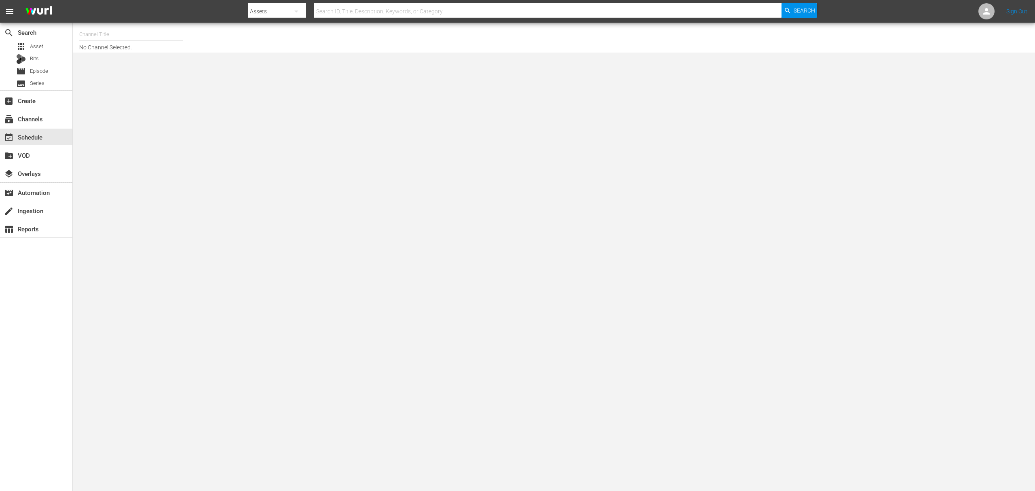
click at [122, 32] on input "text" at bounding box center [130, 34] width 103 height 19
click at [43, 44] on div "apps Asset" at bounding box center [36, 46] width 72 height 11
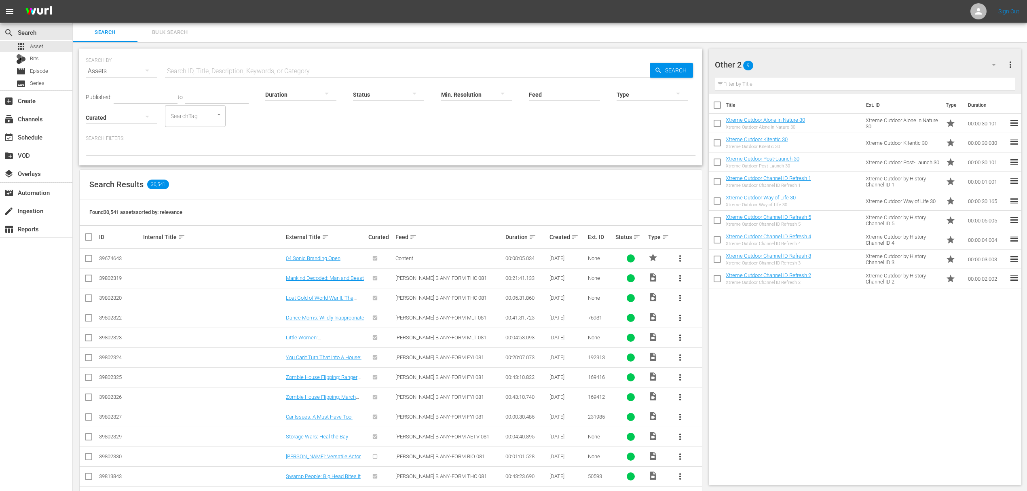
click at [805, 59] on div "Other 2 9" at bounding box center [859, 64] width 288 height 23
click at [757, 109] on div "Default Workspace (14)" at bounding box center [766, 113] width 84 height 13
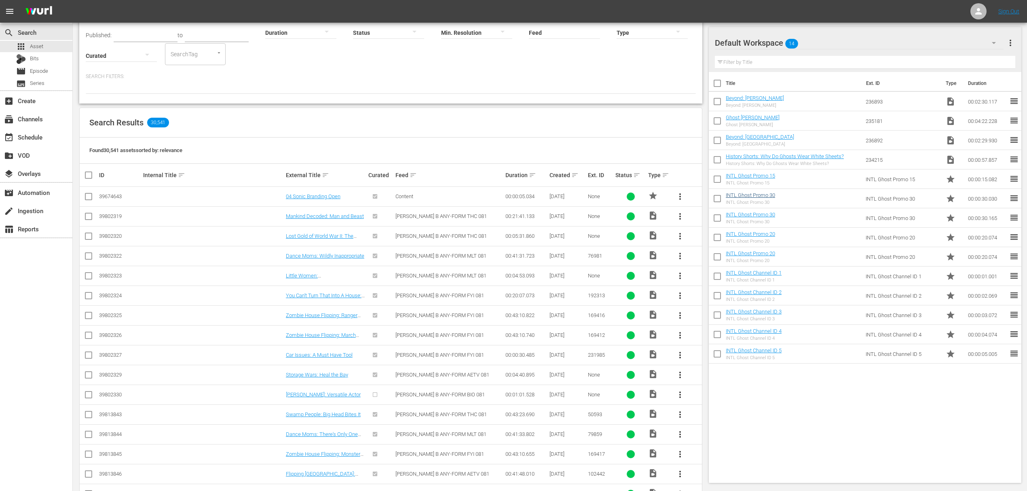
scroll to position [54, 0]
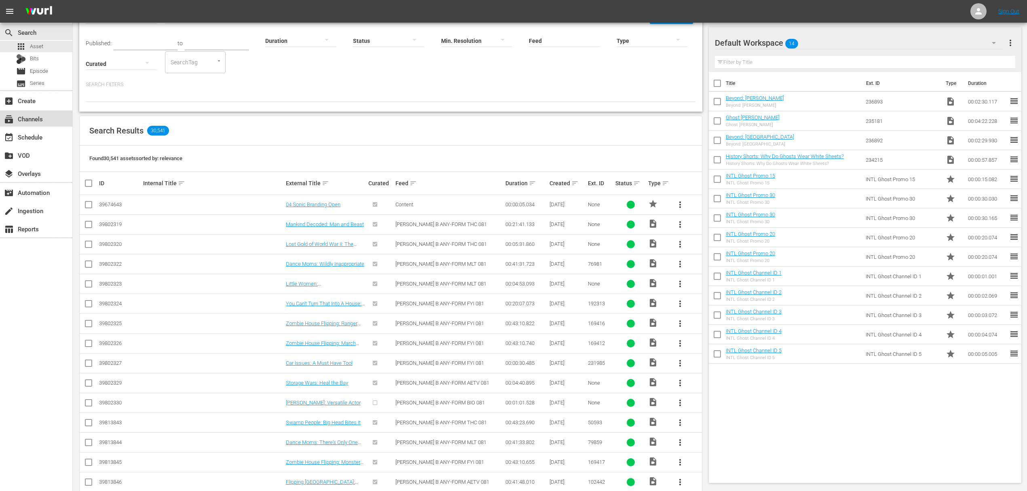
click at [40, 118] on div "subscriptions Channels" at bounding box center [22, 117] width 45 height 7
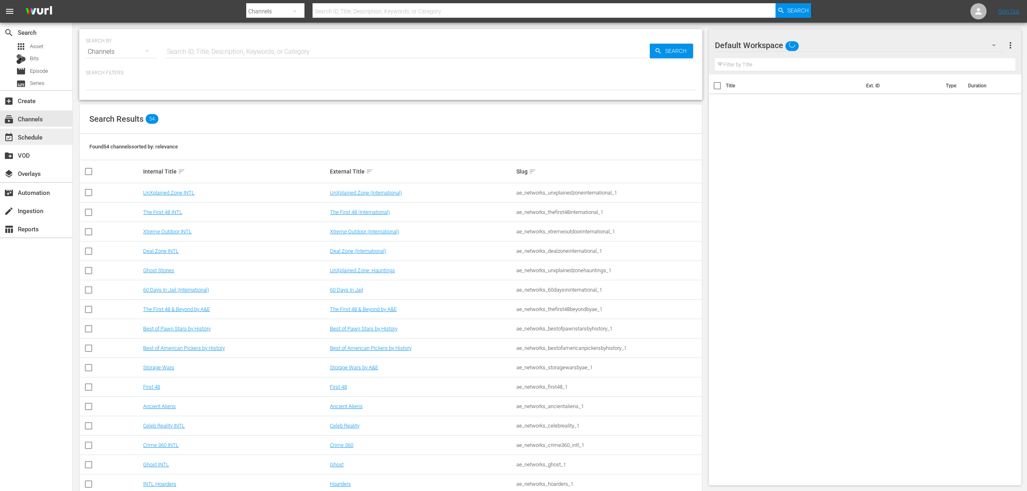
click at [32, 133] on div "event_available Schedule" at bounding box center [22, 135] width 45 height 7
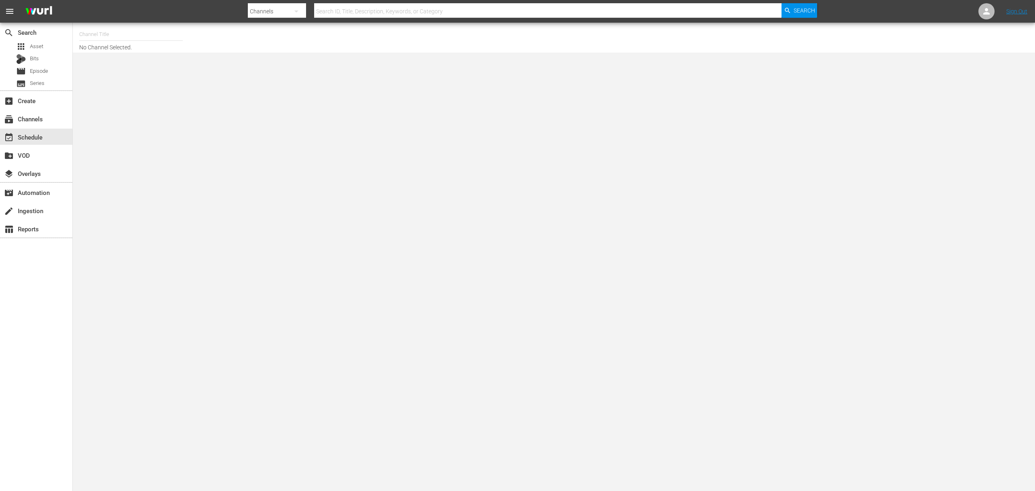
click at [174, 40] on hr at bounding box center [130, 40] width 103 height 0
click at [174, 39] on input "text" at bounding box center [130, 34] width 103 height 19
click at [174, 55] on div "Ghost INTL (1820 - ae_networks_ghost_1)" at bounding box center [190, 56] width 209 height 19
type input "Ghost INTL (1820 - ae_networks_ghost_1)"
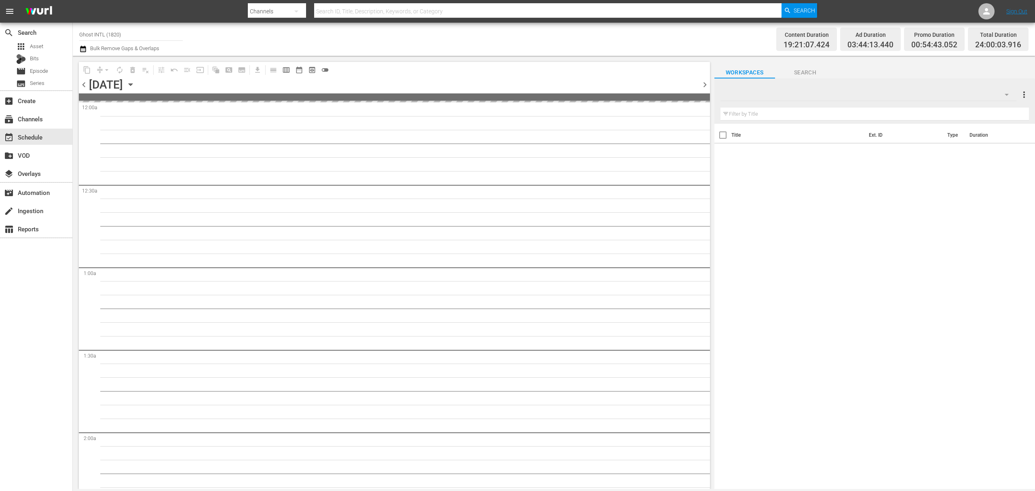
click at [135, 83] on icon "button" at bounding box center [130, 84] width 9 height 9
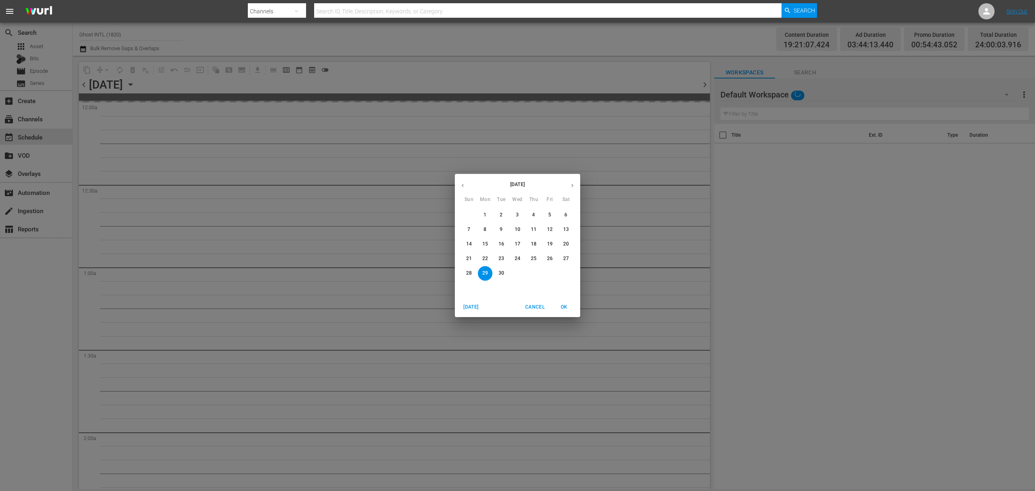
click at [569, 185] on icon "button" at bounding box center [572, 185] width 6 height 6
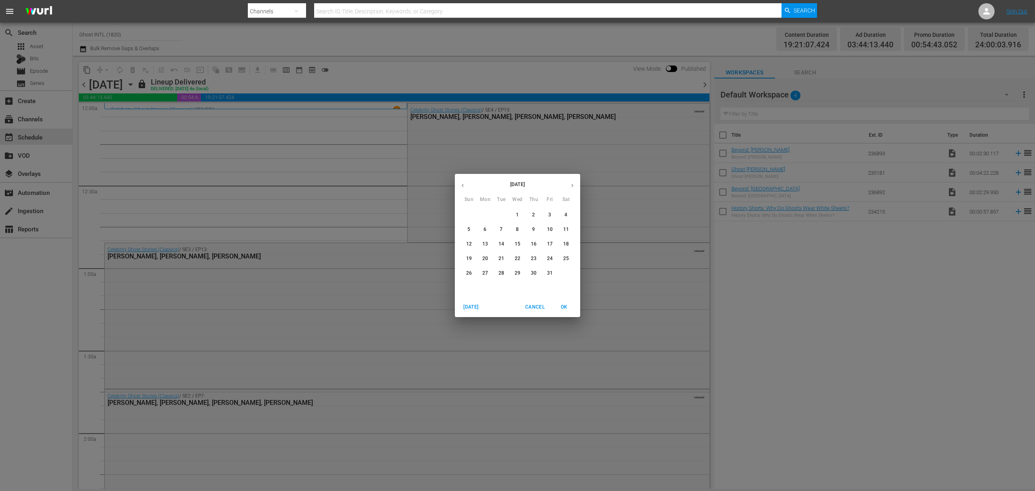
click at [482, 257] on p "20" at bounding box center [485, 258] width 6 height 7
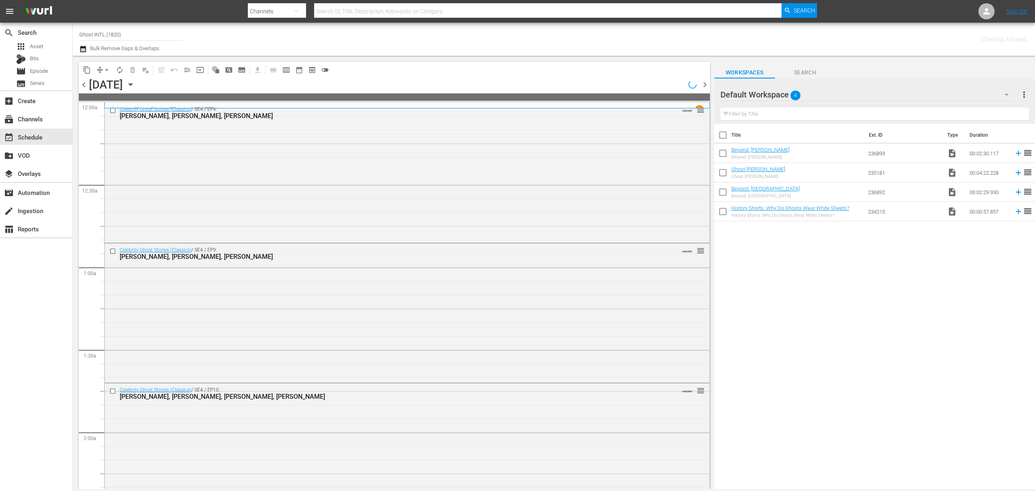
click at [82, 83] on span "chevron_left" at bounding box center [84, 85] width 10 height 10
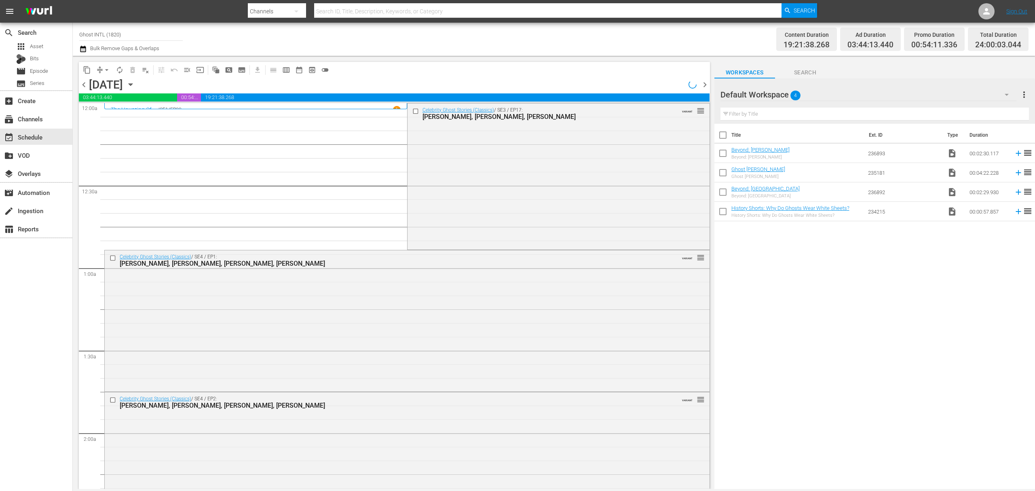
click at [704, 84] on span "chevron_right" at bounding box center [705, 85] width 10 height 10
